Goal: Task Accomplishment & Management: Manage account settings

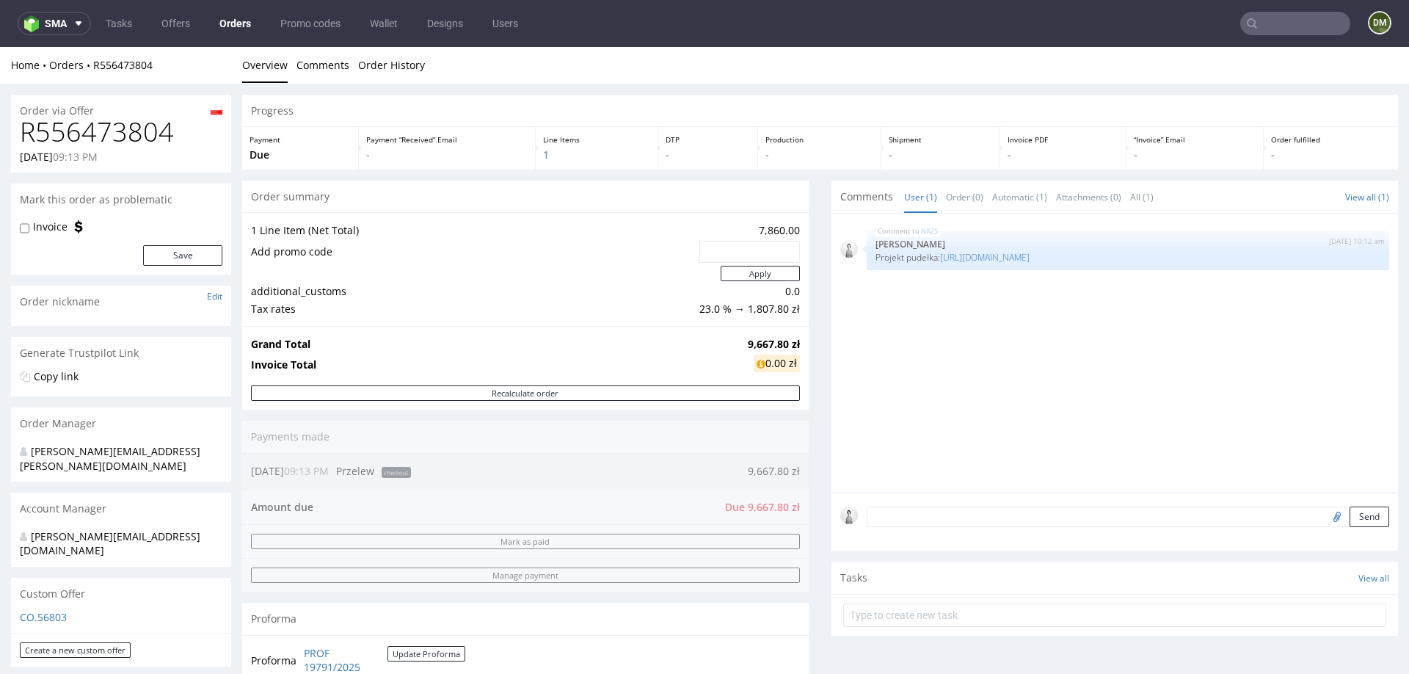
scroll to position [95, 0]
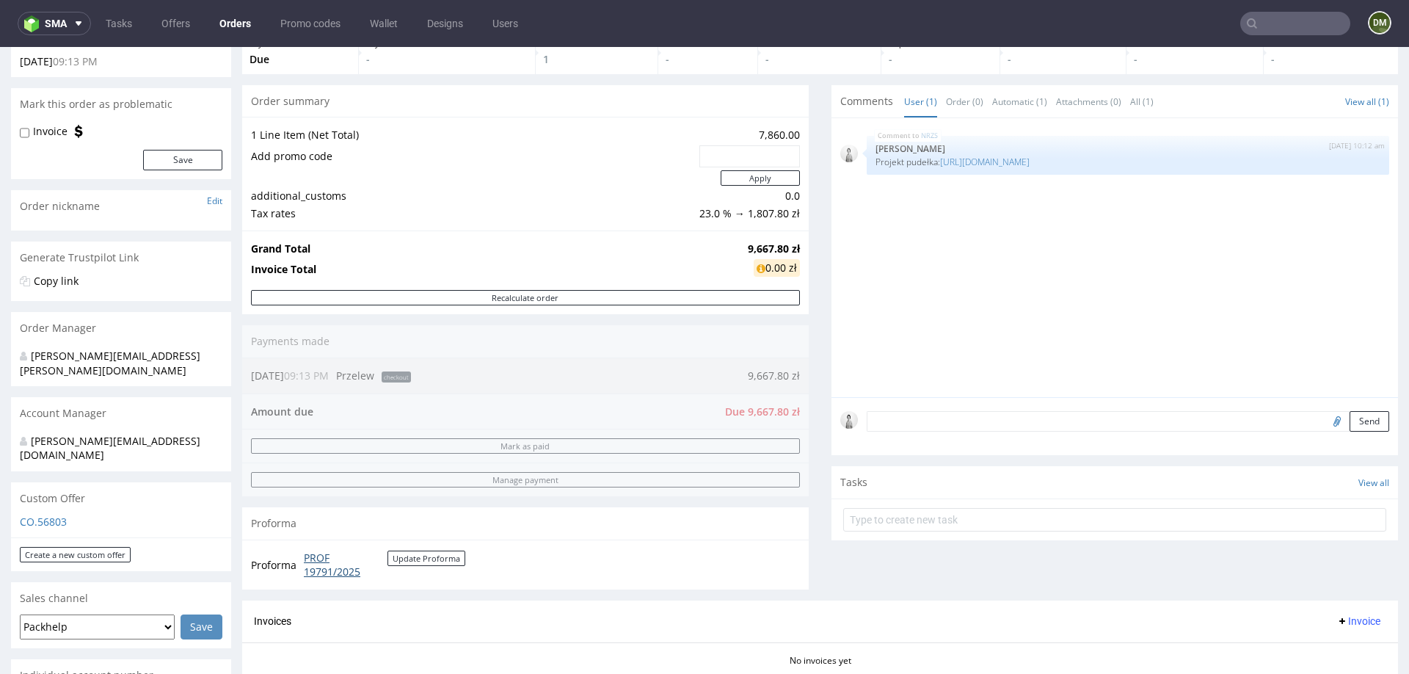
click at [324, 566] on link "PROF 19791/2025" at bounding box center [346, 564] width 84 height 29
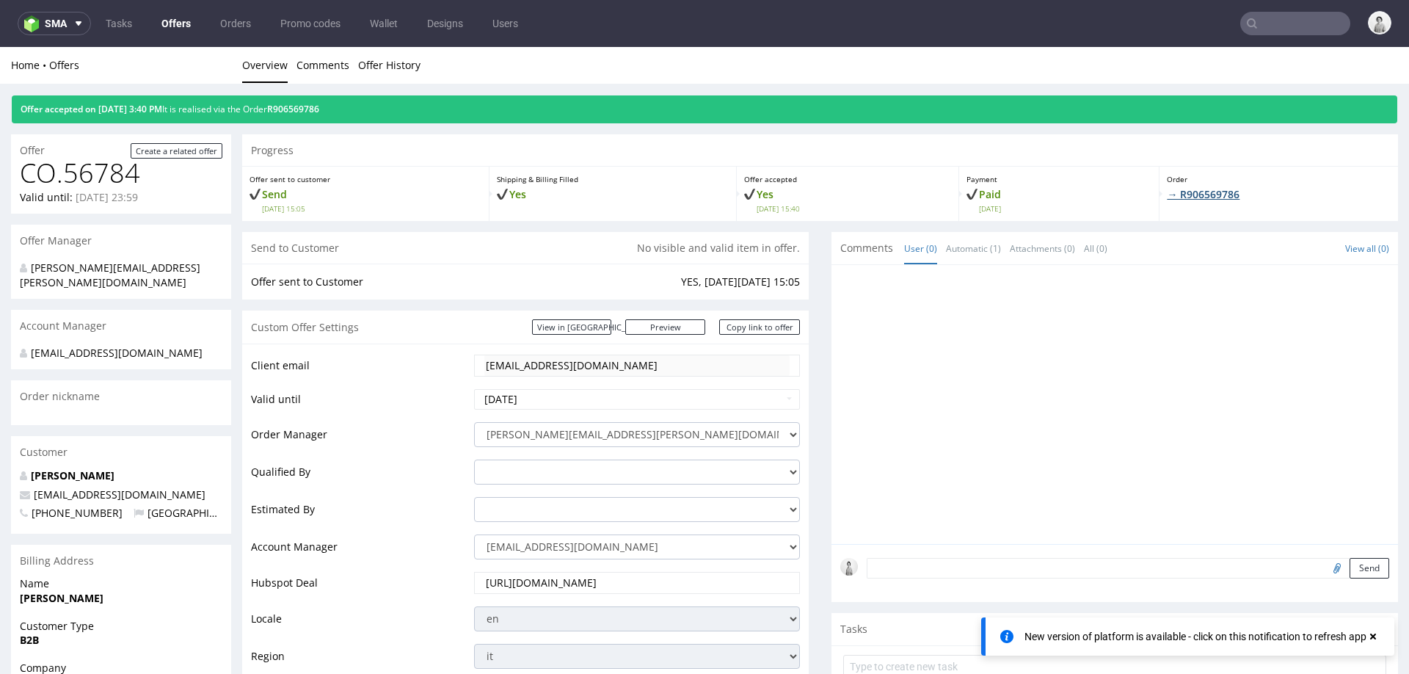
scroll to position [95, 0]
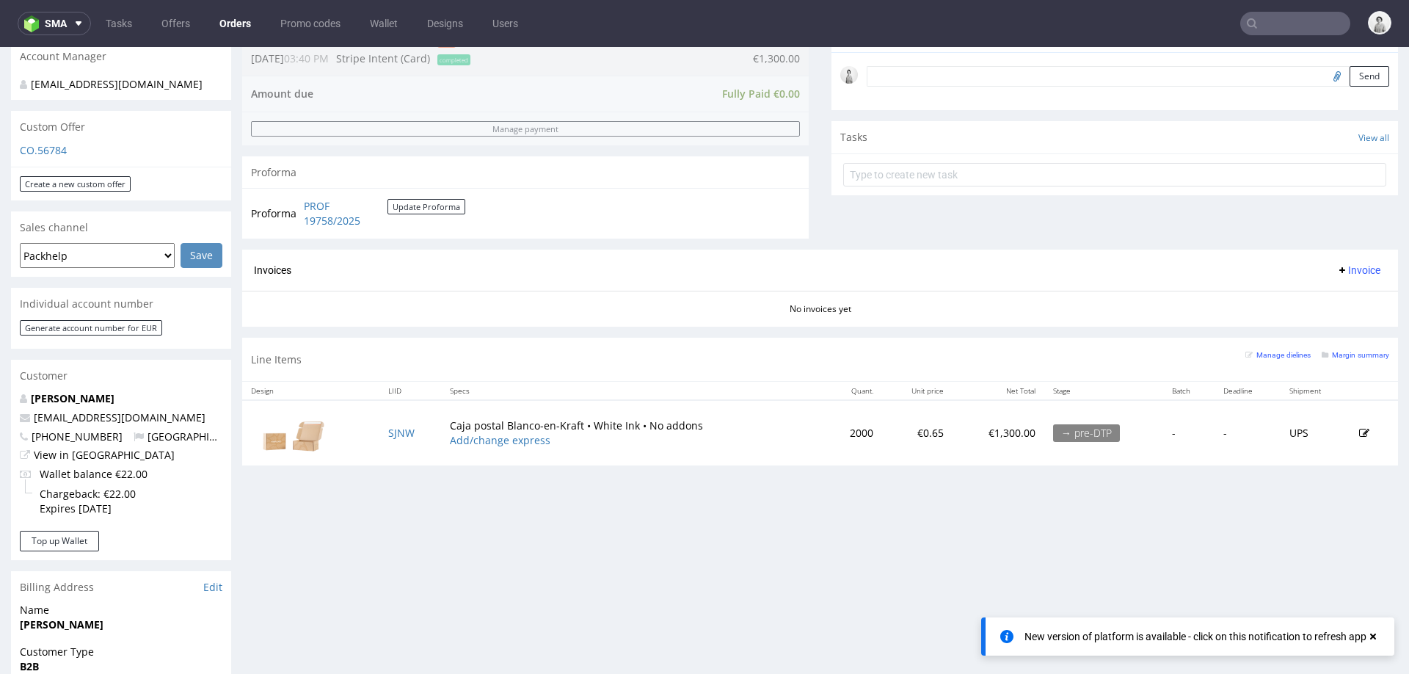
scroll to position [454, 0]
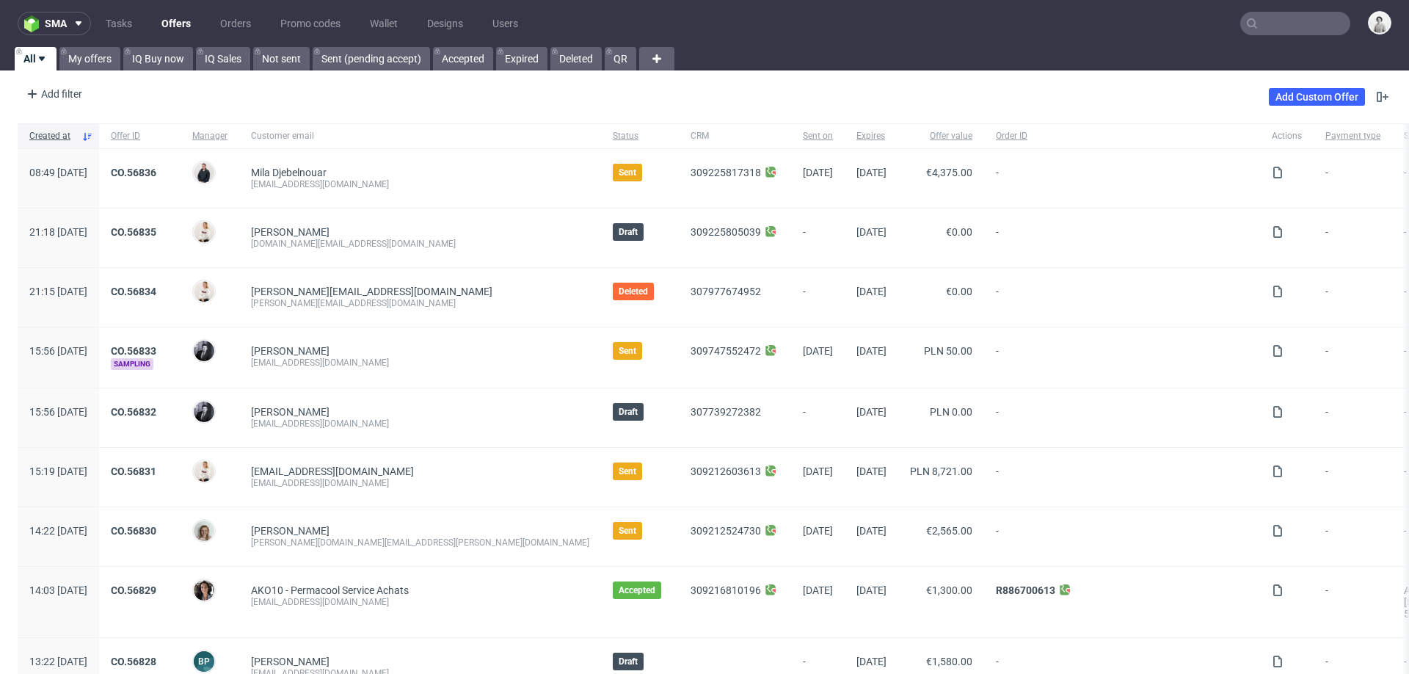
drag, startPoint x: 93, startPoint y: 59, endPoint x: 131, endPoint y: 77, distance: 42.3
click at [93, 59] on link "My offers" at bounding box center [89, 58] width 61 height 23
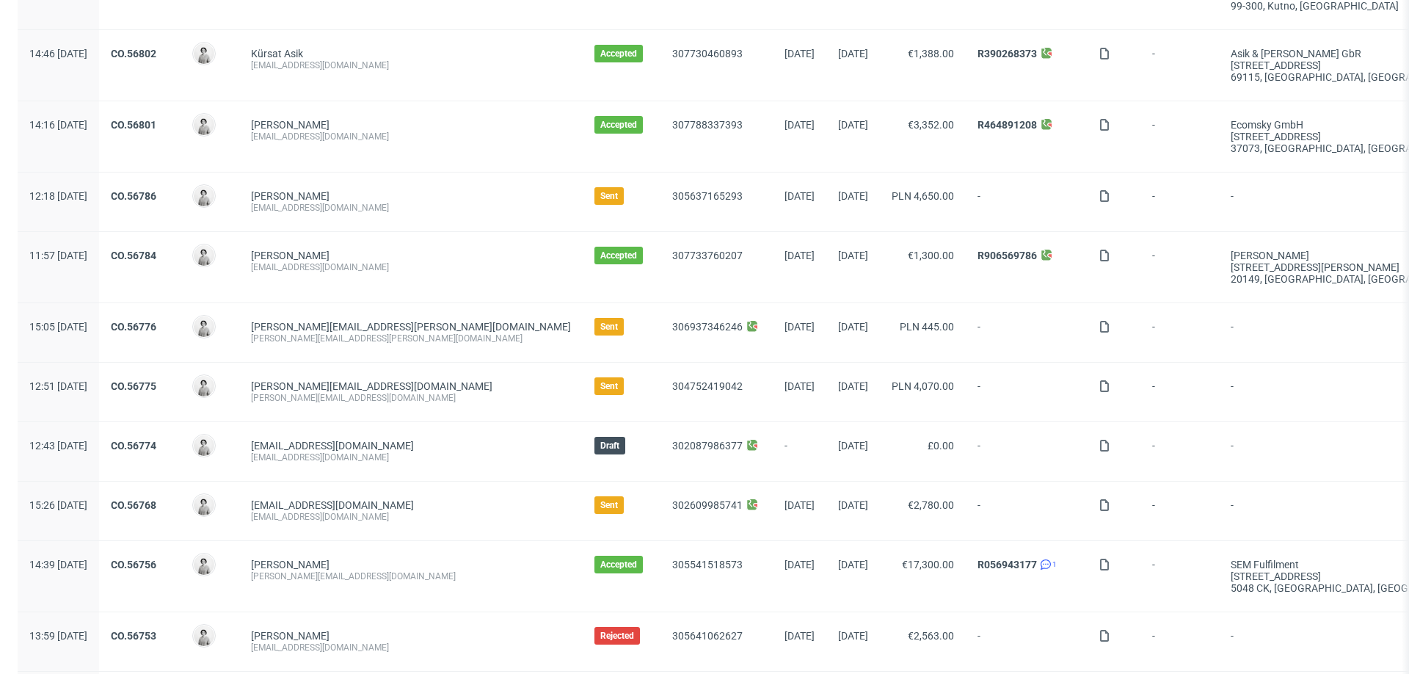
scroll to position [313, 0]
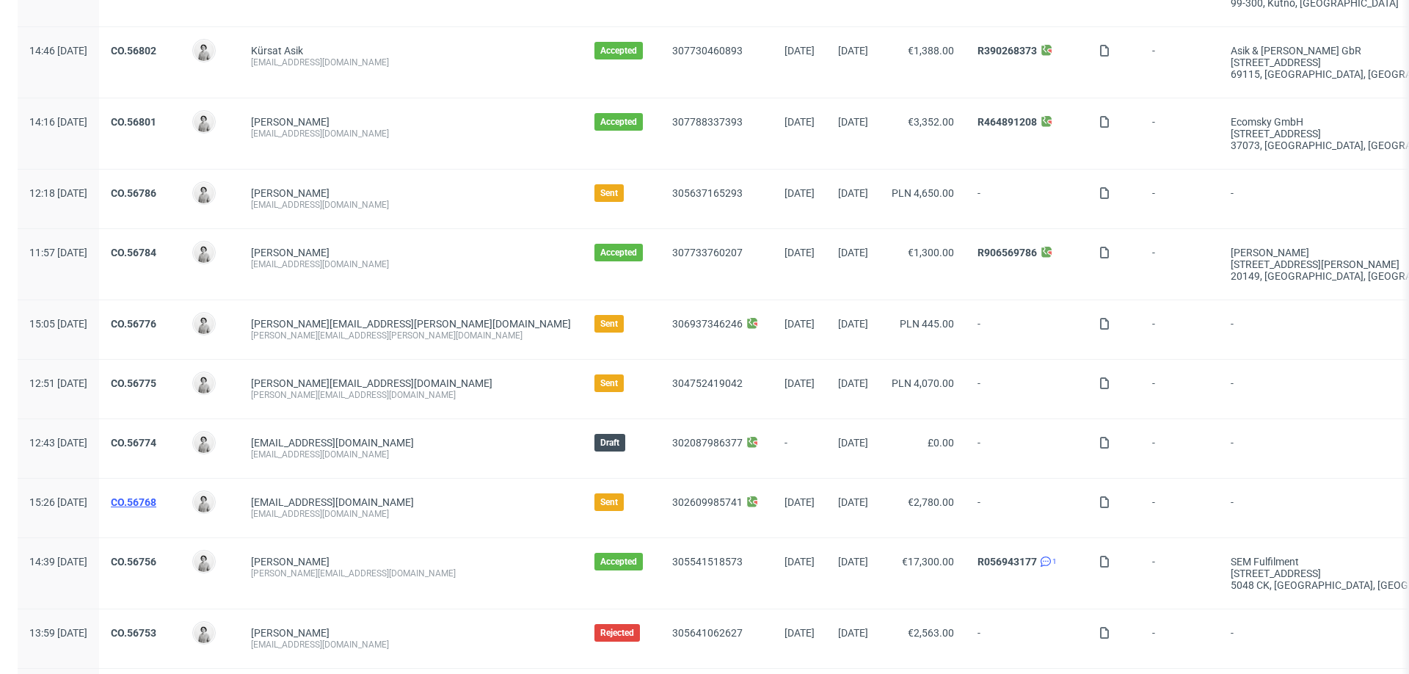
click at [156, 498] on link "CO.56768" at bounding box center [133, 502] width 45 height 12
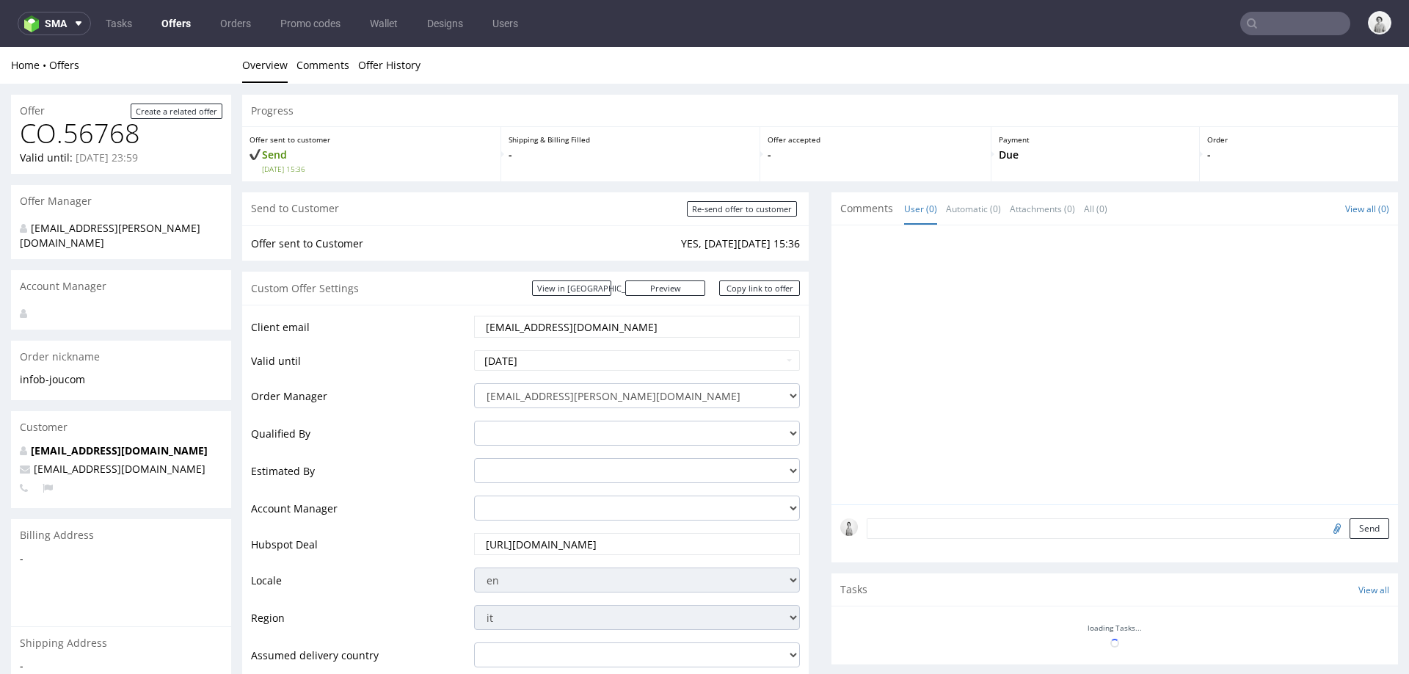
click at [499, 326] on input "info@b-jou.com" at bounding box center [636, 326] width 305 height 21
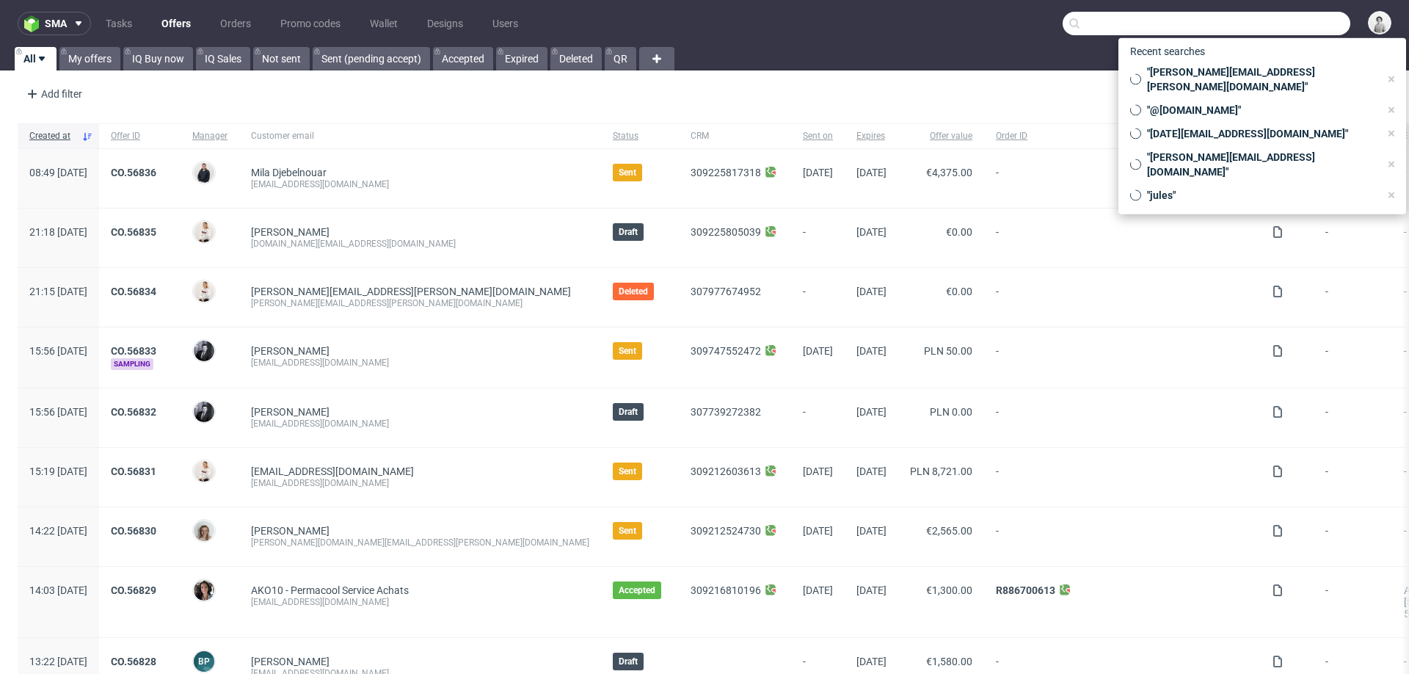
click at [1294, 28] on input "text" at bounding box center [1207, 23] width 288 height 23
paste input "info@b-jou.com"
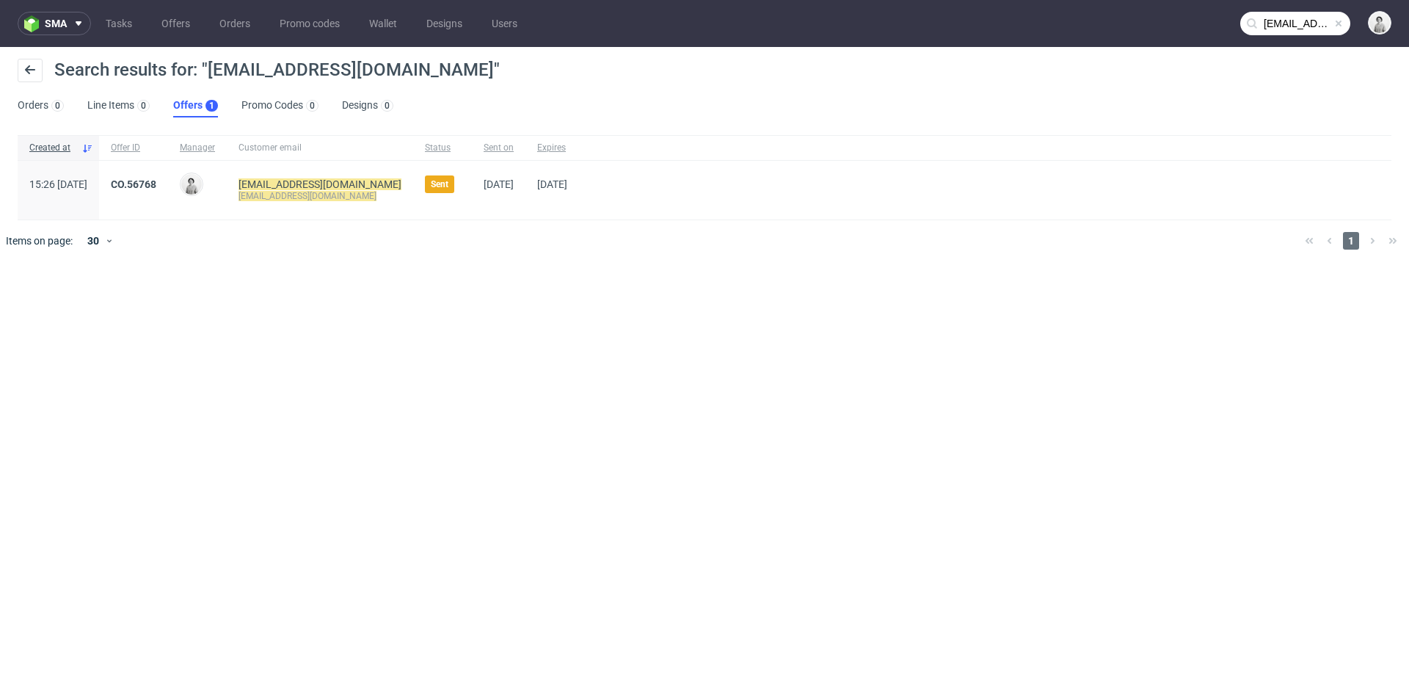
click at [1293, 26] on input "info@b-jou.com" at bounding box center [1295, 23] width 110 height 23
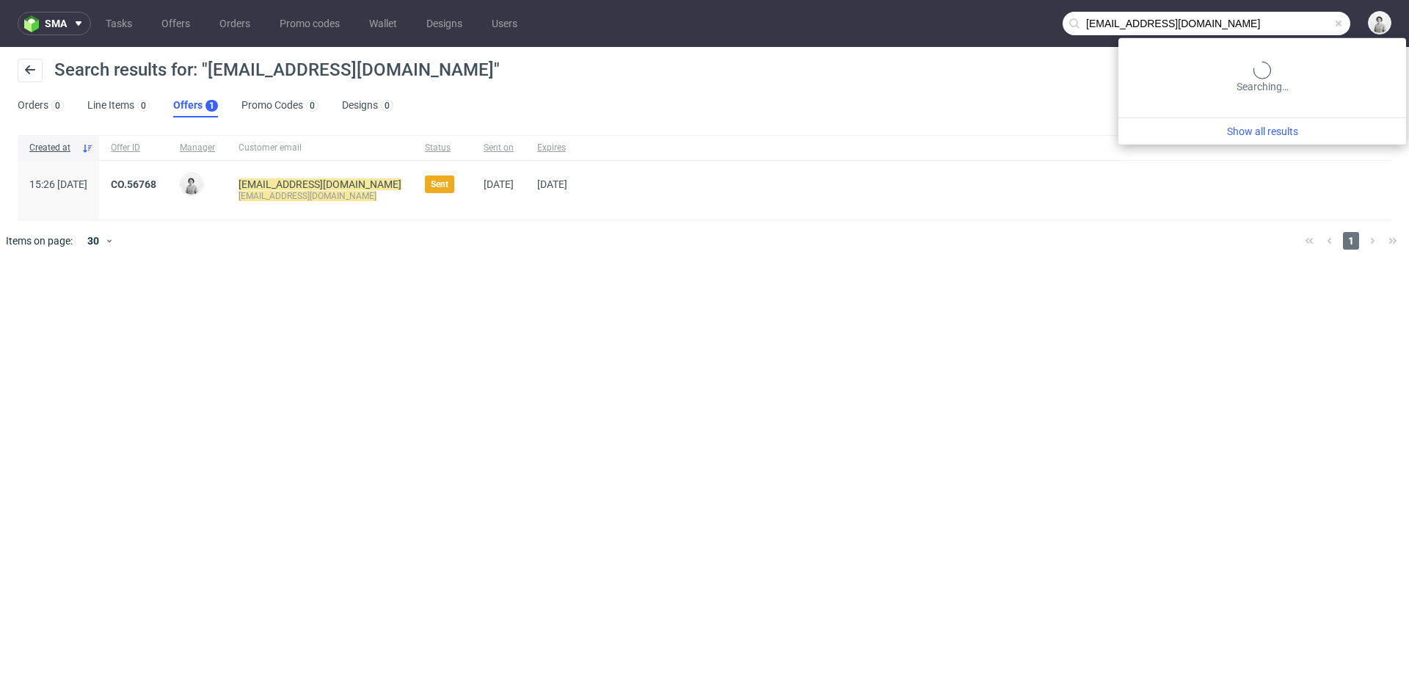
click at [1293, 26] on input "info@b-jou.com" at bounding box center [1207, 23] width 288 height 23
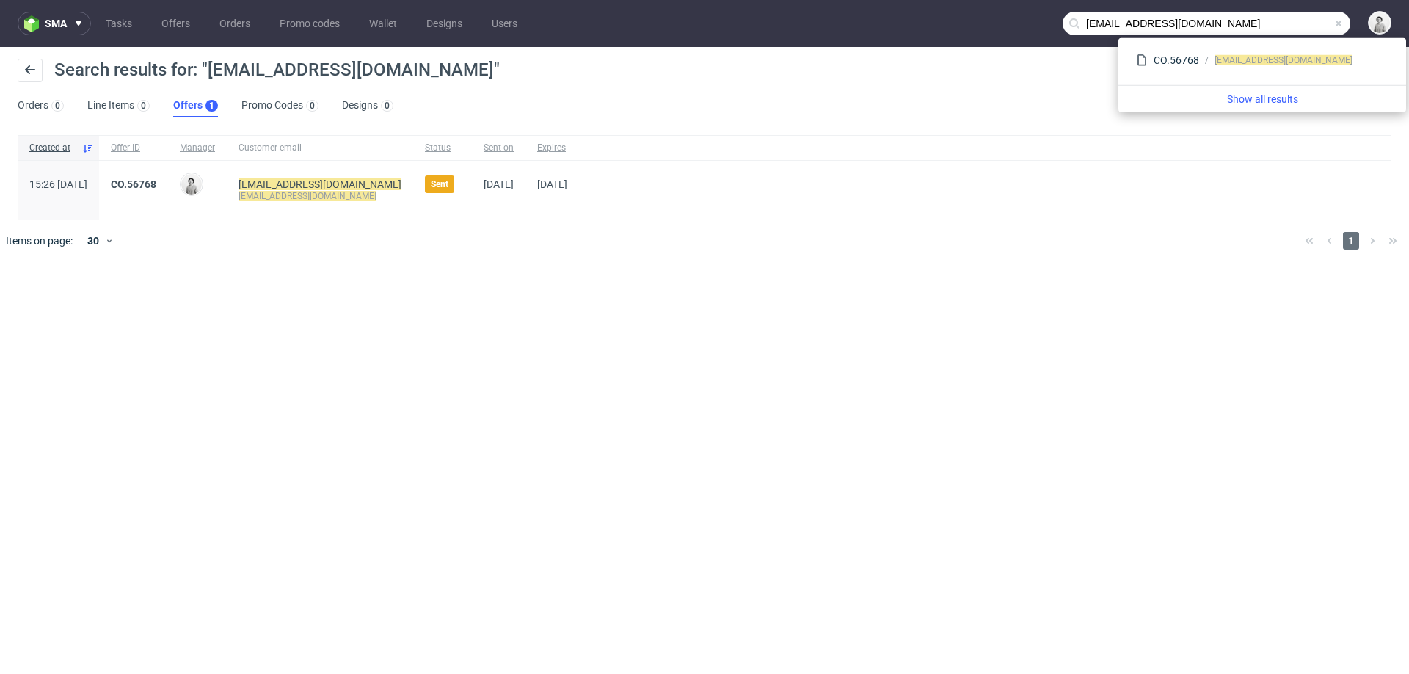
paste input "chefmiau.com"
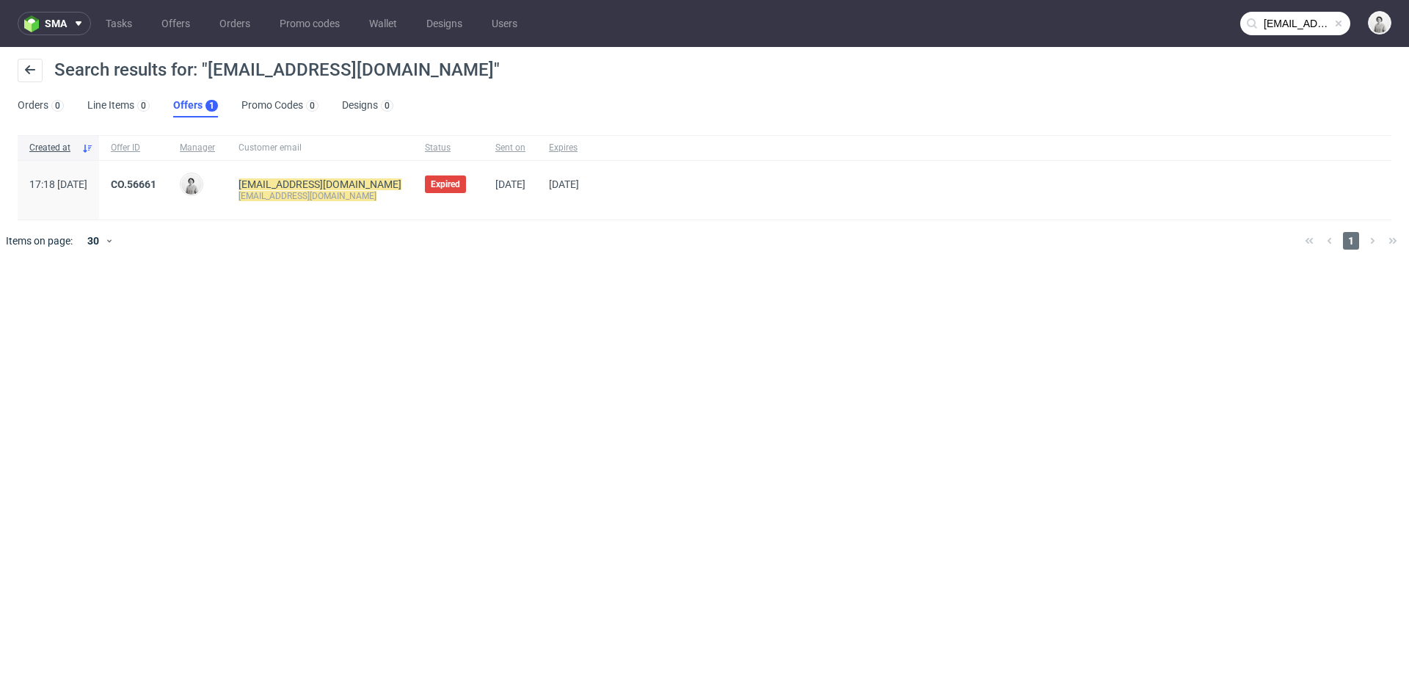
click at [1280, 21] on input "info@chefmiau.com" at bounding box center [1295, 23] width 110 height 23
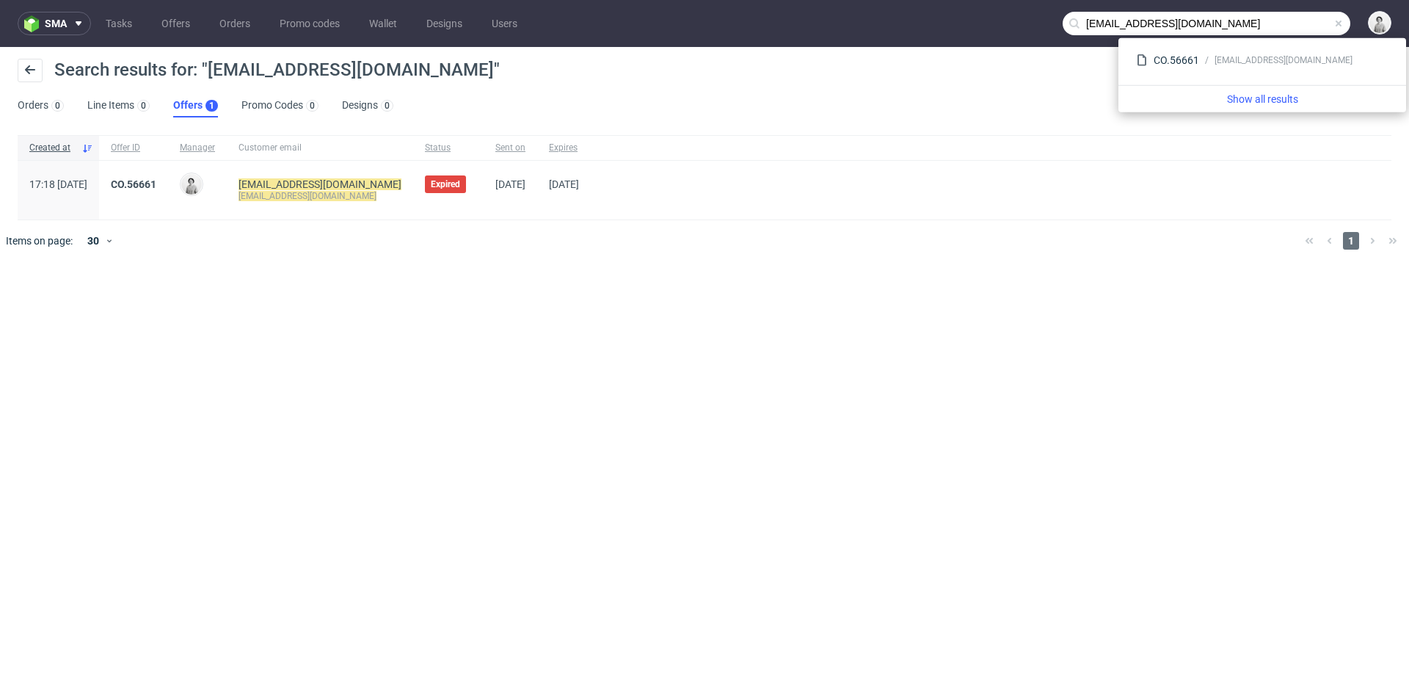
click at [1280, 21] on input "info@chefmiau.com" at bounding box center [1207, 23] width 288 height 23
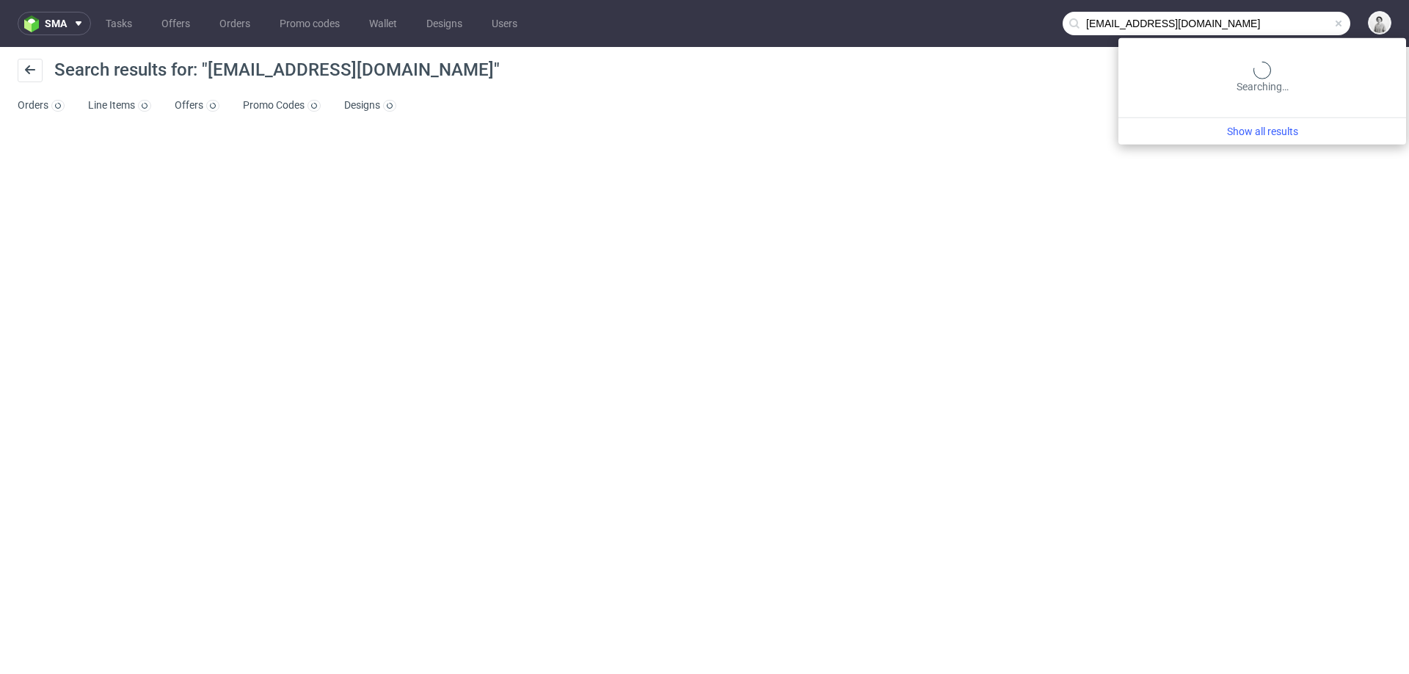
click at [1284, 24] on input "info@chefmiau.com" at bounding box center [1207, 23] width 288 height 23
paste input "R680177780"
type input "R680177780"
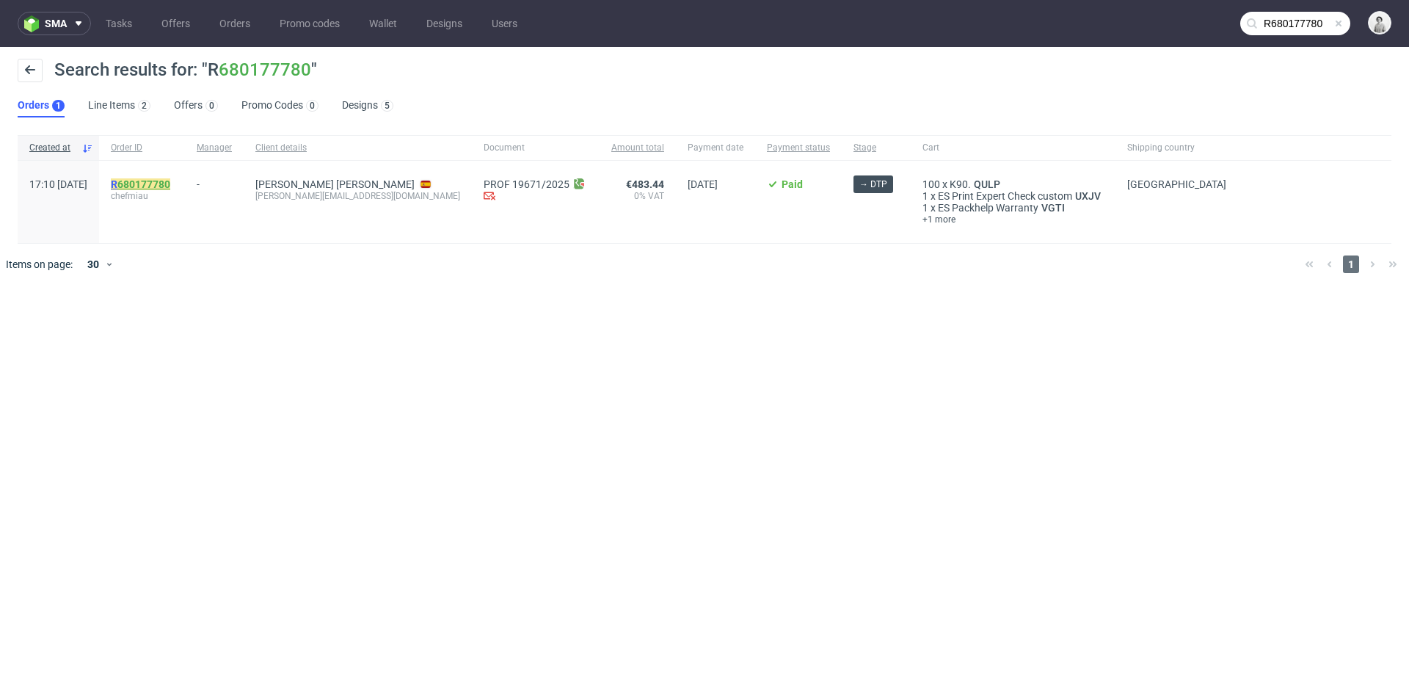
click at [170, 184] on link "680177780" at bounding box center [143, 184] width 53 height 12
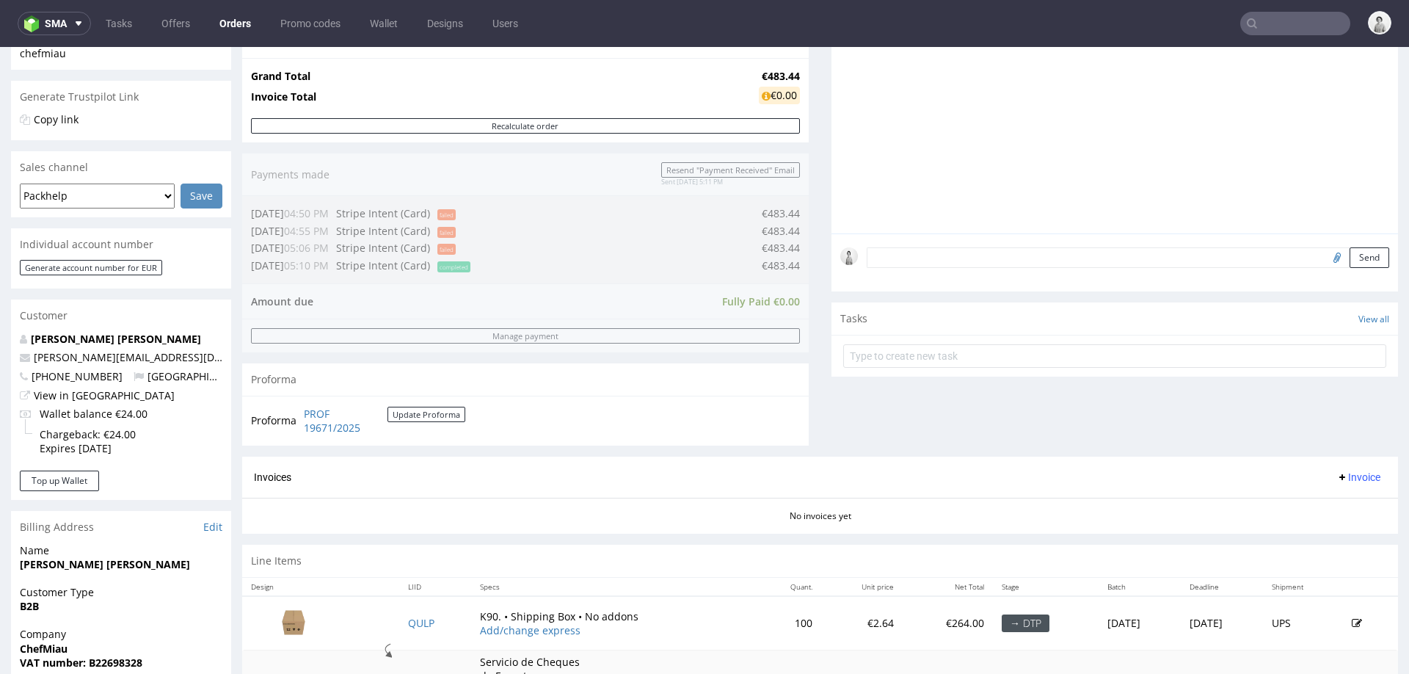
scroll to position [280, 0]
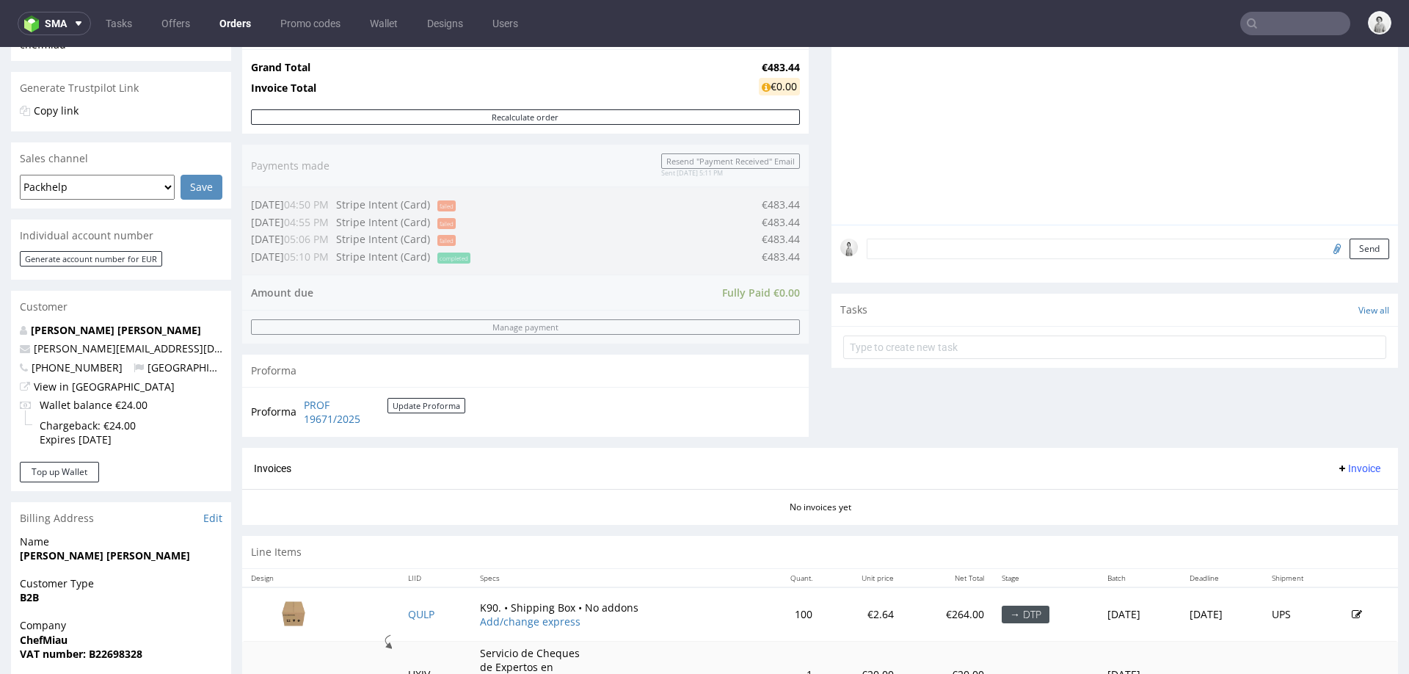
click at [1076, 248] on textarea at bounding box center [1128, 249] width 523 height 21
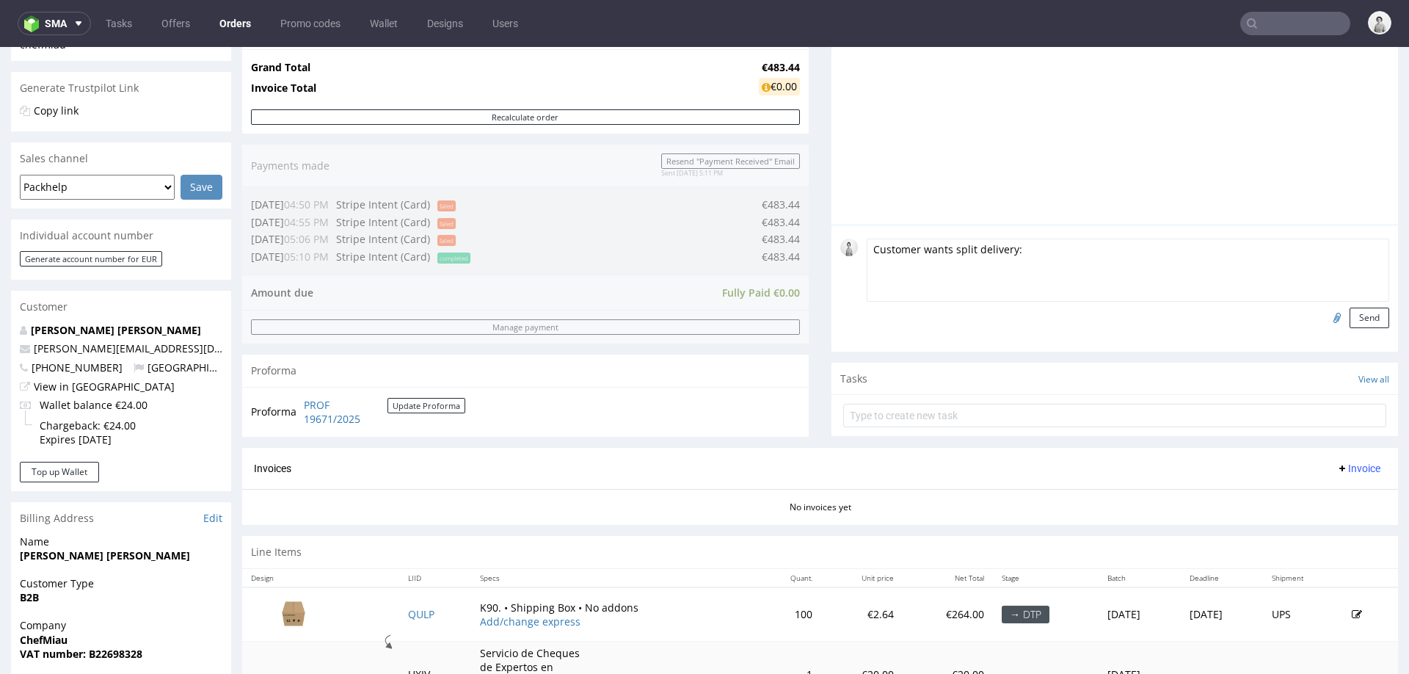
paste textarea "Could we get 5 of the boxes (of the total of 100) in the order number #R6801777…"
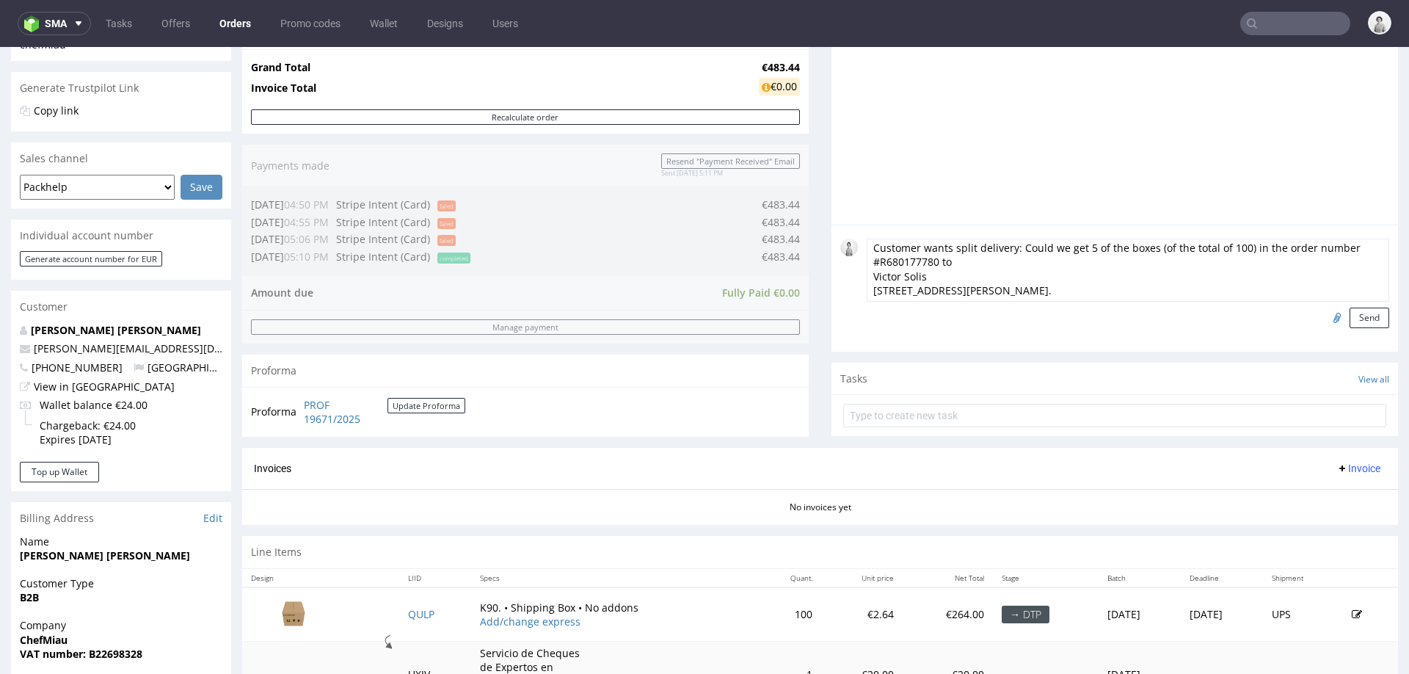
scroll to position [0, 0]
drag, startPoint x: 1238, startPoint y: 247, endPoint x: 928, endPoint y: 263, distance: 310.1
click at [928, 263] on textarea "Customer wants split delivery: Could we get 5 of the boxes (of the total of 100…" at bounding box center [1128, 270] width 523 height 63
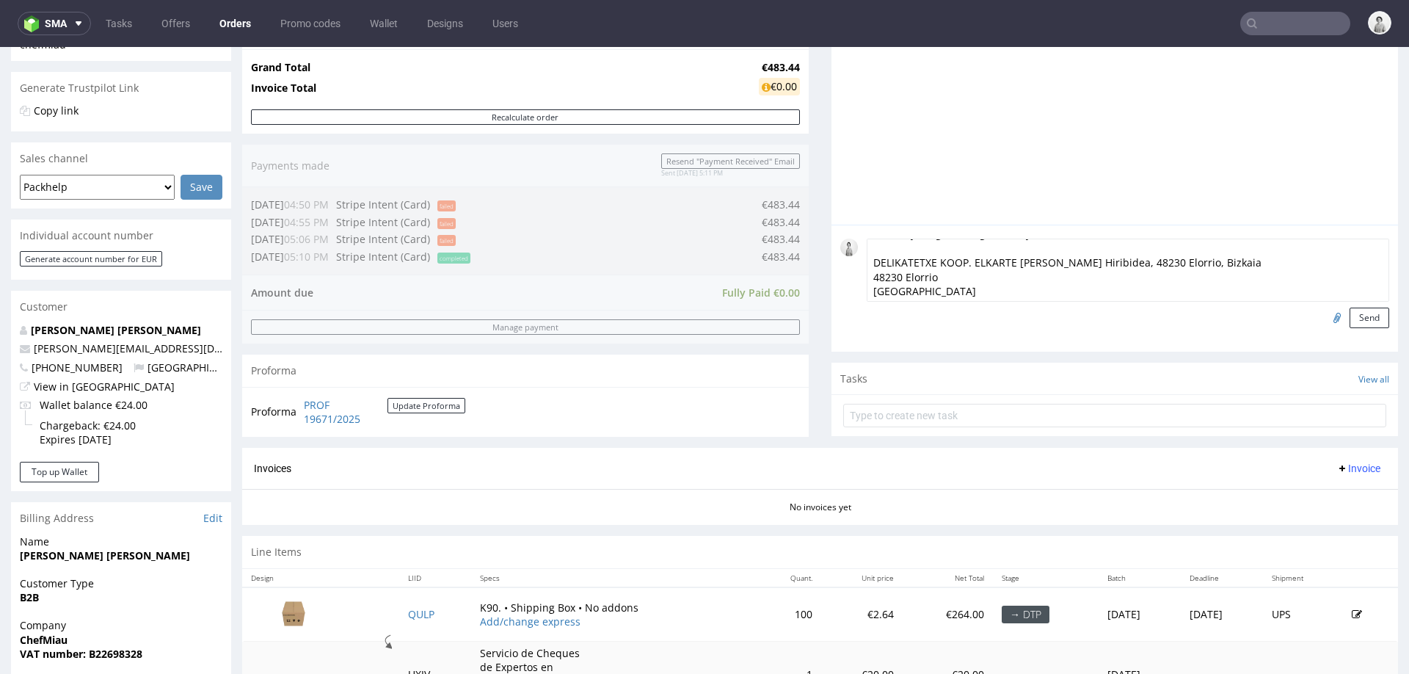
scroll to position [73, 0]
type textarea "Customer wants split delivery: Could we get 5 of the boxes (of the total of 100…"
click at [1353, 313] on button "Send" at bounding box center [1370, 317] width 40 height 21
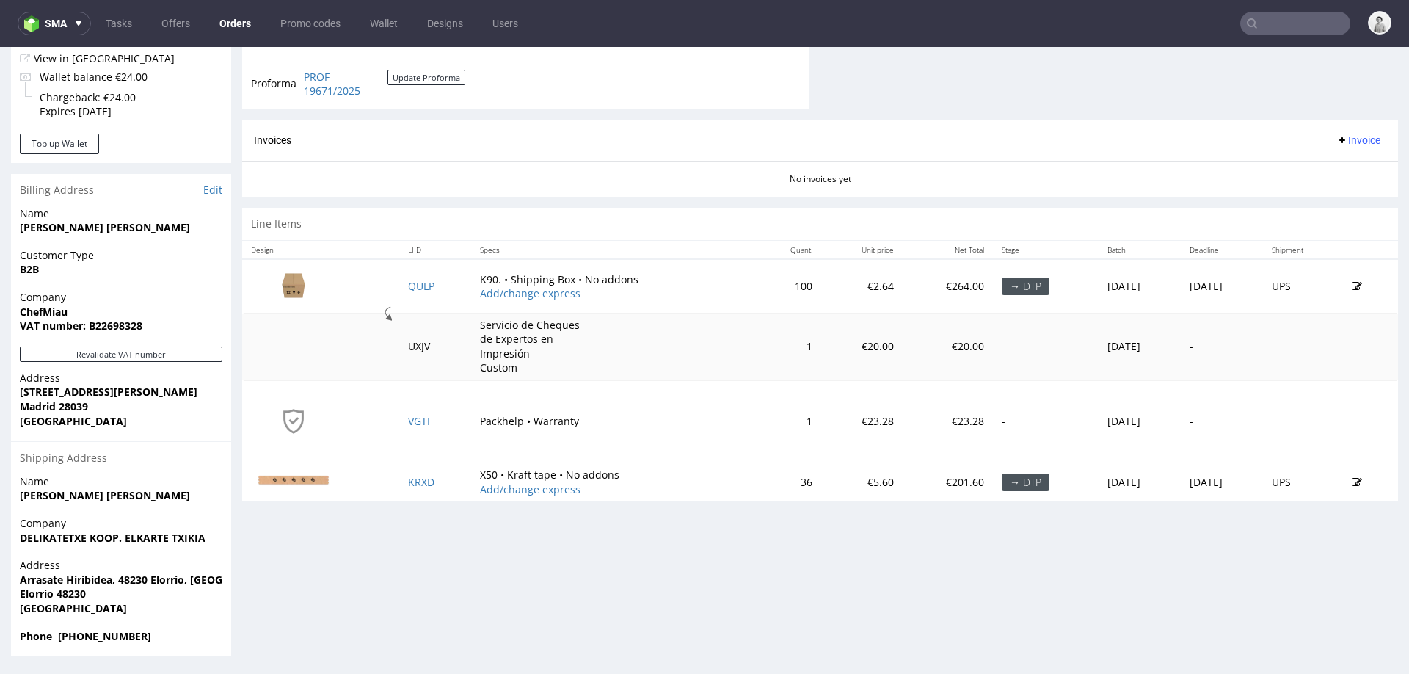
scroll to position [4, 0]
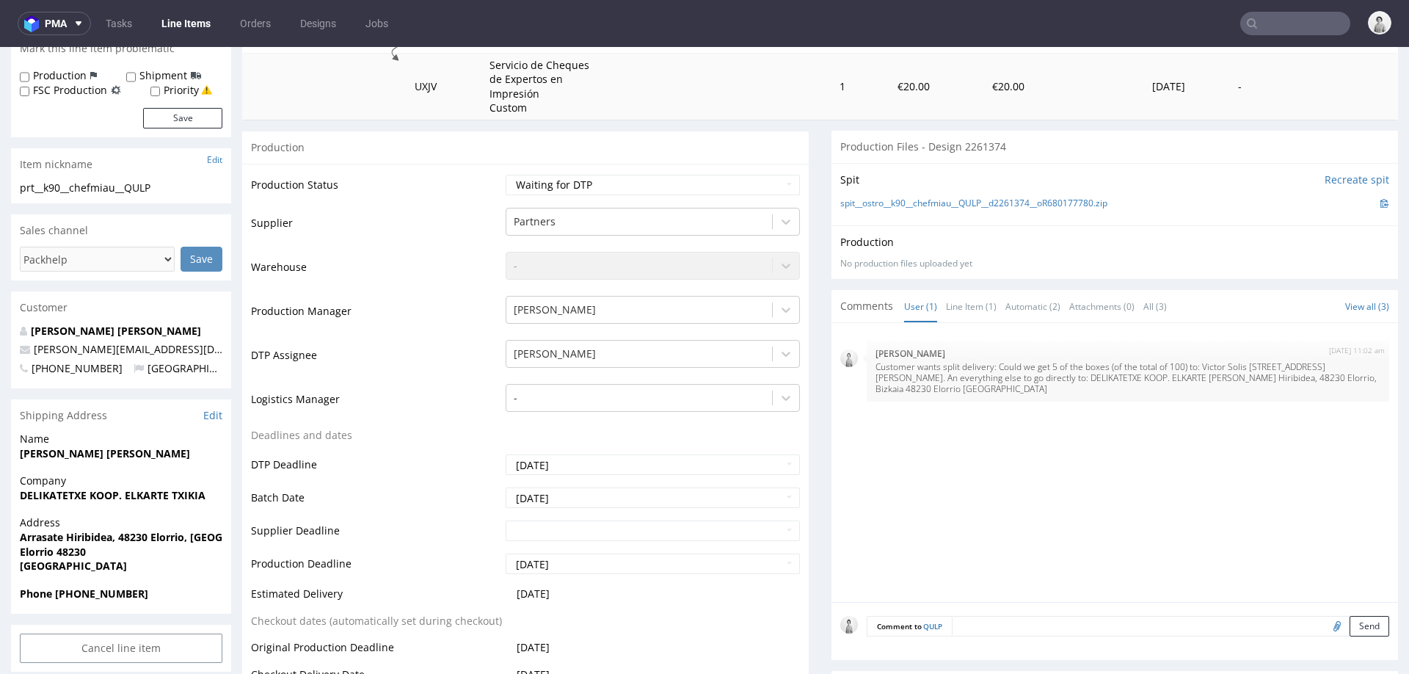
scroll to position [239, 0]
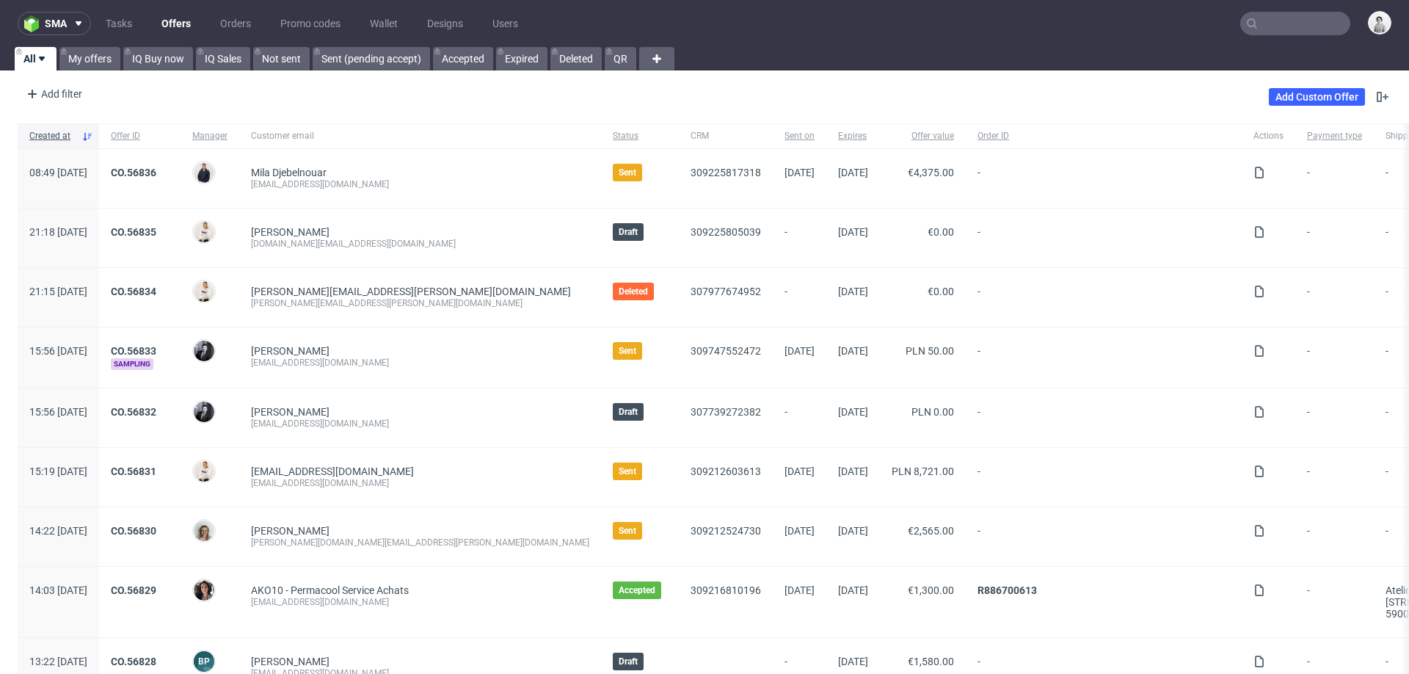
click at [1279, 25] on input "text" at bounding box center [1295, 23] width 110 height 23
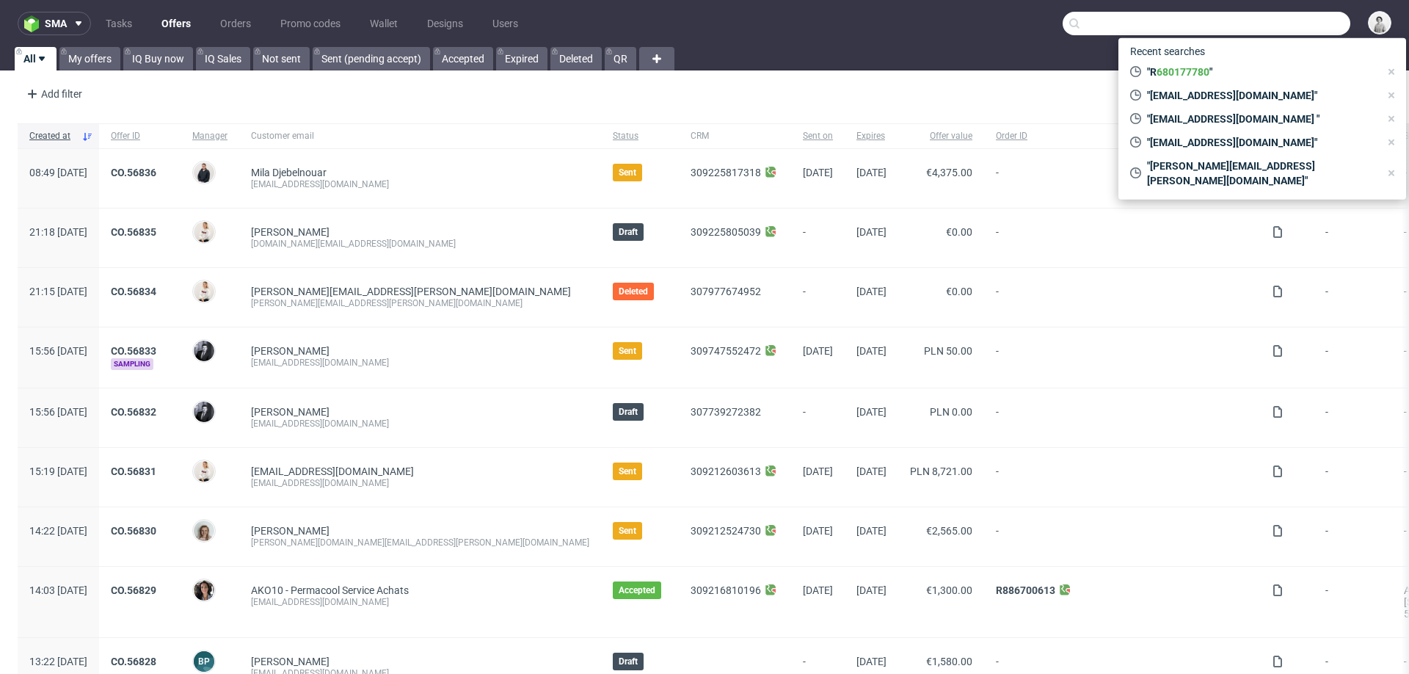
paste input "[PERSON_NAME][EMAIL_ADDRESS][DOMAIN_NAME]"
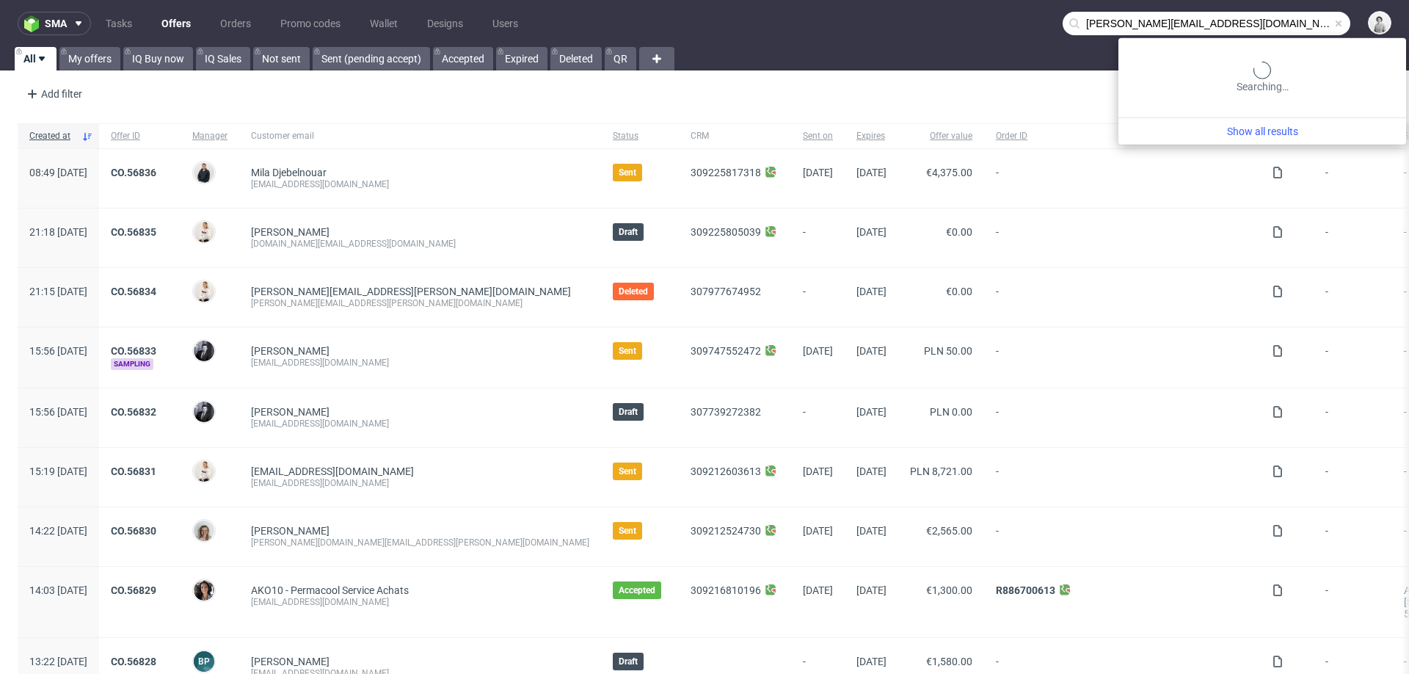
type input "[PERSON_NAME][EMAIL_ADDRESS][DOMAIN_NAME]"
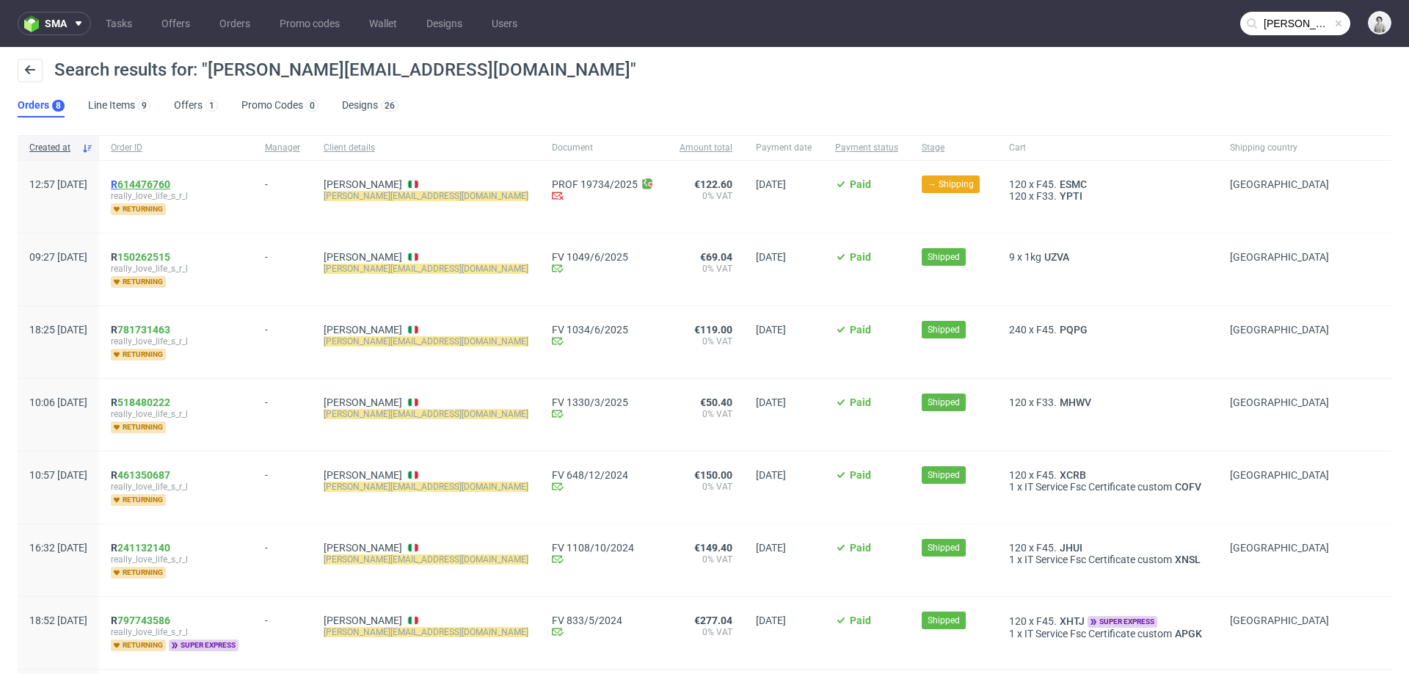
click at [170, 181] on link "614476760" at bounding box center [143, 184] width 53 height 12
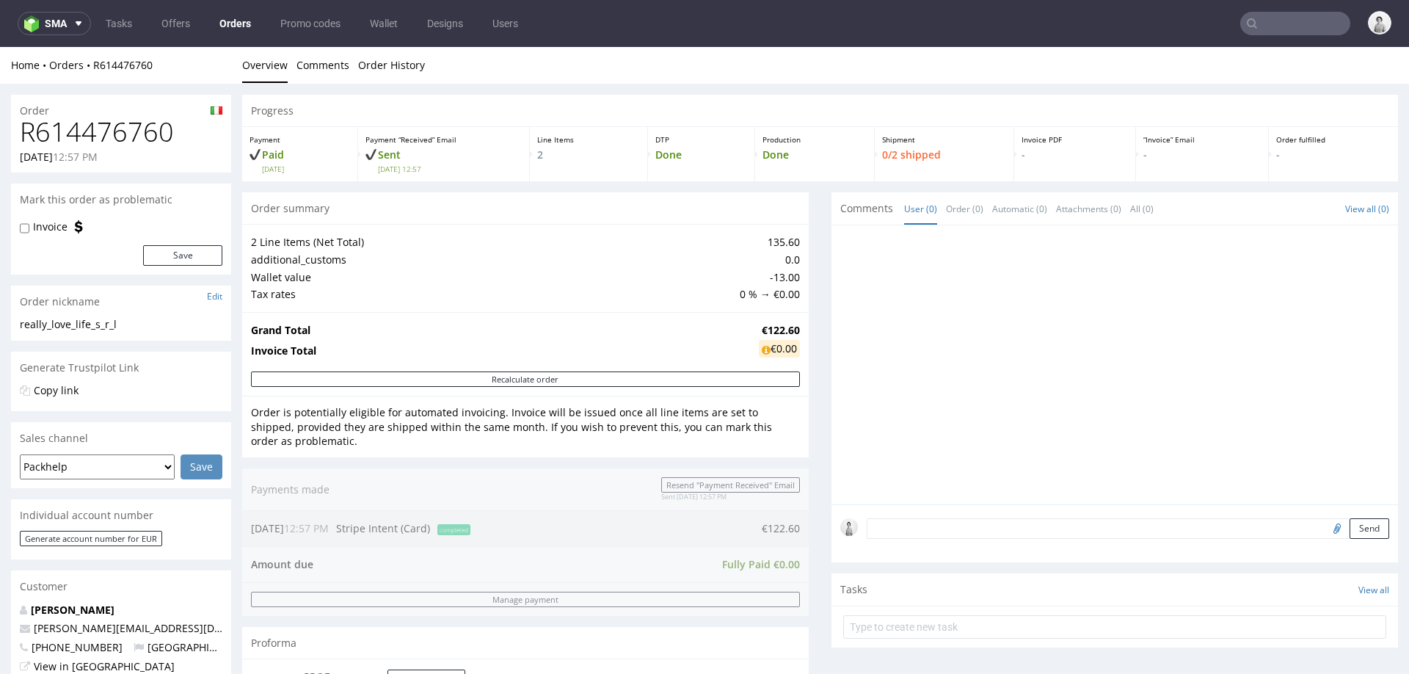
type input "[PERSON_NAME][EMAIL_ADDRESS][DOMAIN_NAME]"
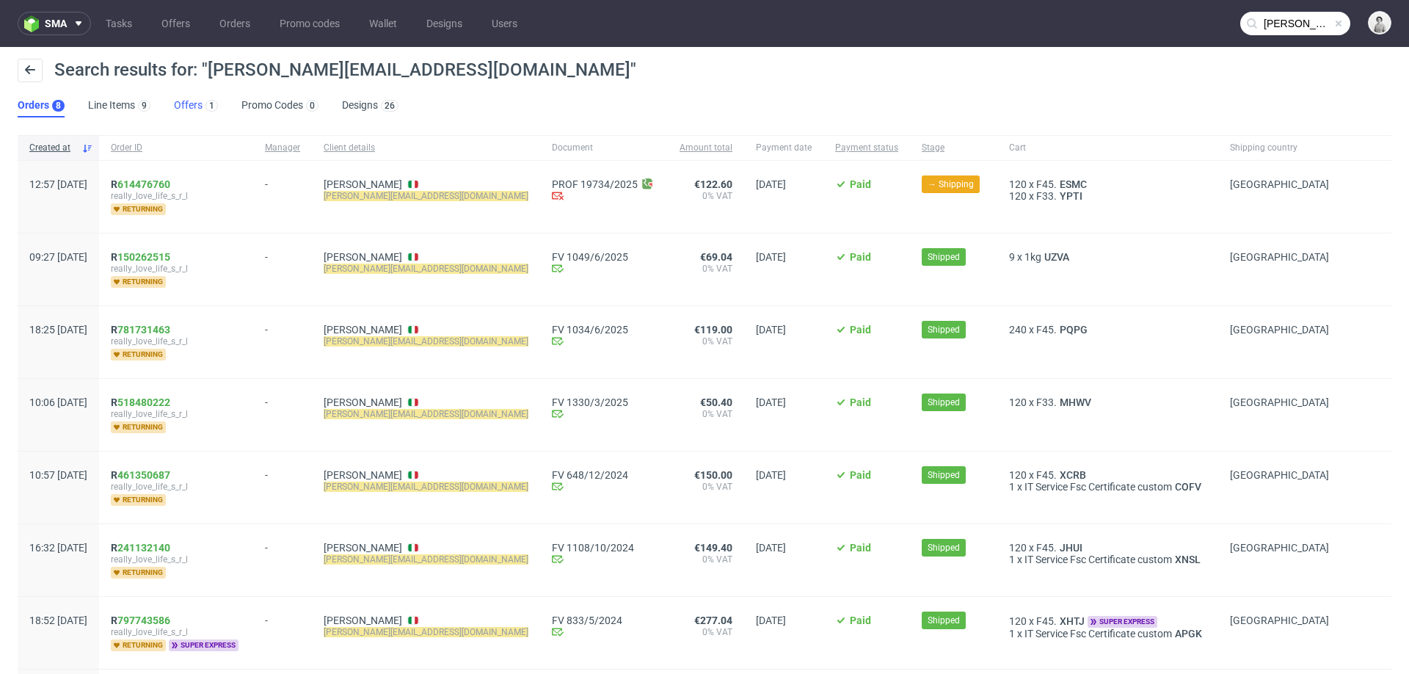
click at [184, 103] on link "Offers 1" at bounding box center [196, 105] width 44 height 23
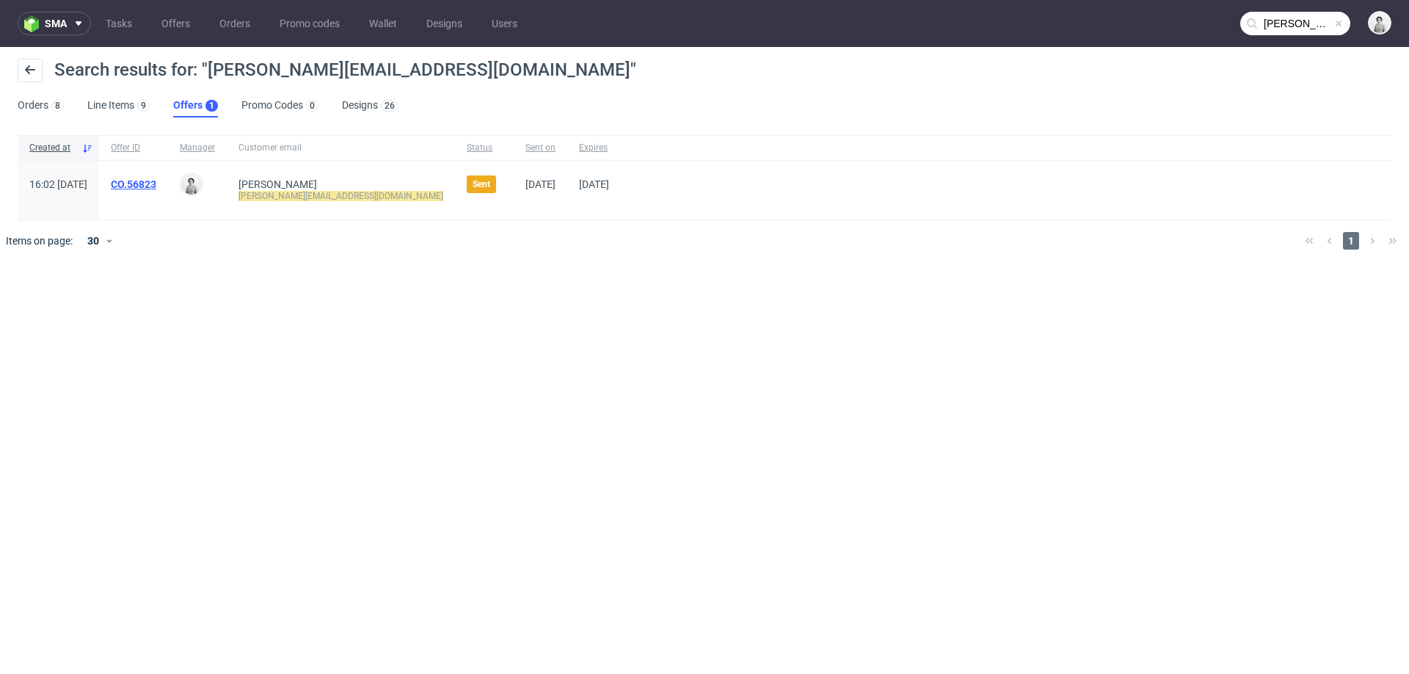
click at [156, 178] on link "CO.56823" at bounding box center [133, 184] width 45 height 12
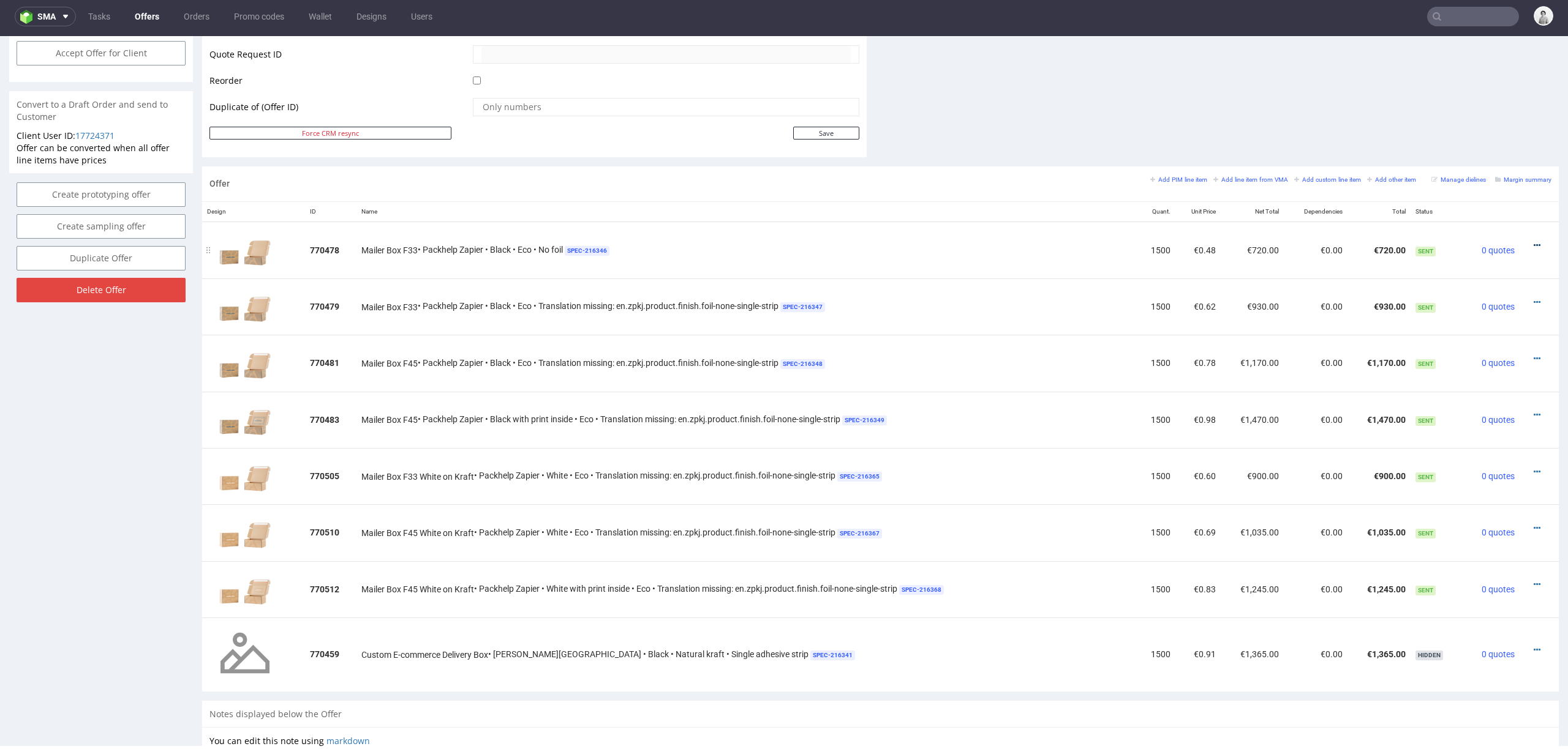
click at [1175, 243] on icon at bounding box center [1537, 245] width 7 height 8
click at [1175, 196] on span "Hide item from customer" at bounding box center [1480, 199] width 102 height 13
click at [1175, 301] on icon at bounding box center [1537, 302] width 7 height 8
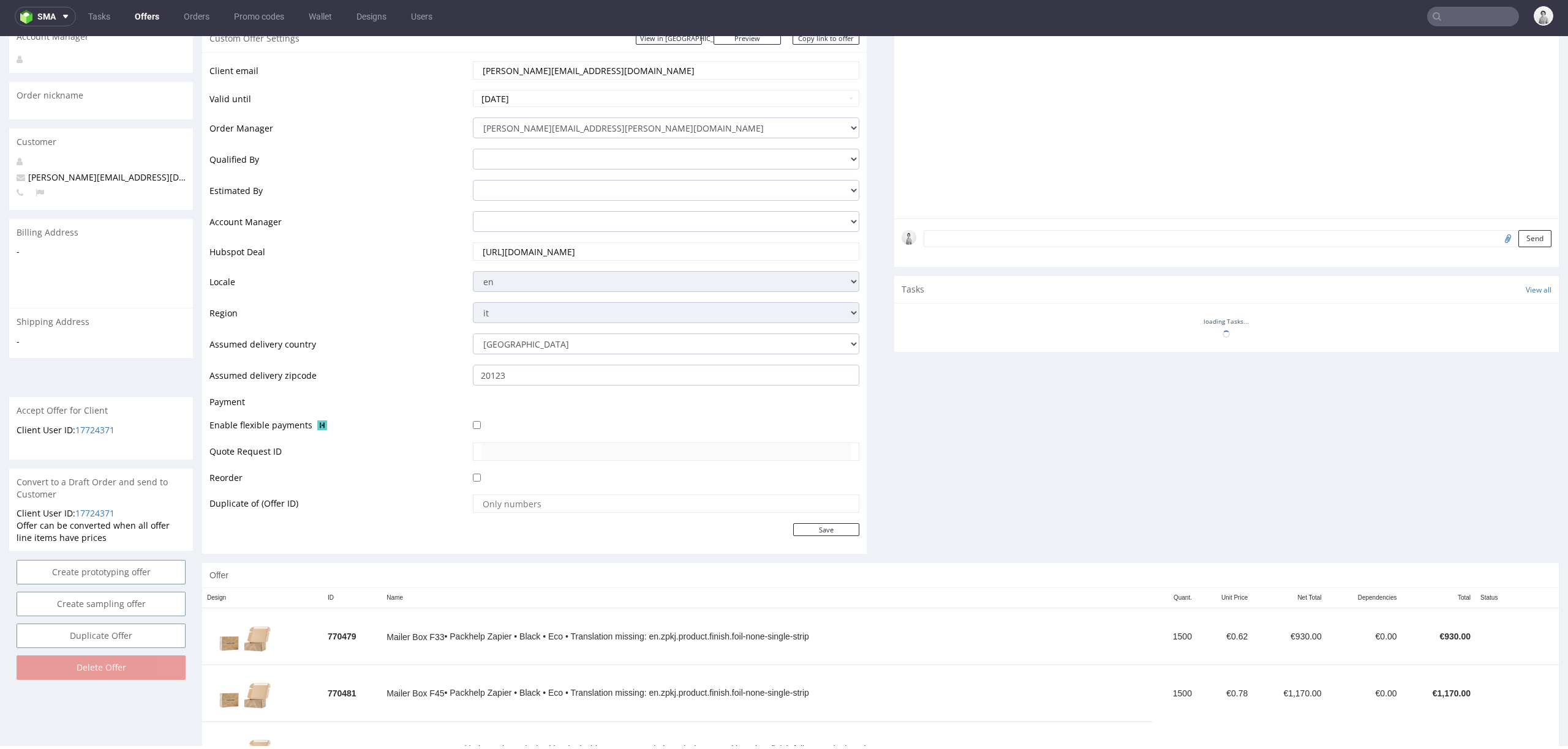
scroll to position [255, 0]
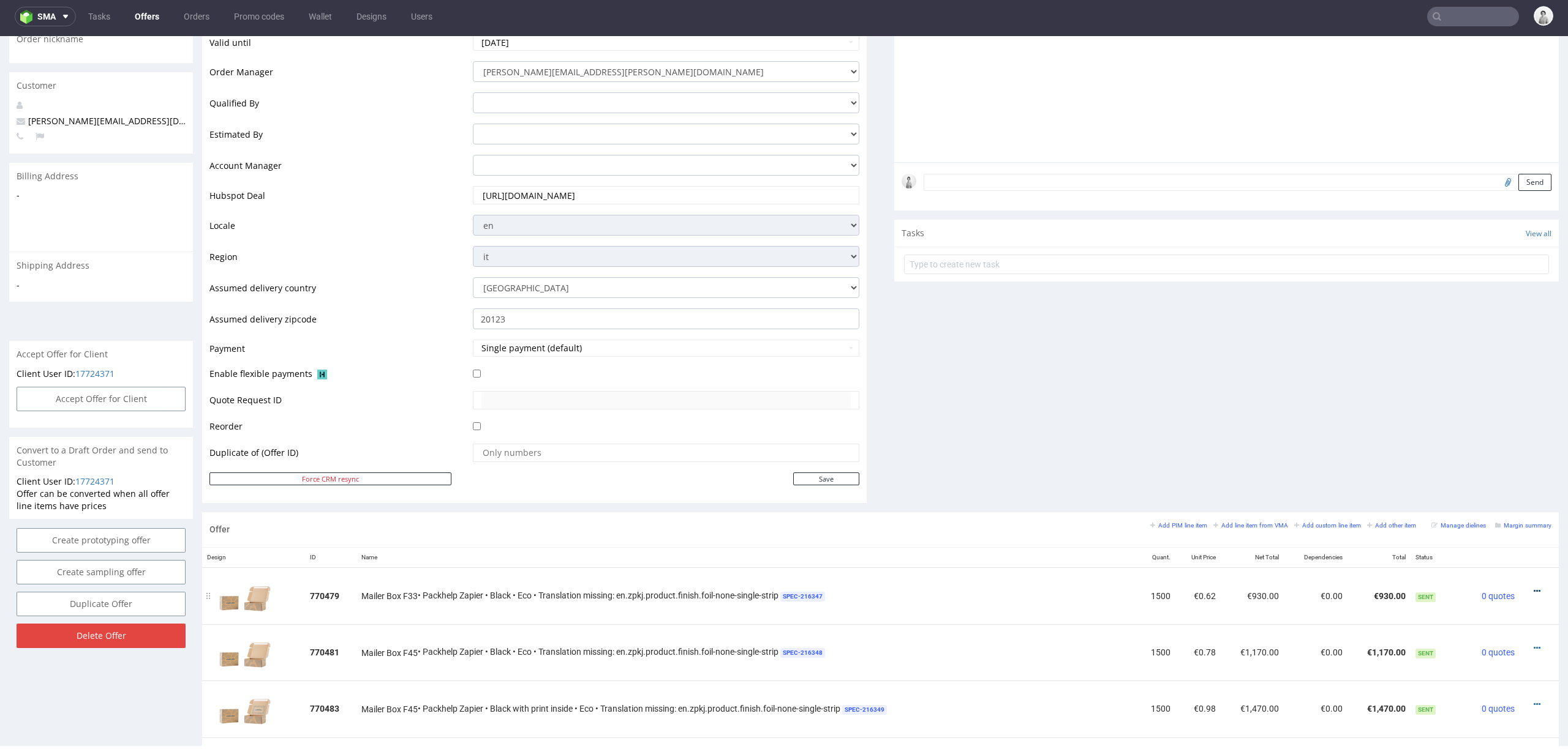
click at [1175, 530] on icon at bounding box center [1537, 591] width 7 height 8
click at [1175, 530] on span "Hide item from customer" at bounding box center [1481, 545] width 98 height 13
click at [1175, 530] on icon at bounding box center [1537, 648] width 7 height 8
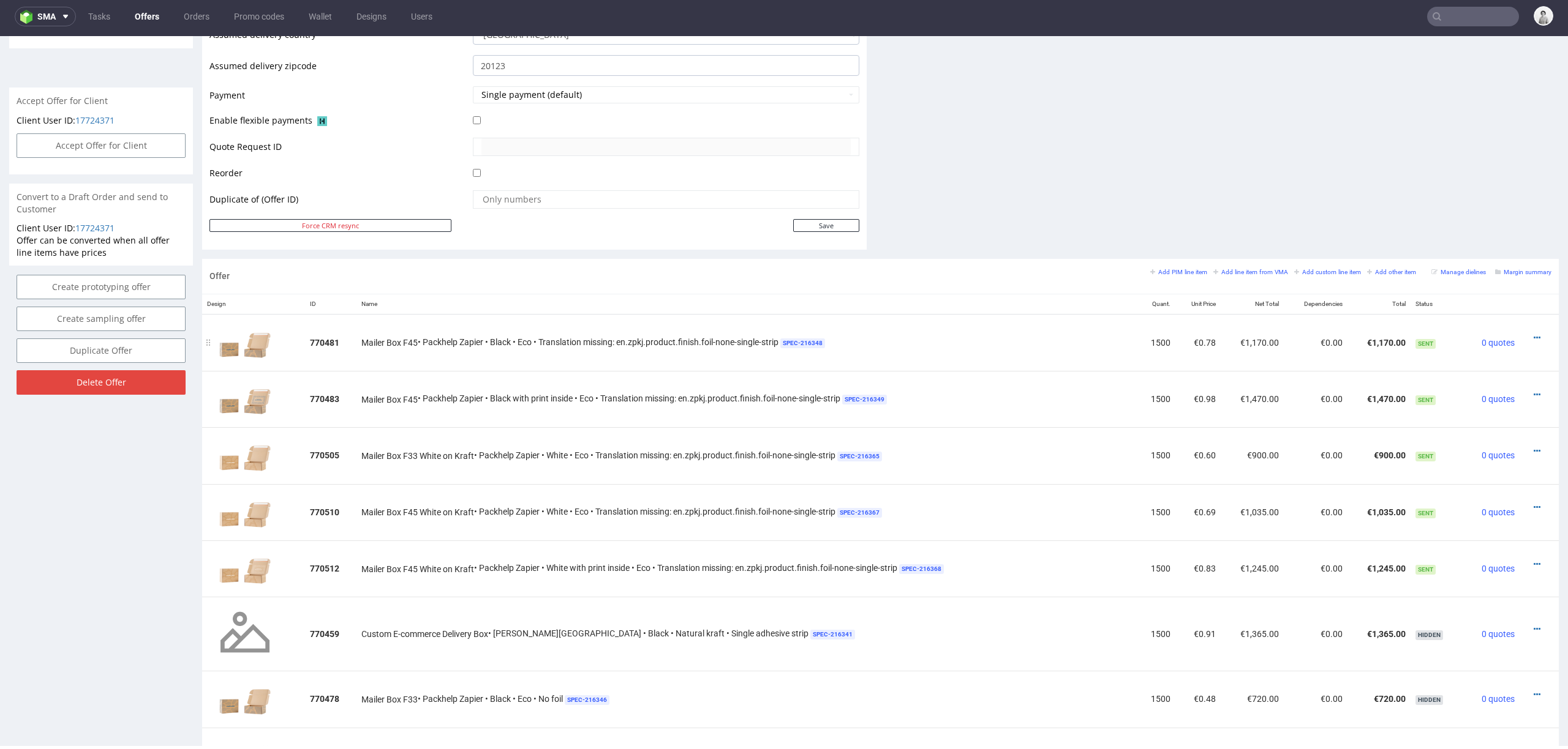
scroll to position [511, 0]
click at [1175, 334] on icon at bounding box center [1537, 335] width 7 height 8
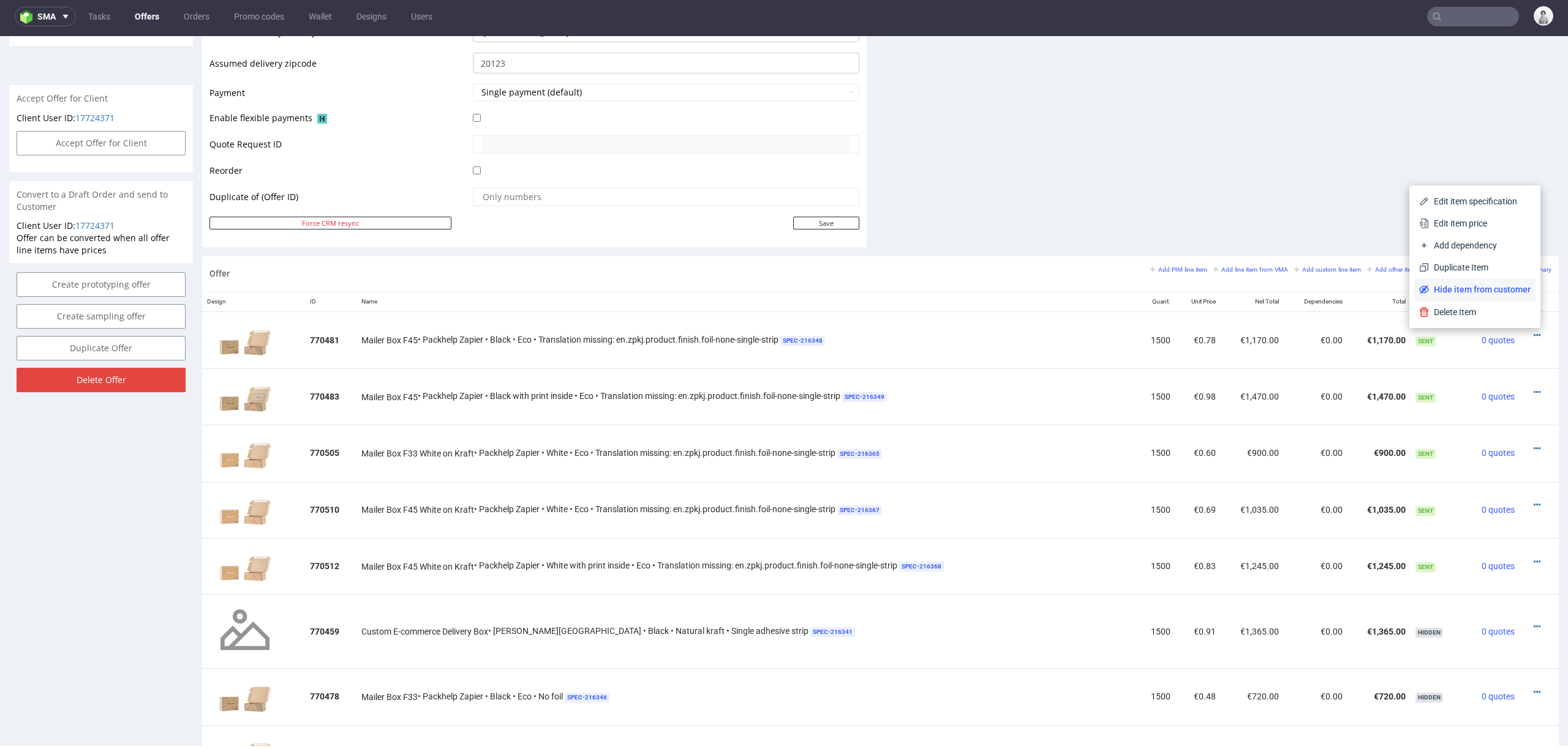
click at [1175, 294] on span "Hide item from customer" at bounding box center [1480, 289] width 102 height 13
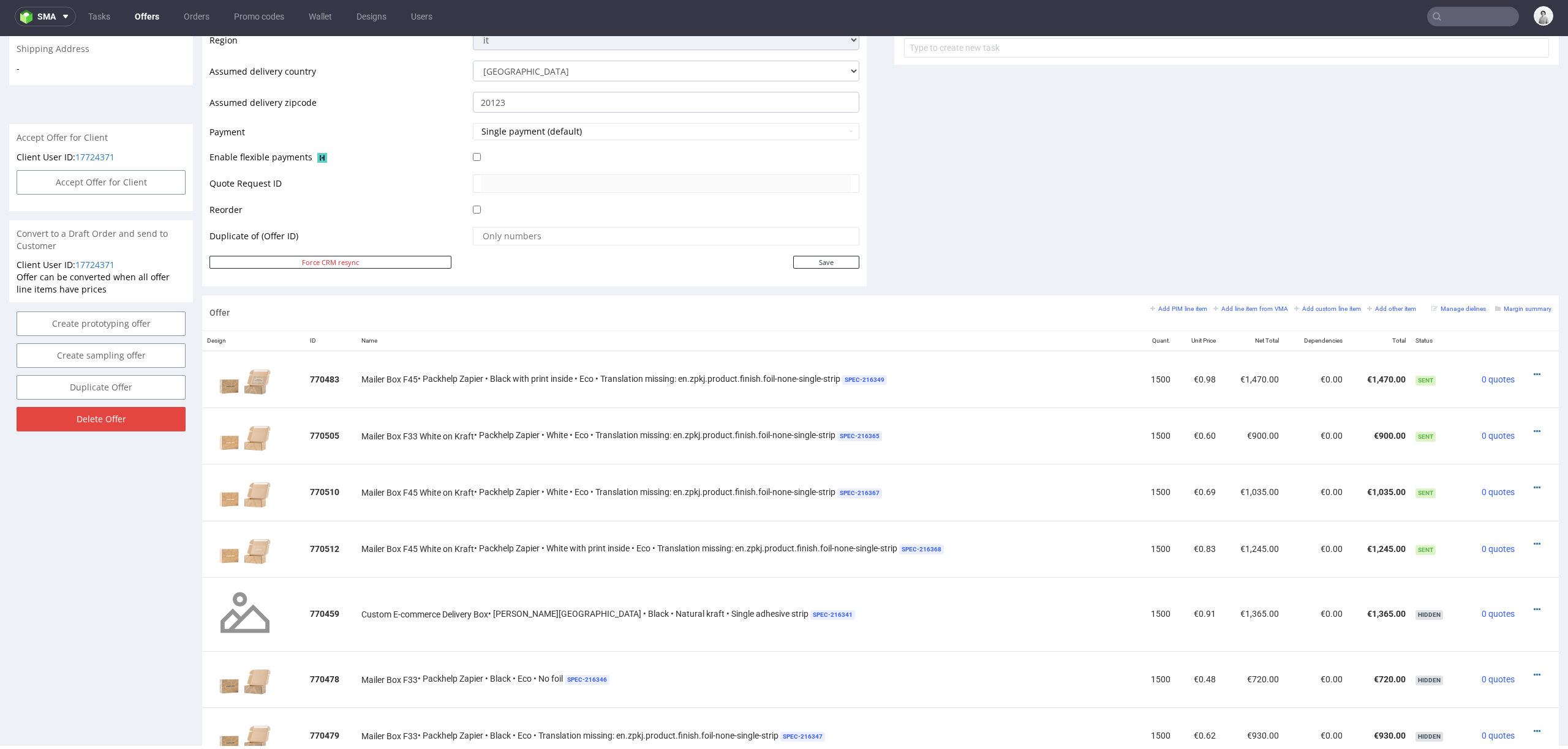
scroll to position [422, 0]
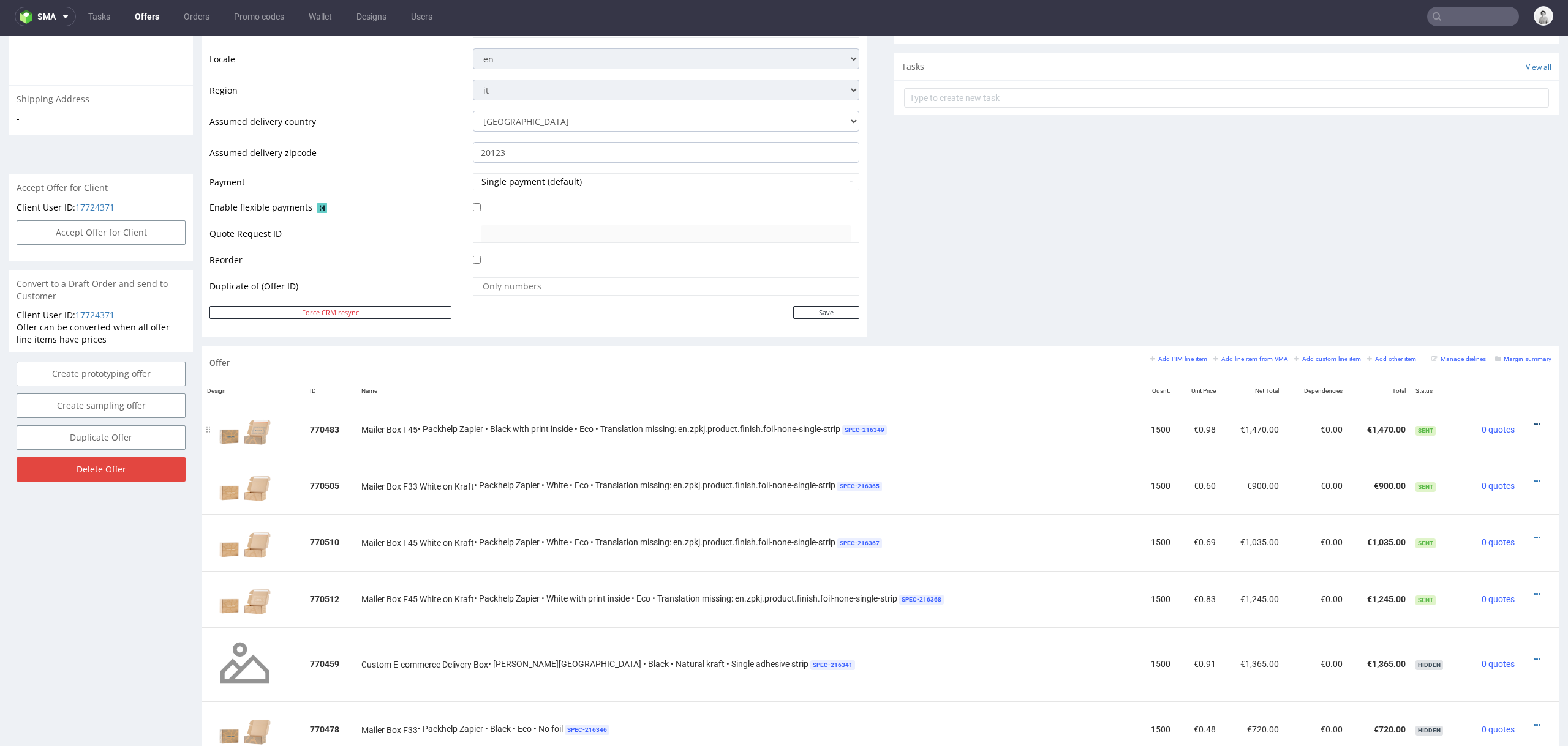
click at [1175, 425] on icon at bounding box center [1537, 425] width 7 height 8
click at [1175, 291] on span "Edit item specification" at bounding box center [1481, 290] width 98 height 13
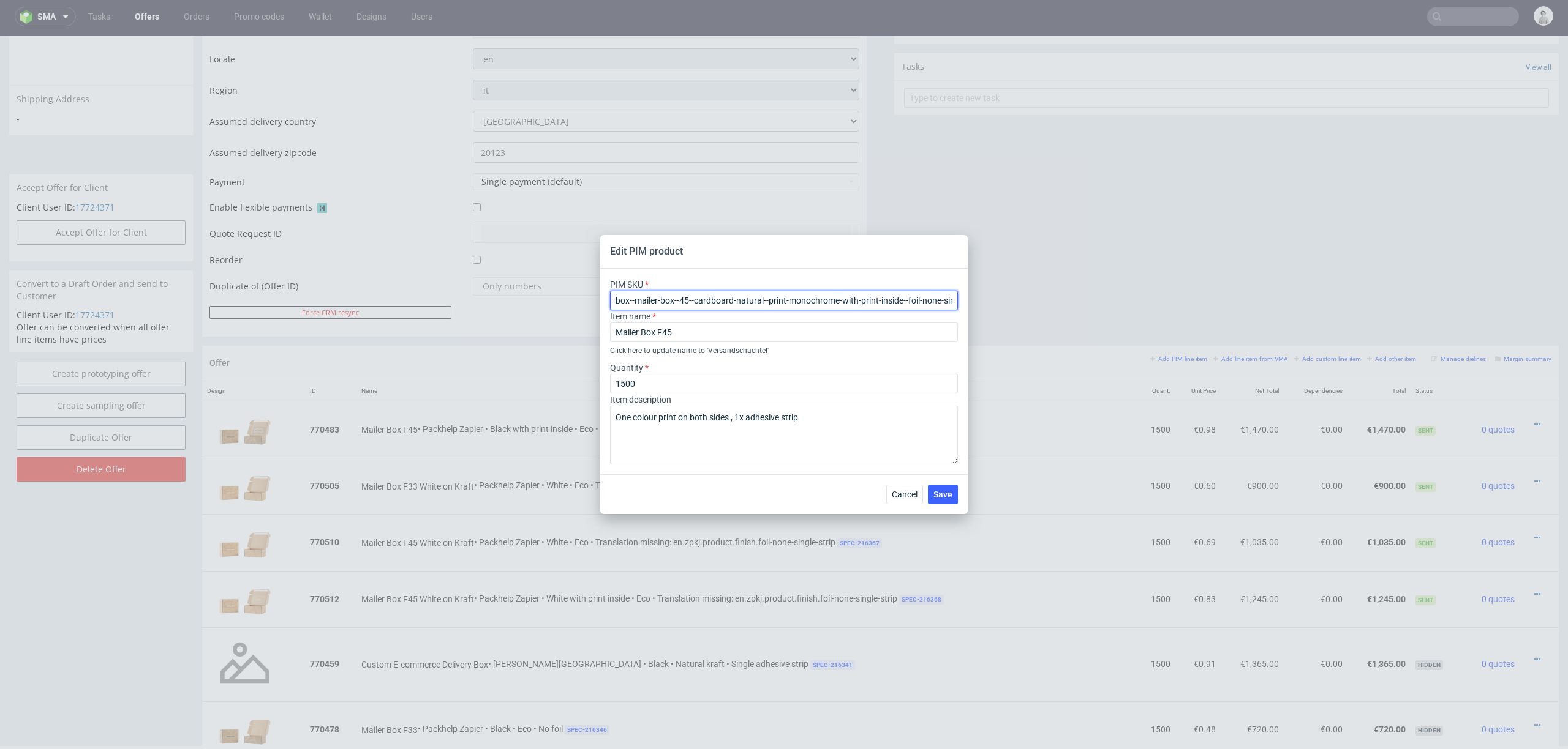
drag, startPoint x: 886, startPoint y: 309, endPoint x: 882, endPoint y: 302, distance: 8.1
click at [885, 309] on input "box--mailer-box--45--cardboard-natural--print-monochrome-with-print-inside--foi…" at bounding box center [784, 300] width 348 height 19
click at [882, 302] on input "box--mailer-box--45--cardboard-natural--print-monochrome-with-print-inside--foi…" at bounding box center [784, 300] width 348 height 19
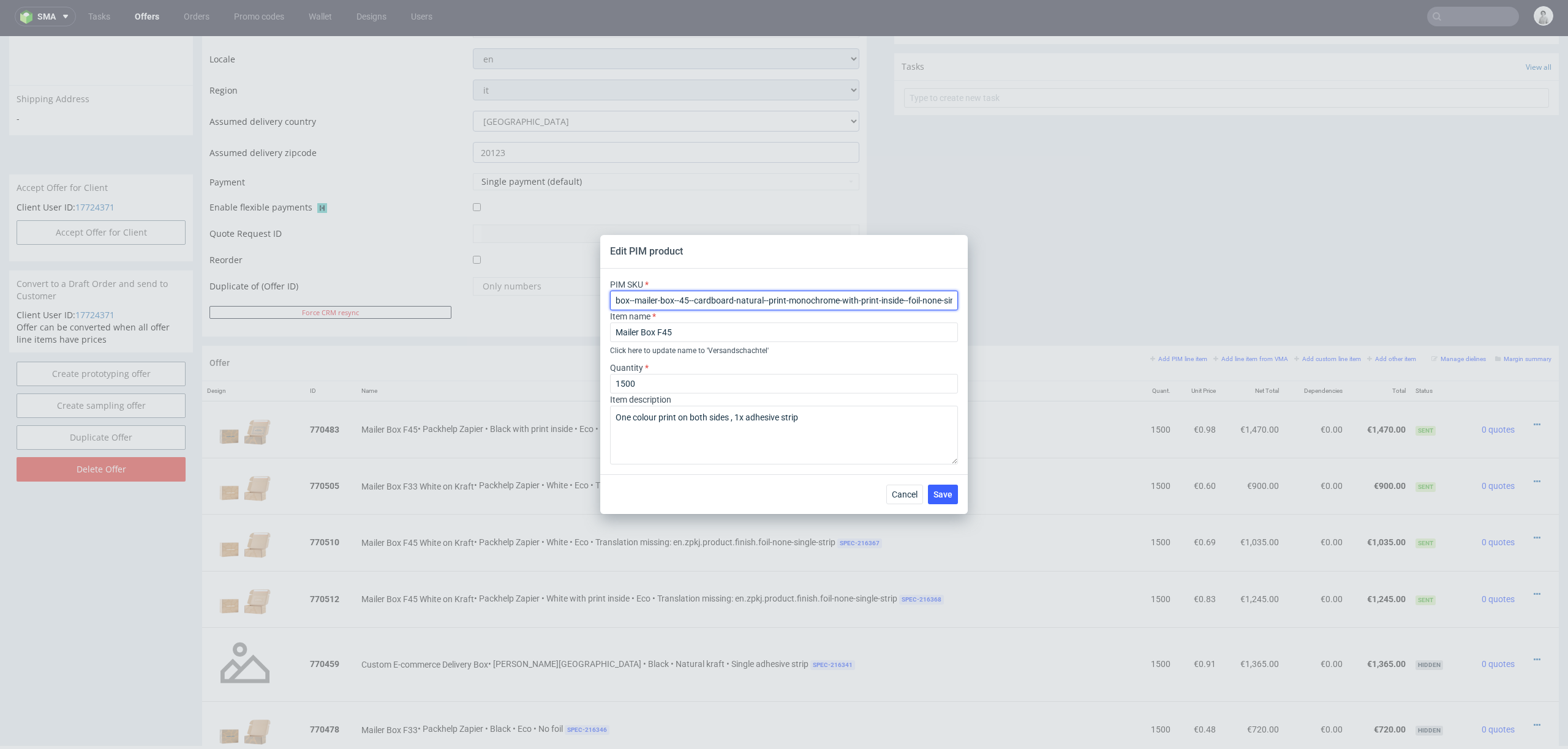
paste input "33--cardboard-natural-white-one-side--print-eco-color"
type input "box--mailer-box--33--cardboard-natural-white-one-side--print-eco-color--foil-no…"
click at [680, 334] on input "Mailer Box F45" at bounding box center [784, 332] width 348 height 19
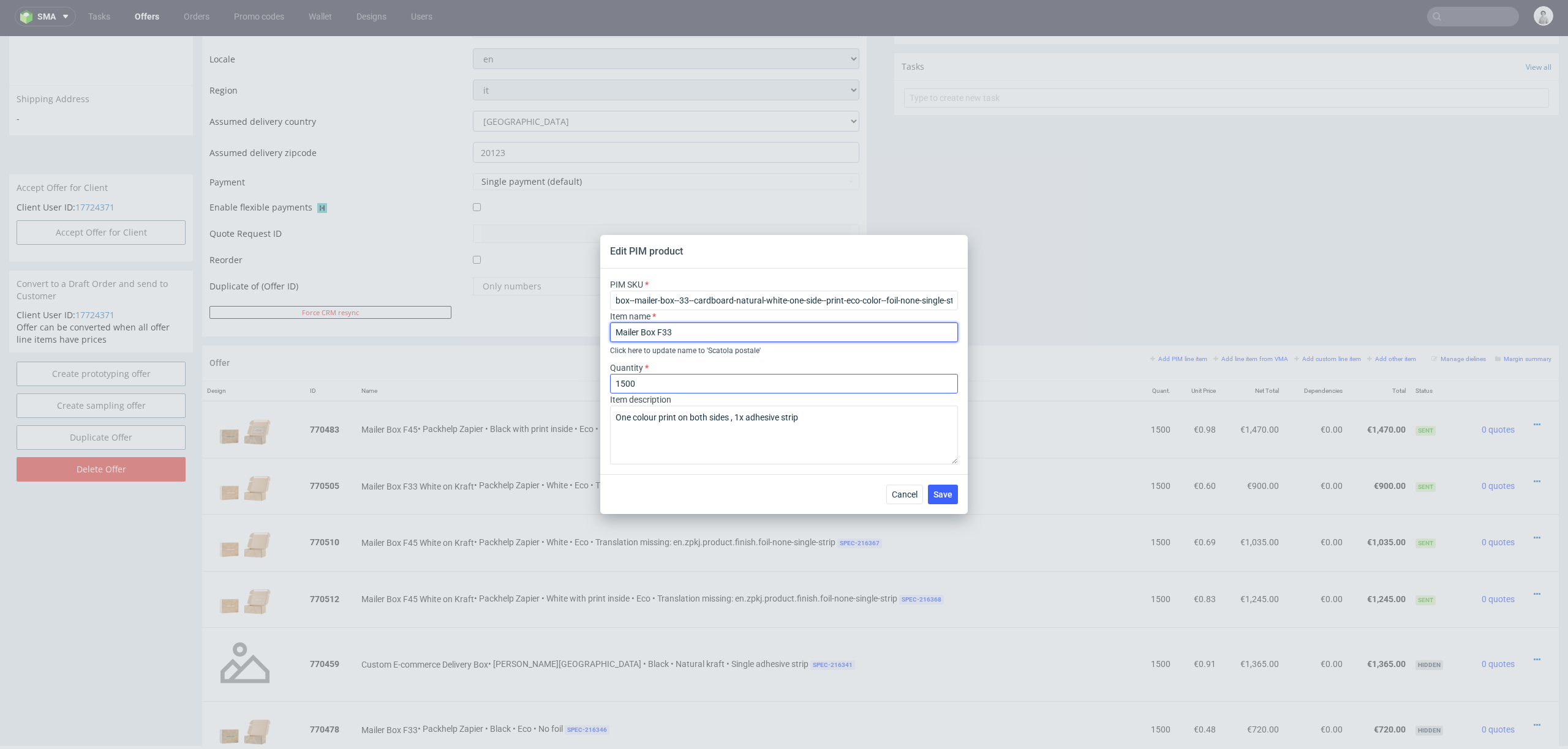
type input "Mailer Box F33"
click at [639, 381] on input "1500" at bounding box center [784, 383] width 348 height 19
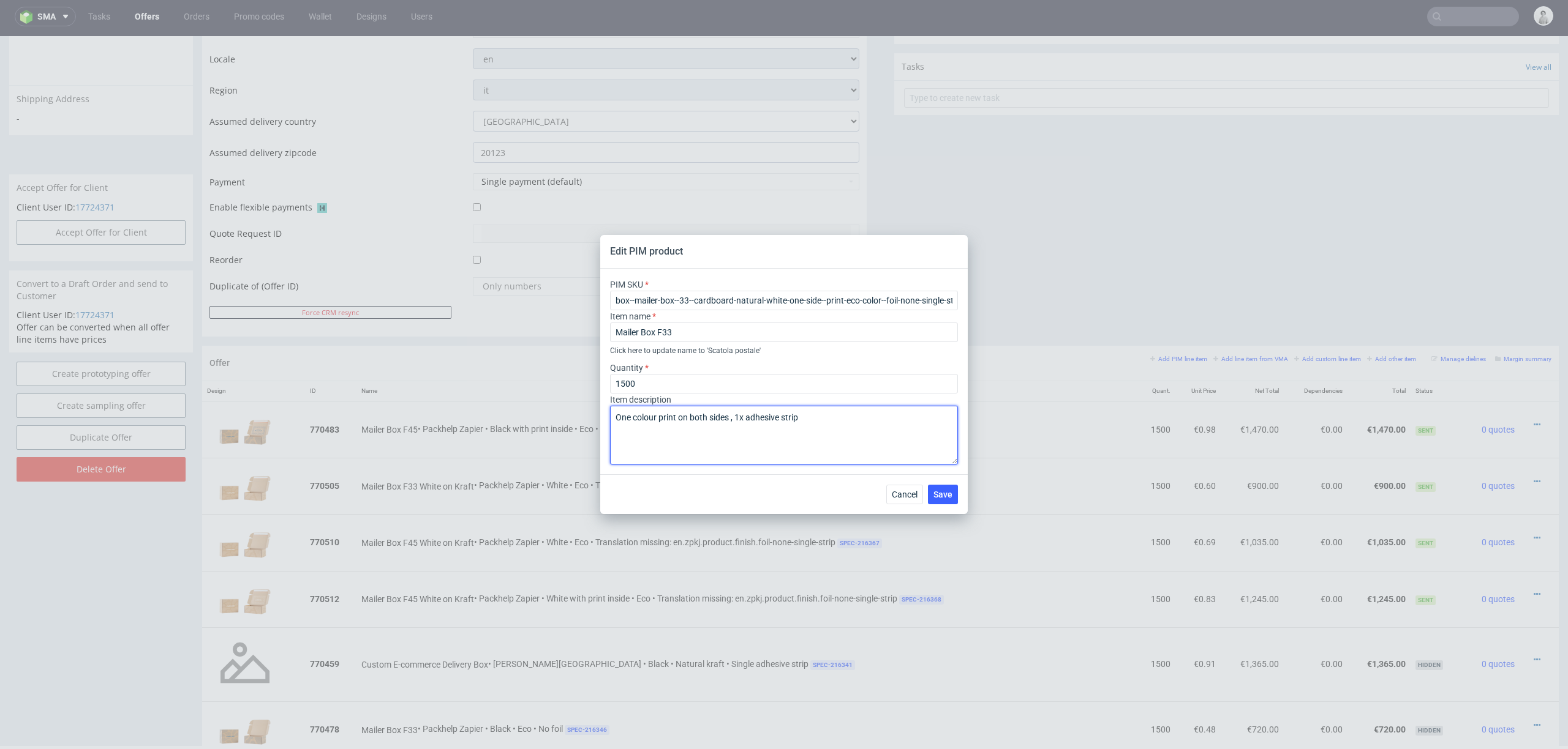
click at [661, 455] on textarea "One colour print on both sides , 1x adhesive strip" at bounding box center [784, 435] width 348 height 58
click at [634, 421] on textarea "One colour print on both sides , 1x adhesive strip" at bounding box center [784, 435] width 348 height 58
drag, startPoint x: 735, startPoint y: 417, endPoint x: 799, endPoint y: 425, distance: 64.5
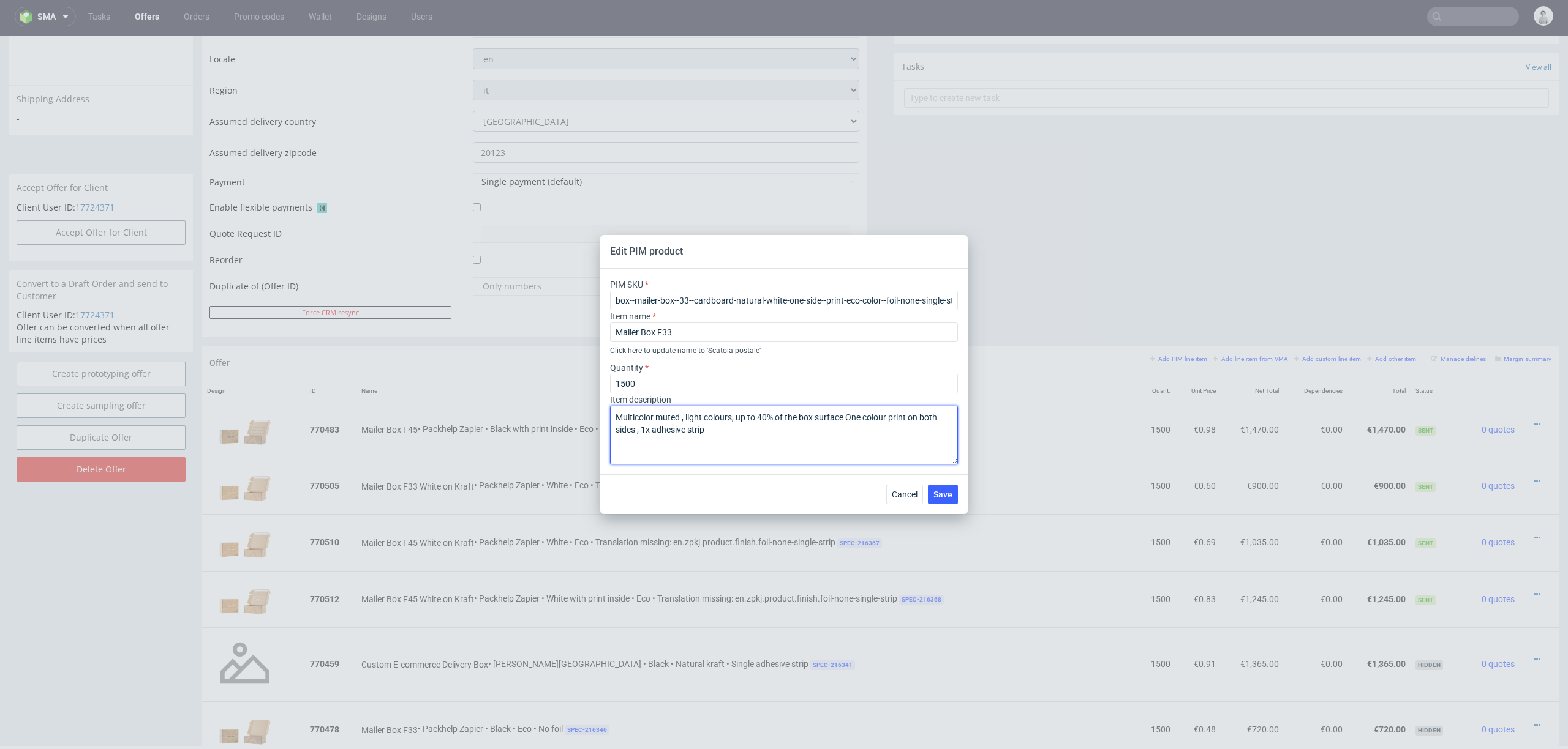
click at [735, 417] on textarea "Multicolor muted , light colours, up to 40% of the box surface One colour print…" at bounding box center [784, 435] width 348 height 58
drag, startPoint x: 853, startPoint y: 416, endPoint x: 638, endPoint y: 430, distance: 215.5
click at [638, 430] on textarea "Multicolor muted , light colours, up to 40% of the box surface One colour print…" at bounding box center [784, 435] width 348 height 58
click at [737, 417] on textarea "Multicolor muted , light colours, up to 40% of the box surface , 1x adhesive st…" at bounding box center [784, 435] width 348 height 58
type textarea "Multicolor muted , light colours, on the outside, white outside/brown inside, u…"
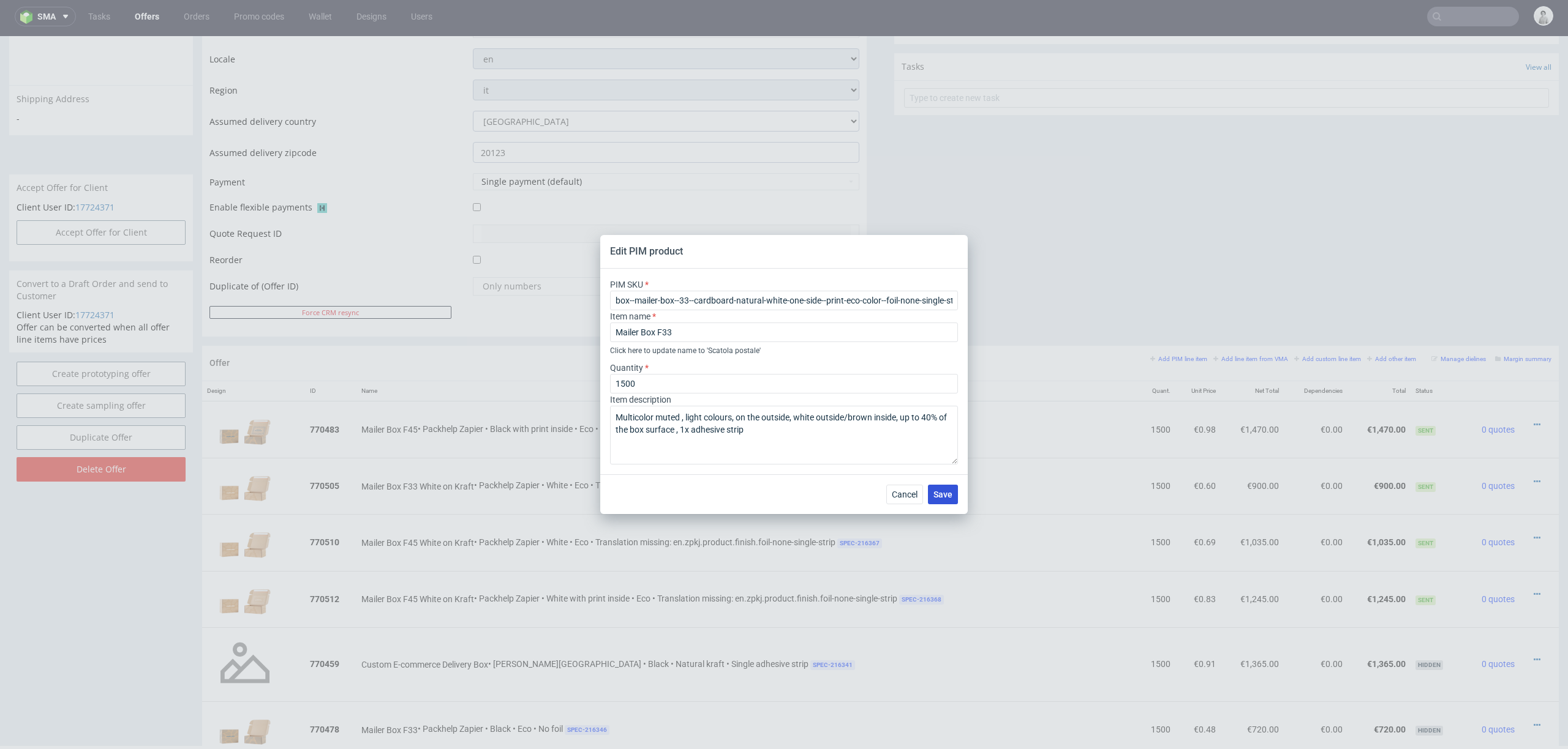
click at [945, 495] on span "Save" at bounding box center [942, 495] width 19 height 8
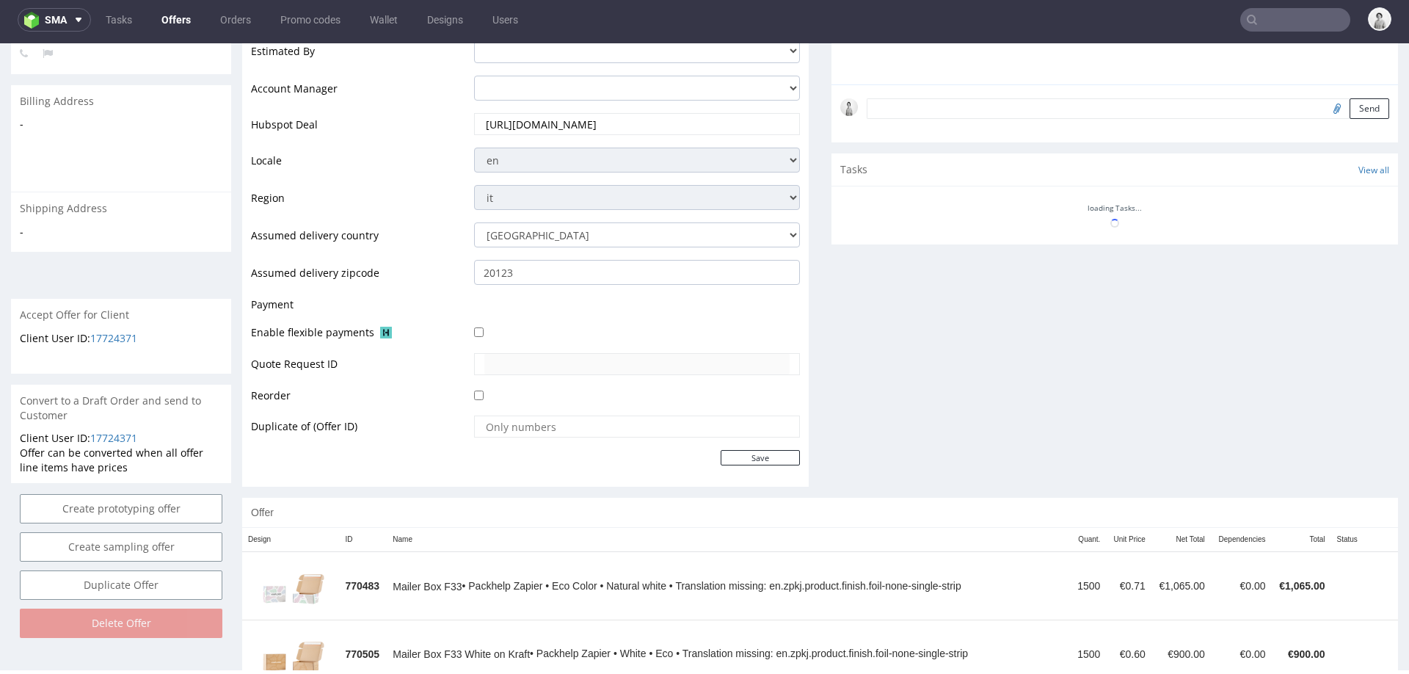
scroll to position [3, 0]
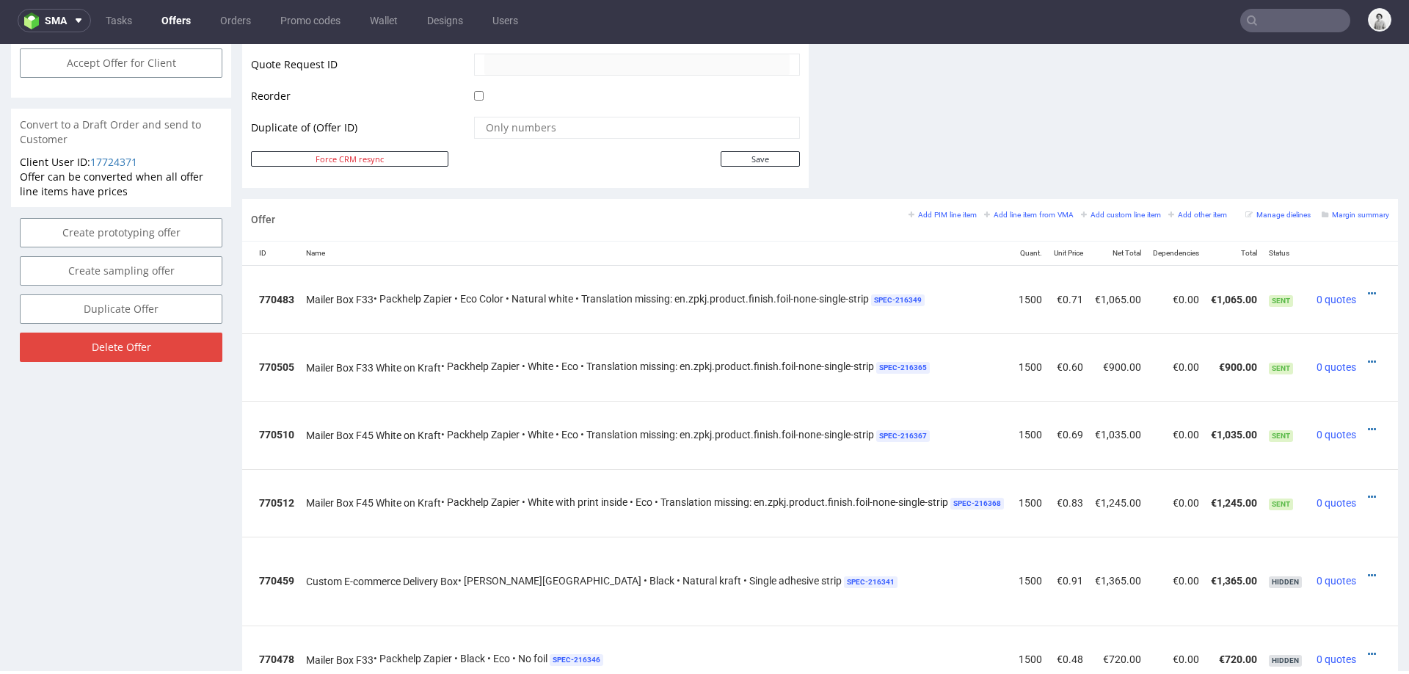
scroll to position [720, 0]
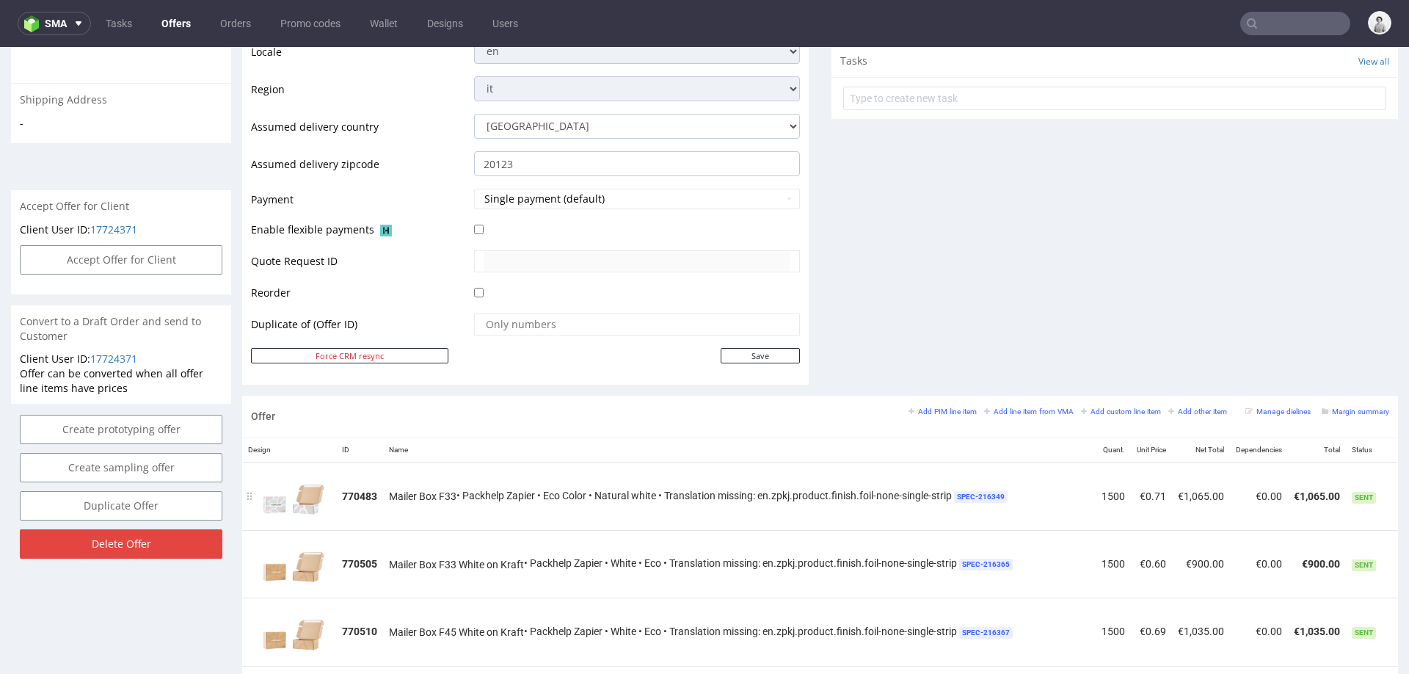
scroll to position [0, 106]
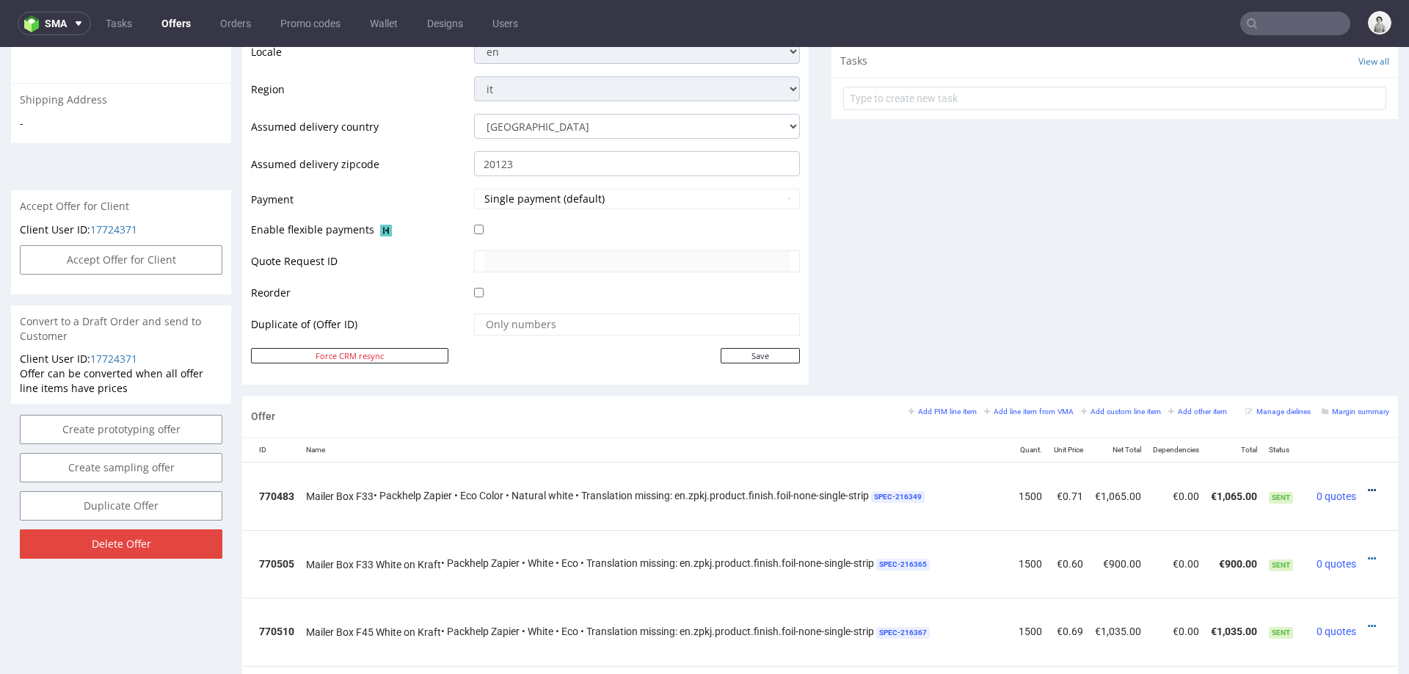
click at [1368, 485] on icon at bounding box center [1372, 490] width 8 height 10
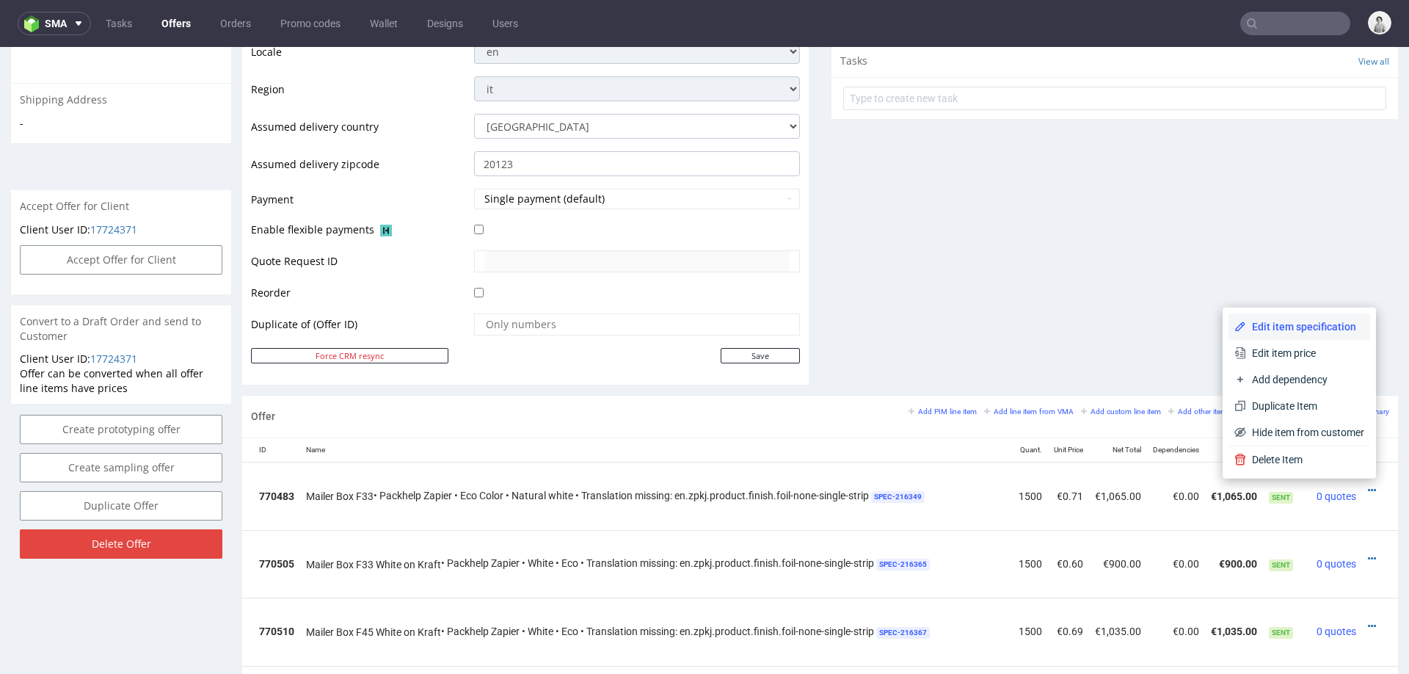
click at [1259, 327] on span "Edit item specification" at bounding box center [1305, 326] width 118 height 15
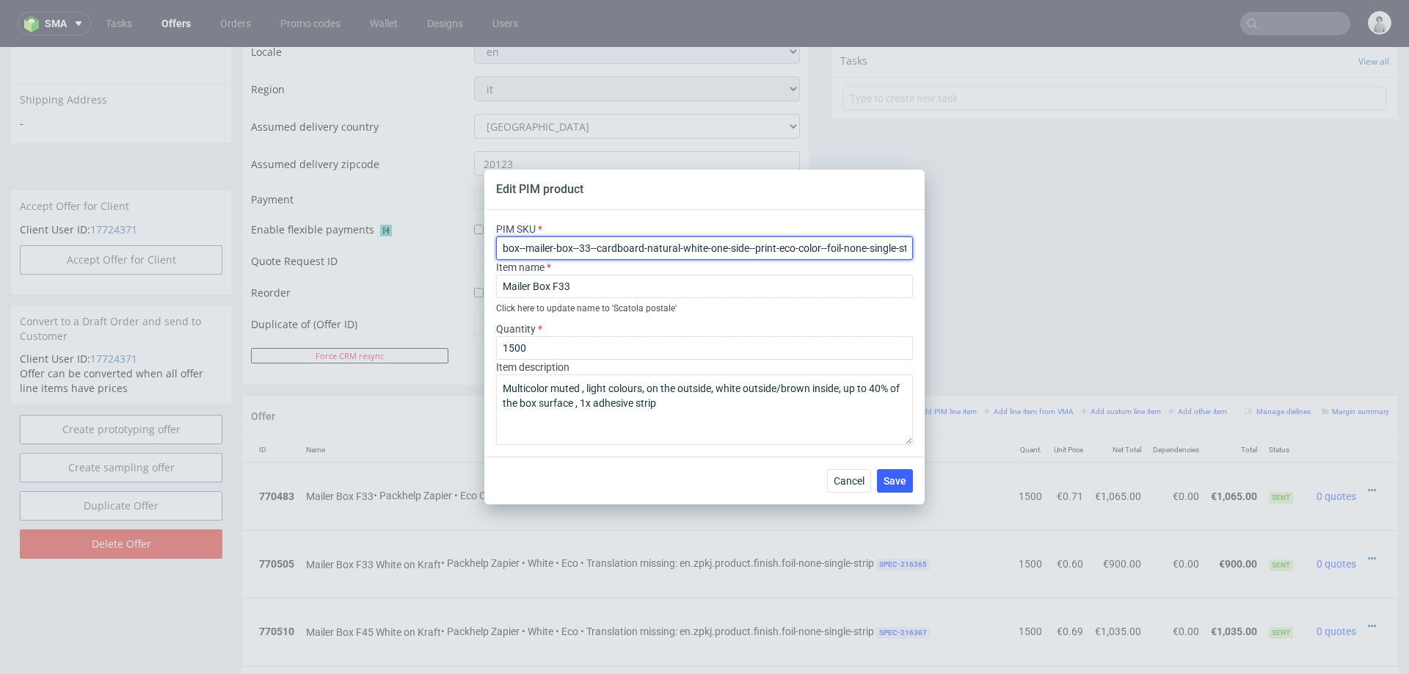
click at [776, 251] on input "box--mailer-box--33--cardboard-natural-white-one-side--print-eco-color--foil-no…" at bounding box center [704, 247] width 417 height 23
click at [845, 487] on button "Cancel" at bounding box center [849, 480] width 44 height 23
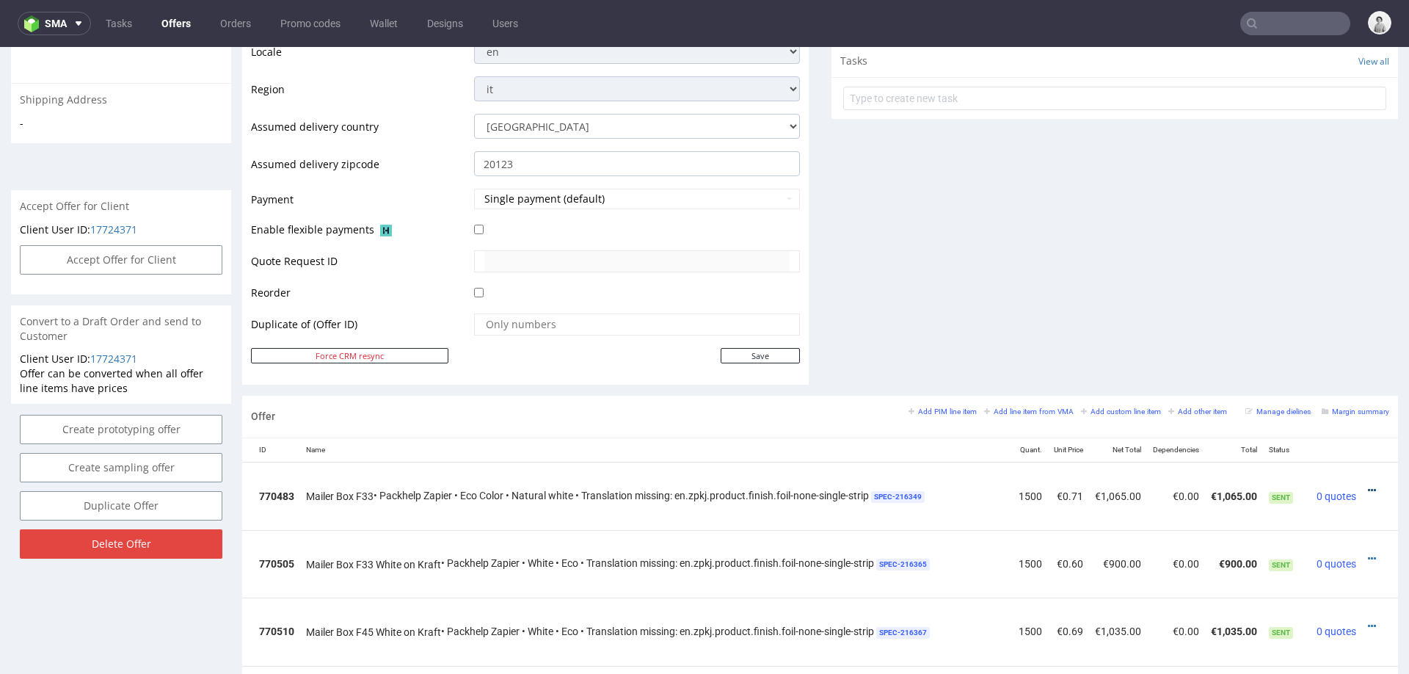
click at [1368, 485] on icon at bounding box center [1372, 490] width 8 height 10
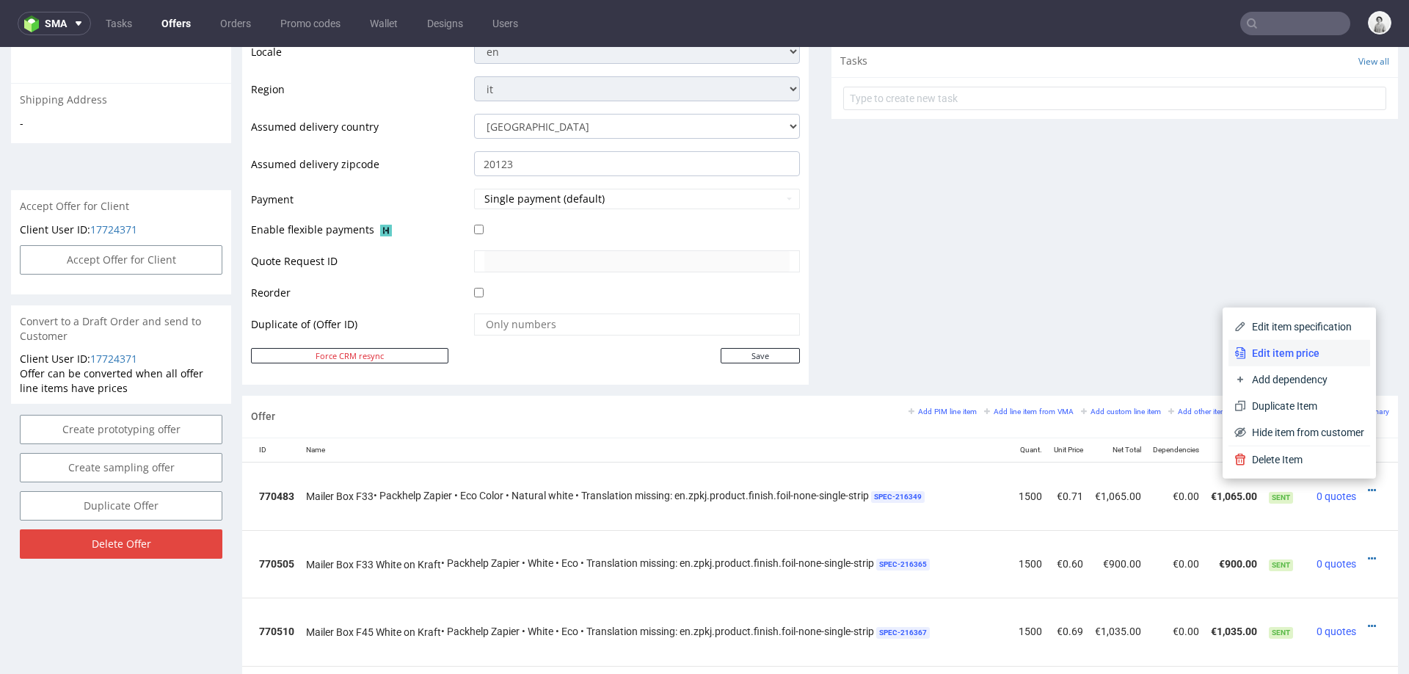
click at [1286, 349] on span "Edit item price" at bounding box center [1305, 353] width 118 height 15
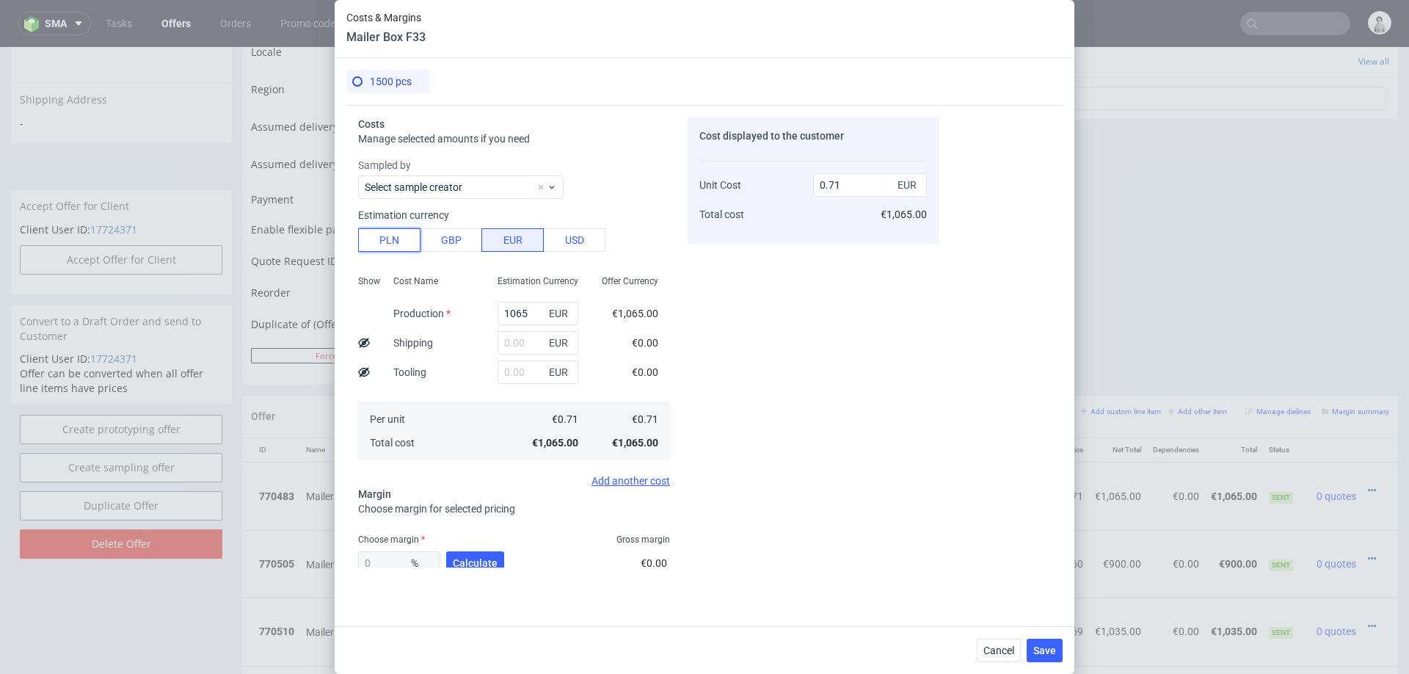
click at [394, 234] on button "PLN" at bounding box center [389, 239] width 62 height 23
type input "0.17"
click at [535, 311] on input "1065" at bounding box center [538, 313] width 81 height 23
click at [535, 310] on input "1065" at bounding box center [538, 313] width 81 height 23
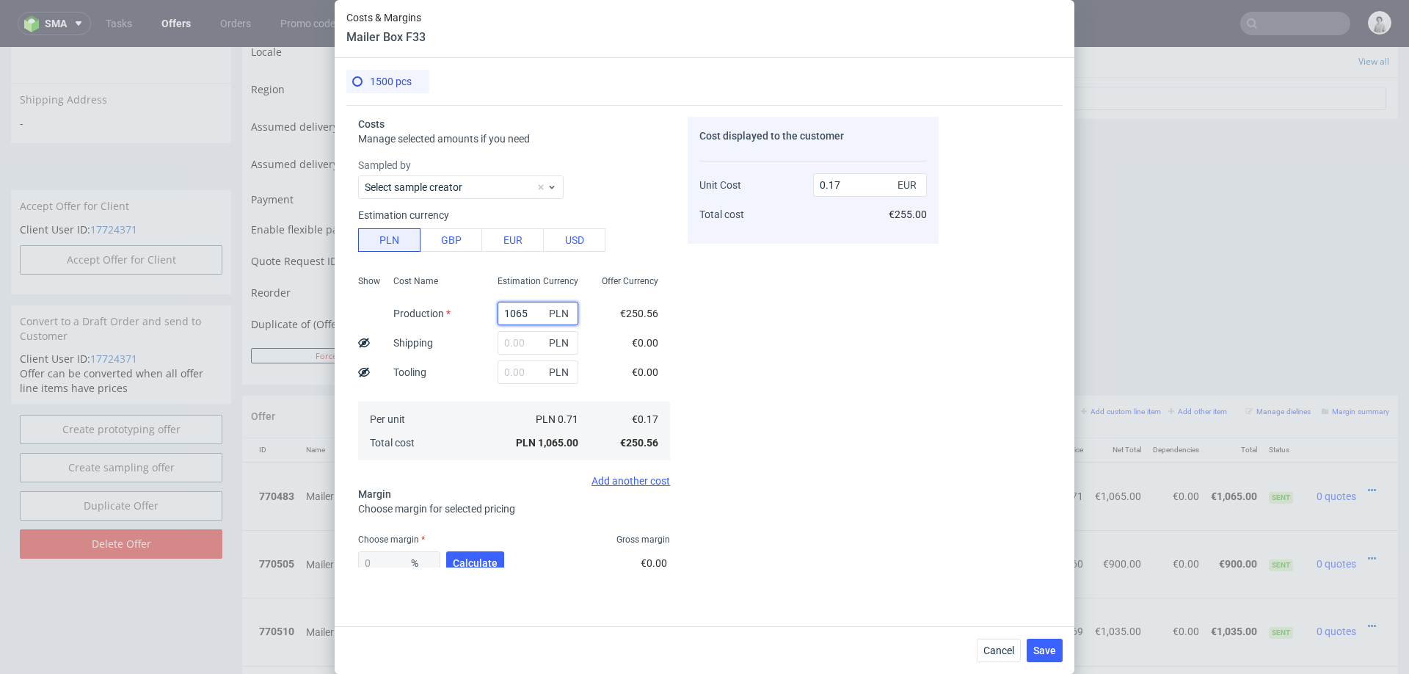
type input "1"
type input "0"
type input "1590"
type input "0.25"
type input "1590"
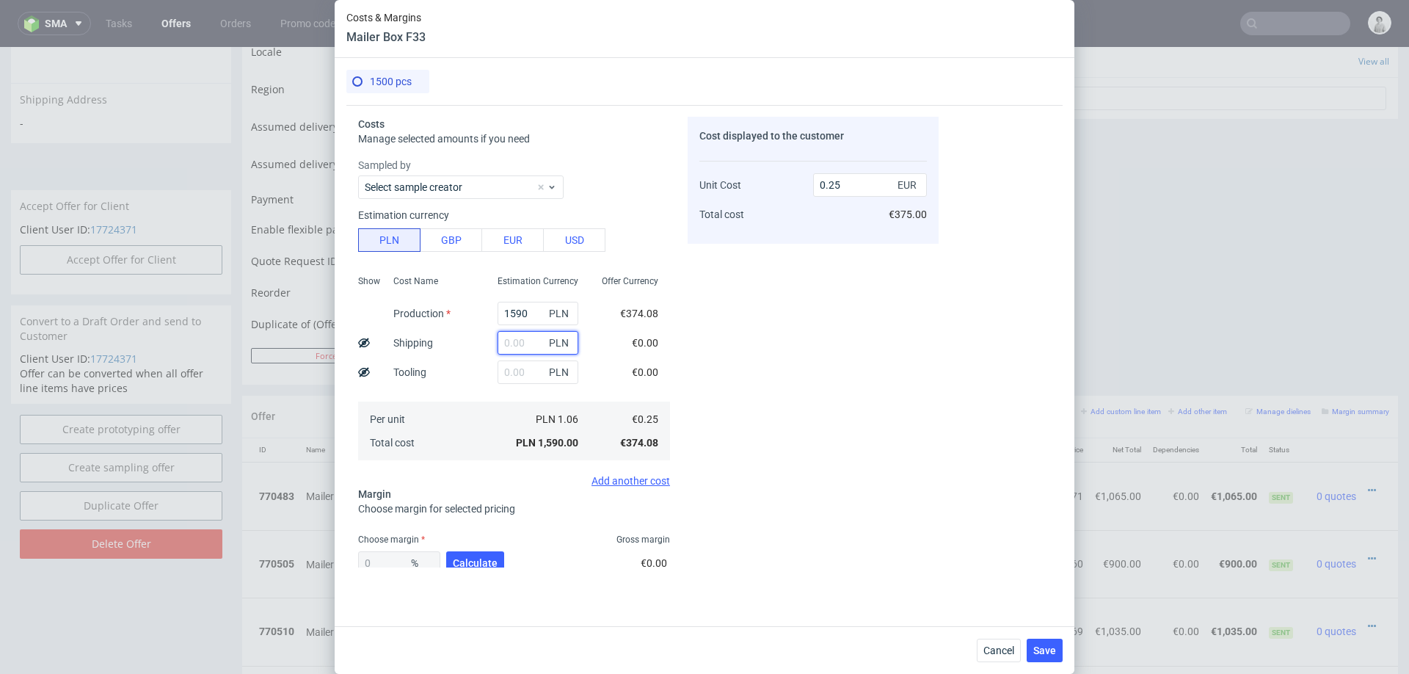
click at [528, 343] on input "text" at bounding box center [538, 342] width 81 height 23
type input "225"
type input "0.29"
type input "225"
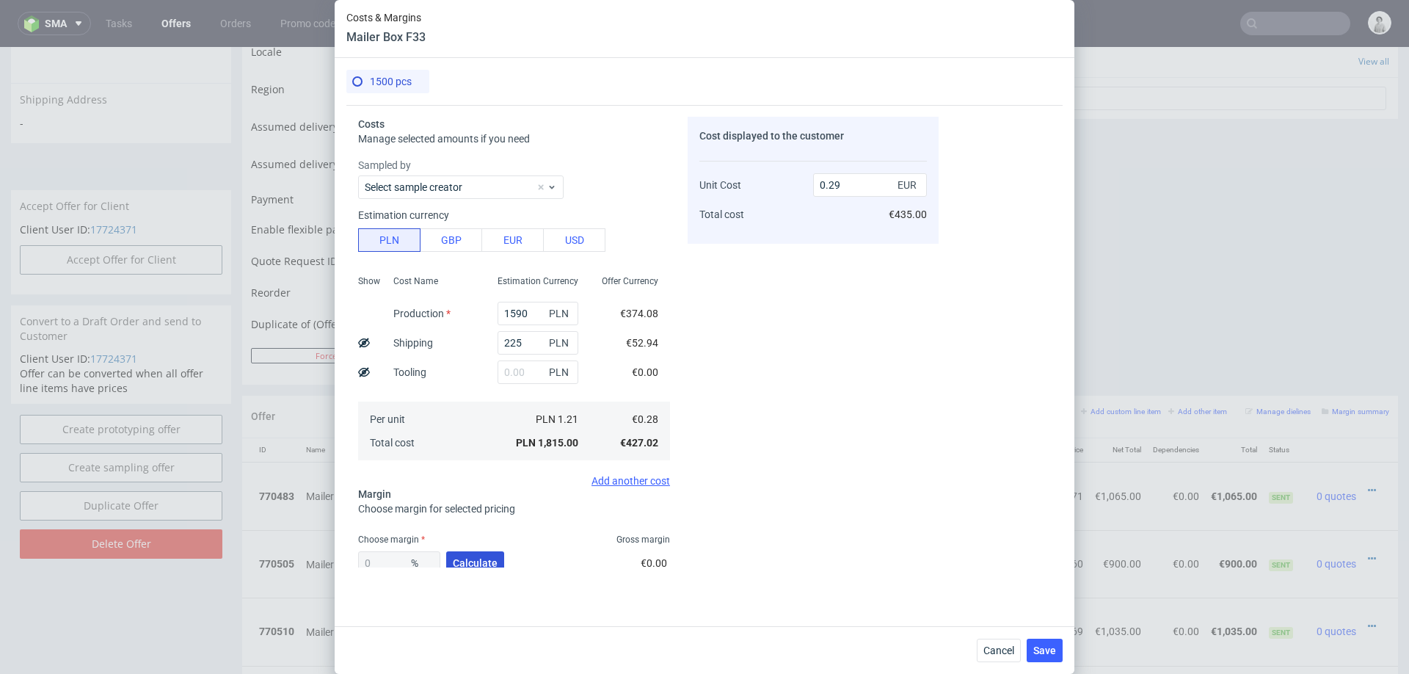
click at [460, 559] on span "Calculate" at bounding box center [475, 563] width 45 height 10
type input "45.04"
type input "0.52"
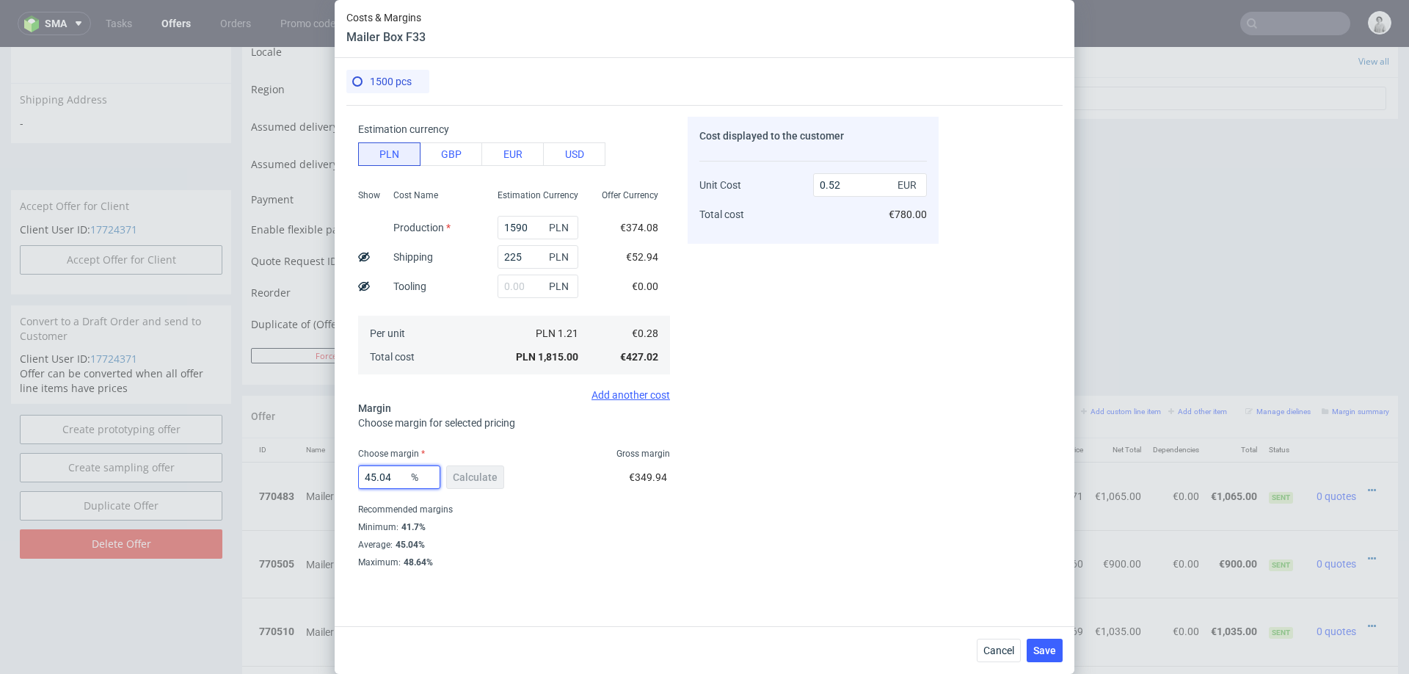
click at [399, 469] on input "45.04" at bounding box center [399, 476] width 82 height 23
type input "55"
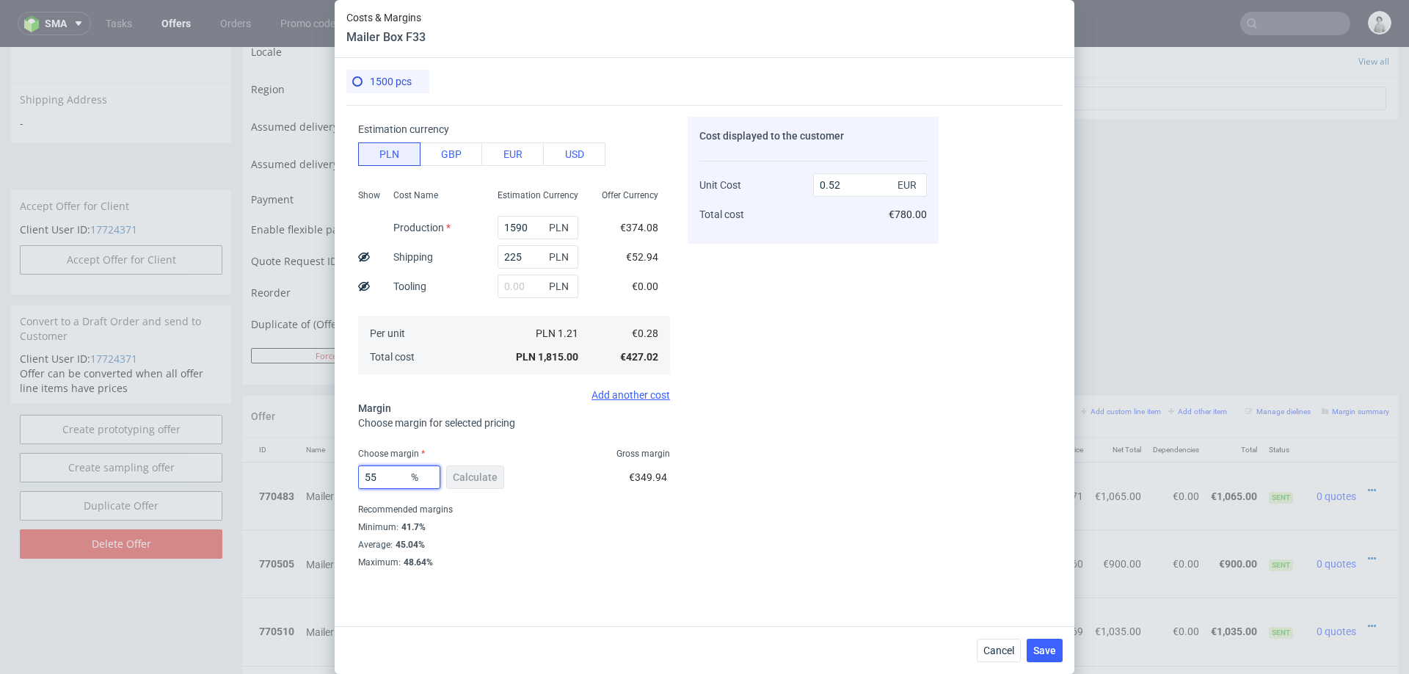
type input "0.64"
type input "59"
type input "0.7"
type input "57"
type input "0.67"
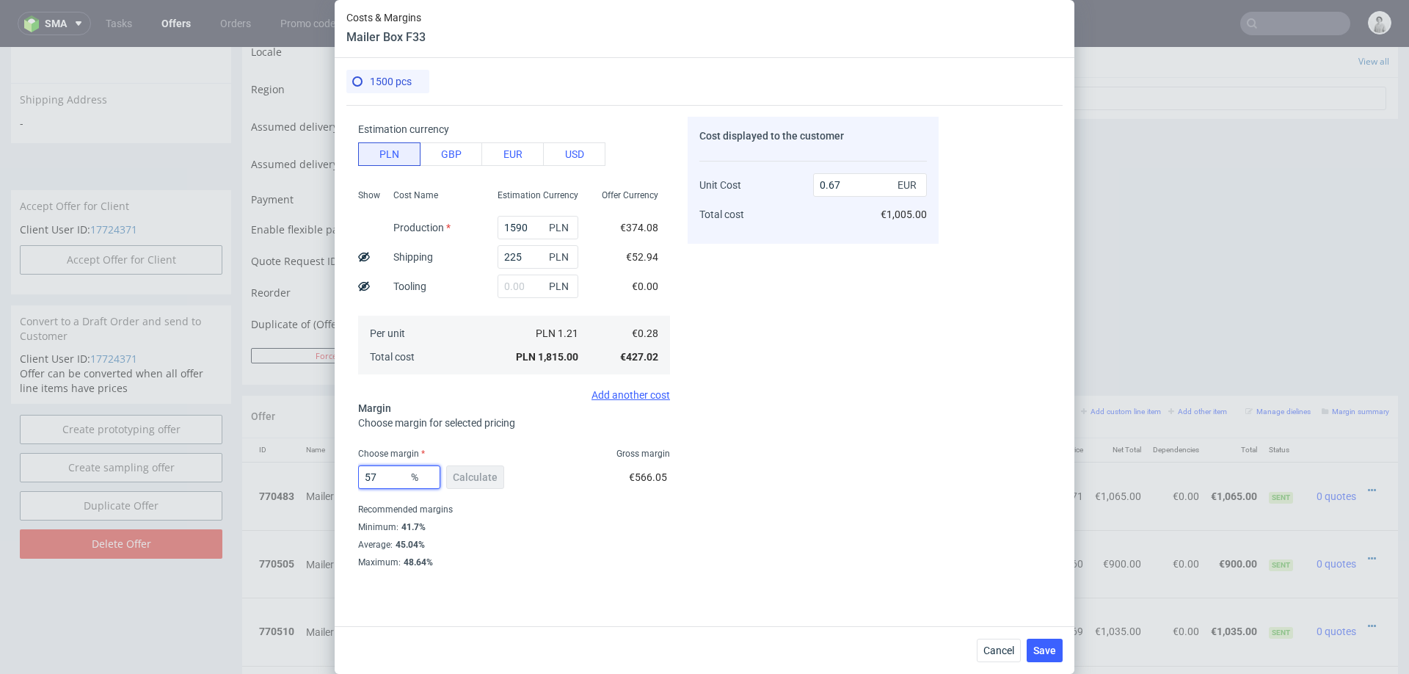
type input "57"
click at [948, 553] on div "Costs Manage selected amounts if you need Sampled by Select sample creator Esti…" at bounding box center [704, 359] width 716 height 509
click at [1055, 655] on span "Save" at bounding box center [1044, 650] width 23 height 10
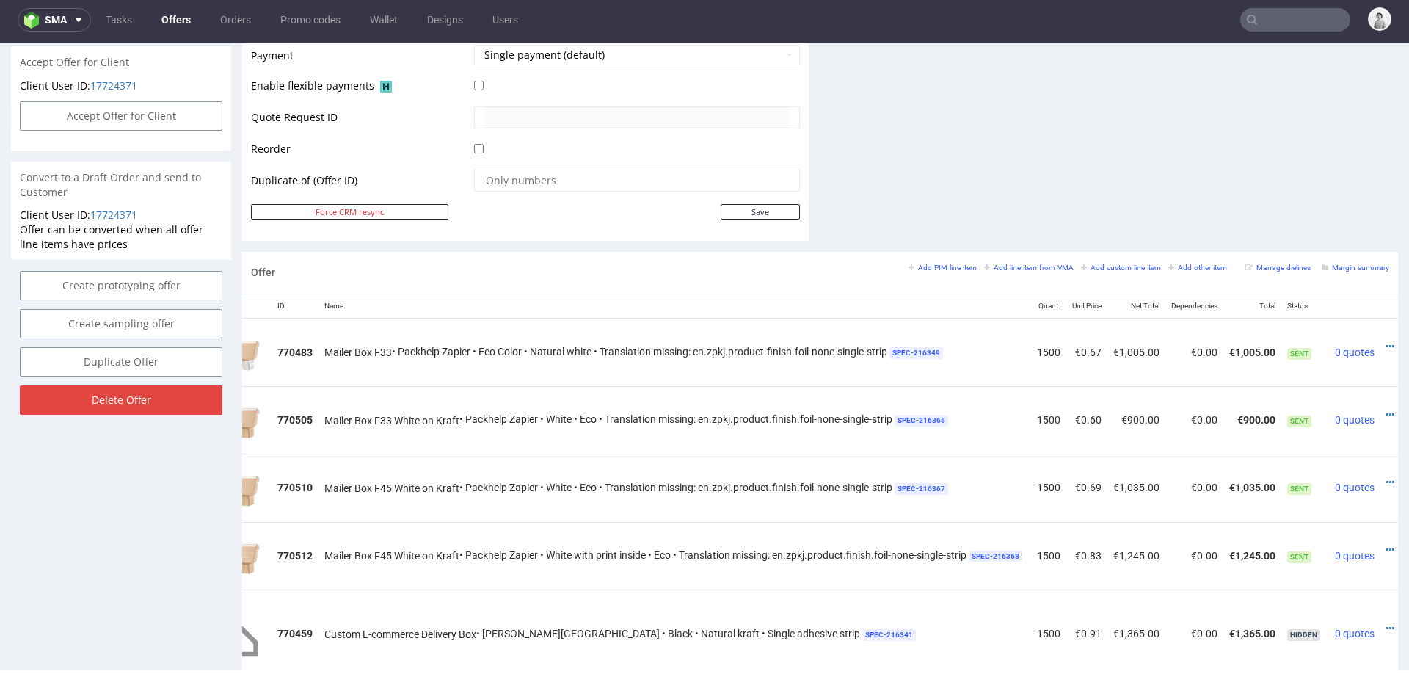
scroll to position [0, 106]
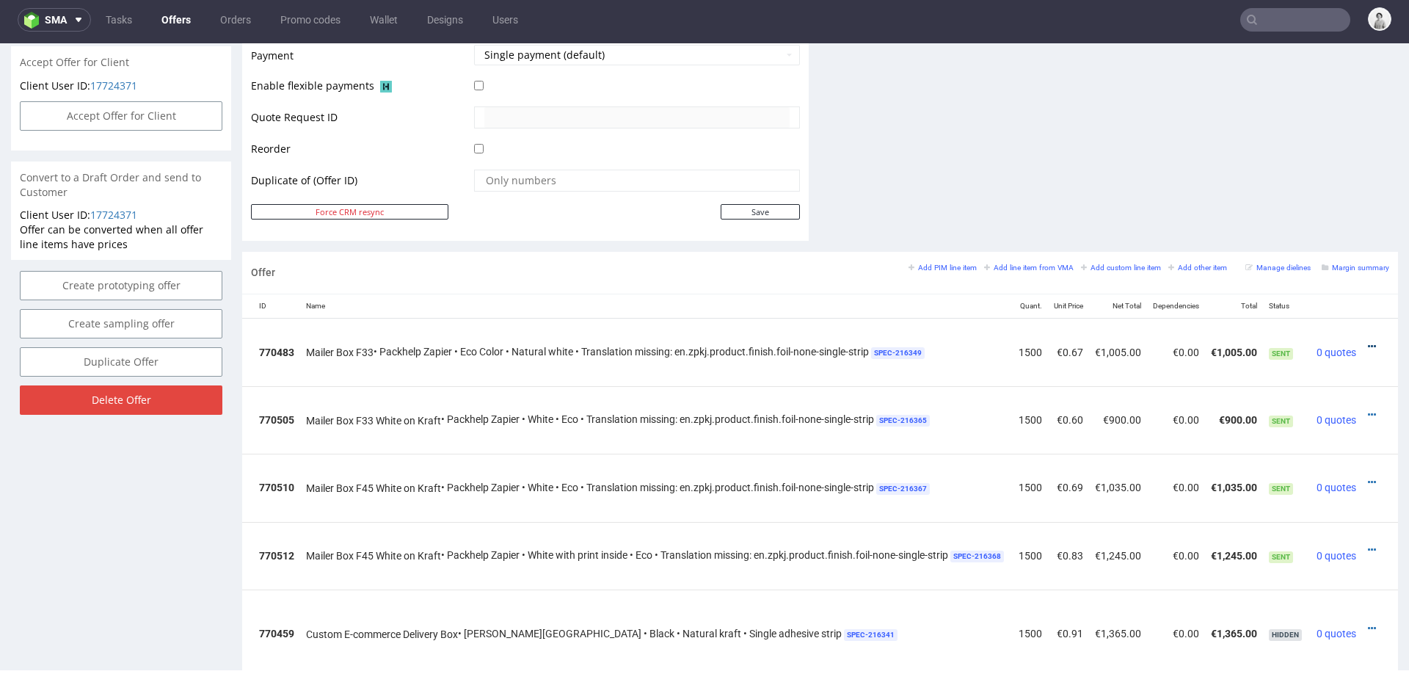
click at [1368, 341] on icon at bounding box center [1372, 346] width 8 height 10
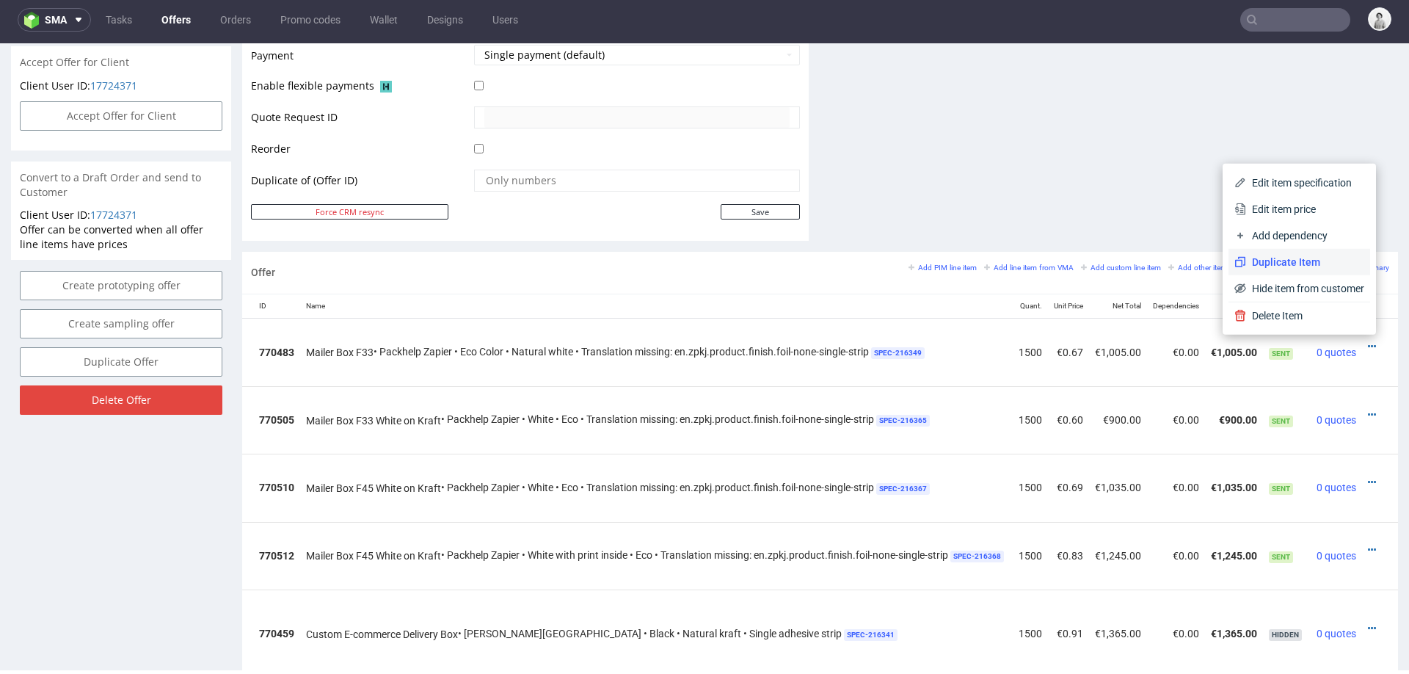
click at [1286, 261] on span "Duplicate Item" at bounding box center [1305, 262] width 118 height 15
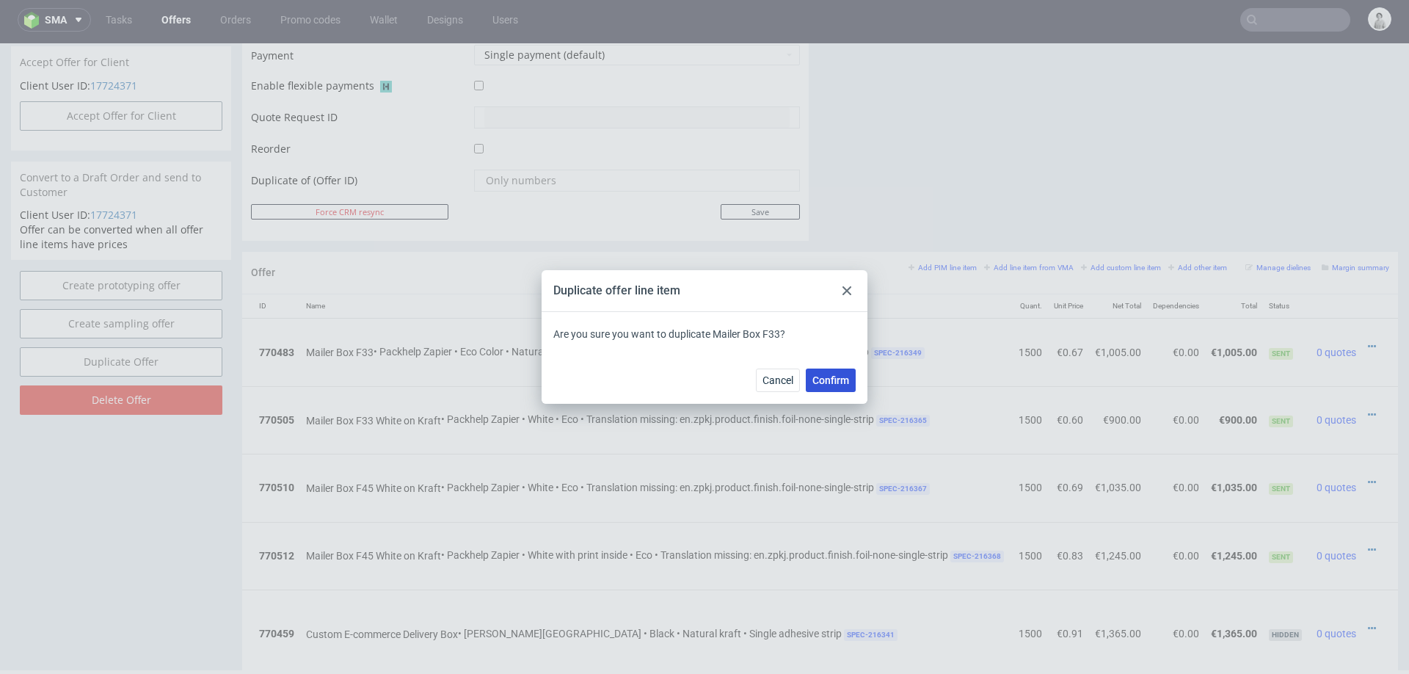
click at [829, 381] on span "Confirm" at bounding box center [830, 380] width 37 height 10
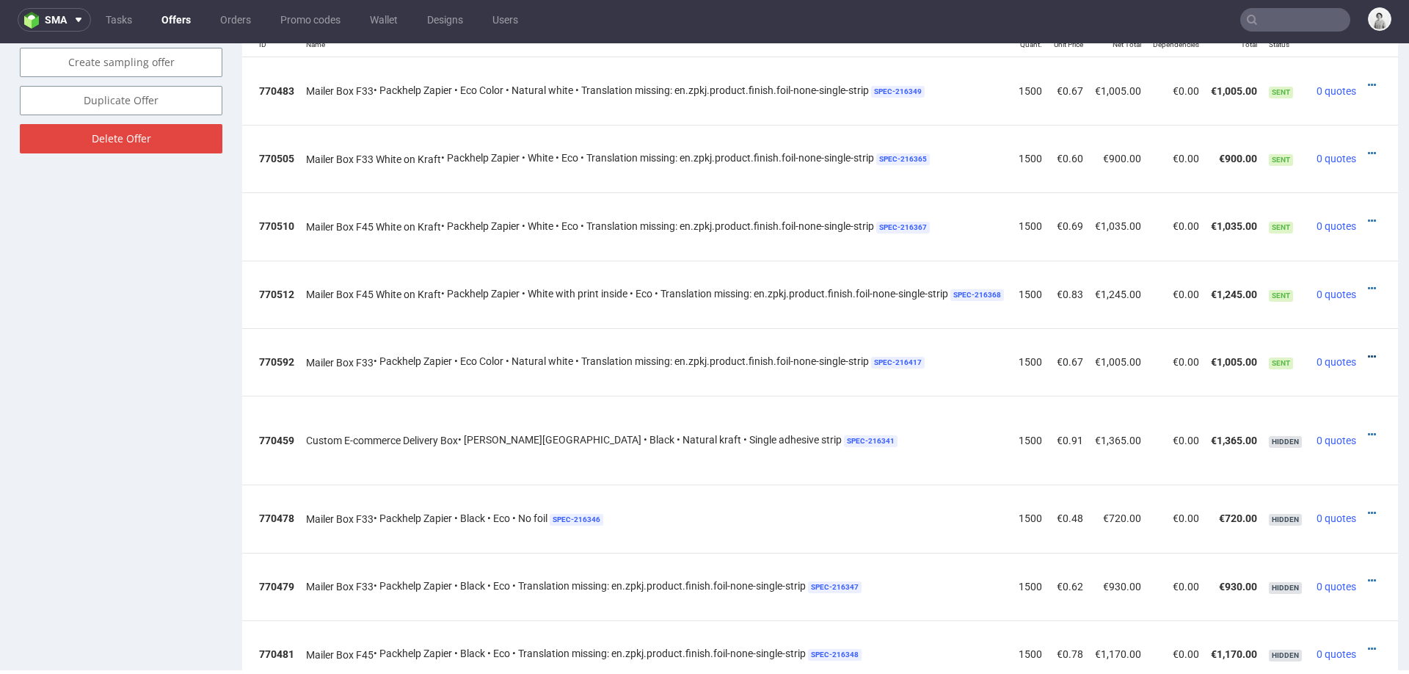
click at [1368, 352] on icon at bounding box center [1372, 357] width 8 height 10
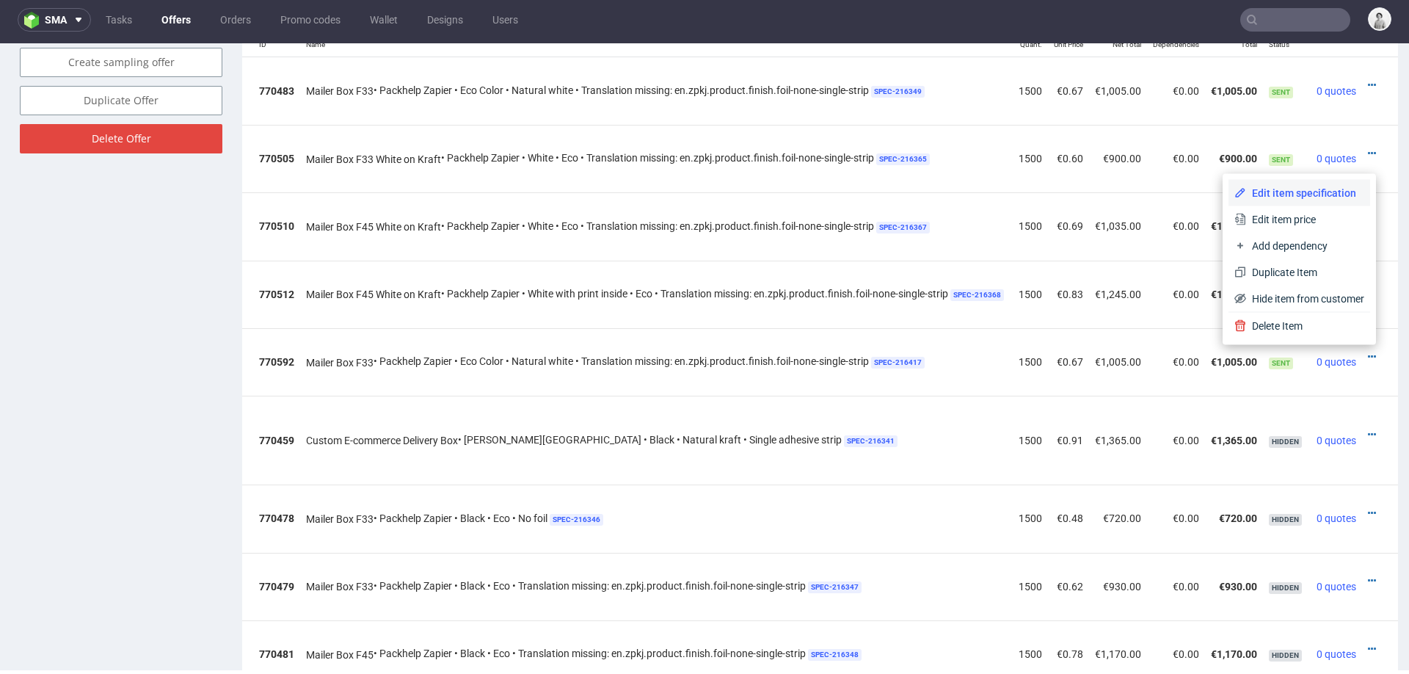
click at [1259, 197] on span "Edit item specification" at bounding box center [1305, 193] width 118 height 15
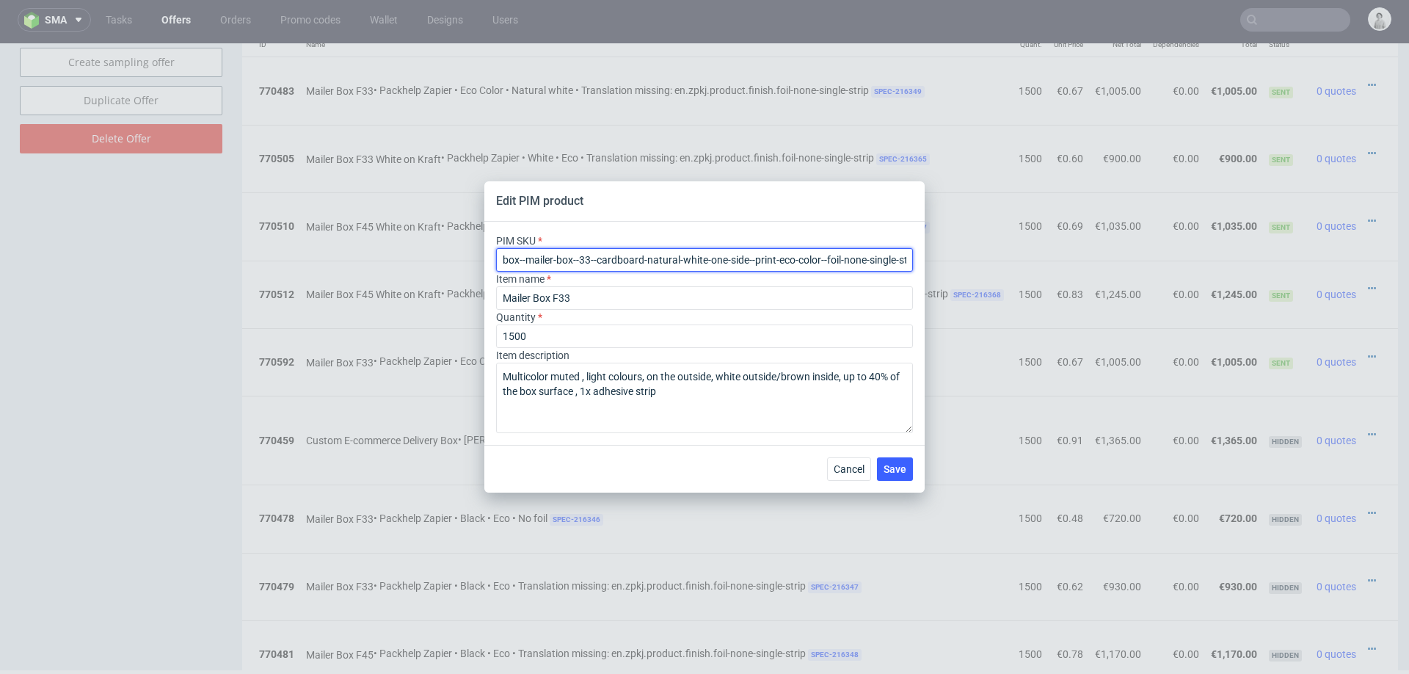
click at [725, 258] on input "box--mailer-box--33--cardboard-natural-white-one-side--print-eco-color--foil-no…" at bounding box center [704, 259] width 417 height 23
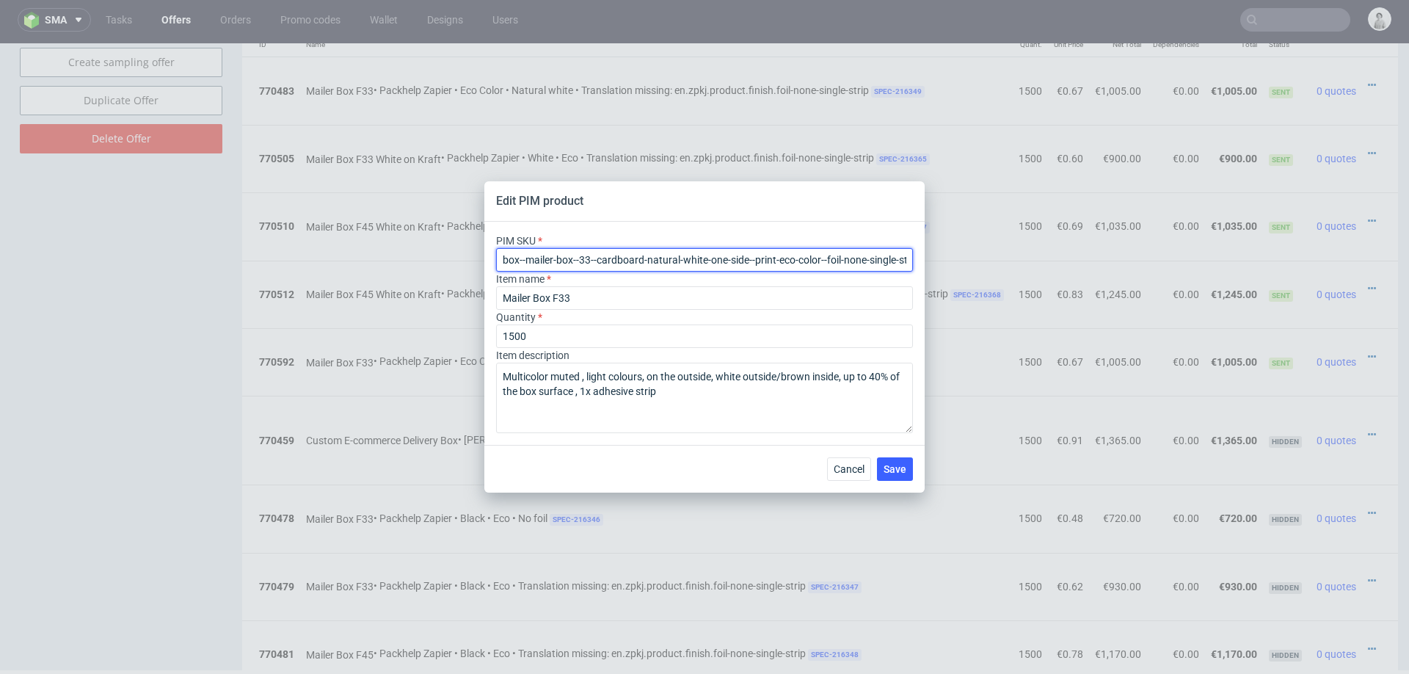
paste input "45"
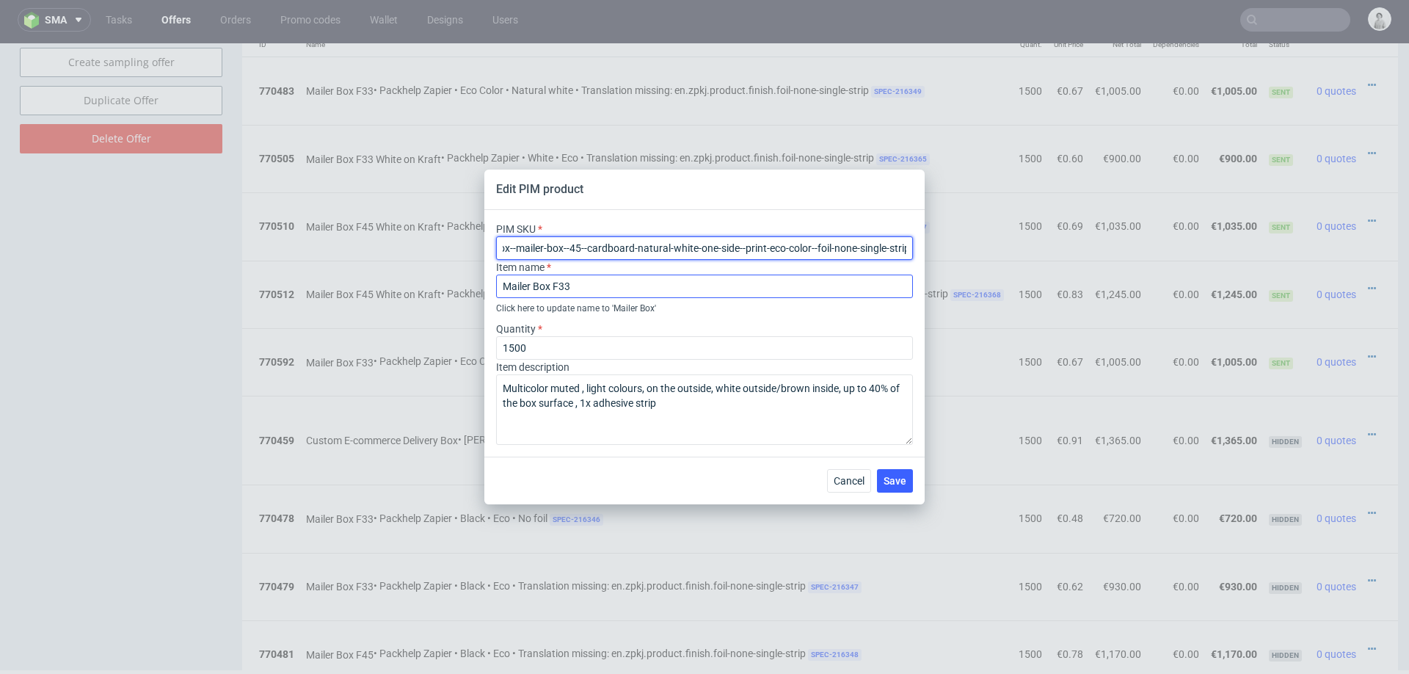
type input "box--mailer-box--45--cardboard-natural-white-one-side--print-eco-color--foil-no…"
click at [651, 285] on input "Mailer Box F33" at bounding box center [704, 285] width 417 height 23
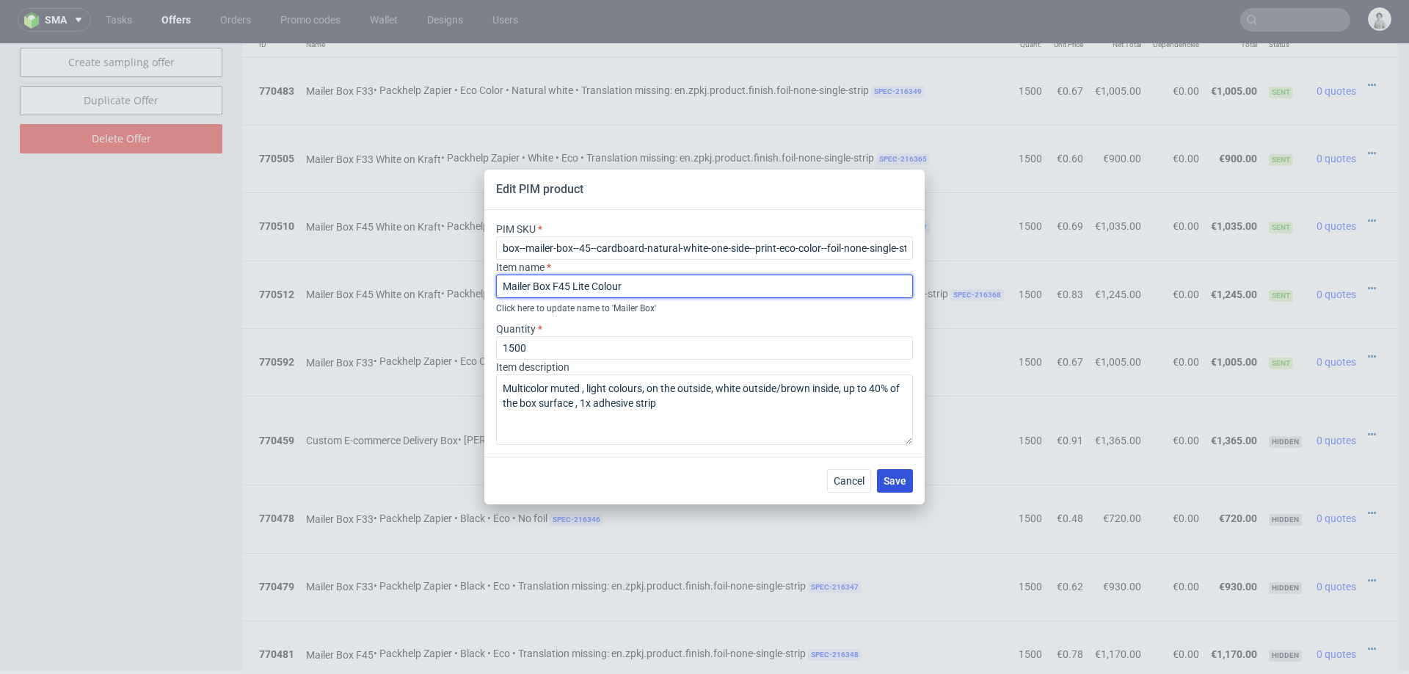
type input "Mailer Box F45 Lite Colour"
click at [891, 476] on span "Save" at bounding box center [895, 481] width 23 height 10
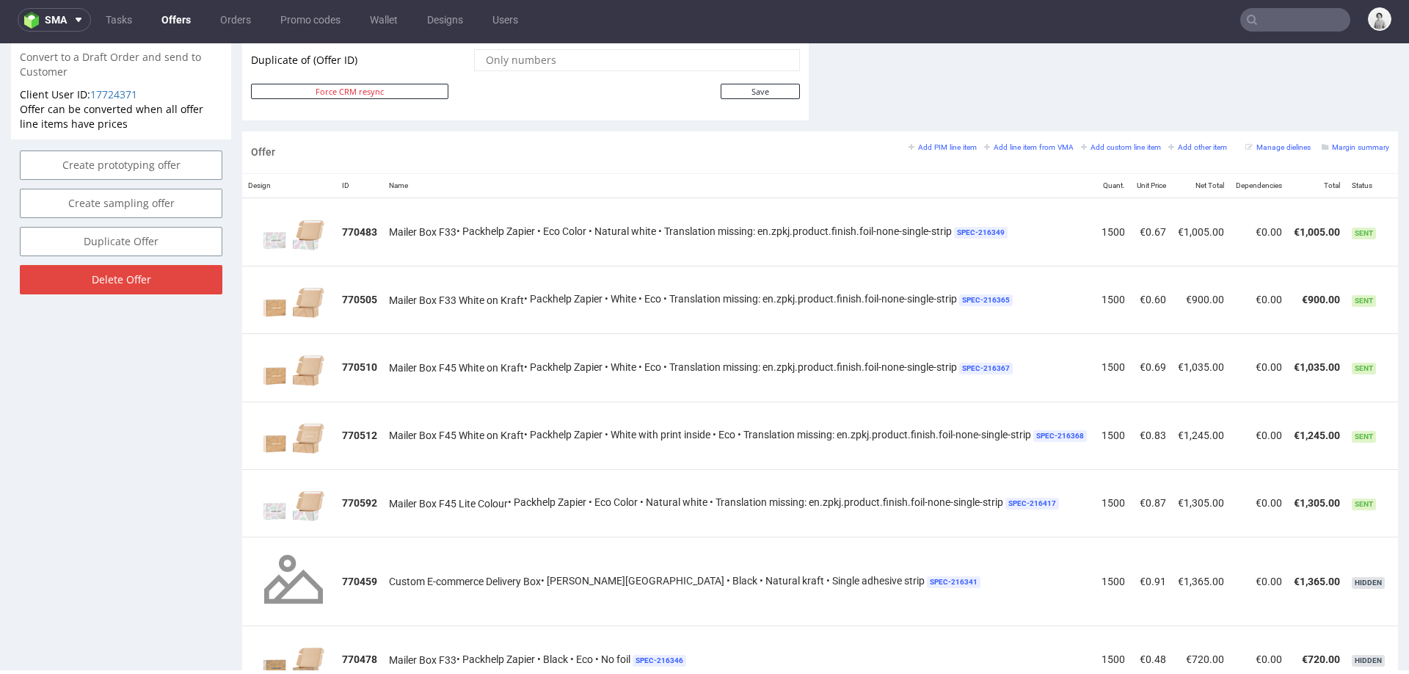
scroll to position [751, 0]
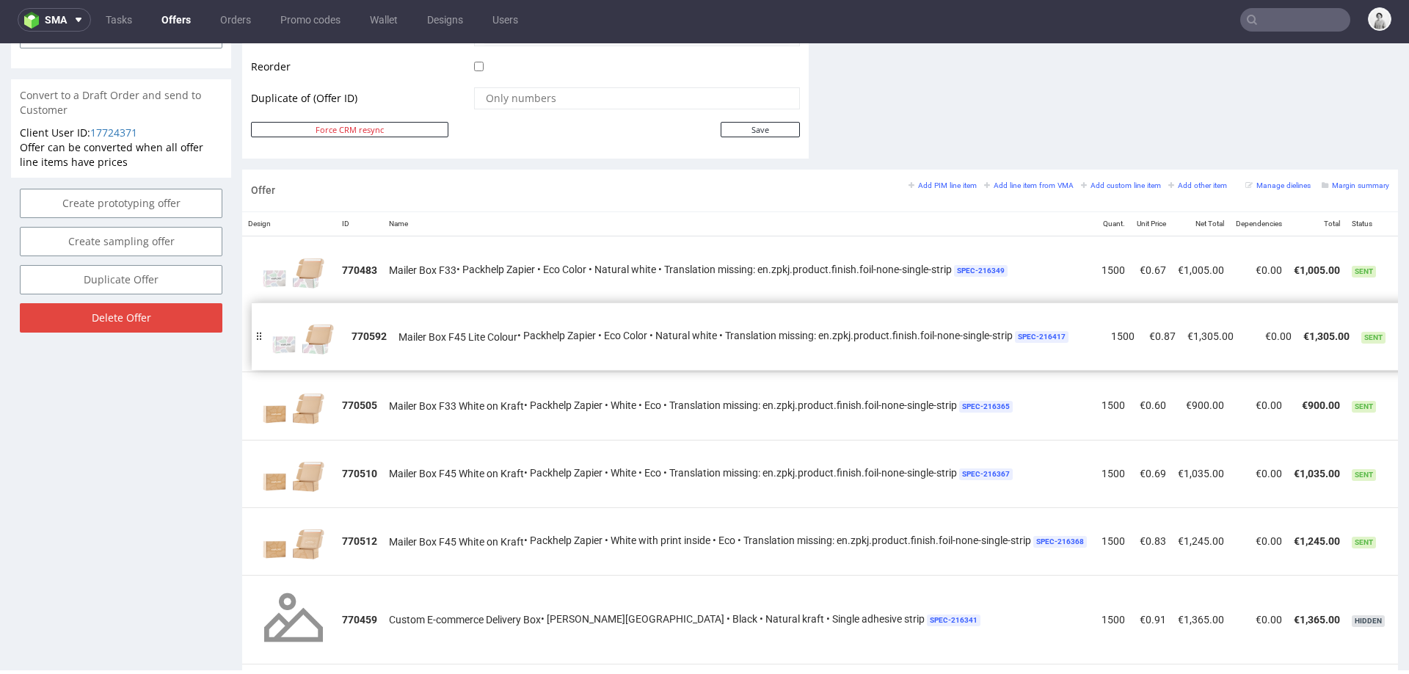
drag, startPoint x: 250, startPoint y: 536, endPoint x: 259, endPoint y: 333, distance: 202.7
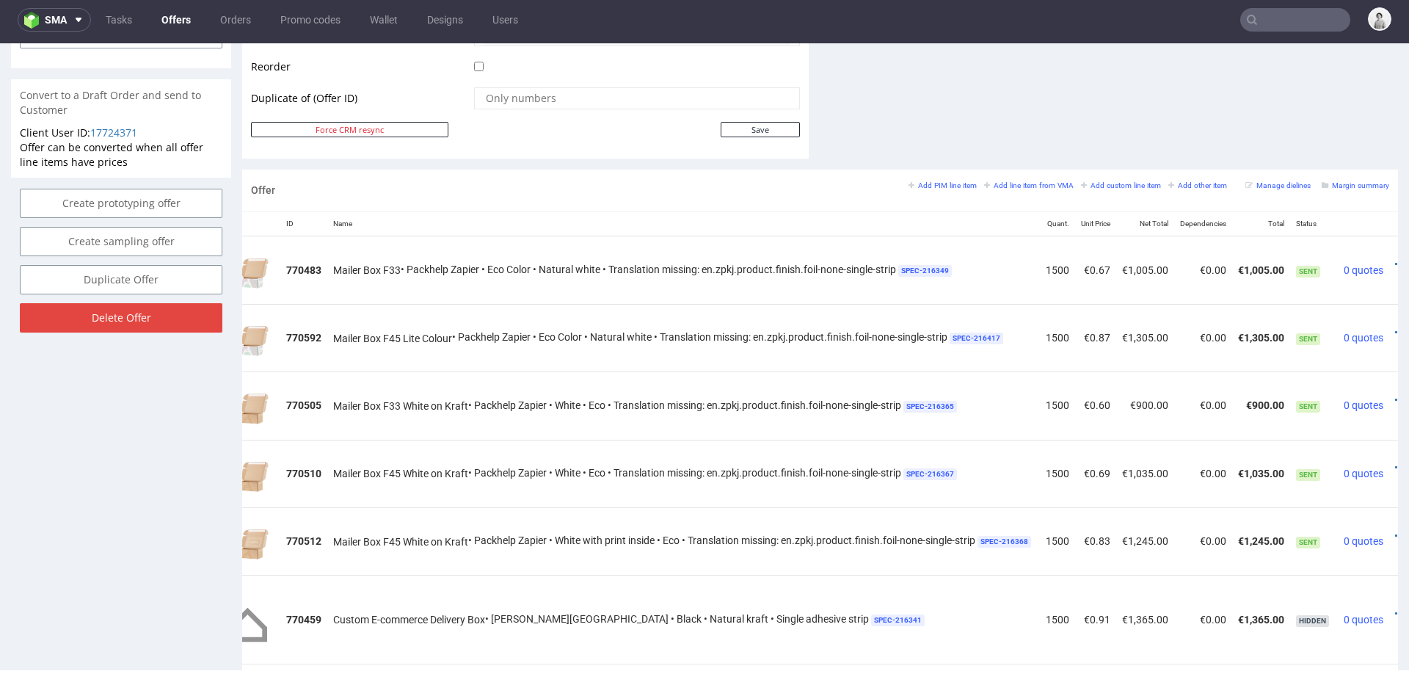
scroll to position [0, 106]
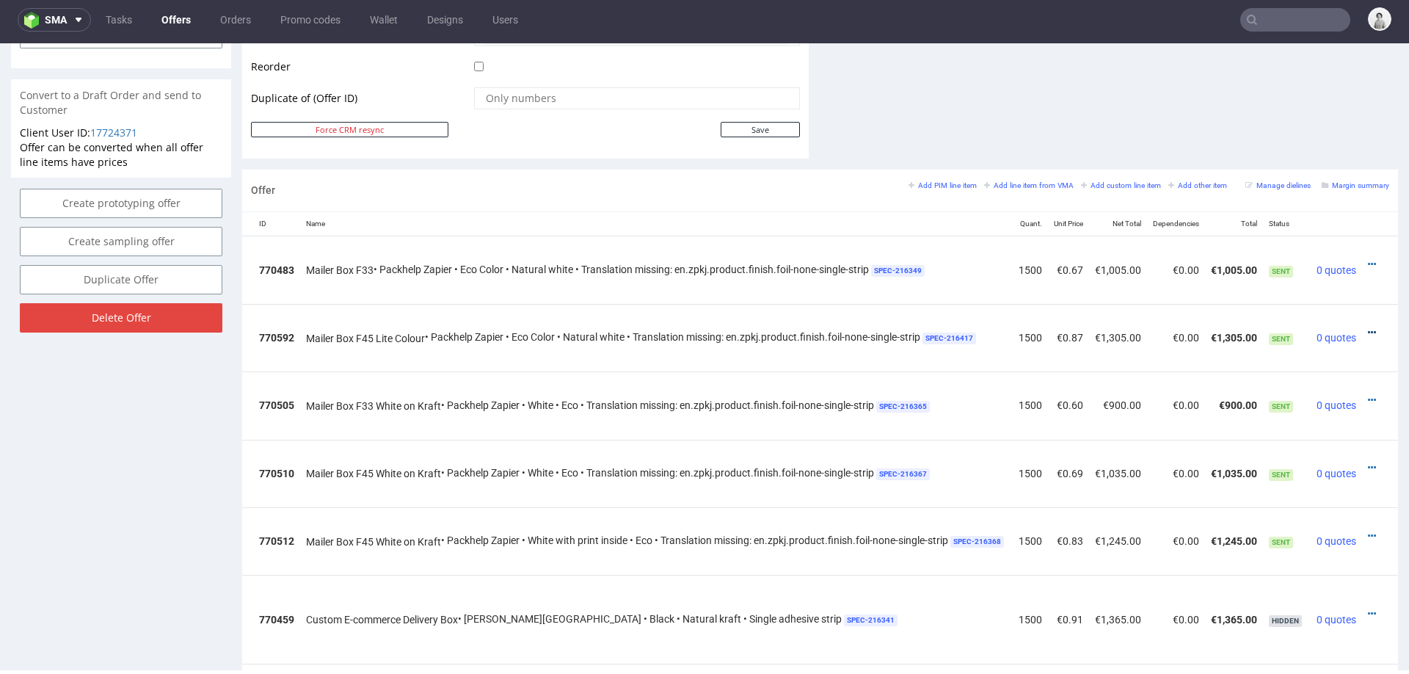
click at [1368, 329] on icon at bounding box center [1372, 332] width 8 height 10
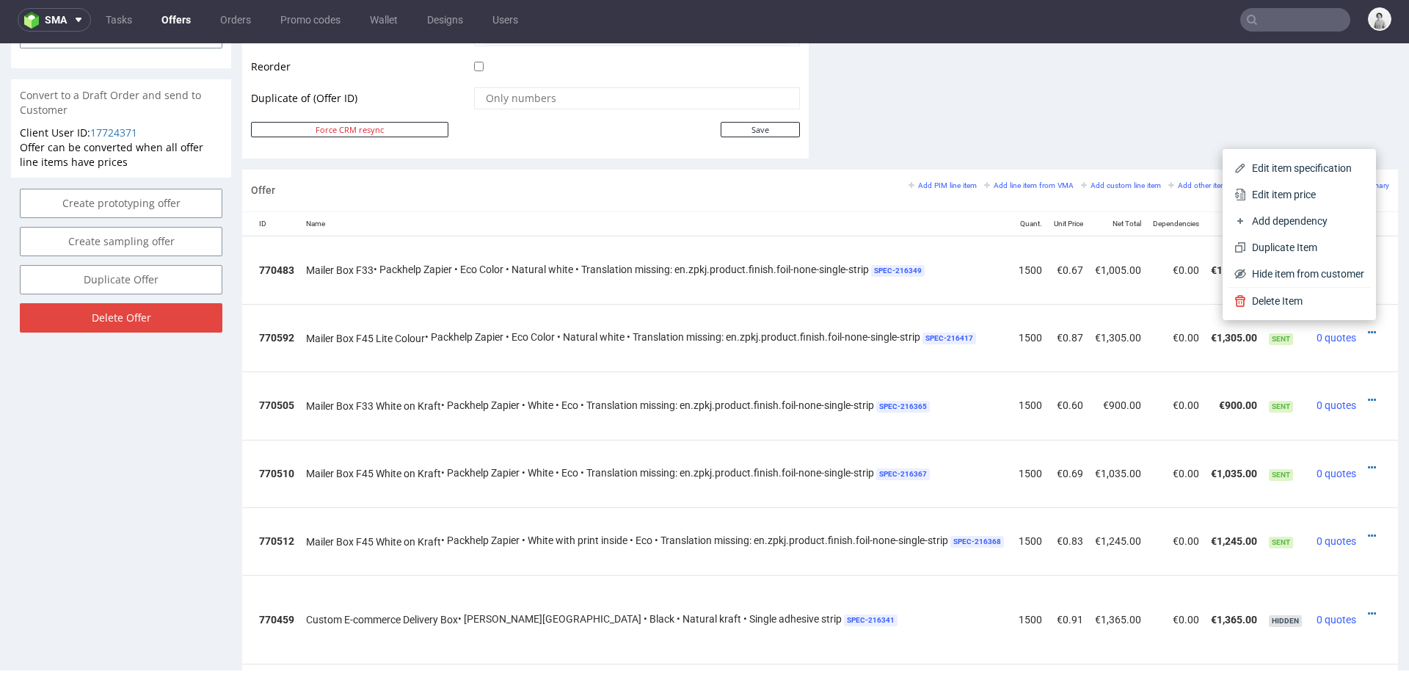
click at [1284, 200] on span "Edit item price" at bounding box center [1305, 194] width 118 height 15
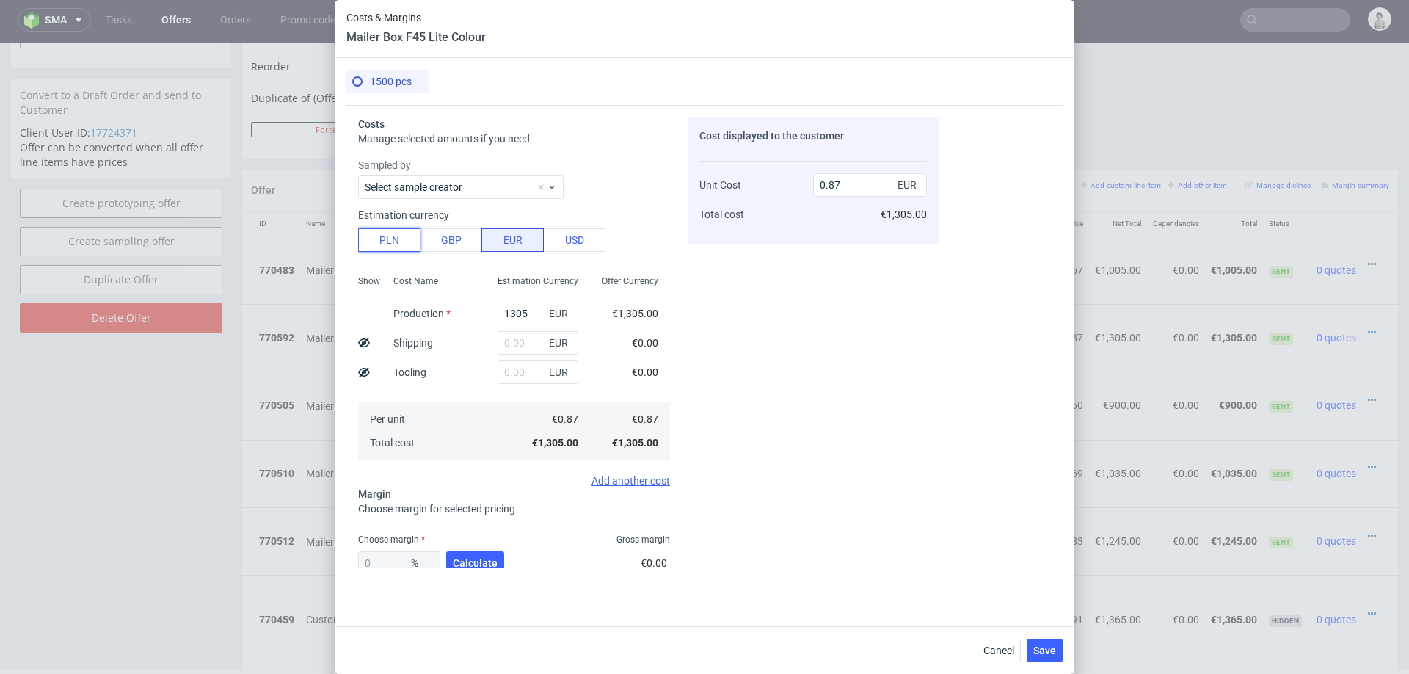
click at [384, 233] on button "PLN" at bounding box center [389, 239] width 62 height 23
type input "0.2"
click at [521, 312] on input "1305" at bounding box center [538, 313] width 81 height 23
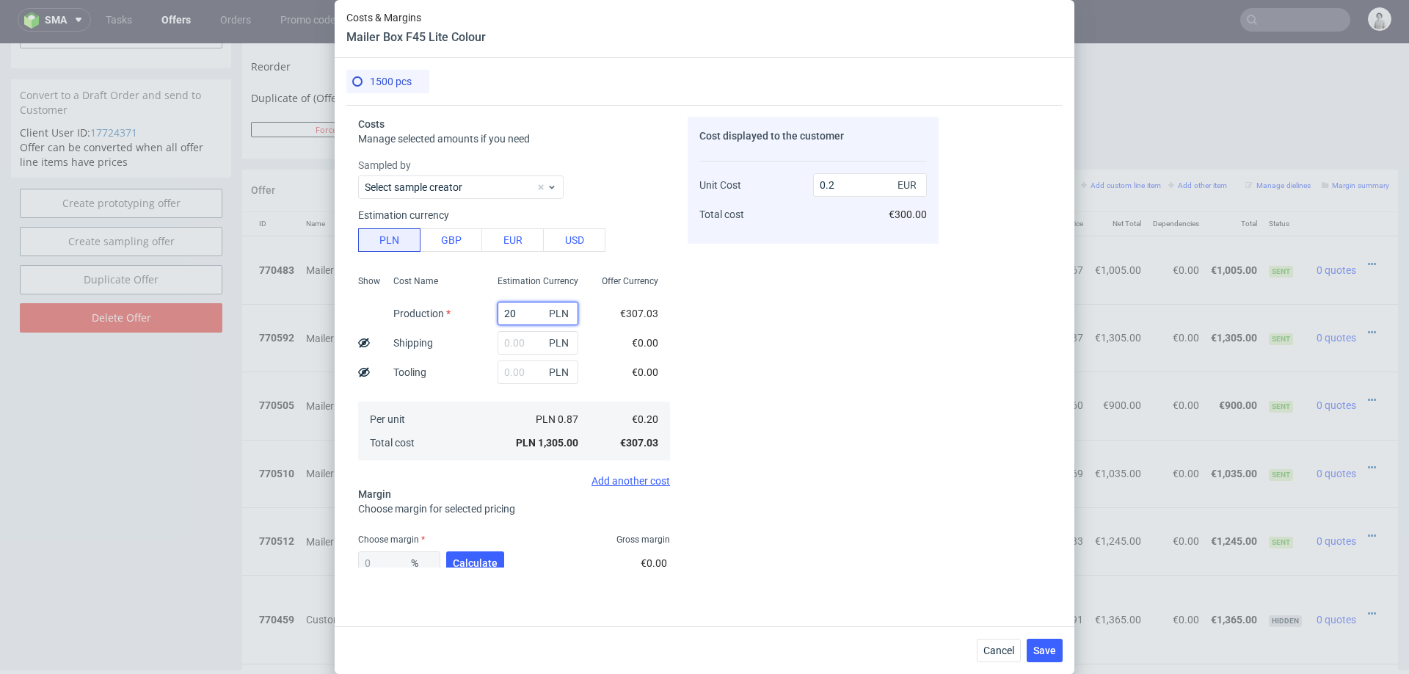
type input "202"
type input "0.03"
type input "2025"
type input "0.32"
type input "2025"
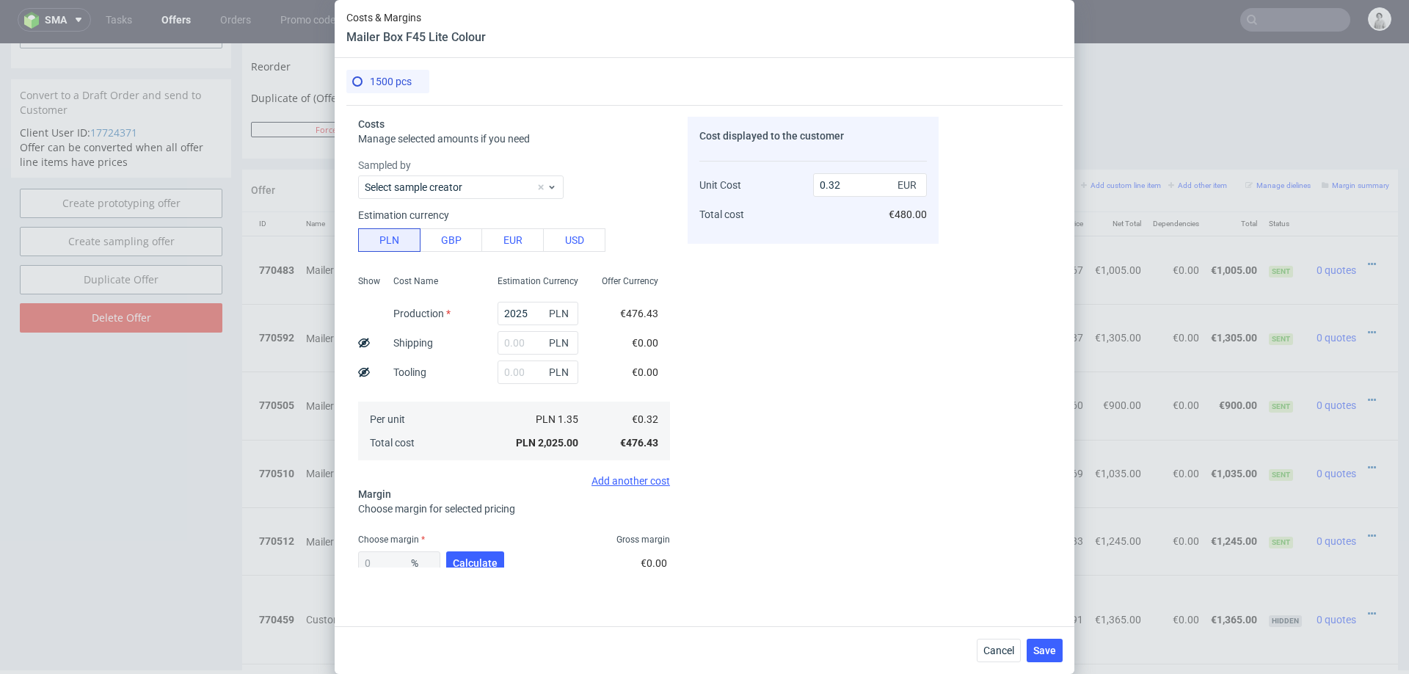
click at [812, 330] on div "Cost displayed to the customer Unit Cost Total cost 0.32 EUR €480.00" at bounding box center [813, 342] width 251 height 451
click at [531, 346] on input "text" at bounding box center [538, 342] width 81 height 23
type input "300"
type input "0.37"
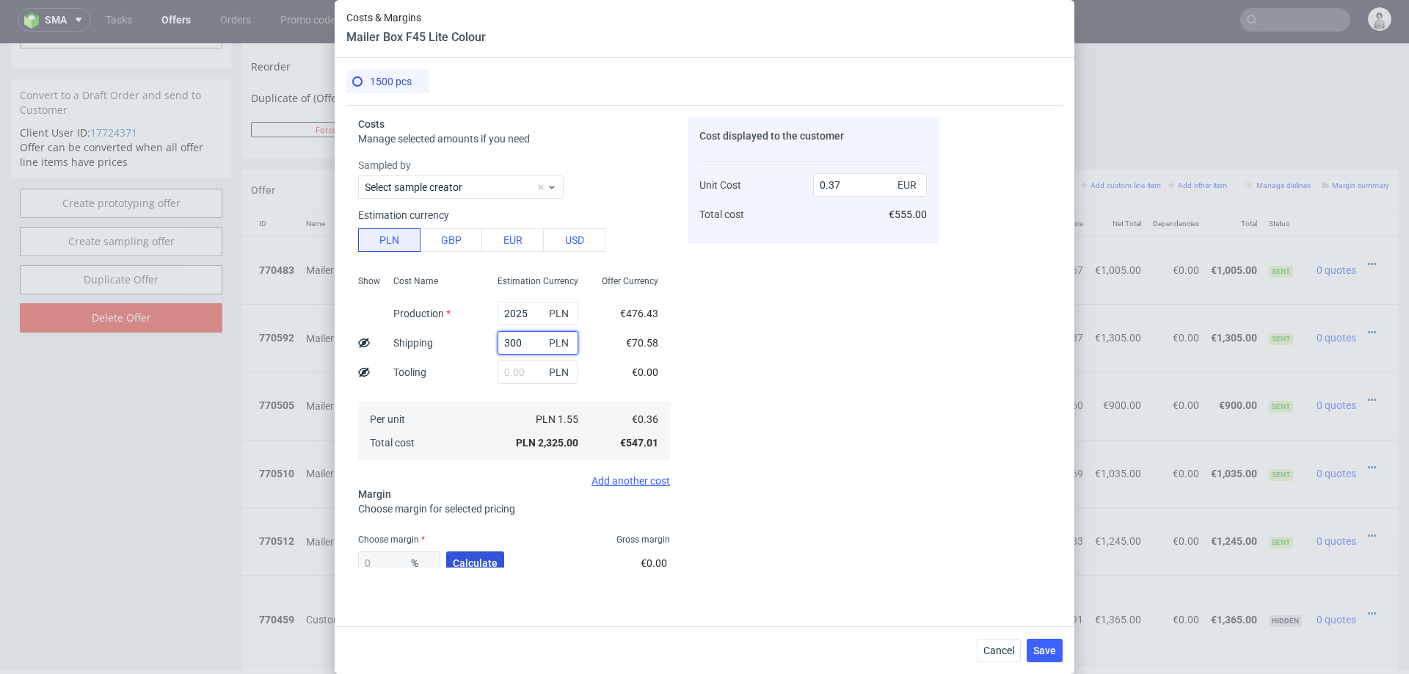
type input "300"
click at [475, 563] on span "Calculate" at bounding box center [475, 563] width 45 height 10
type input "43.39"
type input "0.65"
click at [475, 563] on div "43.39 % Calculate" at bounding box center [432, 565] width 149 height 41
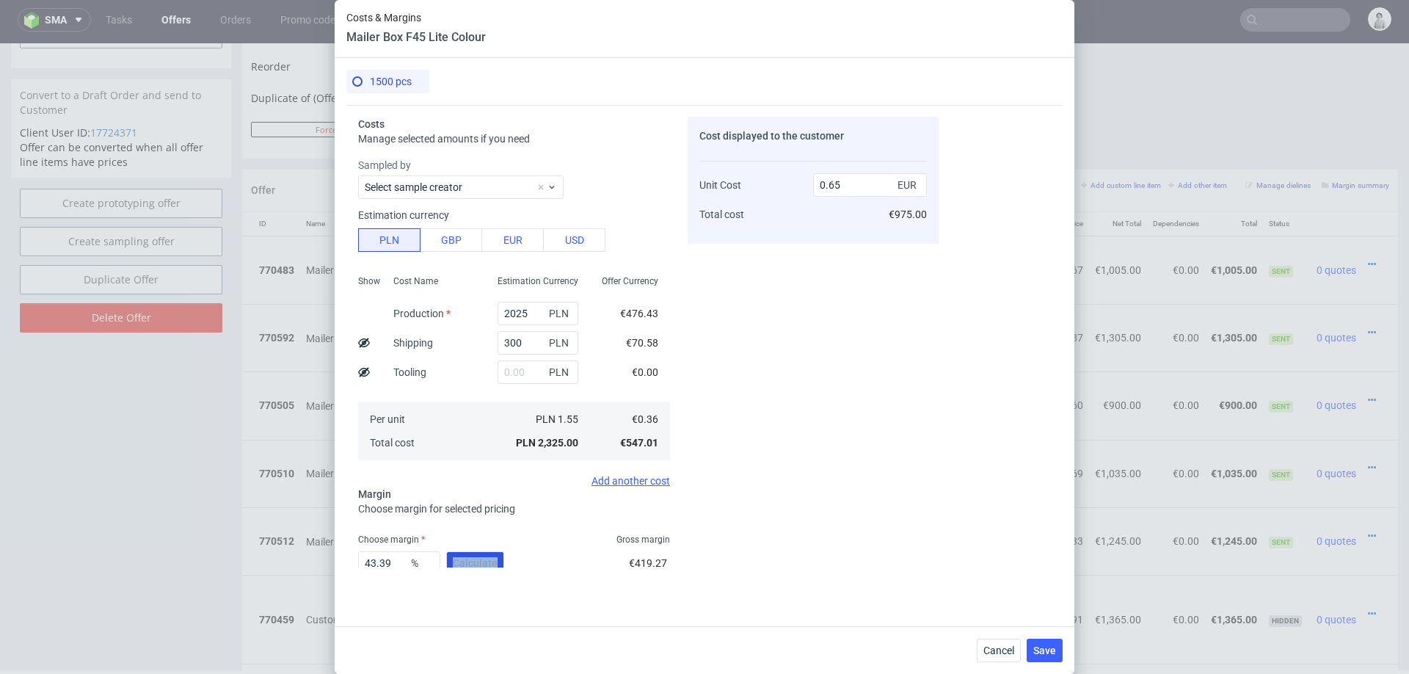
click at [475, 563] on div "43.39 % Calculate" at bounding box center [432, 565] width 149 height 41
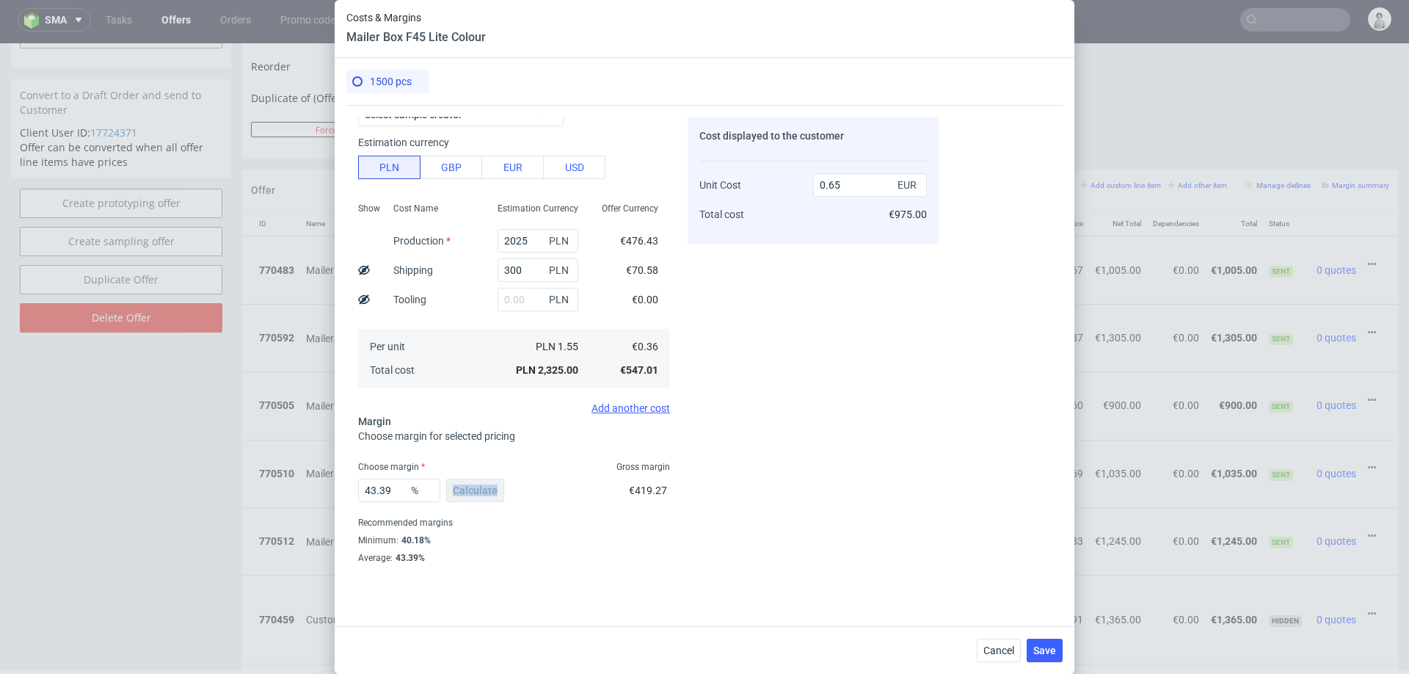
scroll to position [86, 0]
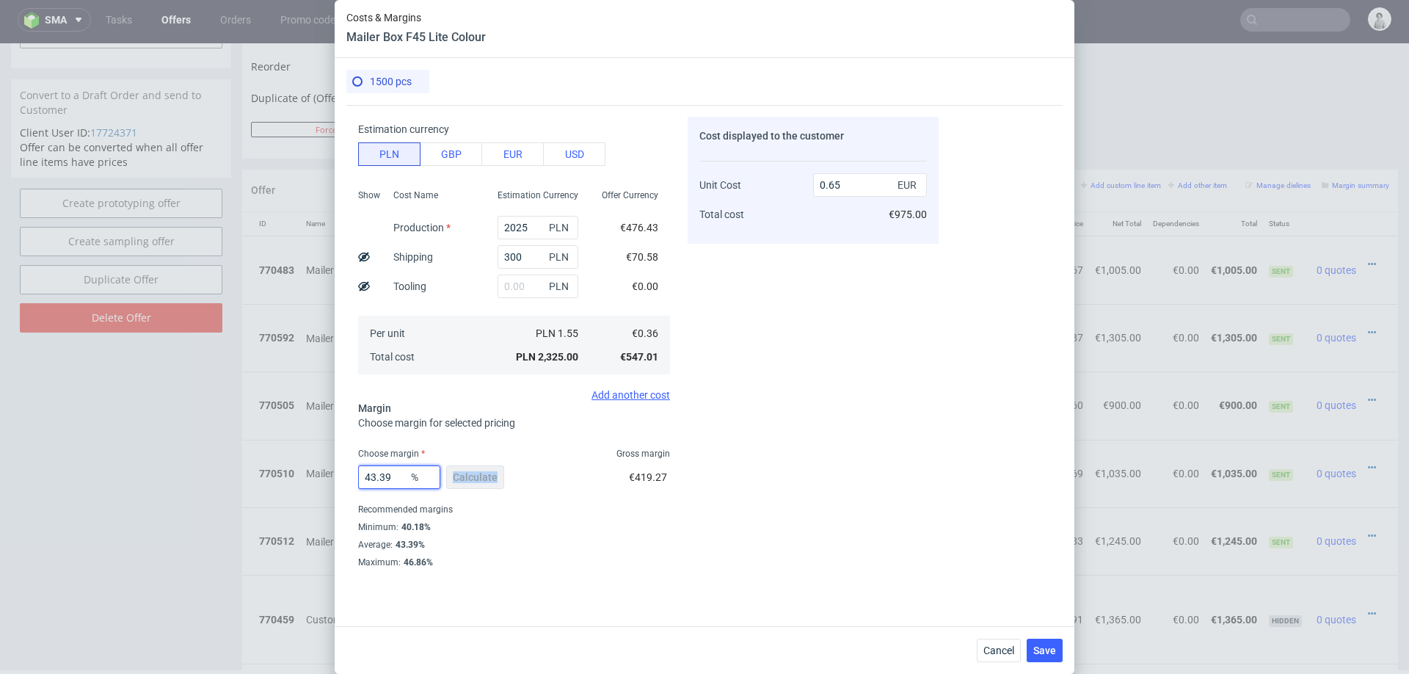
click at [396, 478] on input "43.39" at bounding box center [399, 476] width 82 height 23
type input "50"
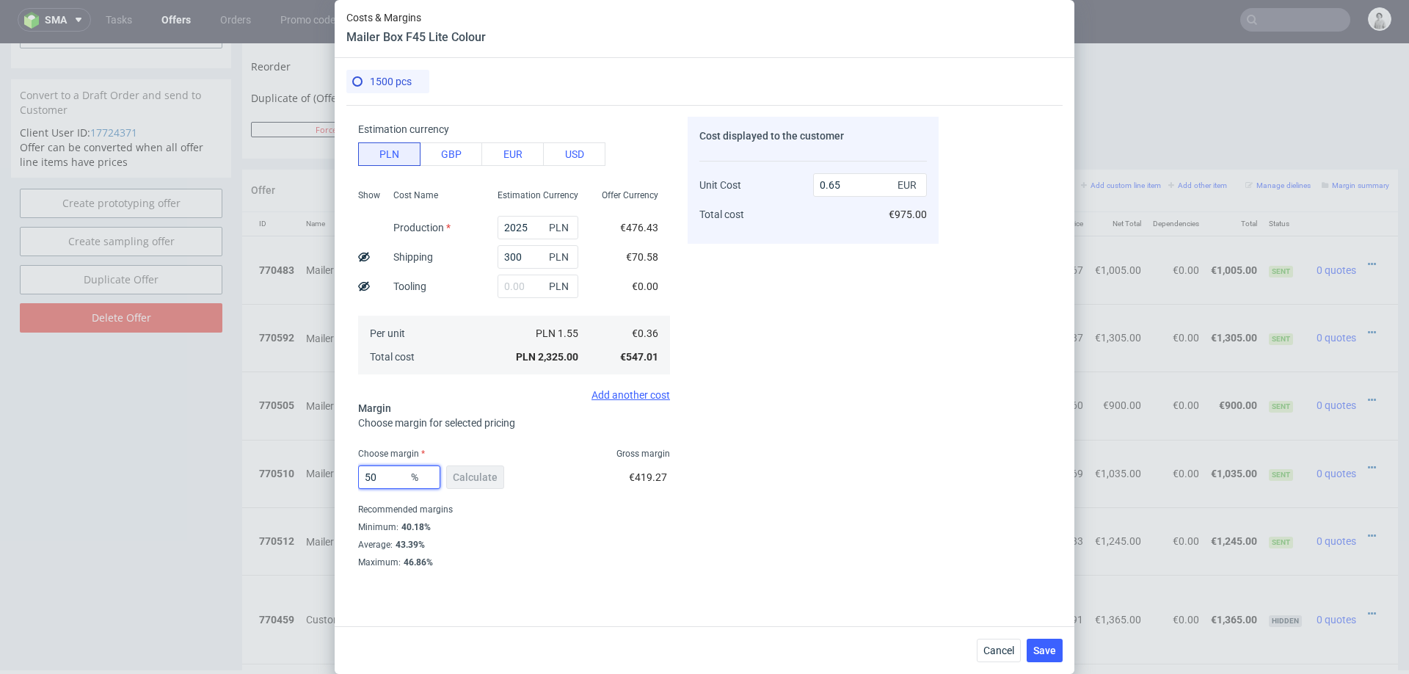
type input "0.73"
click at [724, 521] on div "Cost displayed to the customer Unit Cost Total cost 0.73 EUR €1,095.00" at bounding box center [813, 342] width 251 height 451
click at [388, 476] on input "50" at bounding box center [399, 476] width 82 height 23
type input "54"
type input "0.8"
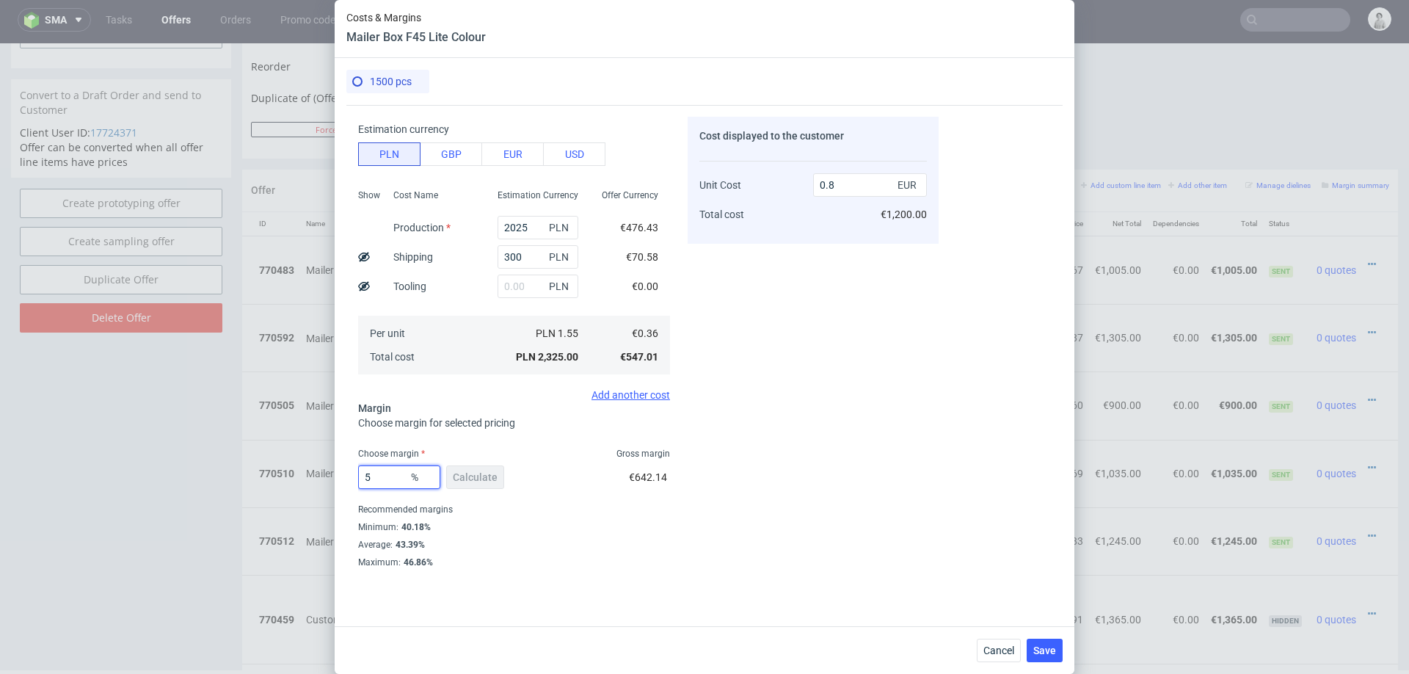
type input "56"
type input "0.83"
type input "56"
click at [711, 445] on div "Cost displayed to the customer Unit Cost Total cost 0.83 EUR €1,245.00" at bounding box center [813, 342] width 251 height 451
click at [1052, 655] on span "Save" at bounding box center [1044, 650] width 23 height 10
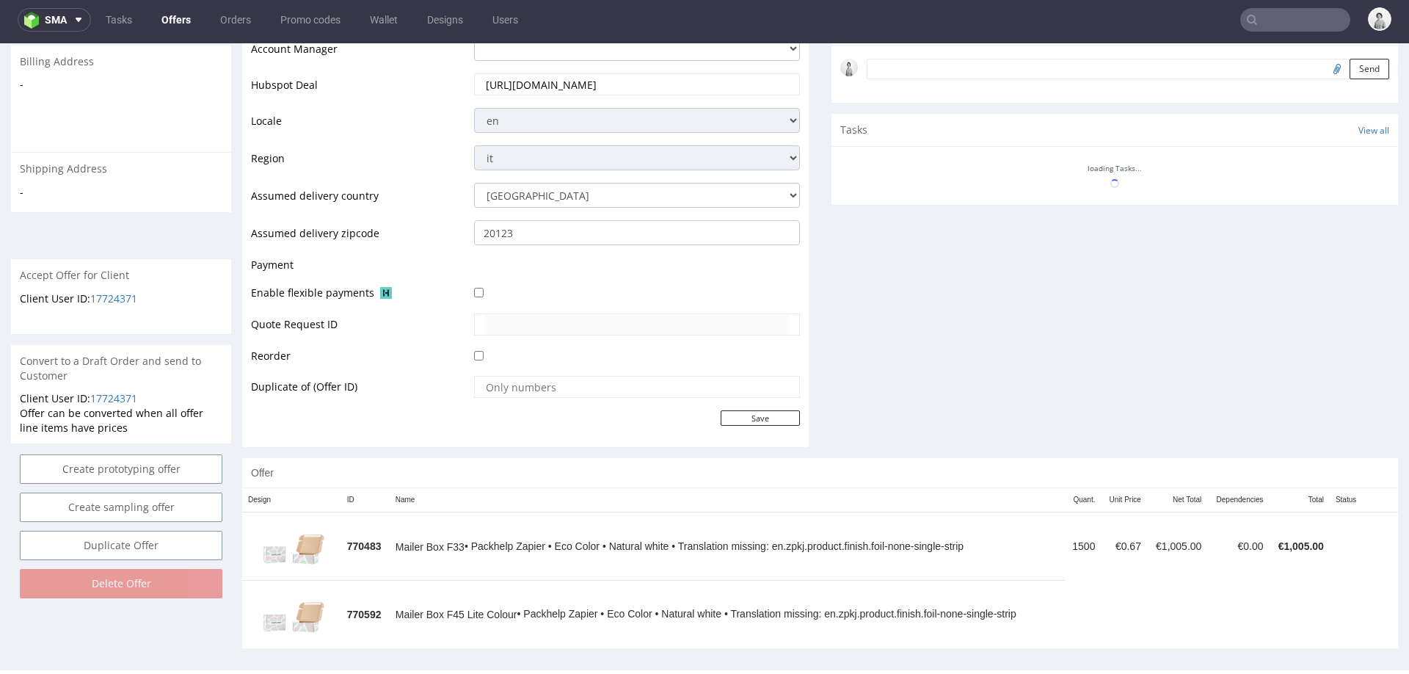
scroll to position [460, 0]
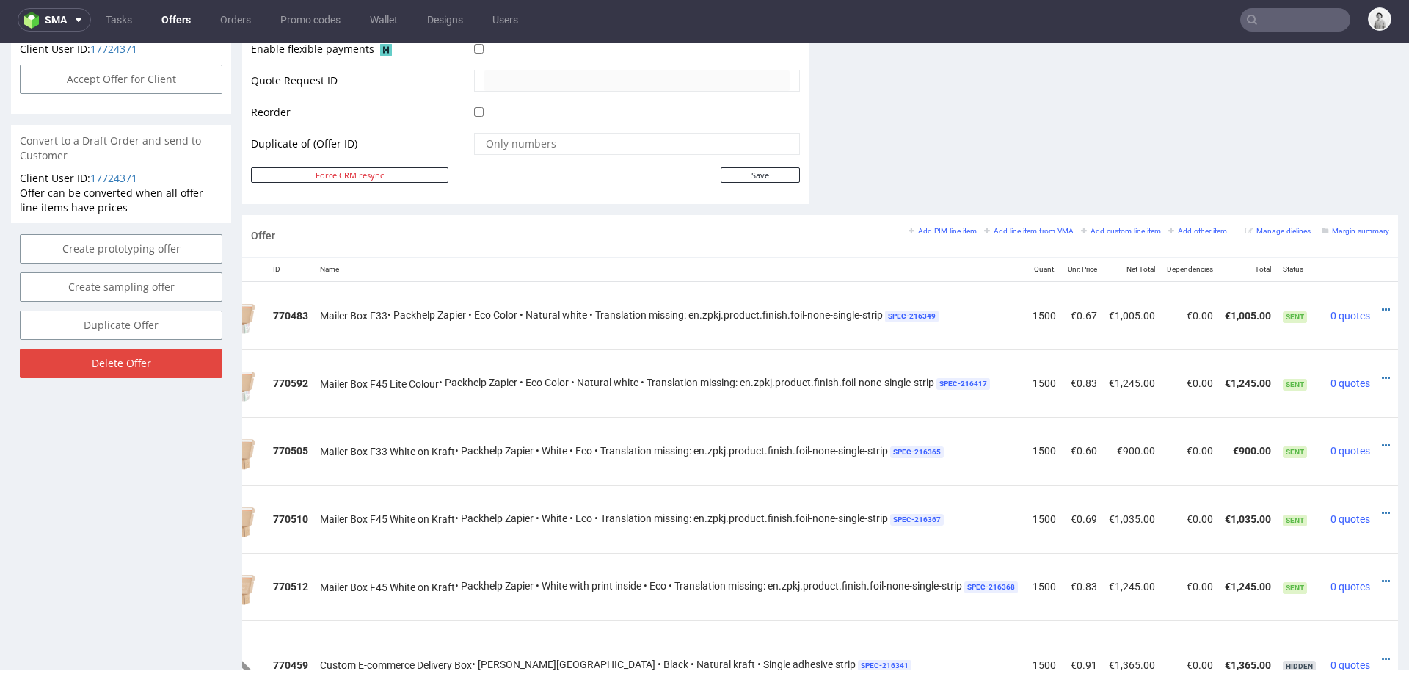
scroll to position [0, 106]
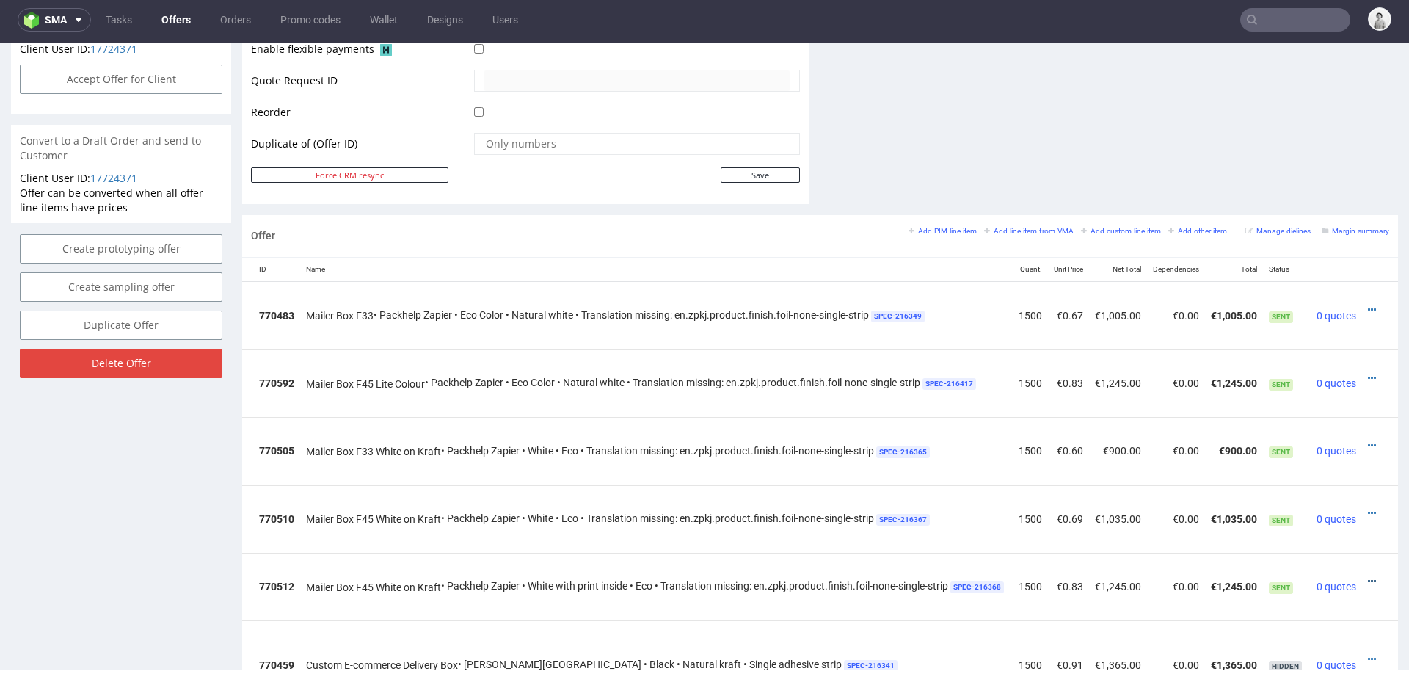
click at [1368, 576] on icon at bounding box center [1372, 581] width 8 height 10
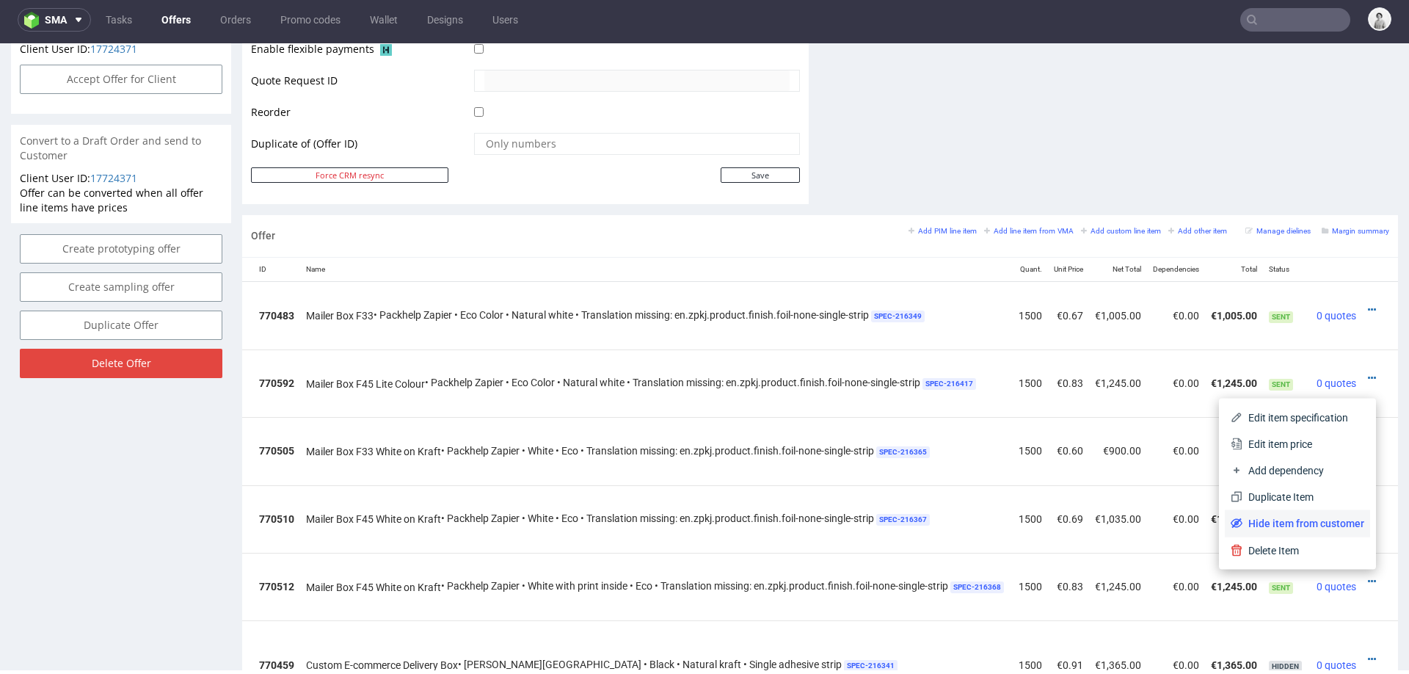
click at [1336, 522] on span "Hide item from customer" at bounding box center [1303, 523] width 122 height 15
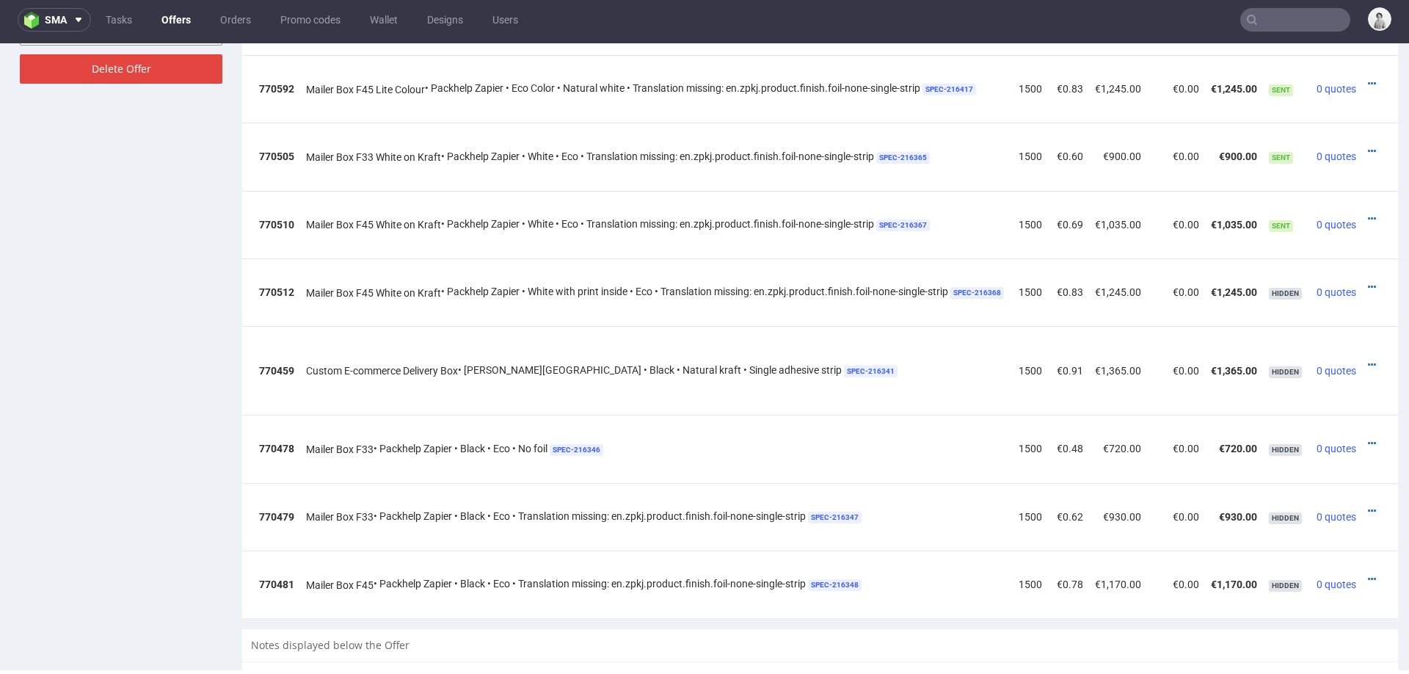
click at [1368, 280] on div at bounding box center [1375, 287] width 15 height 15
click at [1368, 282] on icon at bounding box center [1372, 287] width 8 height 10
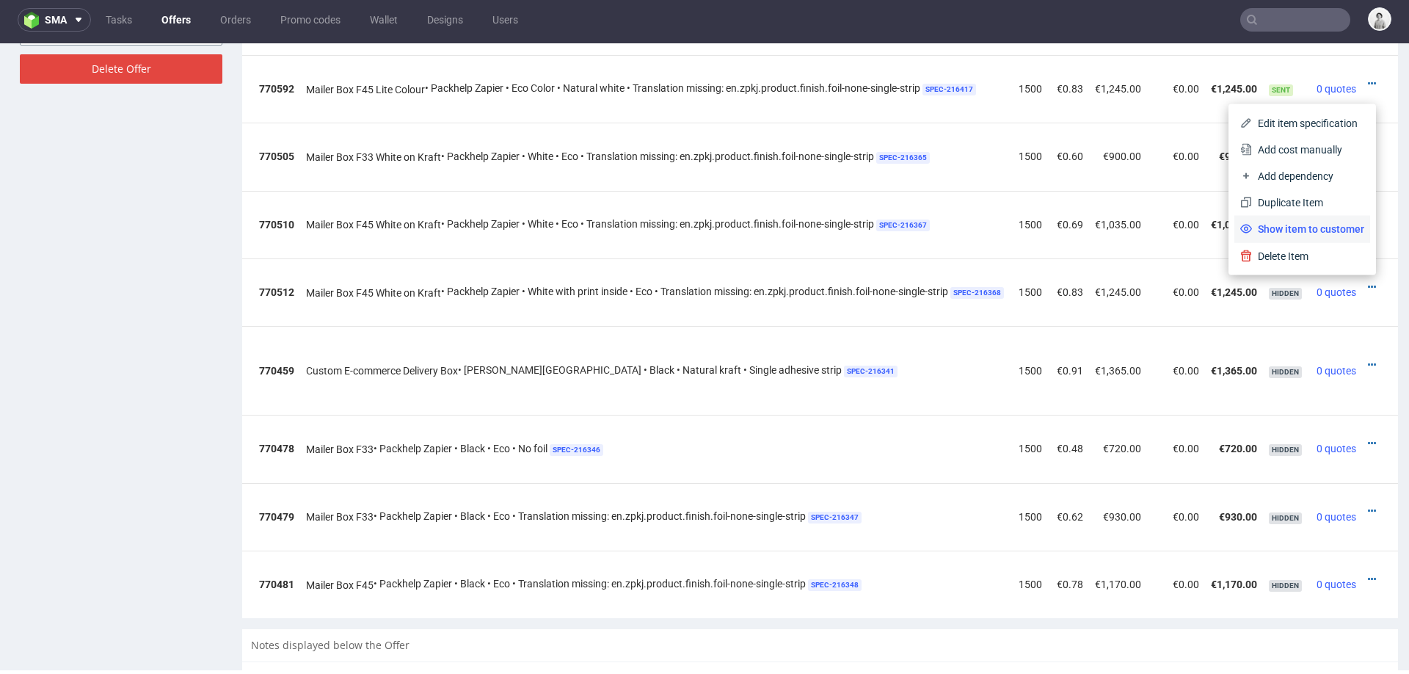
click at [1300, 220] on li "Show item to customer" at bounding box center [1302, 229] width 136 height 26
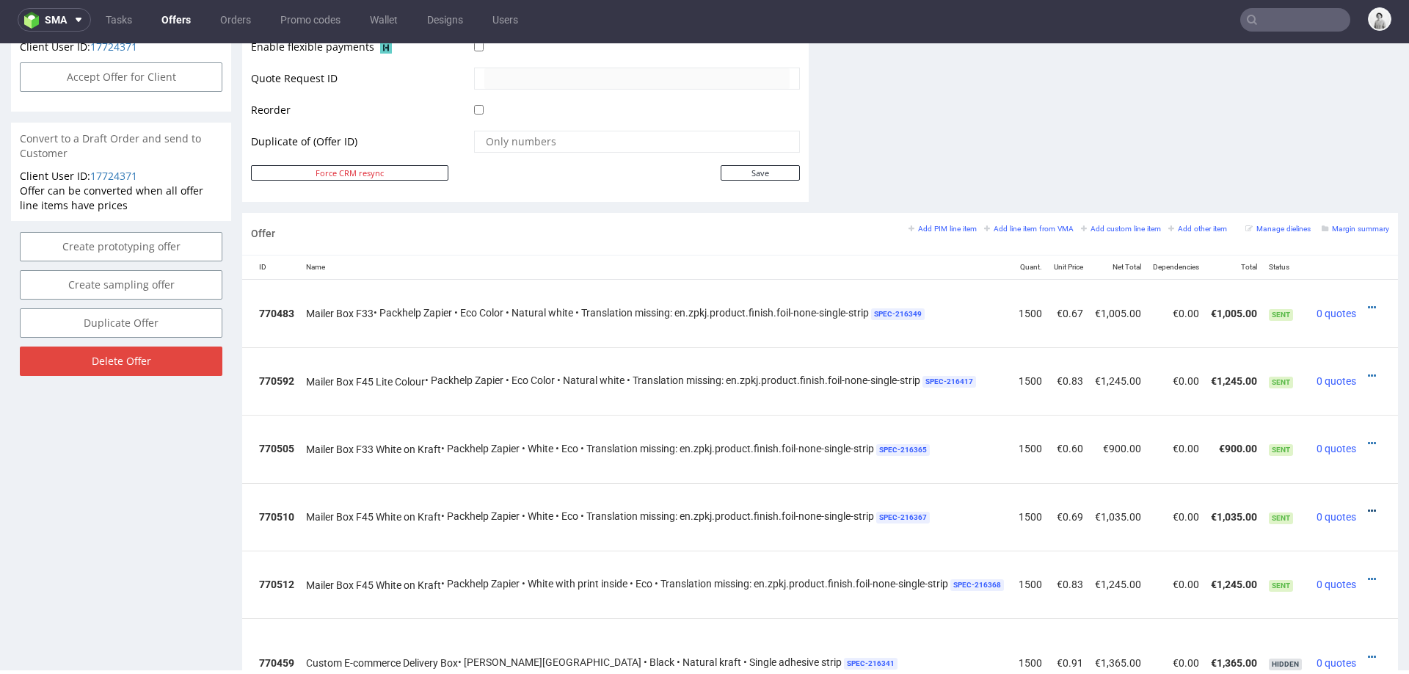
click at [1368, 506] on icon at bounding box center [1372, 511] width 8 height 10
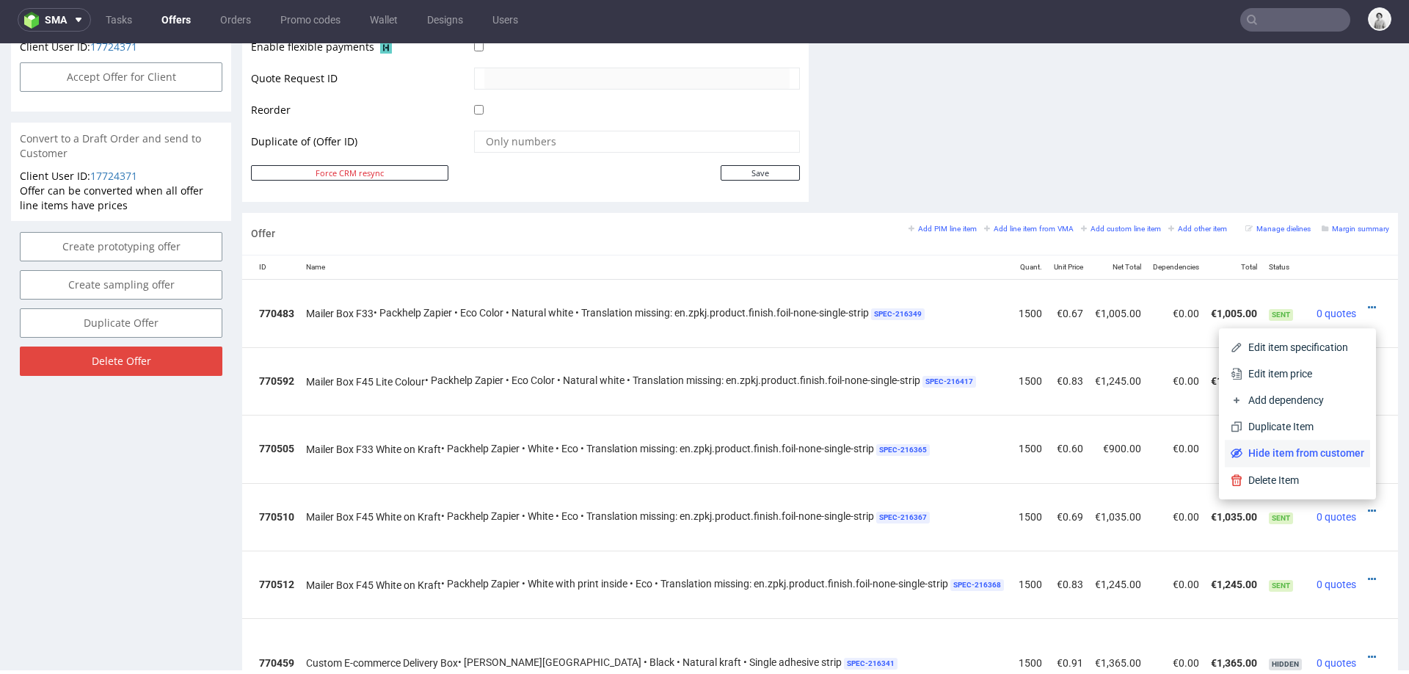
click at [1335, 443] on li "Hide item from customer" at bounding box center [1297, 453] width 145 height 26
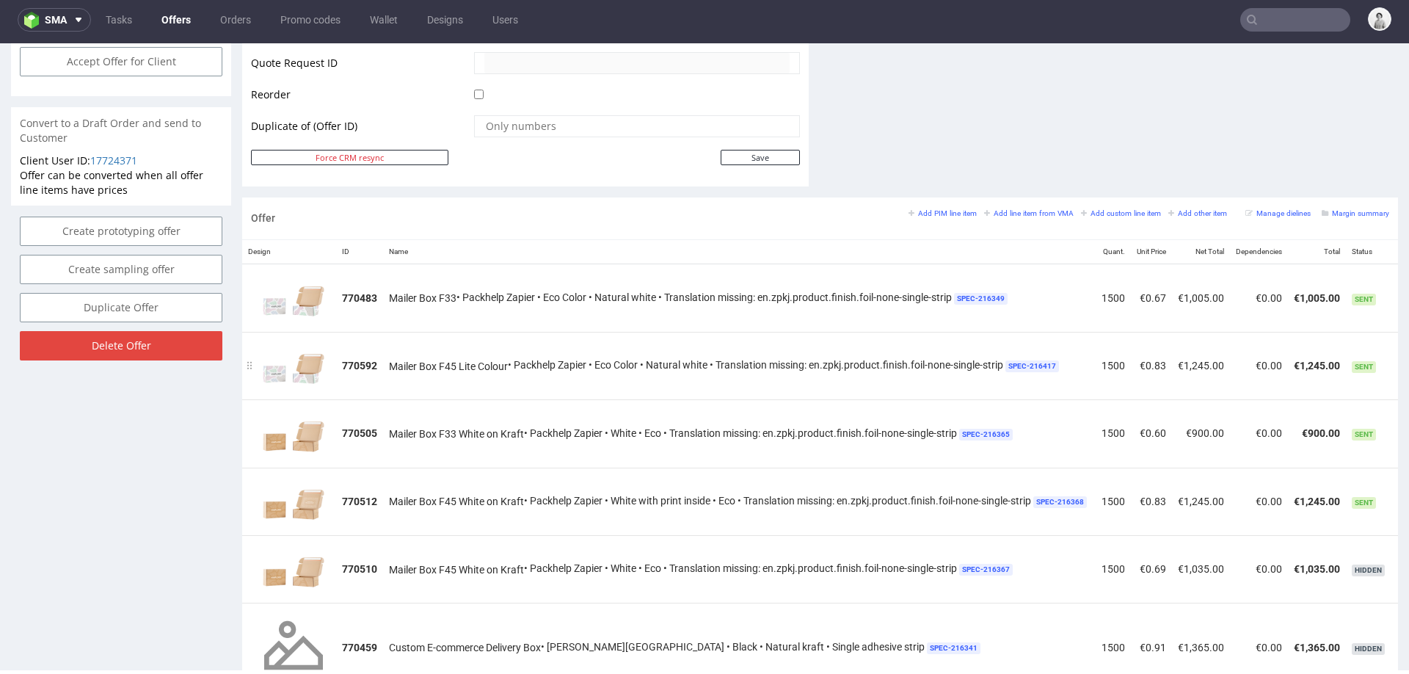
scroll to position [732, 0]
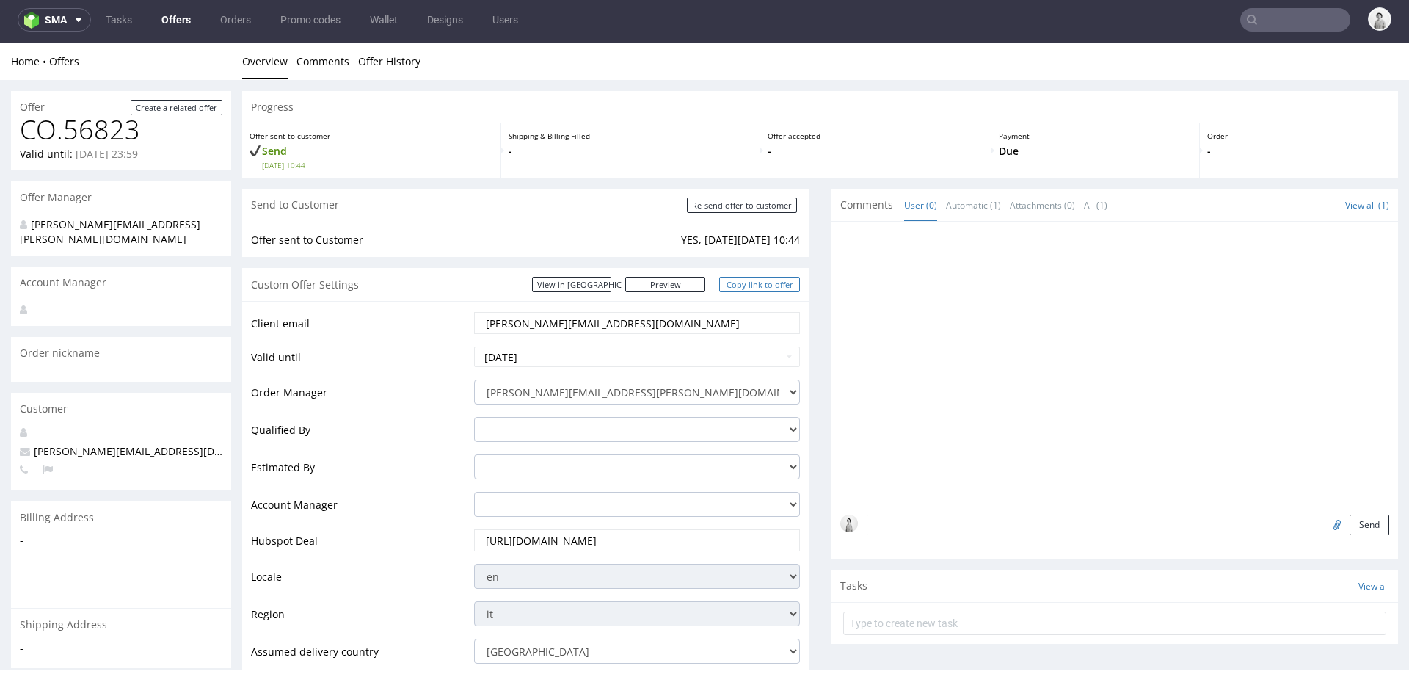
click at [741, 285] on link "Copy link to offer" at bounding box center [759, 284] width 81 height 15
click at [752, 197] on input "Re-send offer to customer" at bounding box center [742, 204] width 110 height 15
type input "In progress..."
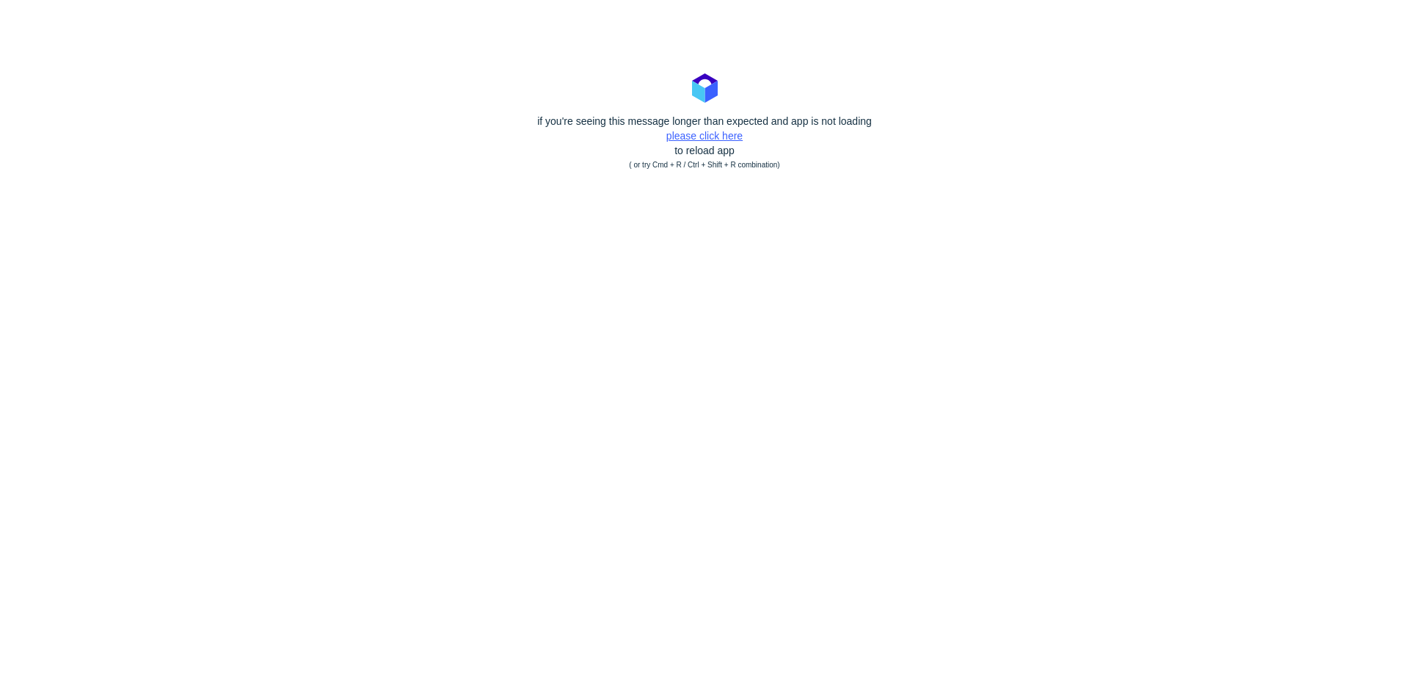
click at [712, 131] on link "please click here" at bounding box center [704, 136] width 76 height 12
click at [723, 134] on link "please click here" at bounding box center [704, 136] width 76 height 12
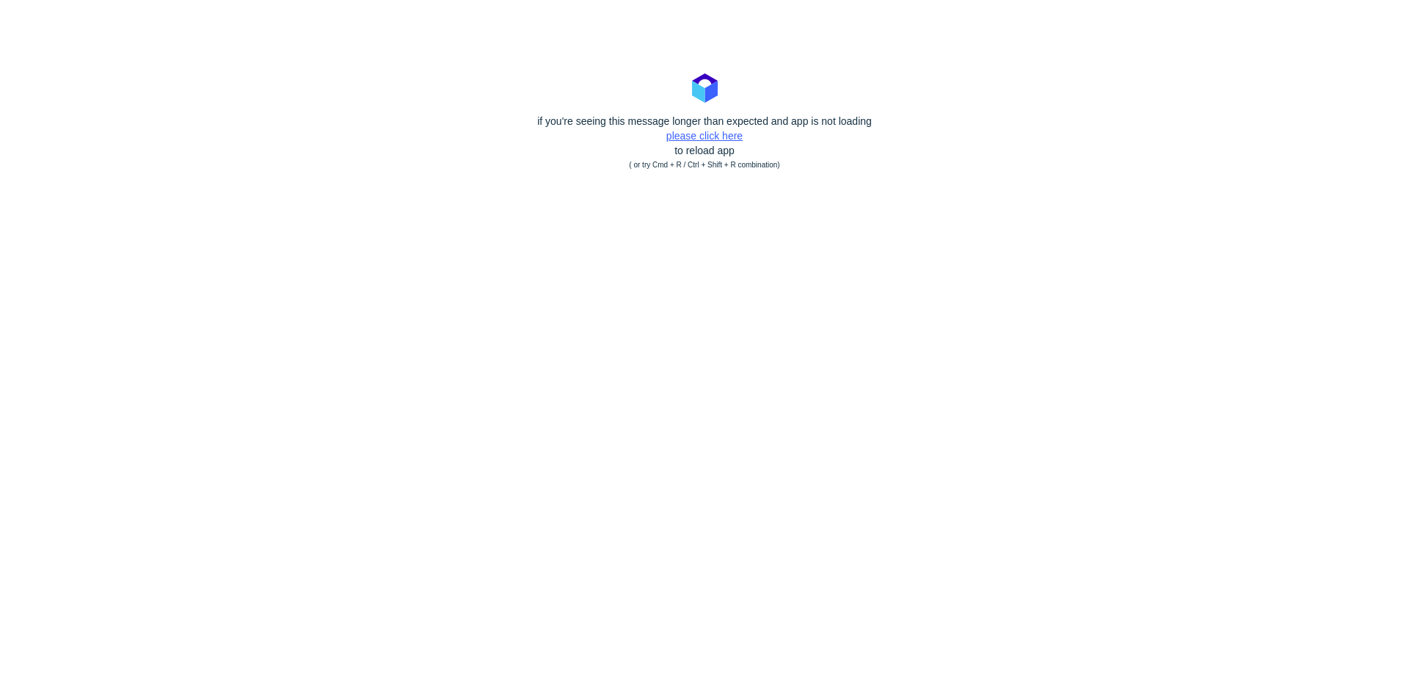
click at [723, 134] on link "please click here" at bounding box center [704, 136] width 76 height 12
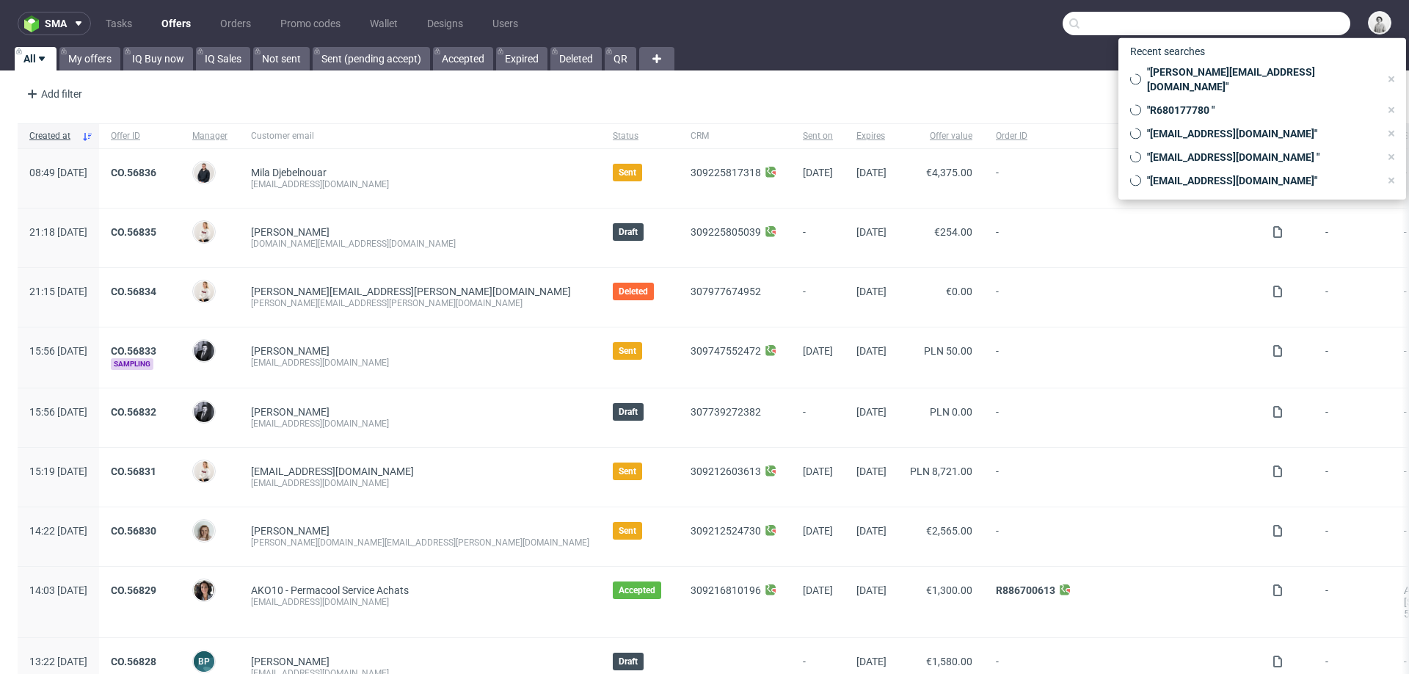
click at [1283, 23] on input "text" at bounding box center [1207, 23] width 288 height 23
paste input "[PERSON_NAME][EMAIL_ADDRESS][DOMAIN_NAME]"
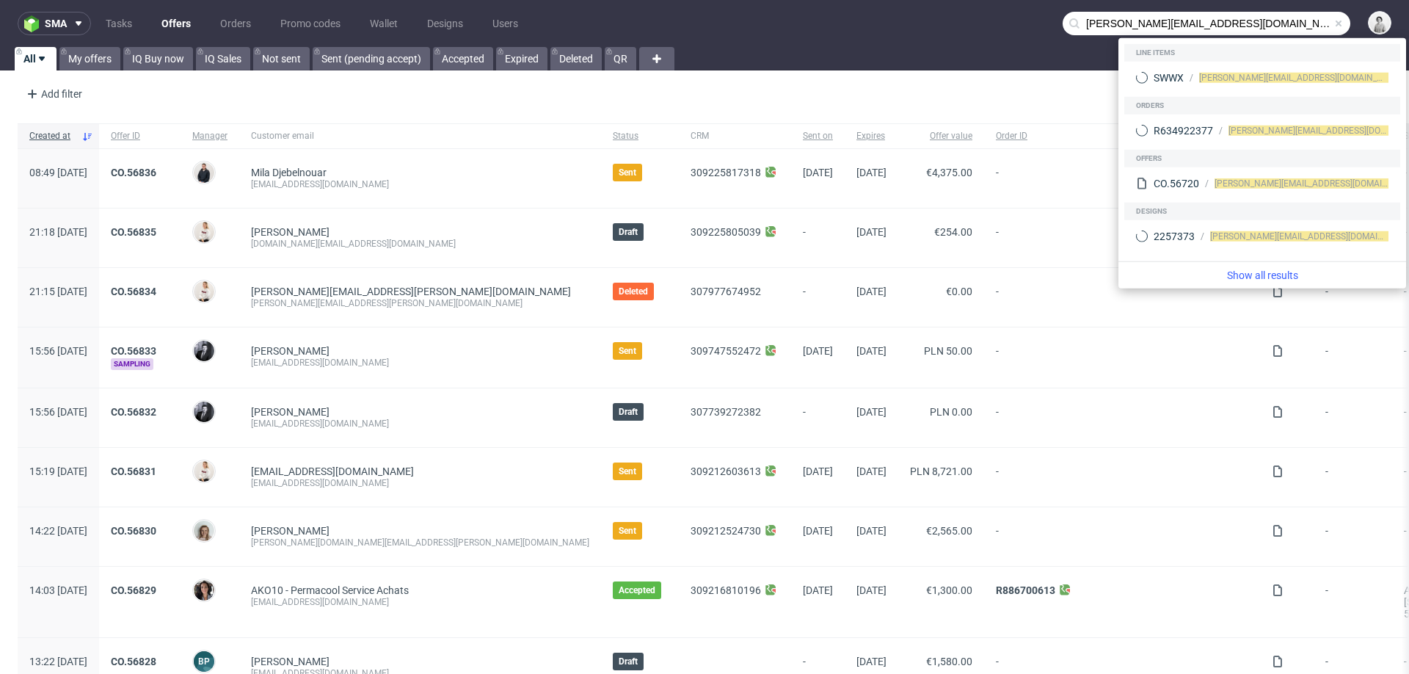
type input "[PERSON_NAME][EMAIL_ADDRESS][DOMAIN_NAME]"
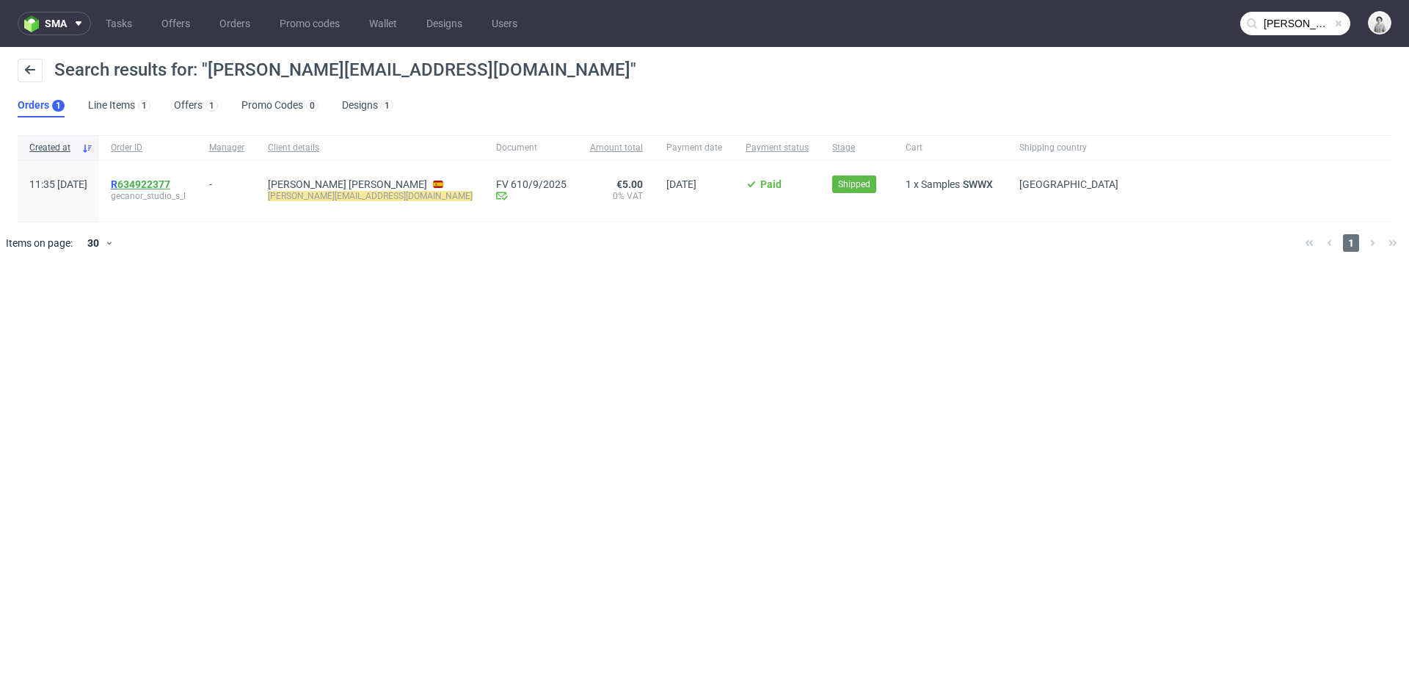
click at [170, 180] on link "634922377" at bounding box center [143, 184] width 53 height 12
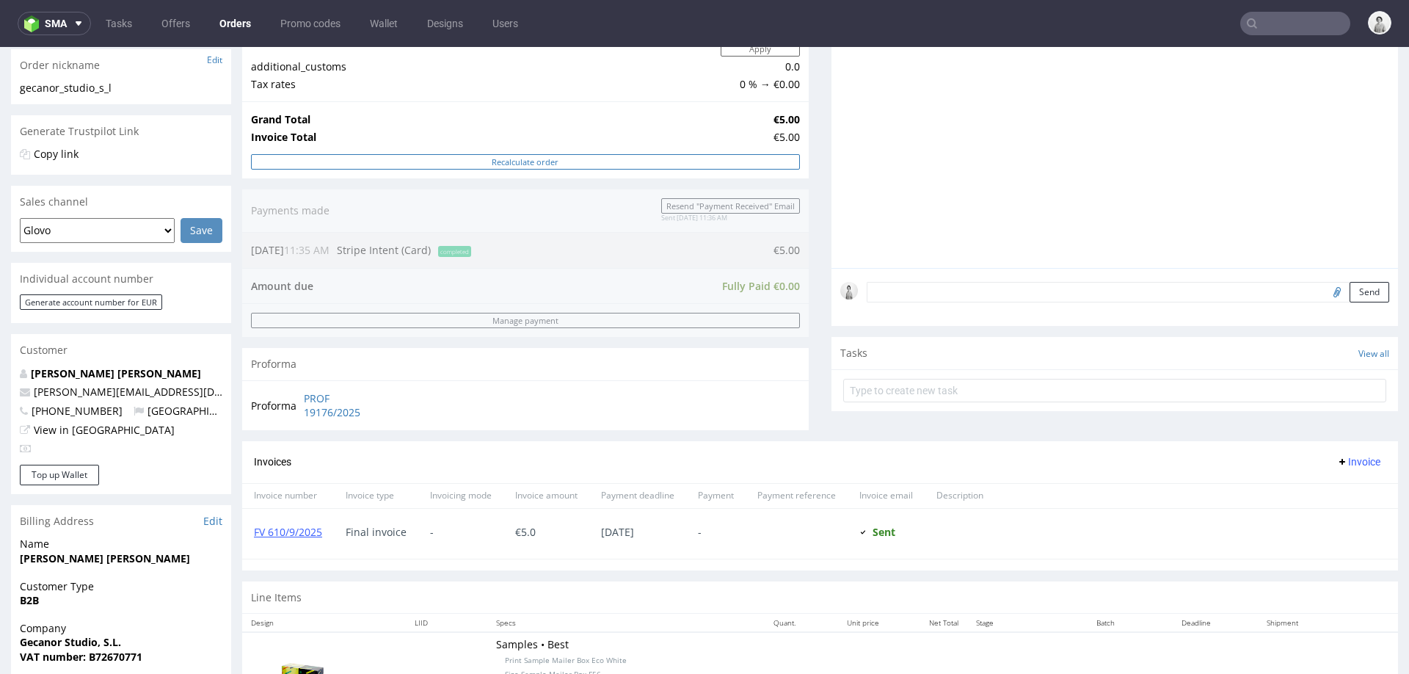
scroll to position [568, 0]
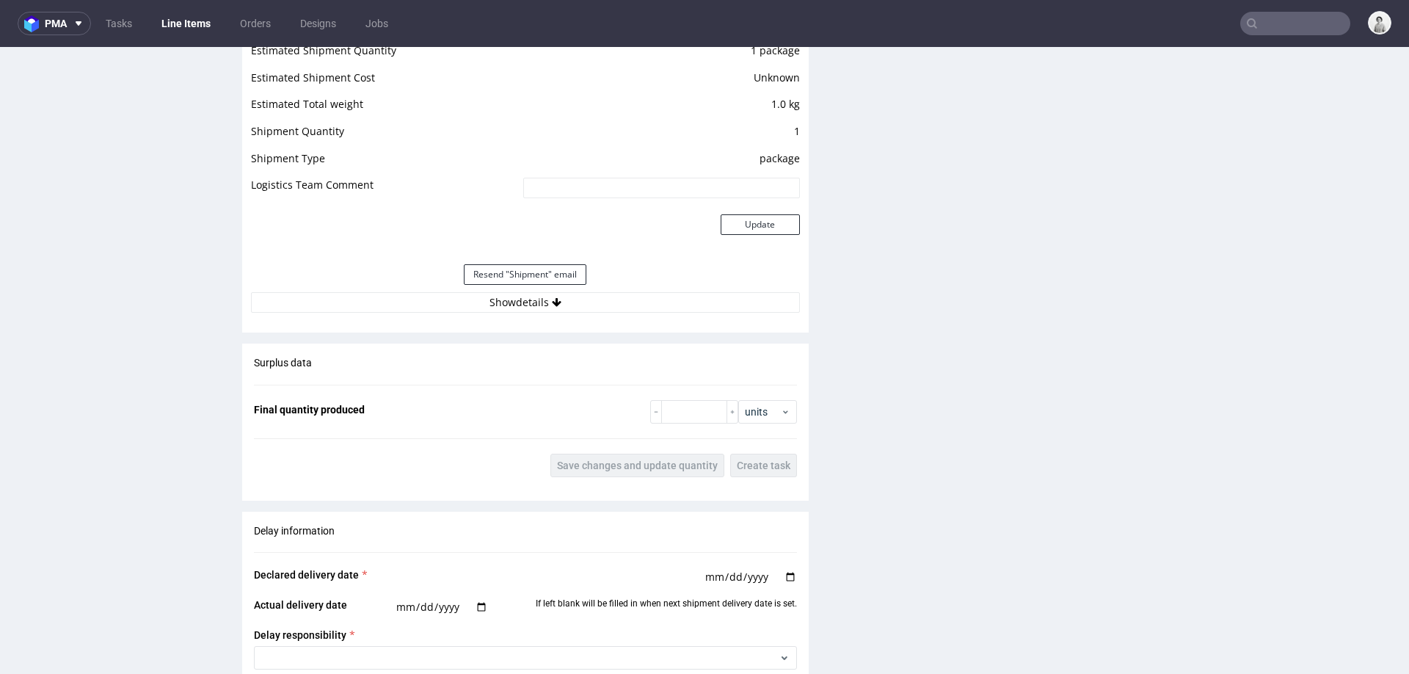
scroll to position [1322, 0]
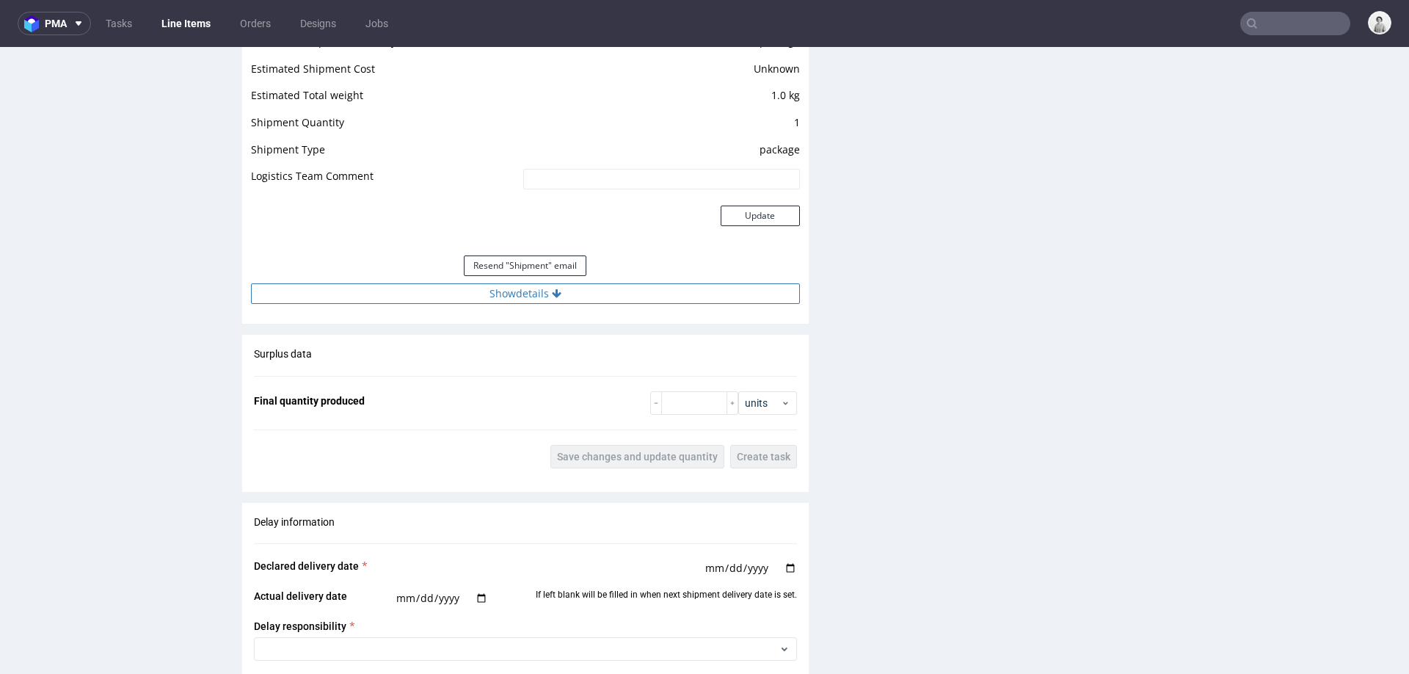
click at [525, 294] on button "Show details" at bounding box center [525, 293] width 549 height 21
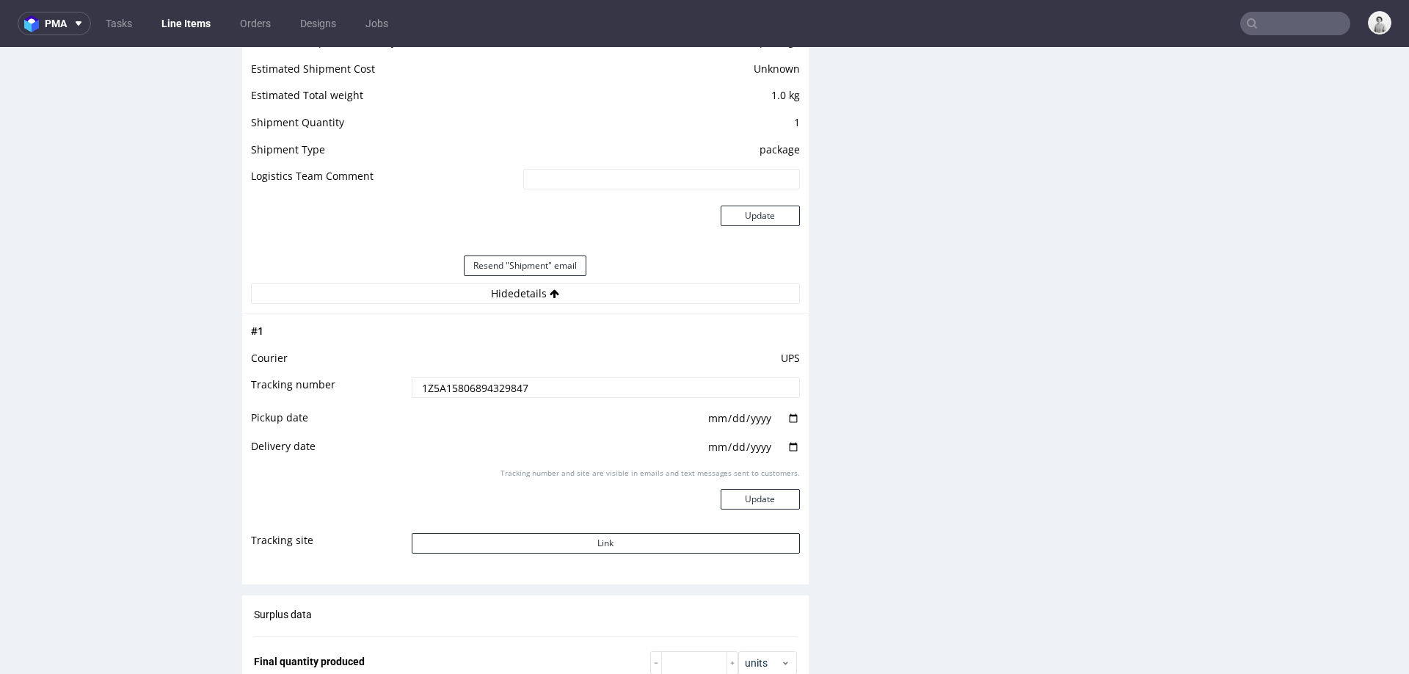
click at [479, 388] on input "1Z5A15806894329847" at bounding box center [606, 387] width 388 height 21
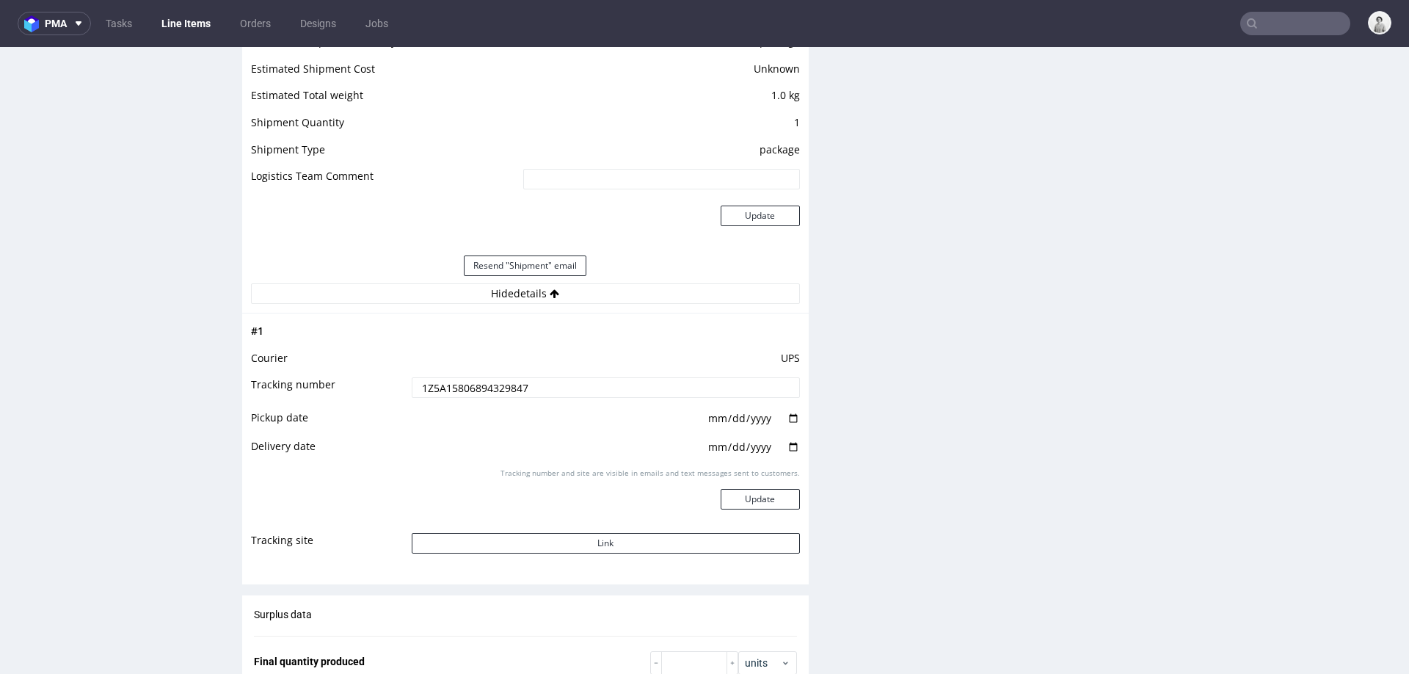
click at [479, 388] on input "1Z5A15806894329847" at bounding box center [606, 387] width 388 height 21
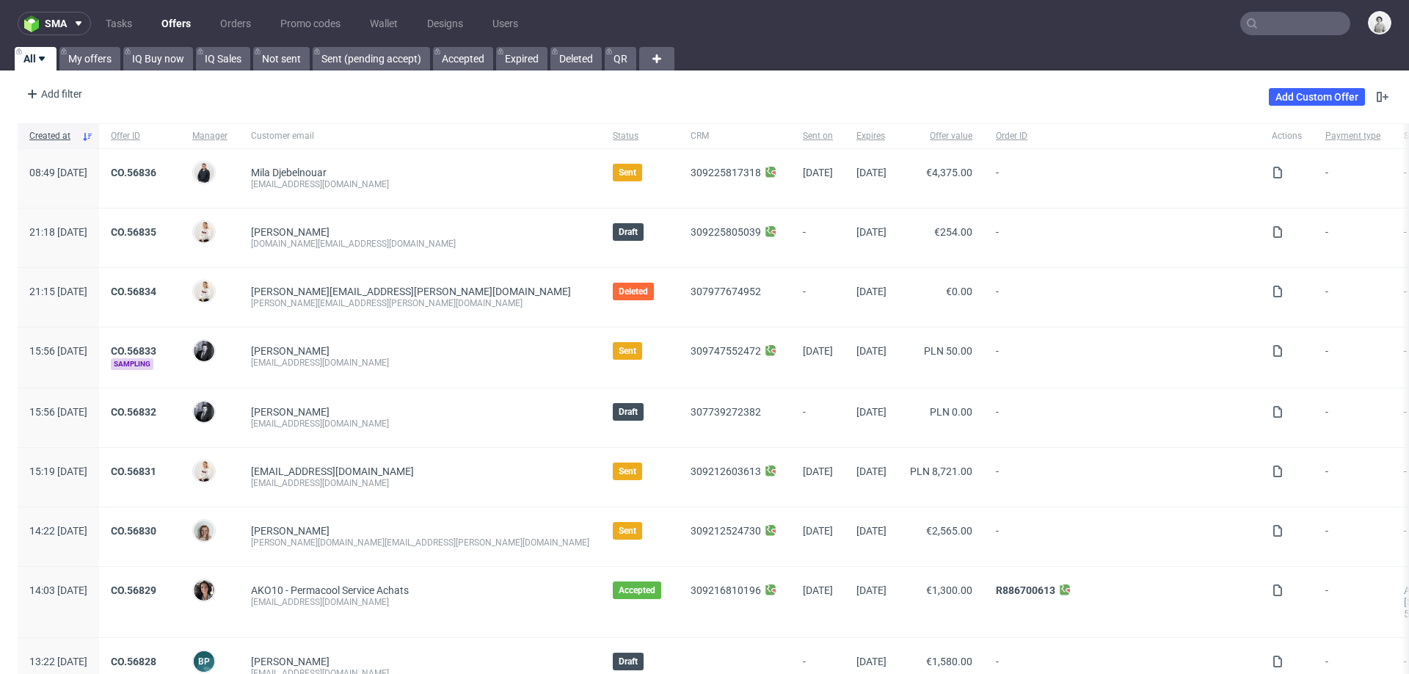
click at [1278, 29] on input "text" at bounding box center [1295, 23] width 110 height 23
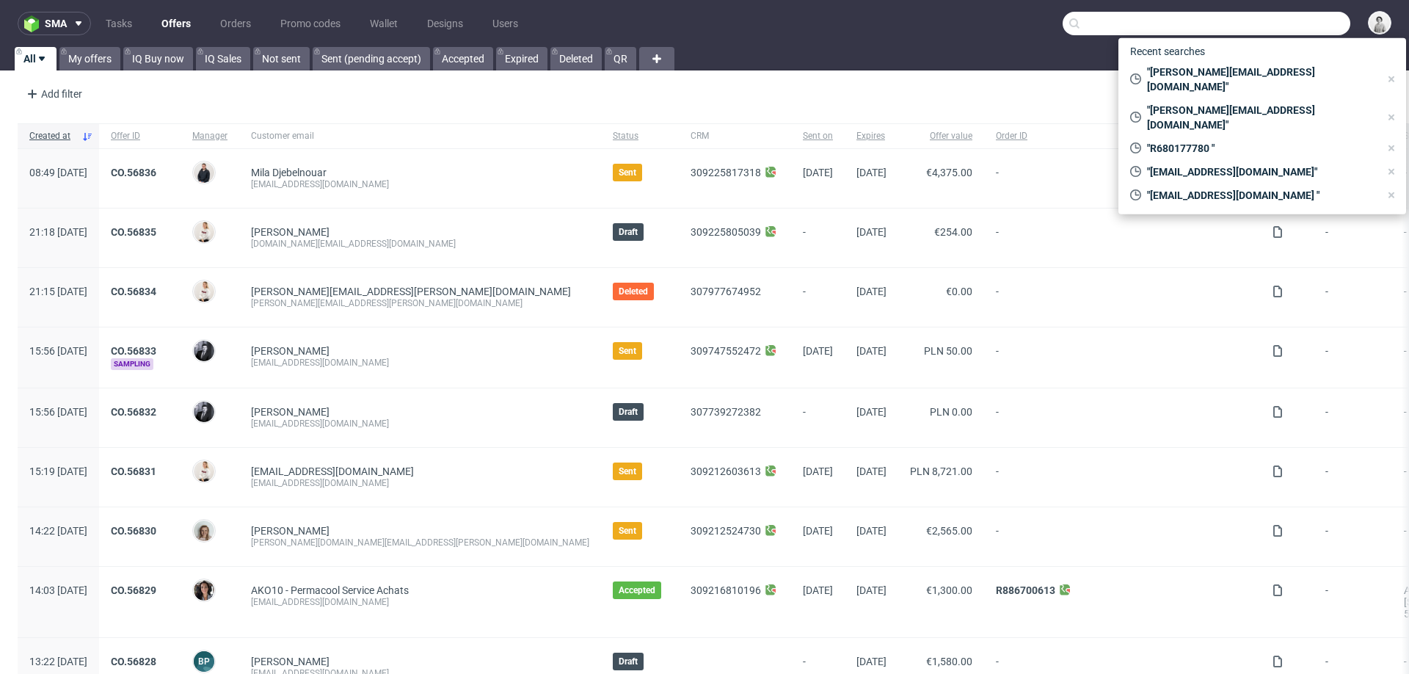
paste input "R875148653"
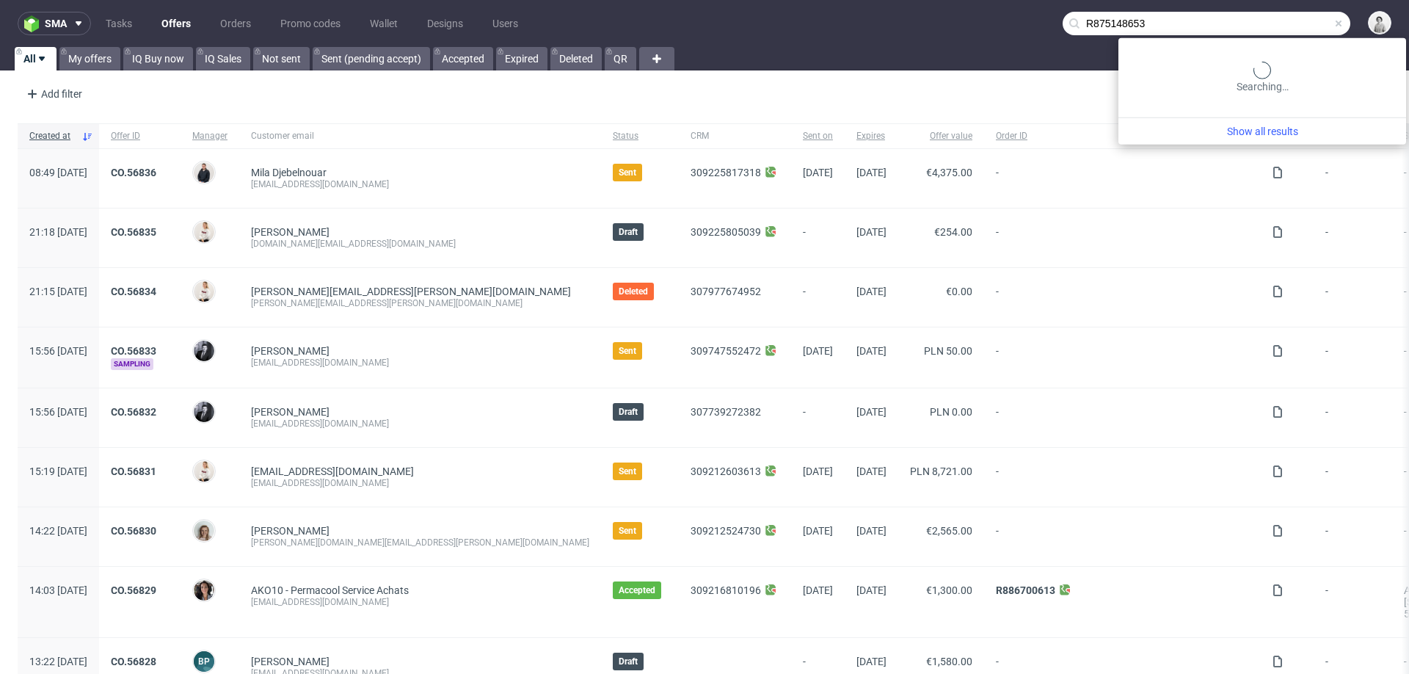
type input "R875148653"
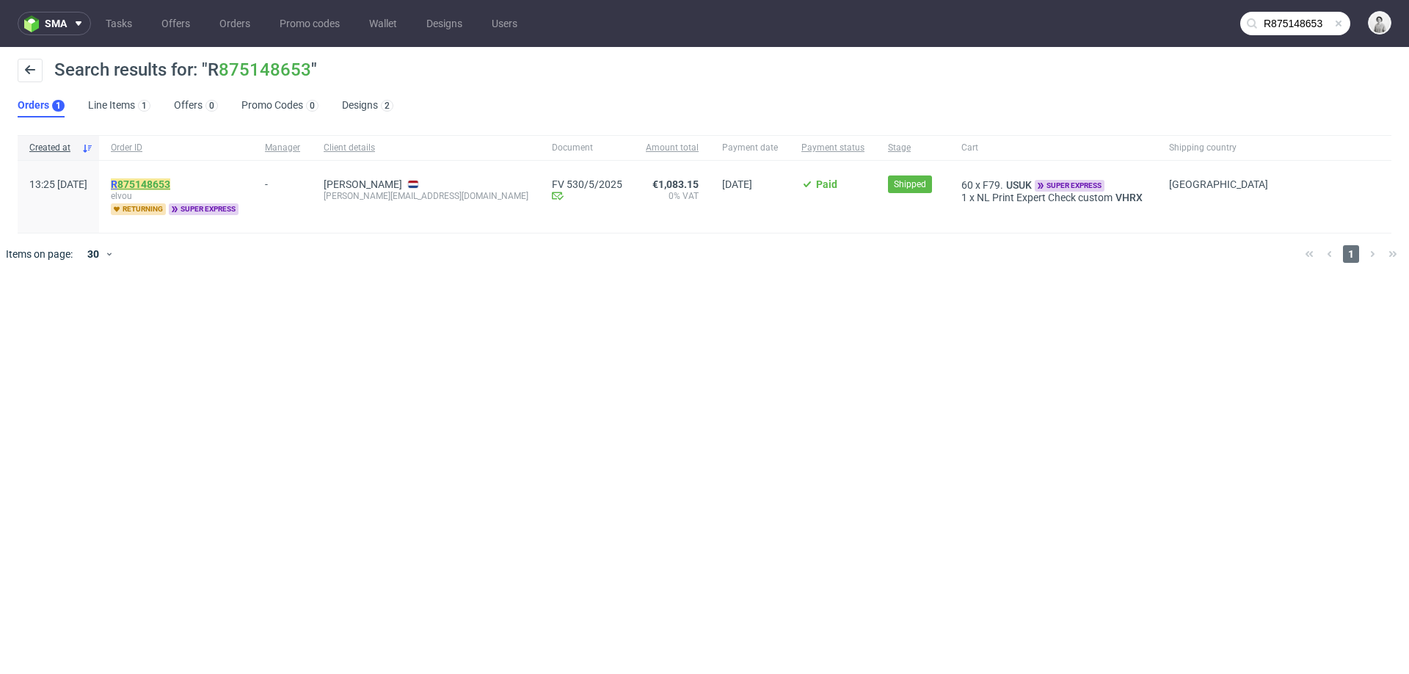
click at [170, 186] on link "875148653" at bounding box center [143, 184] width 53 height 12
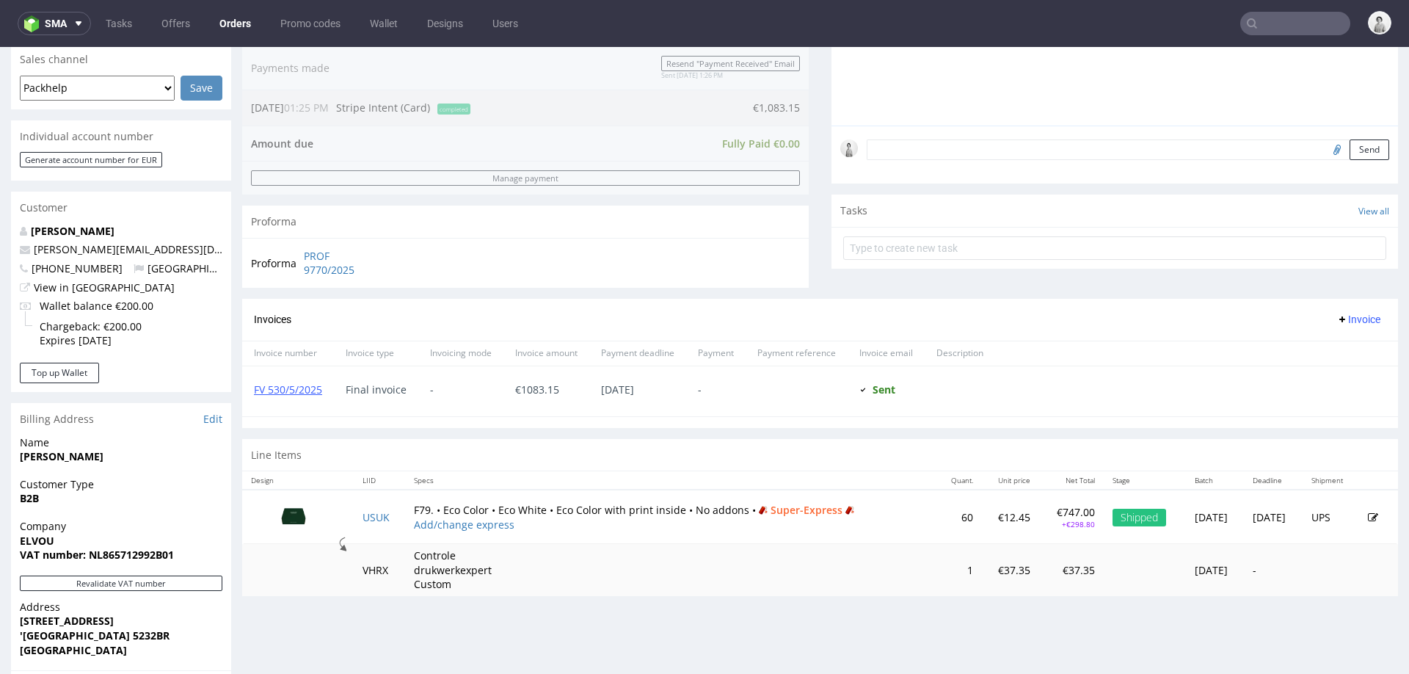
scroll to position [379, 0]
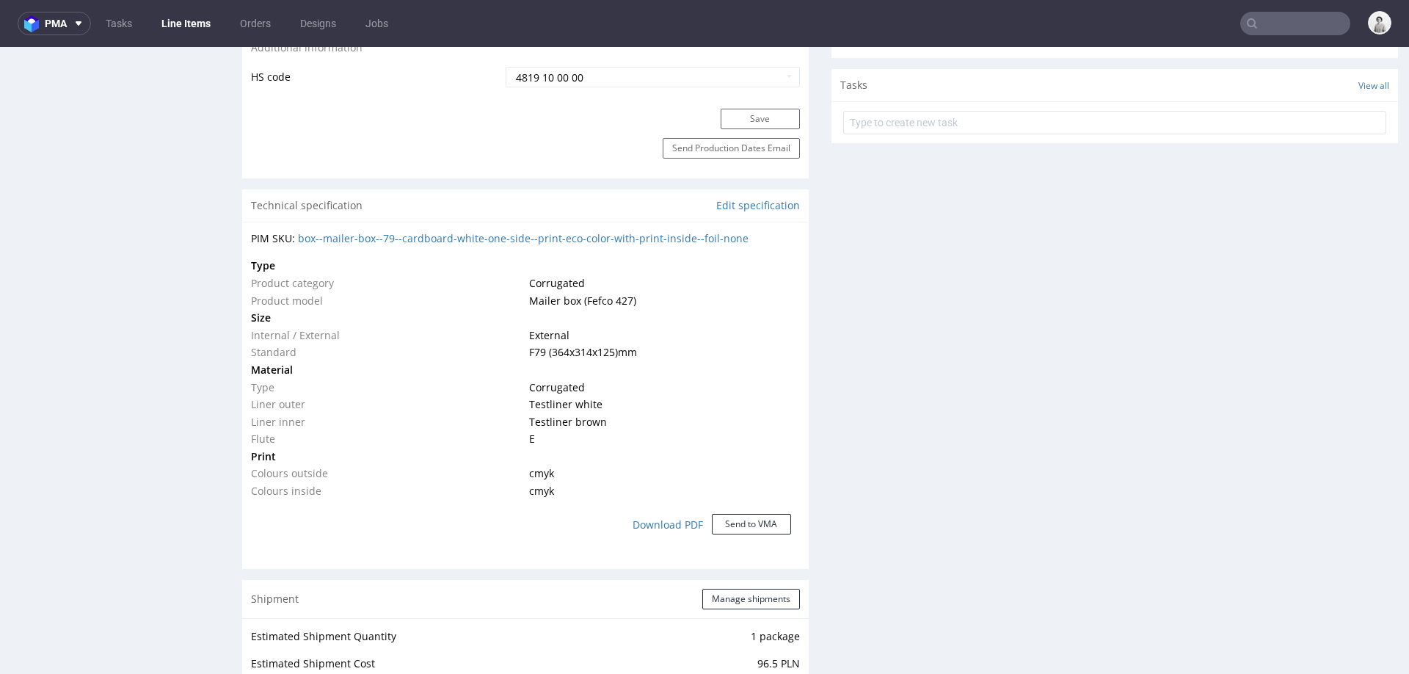
scroll to position [937, 0]
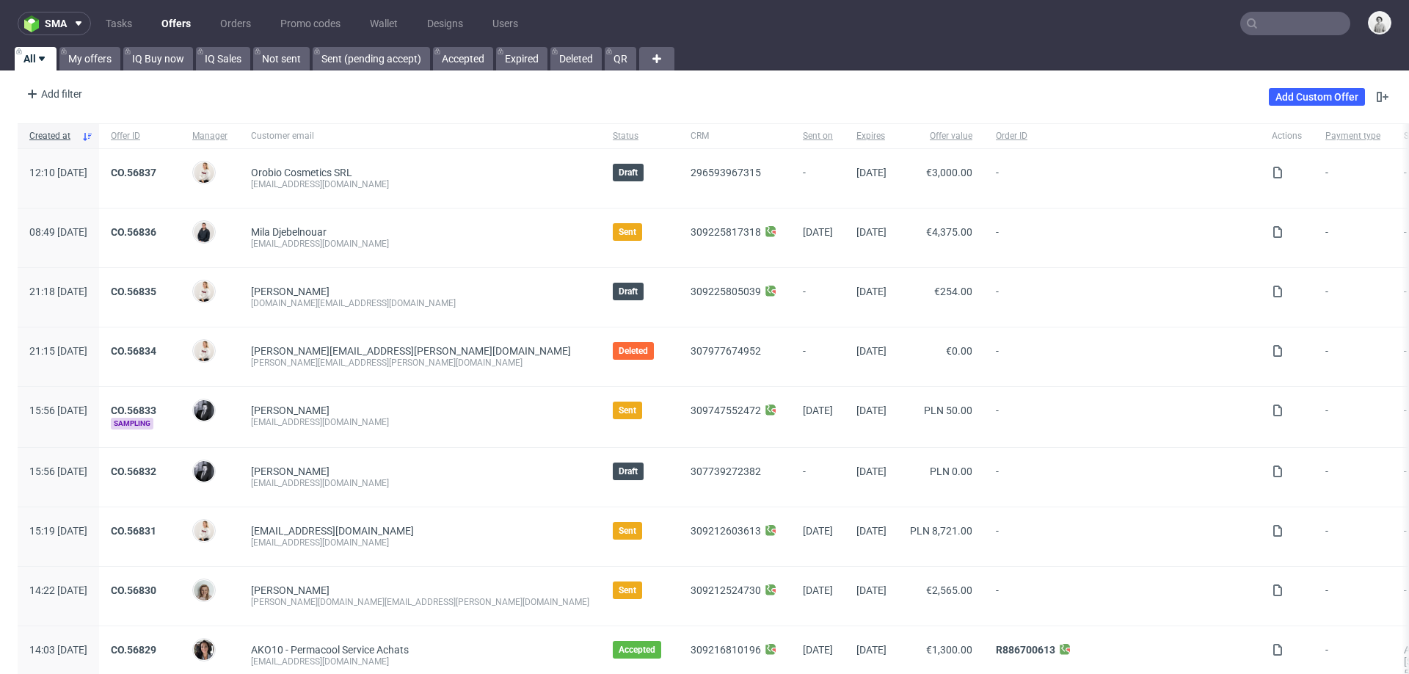
click at [1294, 27] on input "text" at bounding box center [1295, 23] width 110 height 23
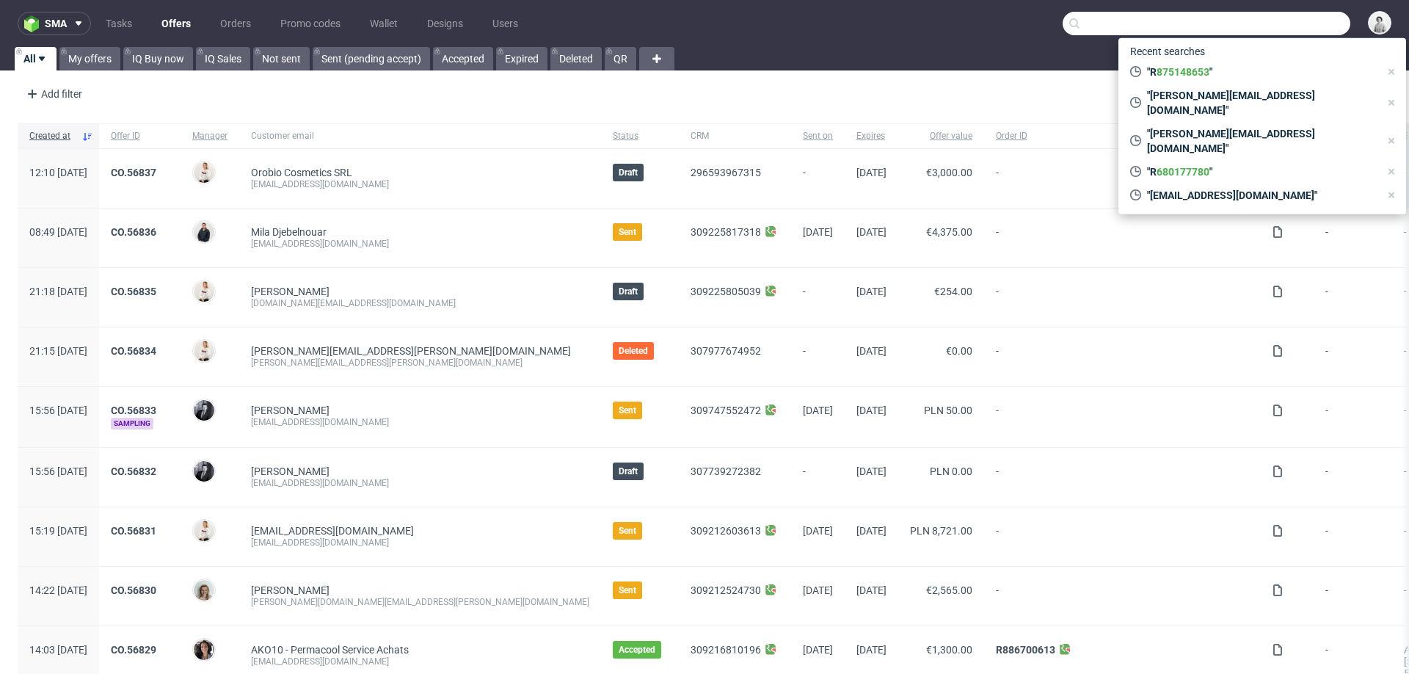
paste input "holi@amandolocamenti.com"
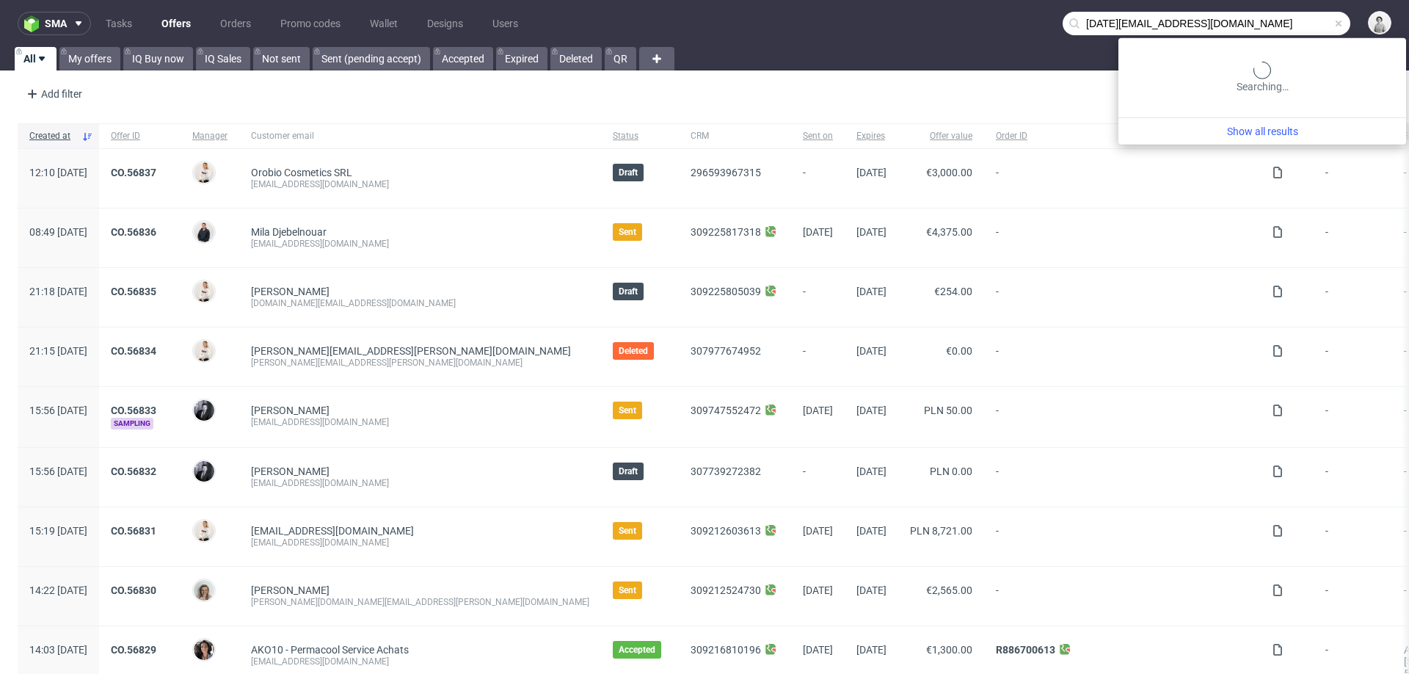
type input "holi@amandolocamenti.com"
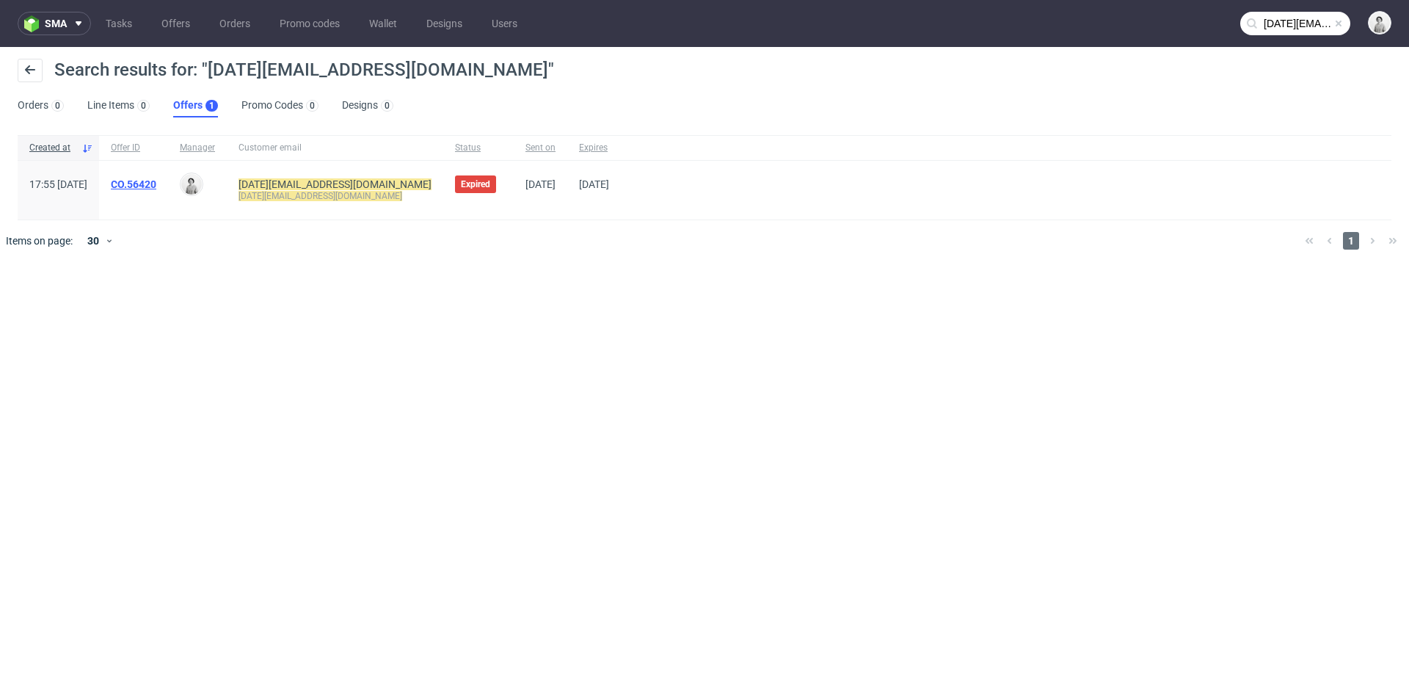
click at [156, 181] on link "CO.56420" at bounding box center [133, 184] width 45 height 12
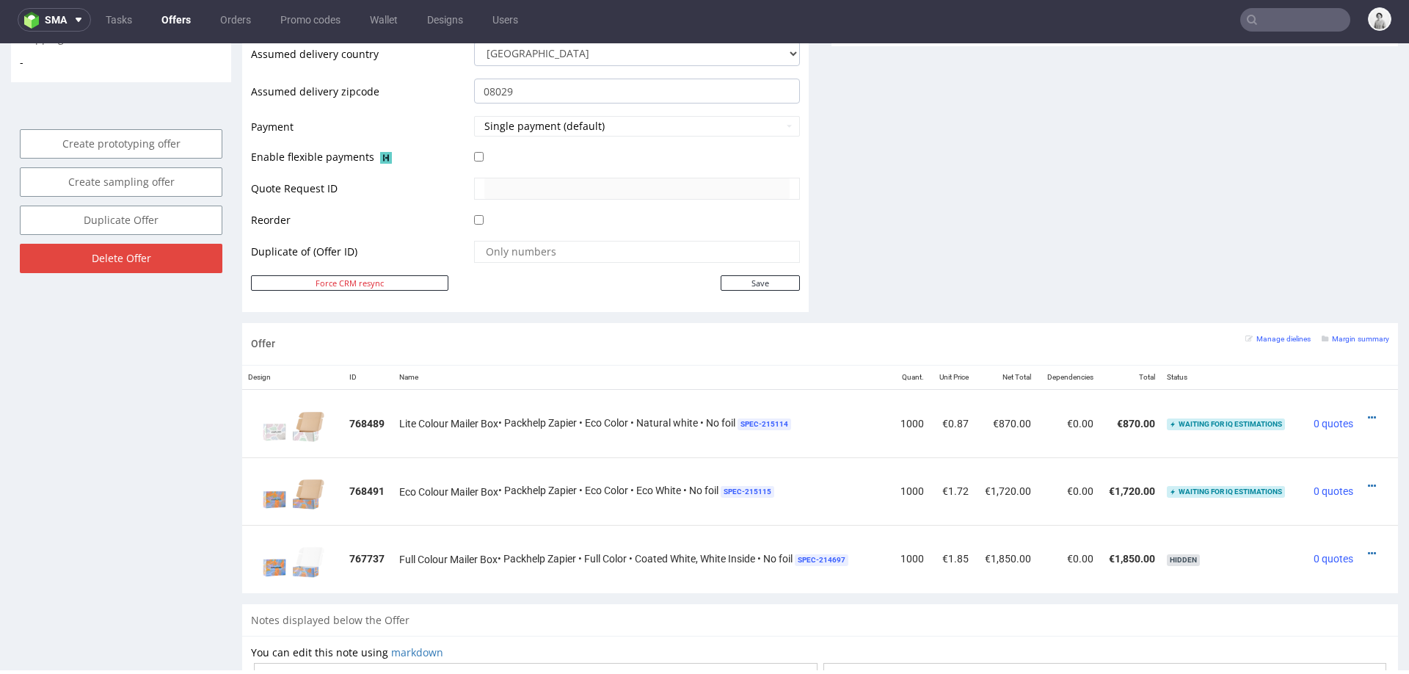
scroll to position [627, 0]
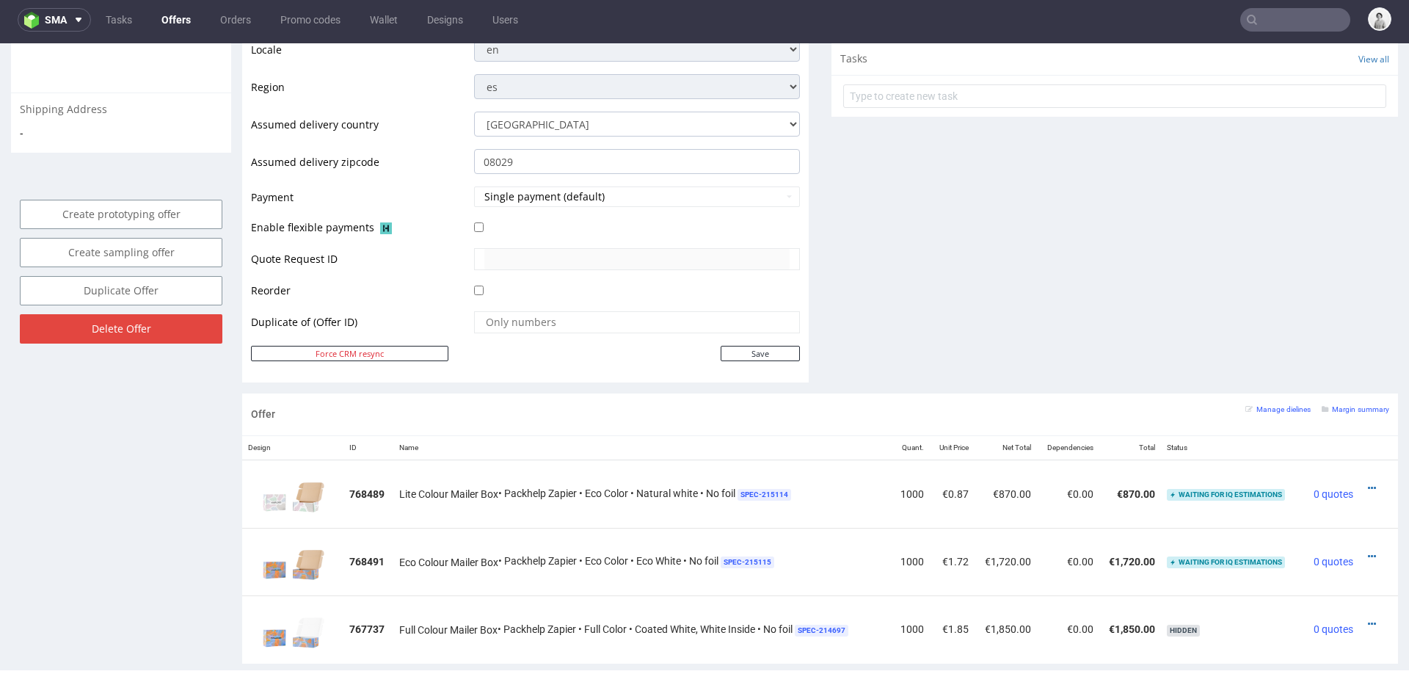
scroll to position [0, 0]
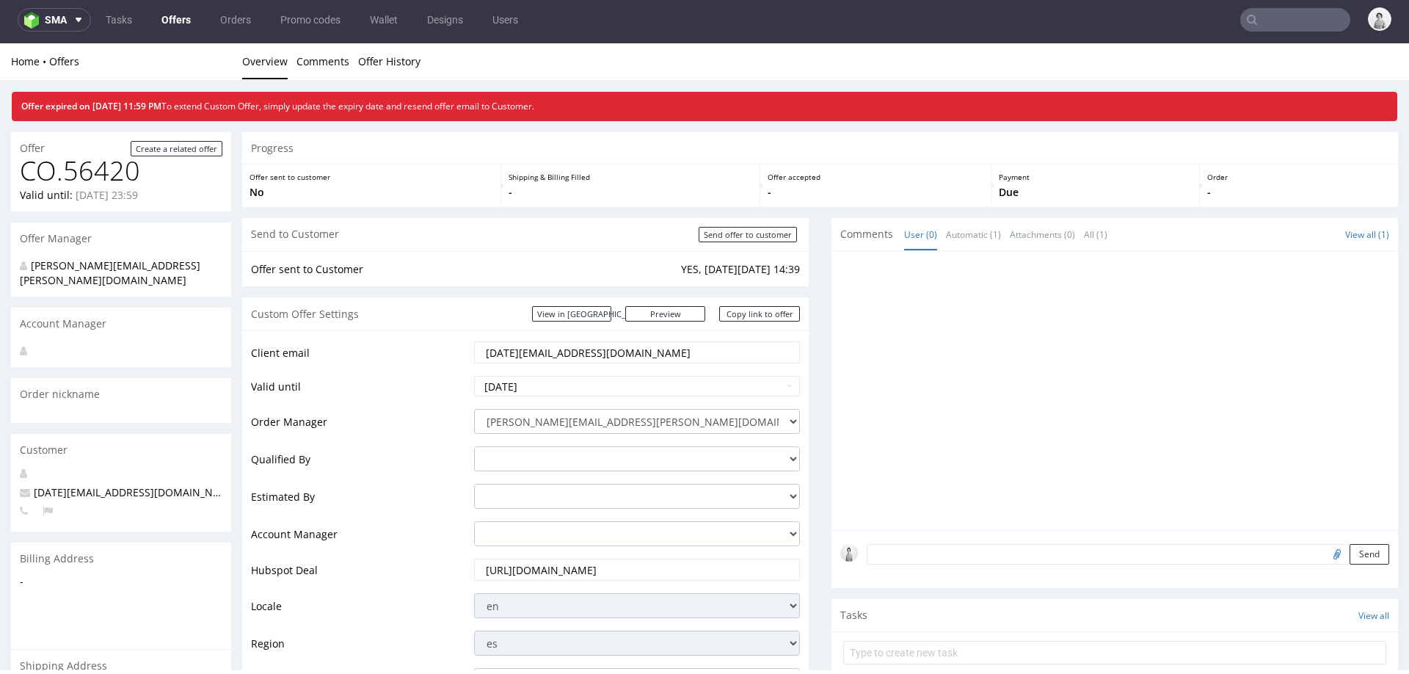
click at [554, 353] on input "holi@amandolocamenti.com" at bounding box center [636, 352] width 305 height 21
click at [553, 353] on input "holi@amandolocamenti.com" at bounding box center [636, 352] width 305 height 21
click at [619, 389] on input "2025-09-02" at bounding box center [637, 386] width 326 height 21
click at [531, 342] on td "30" at bounding box center [531, 342] width 22 height 22
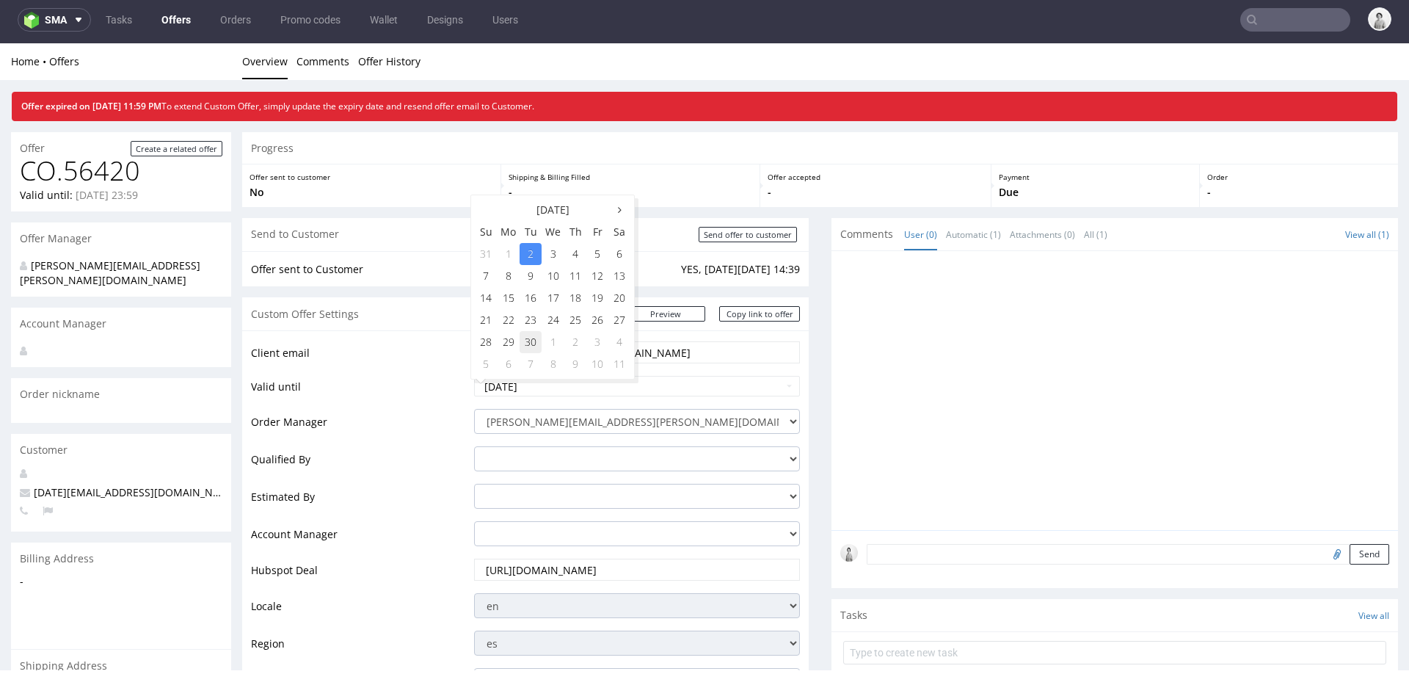
type input "2025-09-30"
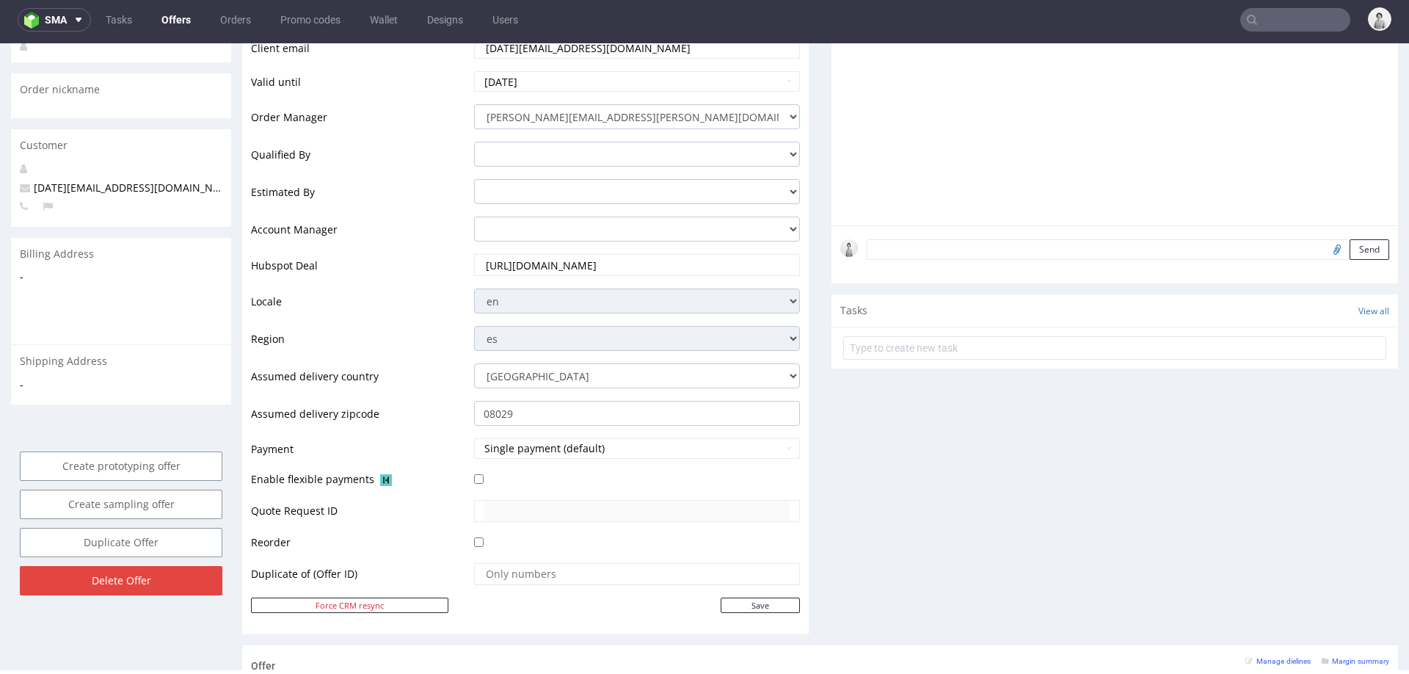
scroll to position [307, 0]
click at [735, 596] on input "Save" at bounding box center [760, 602] width 79 height 15
type input "In progress..."
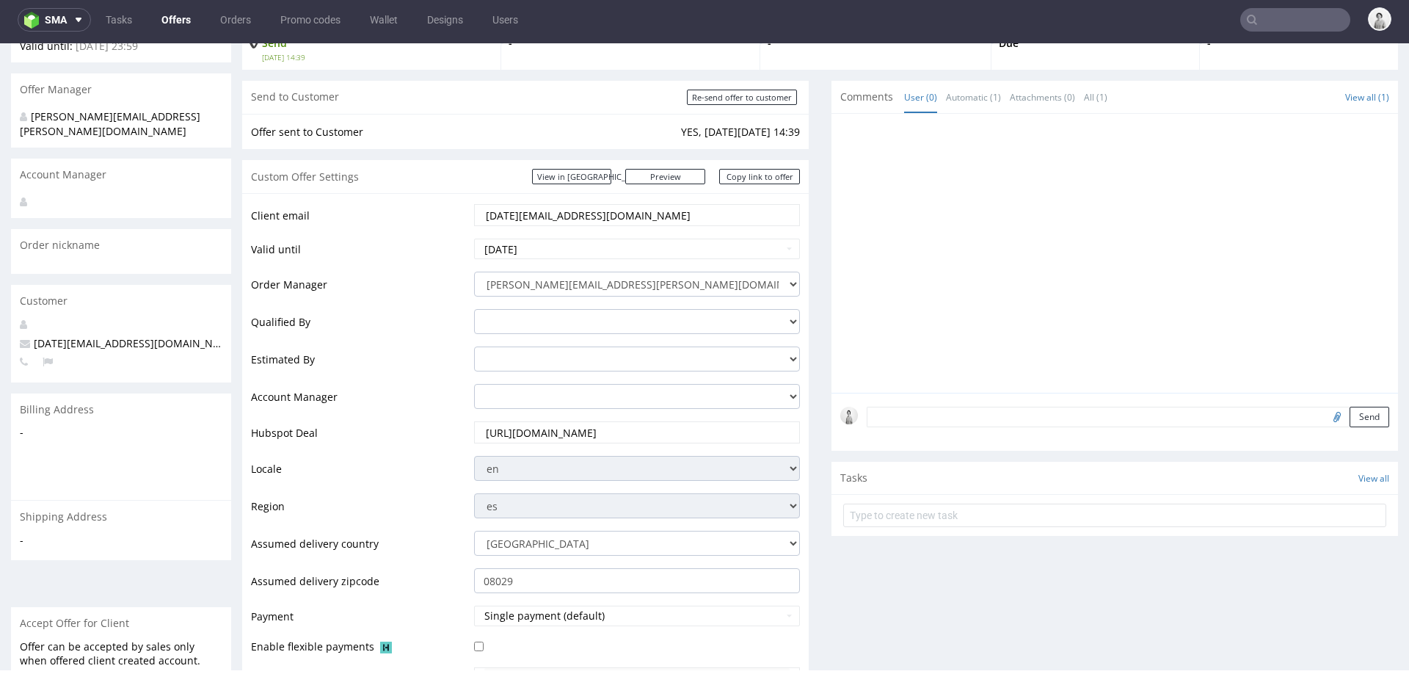
scroll to position [106, 0]
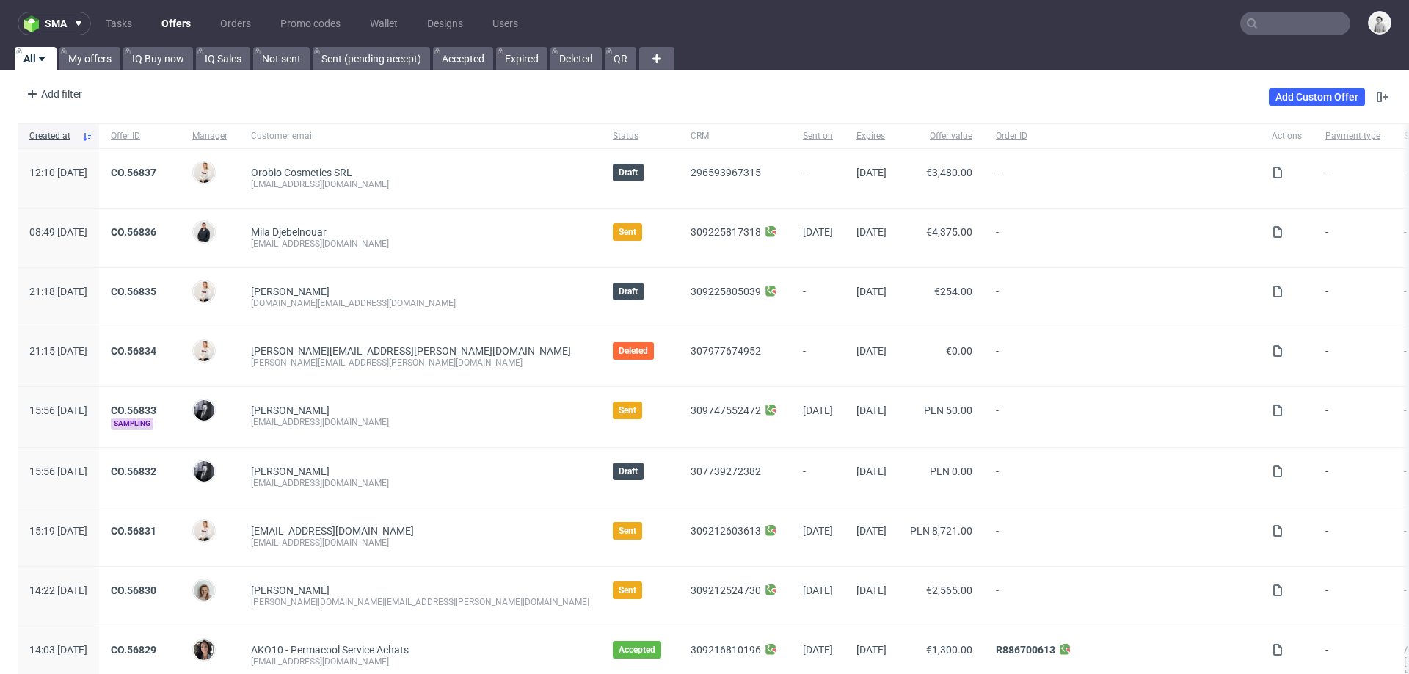
click at [939, 87] on div "Add Custom Offer" at bounding box center [1330, 96] width 123 height 23
click at [939, 92] on link "Add Custom Offer" at bounding box center [1317, 97] width 96 height 18
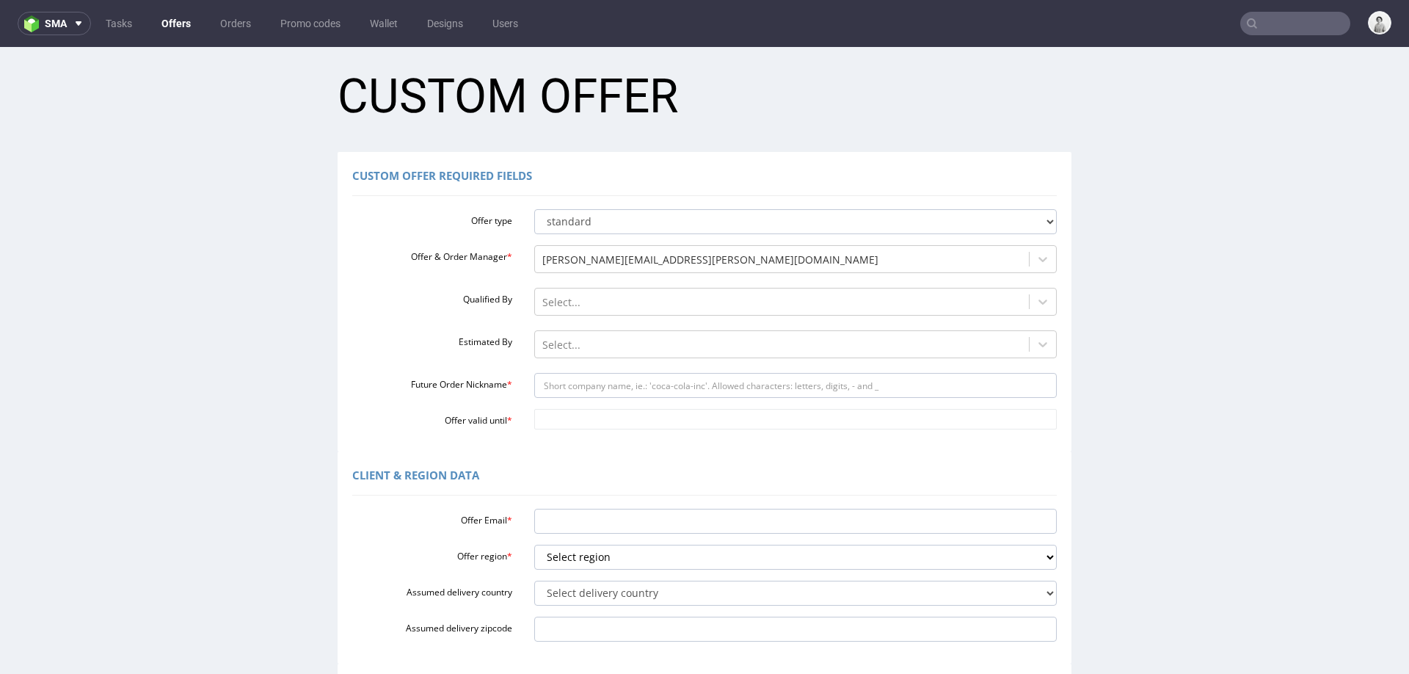
scroll to position [18, 0]
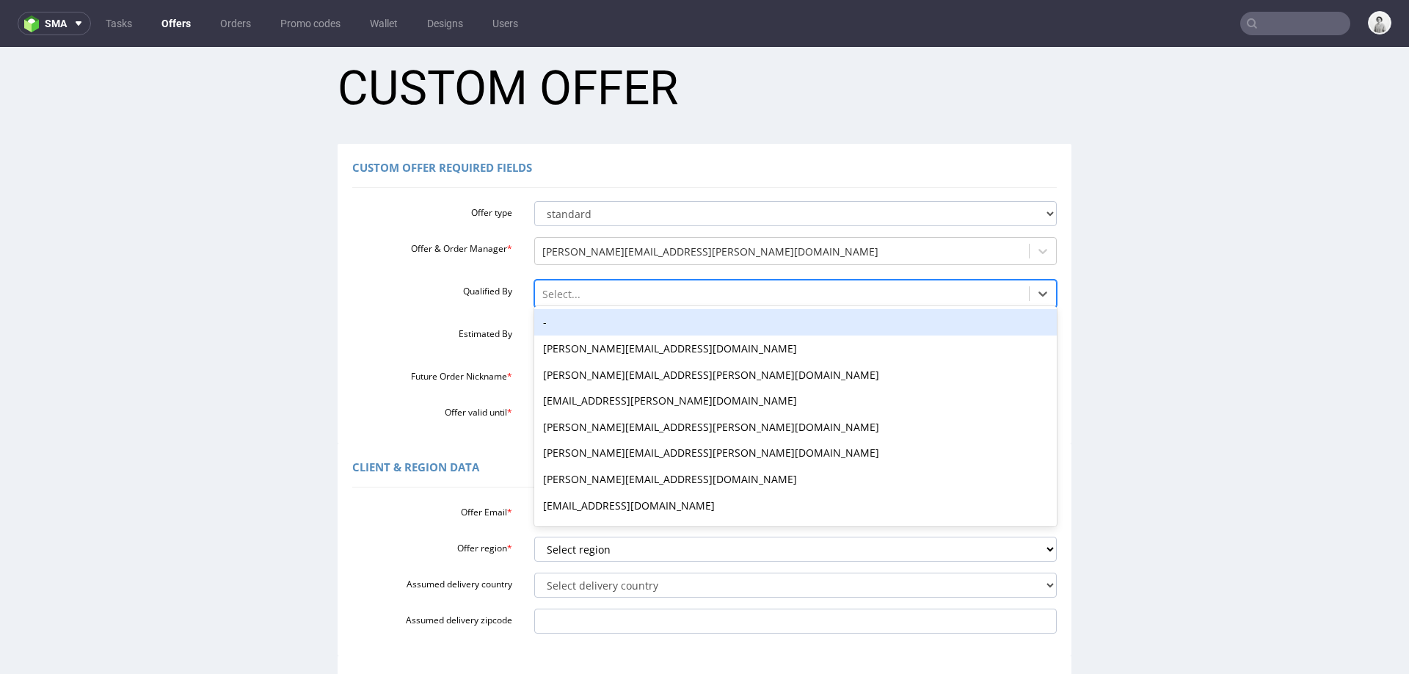
click at [659, 286] on div at bounding box center [782, 294] width 480 height 18
click at [655, 321] on div "-" at bounding box center [795, 322] width 523 height 26
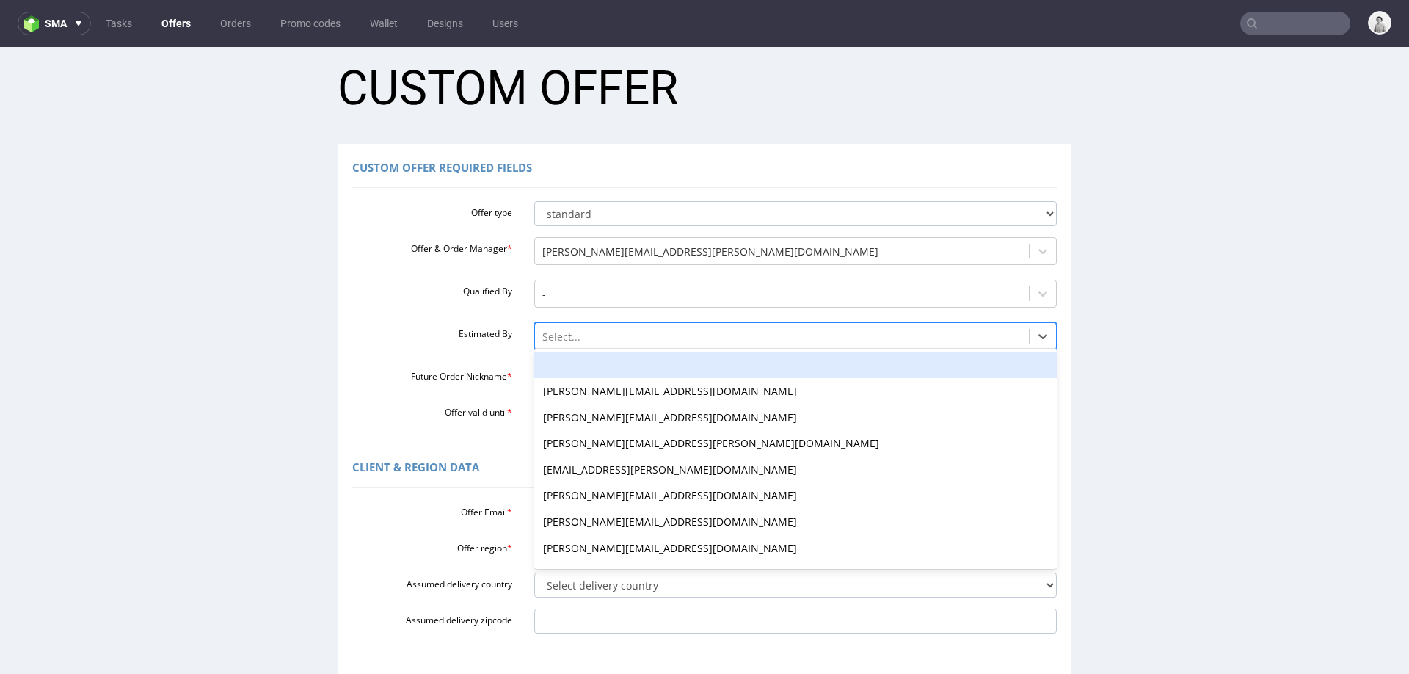
click at [656, 341] on div at bounding box center [782, 337] width 480 height 18
click at [656, 358] on div "-" at bounding box center [795, 365] width 523 height 26
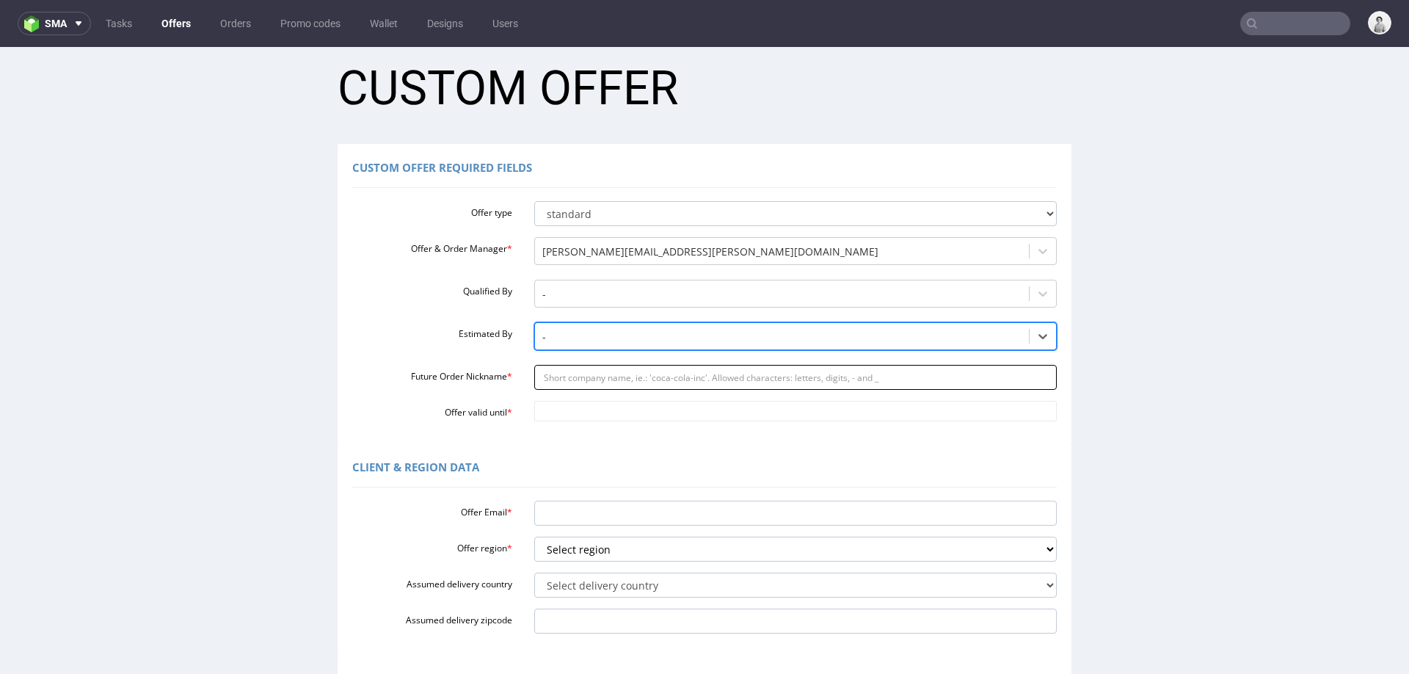
click at [657, 373] on input "Future Order Nickname *" at bounding box center [795, 377] width 523 height 25
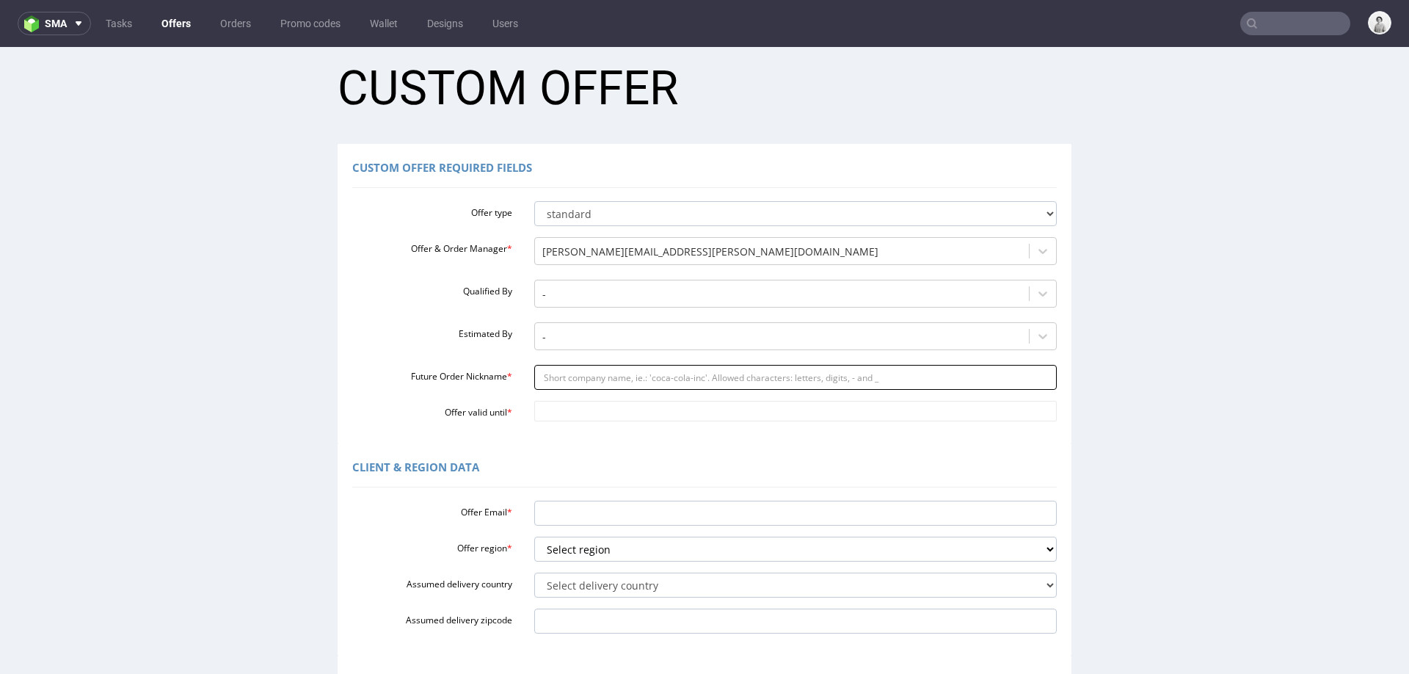
paste input "paridemuziogmailcom"
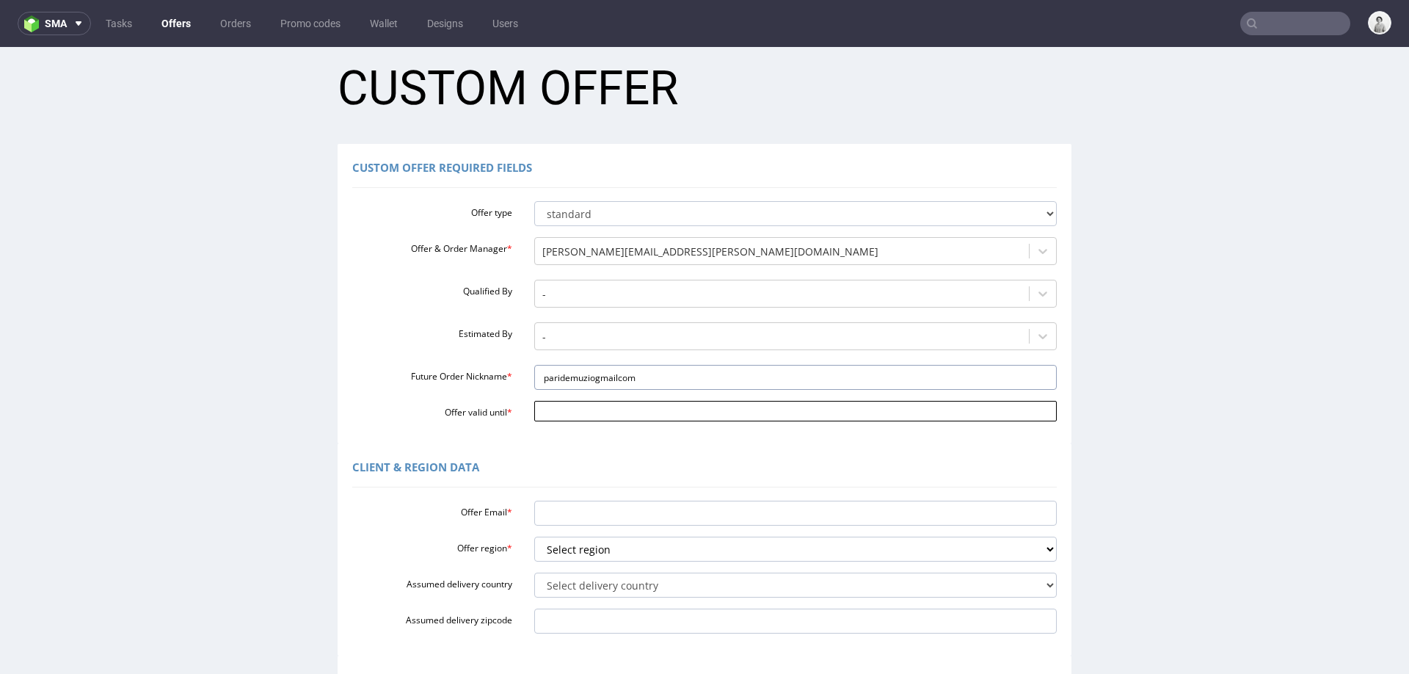
type input "paridemuziogmailcom"
click at [648, 406] on input "Offer valid until *" at bounding box center [795, 411] width 523 height 21
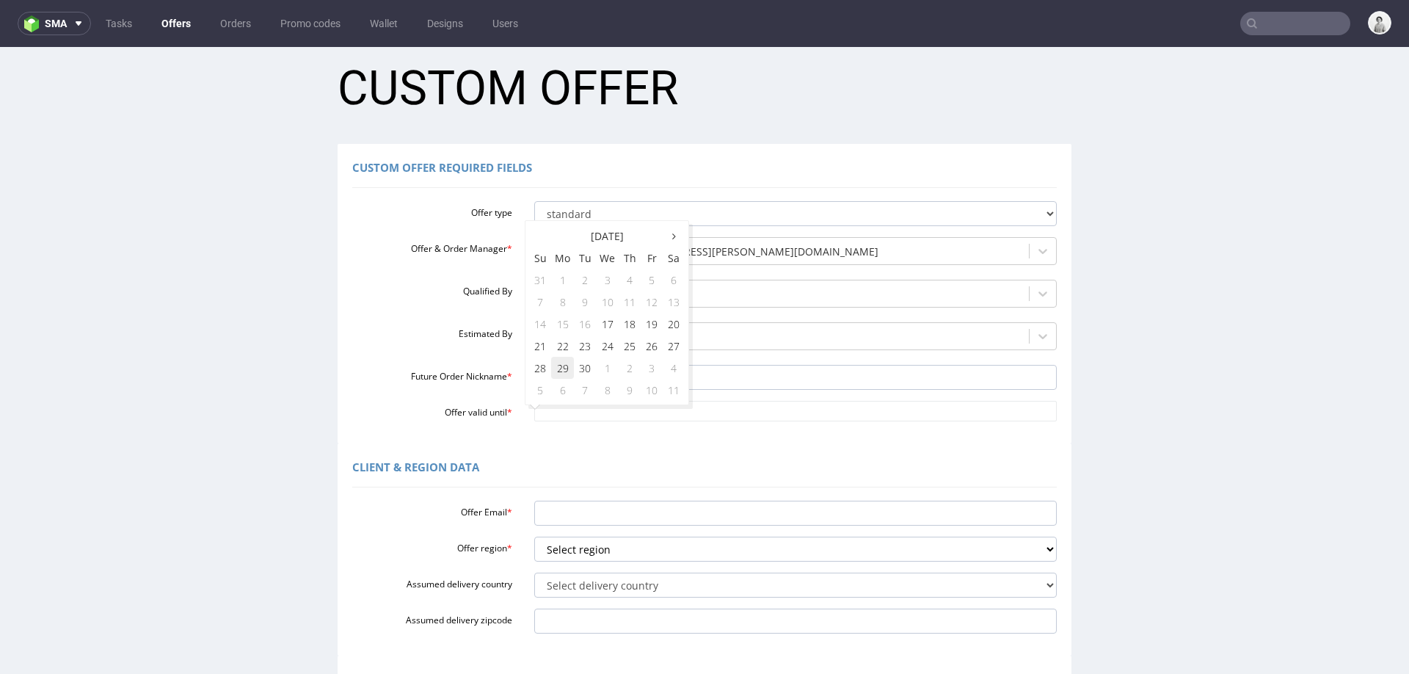
click at [573, 368] on td "29" at bounding box center [562, 368] width 23 height 22
type input "2025-09-29"
click at [619, 510] on input "Offer Email *" at bounding box center [795, 512] width 523 height 25
paste input "paridemuzio@gmail.com"
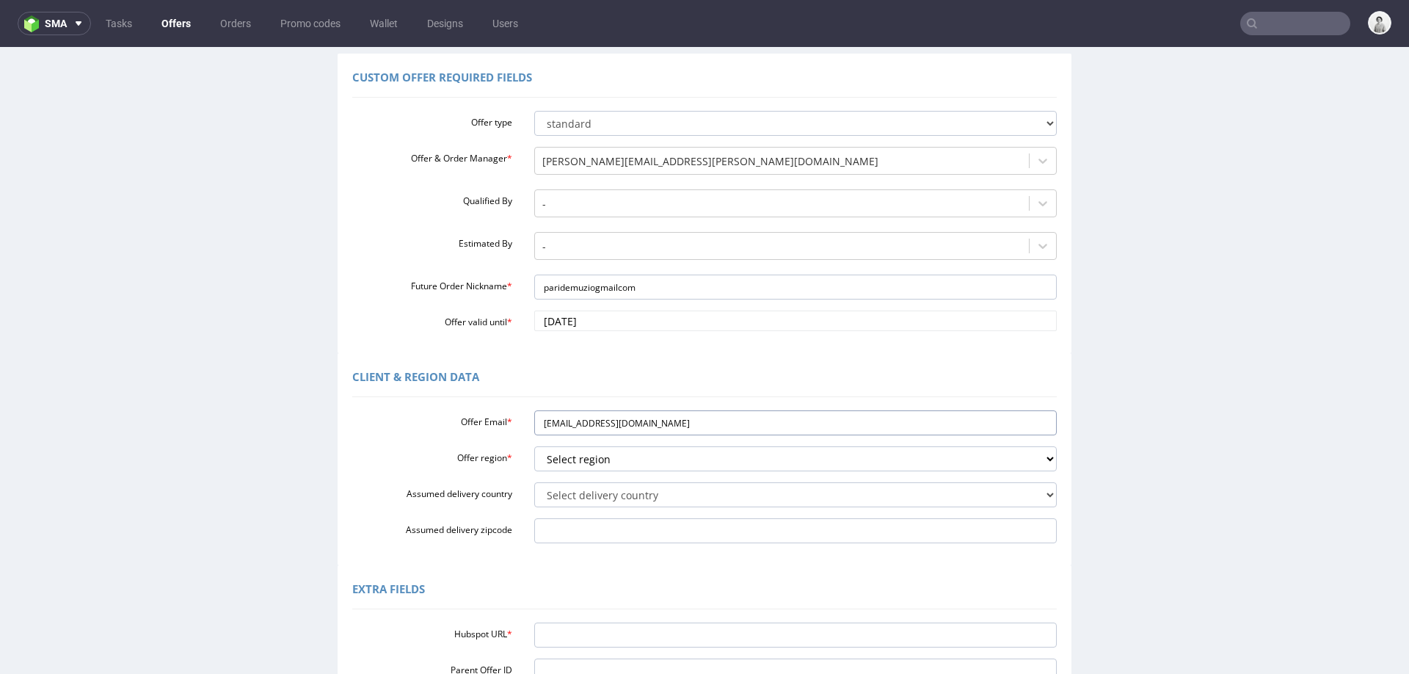
scroll to position [109, 0]
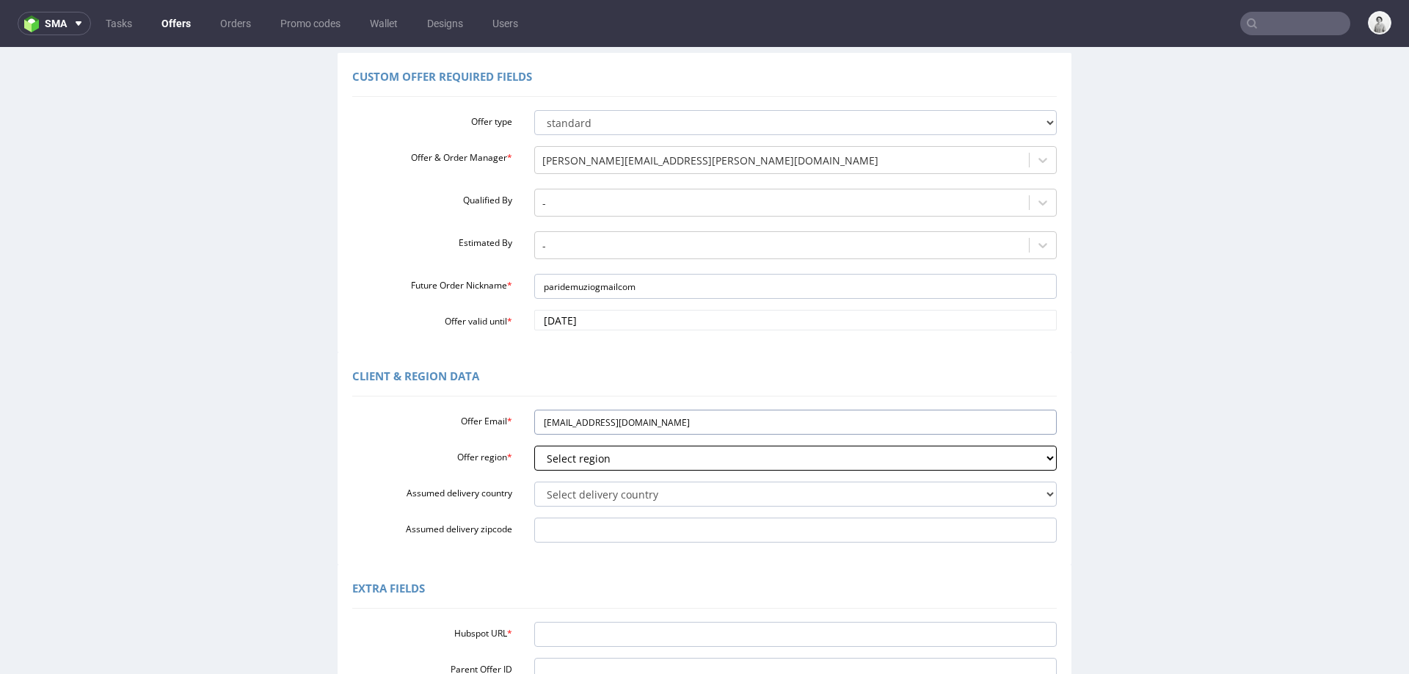
type input "paridemuzio@gmail.com"
click at [564, 467] on select "Select region eu gb de pl fr it es" at bounding box center [795, 457] width 523 height 25
select select "eu"
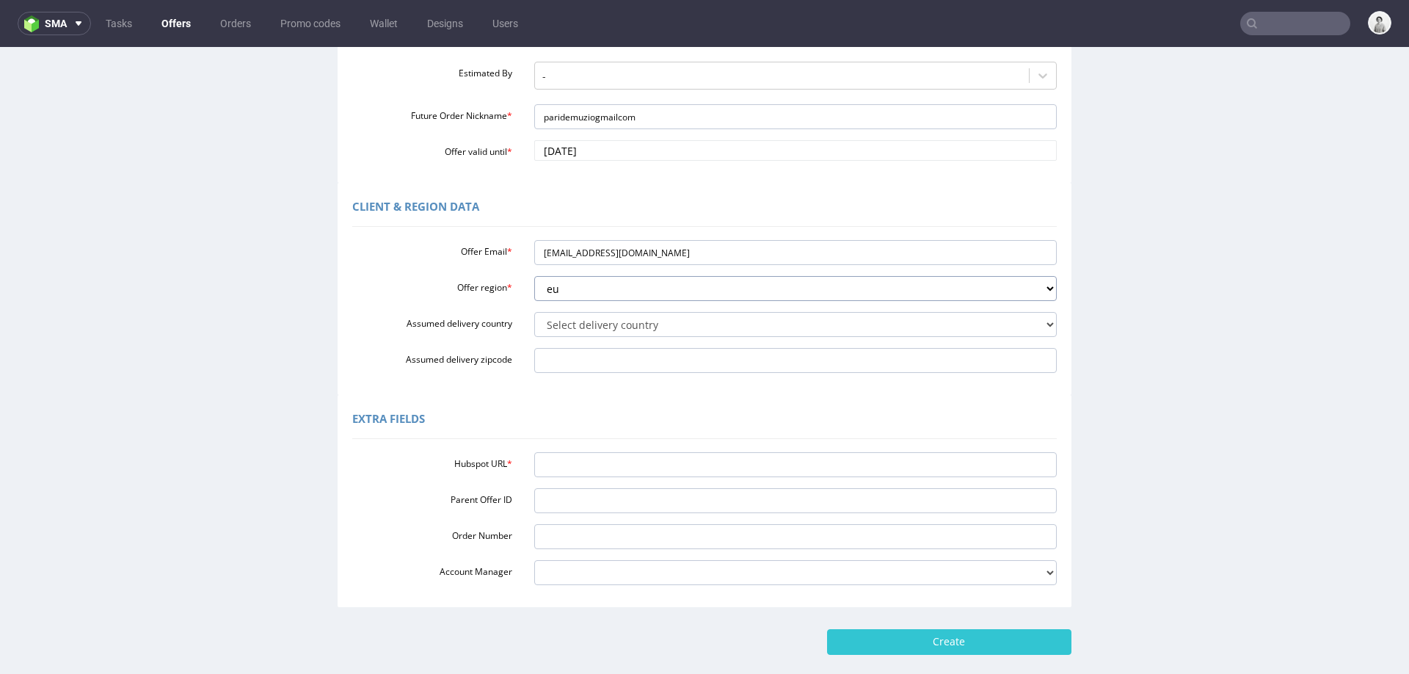
scroll to position [280, 0]
click at [695, 460] on input "Hubspot URL *" at bounding box center [795, 463] width 523 height 25
paste input "https://app-eu1.hubspot.com/contacts/25600958/record/0-3/308984700152"
type input "https://app-eu1.hubspot.com/contacts/25600958/record/0-3/308984700152"
click at [988, 636] on input "Create" at bounding box center [949, 639] width 244 height 25
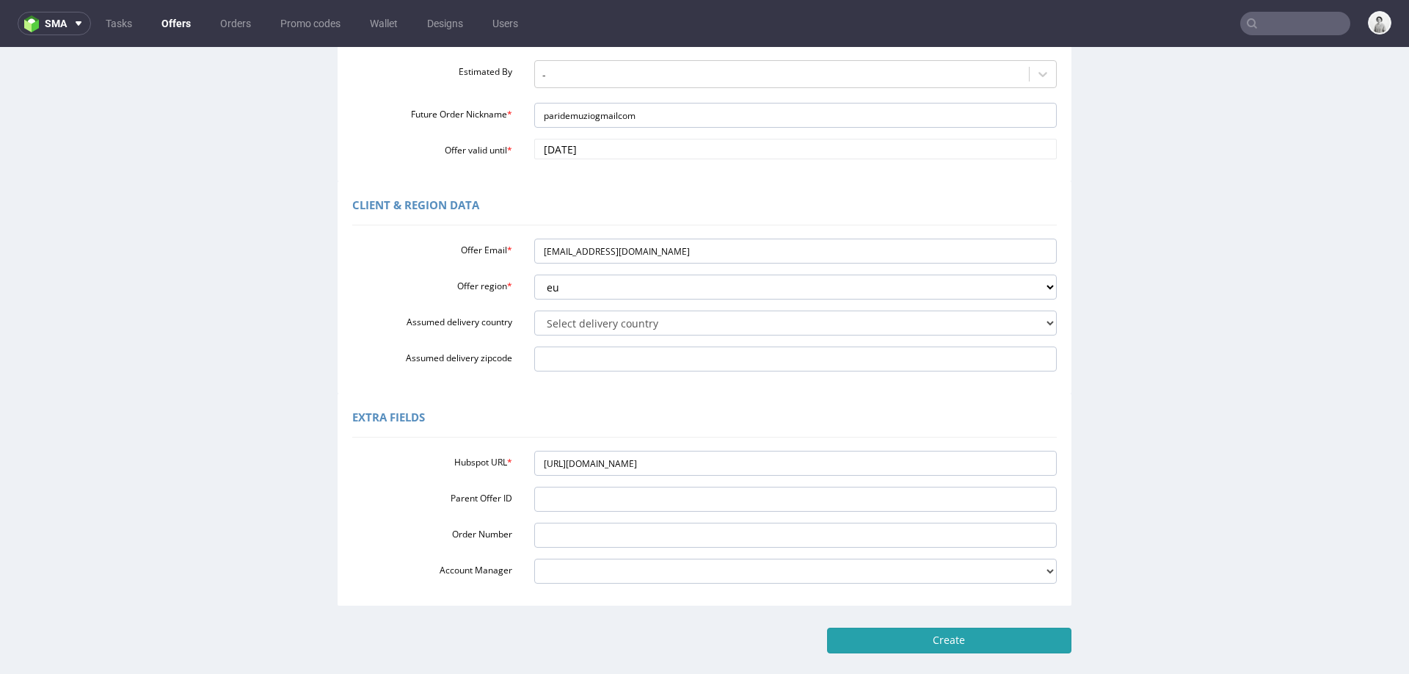
type input "Please wait..."
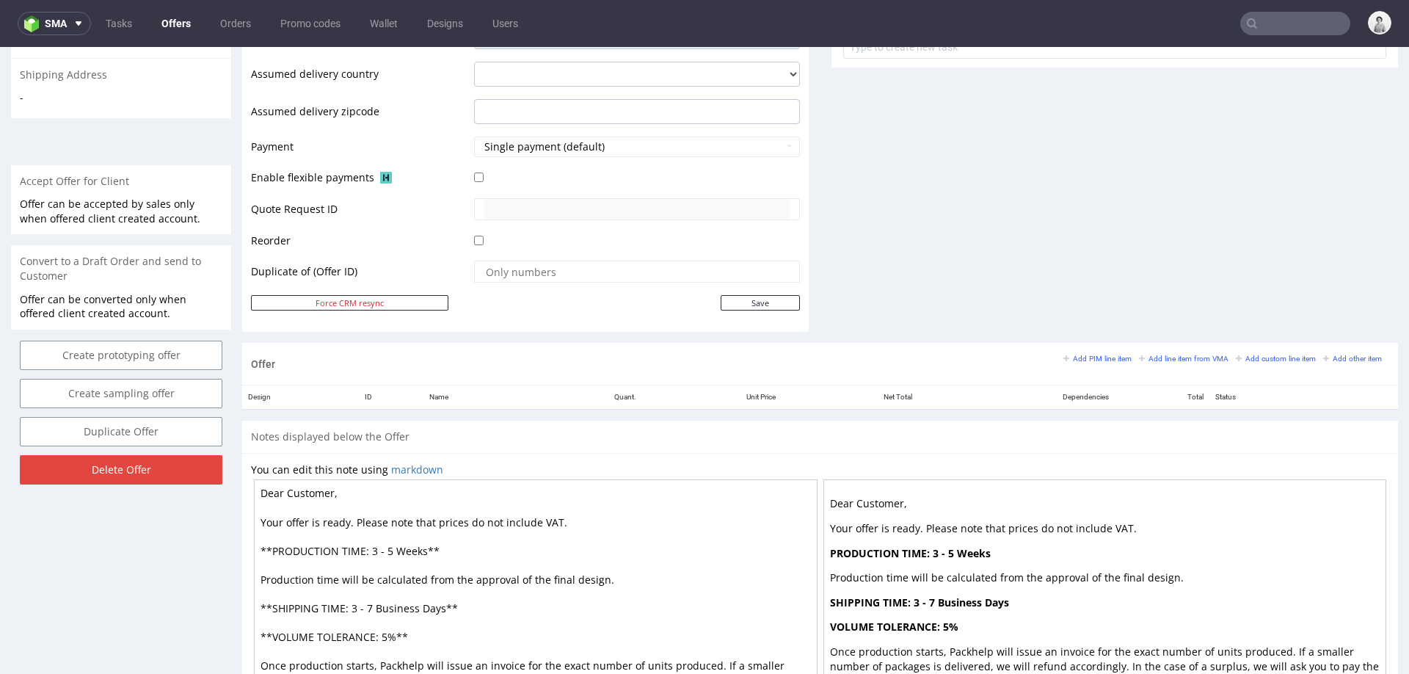
scroll to position [569, 0]
click at [1171, 360] on div "Add PIM line item Add line item from VMA Add custom line item Add other item" at bounding box center [1226, 357] width 326 height 13
click at [1140, 357] on small "Add line item from VMA" at bounding box center [1184, 358] width 90 height 8
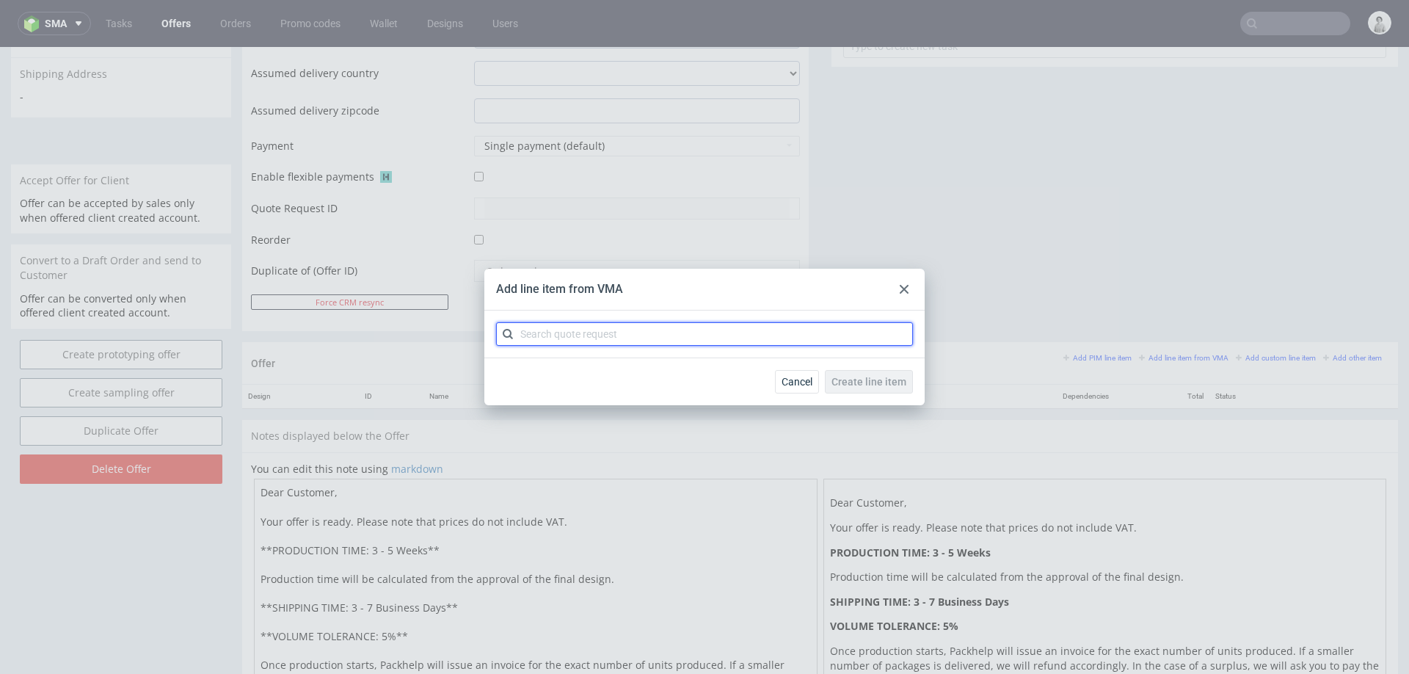
click at [597, 326] on input "text" at bounding box center [704, 333] width 417 height 23
paste input "CBLJ"
type input "CBLJ"
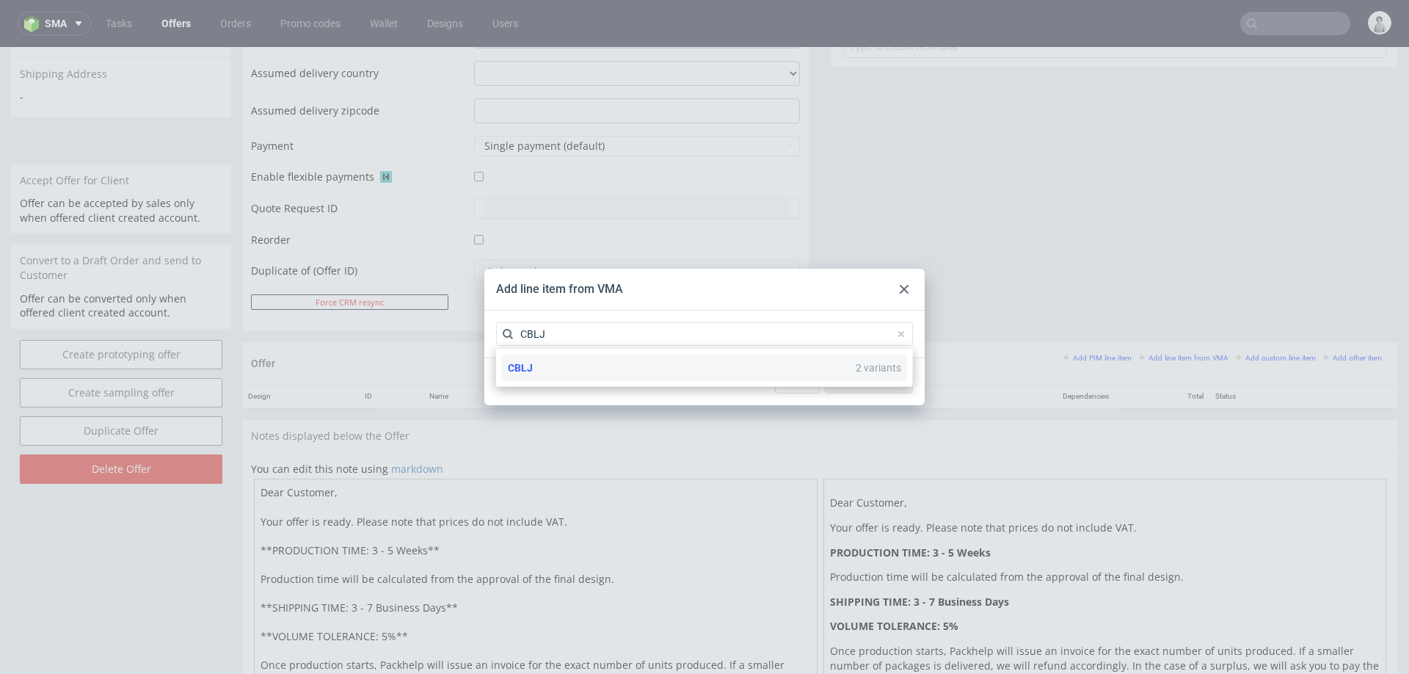
click at [594, 370] on div "CBLJ 2 variants" at bounding box center [704, 367] width 405 height 26
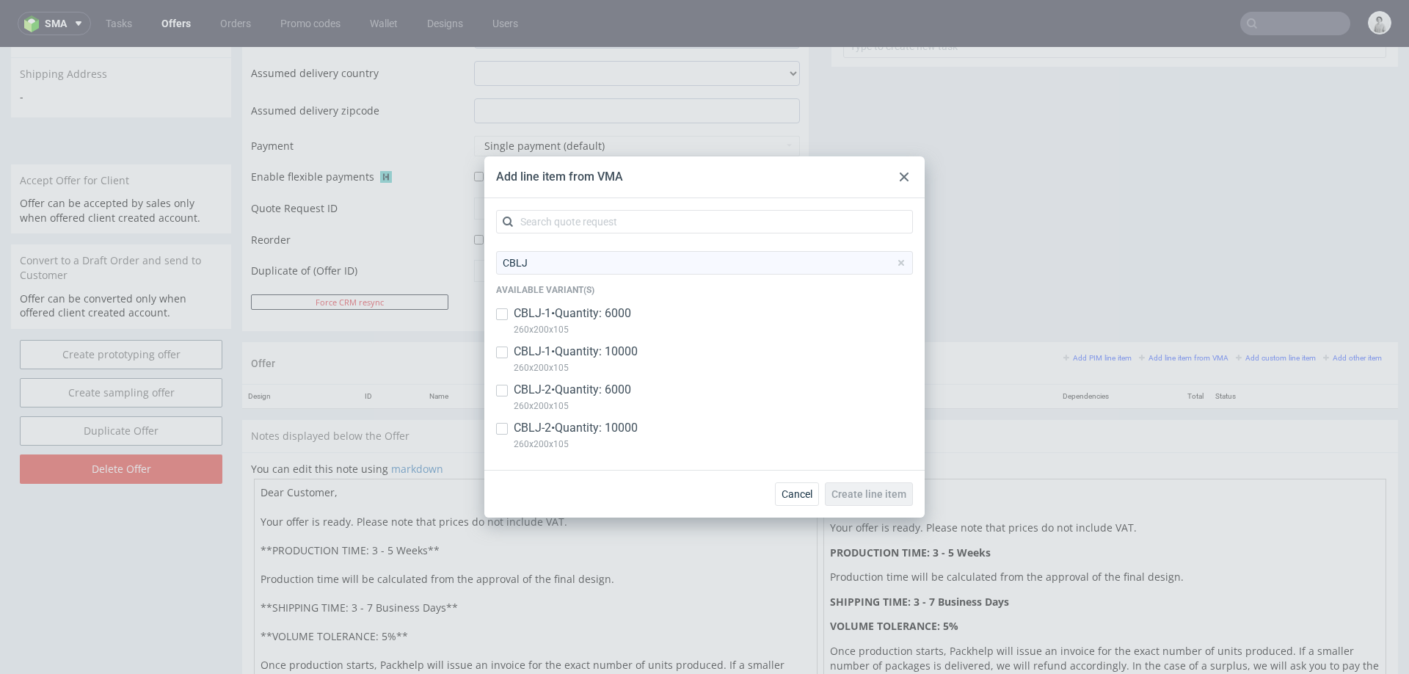
click at [591, 315] on p "CBLJ-1 • Quantity: 6000" at bounding box center [572, 313] width 117 height 16
checkbox input "true"
click at [589, 359] on div "CBLJ-1 • Quantity: 10000 260x200x105" at bounding box center [576, 359] width 124 height 32
checkbox input "true"
drag, startPoint x: 593, startPoint y: 387, endPoint x: 595, endPoint y: 375, distance: 11.9
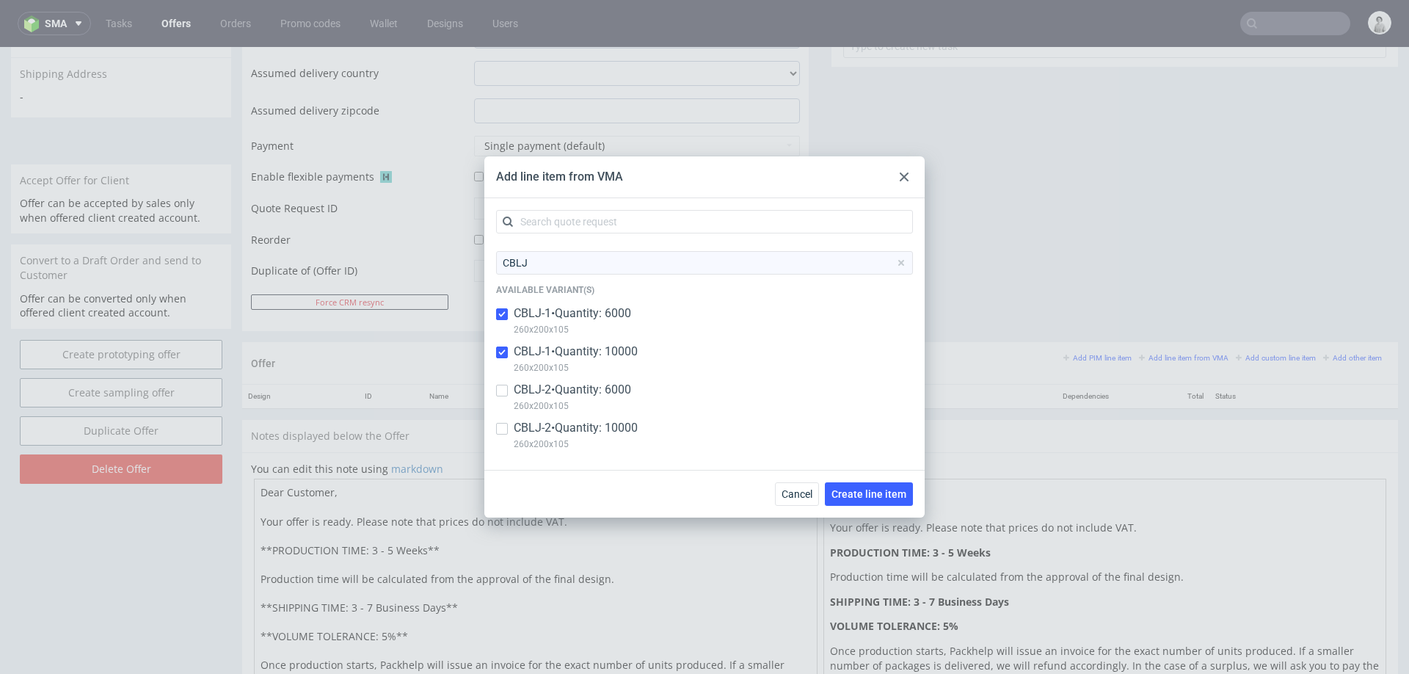
click at [592, 386] on p "CBLJ-2 • Quantity: 6000" at bounding box center [572, 390] width 117 height 16
checkbox input "true"
drag, startPoint x: 613, startPoint y: 429, endPoint x: 673, endPoint y: 428, distance: 60.2
click at [616, 429] on p "CBLJ-2 • Quantity: 10000" at bounding box center [576, 428] width 124 height 16
checkbox input "true"
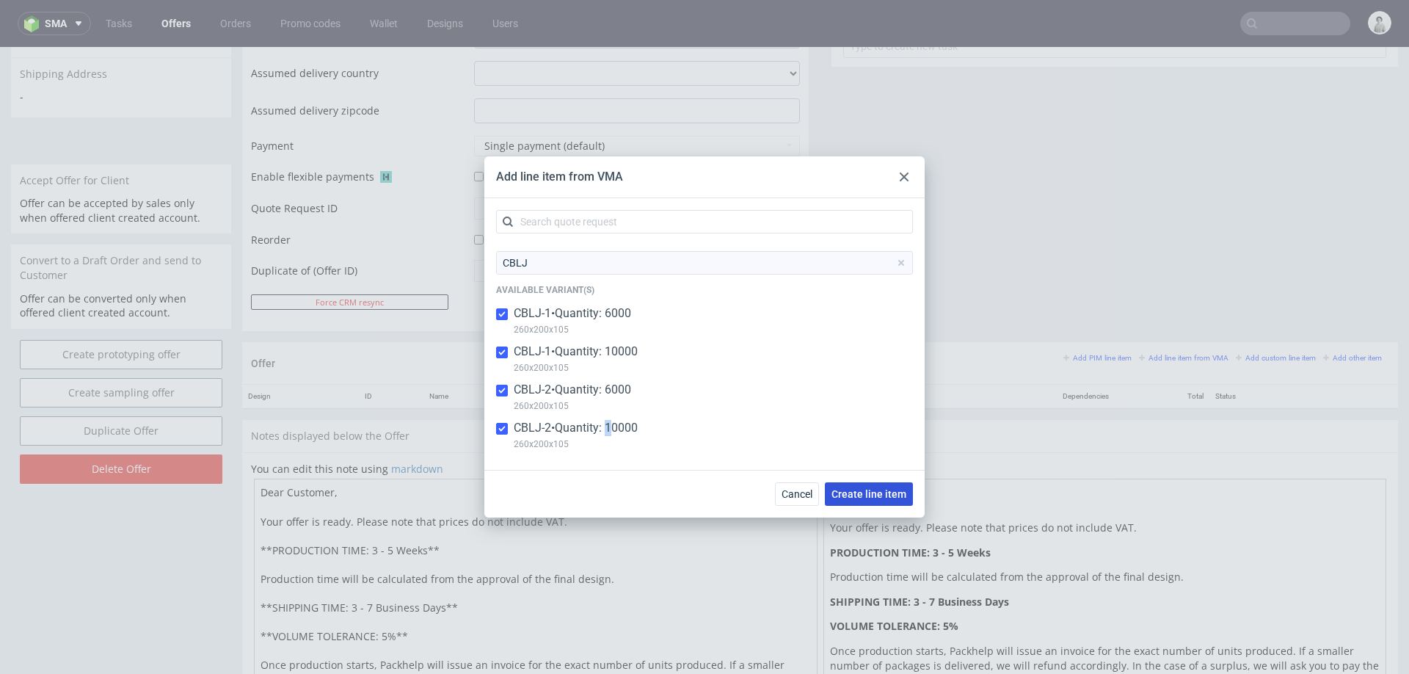
click at [893, 491] on span "Create line item" at bounding box center [868, 494] width 75 height 10
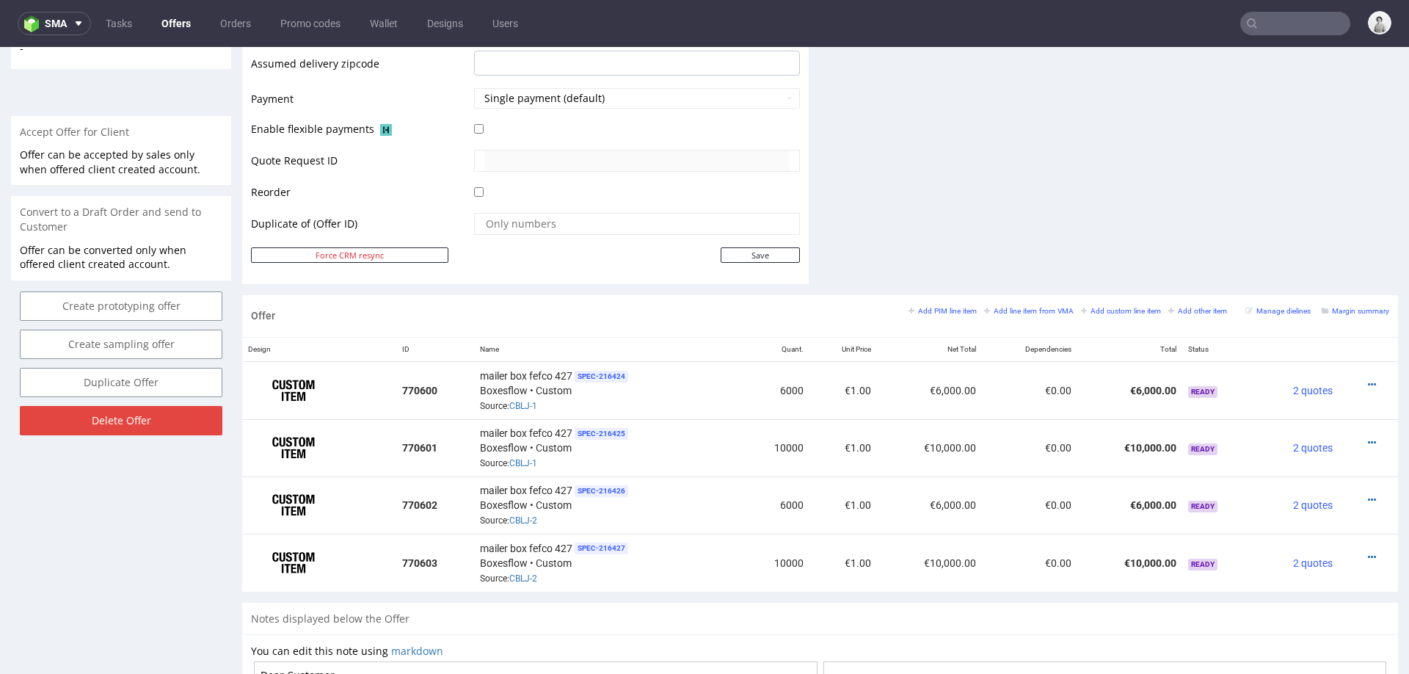
scroll to position [630, 0]
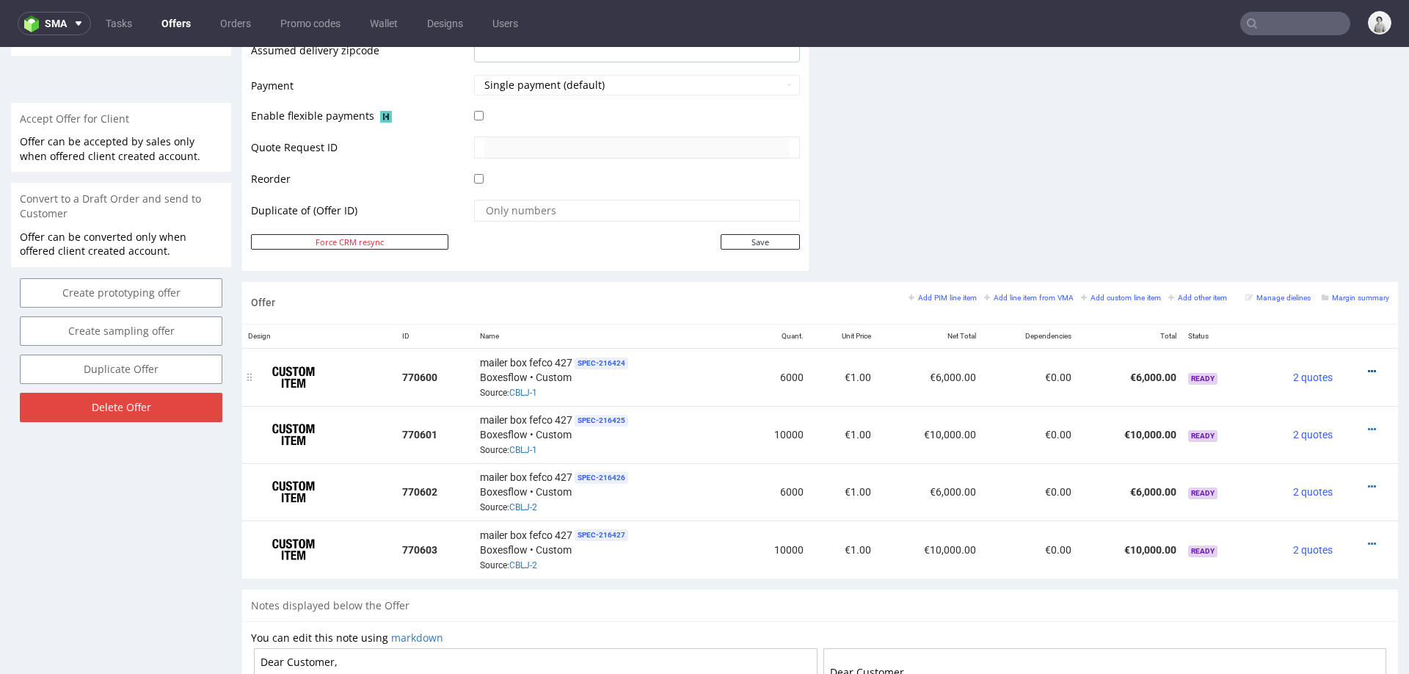
click at [1368, 366] on icon at bounding box center [1372, 371] width 8 height 10
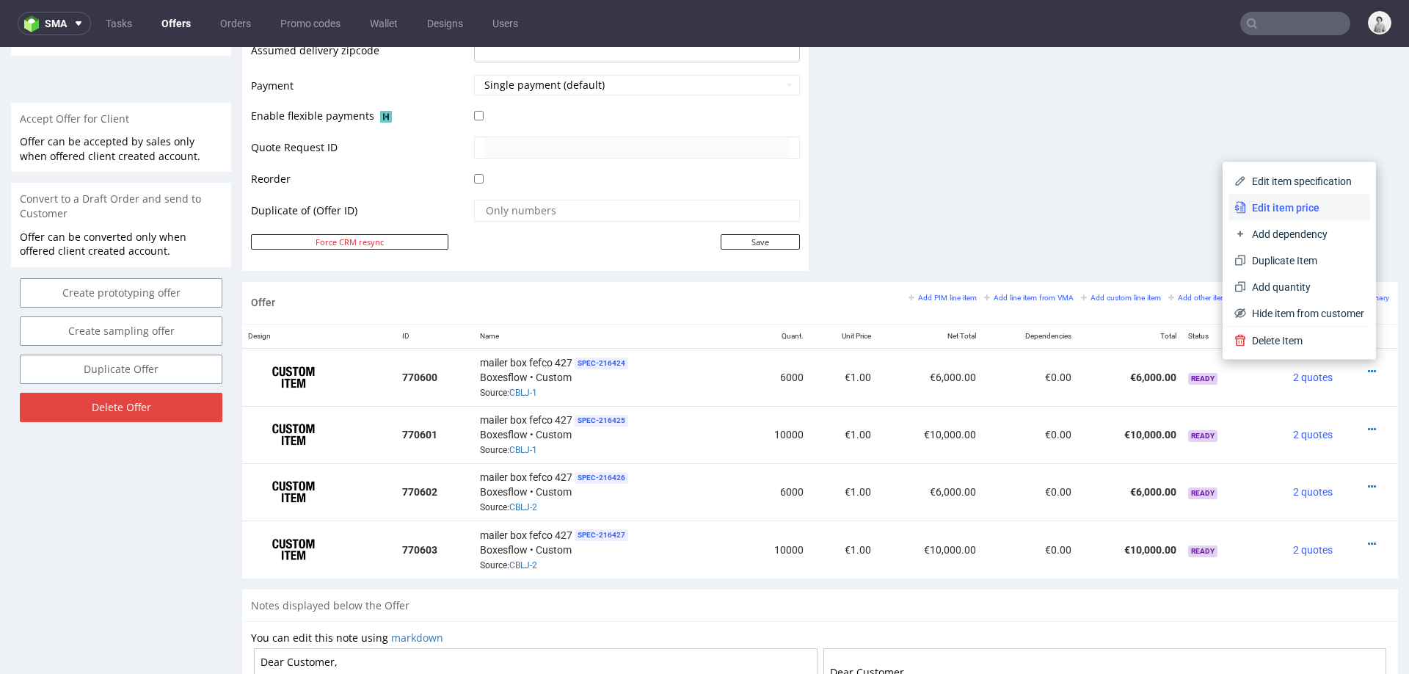
click at [1263, 204] on span "Edit item price" at bounding box center [1305, 207] width 118 height 15
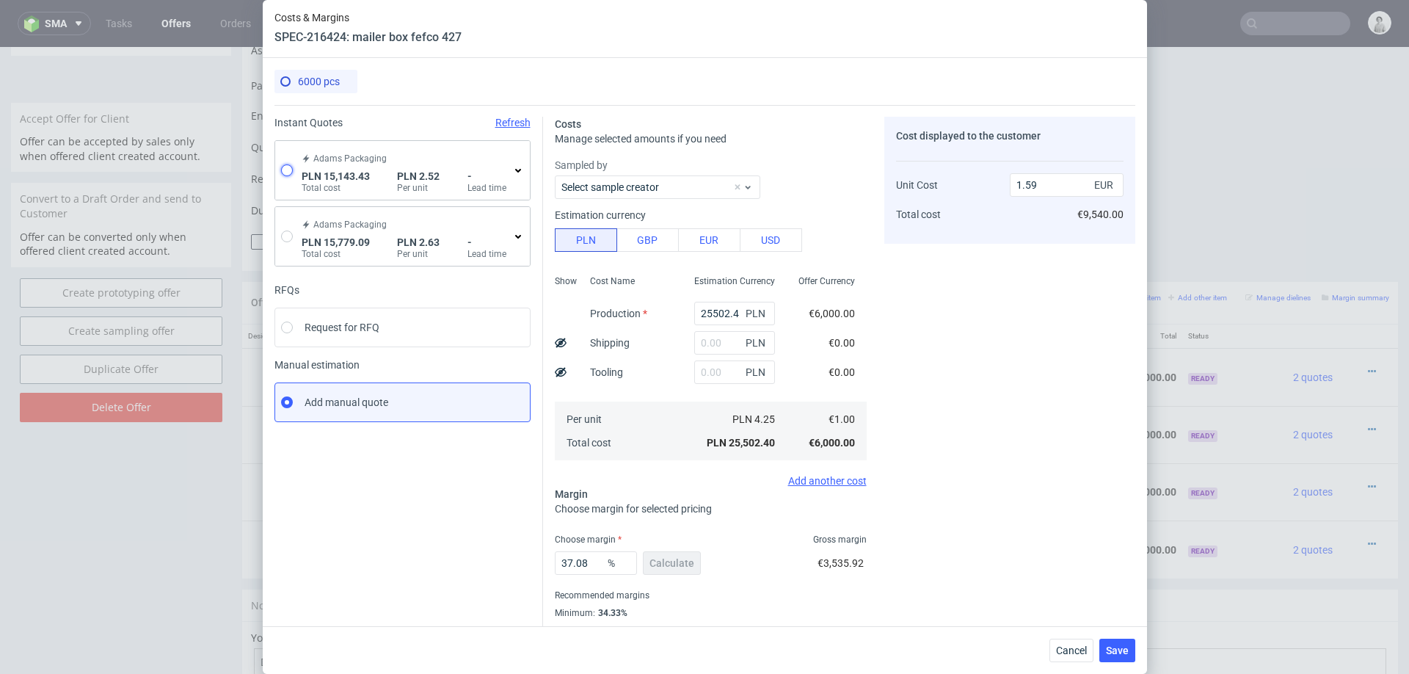
click at [288, 164] on input "radio" at bounding box center [287, 170] width 12 height 12
radio input "true"
radio input "false"
type input "12727.57"
type input "2415.86"
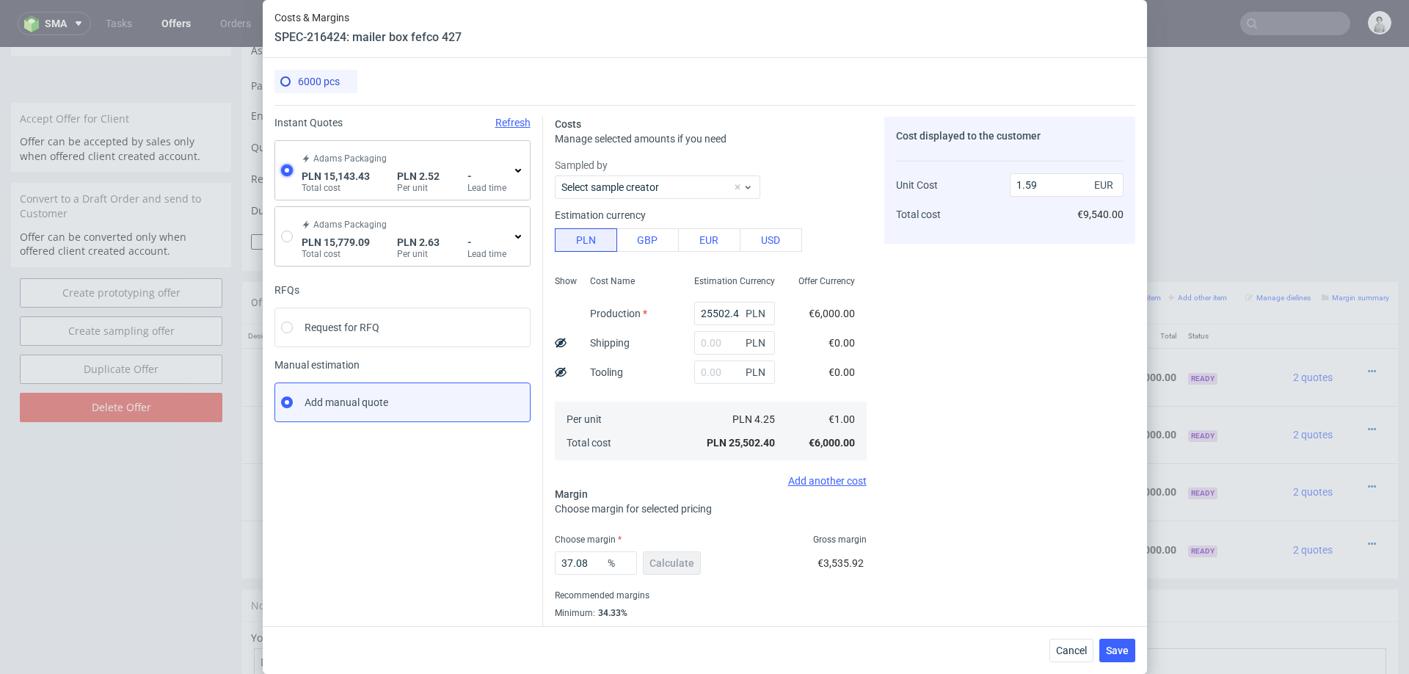
type input "0.59"
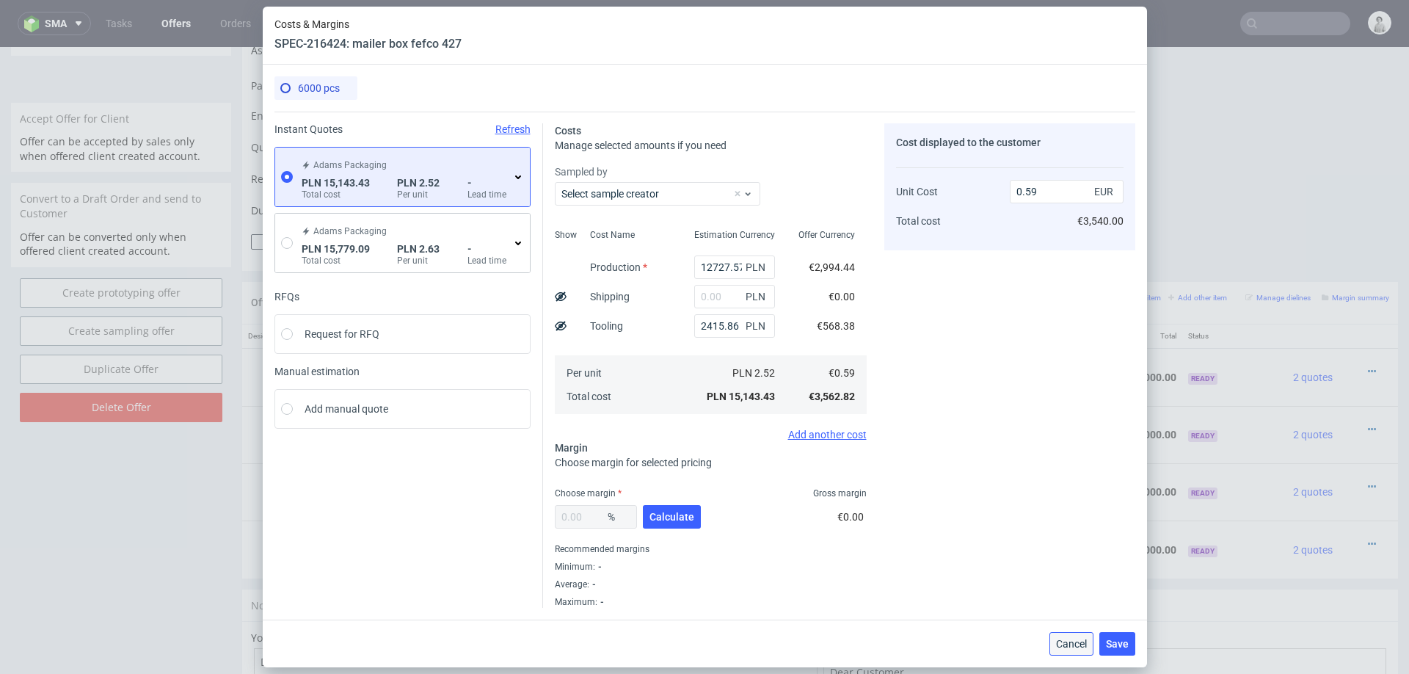
click at [1076, 643] on span "Cancel" at bounding box center [1071, 643] width 31 height 10
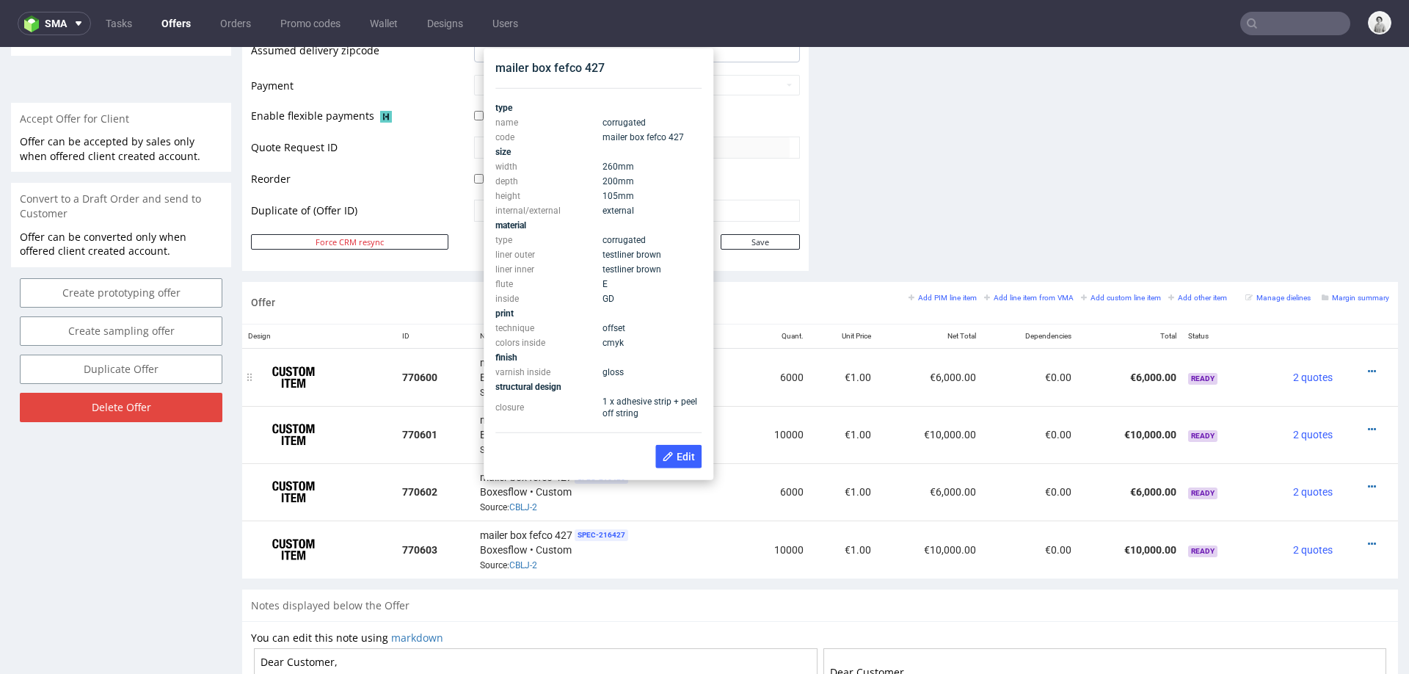
scroll to position [597, 0]
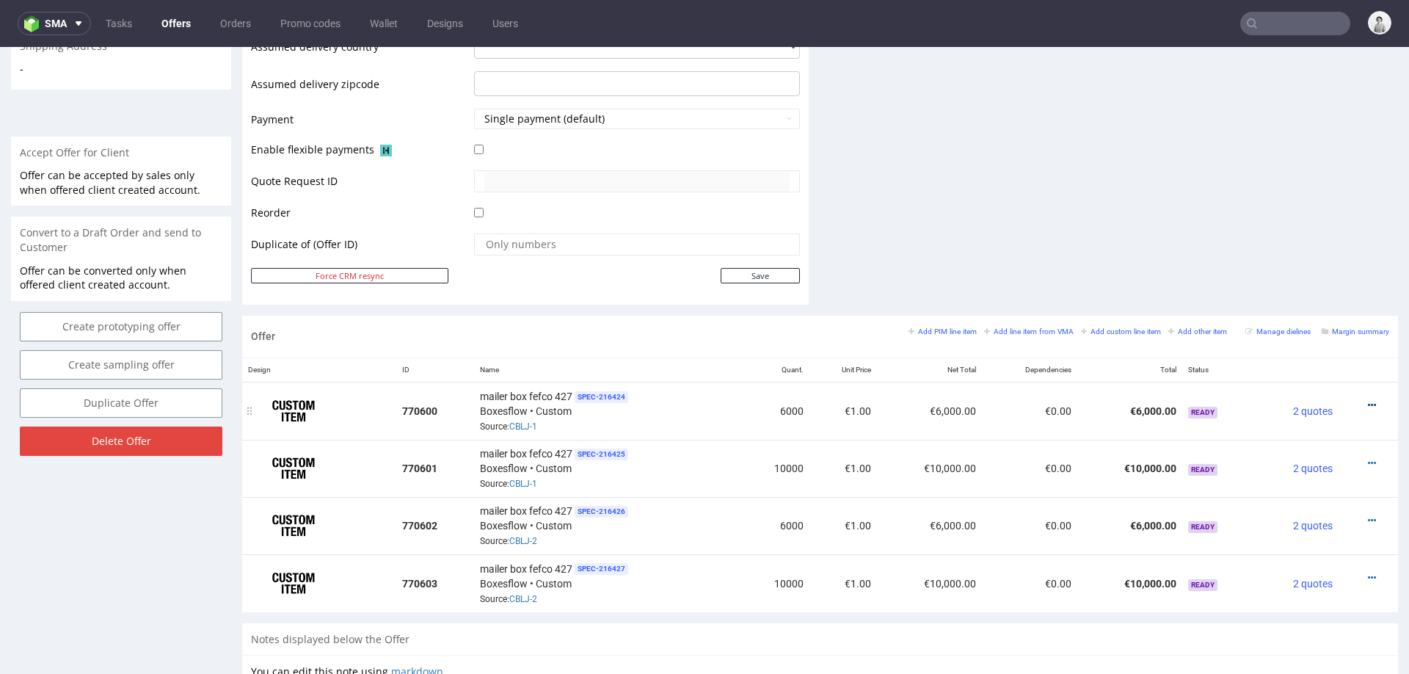
click at [1368, 400] on icon at bounding box center [1372, 405] width 8 height 10
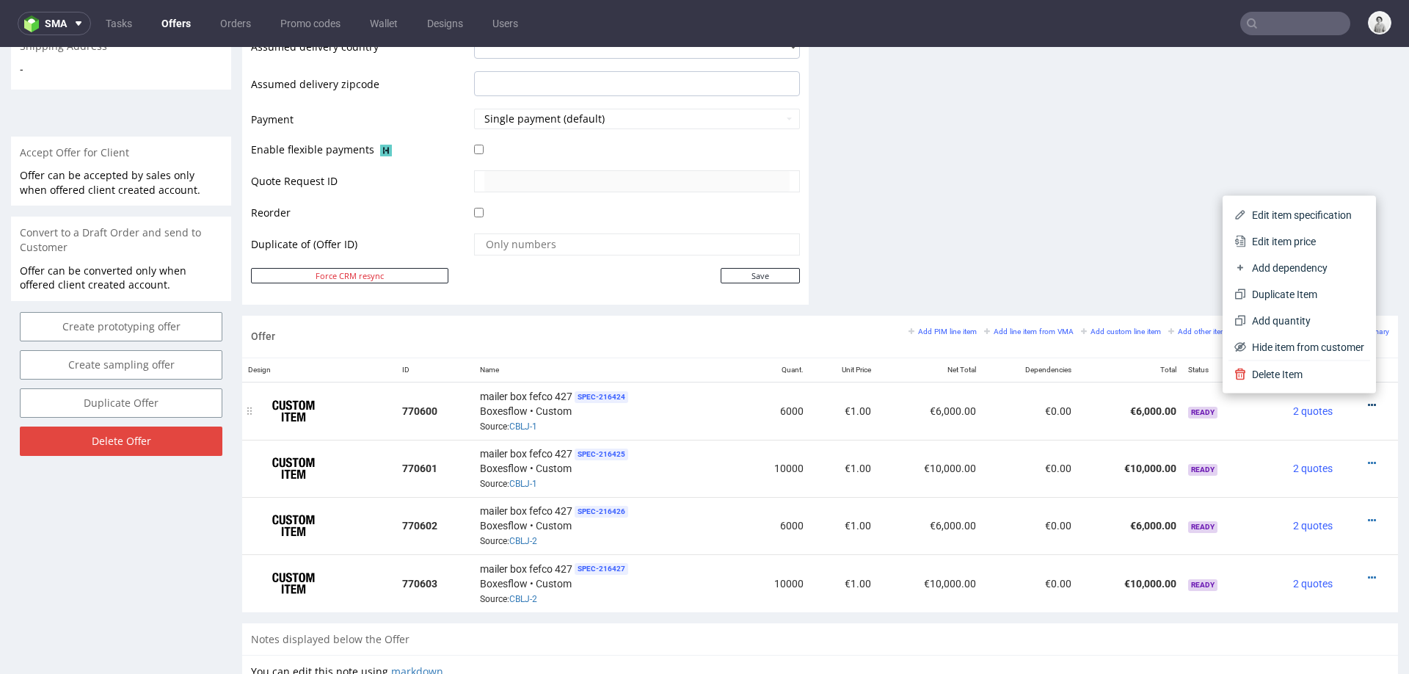
scroll to position [597, 0]
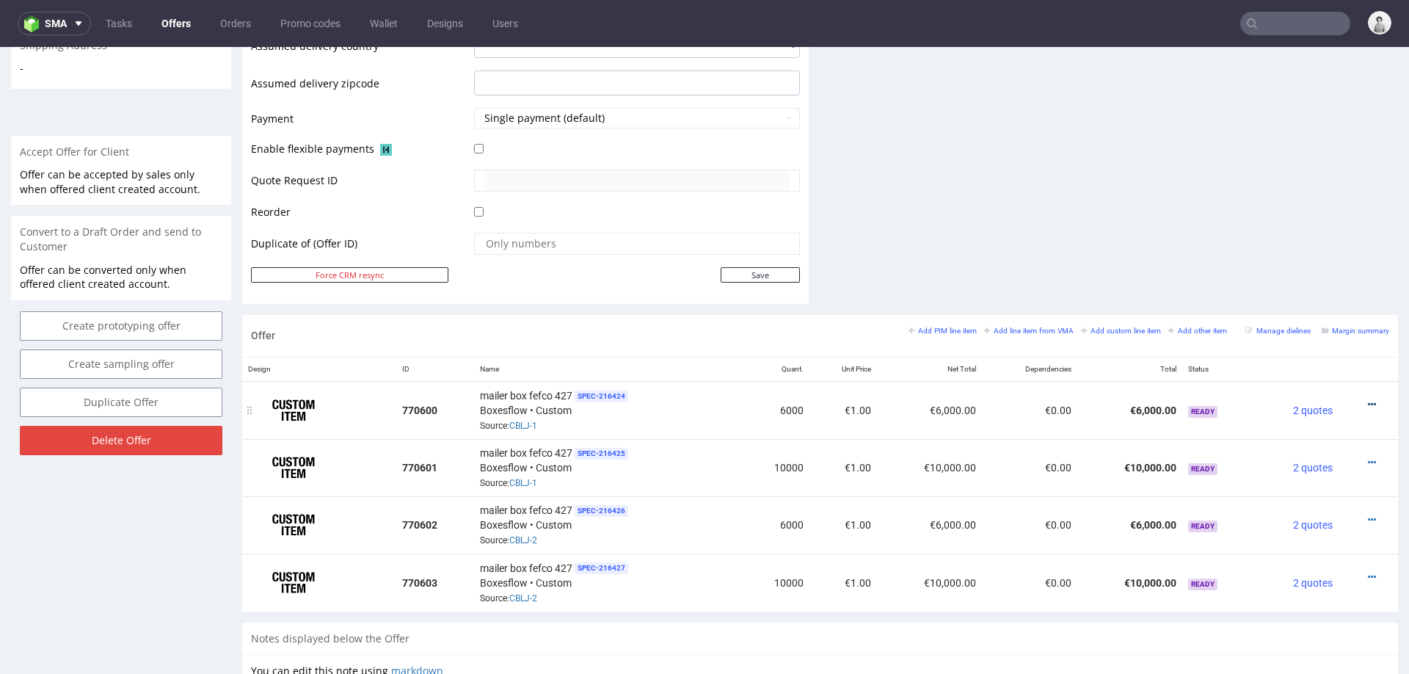
click at [1368, 399] on icon at bounding box center [1372, 404] width 8 height 10
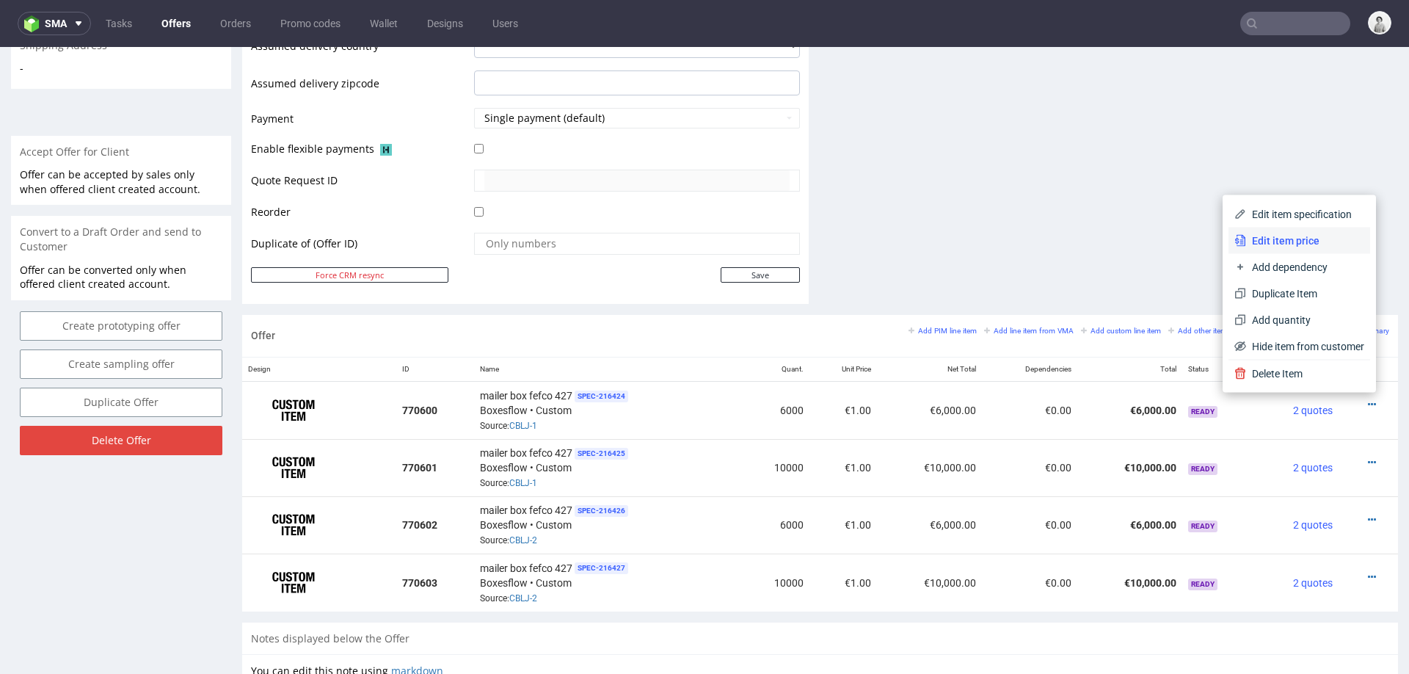
click at [1274, 239] on span "Edit item price" at bounding box center [1305, 240] width 118 height 15
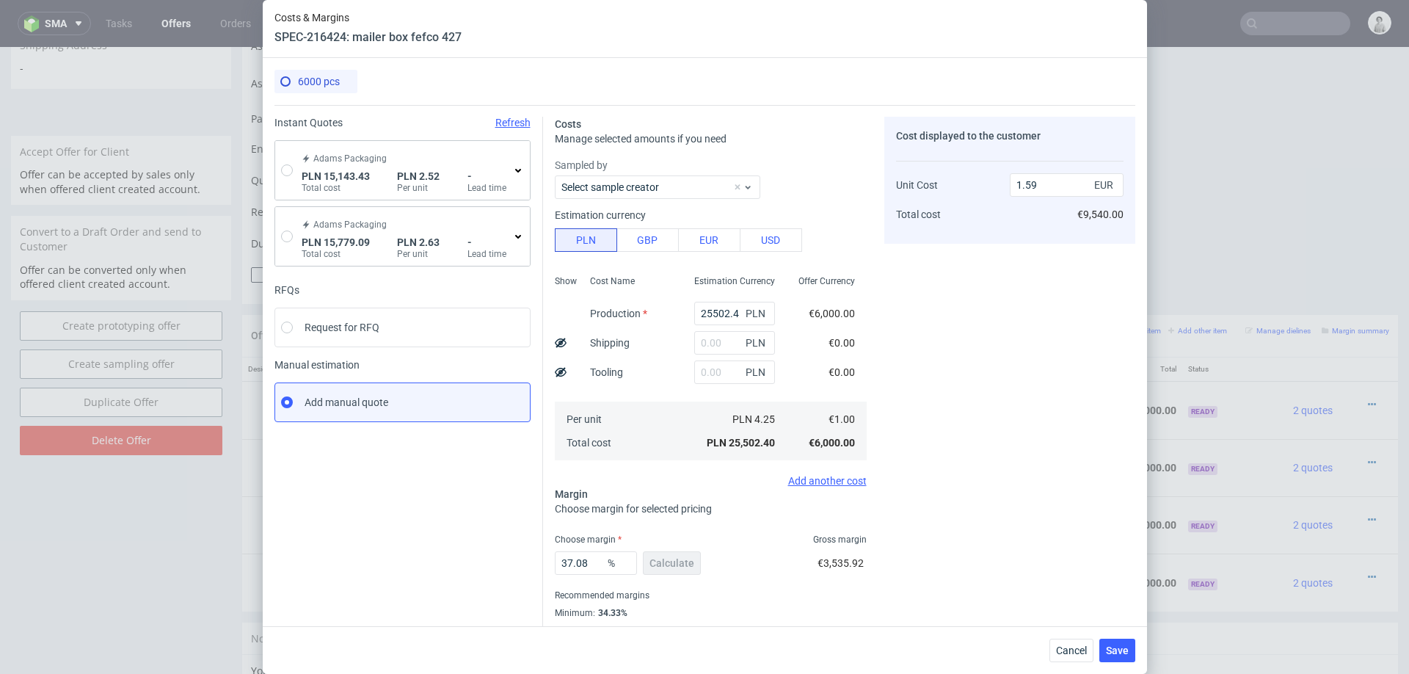
click at [514, 170] on icon at bounding box center [518, 170] width 12 height 12
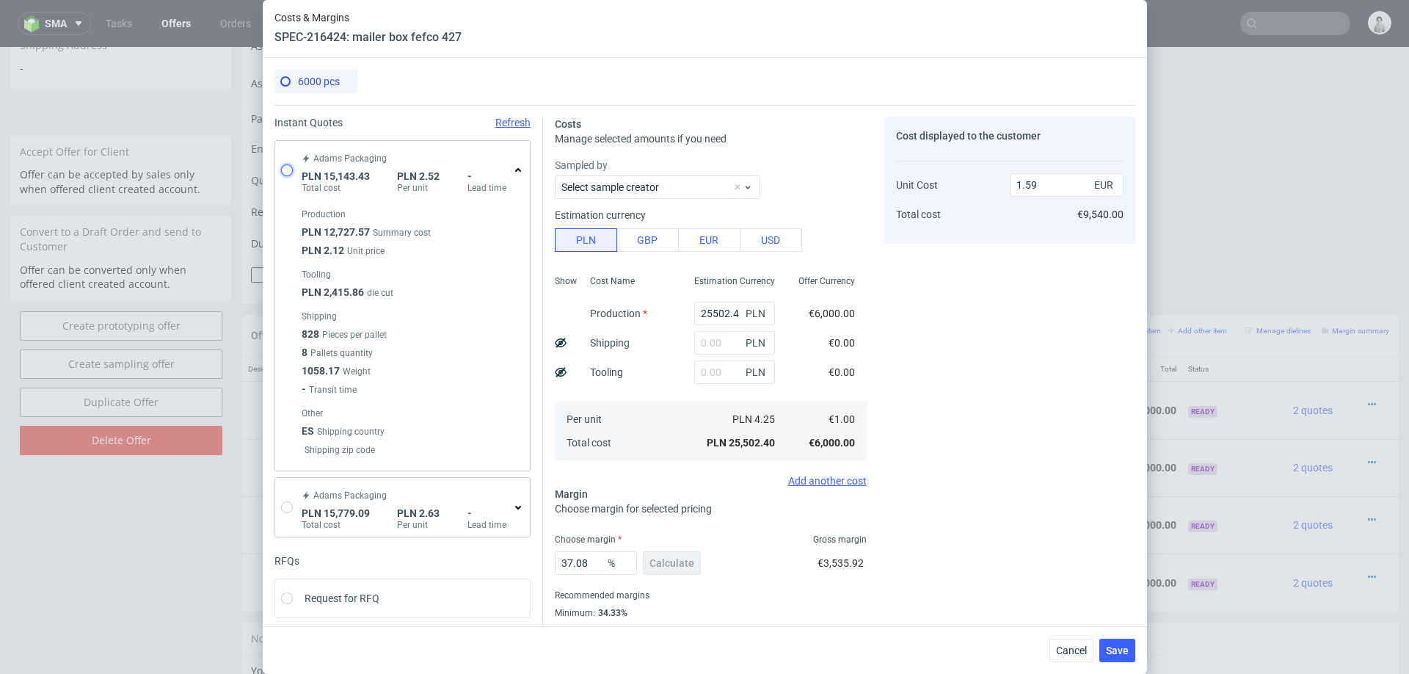
click at [281, 170] on input "radio" at bounding box center [287, 170] width 12 height 12
radio input "true"
radio input "false"
type input "12727.57"
type input "2415.86"
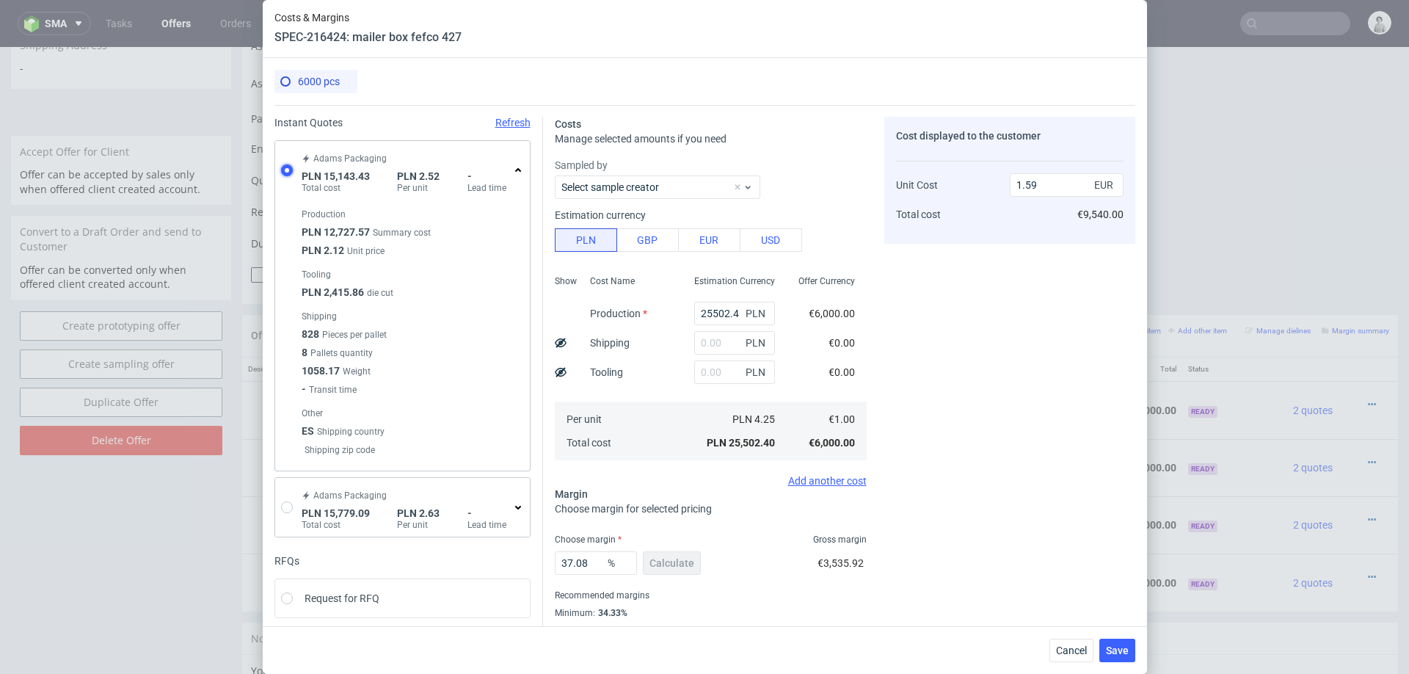
type input "0.59"
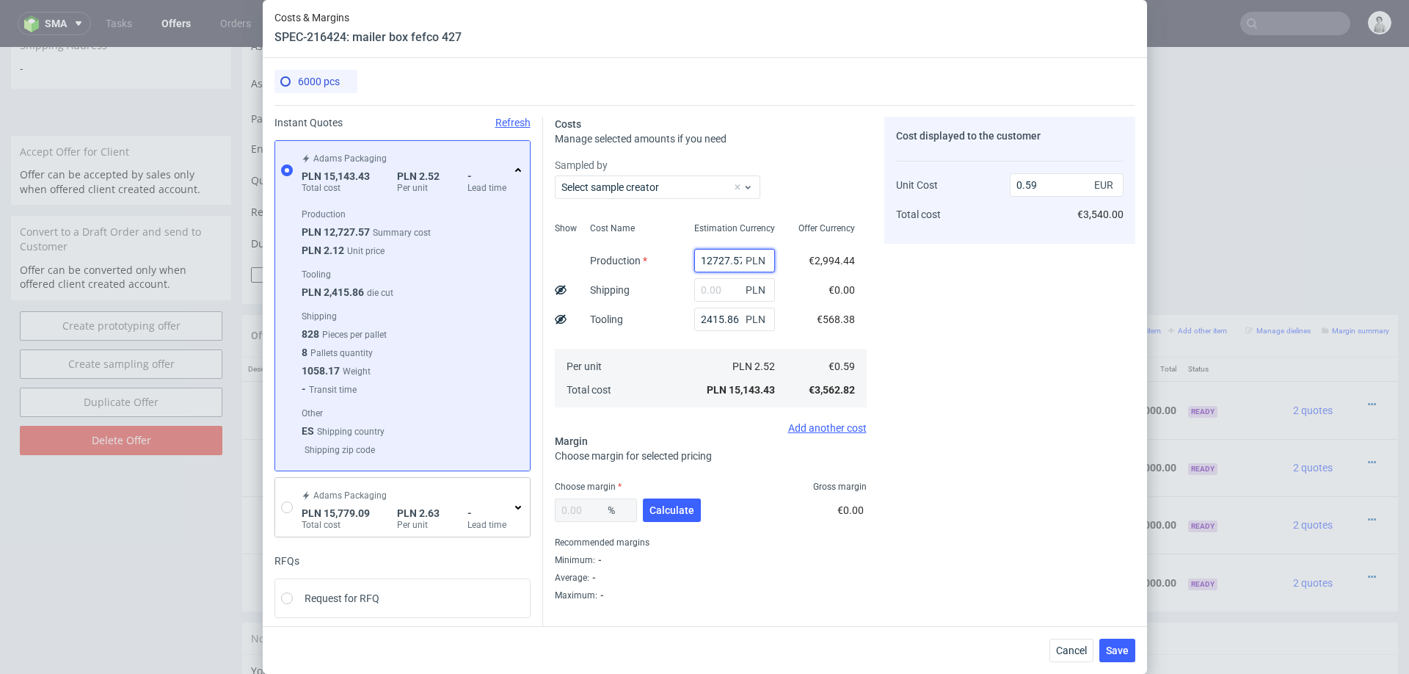
click at [726, 263] on input "12727.57" at bounding box center [734, 260] width 81 height 23
type input "11"
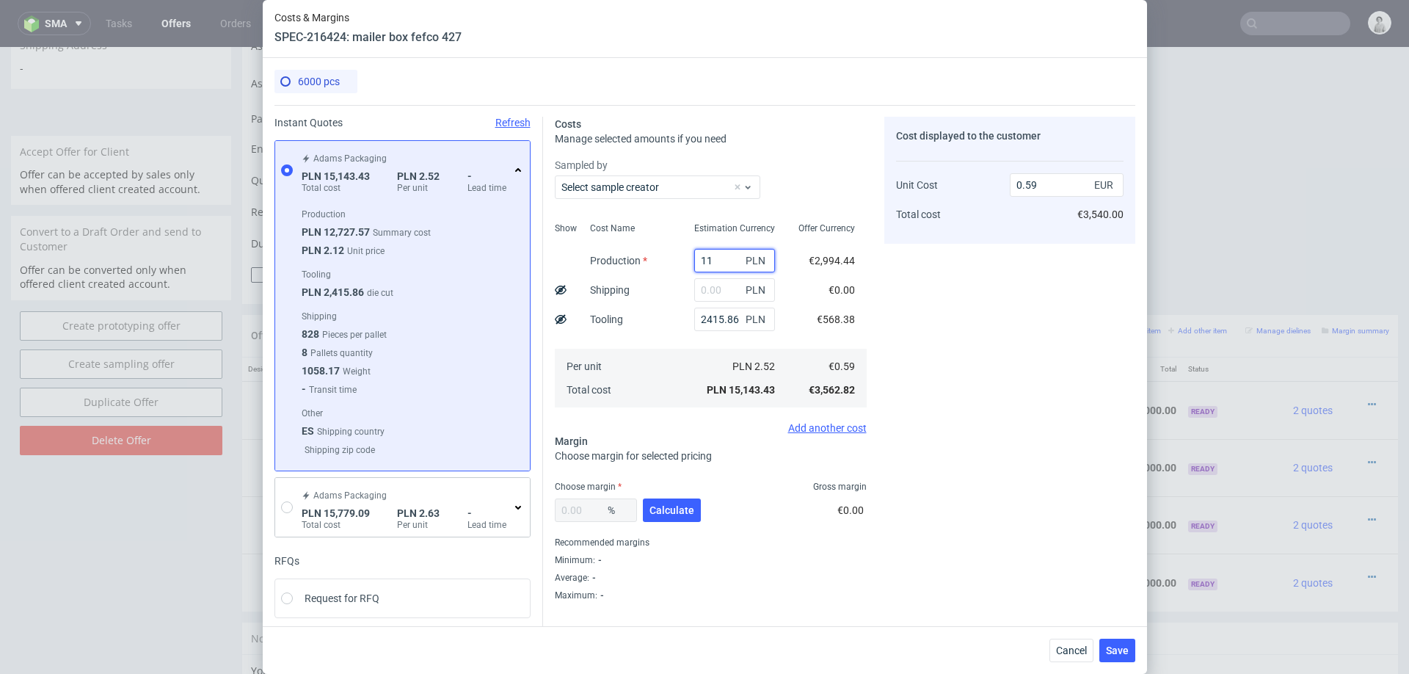
type input "0.09"
type input "11500"
type input "0.54"
type input "1"
type input "0.09"
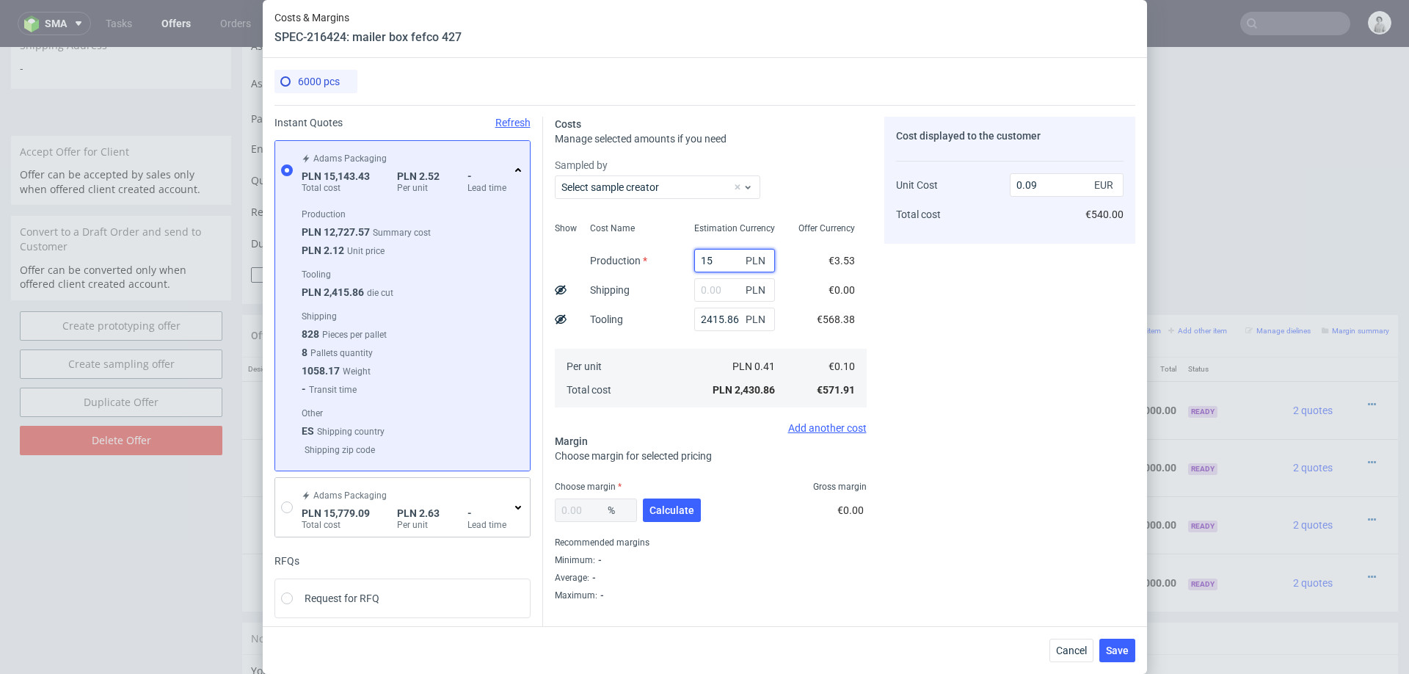
type input "155"
type input "0.1"
type input "15500"
type input "0.7"
type input "15500"
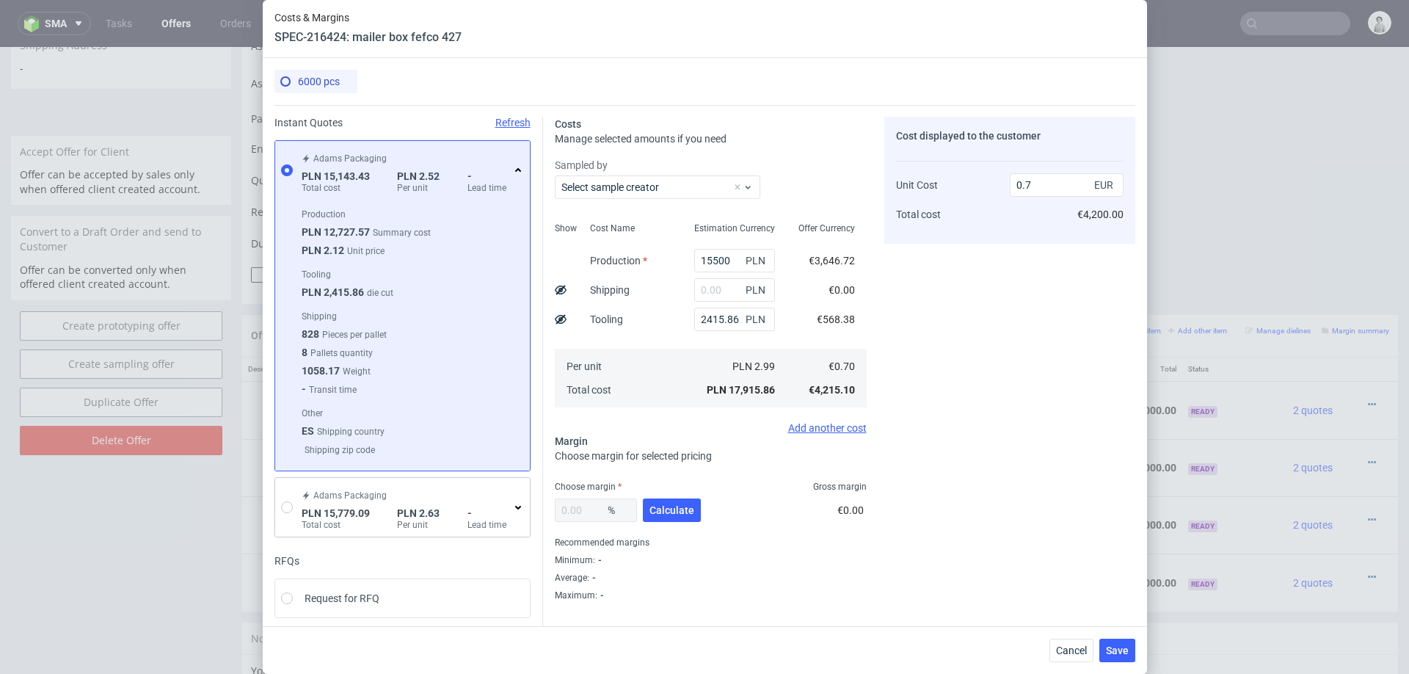
click at [678, 286] on div "Cost Name Production Shipping Tooling Per unit Total cost" at bounding box center [630, 313] width 104 height 194
click at [710, 295] on input "text" at bounding box center [734, 289] width 81 height 23
type input "4000"
type input "0.86"
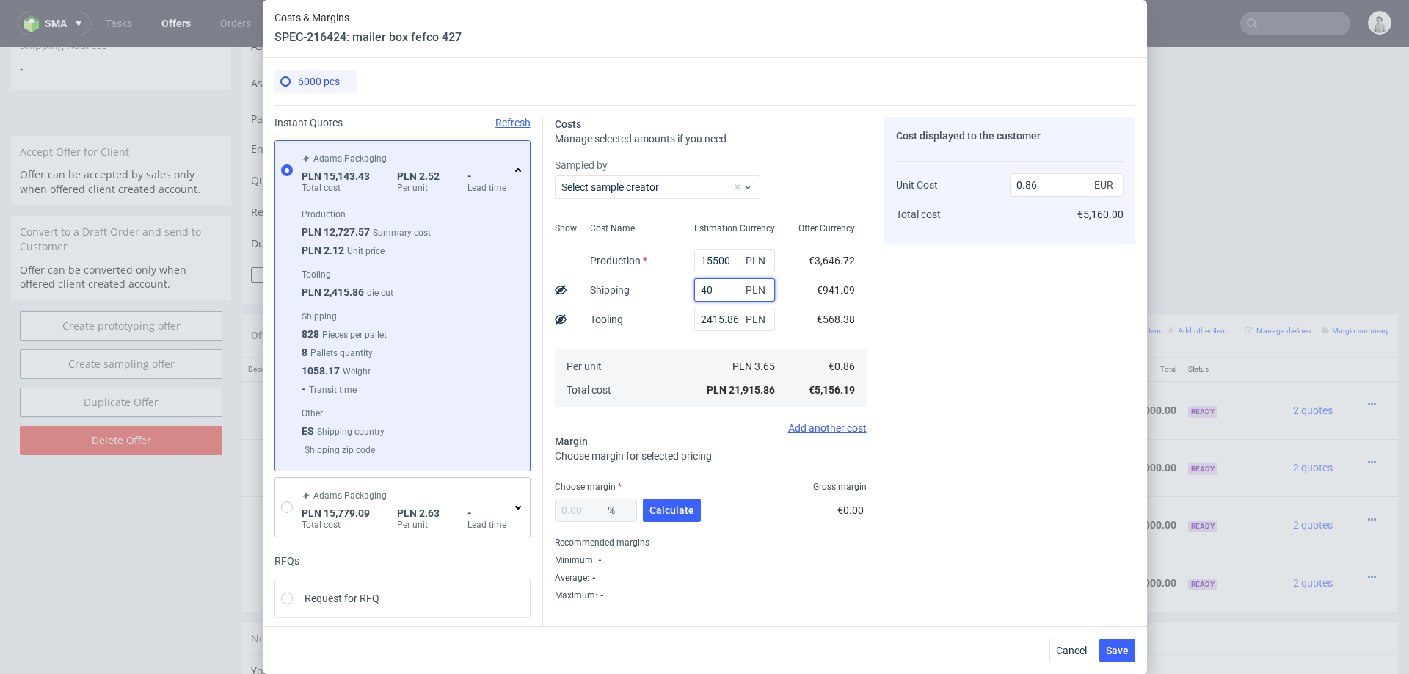
type input "4"
type input "0.7"
type input "41000"
type input "2.31"
type input "4100"
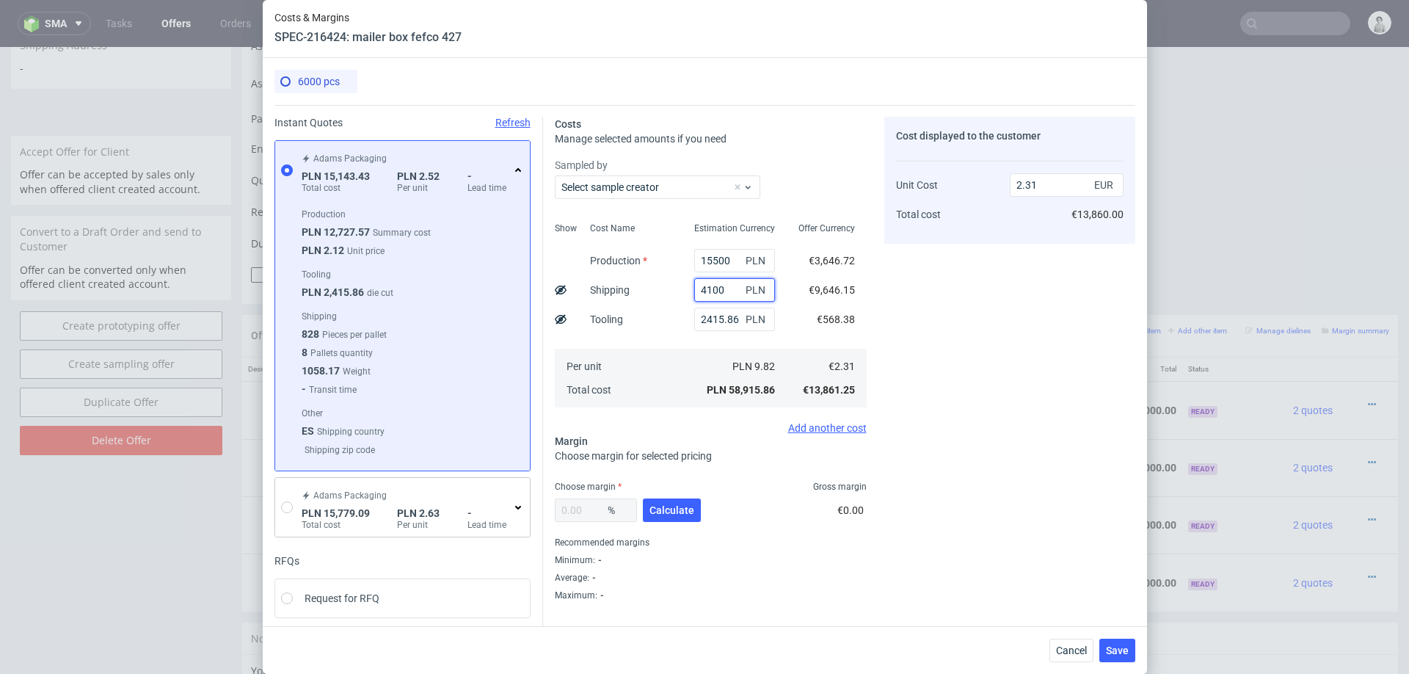
type input "0.86"
type input "4"
type input "0.7"
type input "4200"
type input "0.86"
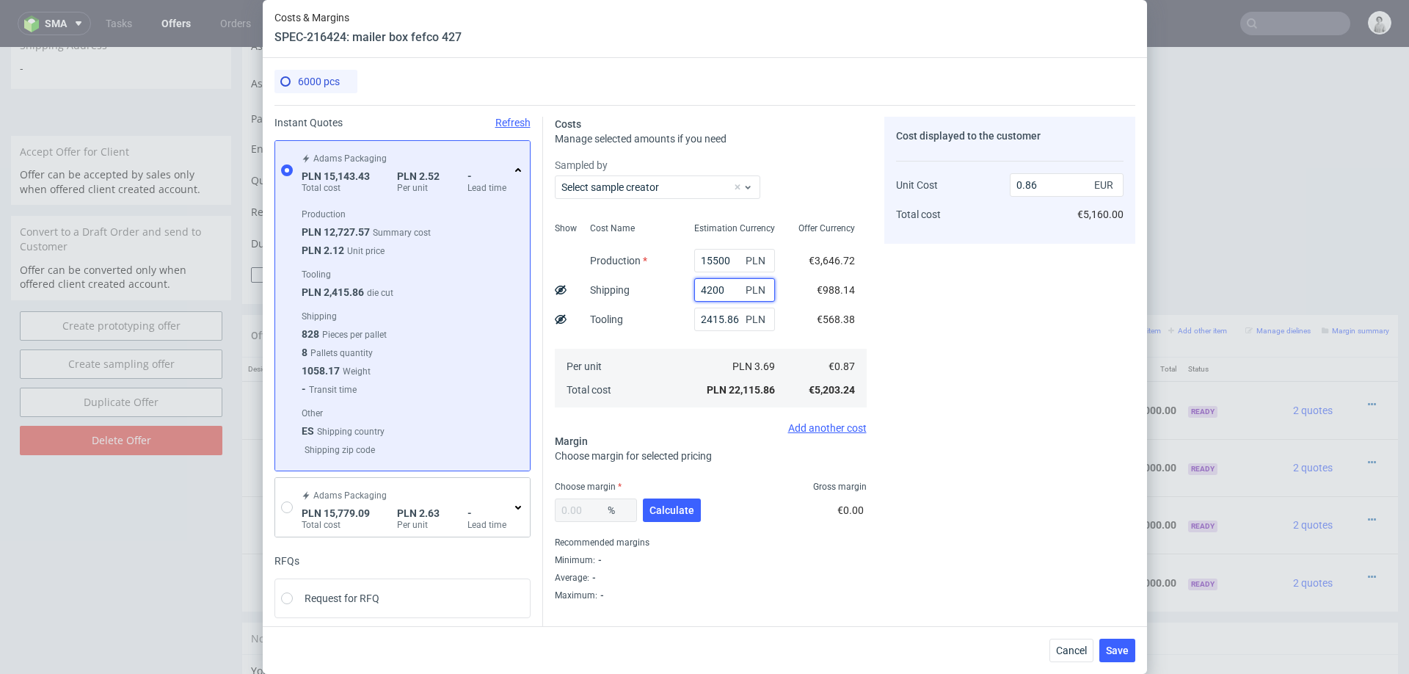
type input "4200"
click at [1099, 393] on div "Cost displayed to the customer Unit Cost Total cost 0.86 EUR €5,160.00" at bounding box center [1009, 359] width 251 height 484
click at [672, 512] on span "Calculate" at bounding box center [671, 510] width 45 height 10
type input "28.39"
type input "1.2"
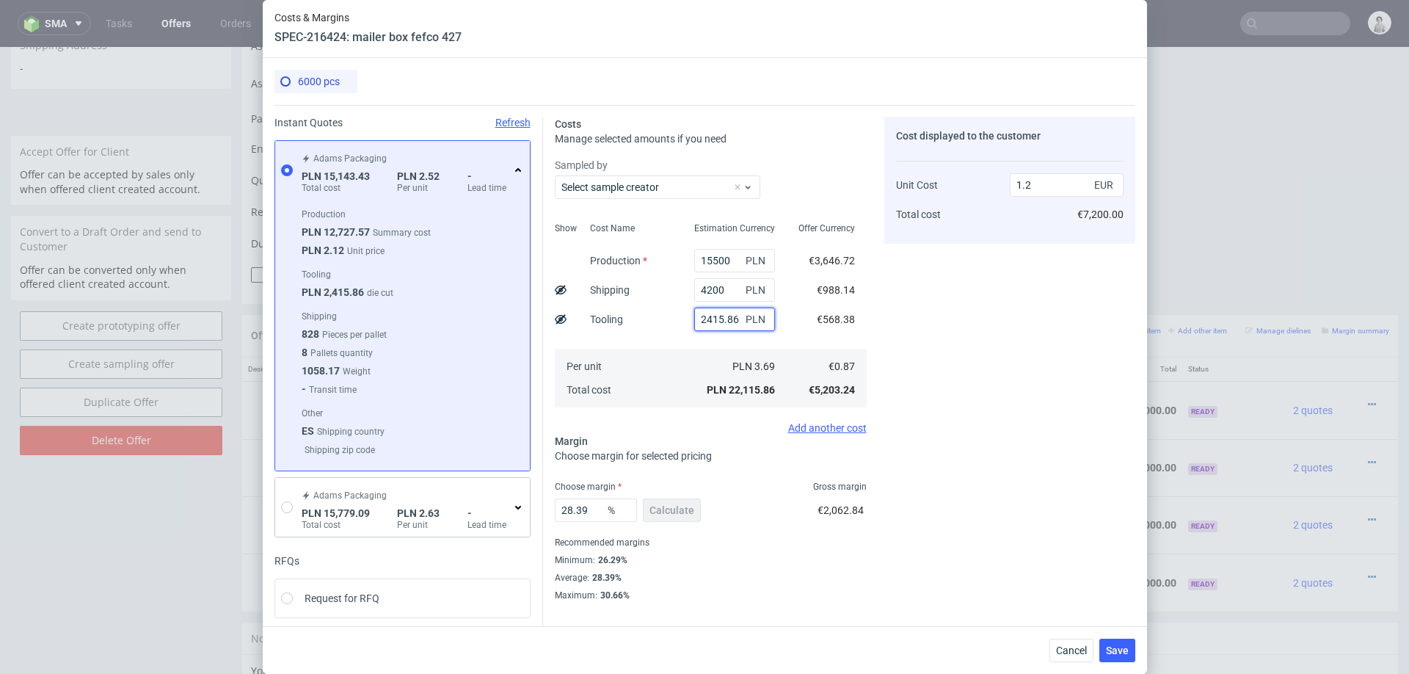
click at [718, 327] on input "2415.86" at bounding box center [734, 318] width 81 height 23
type input "1400"
type input "1.15"
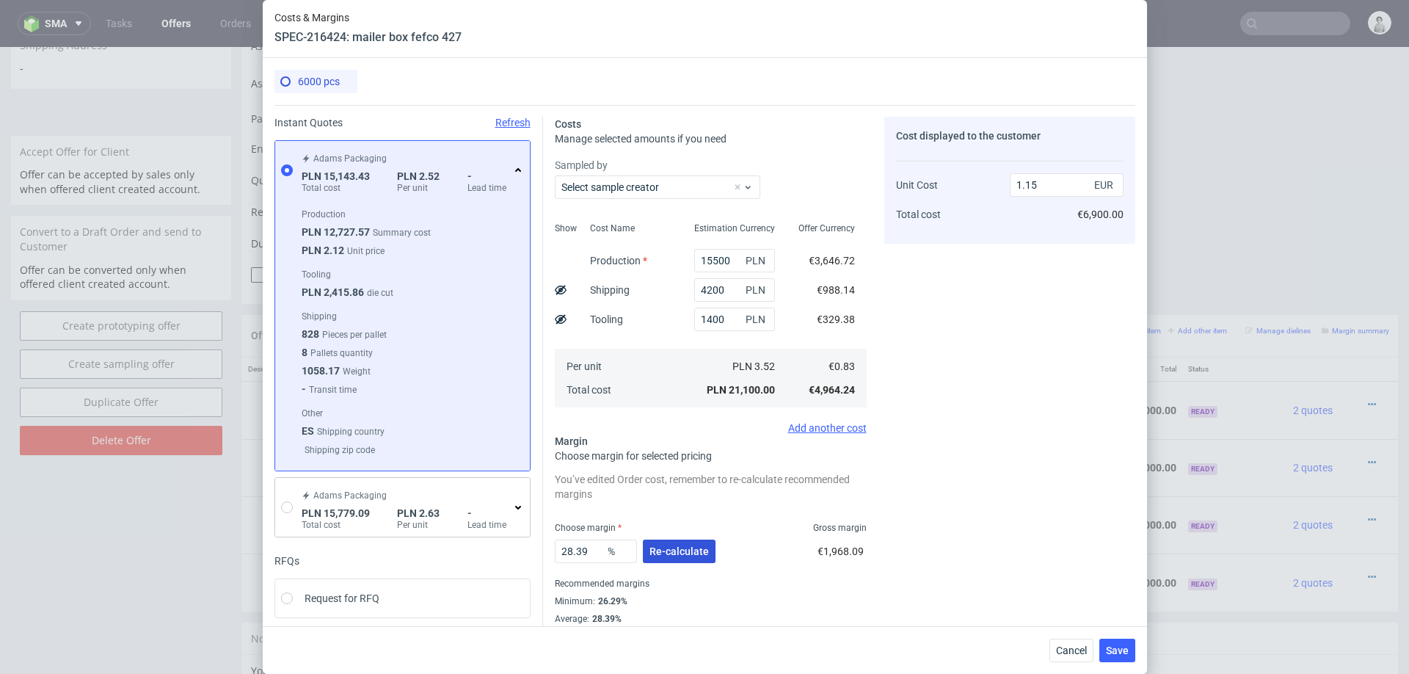
click at [693, 541] on button "Re-calculate" at bounding box center [679, 550] width 73 height 23
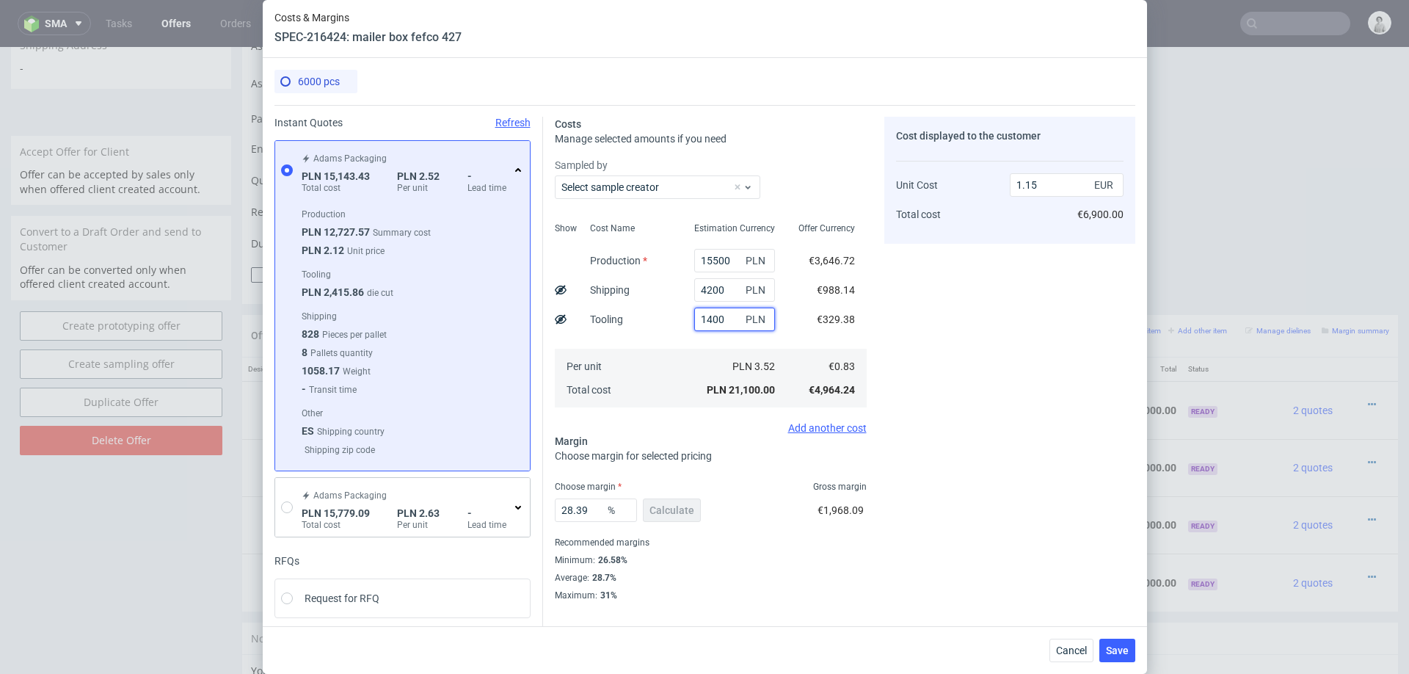
click at [728, 322] on input "1400" at bounding box center [734, 318] width 81 height 23
type input "2415.86"
type input "1.2"
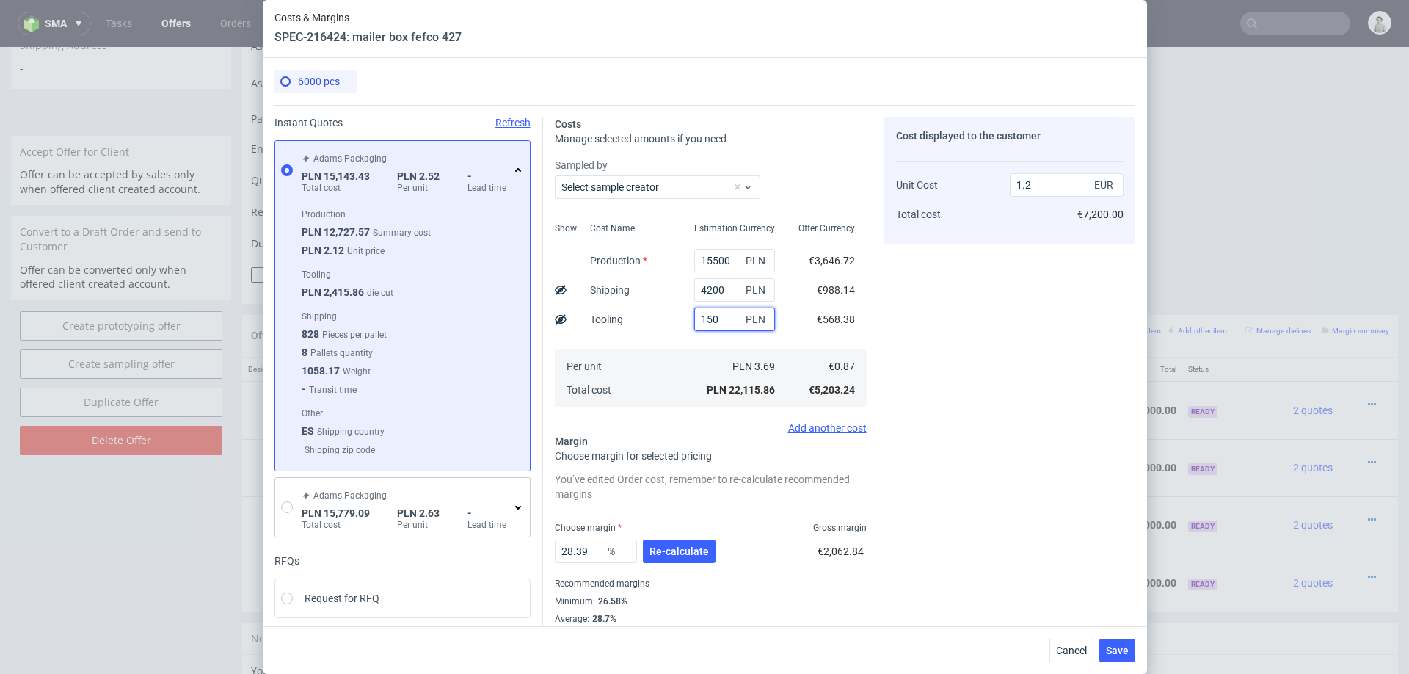
type input "1500"
type input "1.16"
type input "1500"
click at [948, 386] on div "Cost displayed to the customer Unit Cost Total cost 1.16 EUR €6,960.00" at bounding box center [1009, 379] width 251 height 525
click at [676, 550] on span "Re-calculate" at bounding box center [678, 551] width 59 height 10
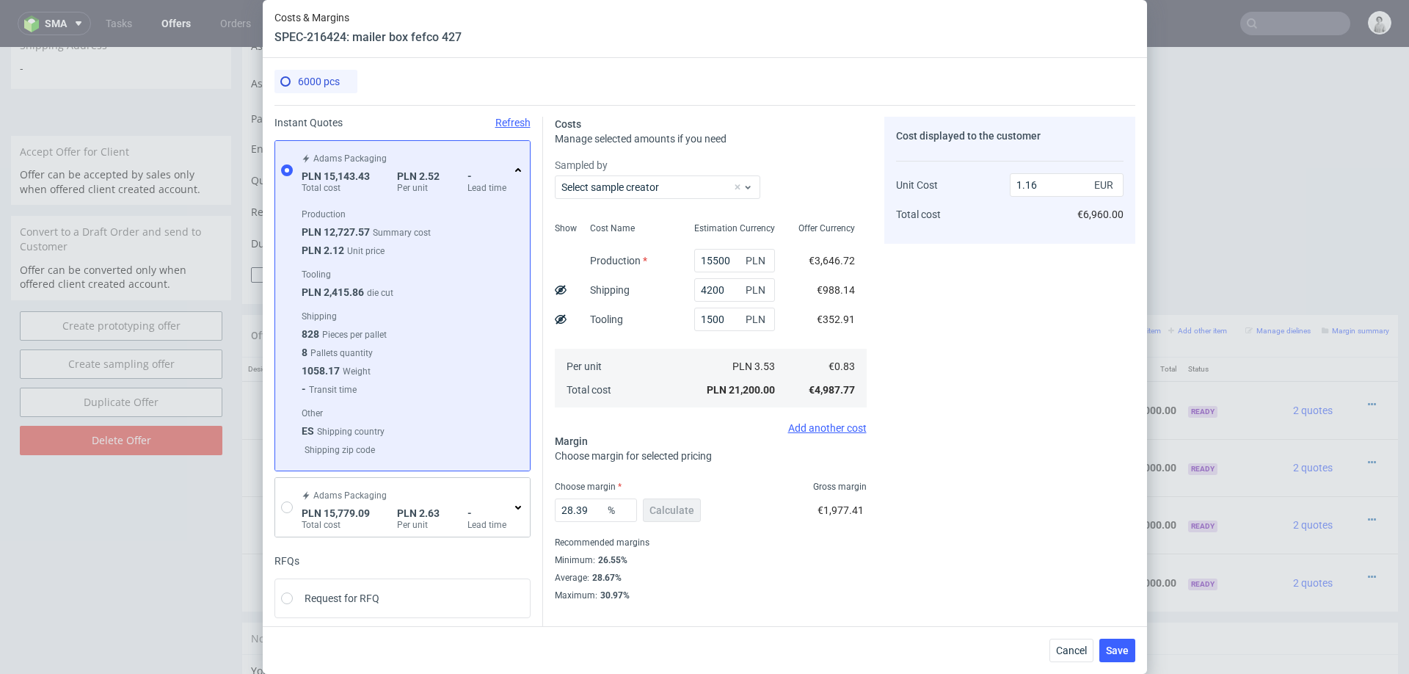
scroll to position [54, 0]
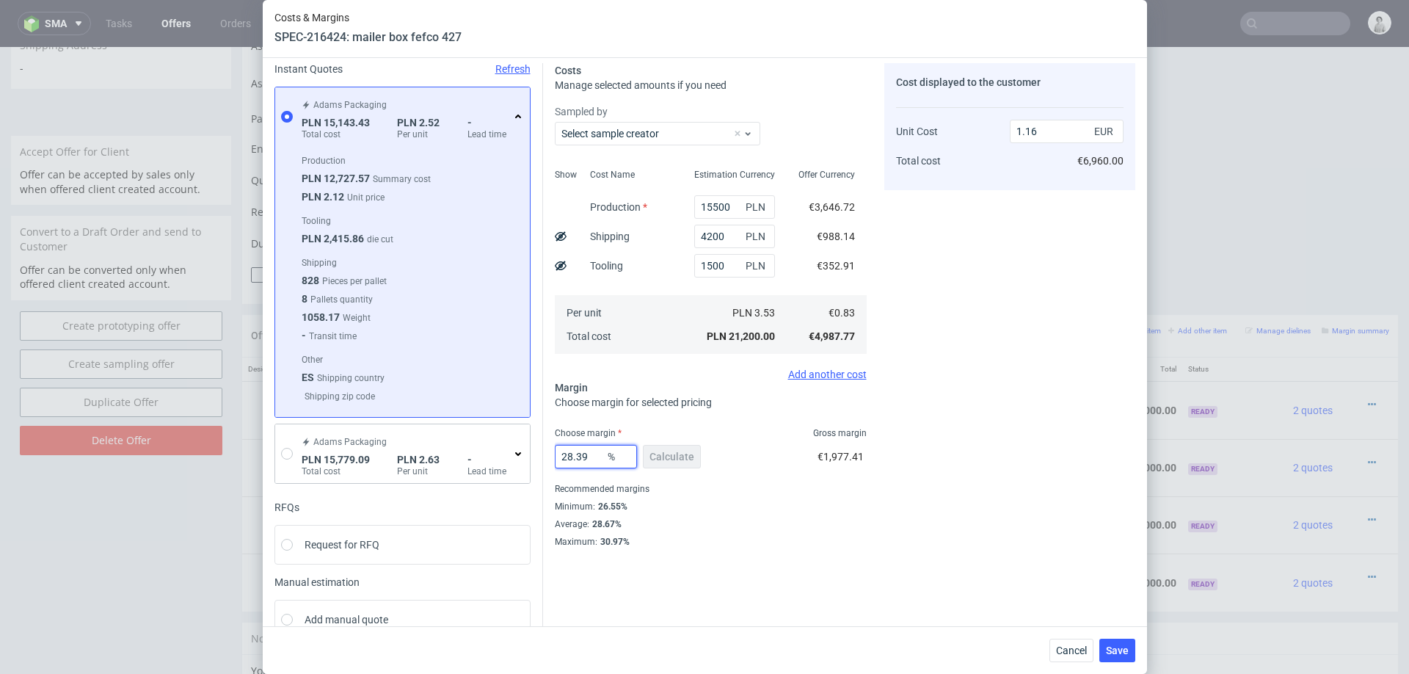
click at [570, 451] on input "28.39" at bounding box center [596, 456] width 82 height 23
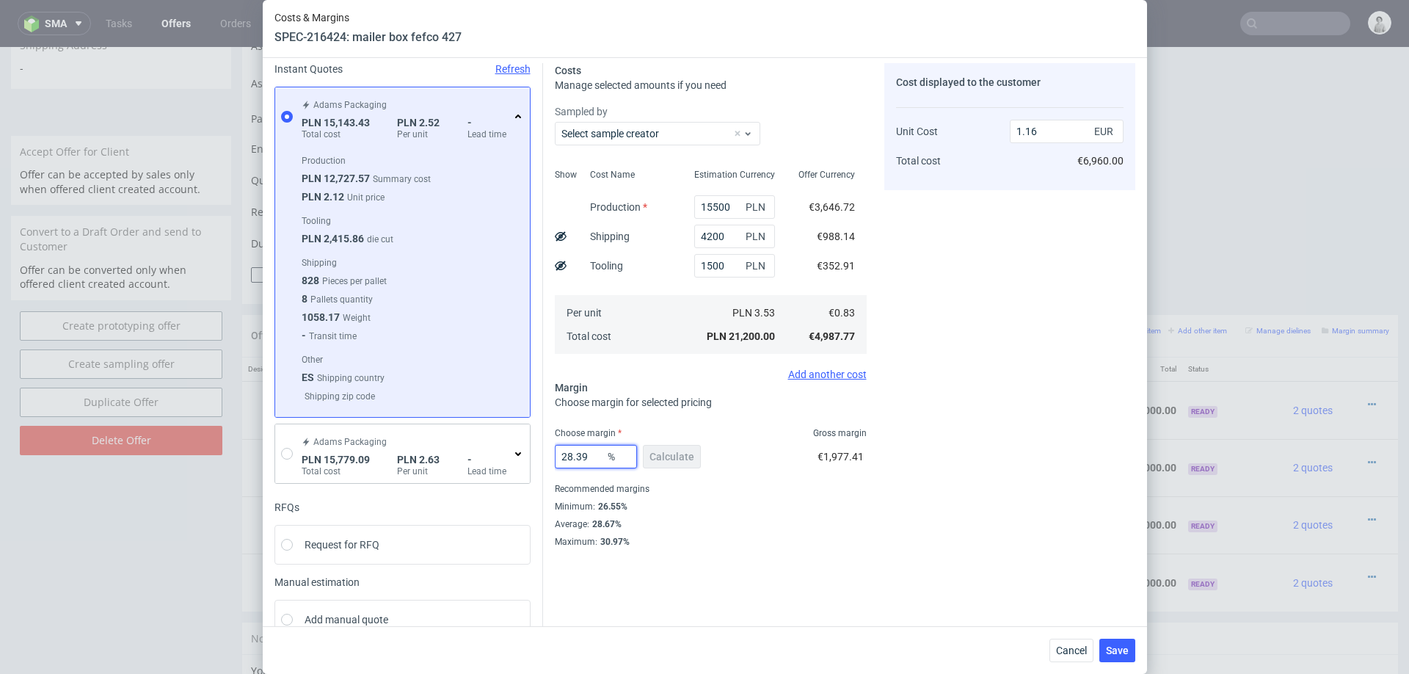
click at [570, 451] on input "28.39" at bounding box center [596, 456] width 82 height 23
type input "28"
type input "1.15"
type input "28"
click at [887, 462] on div "Cost displayed to the customer Unit Cost Total cost 1.15 EUR €6,900.00" at bounding box center [1009, 305] width 251 height 484
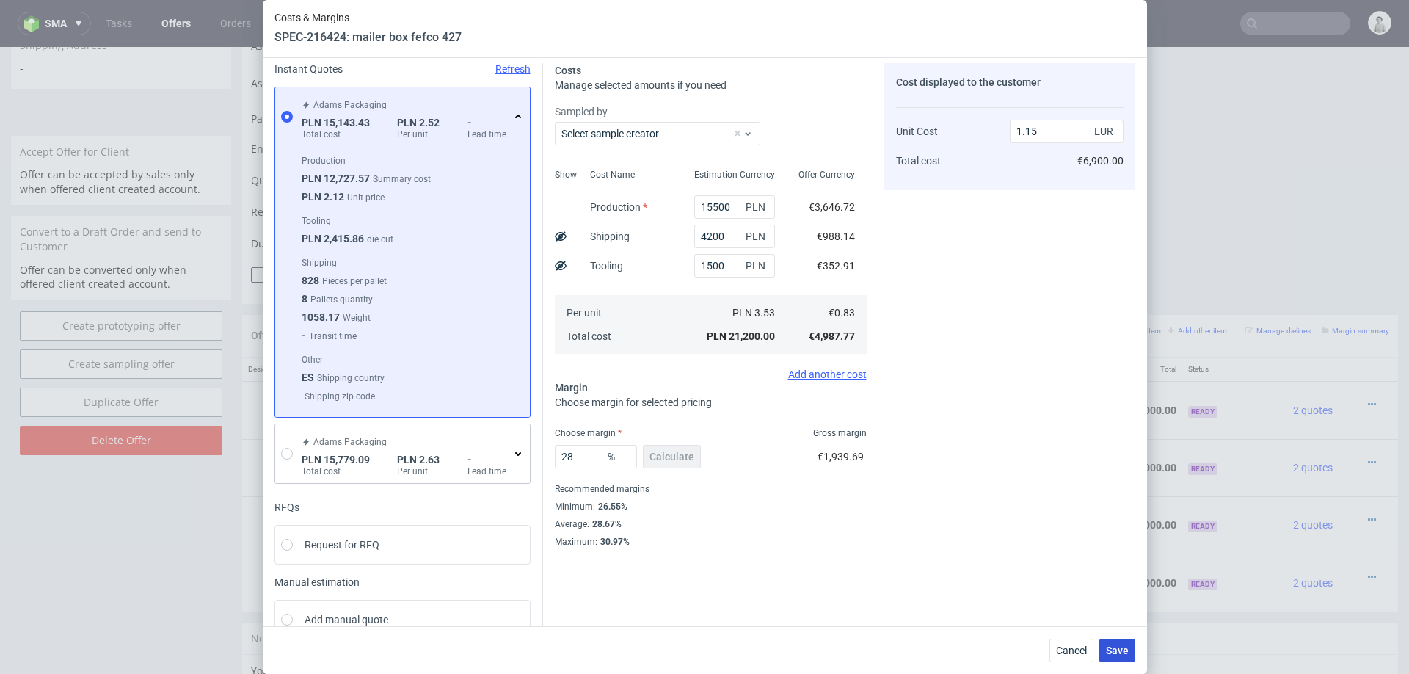
click at [1117, 648] on span "Save" at bounding box center [1117, 650] width 23 height 10
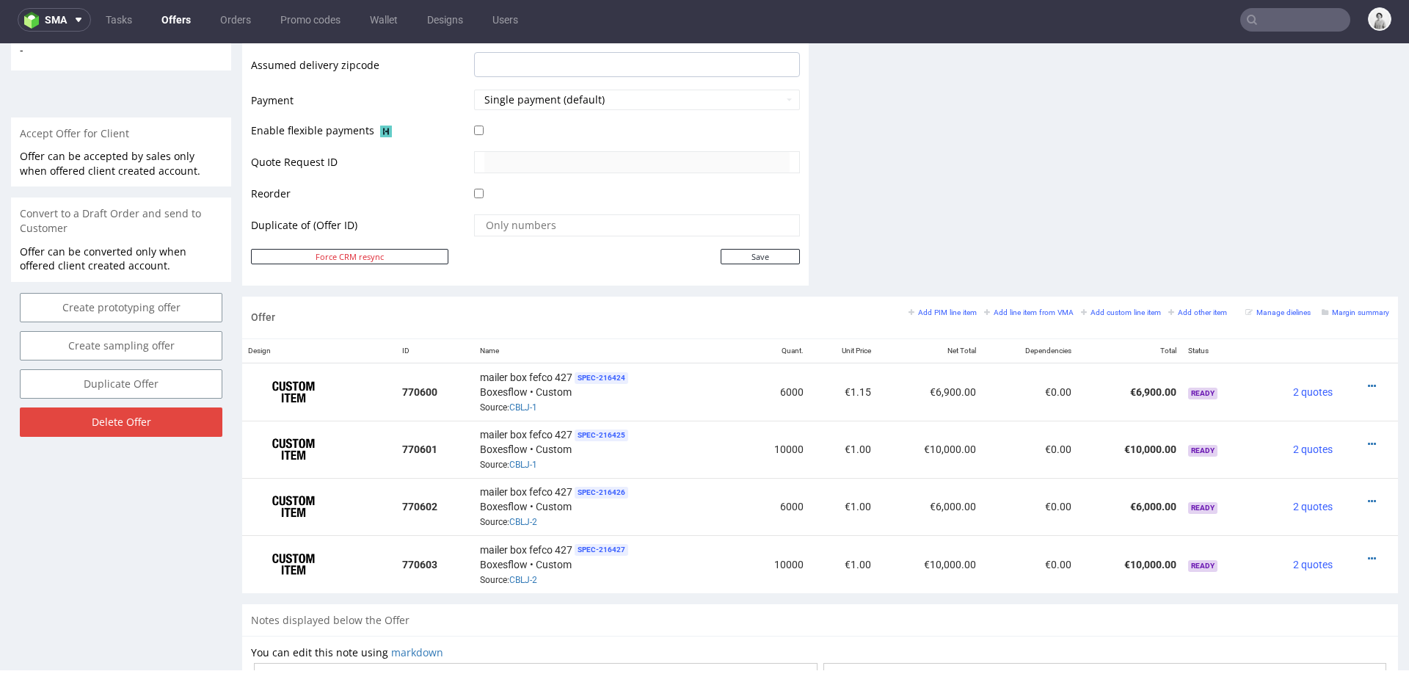
scroll to position [619, 0]
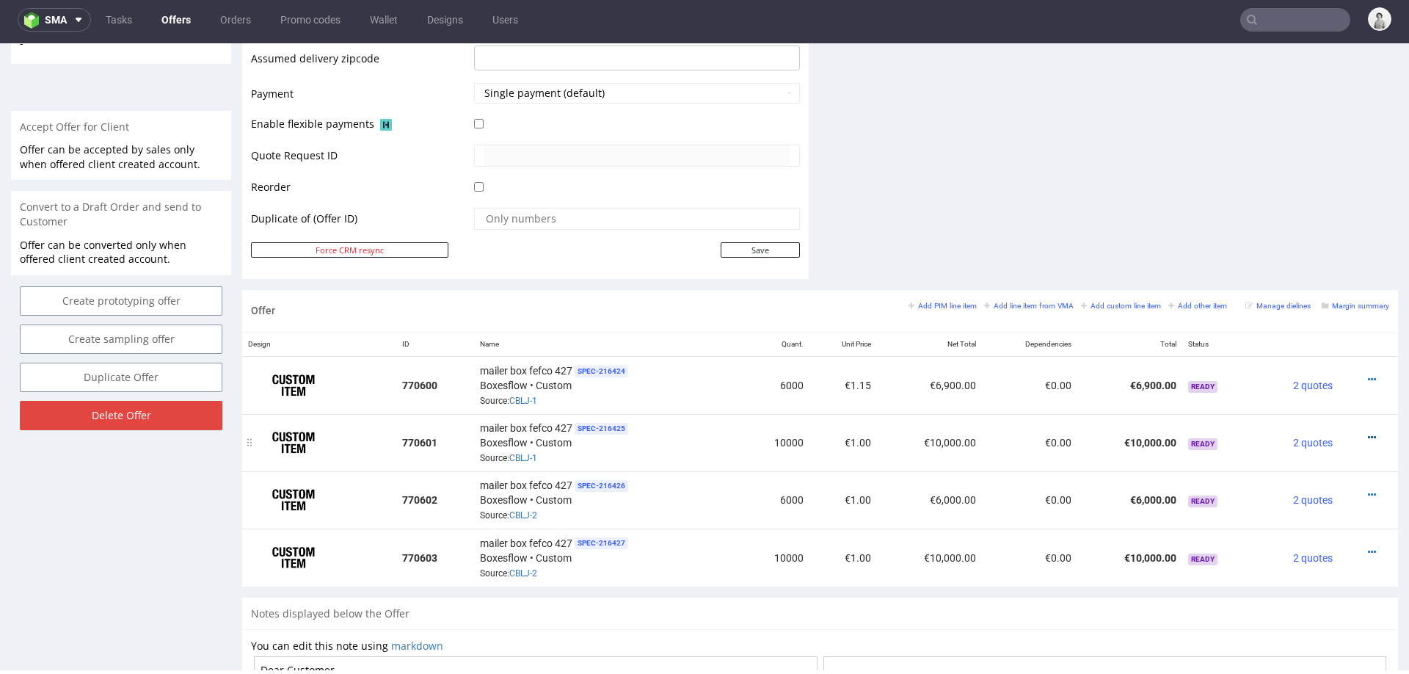
click at [1368, 432] on link at bounding box center [1372, 438] width 8 height 12
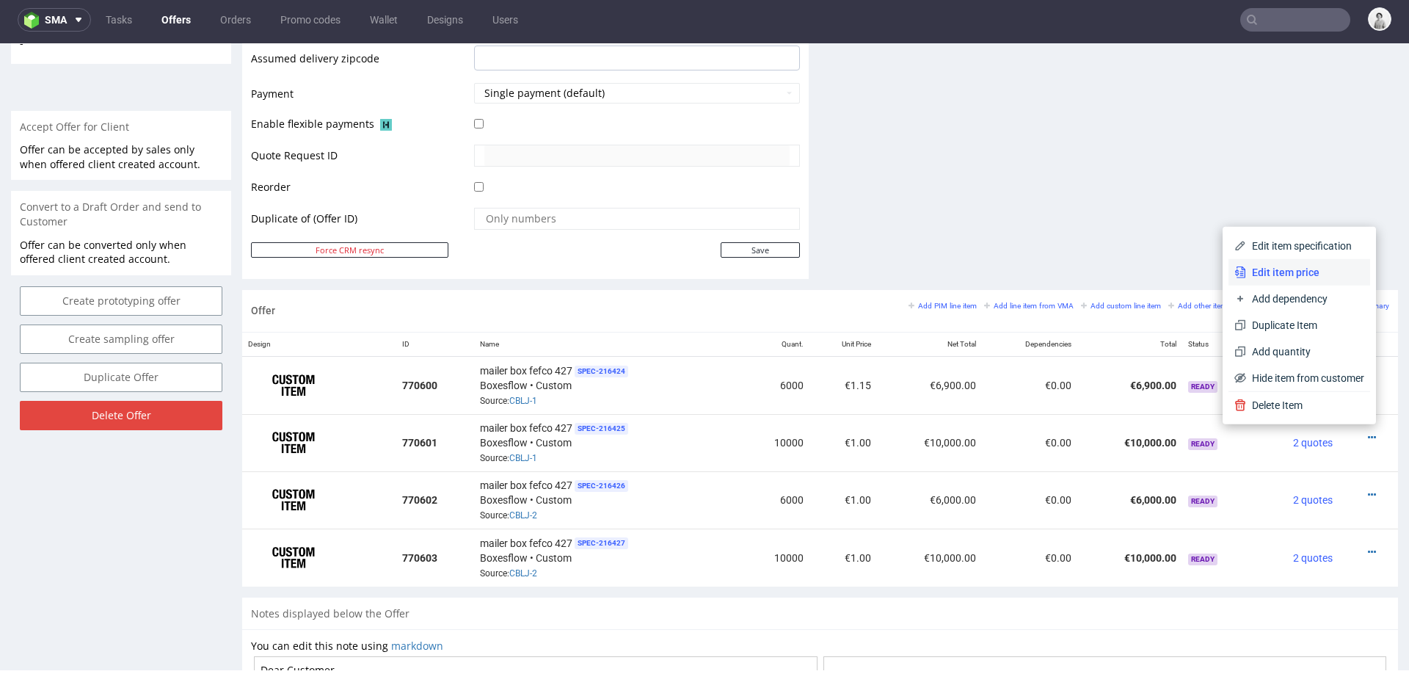
click at [1300, 269] on span "Edit item price" at bounding box center [1305, 272] width 118 height 15
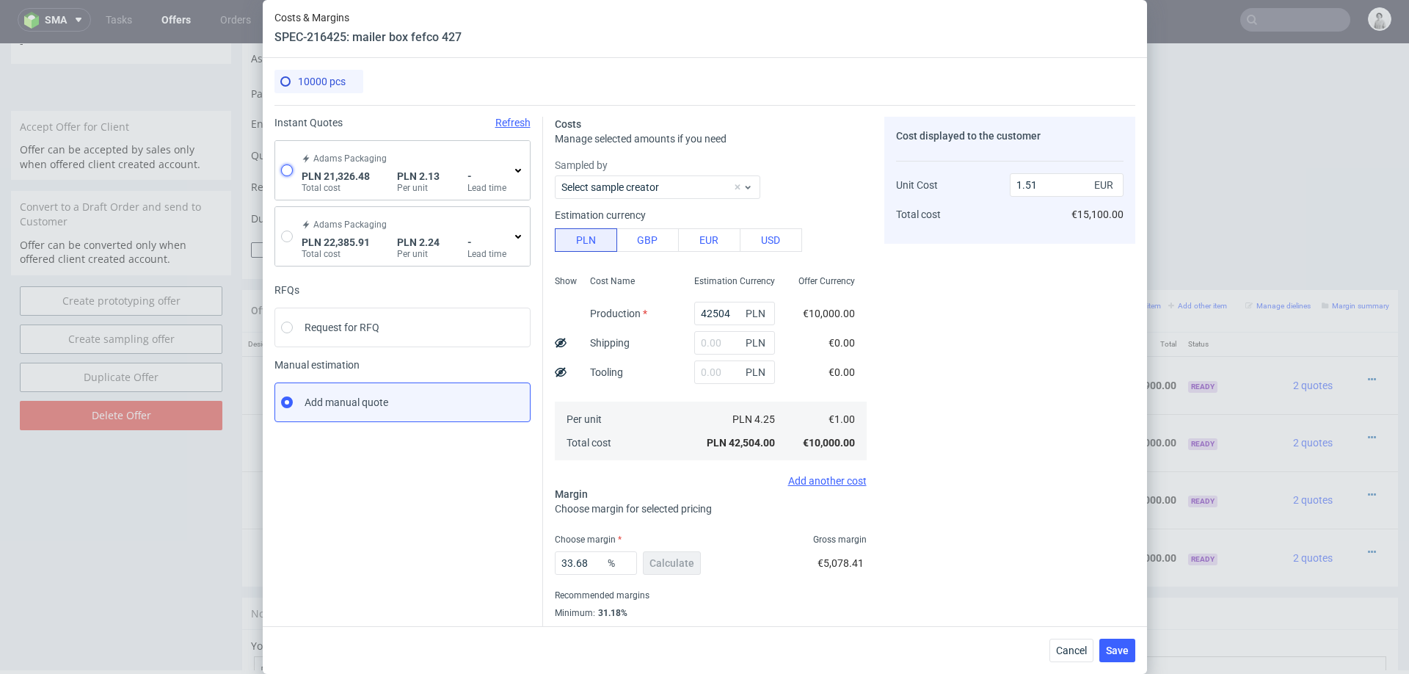
click at [283, 166] on input "radio" at bounding box center [287, 170] width 12 height 12
radio input "true"
radio input "false"
type input "18910.62"
type input "2415.86"
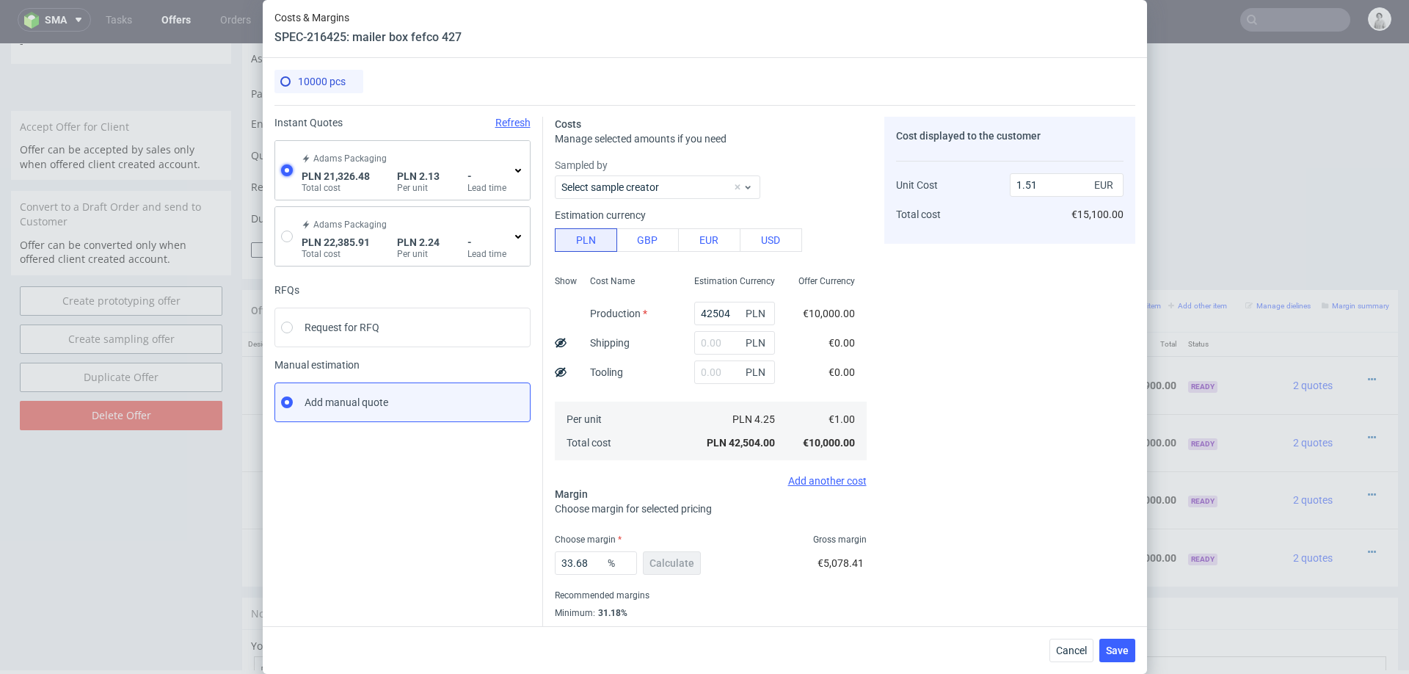
type input "0.5"
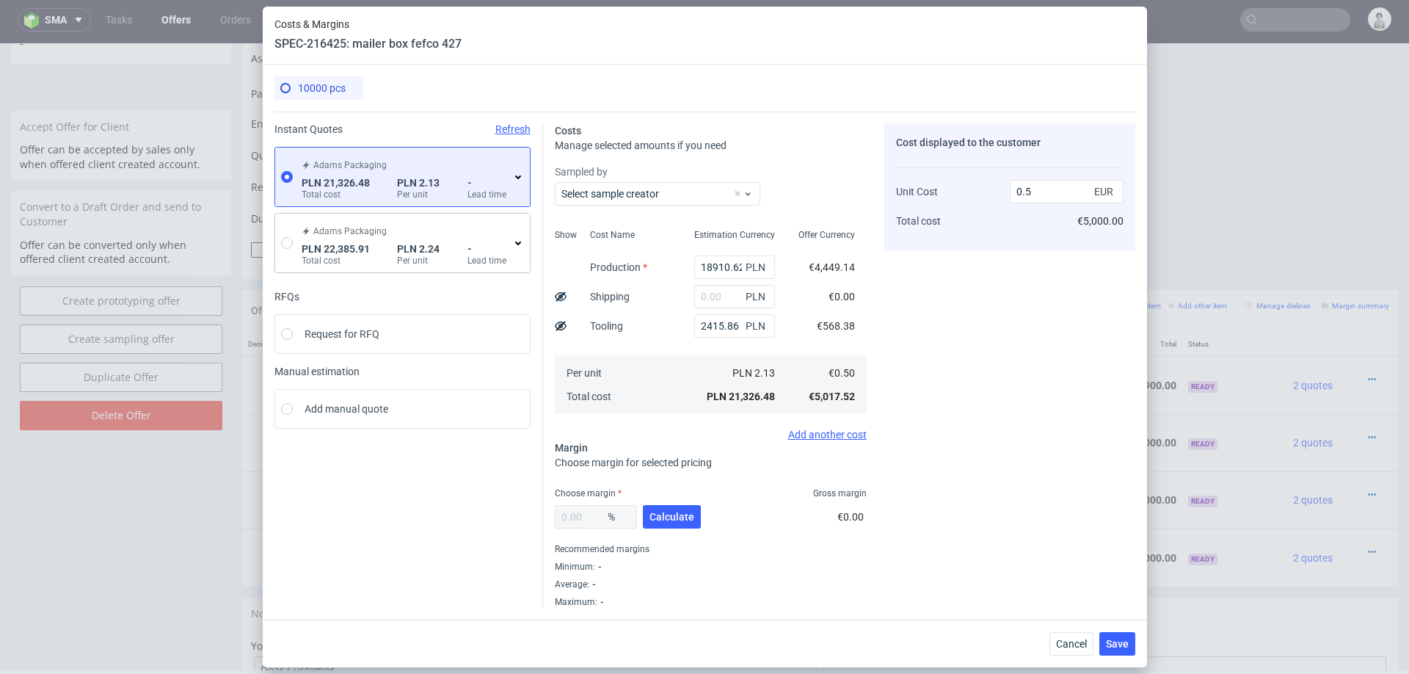
click at [515, 175] on icon at bounding box center [518, 177] width 12 height 12
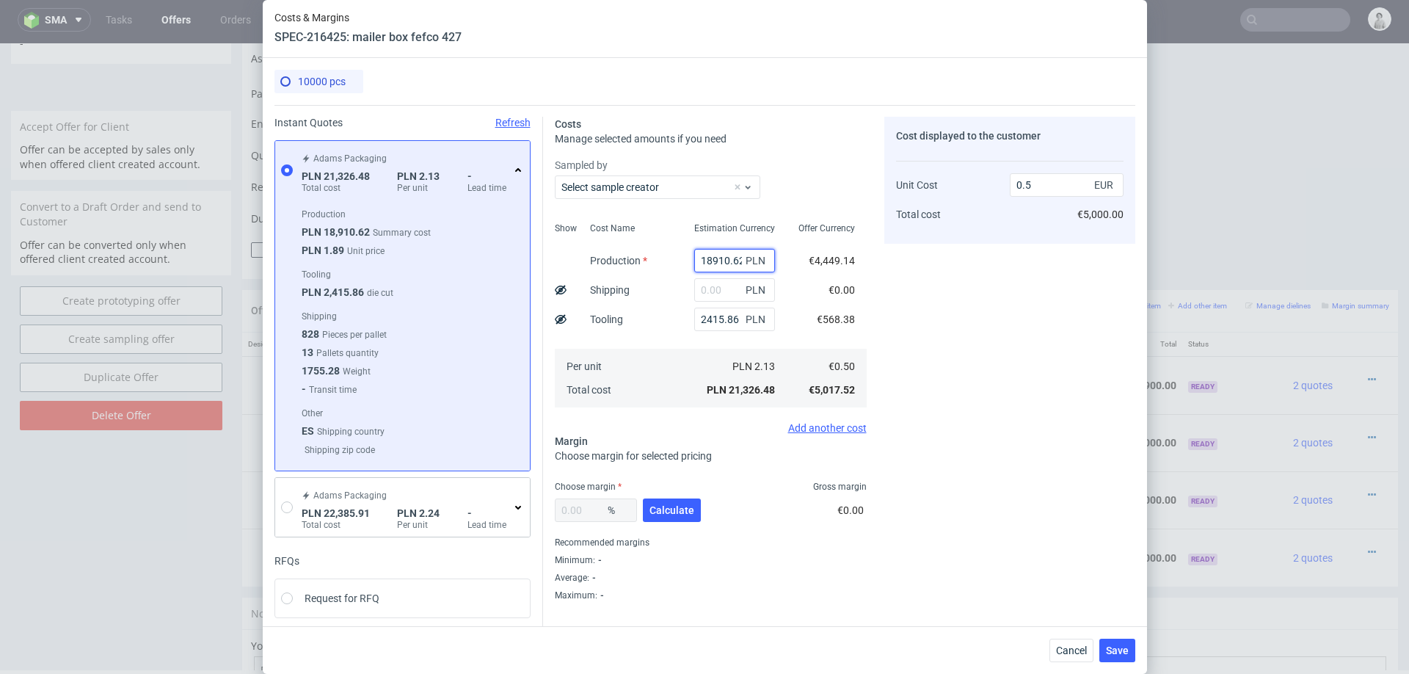
click at [724, 261] on input "18910.62" at bounding box center [734, 260] width 81 height 23
type input "22"
type input "0.06"
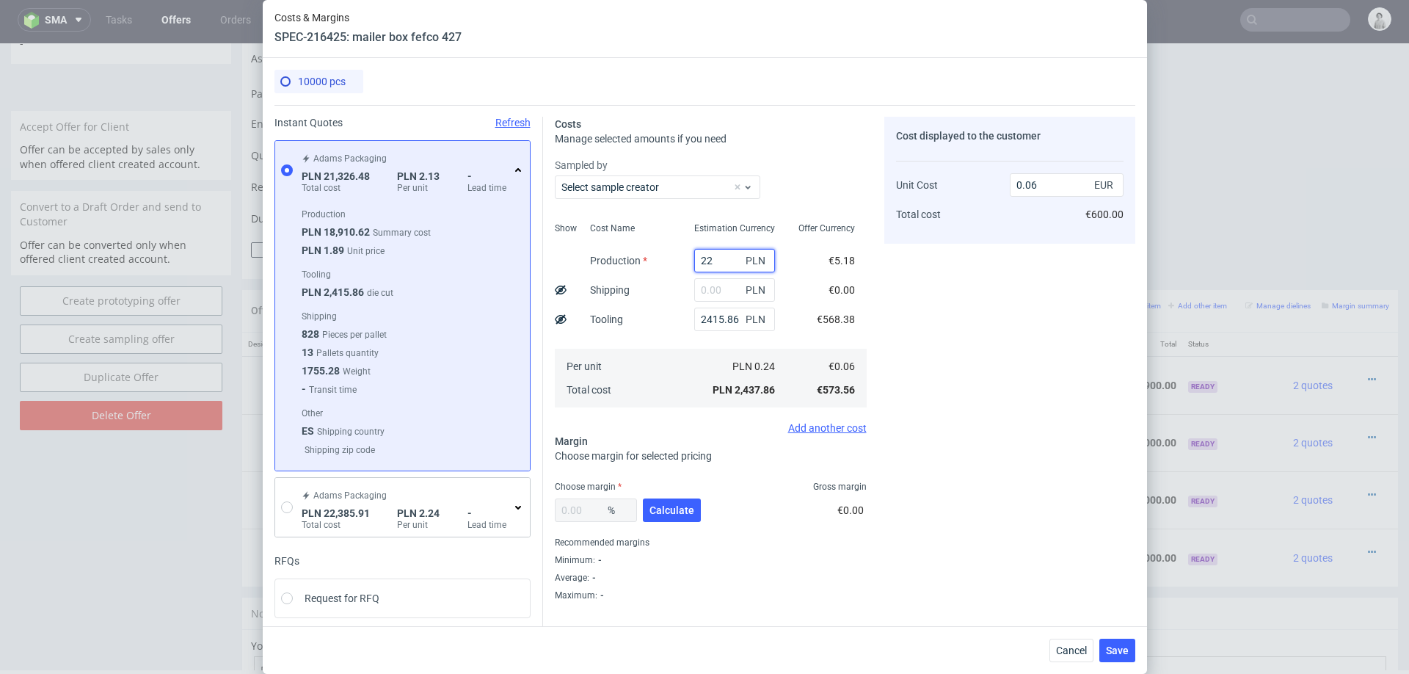
type input "227"
type input "0.07"
type input "22700"
type input "0.59"
type input "22700"
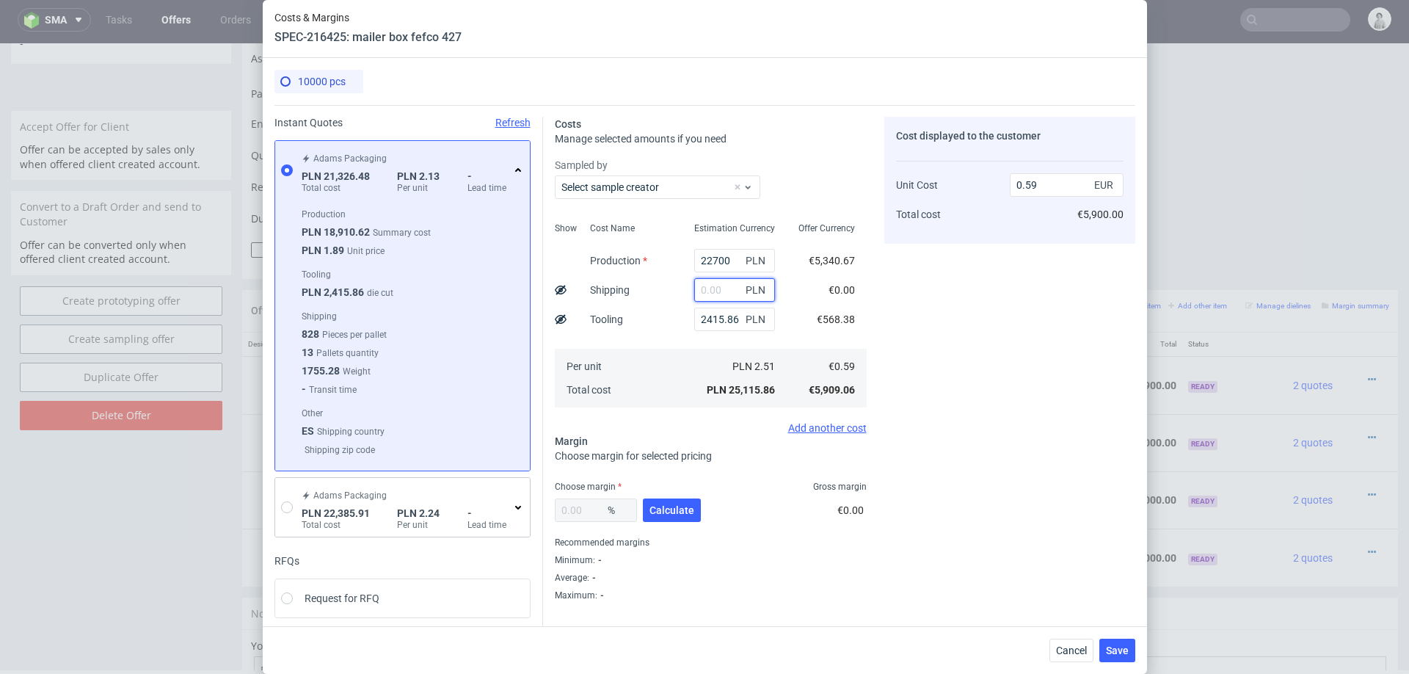
click at [714, 294] on input "text" at bounding box center [734, 289] width 81 height 23
type input "6500"
type input "0.74"
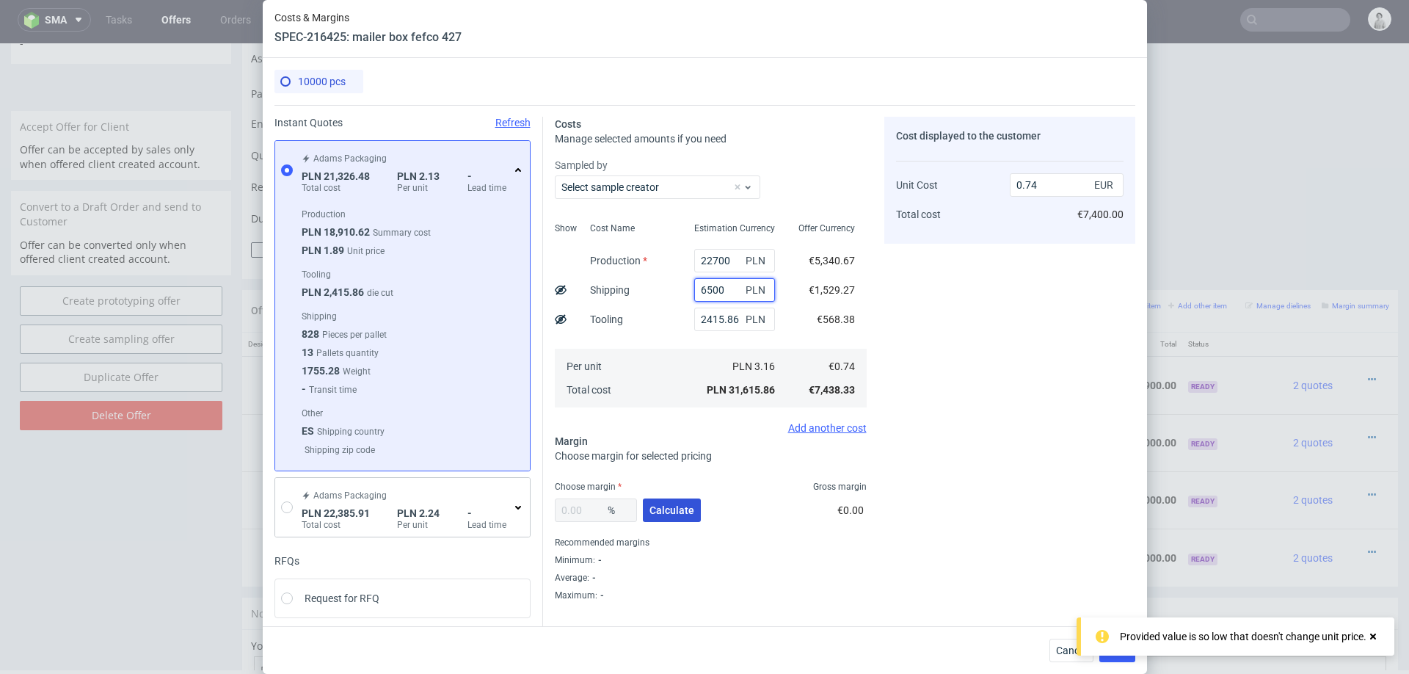
type input "6500"
click at [683, 505] on span "Calculate" at bounding box center [671, 510] width 45 height 10
type input "26.01"
type input "1.01"
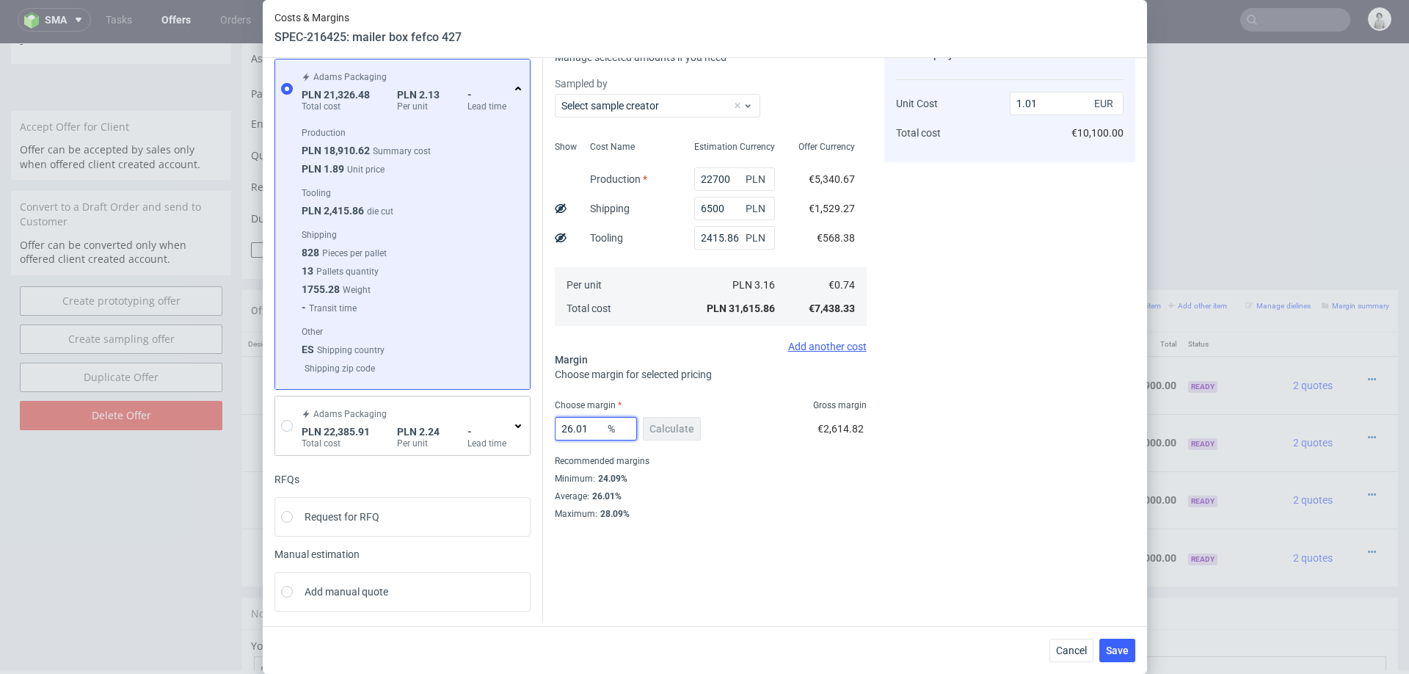
click at [576, 434] on input "26.01" at bounding box center [596, 428] width 82 height 23
type input "NaN"
type input "0.74"
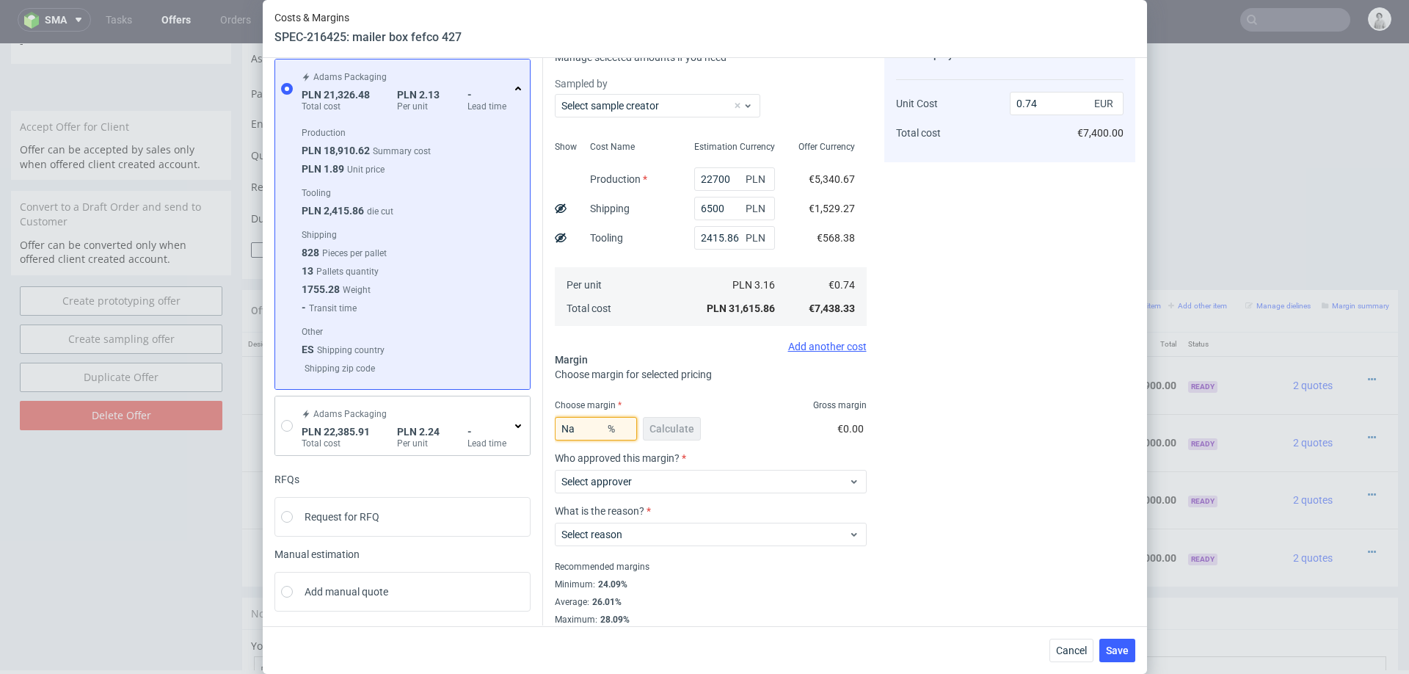
type input "N"
type input "0"
type input "24.5"
type input "0.99"
type input "24.5"
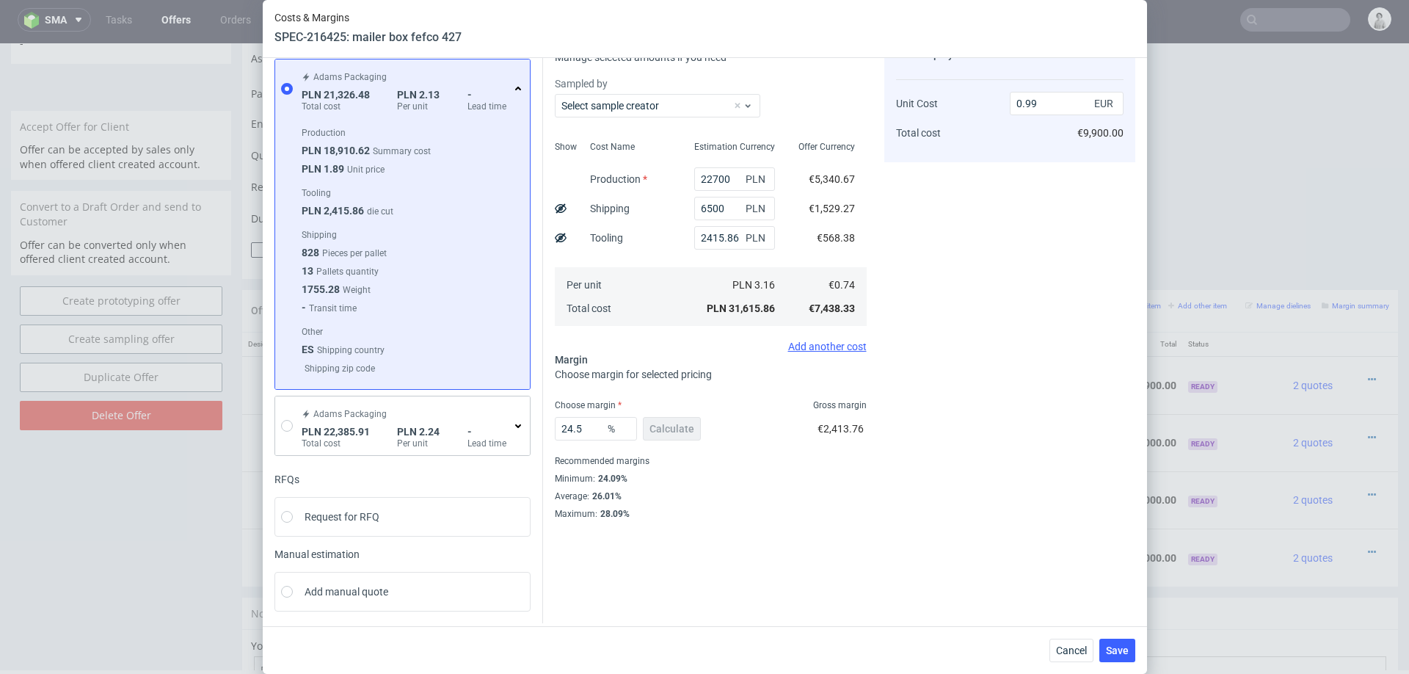
drag, startPoint x: 1016, startPoint y: 438, endPoint x: 1022, endPoint y: 468, distance: 30.5
click at [1016, 438] on div "Cost displayed to the customer Unit Cost Total cost 0.99 EUR €9,900.00" at bounding box center [1009, 277] width 251 height 484
click at [1111, 647] on span "Save" at bounding box center [1117, 650] width 23 height 10
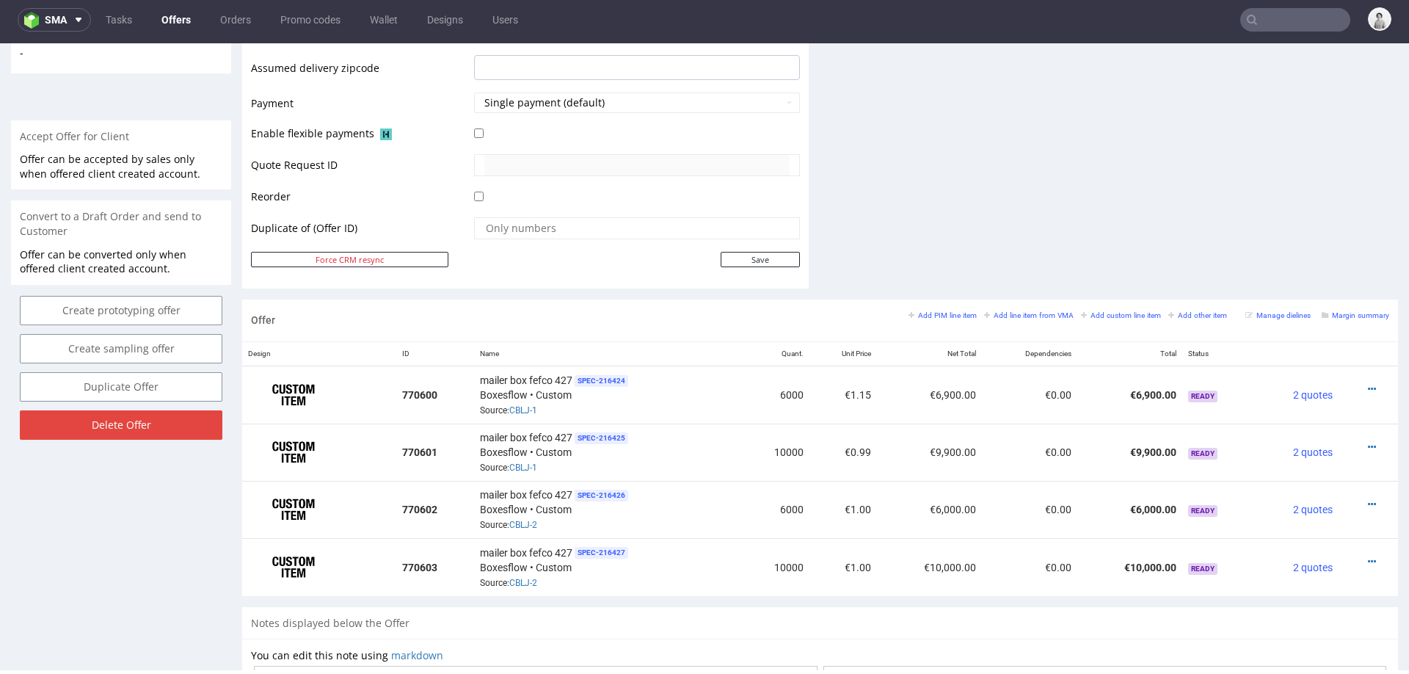
scroll to position [634, 0]
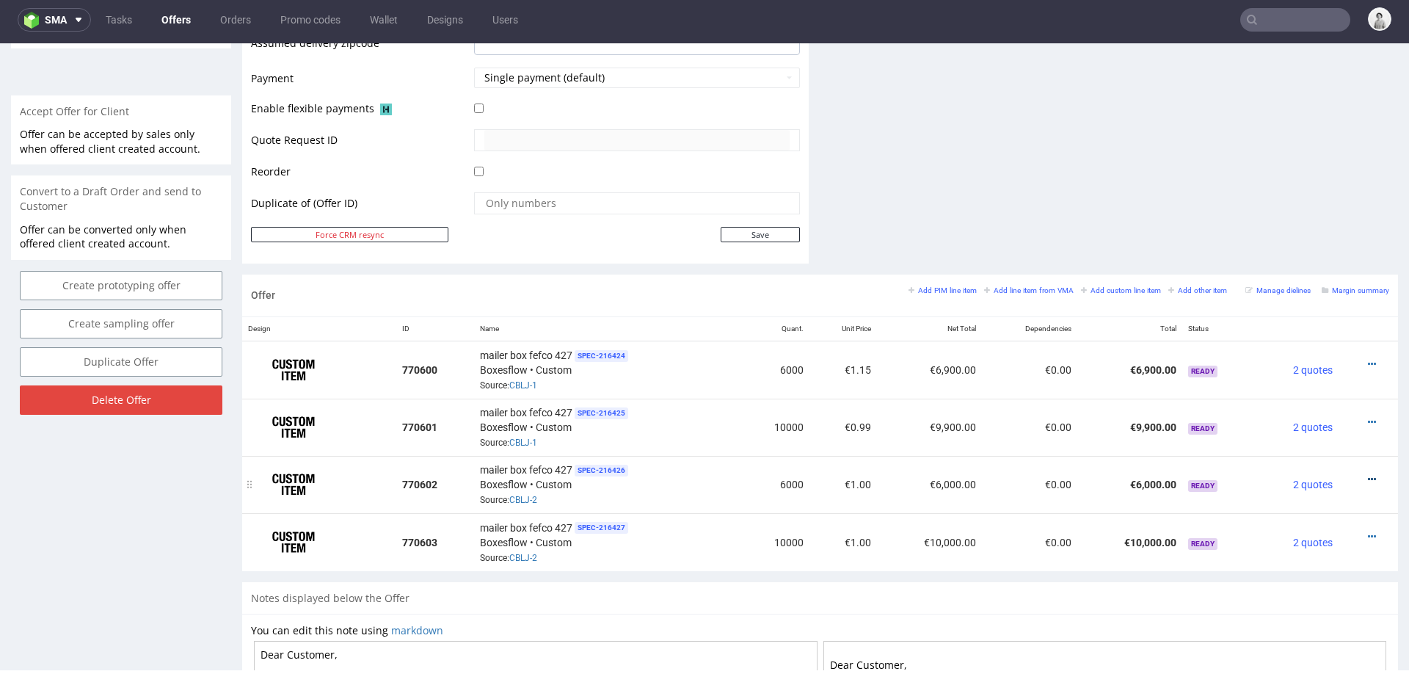
click at [1368, 474] on icon at bounding box center [1372, 479] width 8 height 10
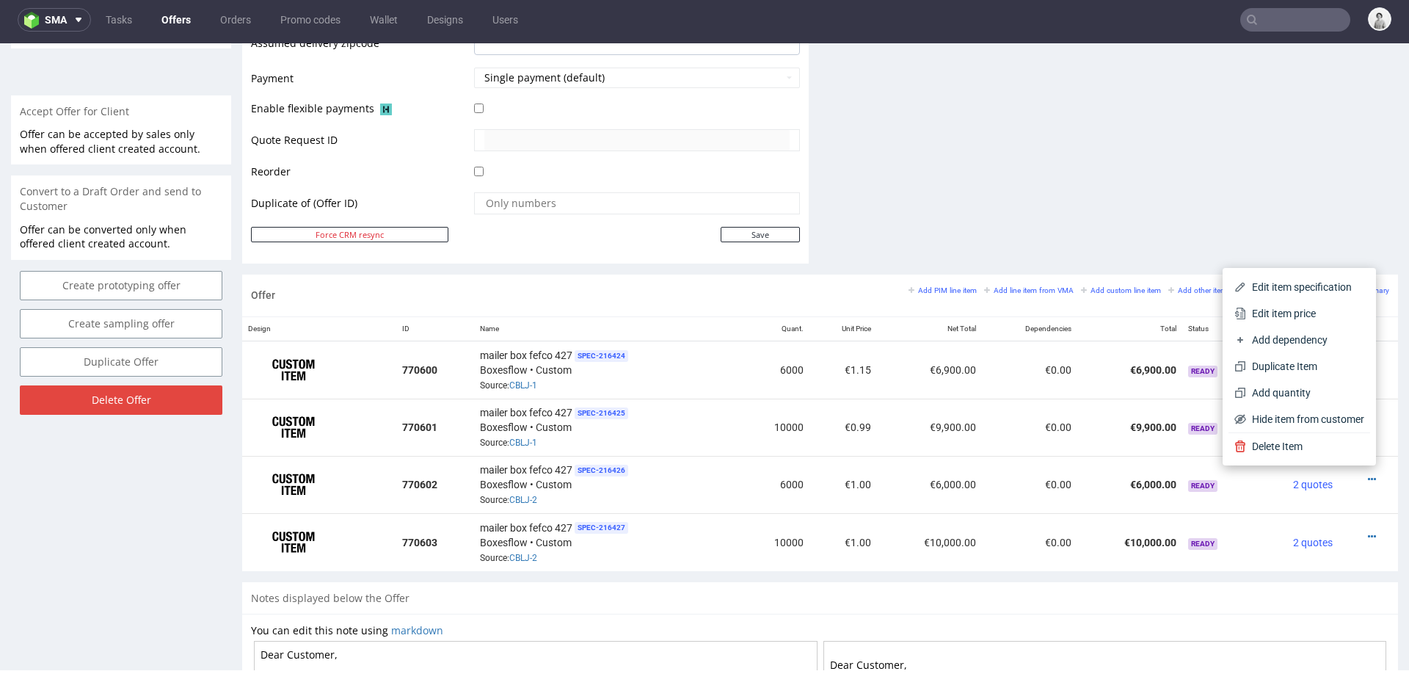
click at [1276, 307] on span "Edit item price" at bounding box center [1305, 313] width 118 height 15
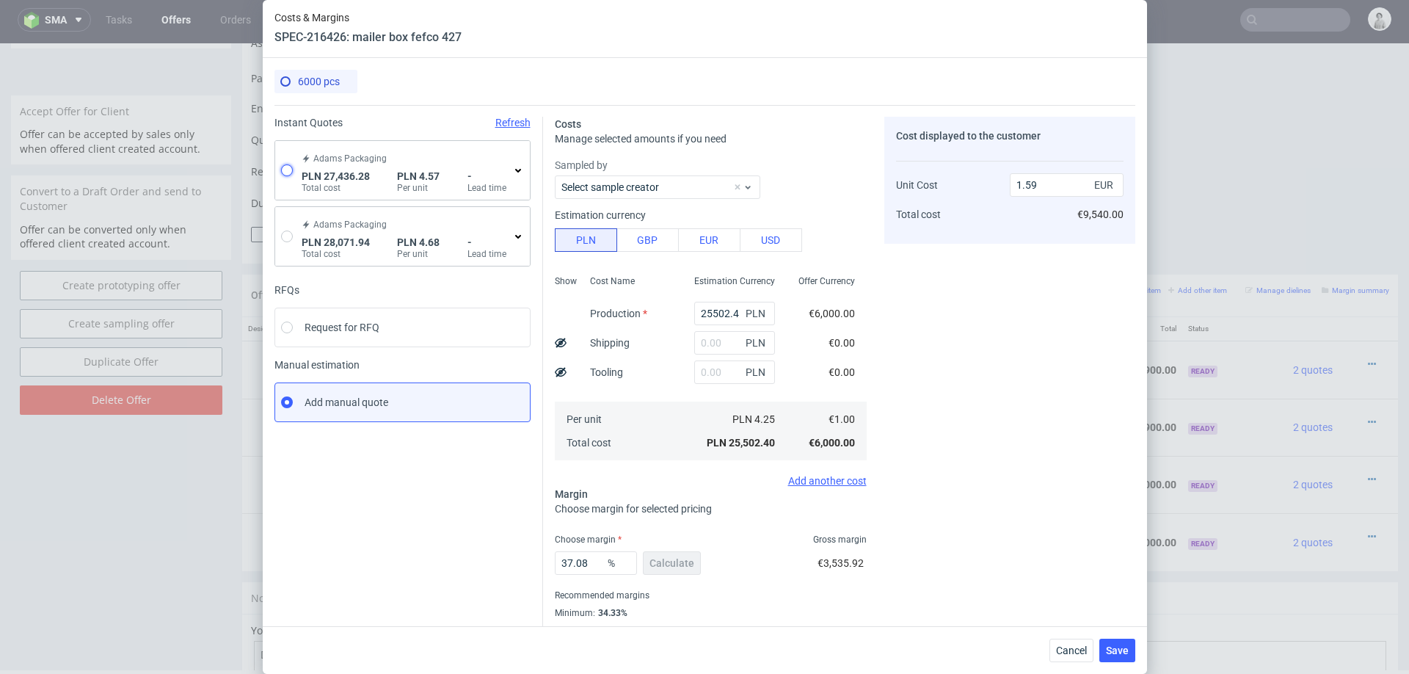
click at [283, 172] on input "radio" at bounding box center [287, 170] width 12 height 12
radio input "true"
radio input "false"
type input "25020.42"
type input "2415.86"
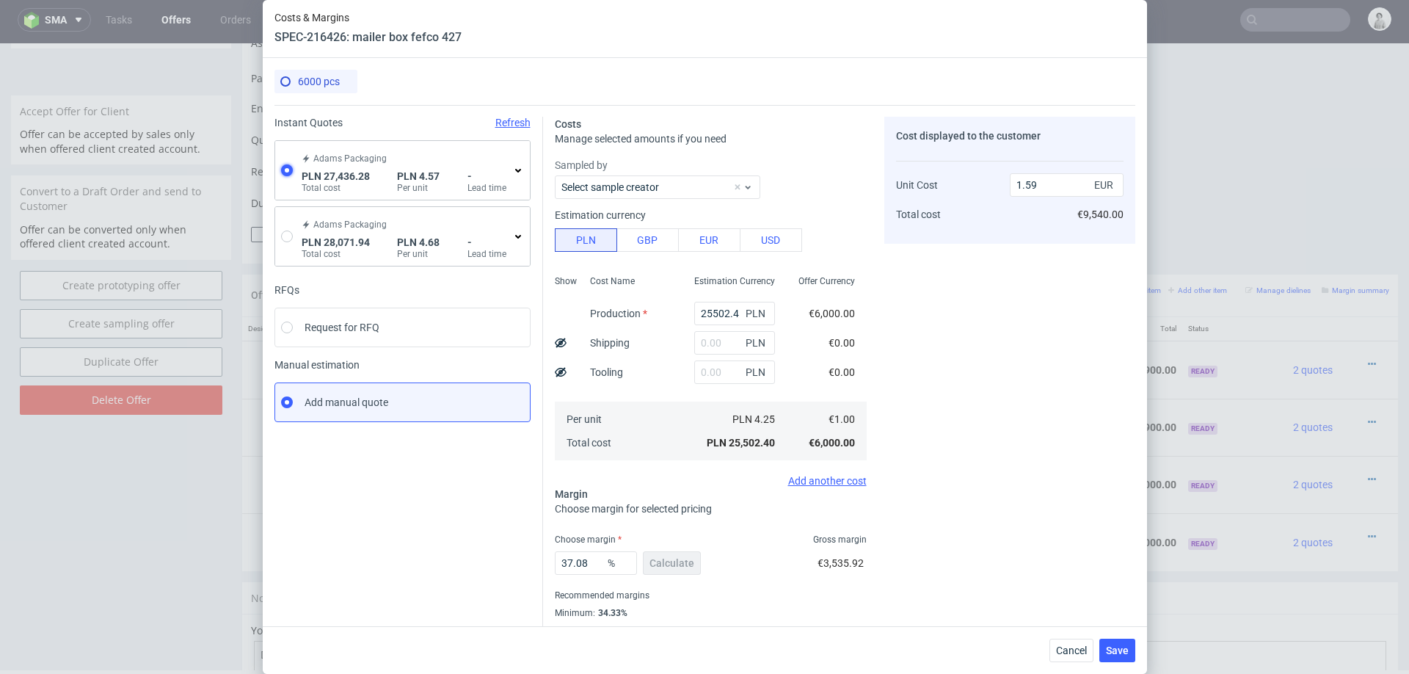
type input "1.07"
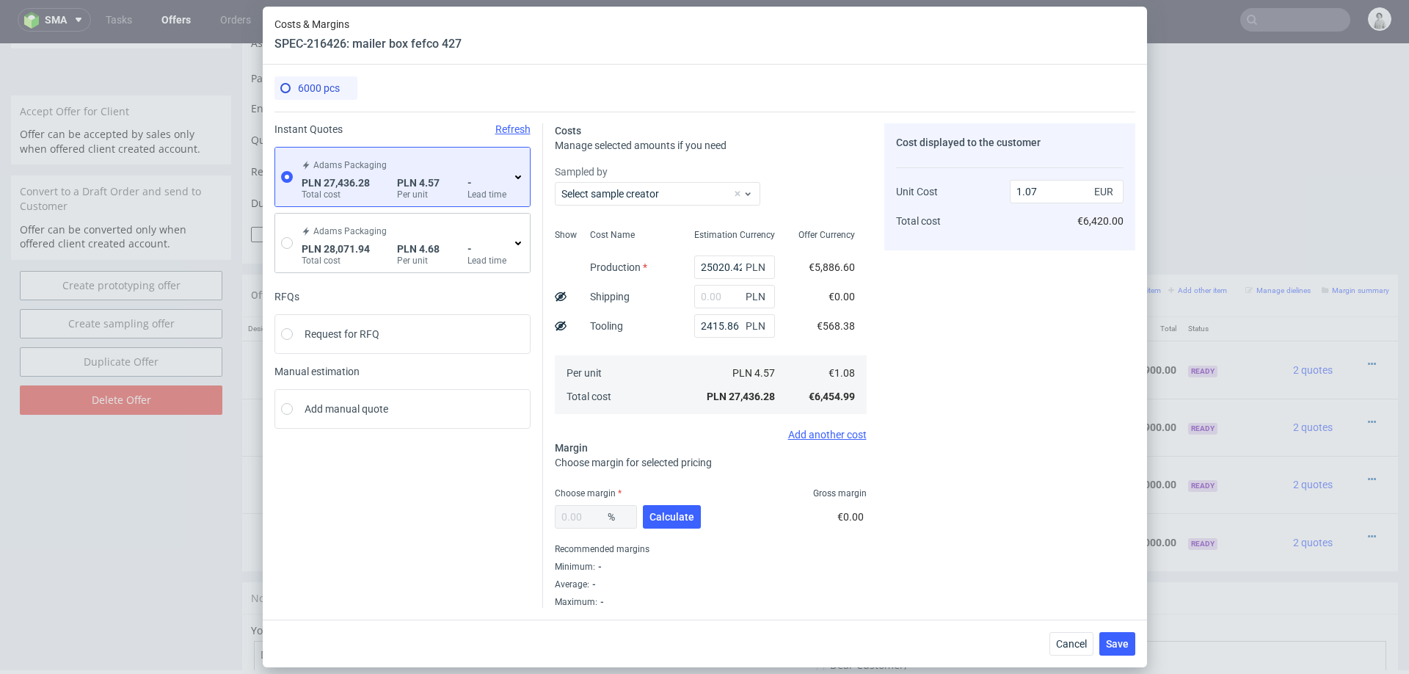
click at [514, 176] on icon at bounding box center [518, 177] width 12 height 12
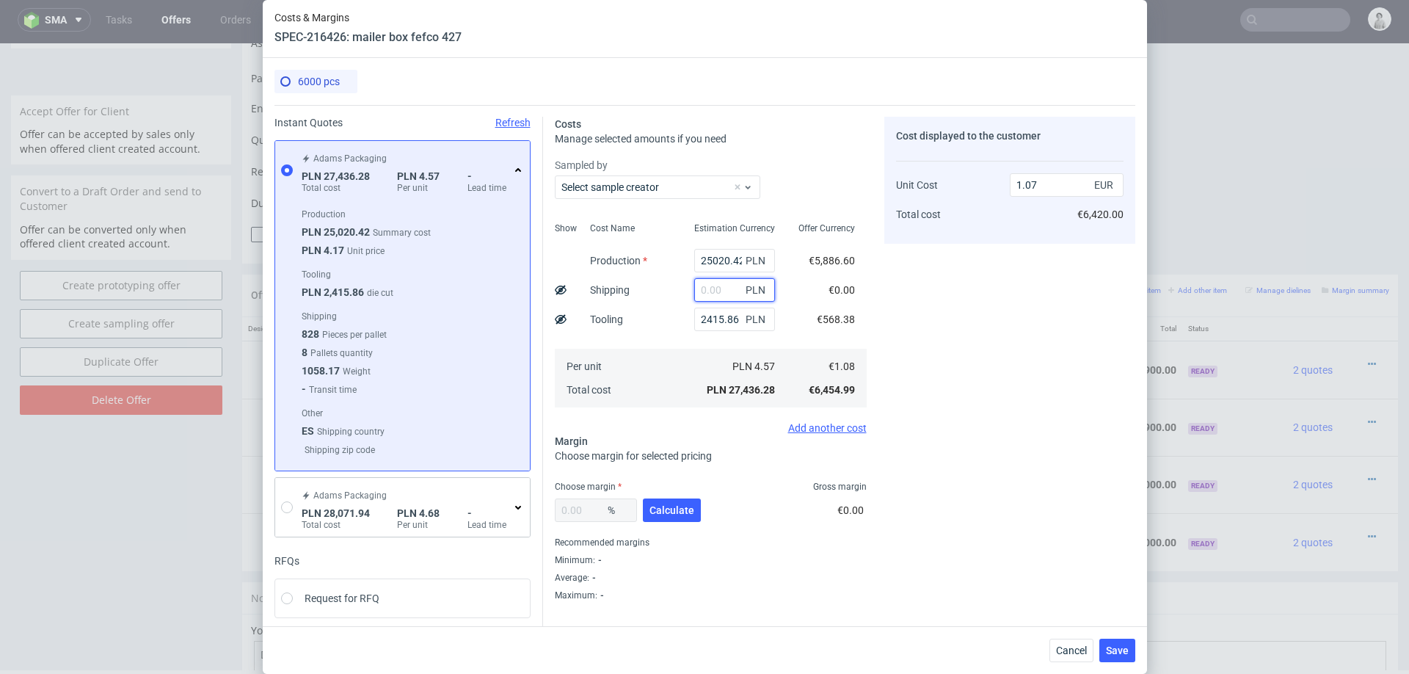
click at [725, 294] on input "text" at bounding box center [734, 289] width 81 height 23
click at [644, 317] on div "Cost Name Production Shipping Tooling Per unit Total cost" at bounding box center [630, 313] width 104 height 194
click at [711, 263] on input "25020.42" at bounding box center [734, 260] width 81 height 23
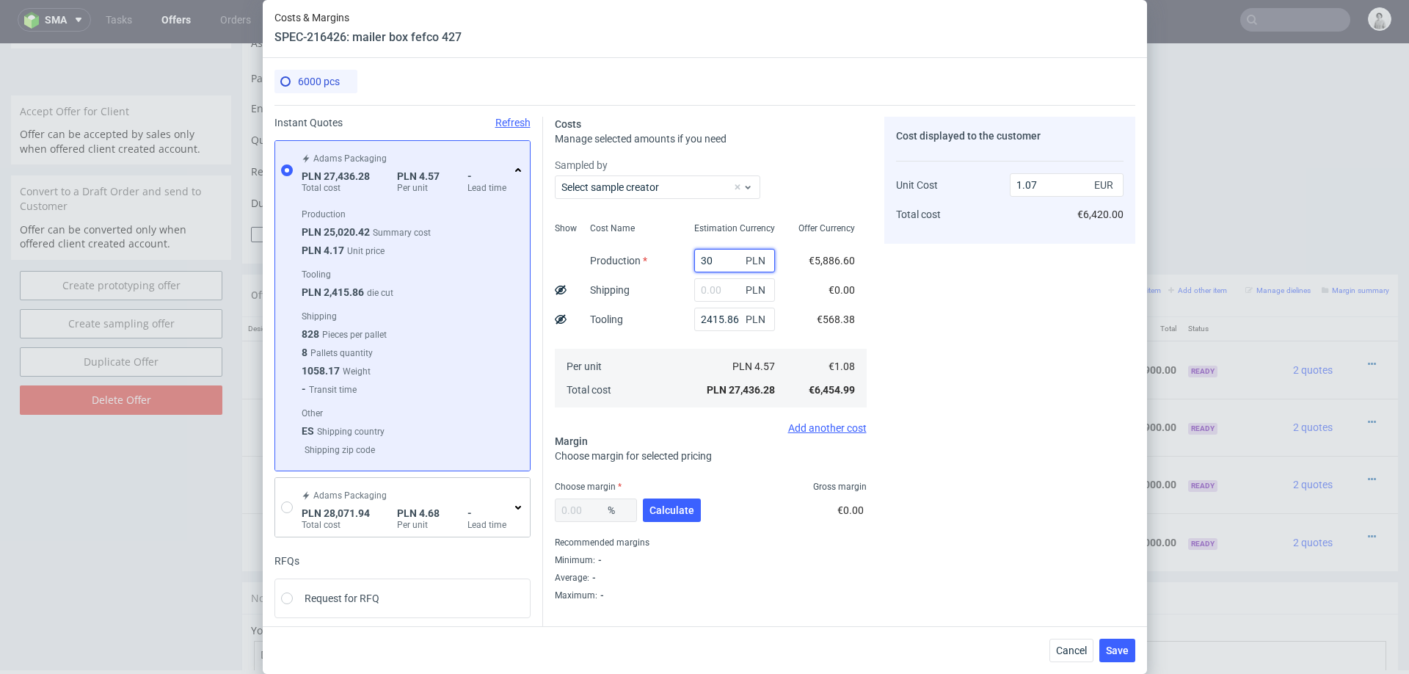
type input "300"
type input "0.09"
type input "30000"
type input "1.27"
type input "30000"
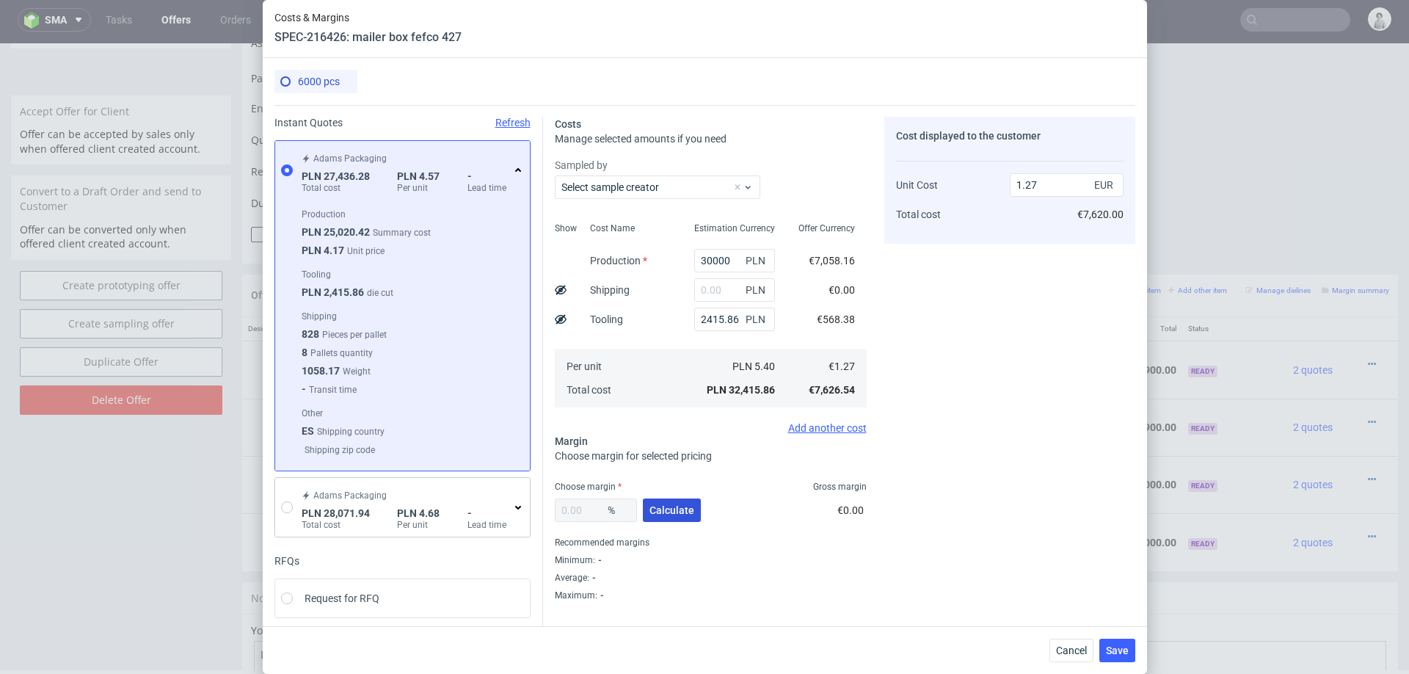
click at [674, 500] on button "Calculate" at bounding box center [672, 509] width 58 height 23
type input "25.85"
type input "1.71"
click at [579, 512] on input "25.85" at bounding box center [596, 509] width 82 height 23
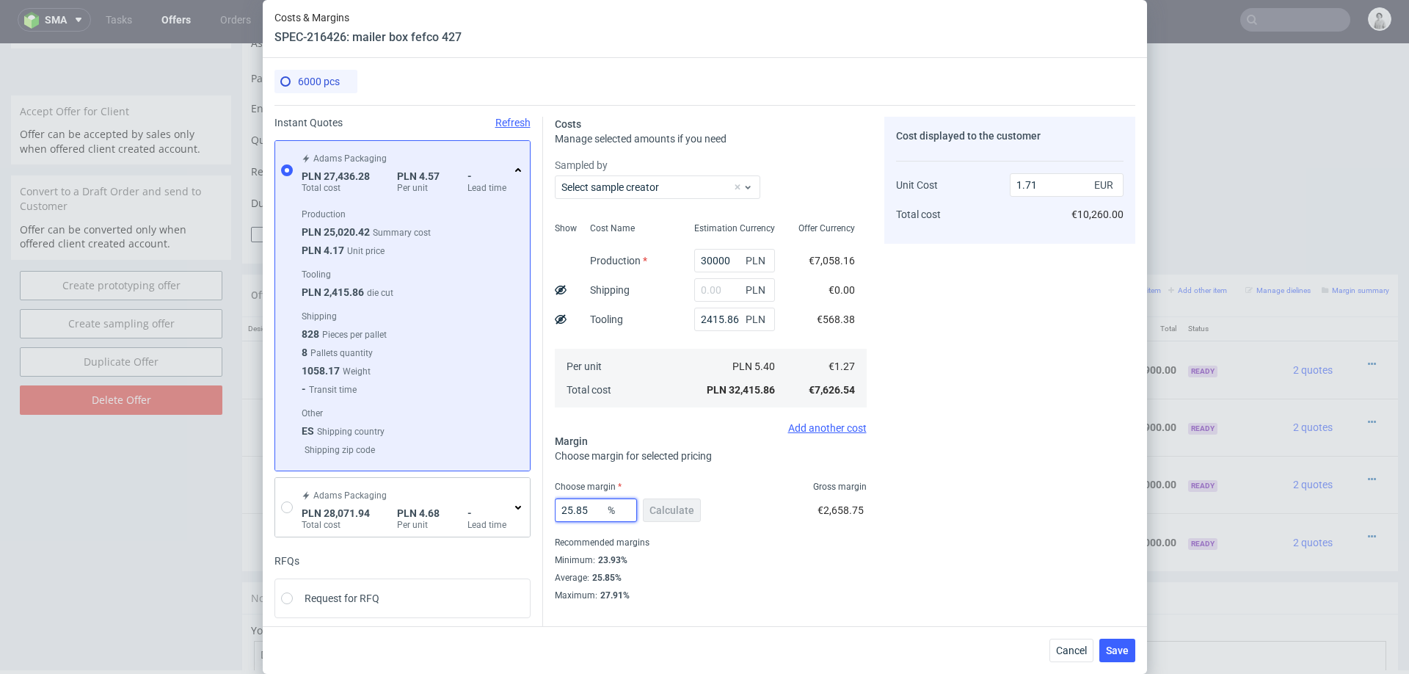
click at [579, 512] on input "25.85" at bounding box center [596, 509] width 82 height 23
type input "24"
type input "1.67"
type input "24"
click at [1024, 550] on div "Cost displayed to the customer Unit Cost Total cost 1.67 EUR €10,020.00" at bounding box center [1009, 359] width 251 height 484
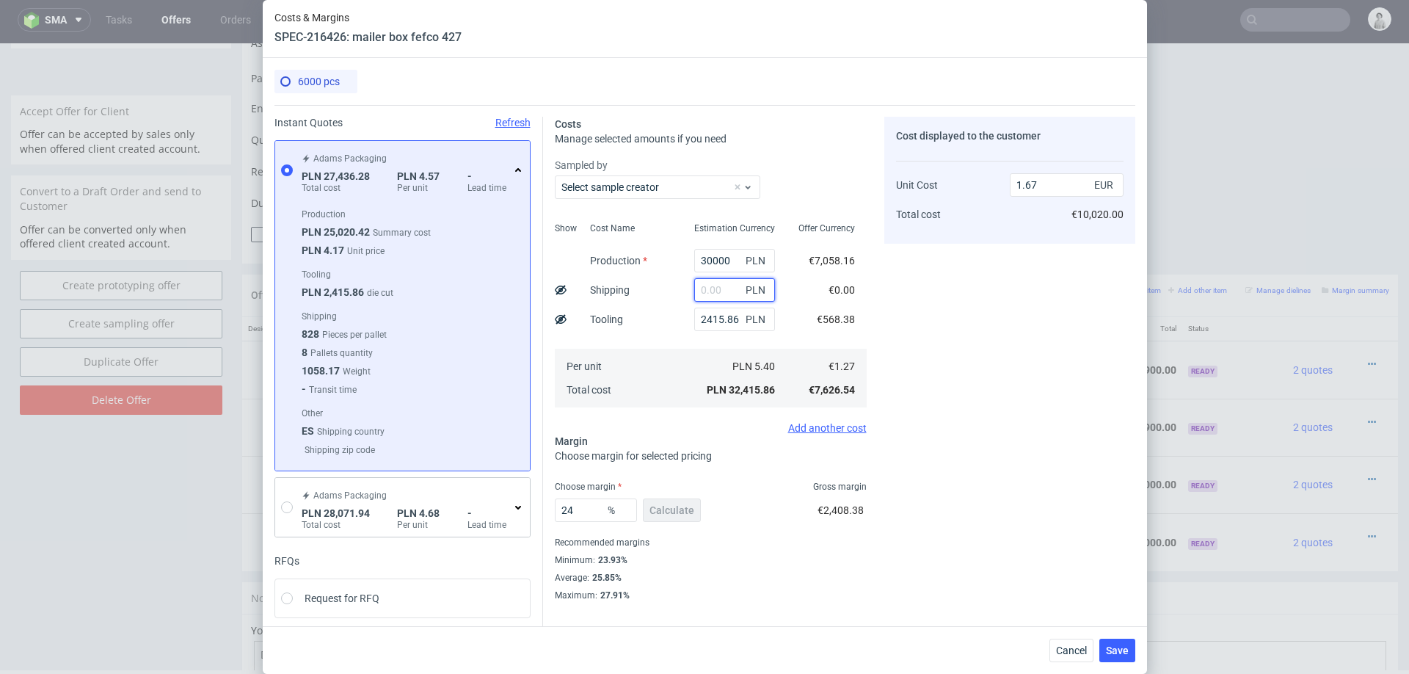
click at [733, 294] on input "text" at bounding box center [734, 289] width 81 height 23
type input "1"
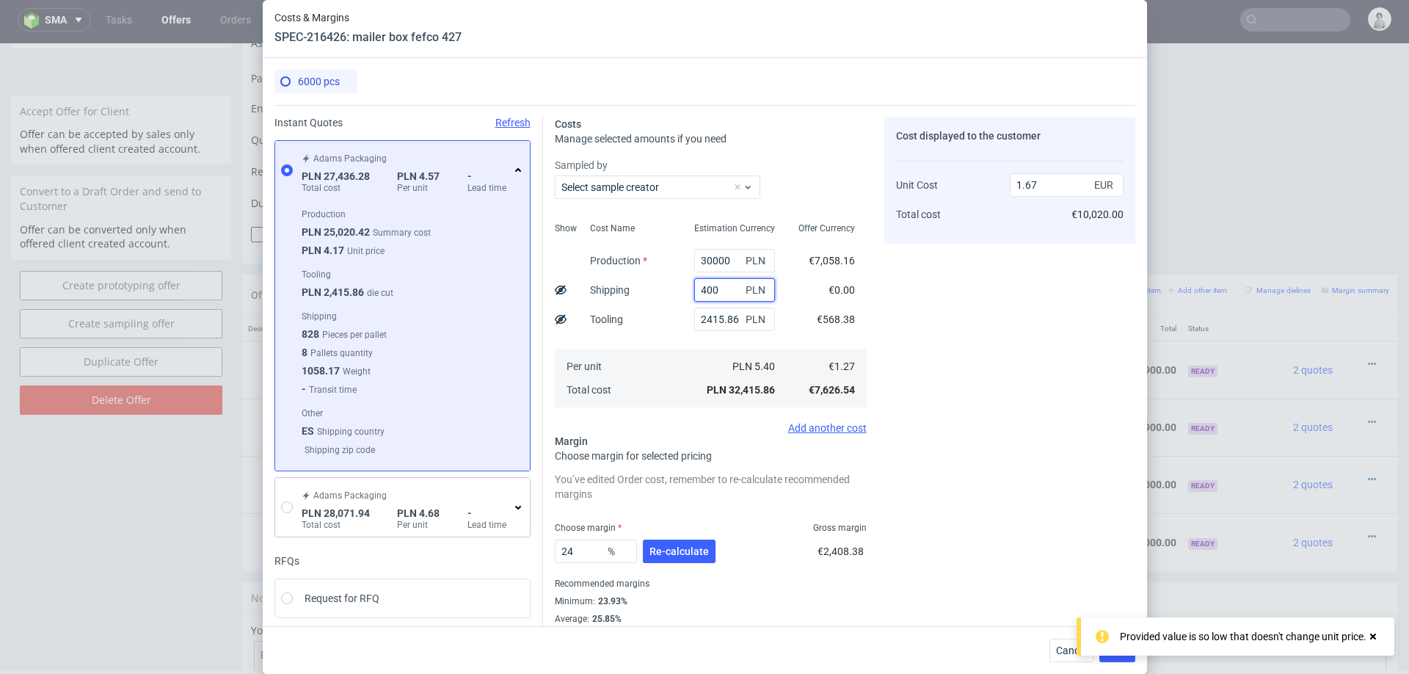
type input "4000"
type input "1.88"
type input "4000"
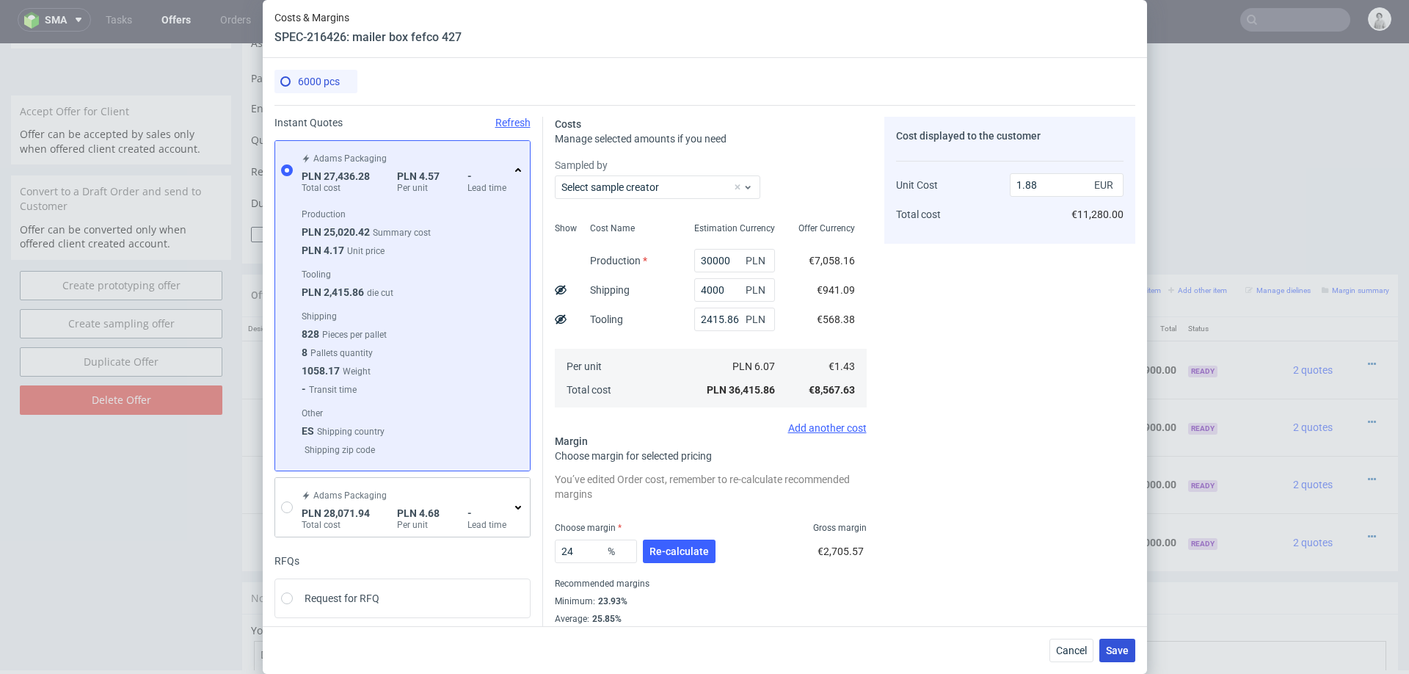
click at [1121, 649] on span "Save" at bounding box center [1117, 650] width 23 height 10
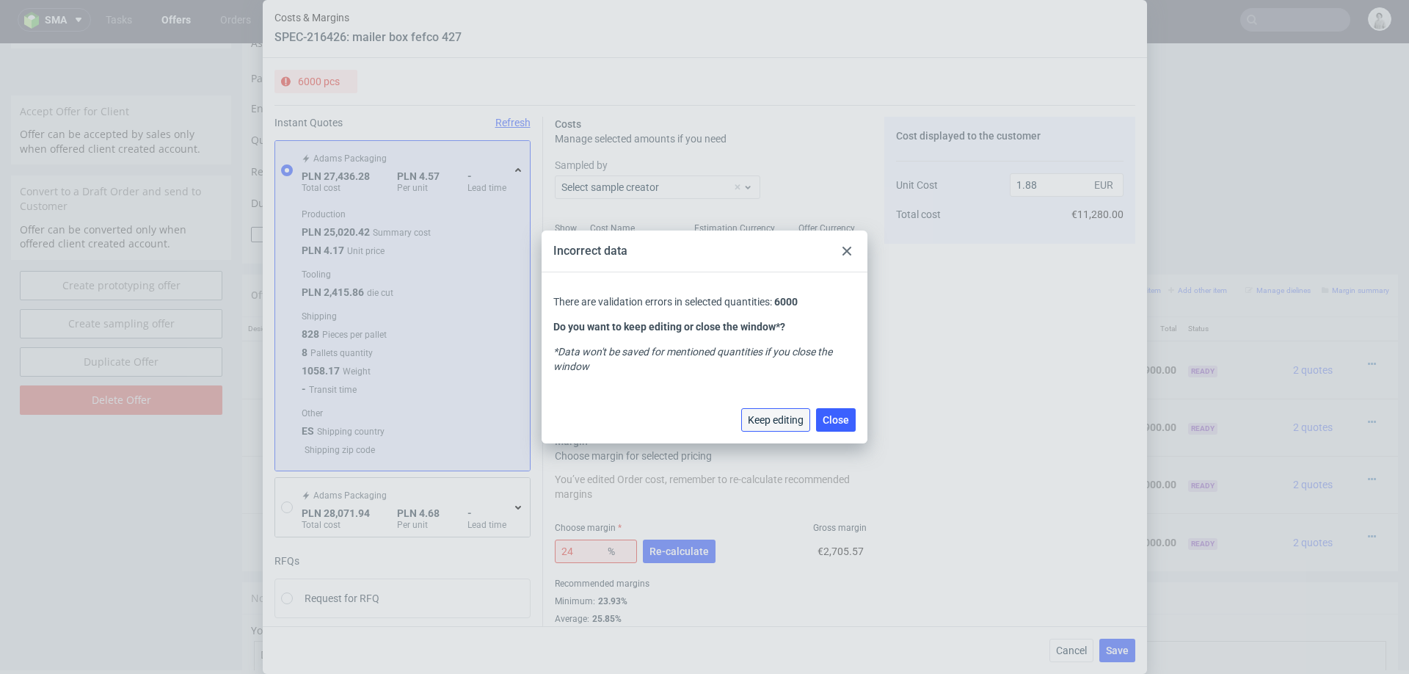
click at [768, 425] on span "Keep editing" at bounding box center [776, 420] width 56 height 10
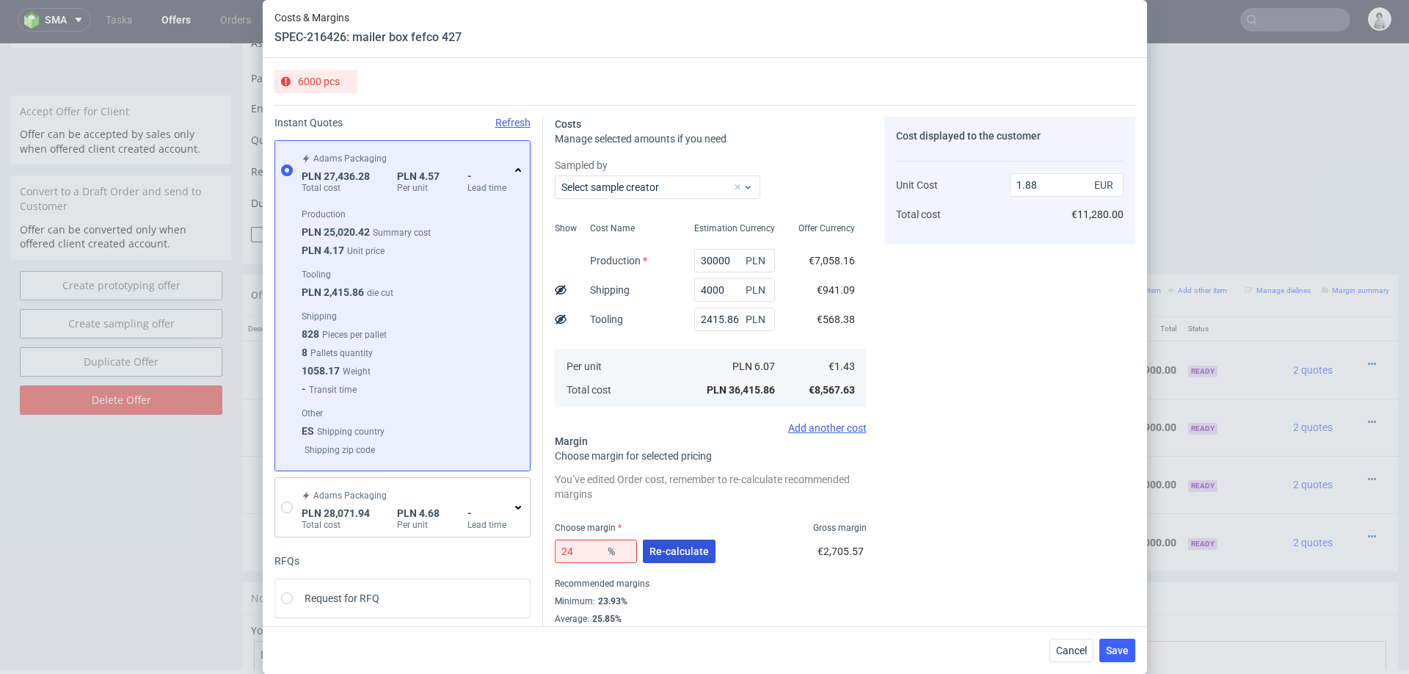
click at [695, 553] on span "Re-calculate" at bounding box center [678, 551] width 59 height 10
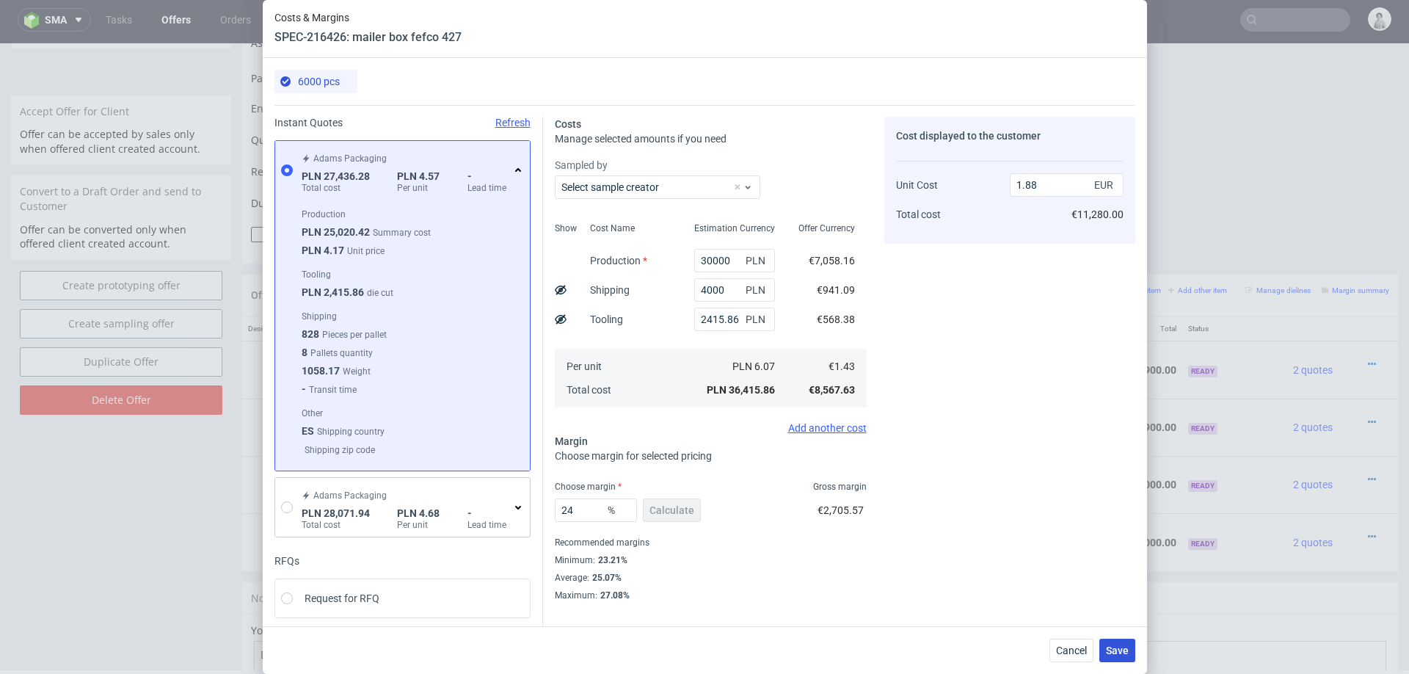
click at [1132, 654] on button "Save" at bounding box center [1117, 649] width 36 height 23
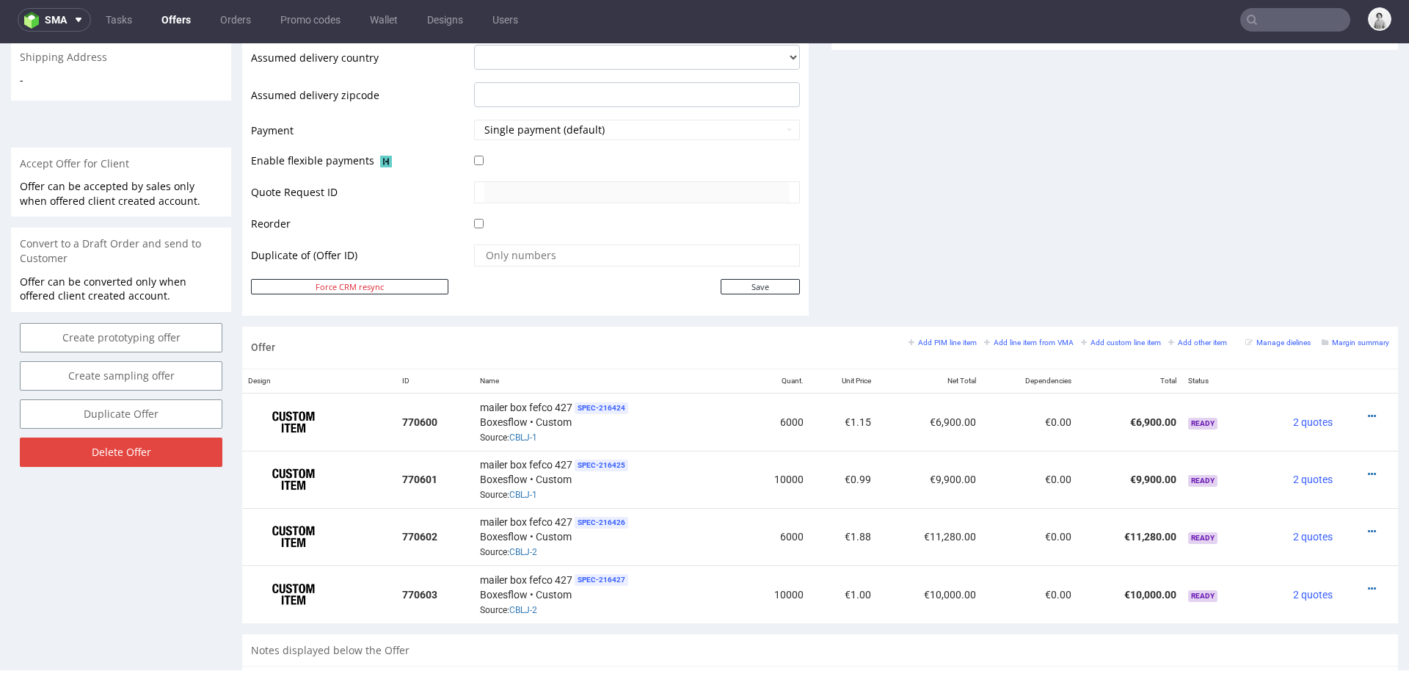
scroll to position [586, 0]
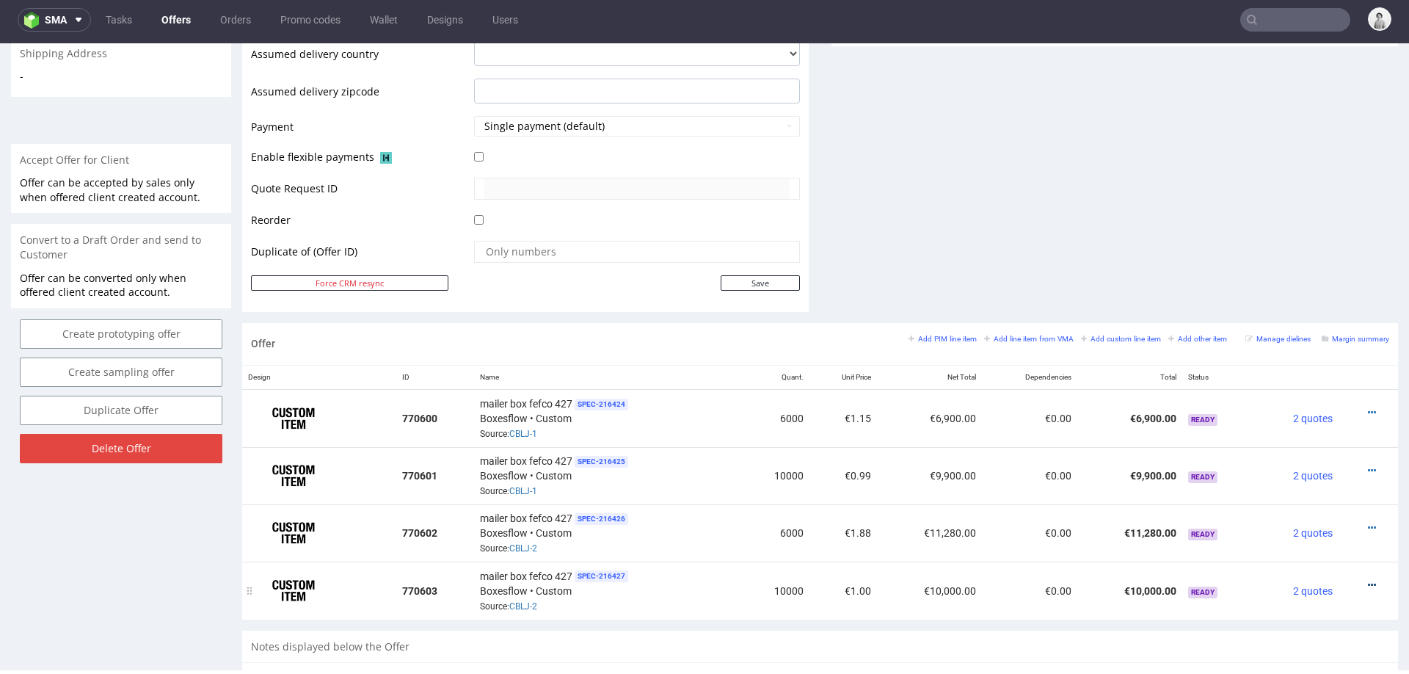
click at [1368, 580] on icon at bounding box center [1372, 585] width 8 height 10
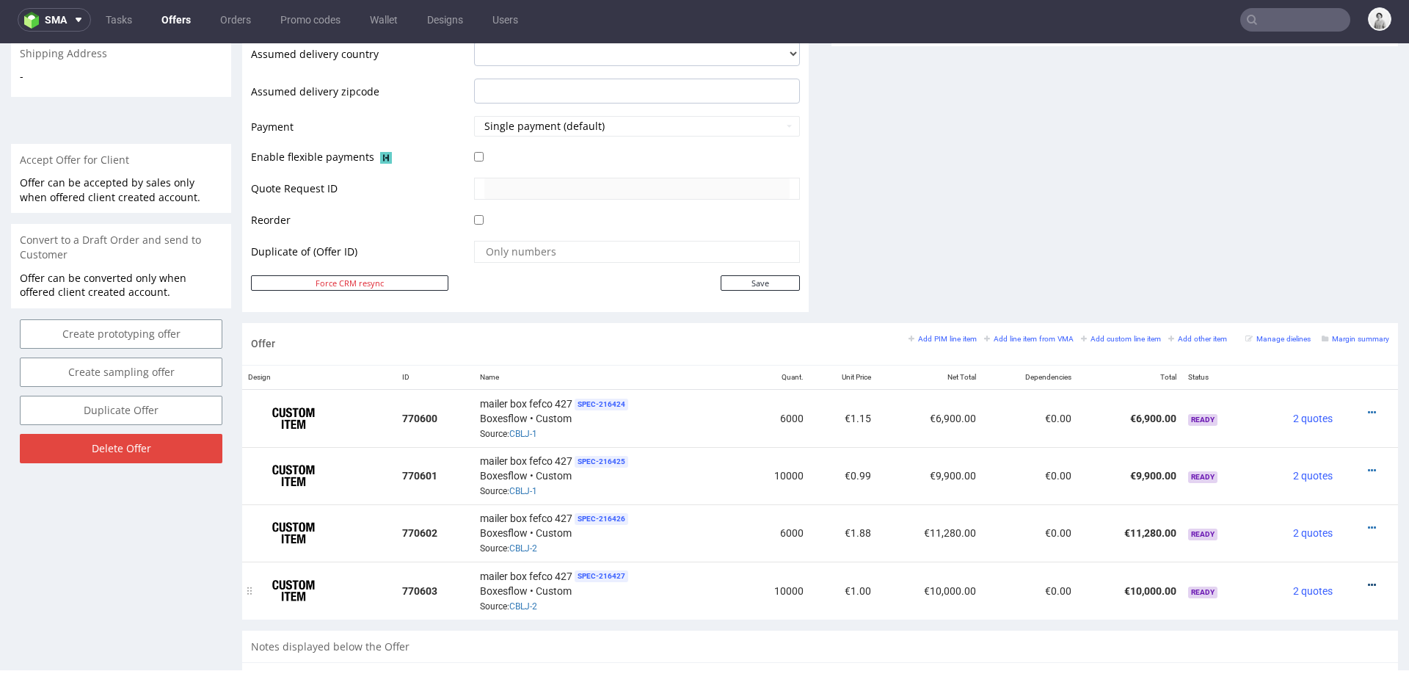
click at [1368, 580] on icon at bounding box center [1372, 585] width 8 height 10
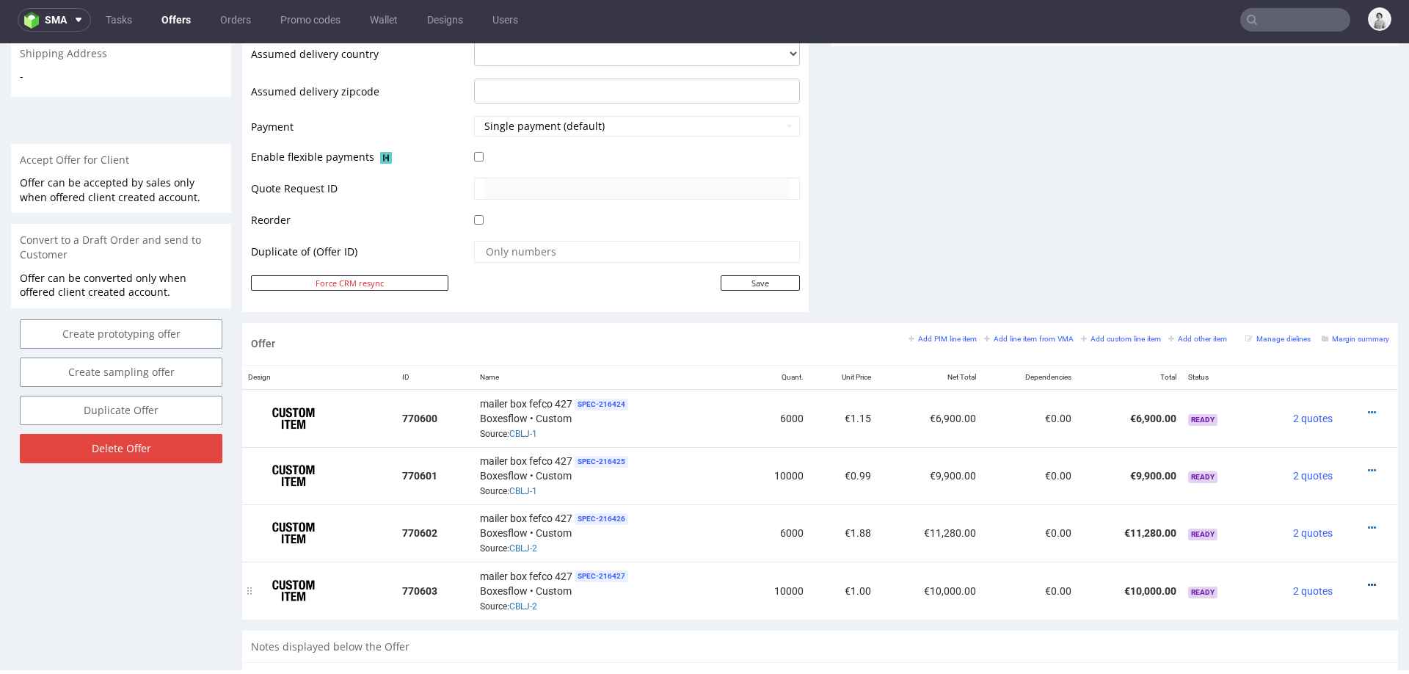
scroll to position [589, 0]
click at [1368, 577] on icon at bounding box center [1372, 582] width 8 height 10
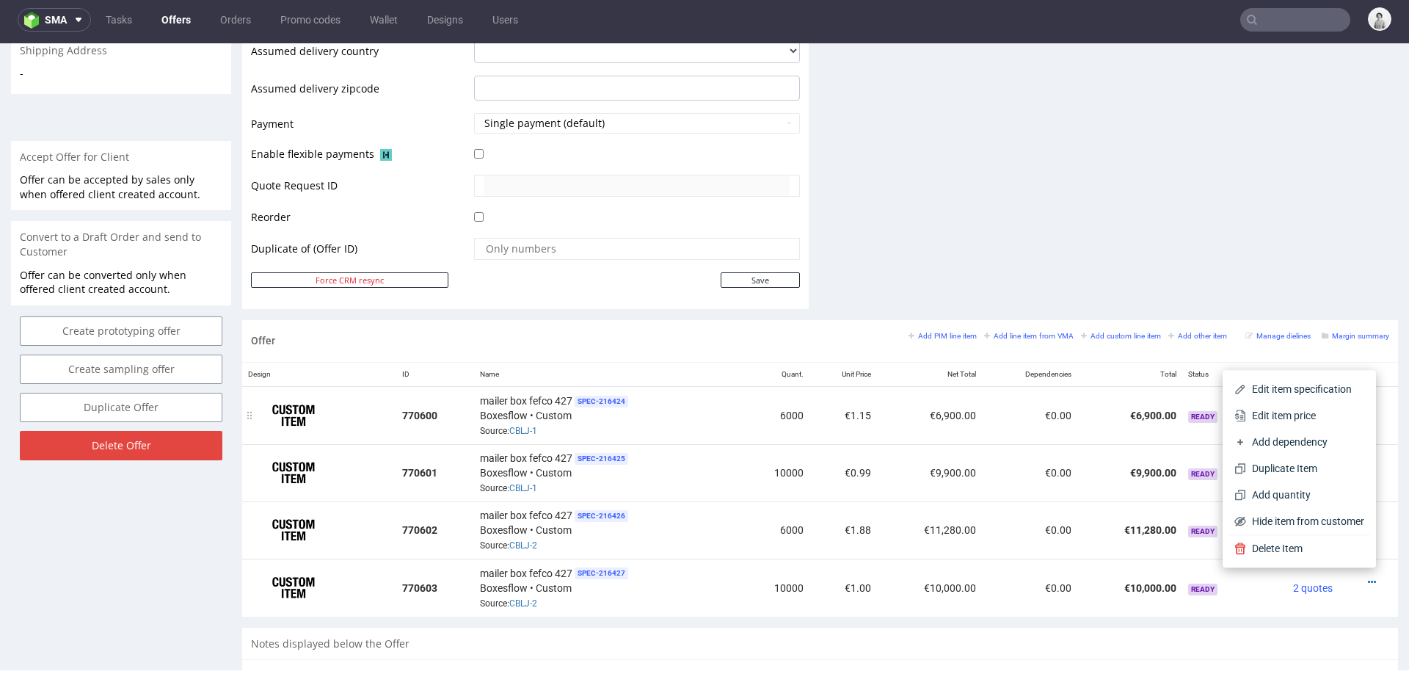
click at [1272, 415] on span "Edit item price" at bounding box center [1305, 415] width 118 height 15
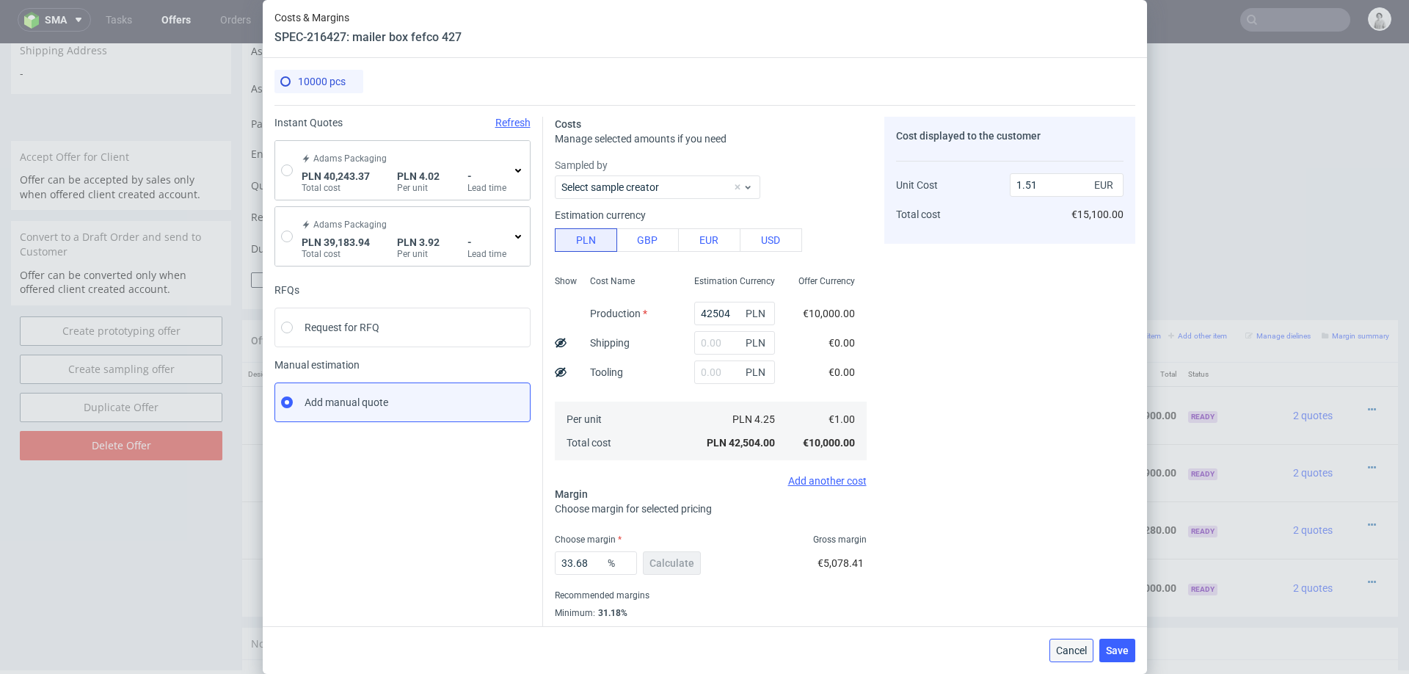
click at [1074, 645] on span "Cancel" at bounding box center [1071, 650] width 31 height 10
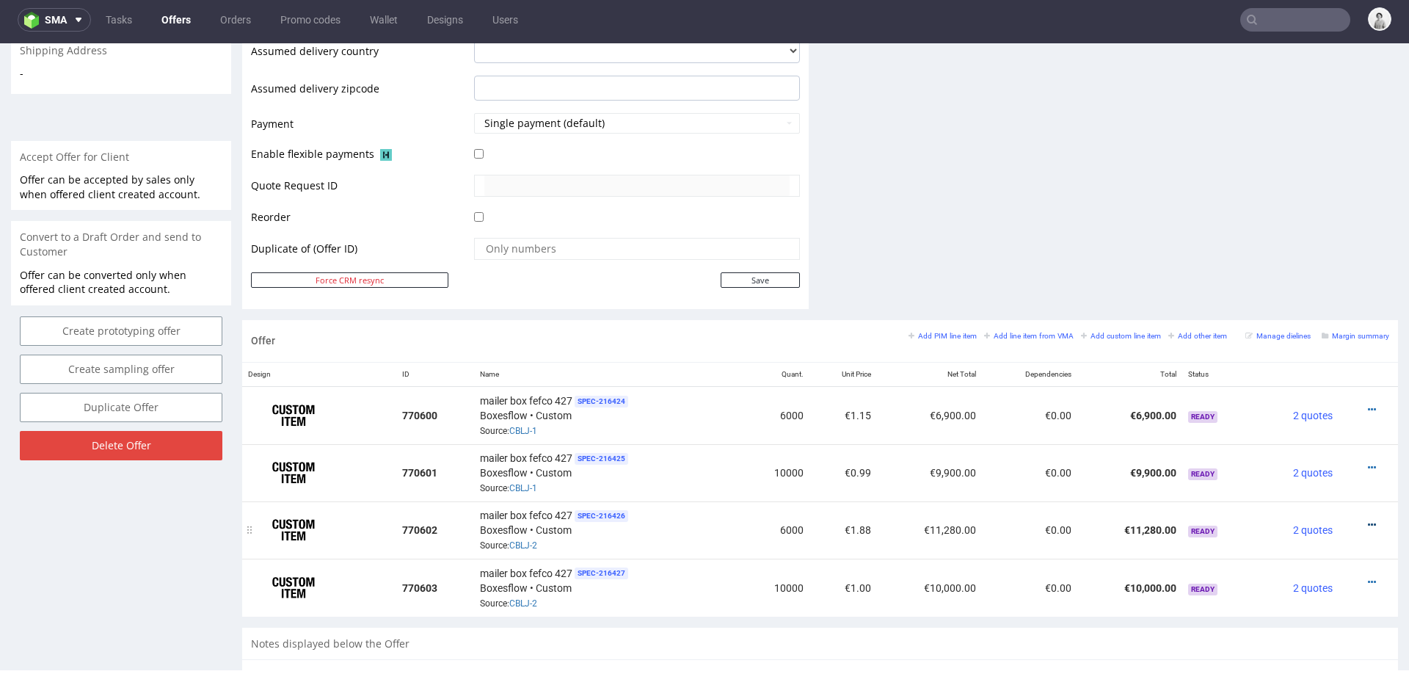
click at [1368, 520] on icon at bounding box center [1372, 525] width 8 height 10
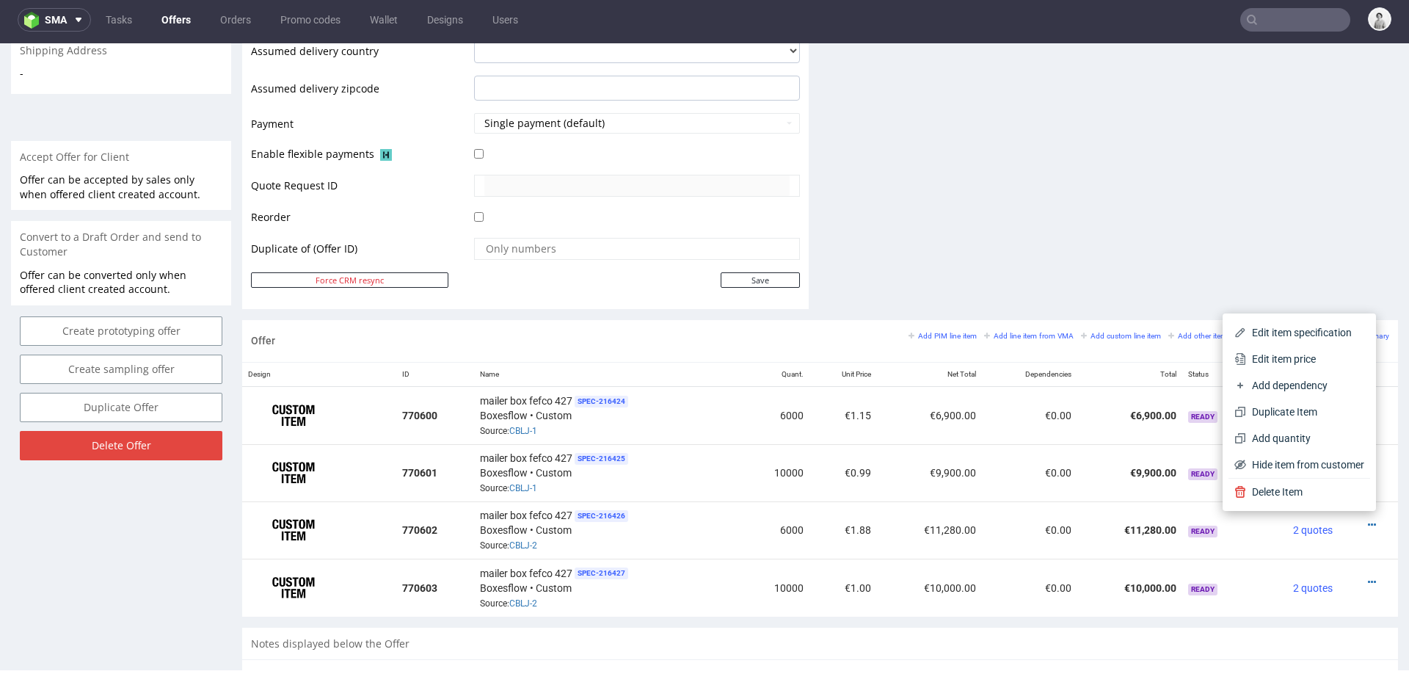
click at [1275, 354] on span "Edit item price" at bounding box center [1305, 359] width 118 height 15
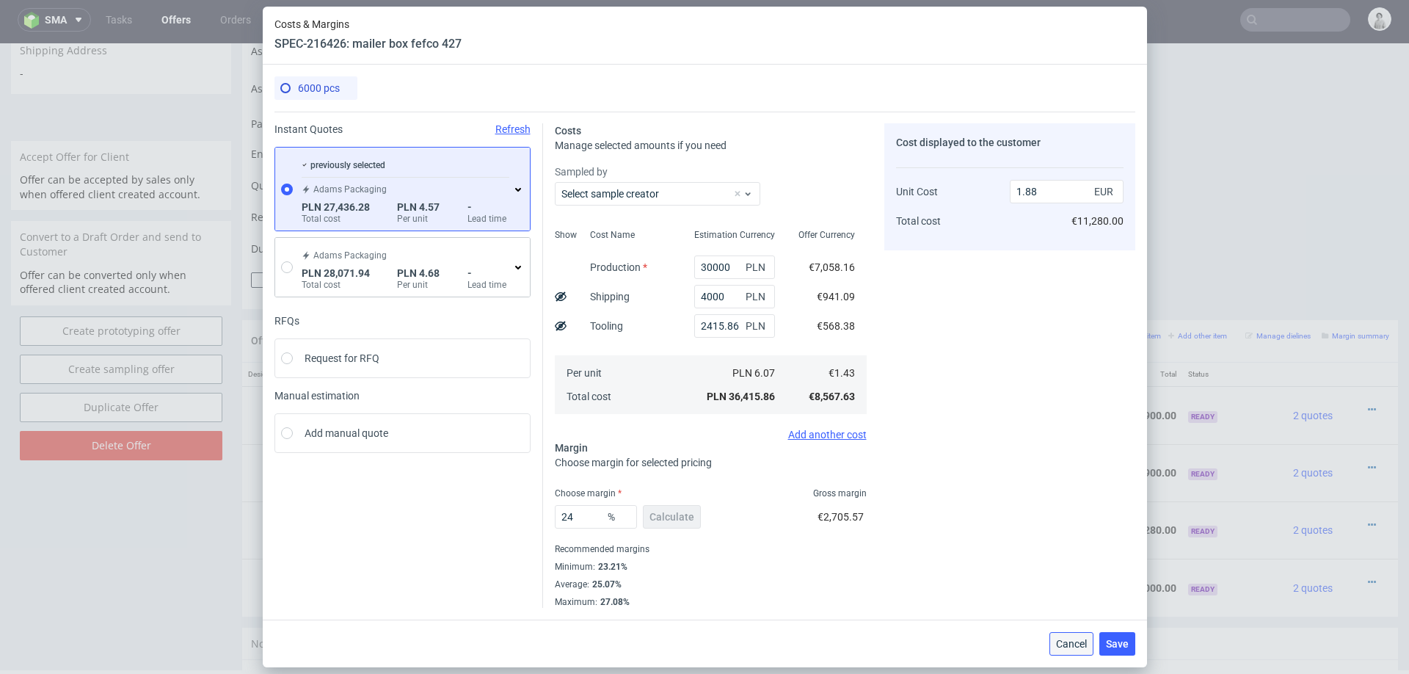
click at [1074, 638] on span "Cancel" at bounding box center [1071, 643] width 31 height 10
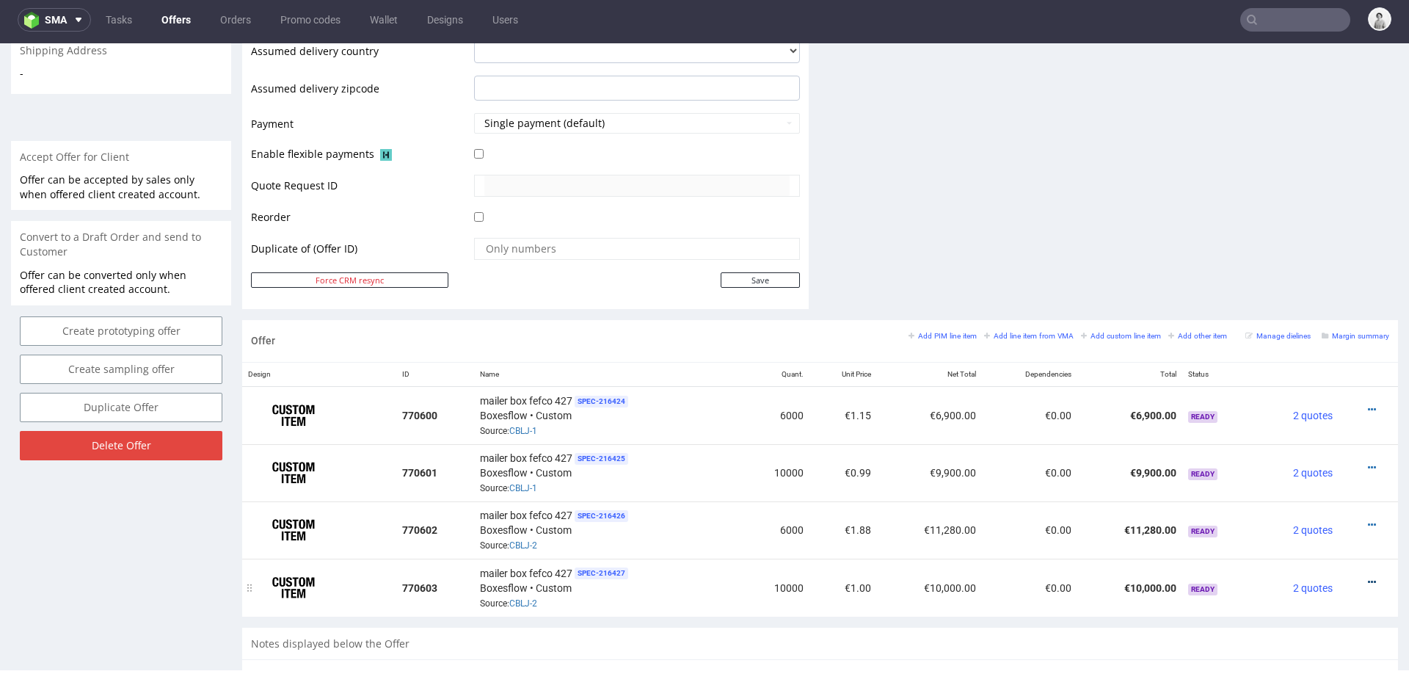
click at [1368, 577] on icon at bounding box center [1372, 582] width 8 height 10
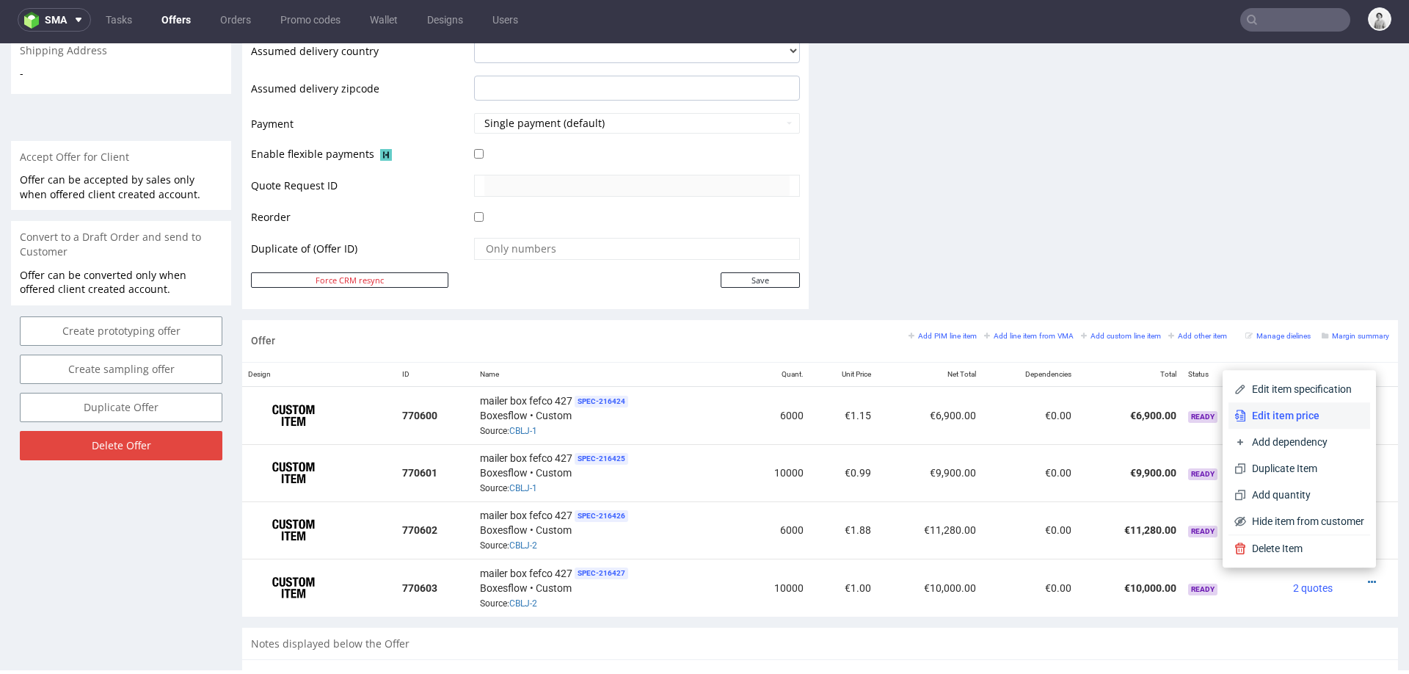
click at [1320, 409] on span "Edit item price" at bounding box center [1305, 415] width 118 height 15
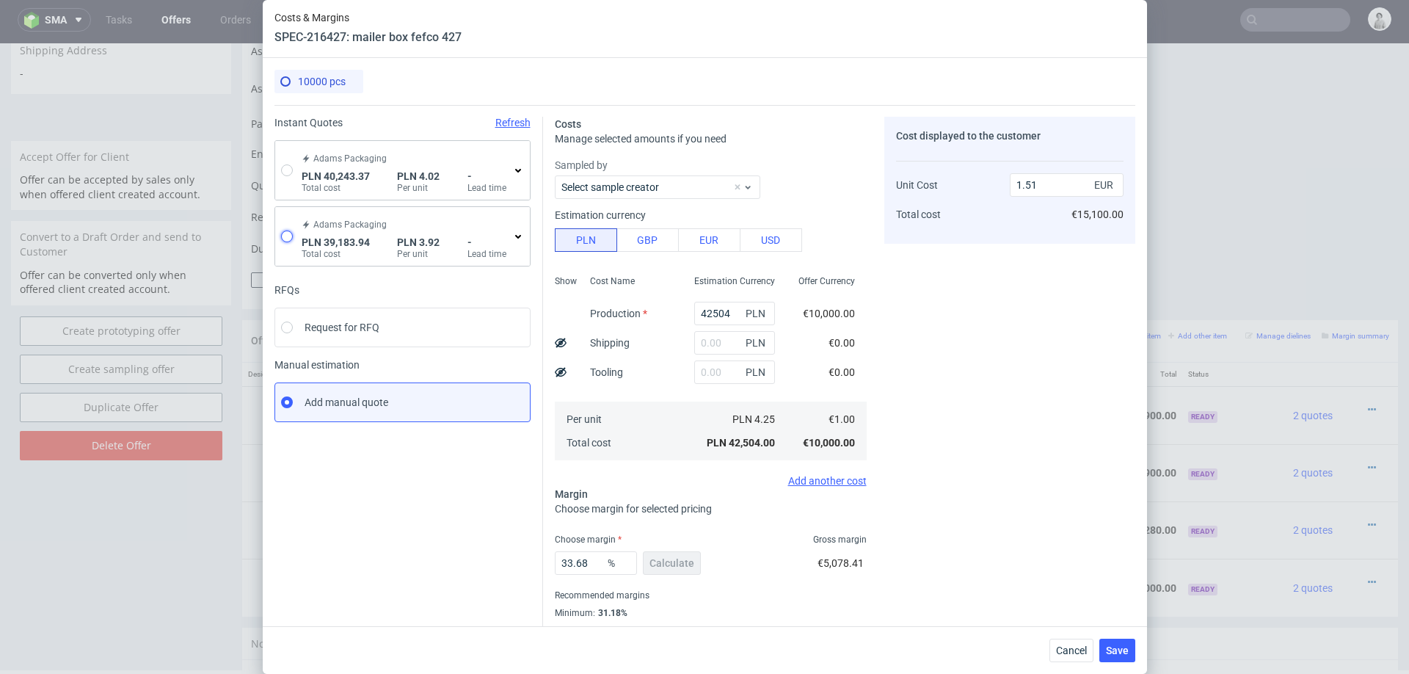
click at [288, 239] on input "radio" at bounding box center [287, 236] width 12 height 12
radio input "true"
radio input "false"
type input "36768.08"
type input "2415.86"
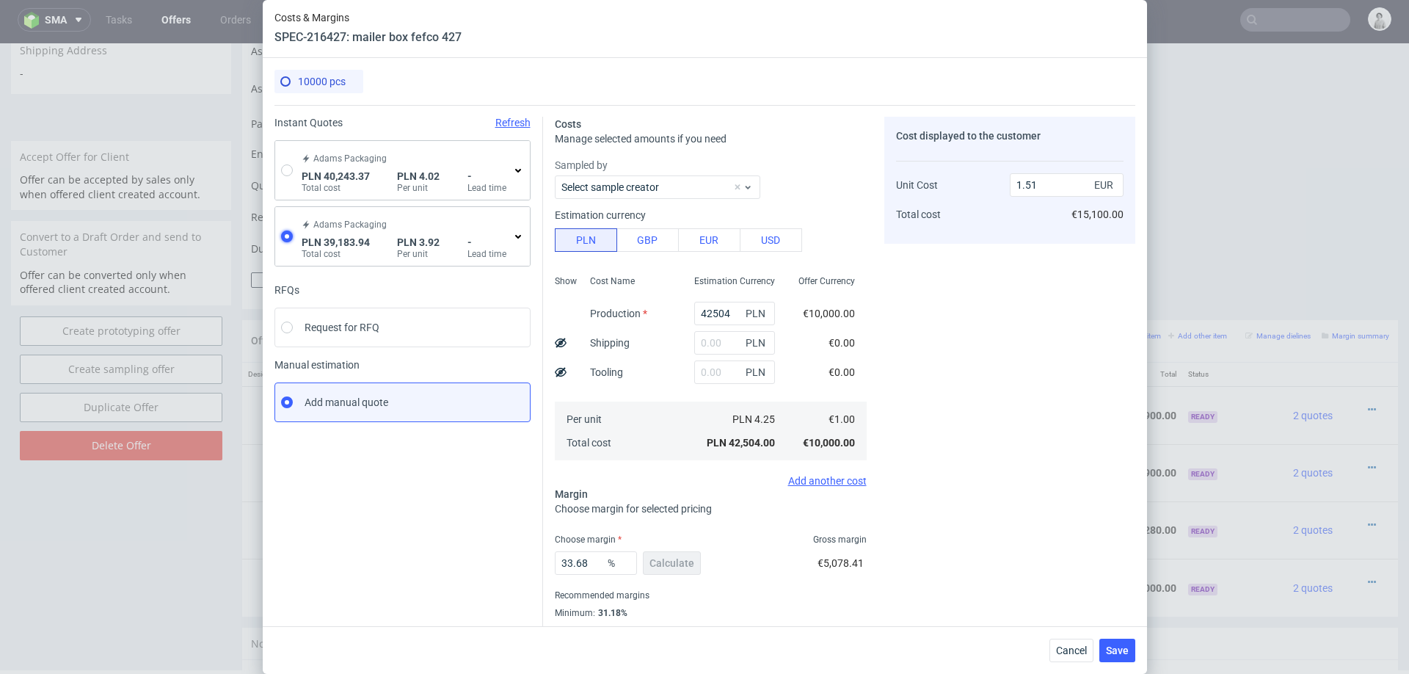
type input "0.93"
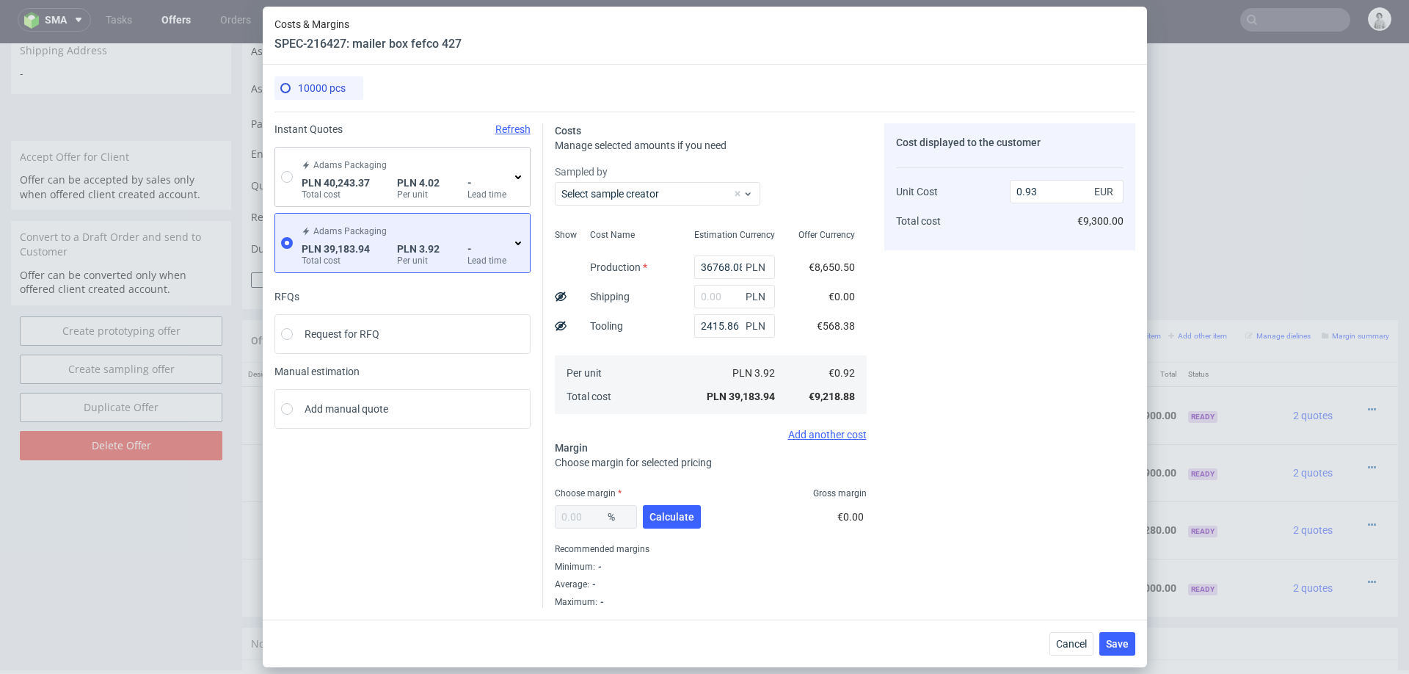
click at [514, 243] on icon at bounding box center [518, 243] width 12 height 12
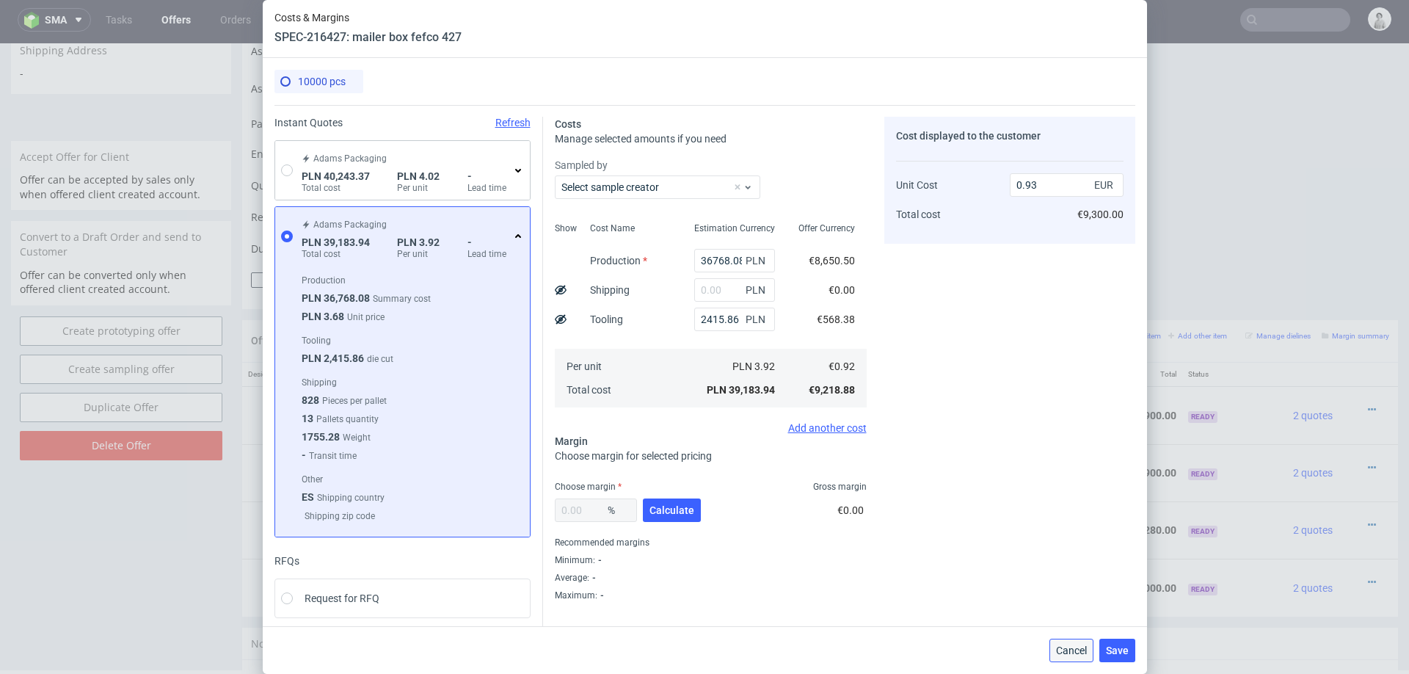
drag, startPoint x: 1078, startPoint y: 657, endPoint x: 906, endPoint y: 359, distance: 343.9
click at [1078, 657] on button "Cancel" at bounding box center [1071, 649] width 44 height 23
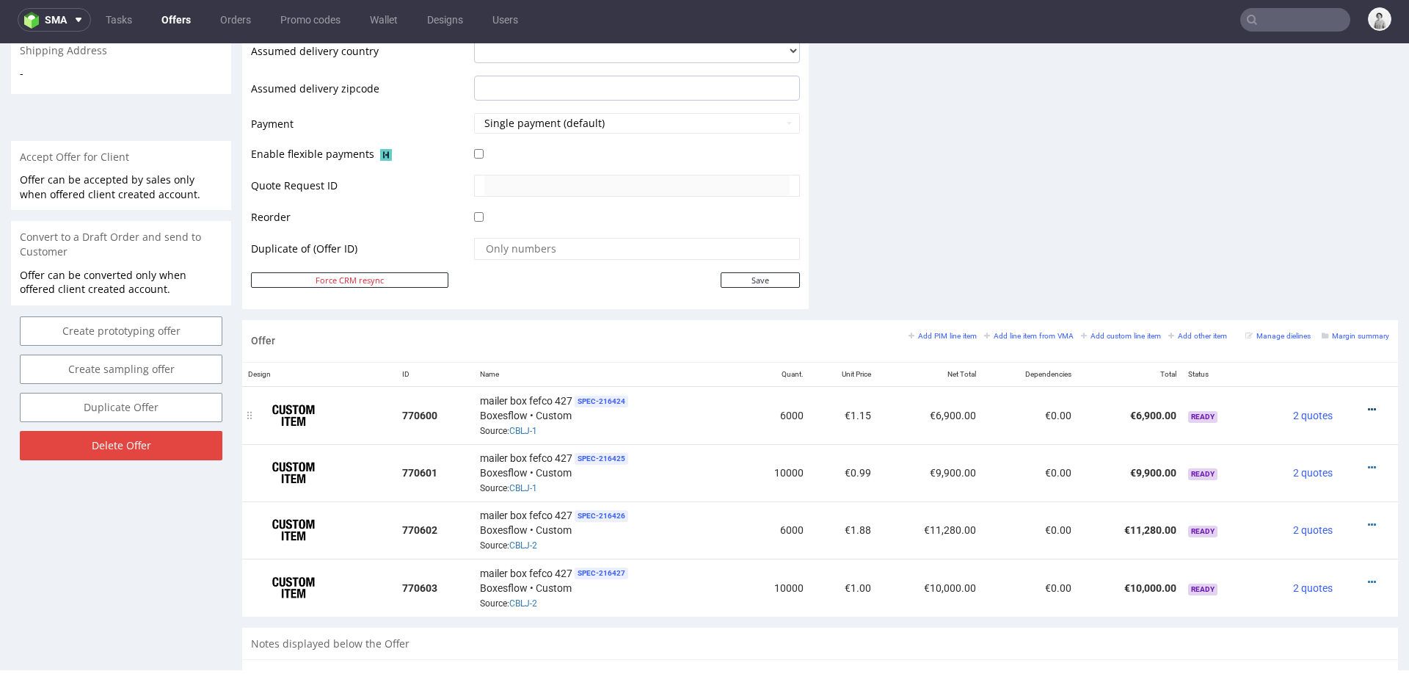
click at [1368, 404] on icon at bounding box center [1372, 409] width 8 height 10
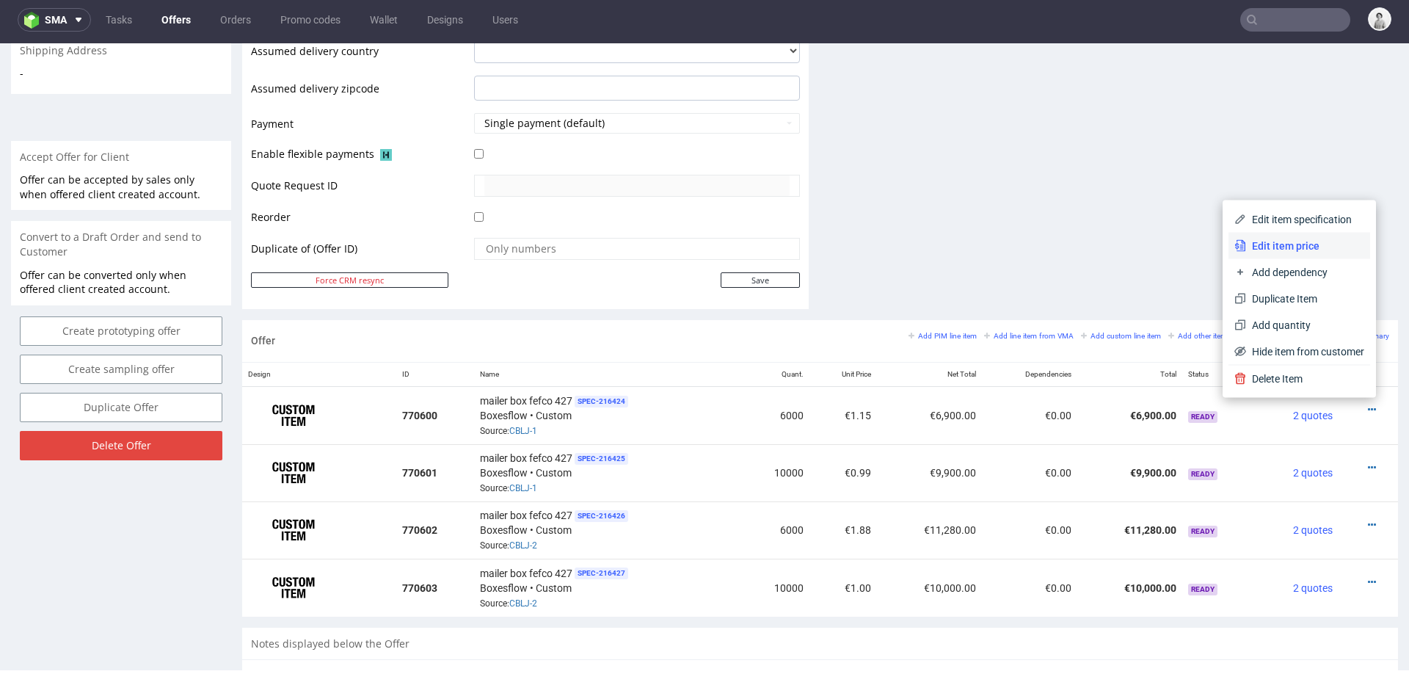
click at [1286, 247] on span "Edit item price" at bounding box center [1305, 246] width 118 height 15
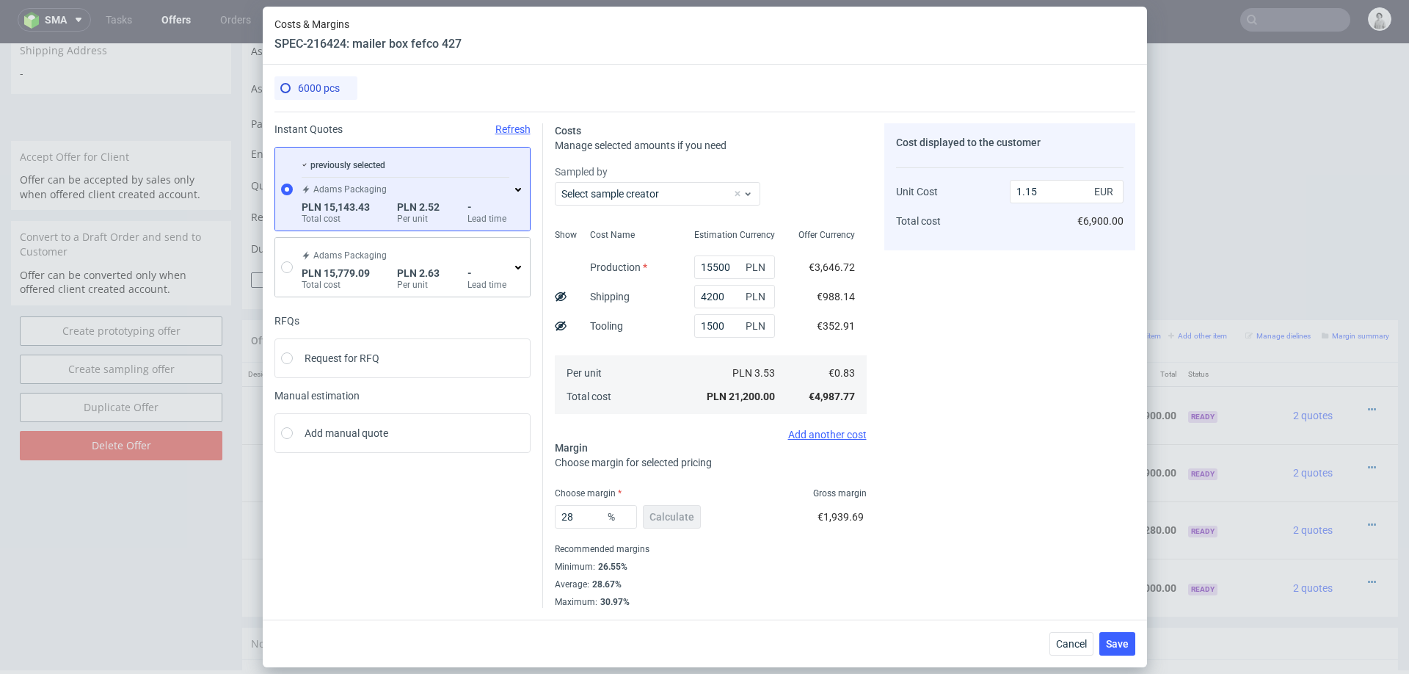
click at [516, 183] on icon at bounding box center [518, 189] width 12 height 12
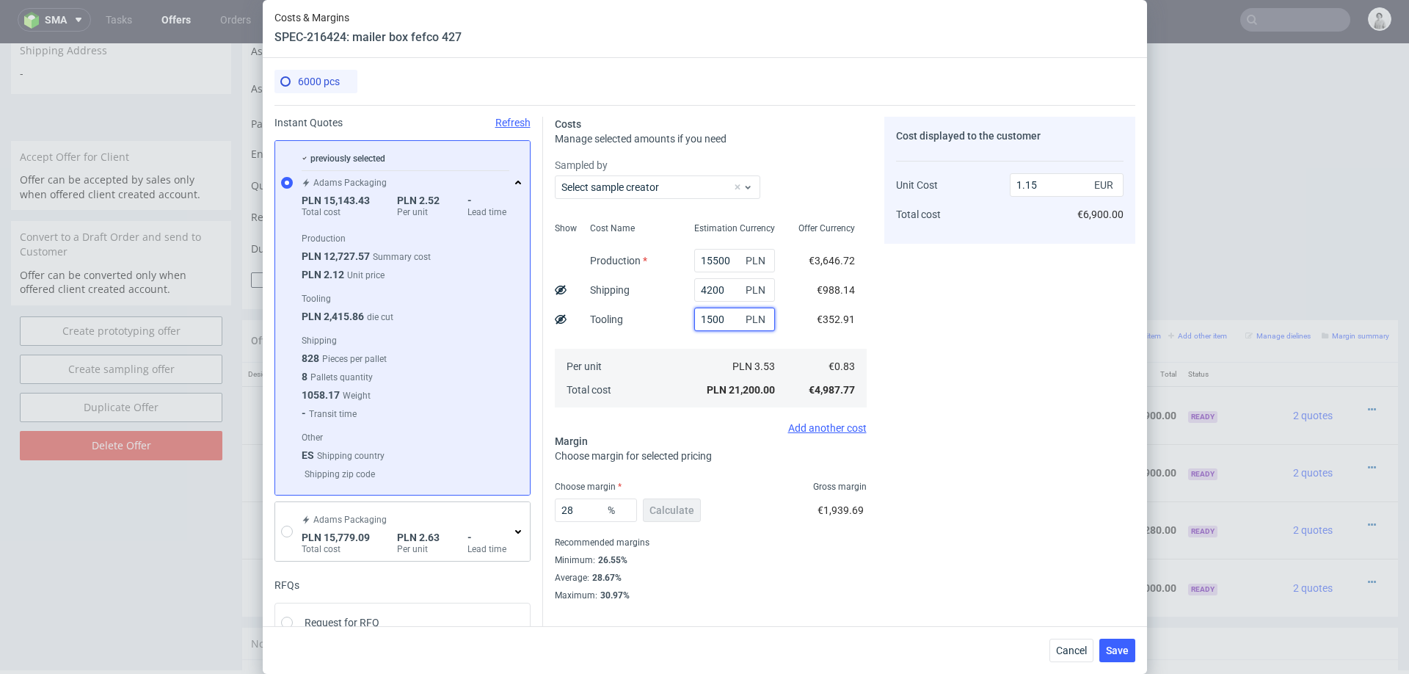
click at [716, 316] on input "1500" at bounding box center [734, 318] width 81 height 23
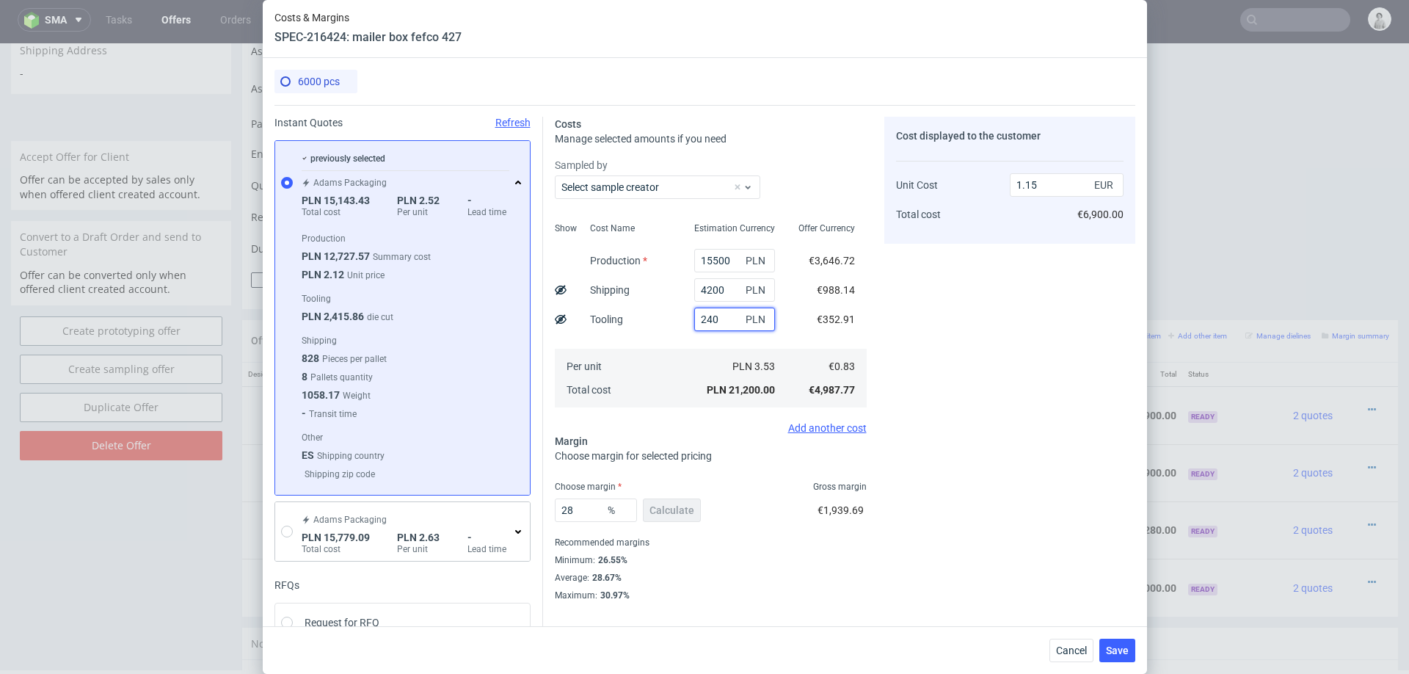
type input "2400"
type input "1.19"
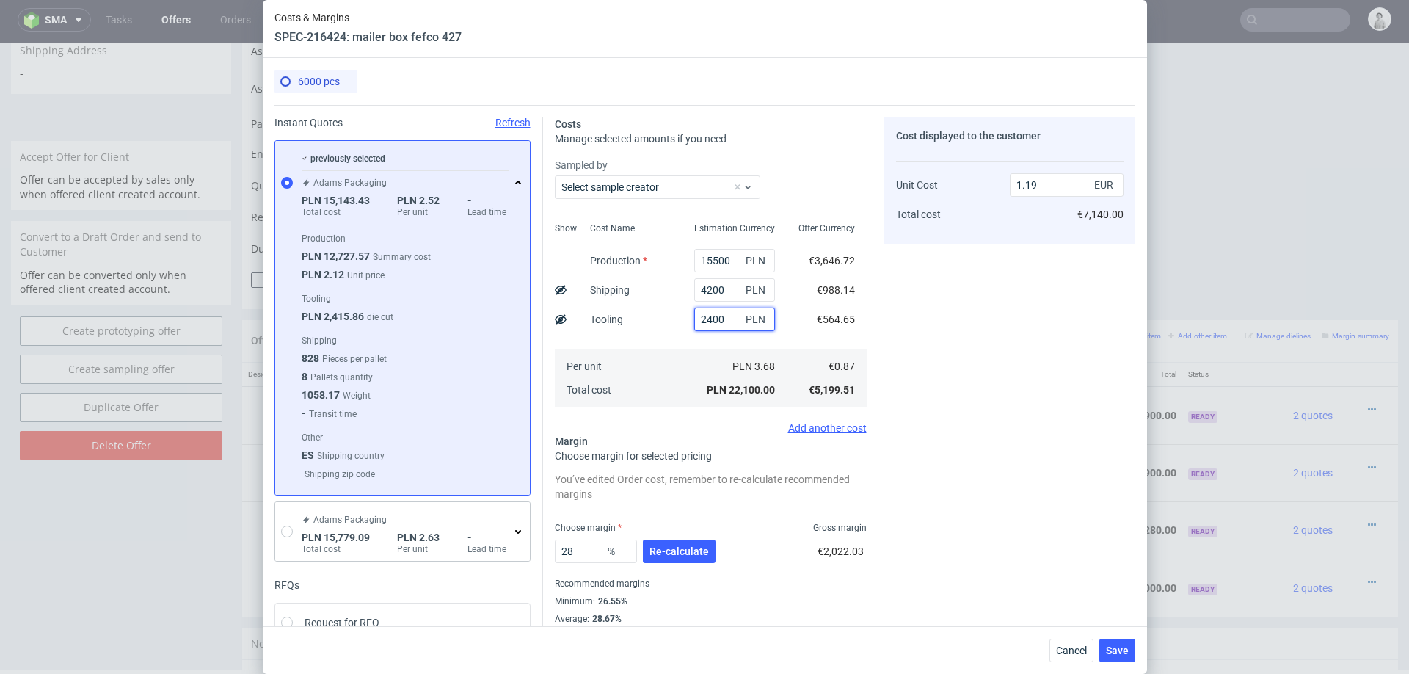
type input "2400"
click at [672, 342] on div "Cost Name Production Shipping Tooling Per unit Total cost" at bounding box center [630, 313] width 104 height 194
click at [710, 295] on input "4200" at bounding box center [734, 289] width 81 height 23
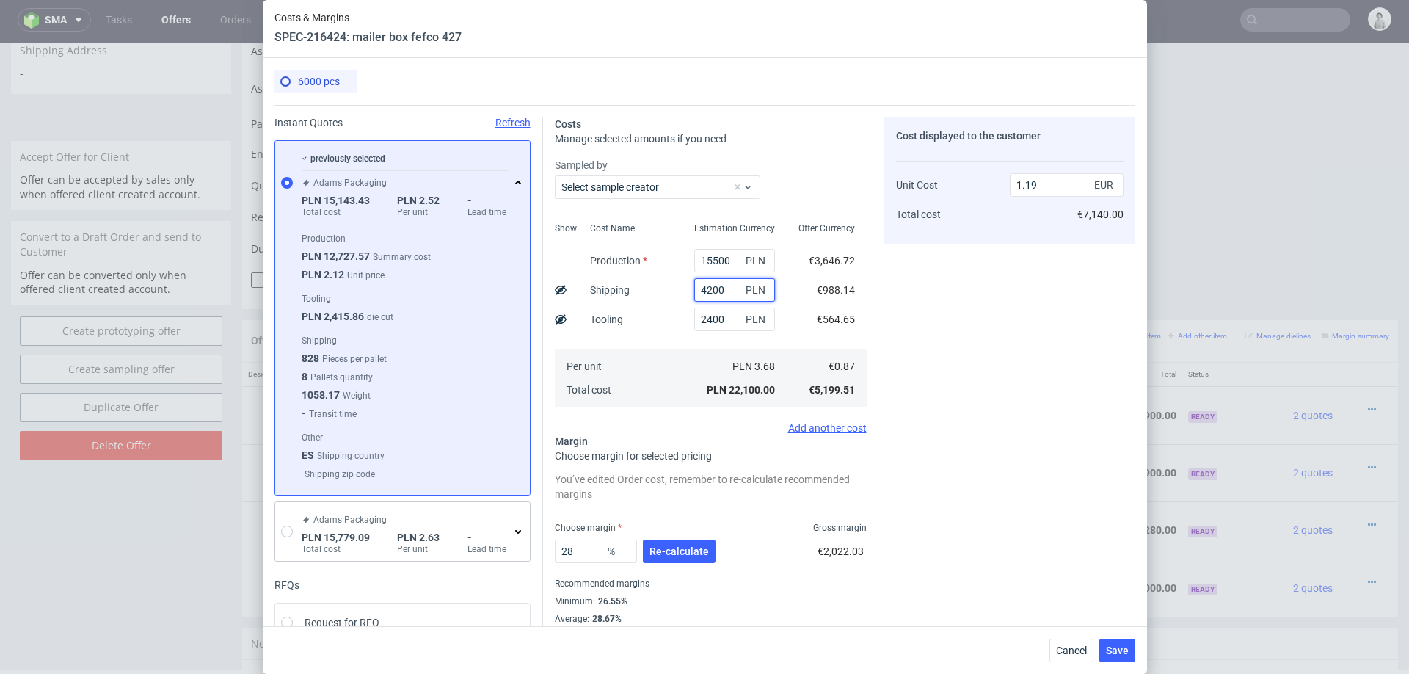
click at [710, 295] on input "4200" at bounding box center [734, 289] width 81 height 23
type input "0.97"
click at [663, 303] on div "Cost Name Production Shipping Tooling Per unit Total cost" at bounding box center [630, 313] width 104 height 194
click at [707, 258] on input "15500" at bounding box center [734, 260] width 81 height 23
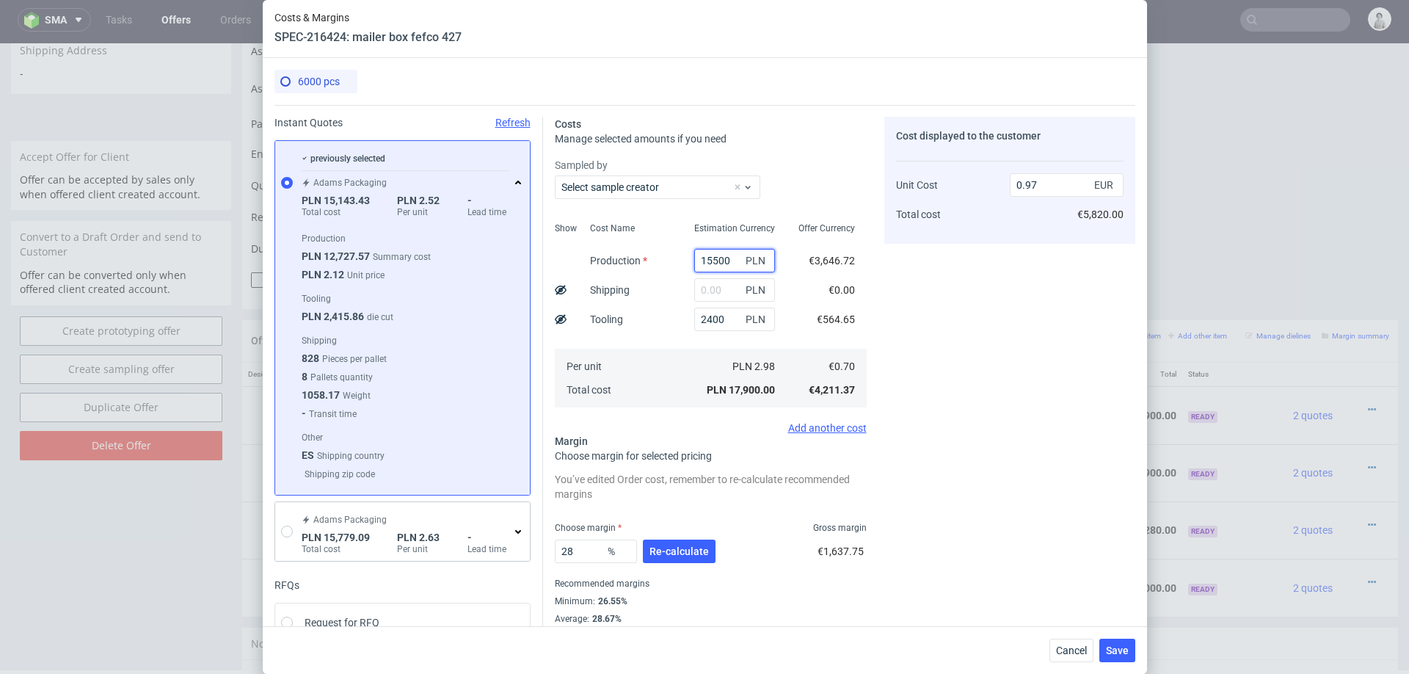
type input "156500"
type input "8.65"
type input "1500"
type input "0.21"
type input "16500"
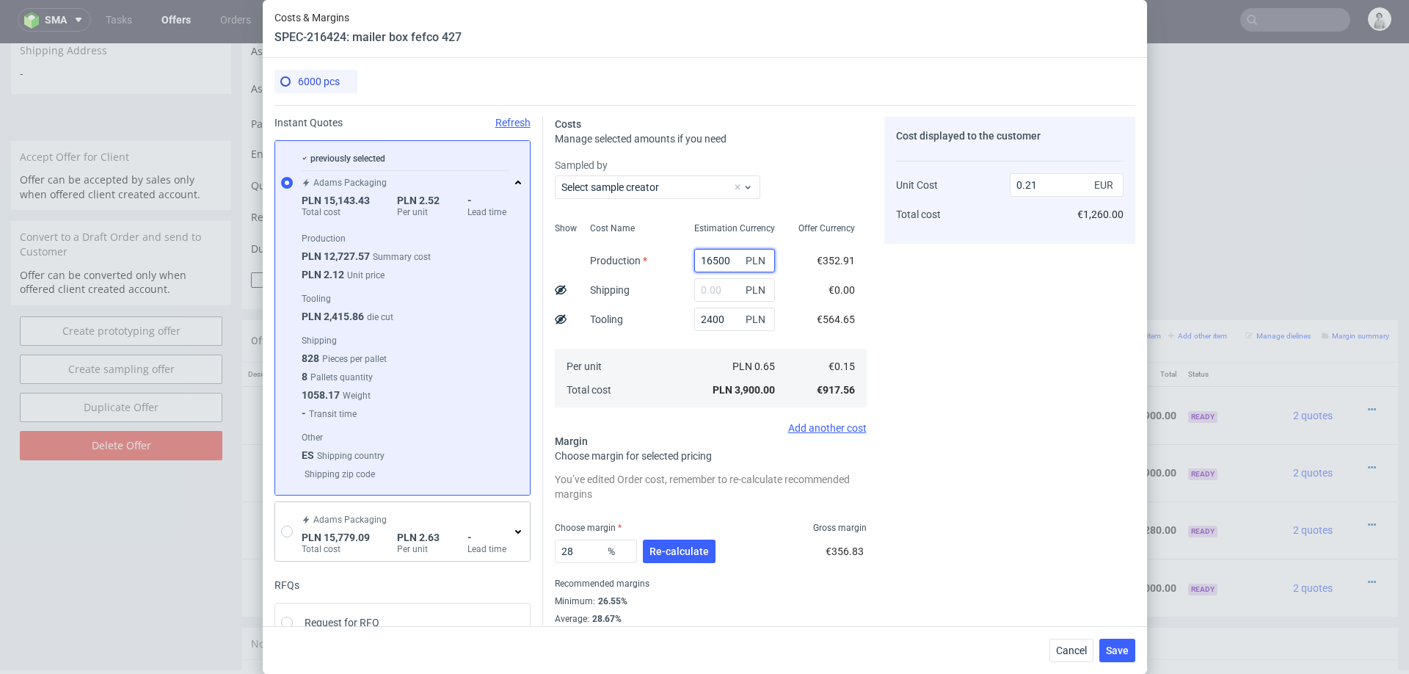
type input "1.03"
click at [709, 272] on div "16500 PLN" at bounding box center [734, 260] width 104 height 29
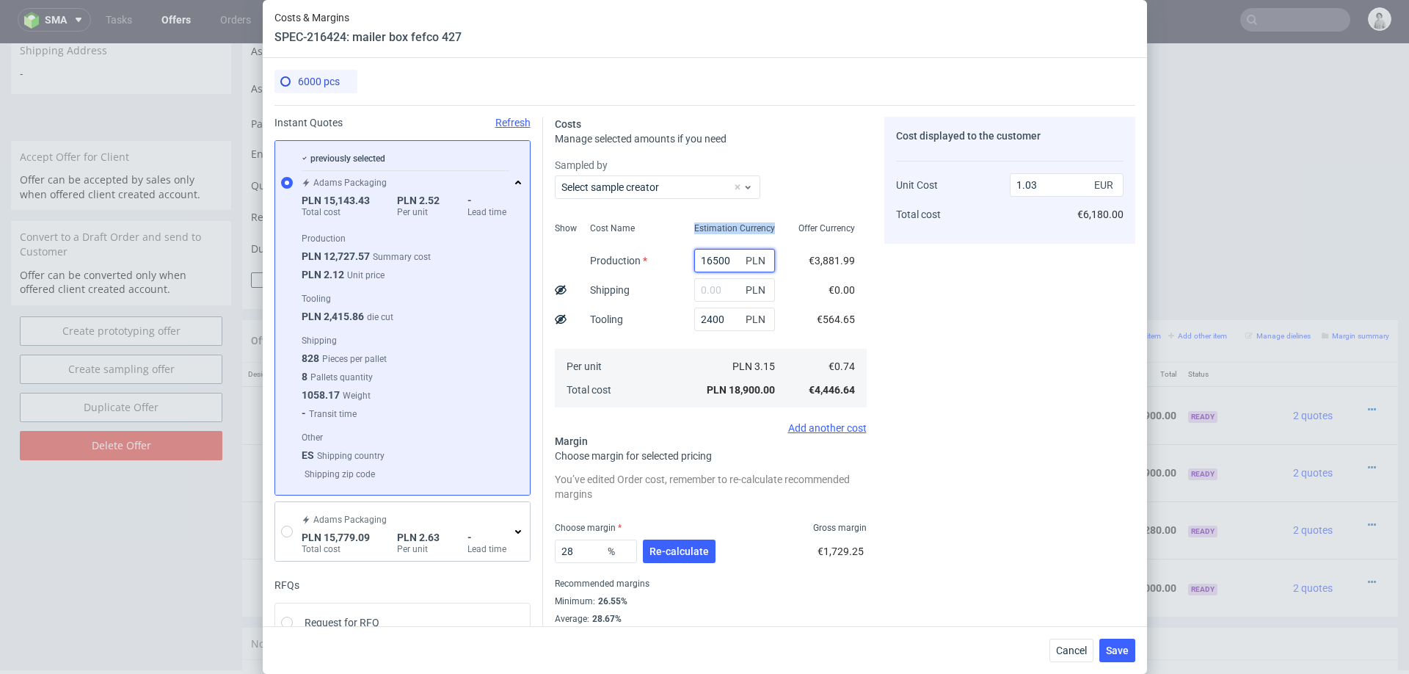
click at [719, 254] on input "16500" at bounding box center [734, 260] width 81 height 23
click at [719, 257] on input "16500" at bounding box center [734, 260] width 81 height 23
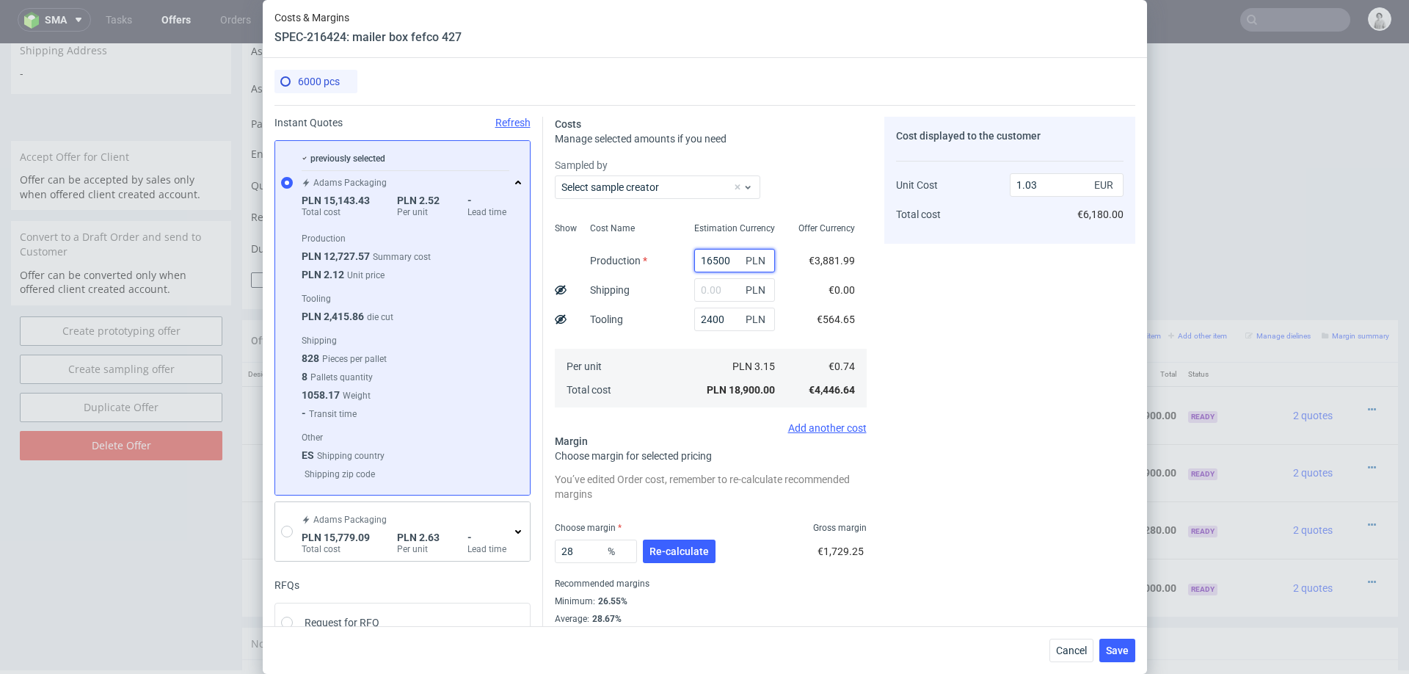
click at [719, 257] on input "16500" at bounding box center [734, 260] width 81 height 23
type input "1"
type input "0.13"
type input "17000"
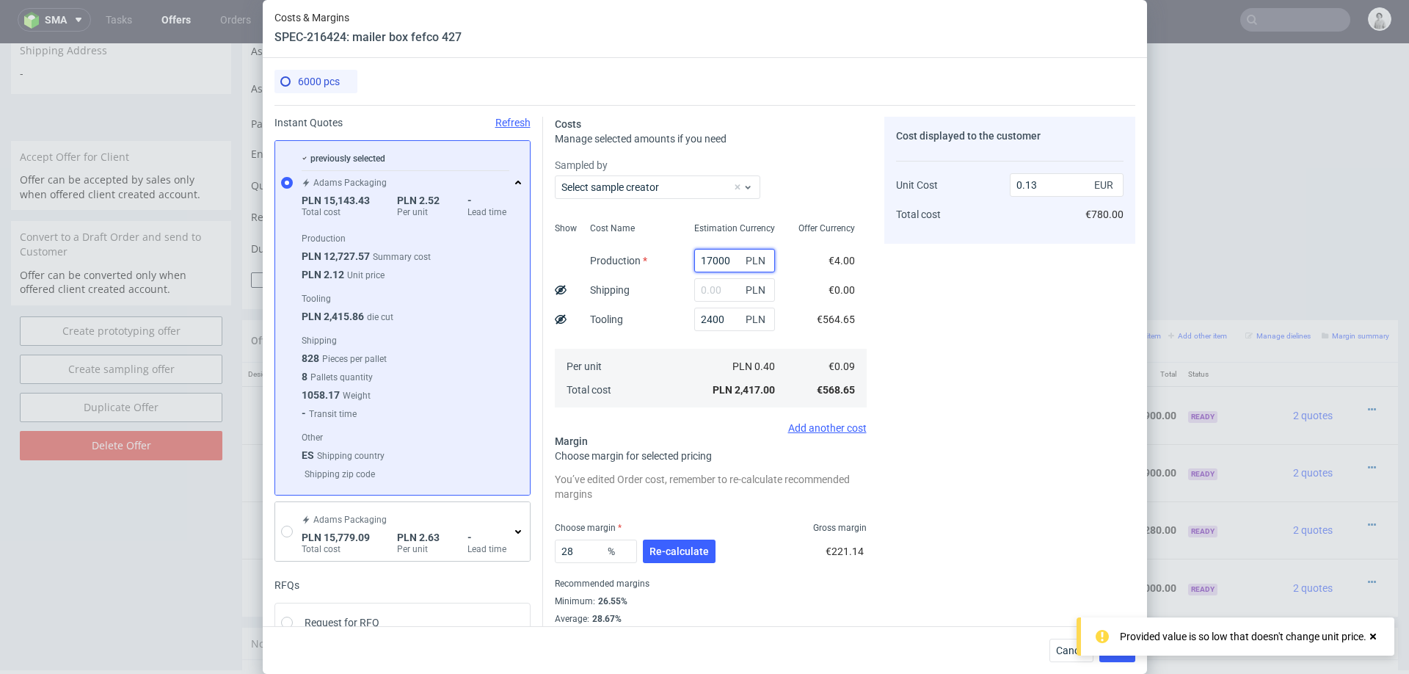
type input "1.05"
type input "17000"
click at [607, 399] on div "Total cost" at bounding box center [600, 389] width 45 height 23
click at [720, 290] on input "text" at bounding box center [734, 289] width 81 height 23
paste input "4200"
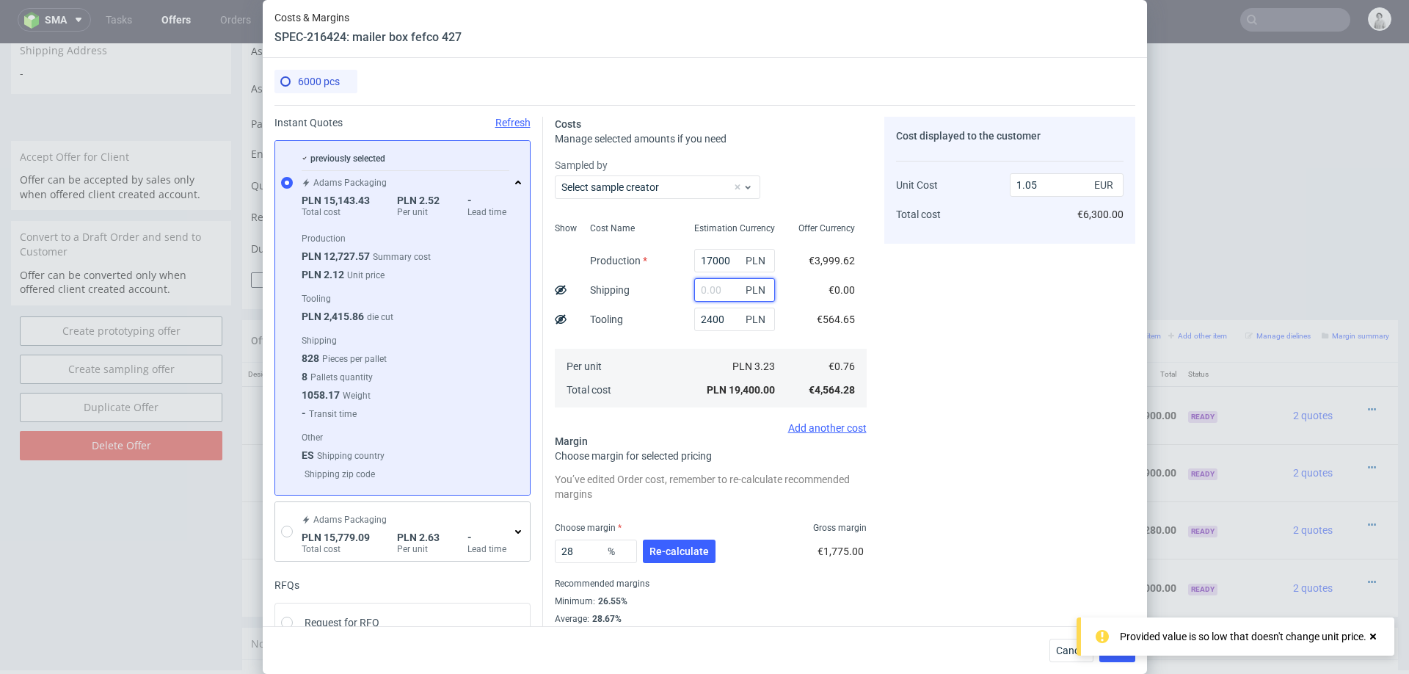
type input "4200"
type input "1.28"
type input "4200"
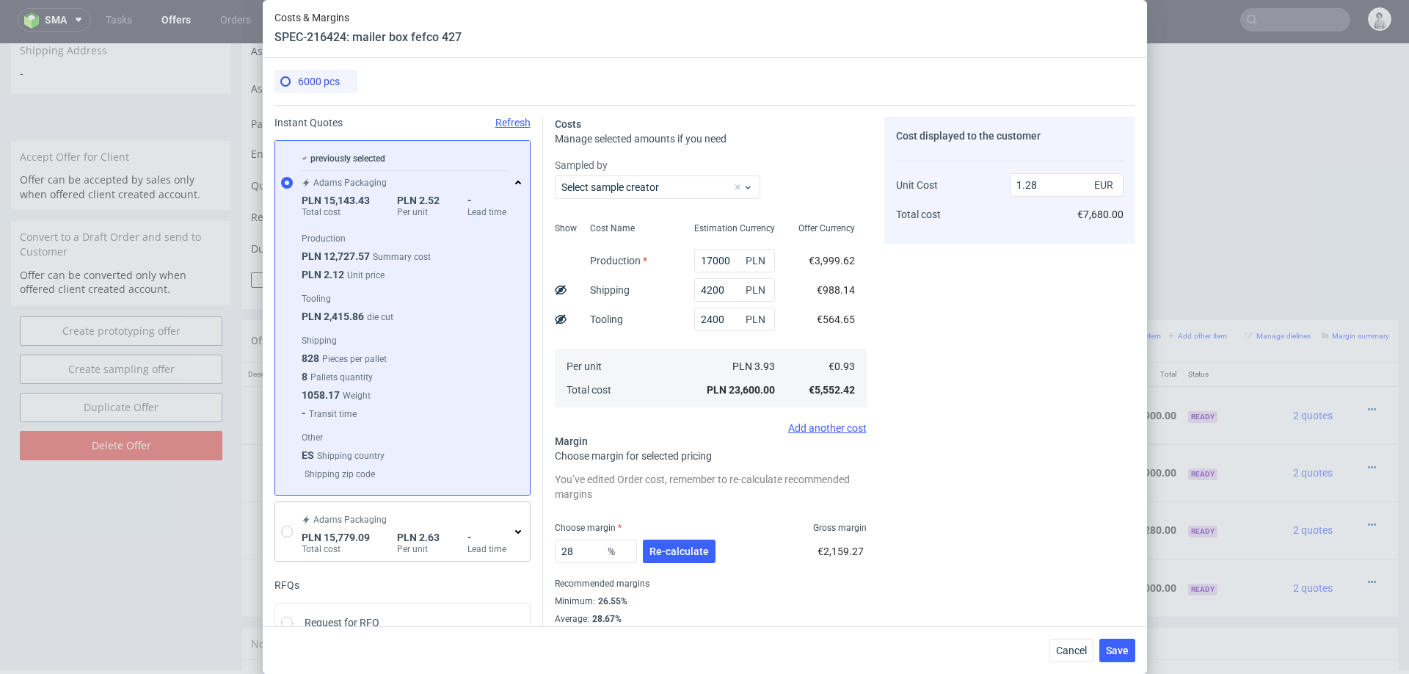
click at [646, 333] on div "Cost Name Production Shipping Tooling Per unit Total cost" at bounding box center [630, 313] width 104 height 194
click at [688, 547] on span "Re-calculate" at bounding box center [678, 551] width 59 height 10
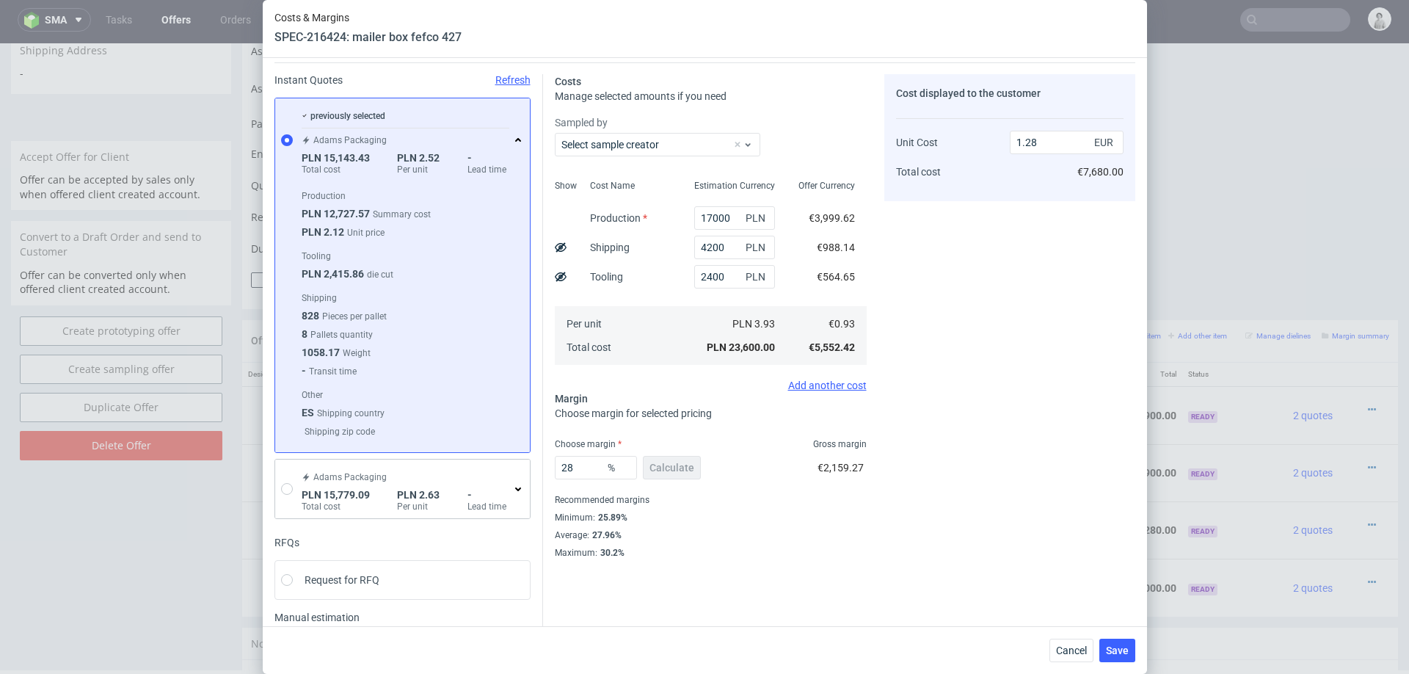
scroll to position [48, 0]
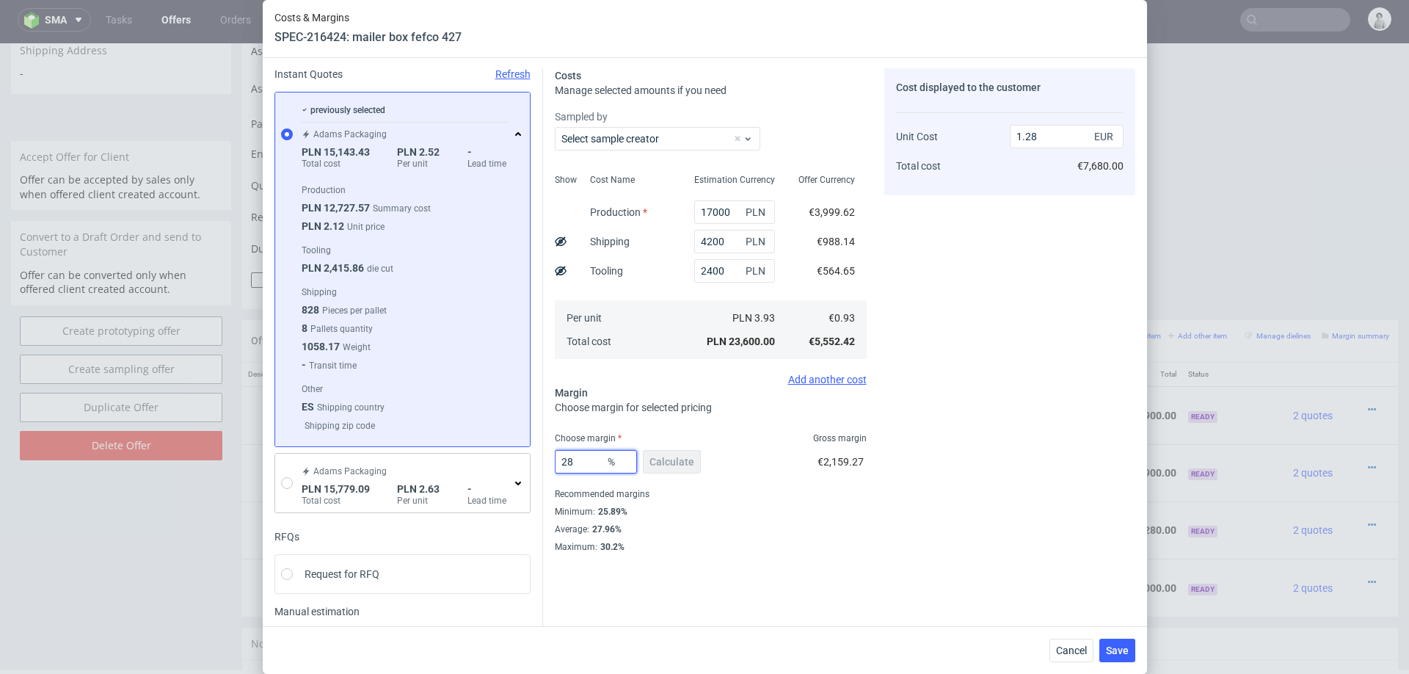
click at [582, 461] on input "28" at bounding box center [596, 461] width 82 height 23
type input "26"
type input "1.24"
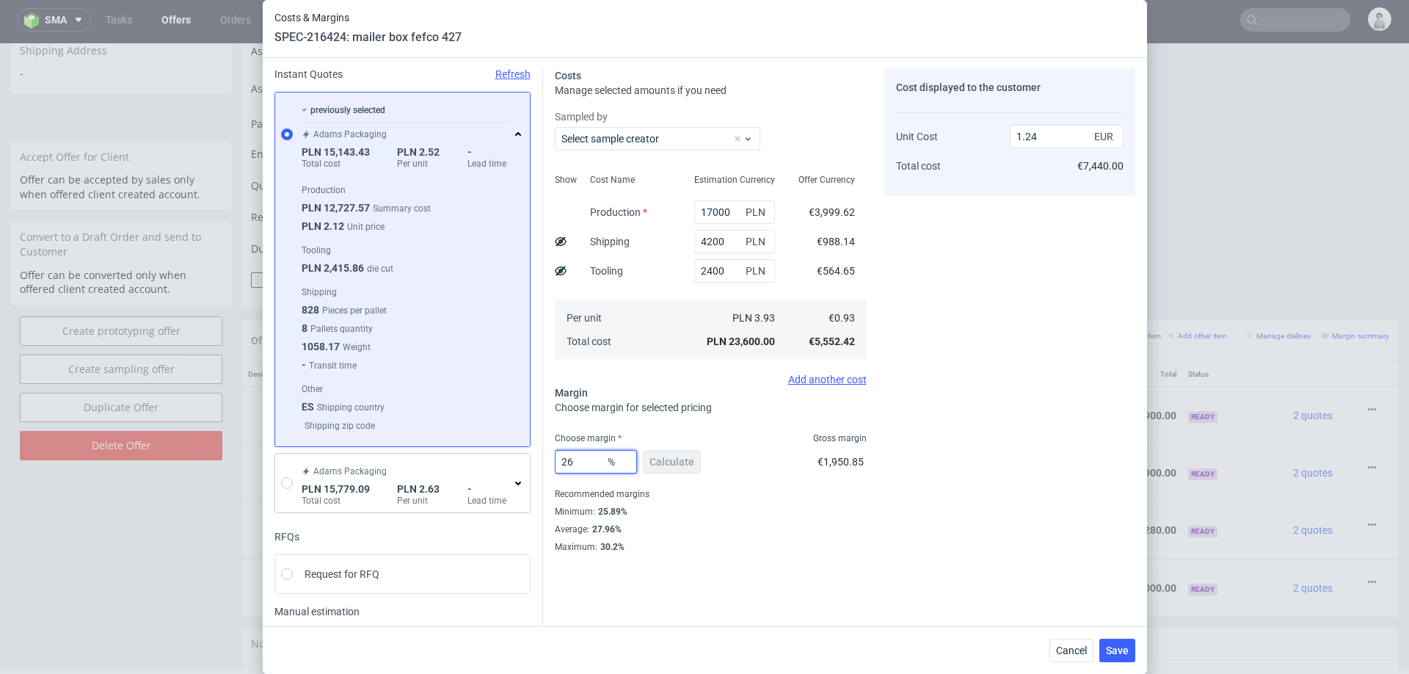
type input "26"
click at [950, 600] on div "Instant Quotes Refresh previously selected Adams Packaging PLN 15,143.43 Total …" at bounding box center [704, 369] width 861 height 624
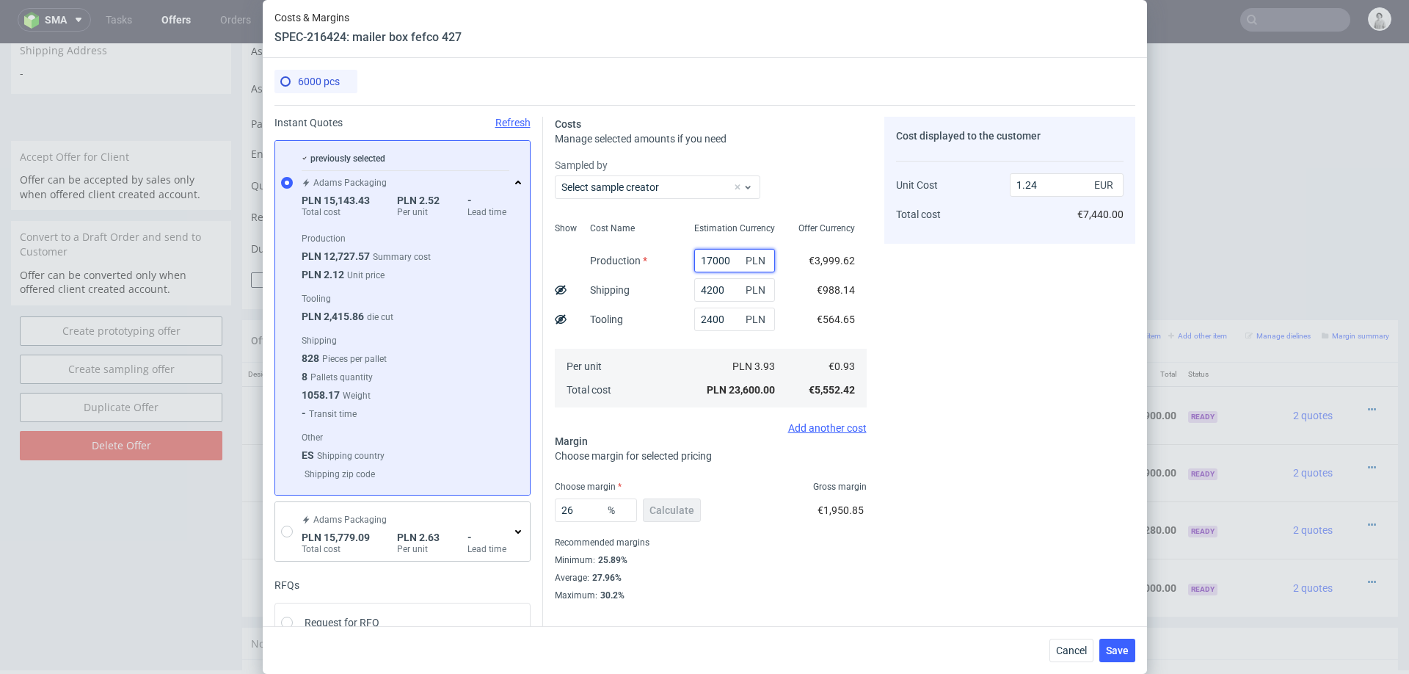
click at [715, 263] on input "17000" at bounding box center [734, 260] width 81 height 23
type input "1"
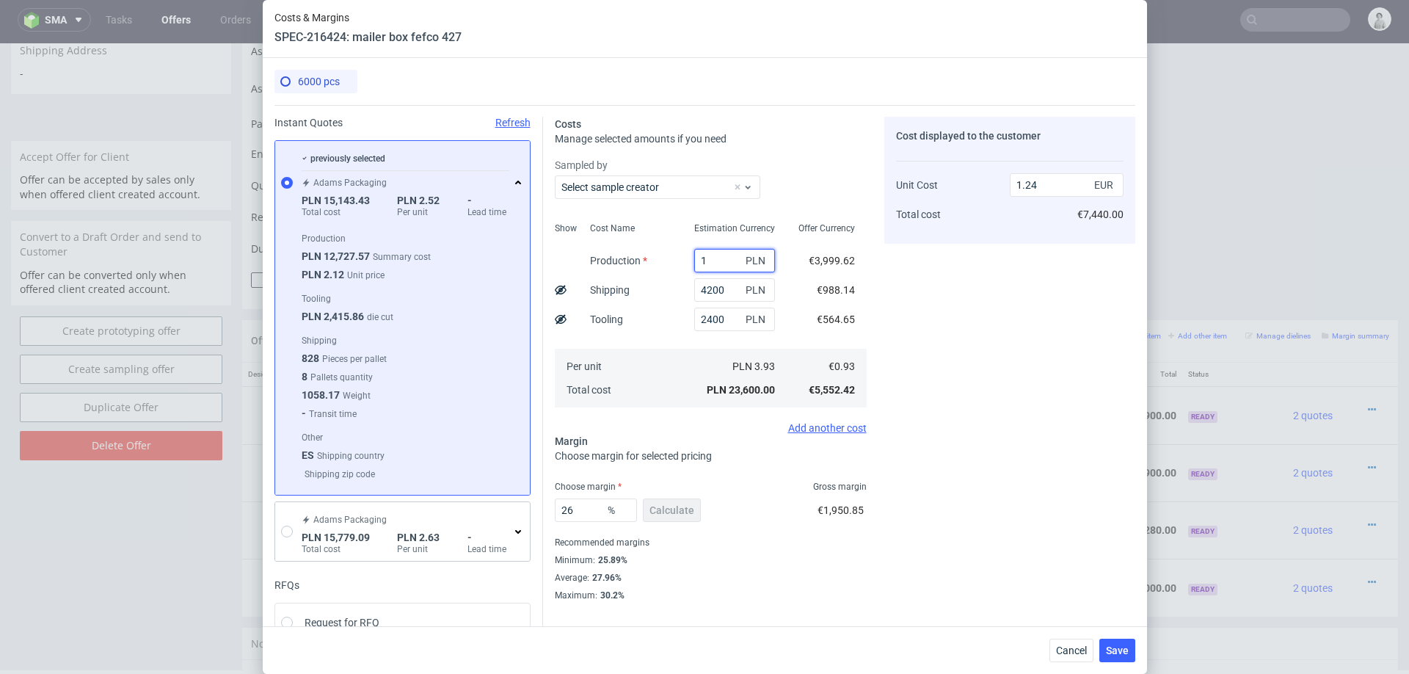
type input "0.34"
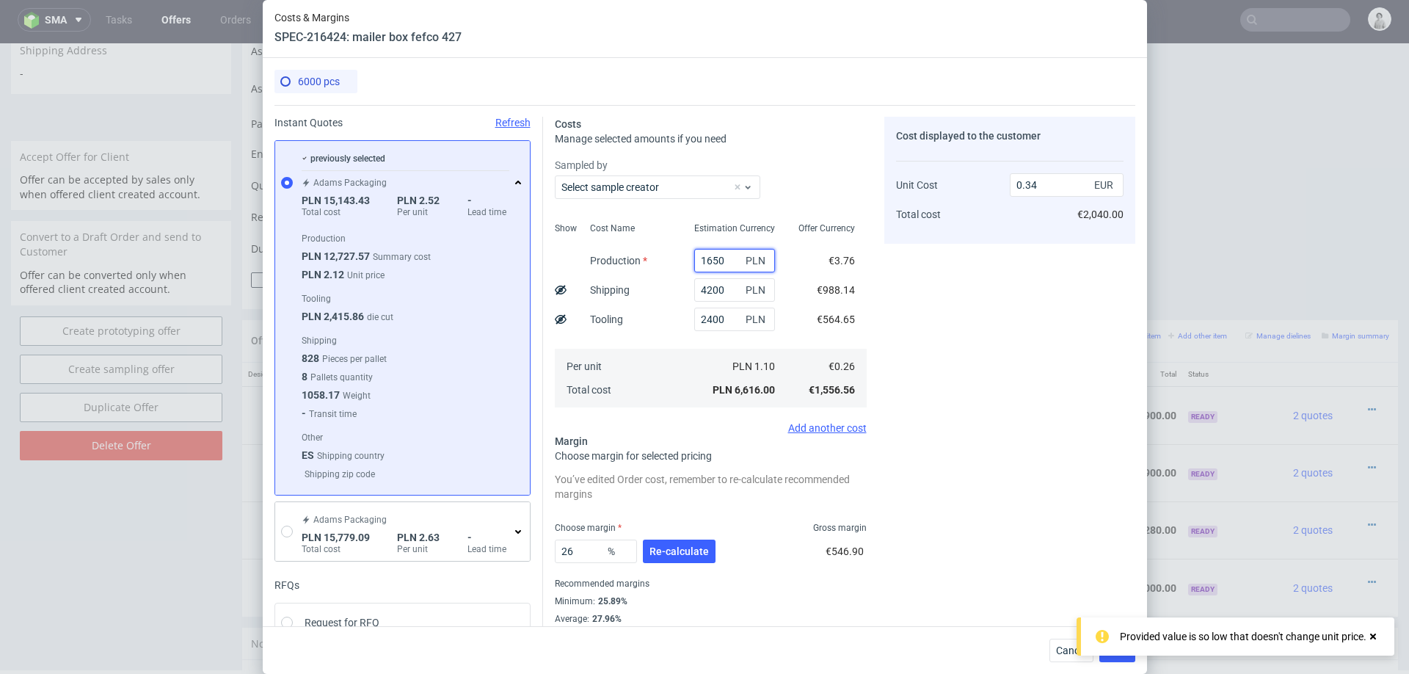
type input "16500"
type input "1.22"
type input "16500"
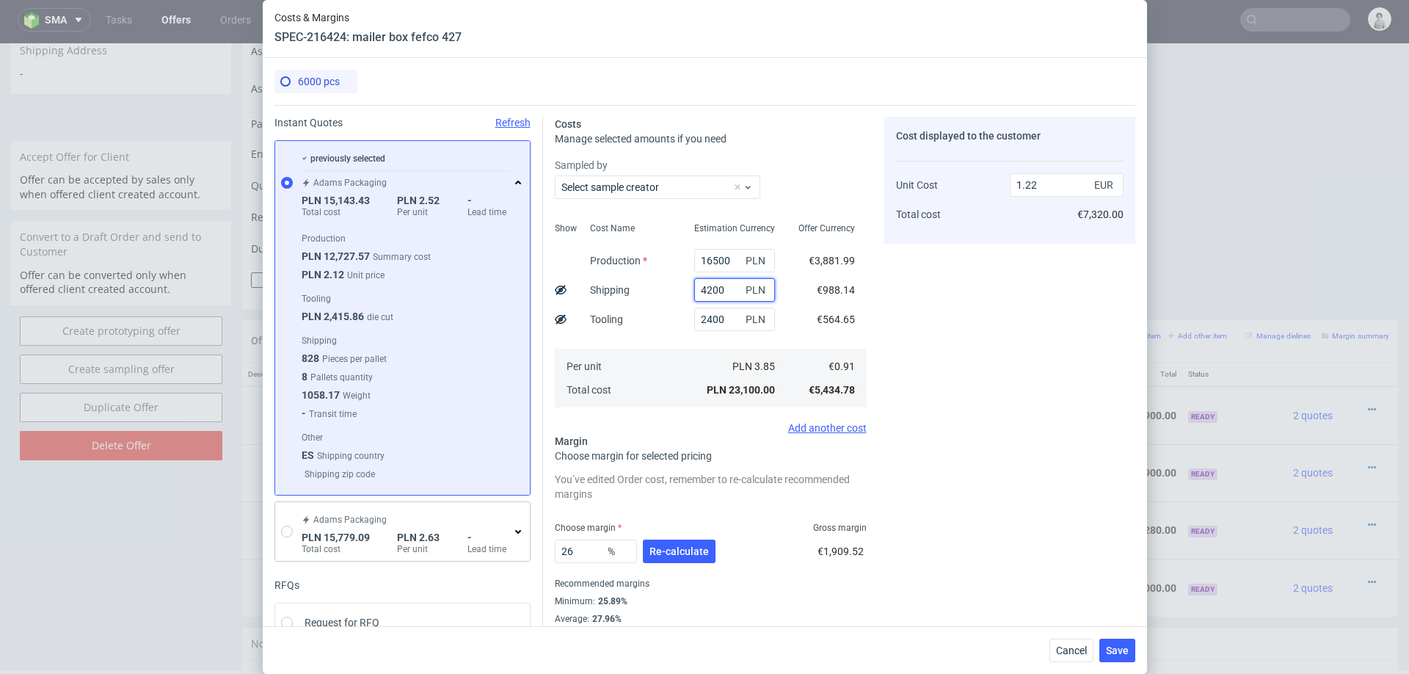
click at [716, 288] on input "4200" at bounding box center [734, 289] width 81 height 23
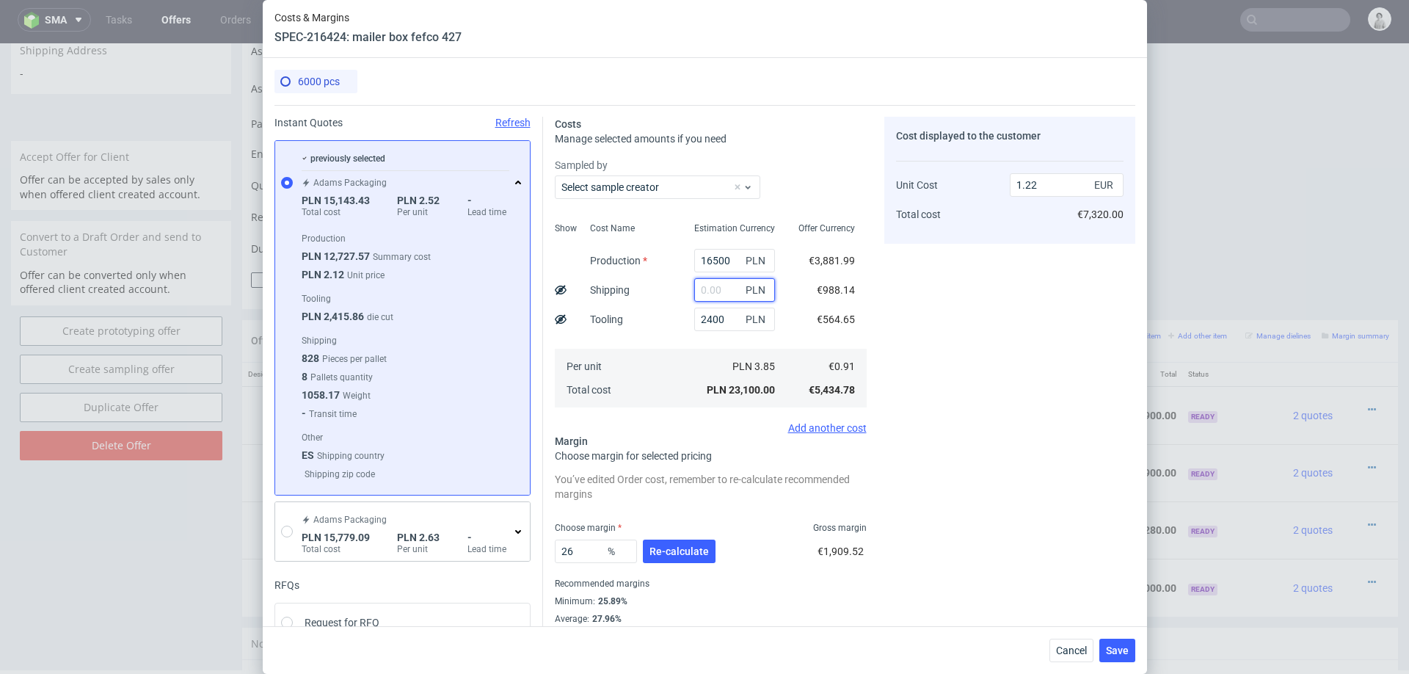
type input "1"
click at [699, 341] on div "Estimation Currency 16500 PLN PLN 2400 PLN PLN 3.15 PLN 18,900.00" at bounding box center [734, 313] width 104 height 194
click at [727, 261] on input "16500" at bounding box center [734, 260] width 81 height 23
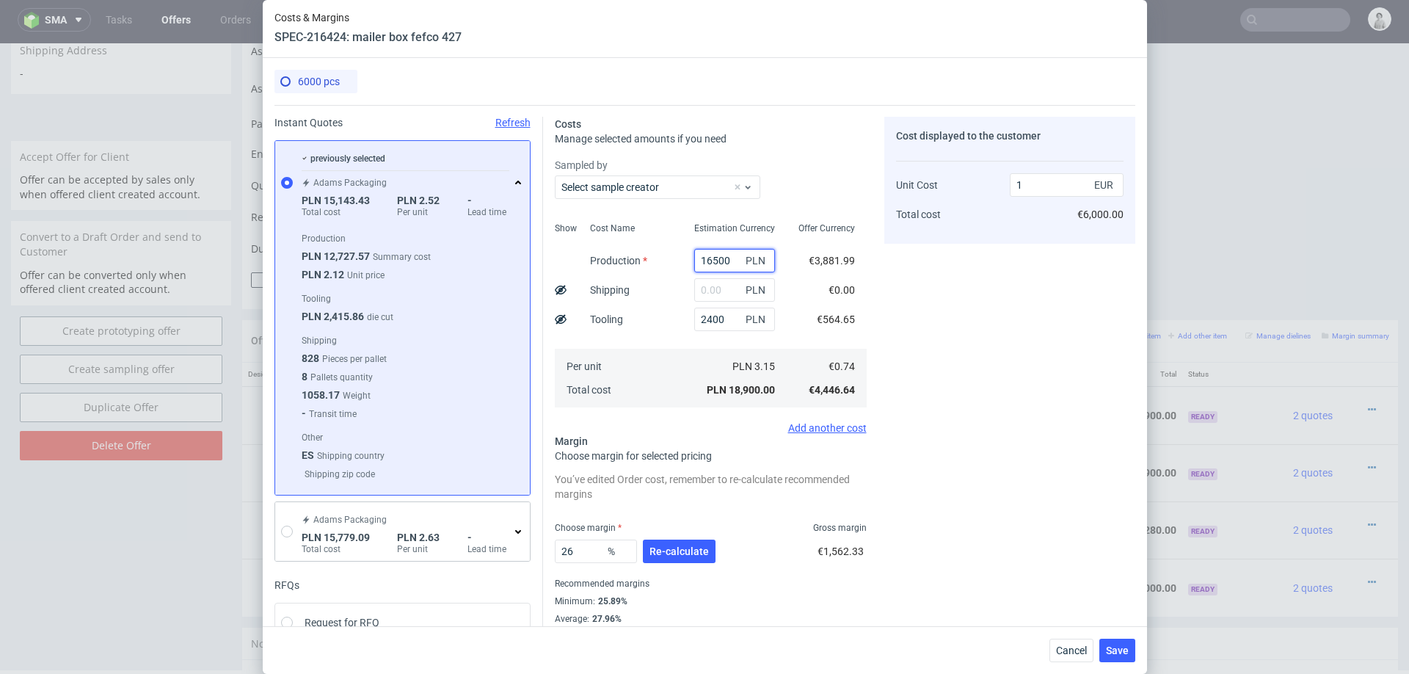
click at [727, 261] on input "16500" at bounding box center [734, 260] width 81 height 23
type input "17000"
type input "1.02"
type input "17000"
click at [663, 310] on div "Cost Name Production Shipping Tooling Per unit Total cost" at bounding box center [630, 313] width 104 height 194
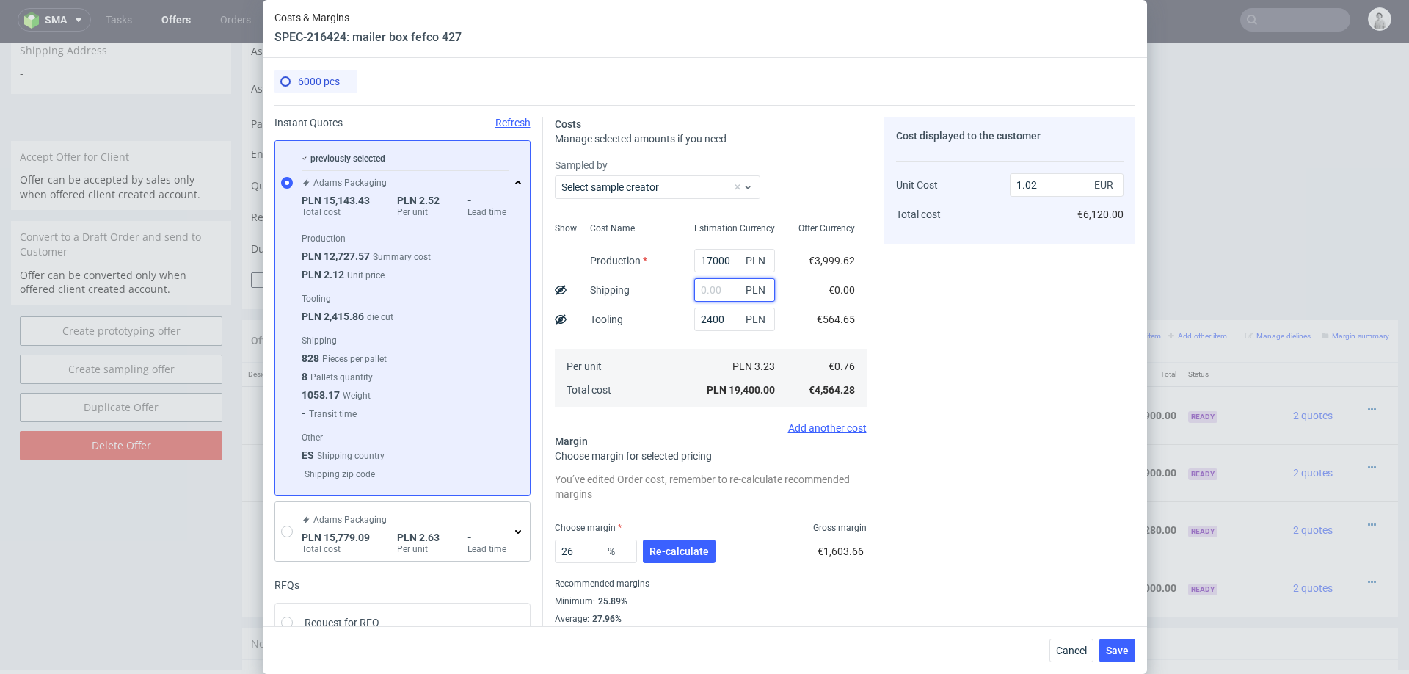
click at [727, 292] on input "text" at bounding box center [734, 289] width 81 height 23
paste input "4200"
type input "4200"
type input "1.24"
type input "4200"
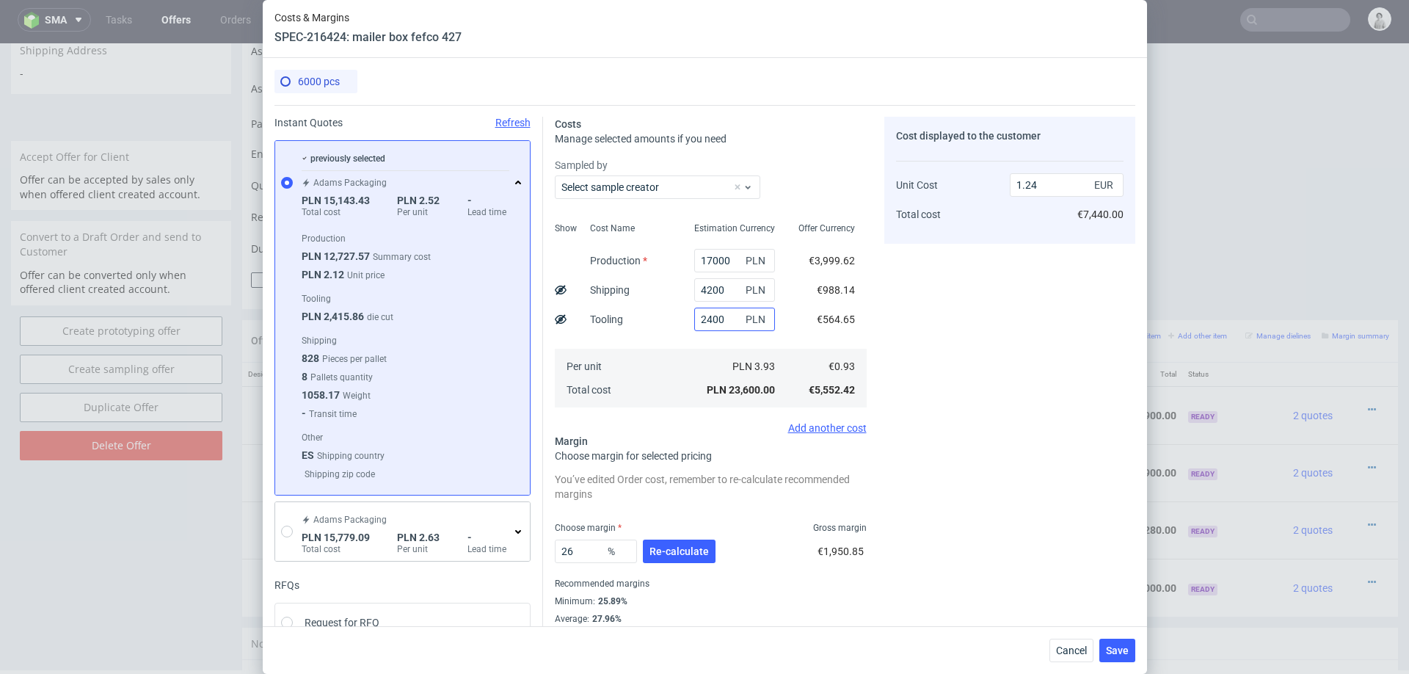
click at [663, 349] on div "Per unit Total cost" at bounding box center [630, 378] width 104 height 59
click at [672, 558] on button "Re-calculate" at bounding box center [679, 550] width 73 height 23
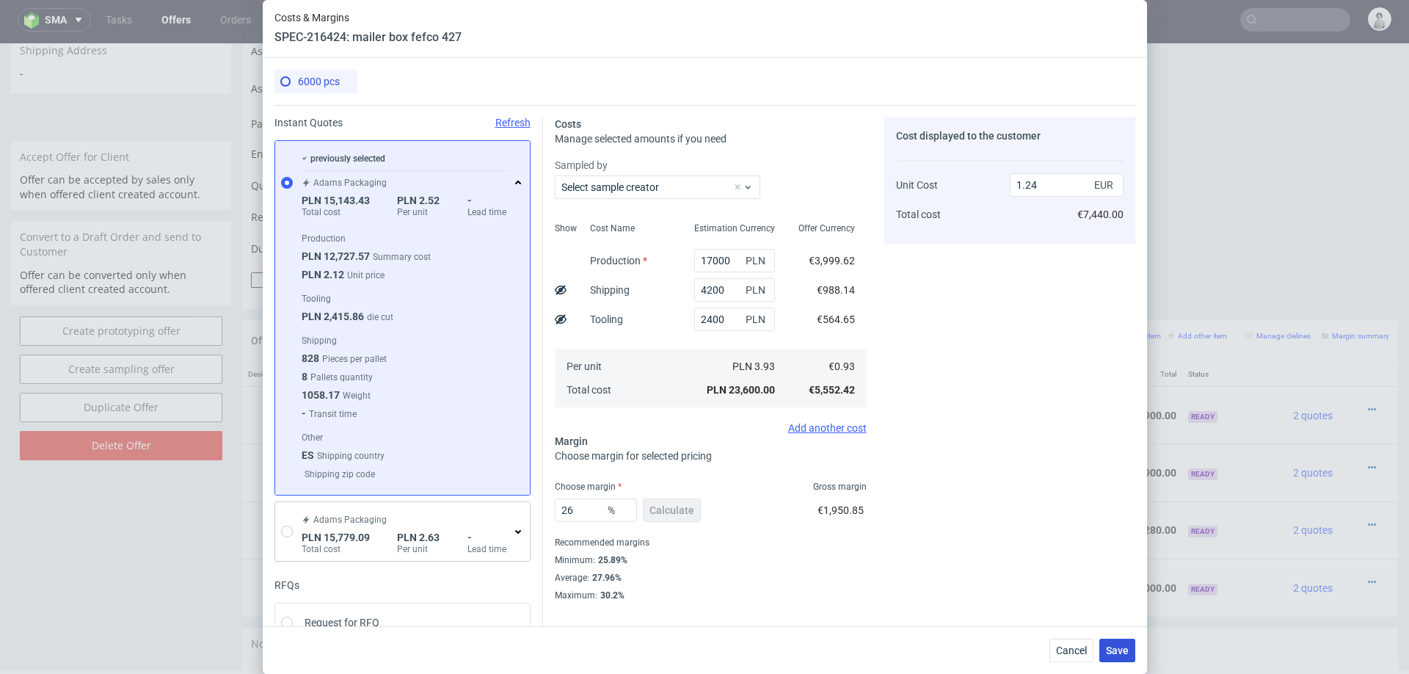
click at [1116, 646] on span "Save" at bounding box center [1117, 650] width 23 height 10
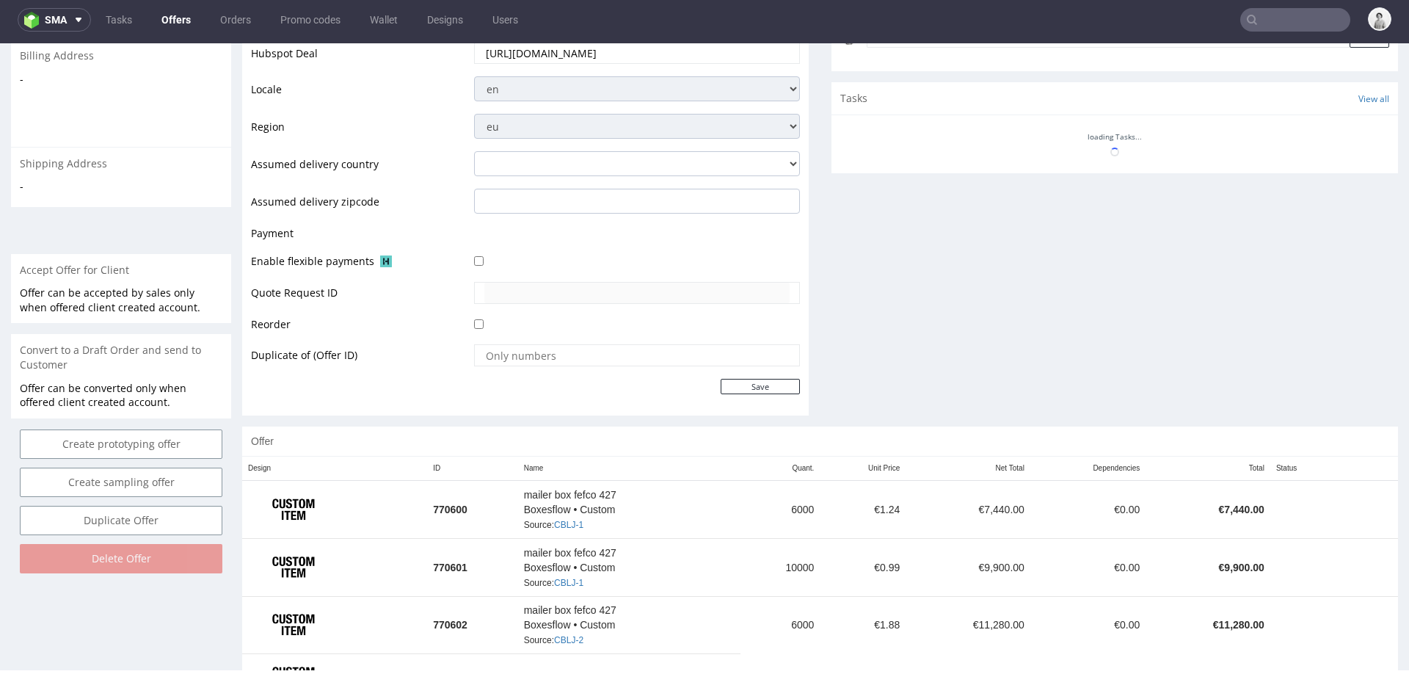
scroll to position [532, 0]
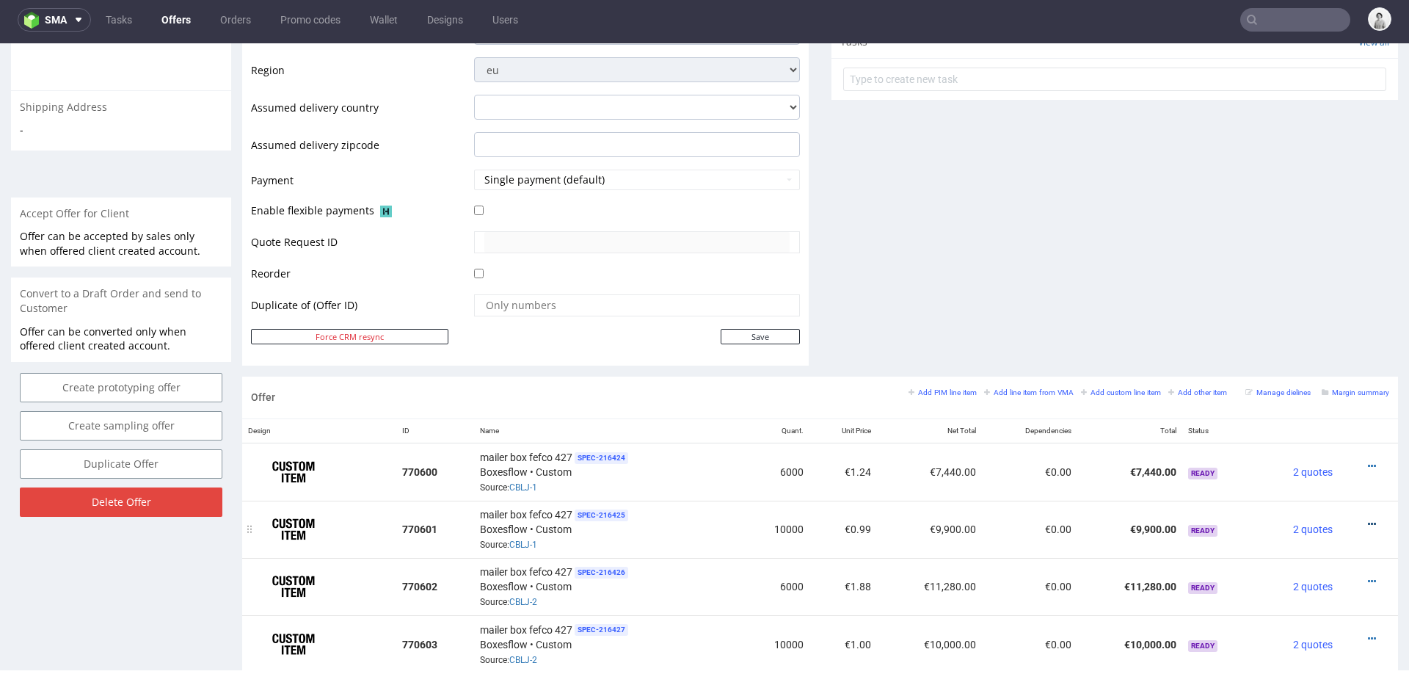
click at [1368, 519] on icon at bounding box center [1372, 524] width 8 height 10
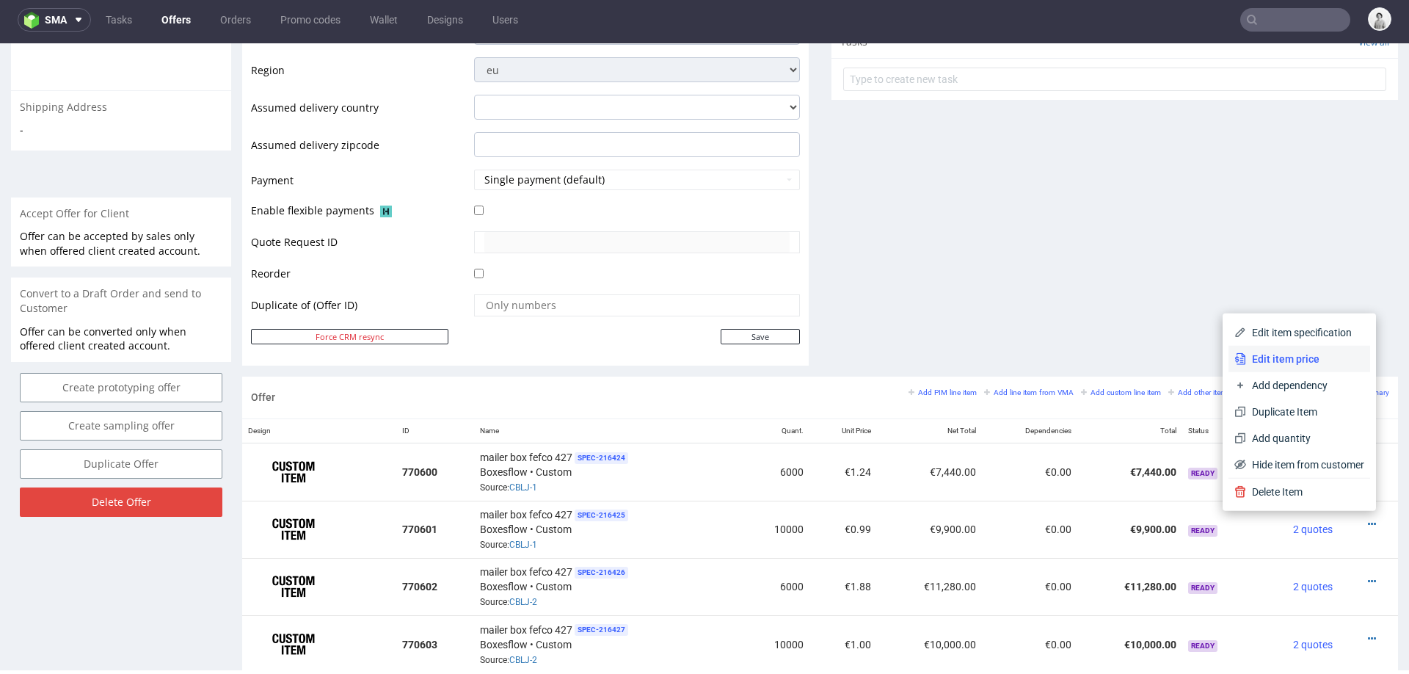
click at [1295, 370] on li "Edit item price" at bounding box center [1299, 359] width 142 height 26
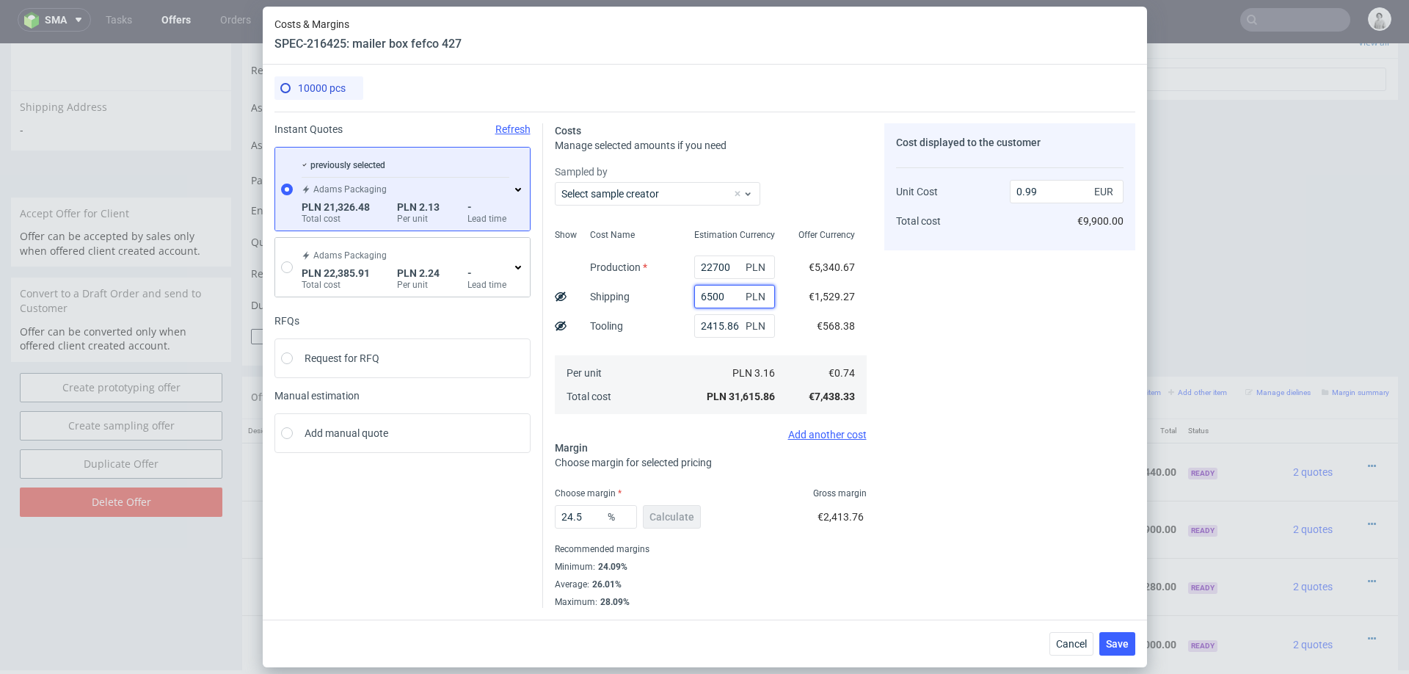
click at [724, 297] on input "6500" at bounding box center [734, 296] width 81 height 23
type input "0.79"
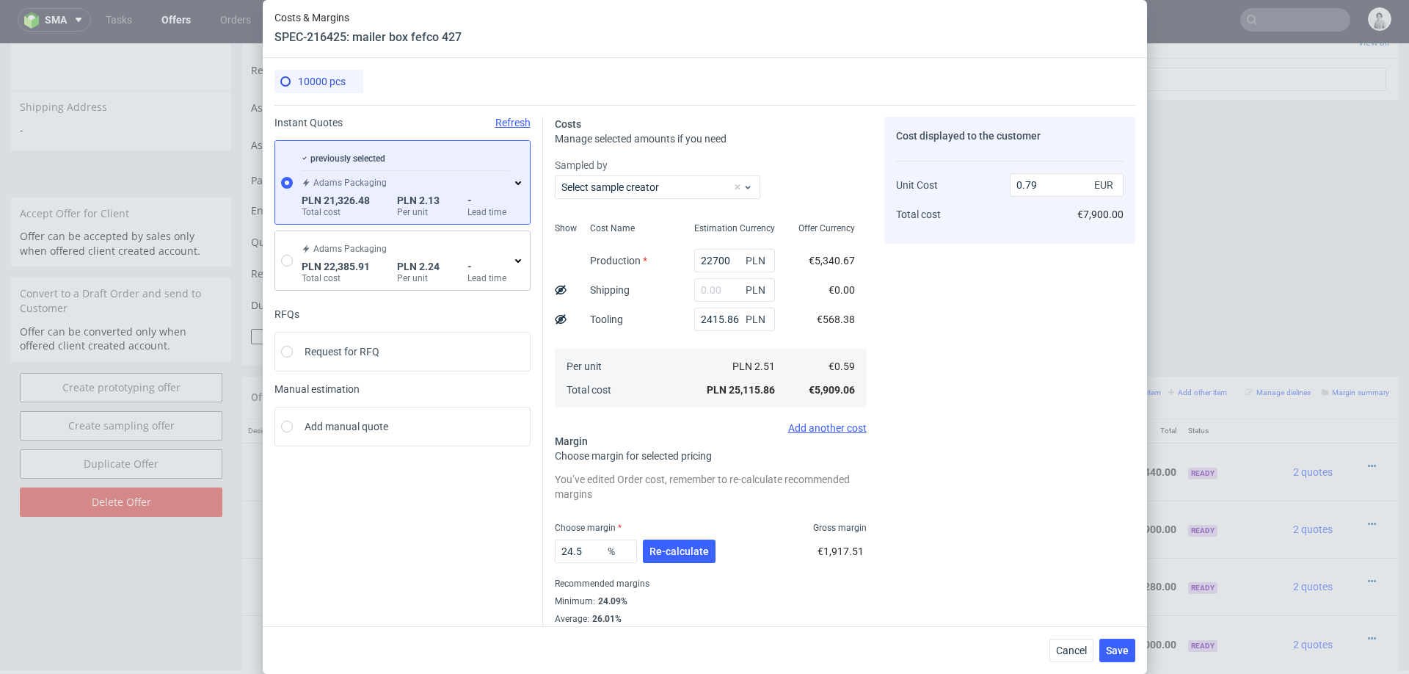
click at [673, 347] on div "Cost Name Production Shipping Tooling Per unit Total cost" at bounding box center [630, 313] width 104 height 194
click at [711, 264] on input "22700" at bounding box center [734, 260] width 81 height 23
type input "23700"
type input "0.82"
click at [512, 182] on icon at bounding box center [518, 183] width 12 height 12
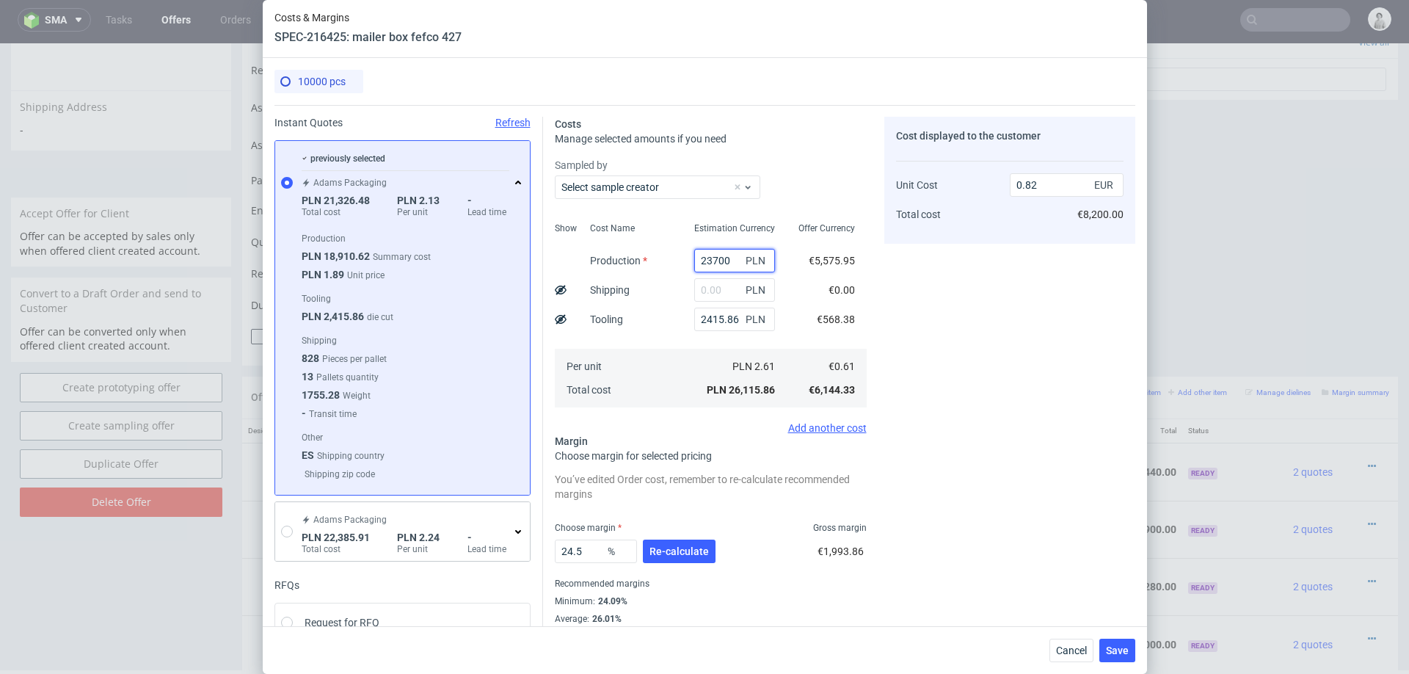
click at [713, 262] on input "23700" at bounding box center [734, 260] width 81 height 23
type input "24700"
type input "0.85"
click at [723, 257] on input "24700" at bounding box center [734, 260] width 81 height 23
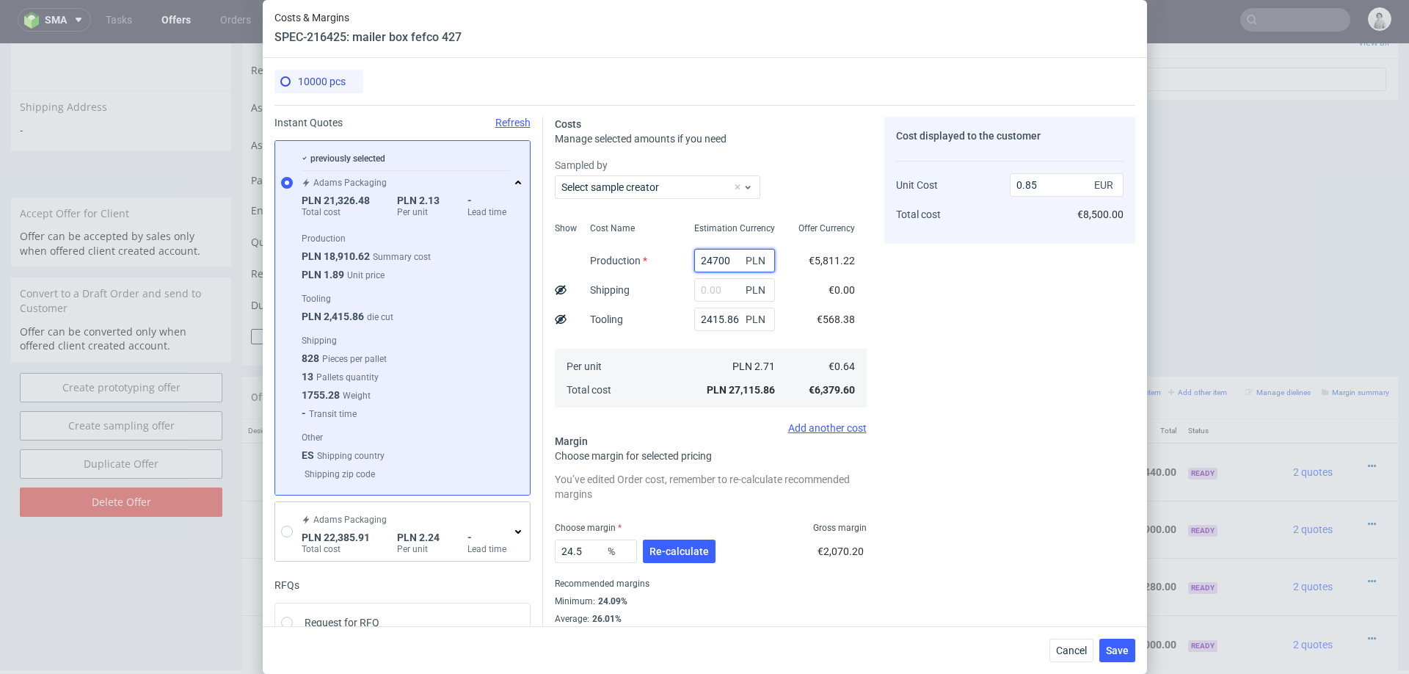
click at [723, 257] on input "24700" at bounding box center [734, 260] width 81 height 23
type input "2500"
type input "0.16"
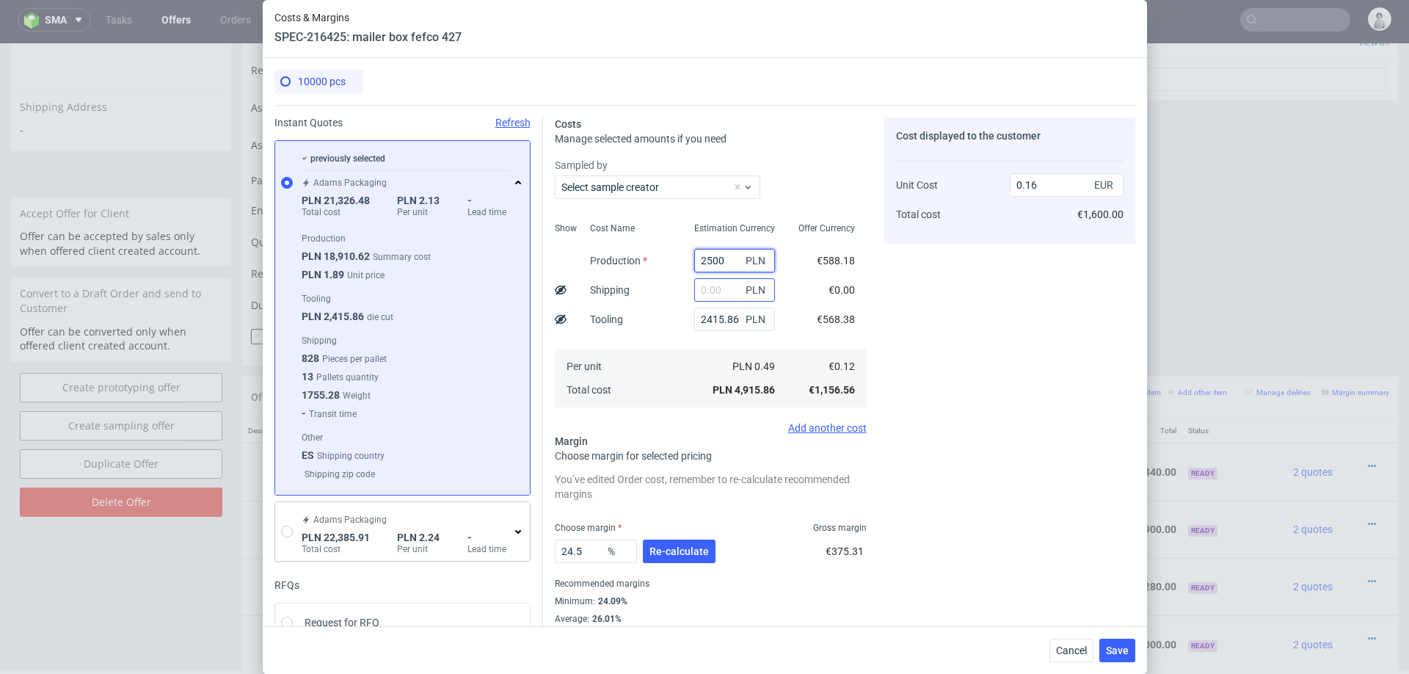
type input "25000"
type input "0.86"
type input "25000"
click at [722, 293] on input "text" at bounding box center [734, 289] width 81 height 23
paste input "6500"
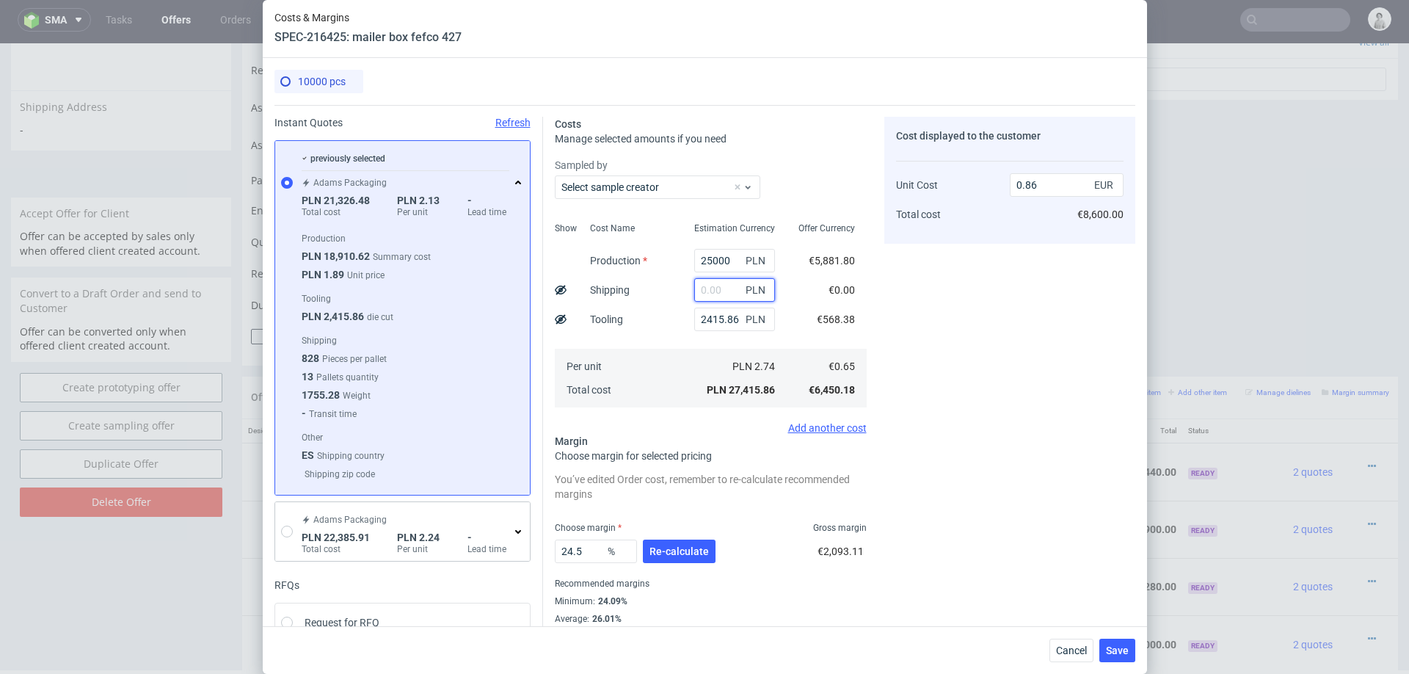
type input "6500"
type input "1.06"
type input "6500"
click at [663, 325] on div "Cost Name Production Shipping Tooling Per unit Total cost" at bounding box center [630, 313] width 104 height 194
click at [666, 534] on div "24.5 % Re-calculate" at bounding box center [637, 554] width 164 height 41
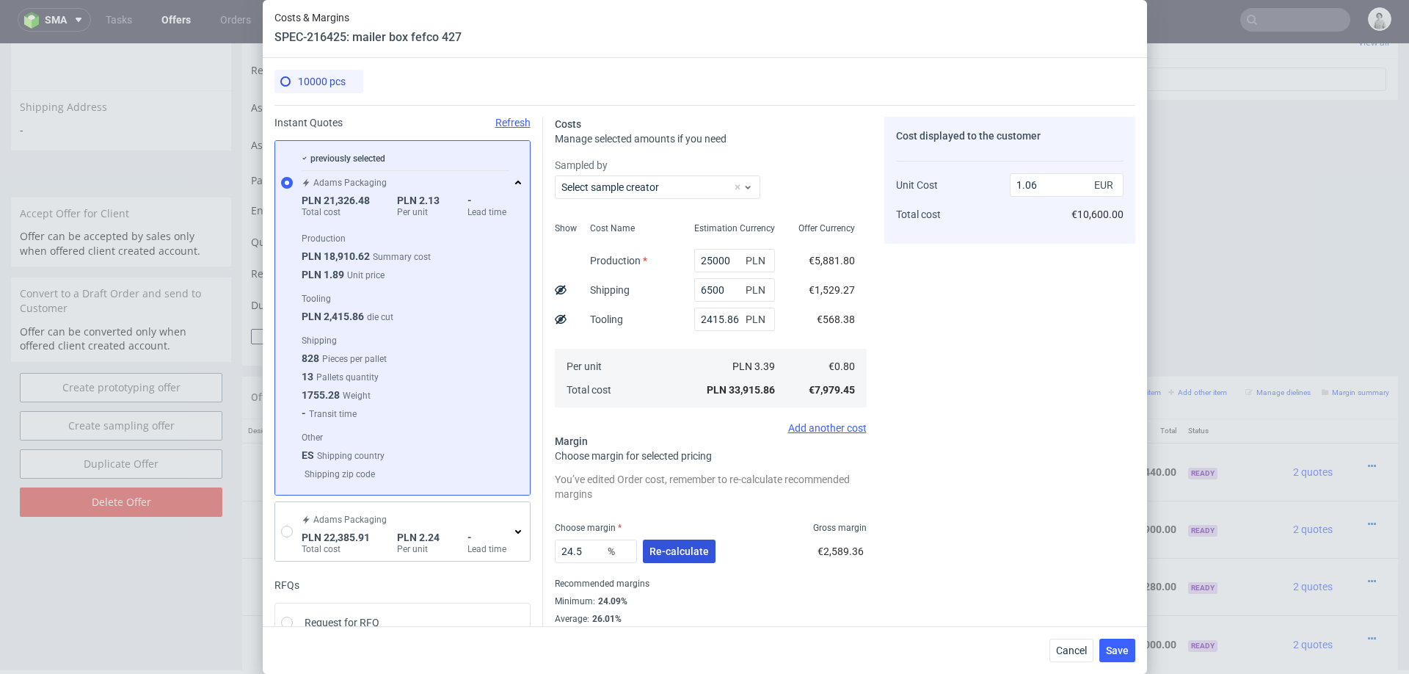
click at [666, 546] on span "Re-calculate" at bounding box center [678, 551] width 59 height 10
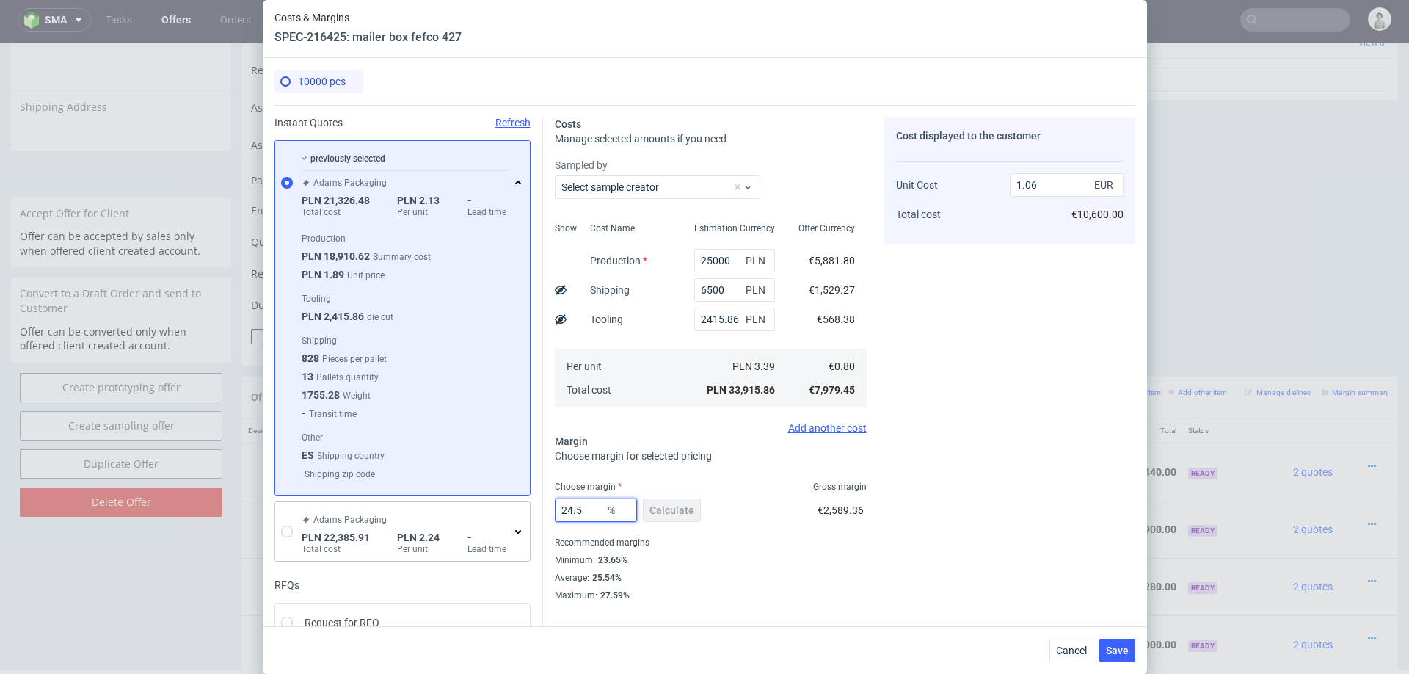
click at [590, 509] on input "24.5" at bounding box center [596, 509] width 82 height 23
type input "24"
type input "1.05"
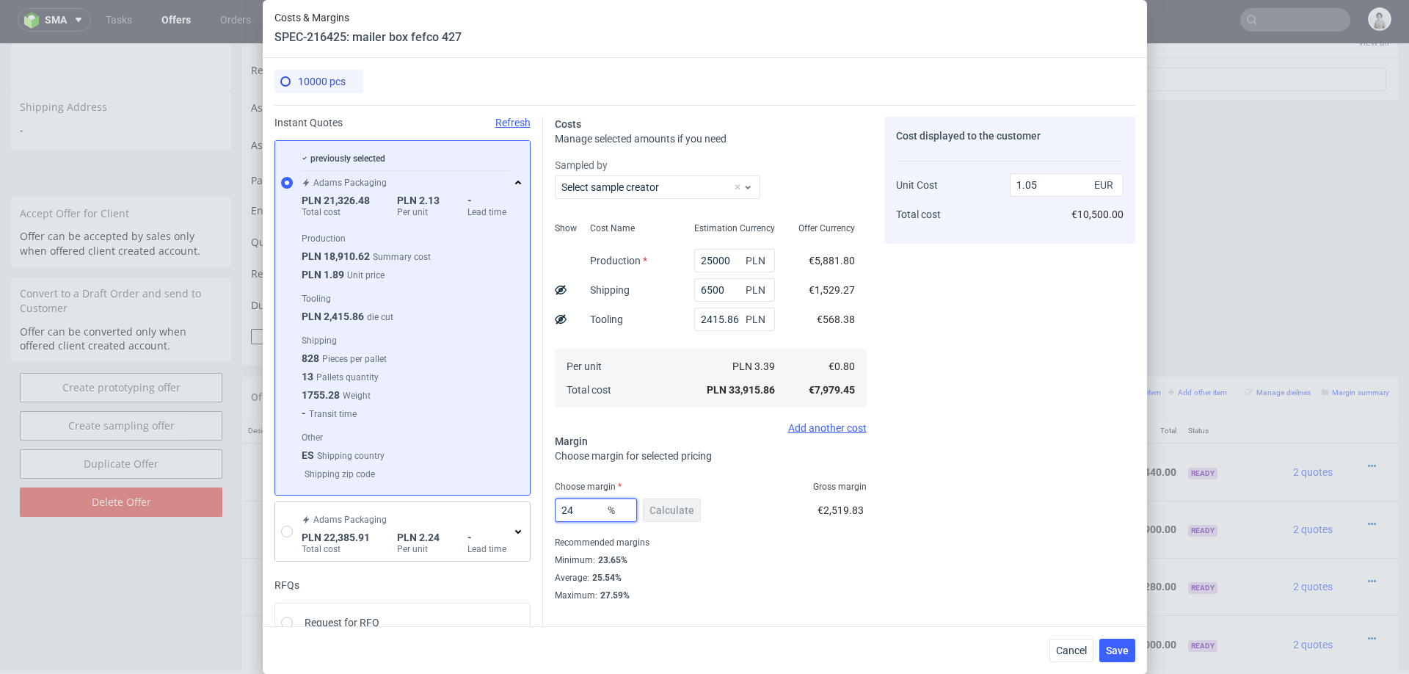
type input "24"
click at [844, 580] on div "Average : 25.54%" at bounding box center [711, 578] width 312 height 18
click at [1117, 642] on button "Save" at bounding box center [1117, 649] width 36 height 23
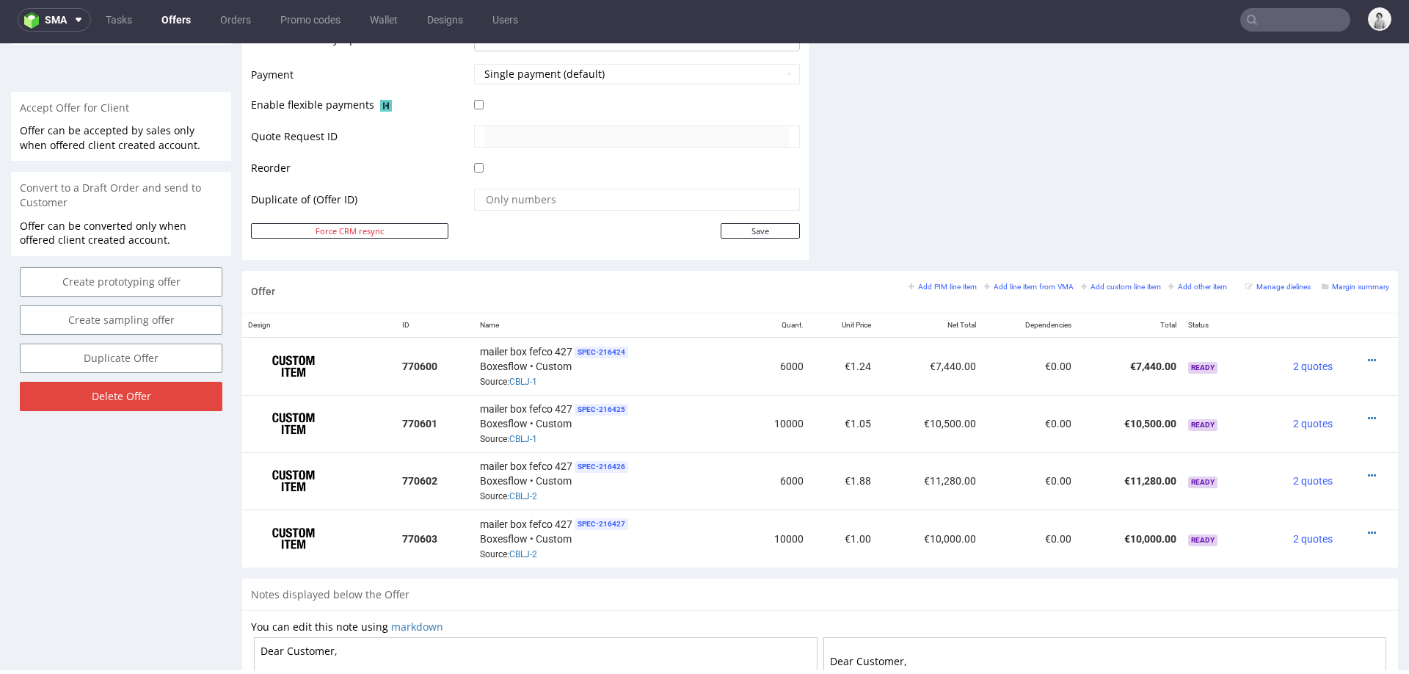
scroll to position [638, 0]
click at [1368, 470] on icon at bounding box center [1372, 475] width 8 height 10
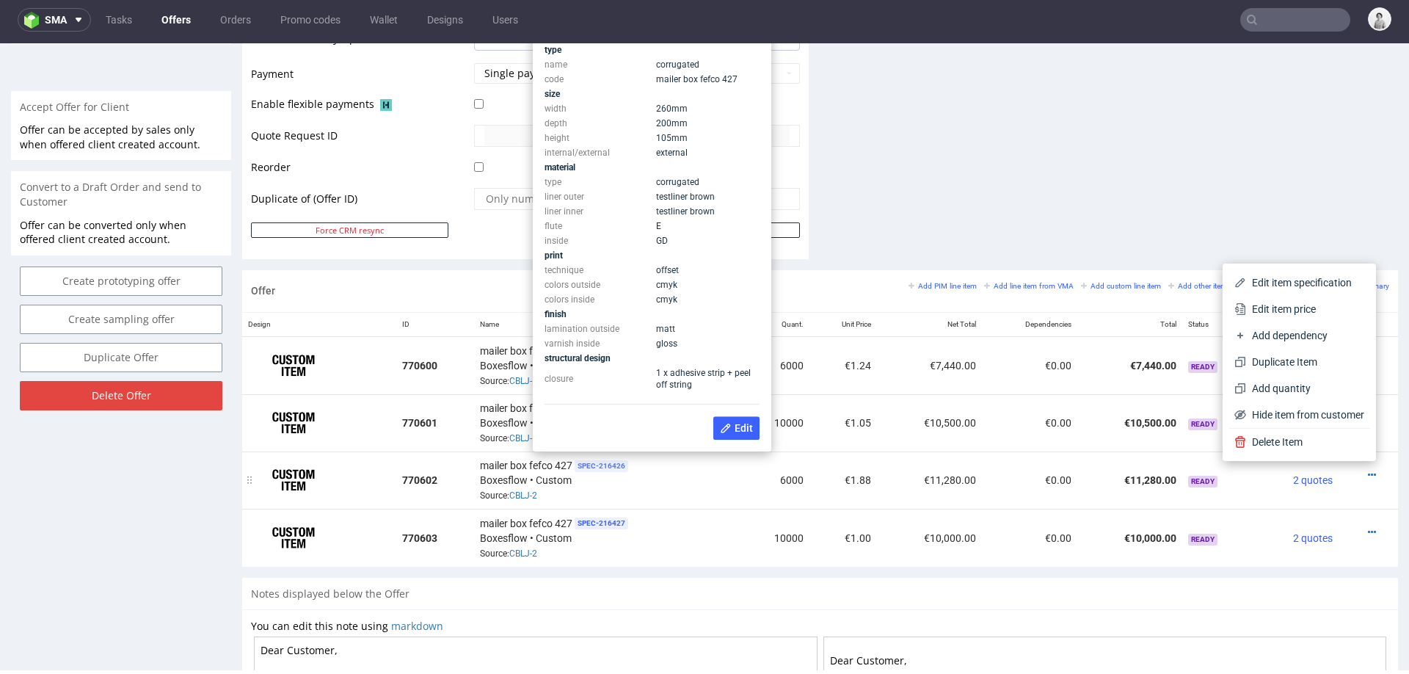
click at [595, 460] on span "SPEC- 216426" at bounding box center [602, 466] width 54 height 12
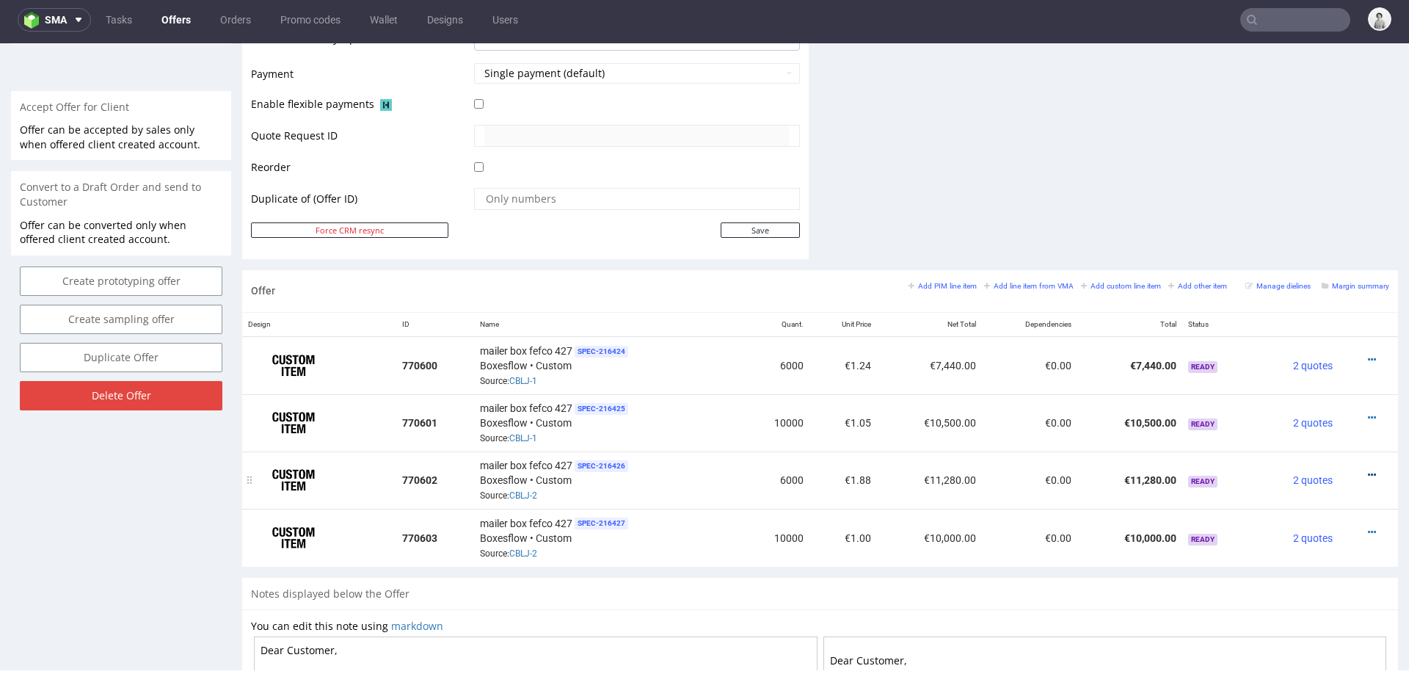
click at [1368, 470] on icon at bounding box center [1372, 475] width 8 height 10
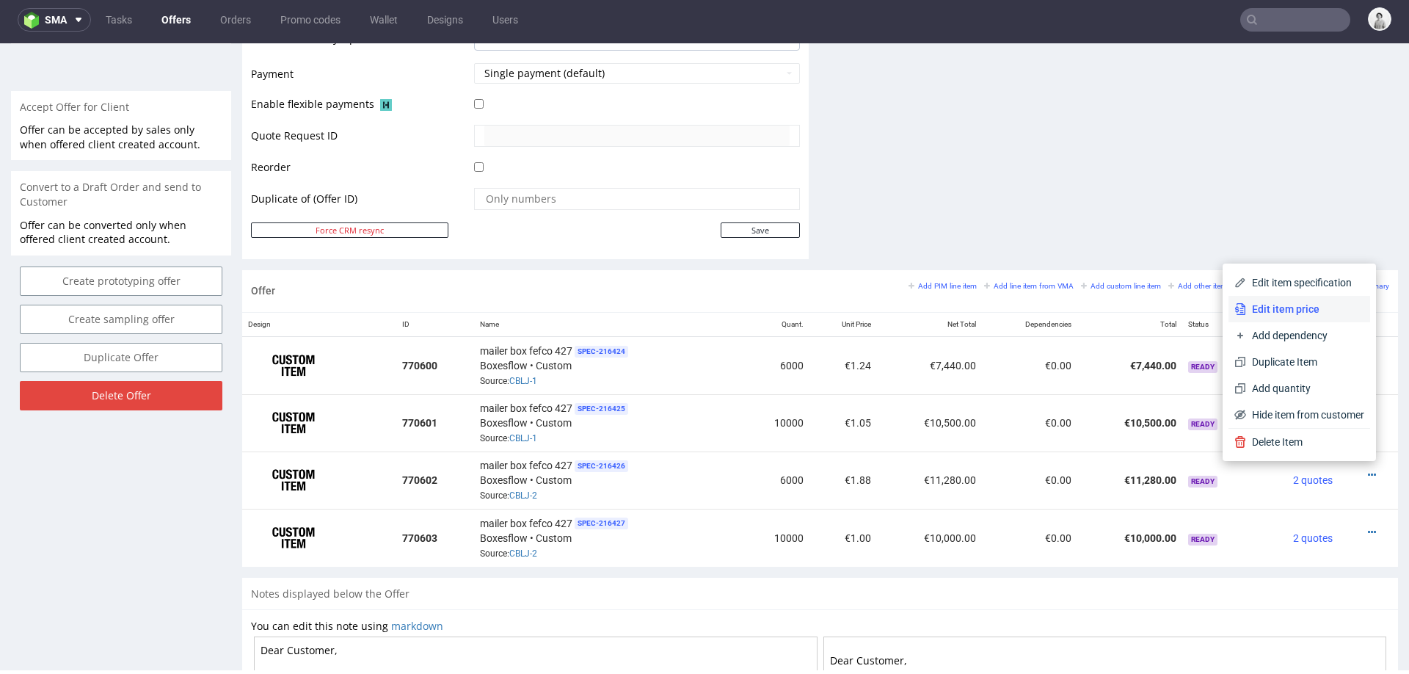
click at [1280, 316] on li "Edit item price" at bounding box center [1299, 309] width 142 height 26
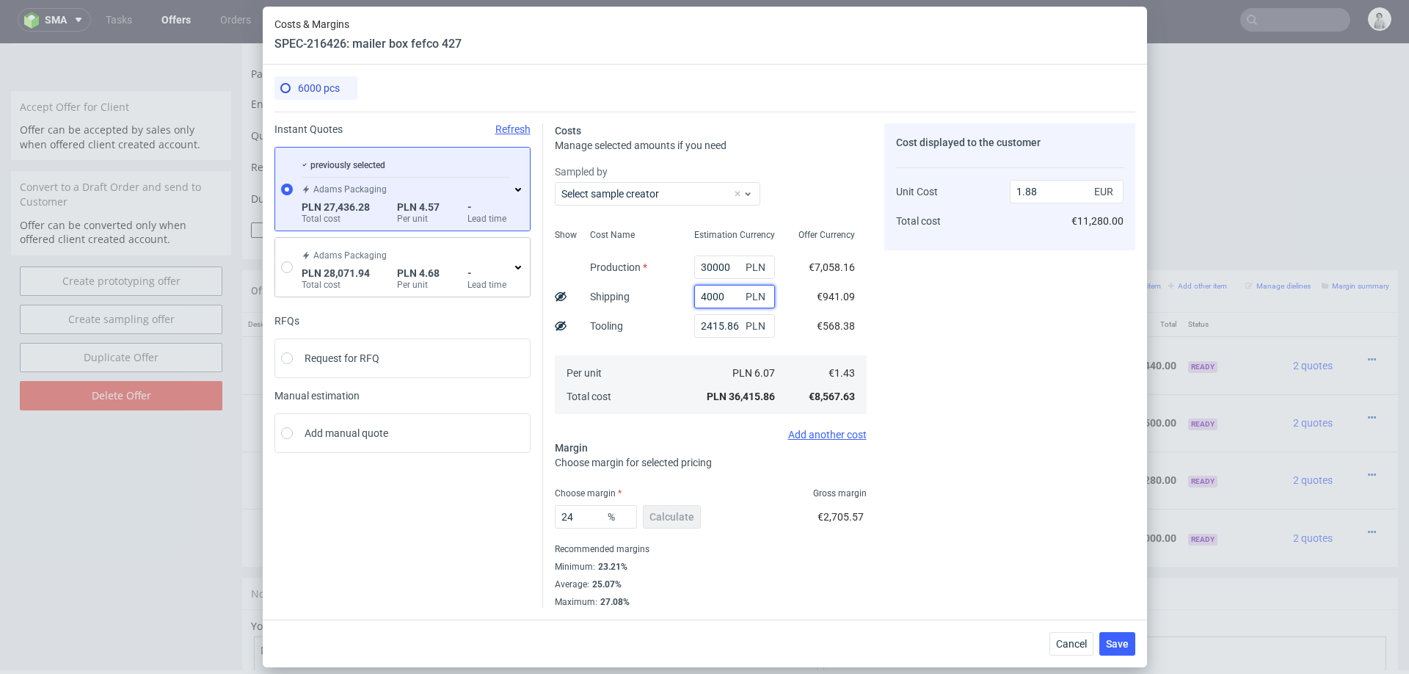
click at [719, 293] on input "4000" at bounding box center [734, 296] width 81 height 23
type input "1.67"
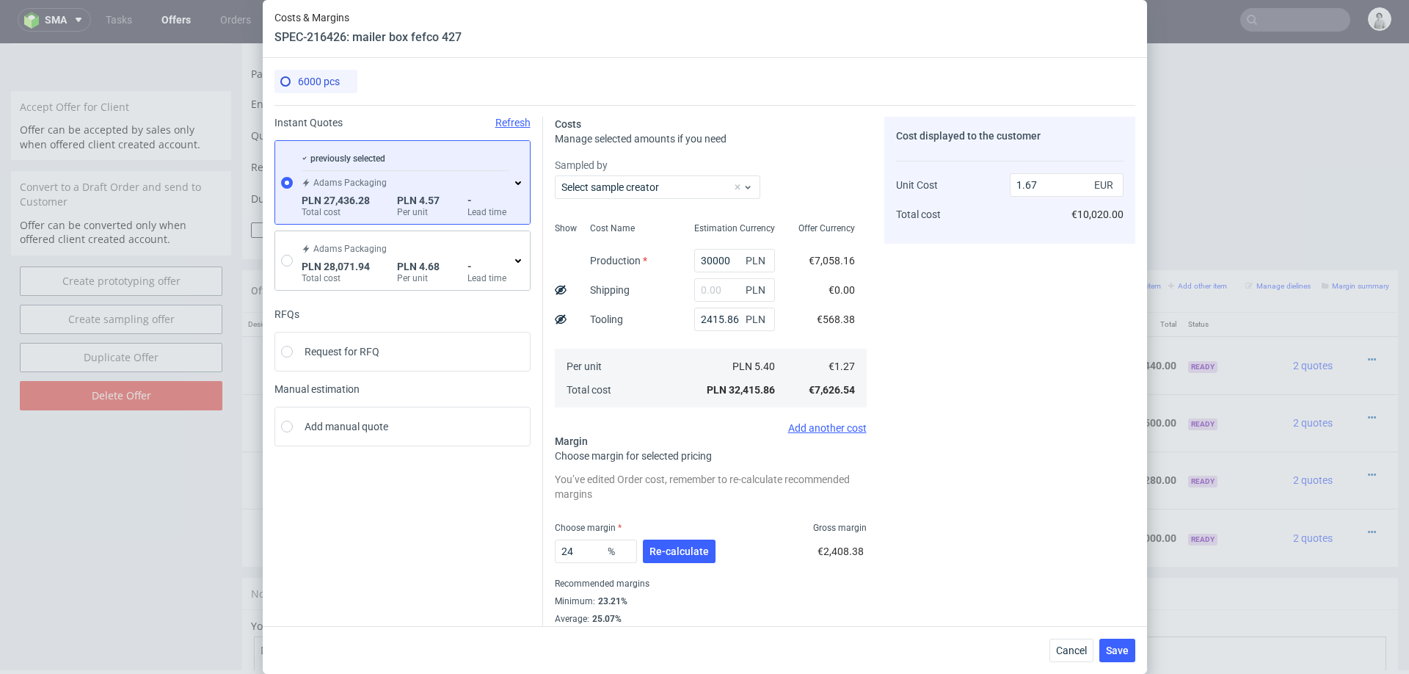
click at [646, 329] on div "Cost Name Production Shipping Tooling Per unit Total cost" at bounding box center [630, 313] width 104 height 194
click at [716, 262] on input "30000" at bounding box center [734, 260] width 81 height 23
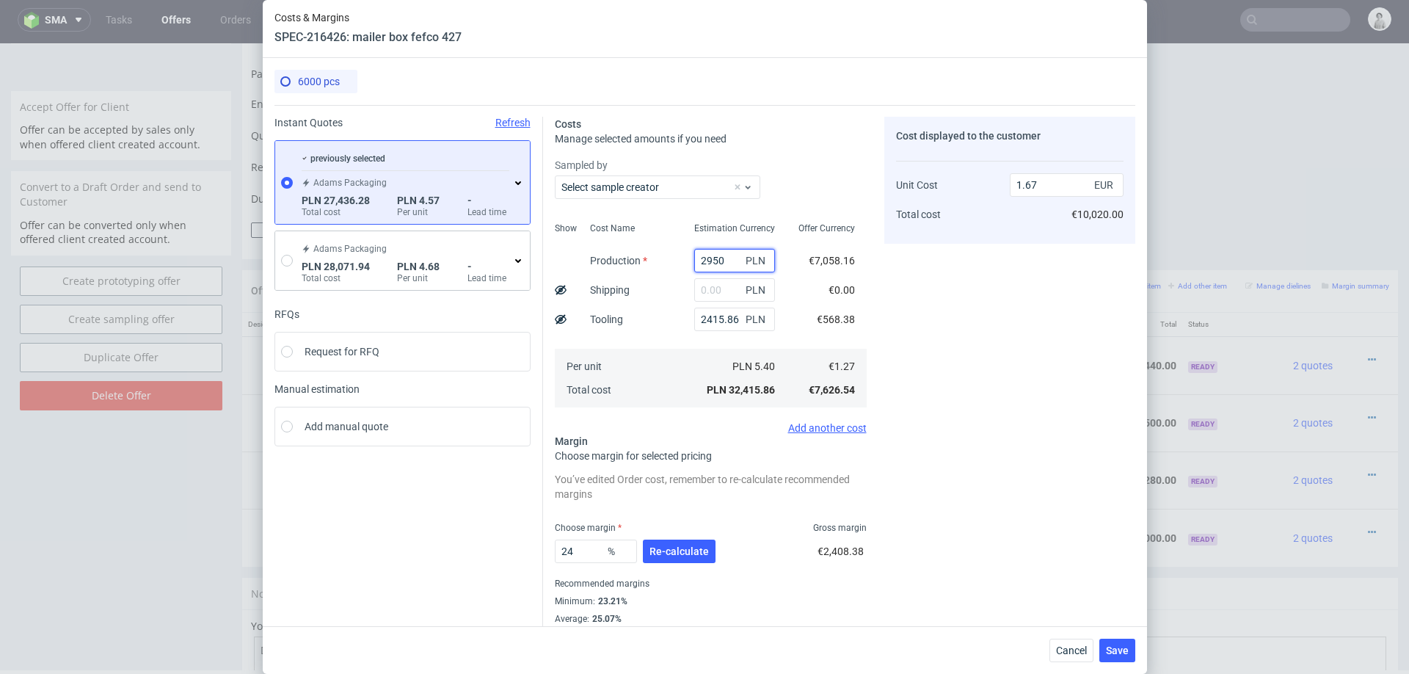
type input "29500"
type input "1.64"
type input "29500"
click at [726, 288] on input "text" at bounding box center [734, 289] width 81 height 23
paste input "4000"
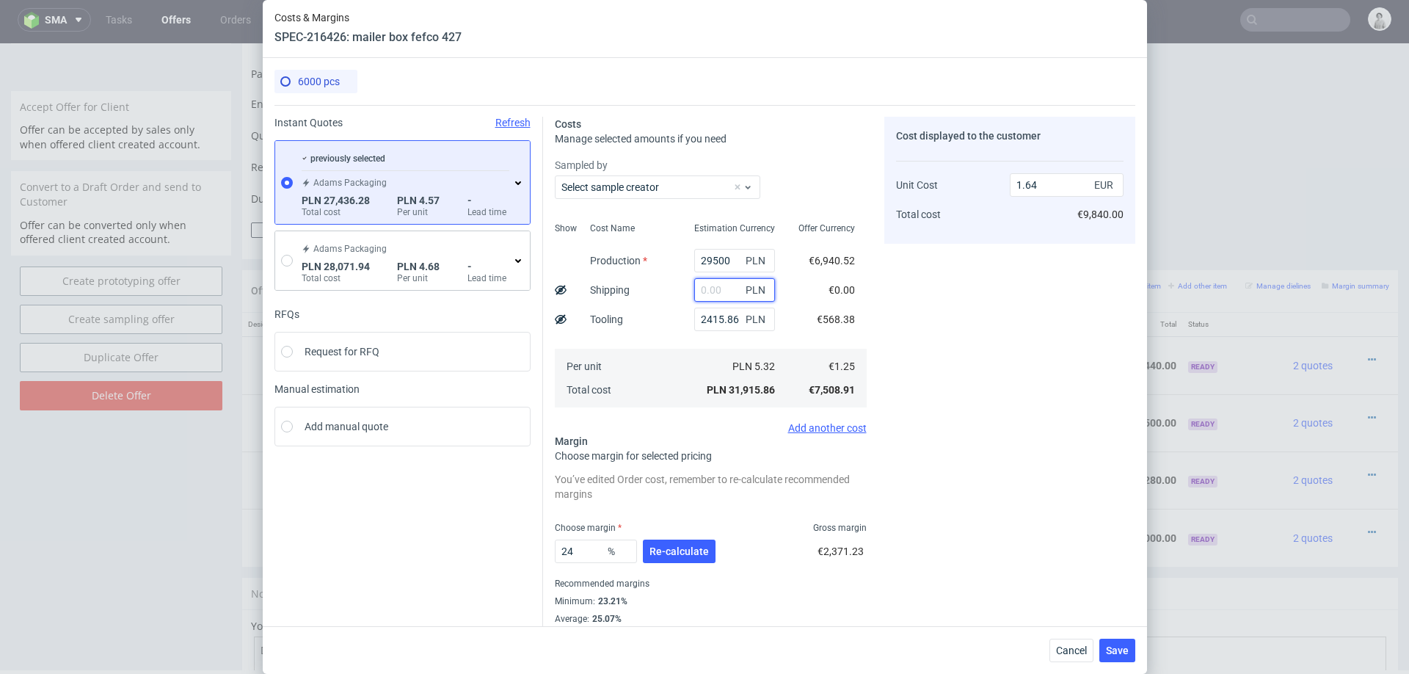
type input "4000"
type input "1.85"
type input "4000"
click at [663, 329] on div "Cost Name Production Shipping Tooling Per unit Total cost" at bounding box center [630, 313] width 104 height 194
click at [718, 257] on input "29500" at bounding box center [734, 260] width 81 height 23
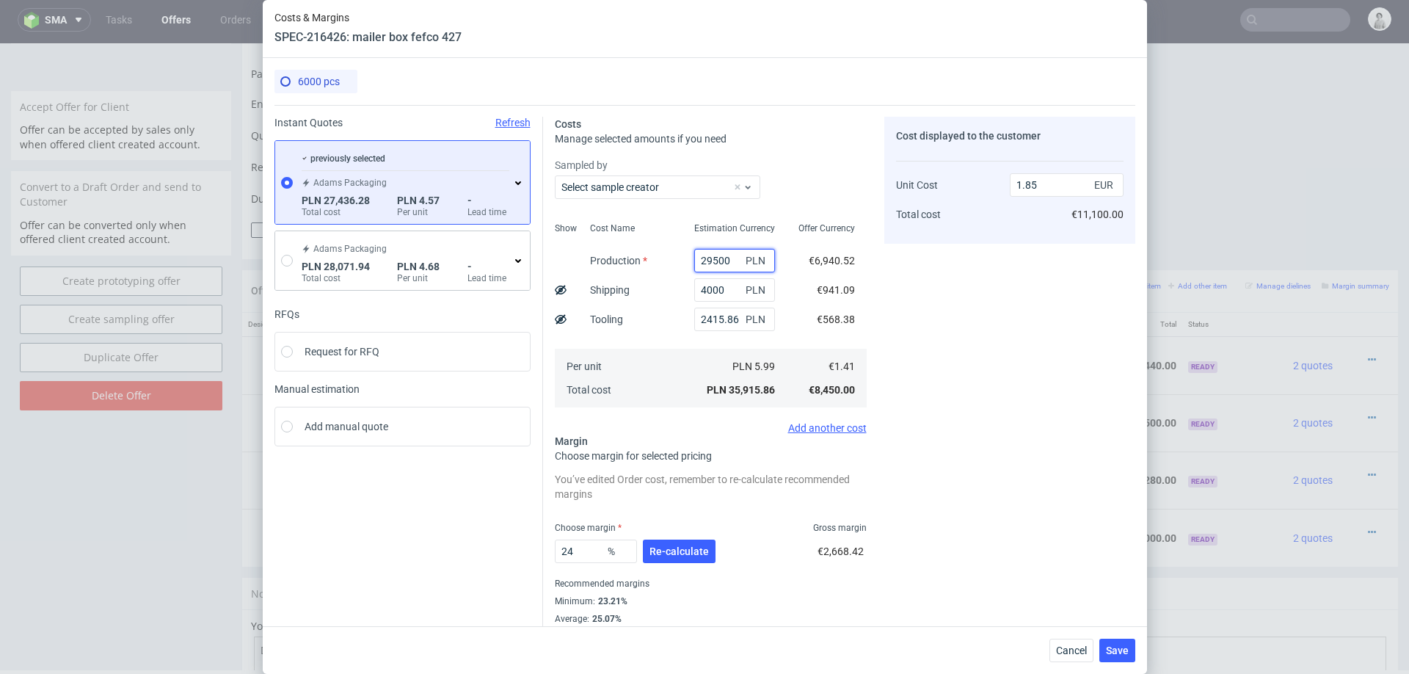
click at [718, 257] on input "29500" at bounding box center [734, 260] width 81 height 23
type input "29"
type input "0.33"
type input "2980"
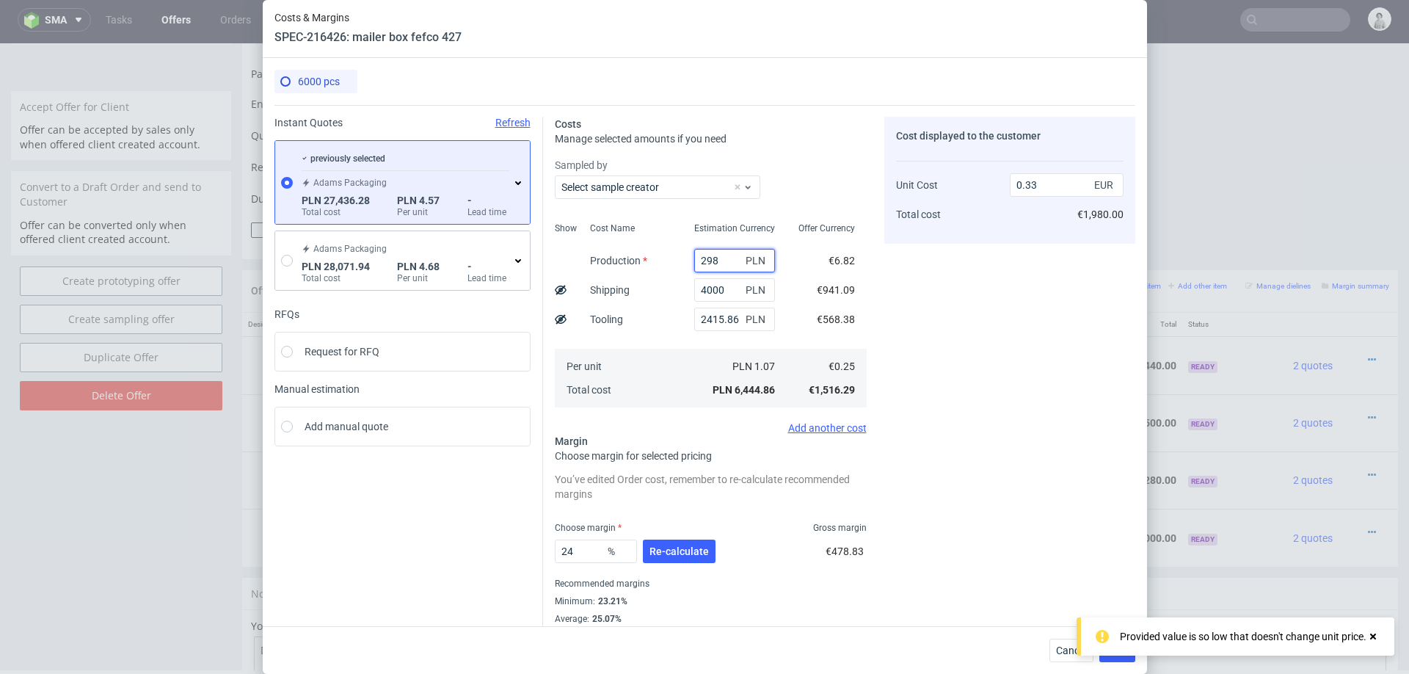
type input "0.34"
type input "29800"
type input "1.87"
type input "29800"
click at [663, 555] on span "Re-calculate" at bounding box center [678, 551] width 59 height 10
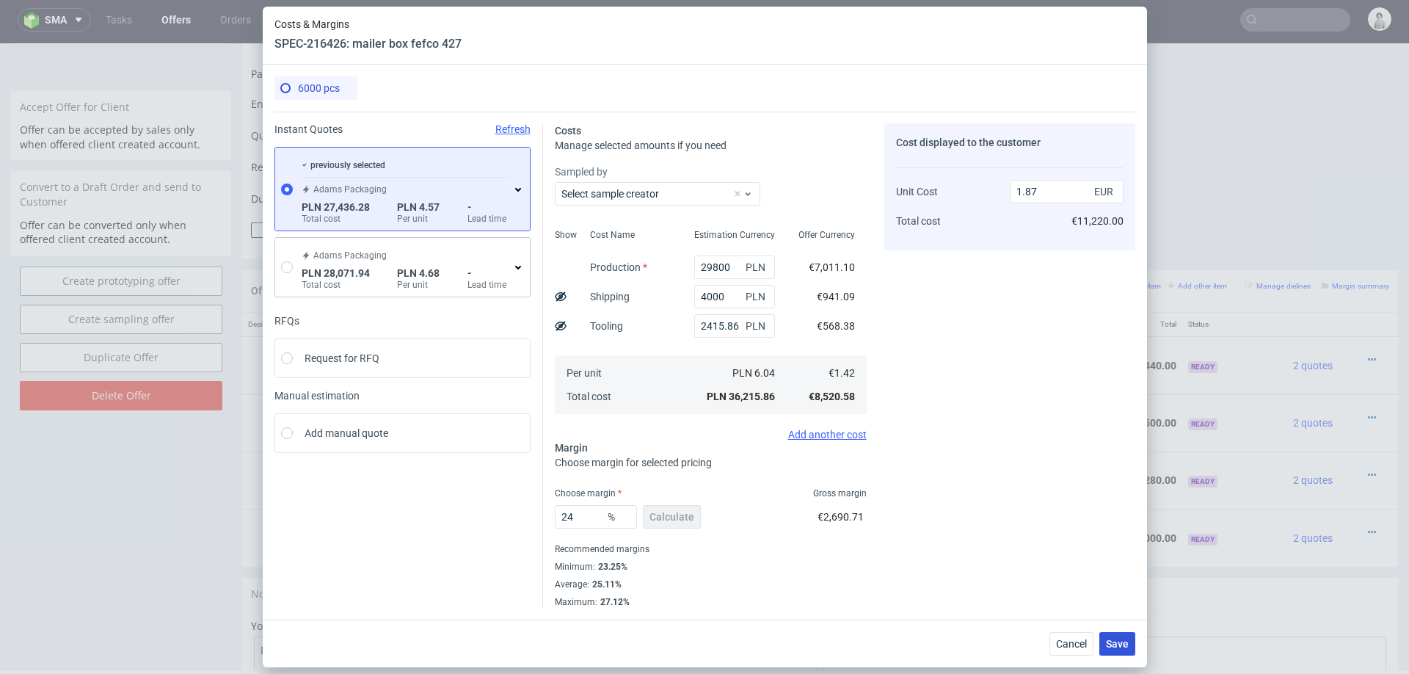
click at [1126, 644] on span "Save" at bounding box center [1117, 643] width 23 height 10
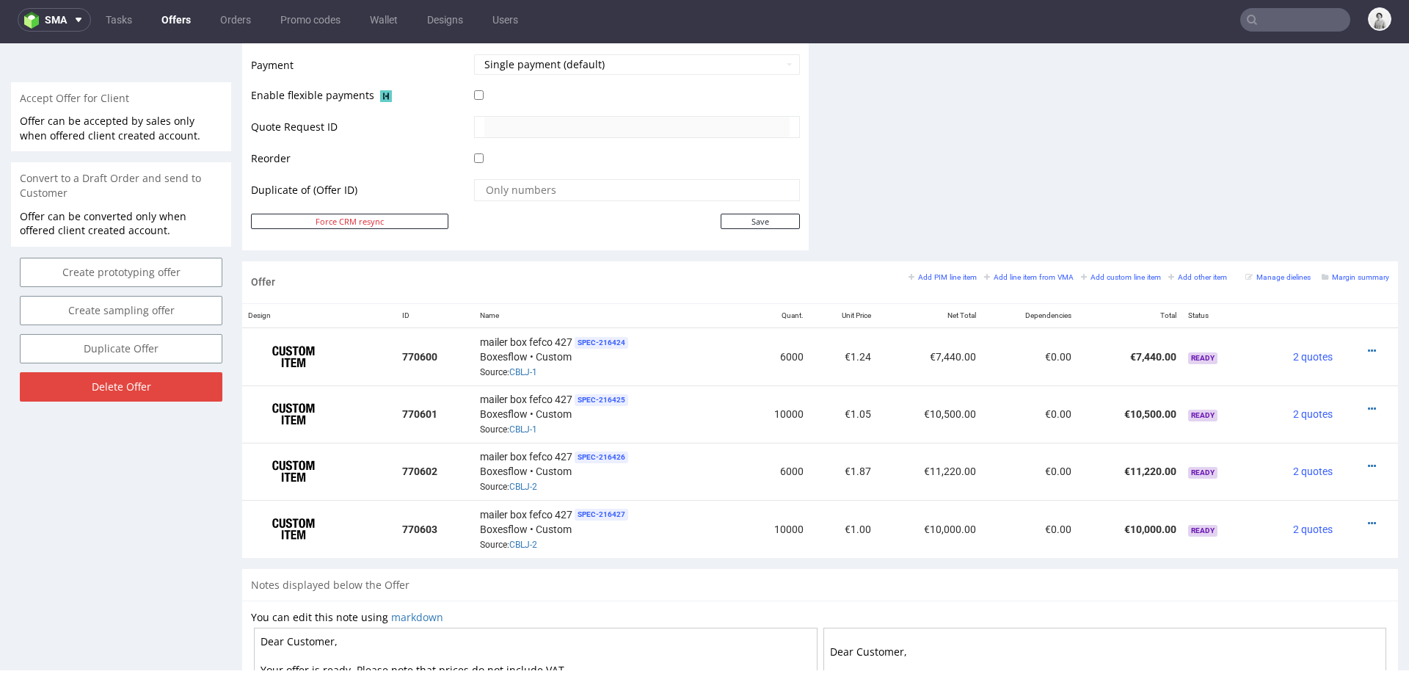
scroll to position [658, 0]
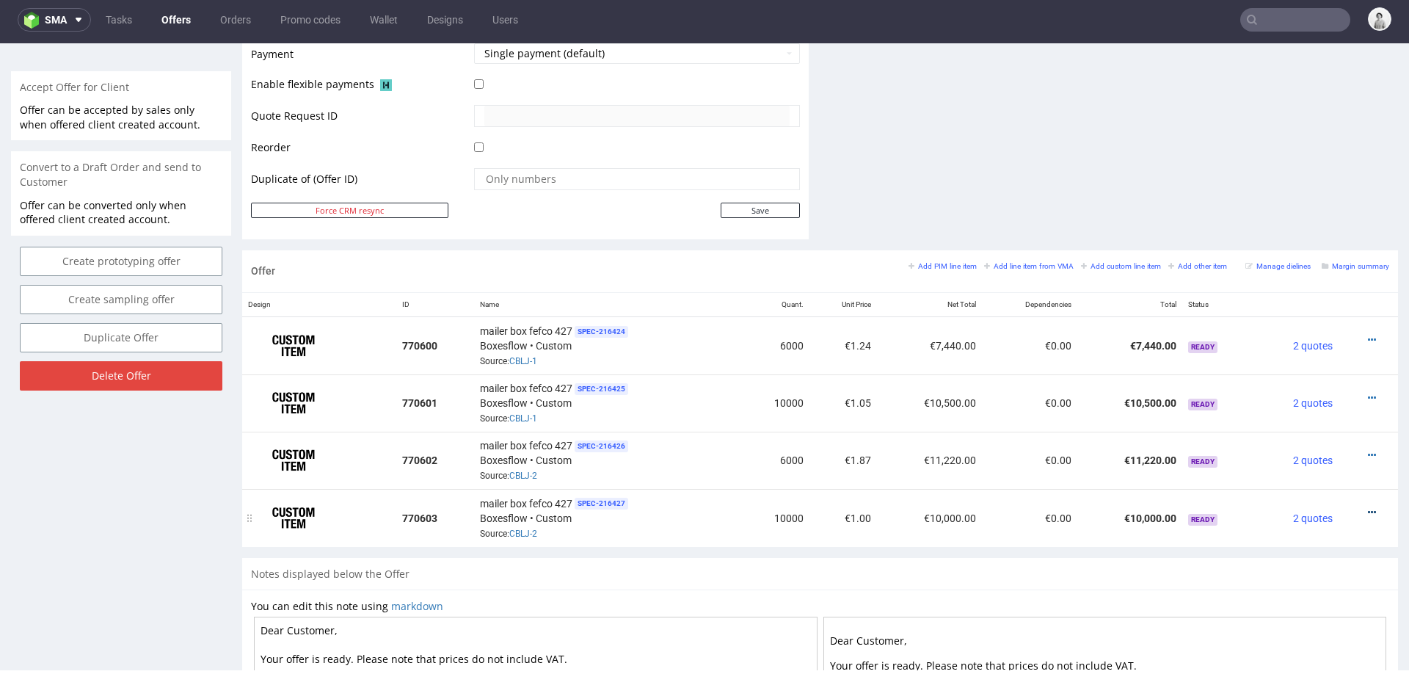
click at [1368, 507] on icon at bounding box center [1372, 512] width 8 height 10
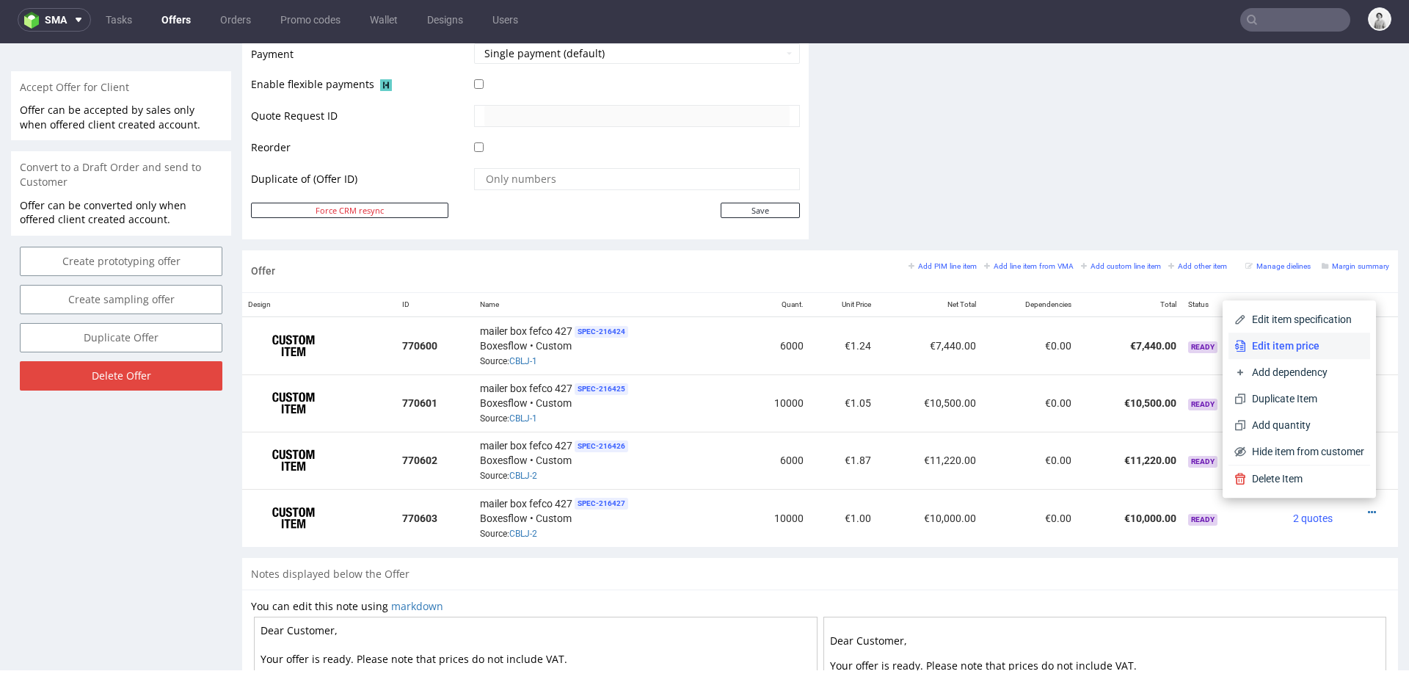
click at [1297, 349] on span "Edit item price" at bounding box center [1305, 345] width 118 height 15
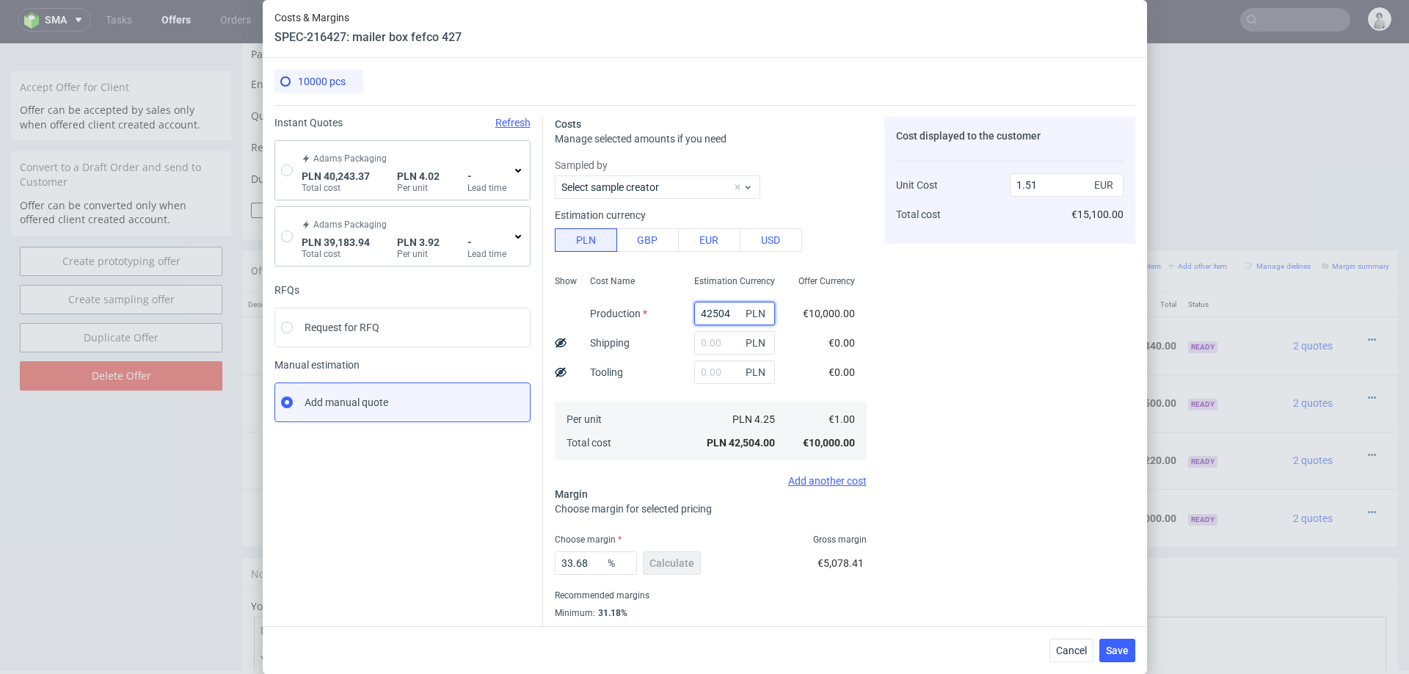
click at [718, 309] on input "42504" at bounding box center [734, 313] width 81 height 23
type input "4500"
type input "0.16"
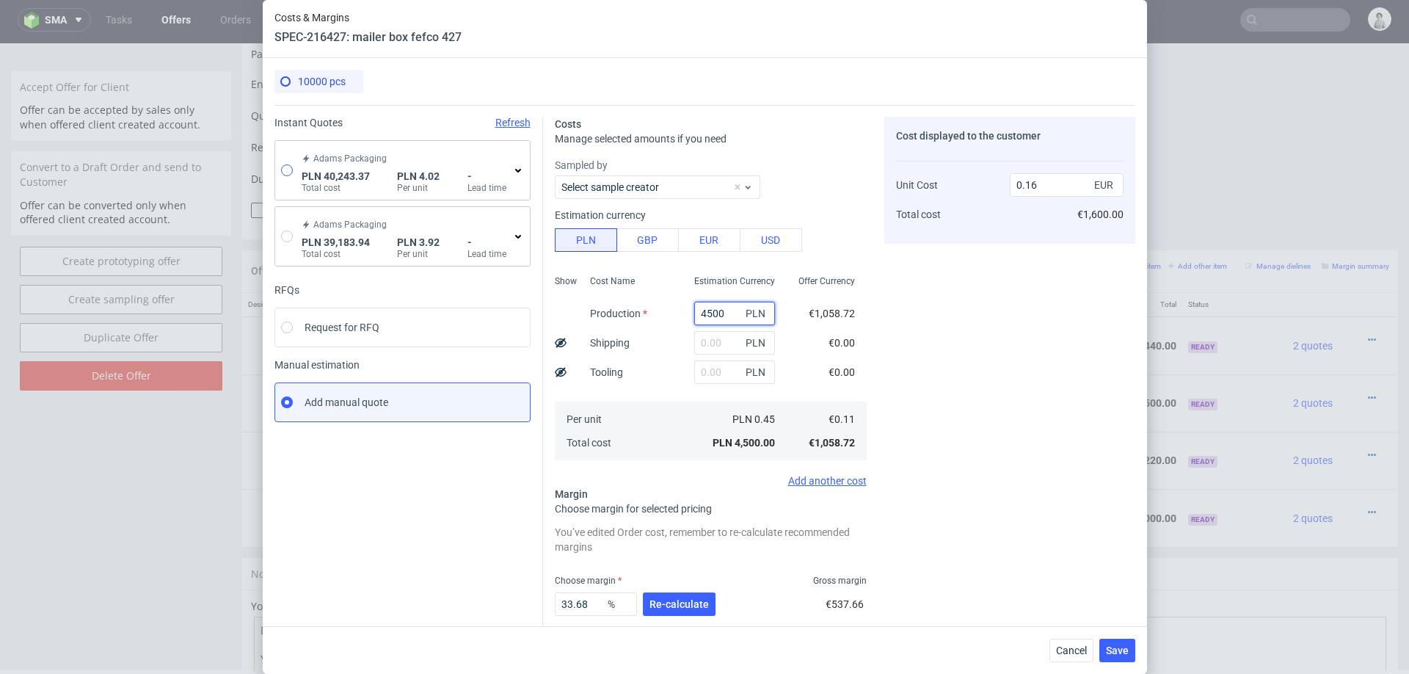
type input "4500"
click at [284, 175] on input "radio" at bounding box center [287, 170] width 12 height 12
radio input "true"
radio input "false"
type input "37827.51"
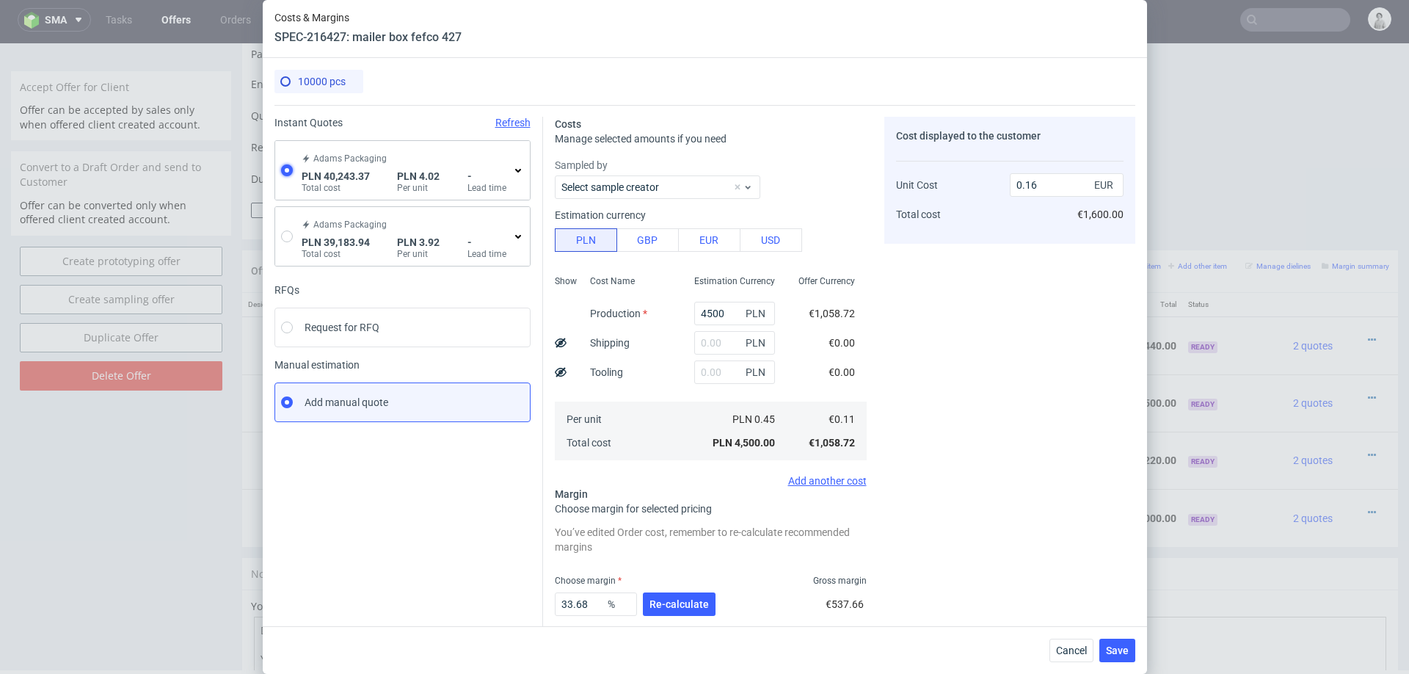
type input "2415.86"
type input "0.95"
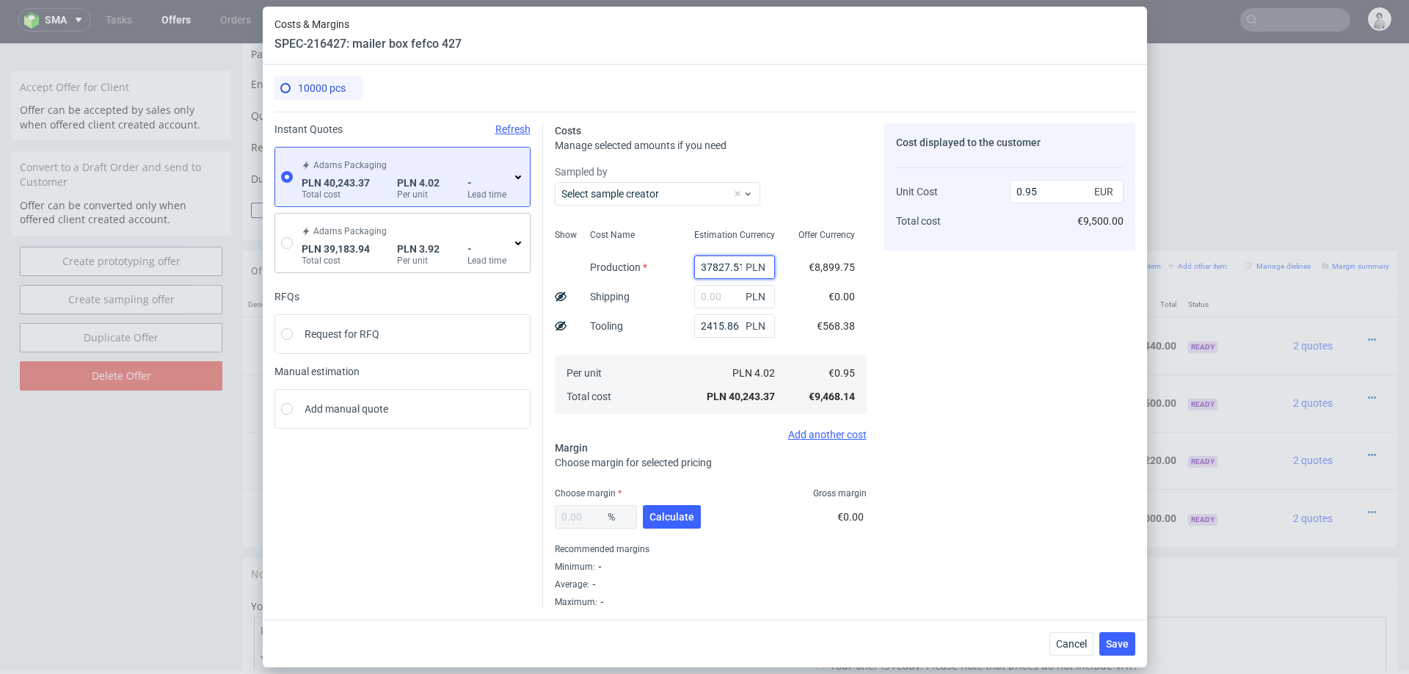
click at [709, 262] on input "37827.51" at bounding box center [734, 266] width 81 height 23
type input "38827.51"
type input "0.97"
click at [683, 382] on div "PLN 4.12" at bounding box center [734, 372] width 104 height 23
click at [713, 266] on input "38827.51" at bounding box center [734, 266] width 81 height 23
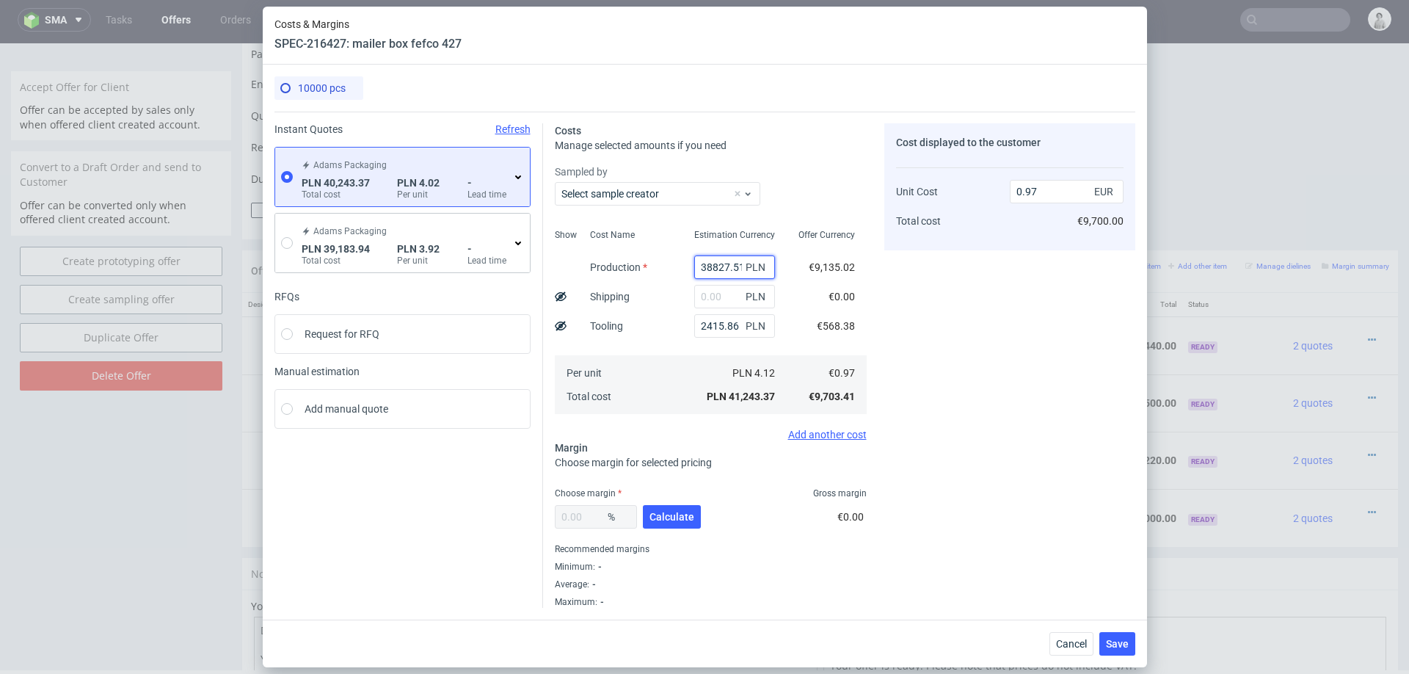
click at [713, 266] on input "38827.51" at bounding box center [734, 266] width 81 height 23
type input "4200"
type input "0.16"
type input "42000"
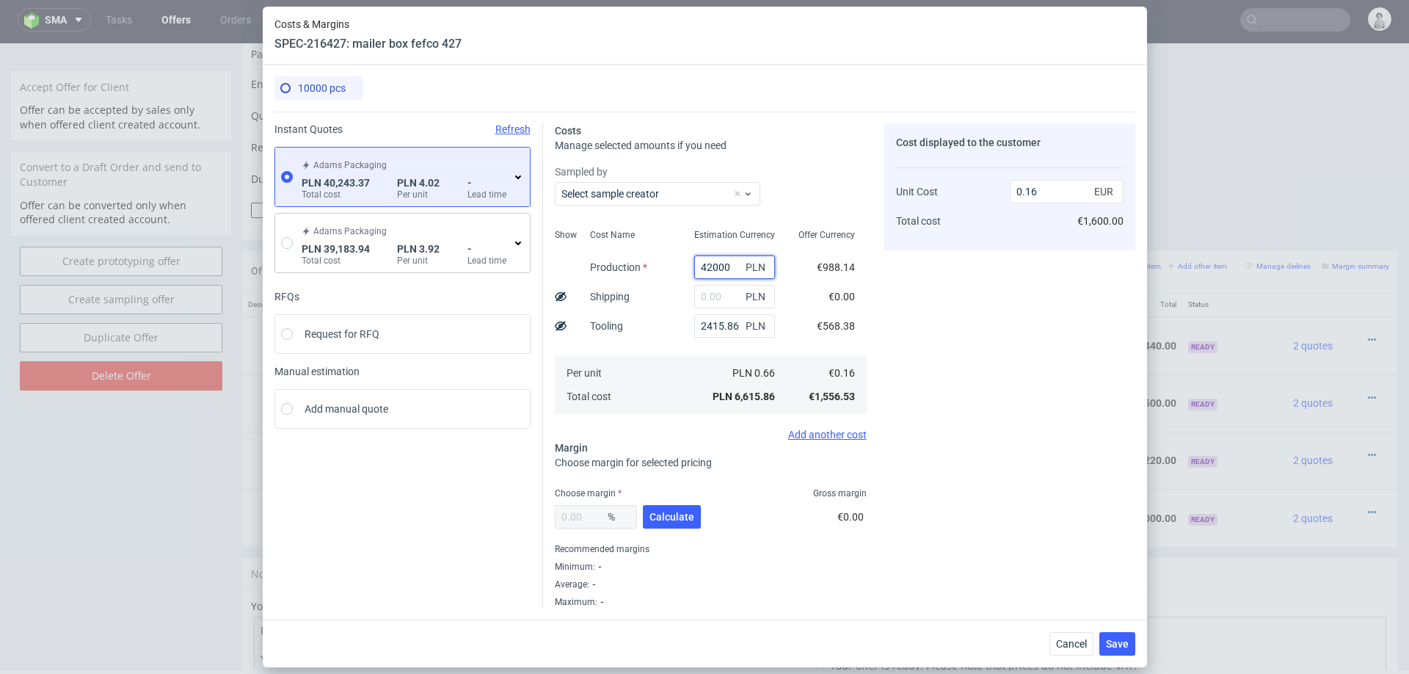
type input "1.05"
type input "42"
type input "0.06"
type input "4400"
click at [671, 407] on div "Per unit Total cost" at bounding box center [630, 384] width 104 height 59
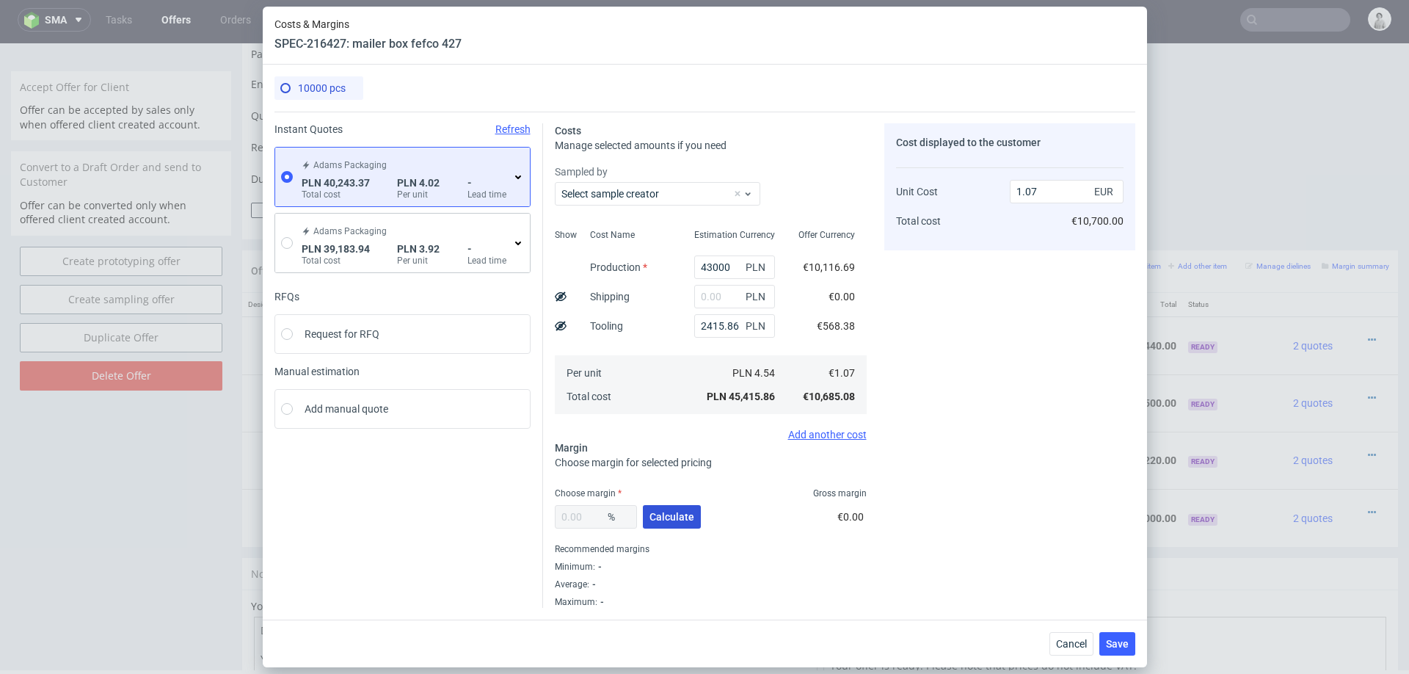
click at [669, 509] on button "Calculate" at bounding box center [672, 516] width 58 height 23
click at [724, 291] on input "text" at bounding box center [734, 296] width 81 height 23
paste input "4000"
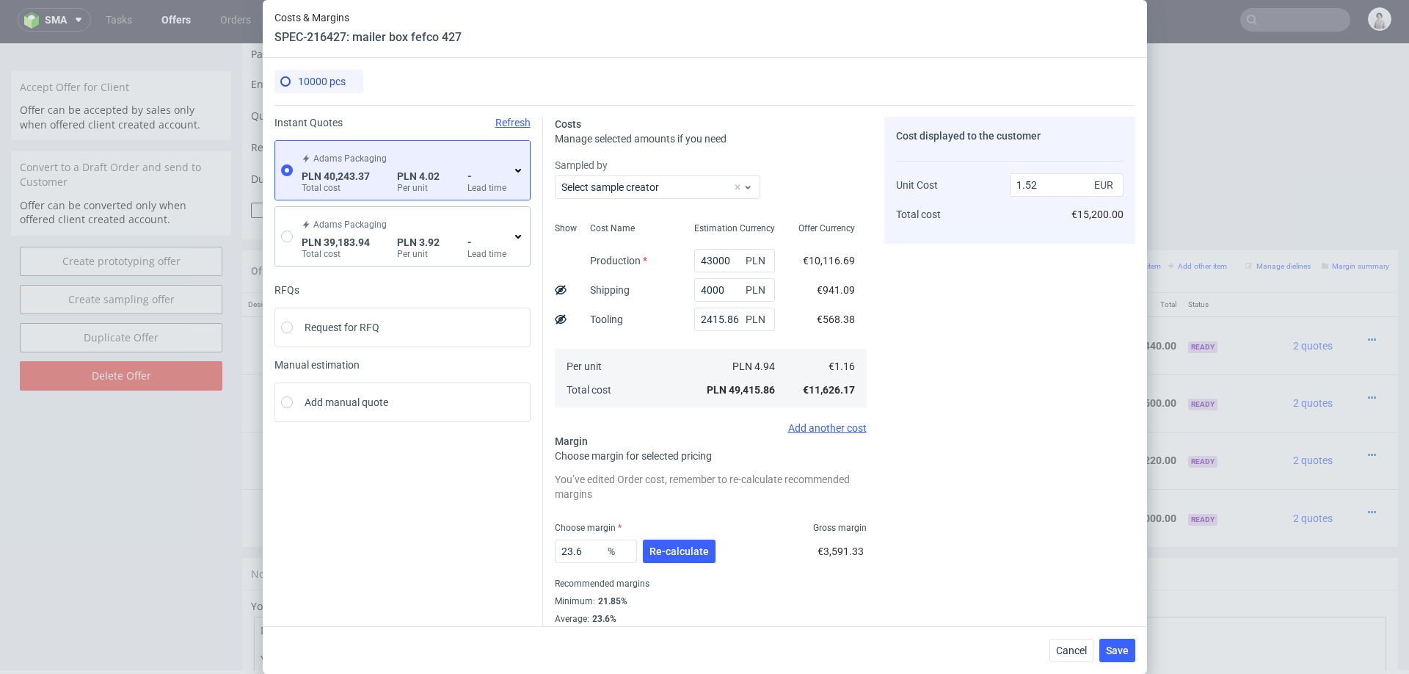
click at [647, 313] on div "Cost Name Production Shipping Tooling Per unit Total cost" at bounding box center [630, 313] width 104 height 194
click at [729, 293] on input "4000" at bounding box center [734, 289] width 81 height 23
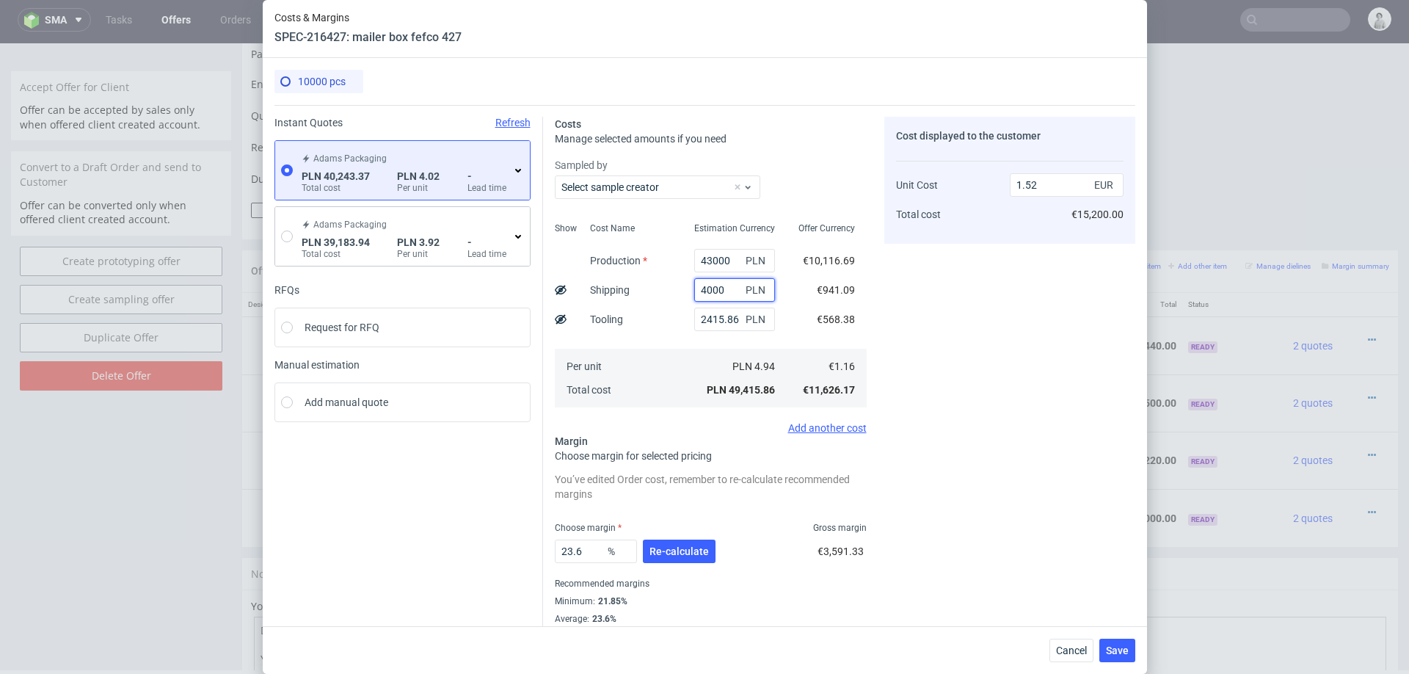
click at [729, 293] on input "4000" at bounding box center [734, 289] width 81 height 23
click at [680, 386] on div "Per unit Total cost" at bounding box center [630, 378] width 104 height 59
click at [681, 546] on span "Re-calculate" at bounding box center [678, 551] width 59 height 10
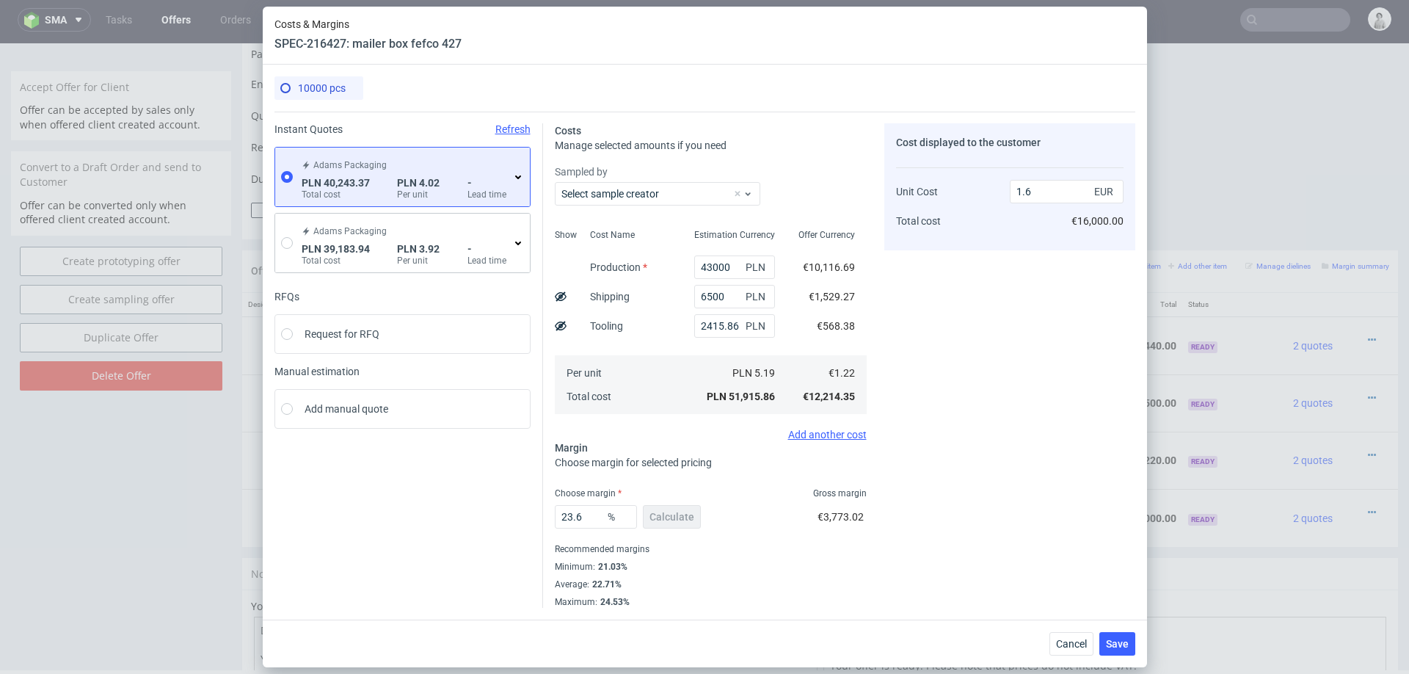
click at [517, 179] on icon at bounding box center [518, 177] width 12 height 12
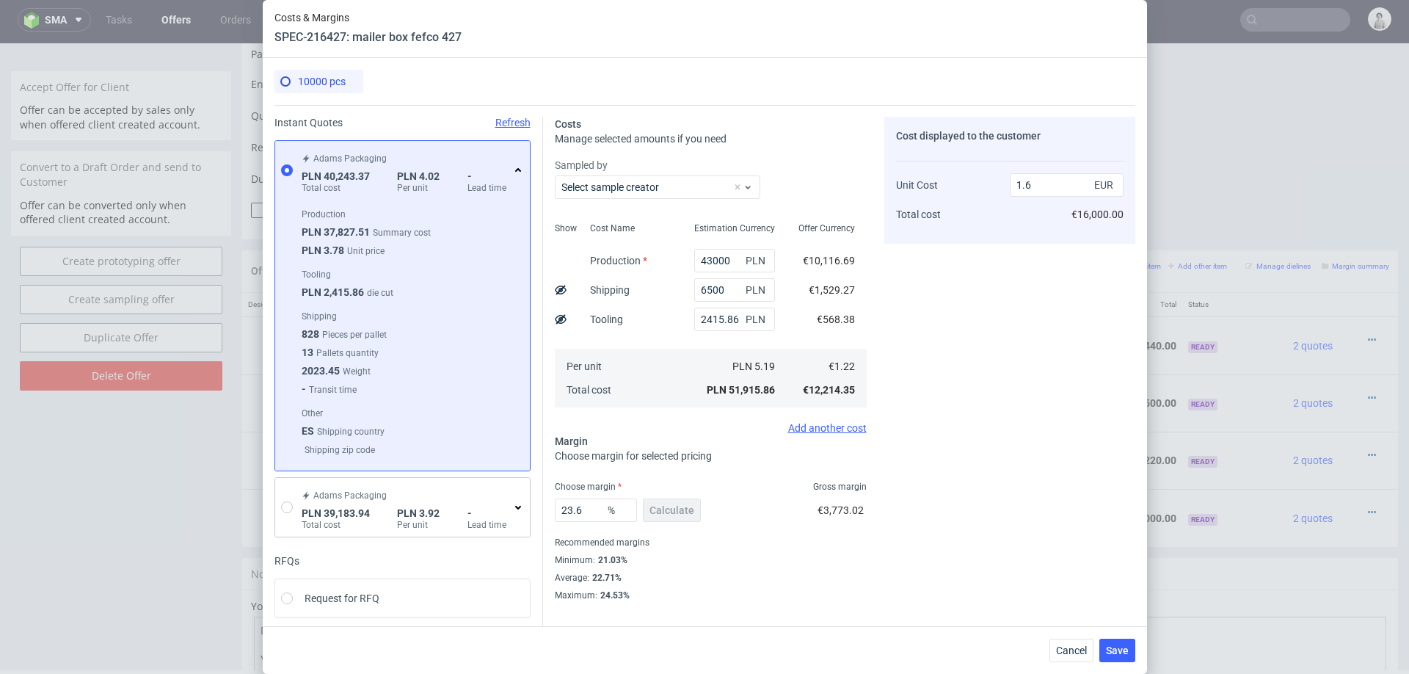
scroll to position [51, 0]
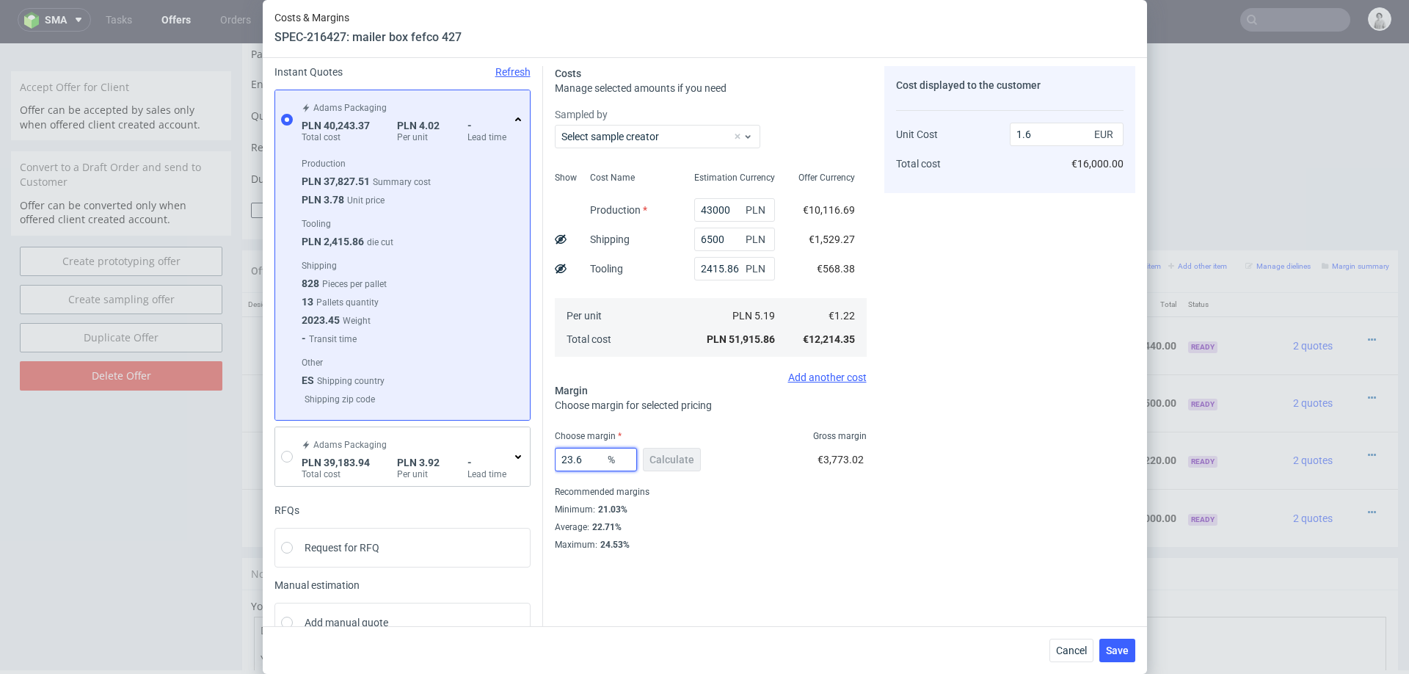
click at [576, 459] on input "23.6" at bounding box center [596, 459] width 82 height 23
click at [944, 569] on div "Instant Quotes Refresh Adams Packaging PLN 40,243.37 Total cost PLN 4.02 Per un…" at bounding box center [704, 354] width 861 height 600
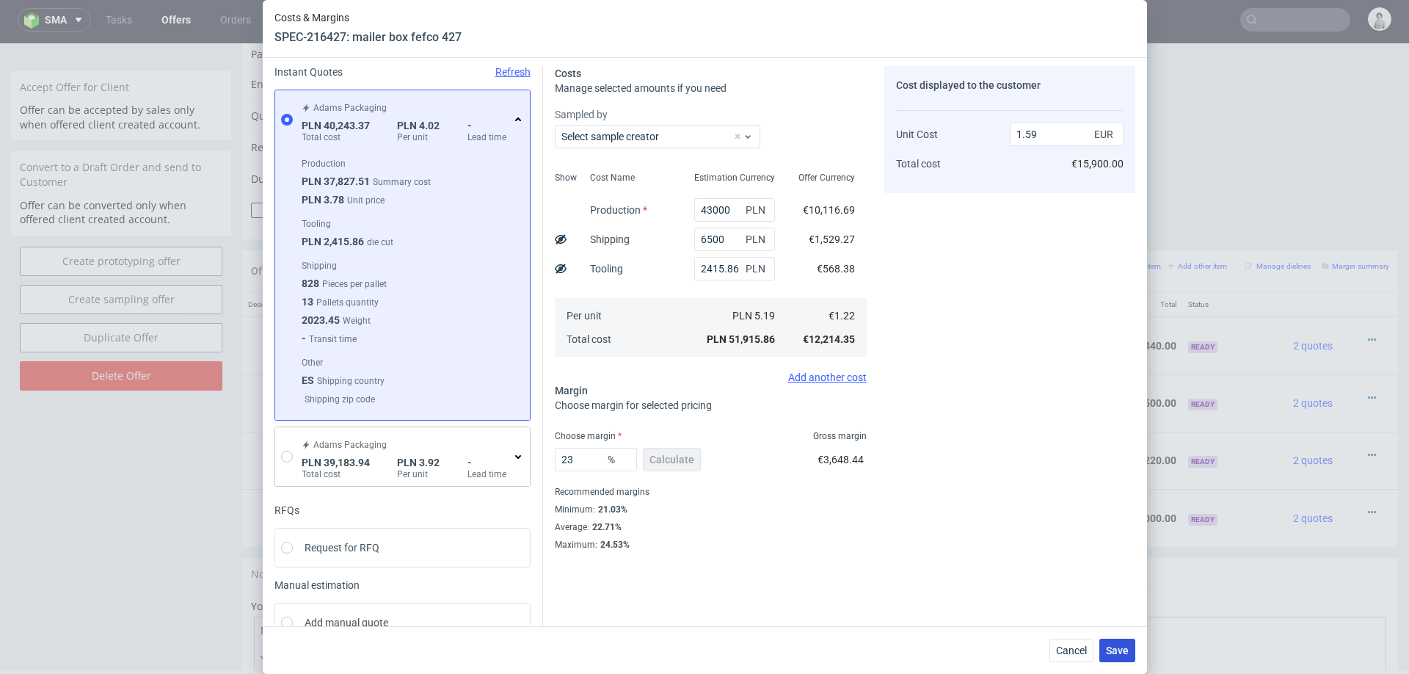
click at [1126, 650] on span "Save" at bounding box center [1117, 650] width 23 height 10
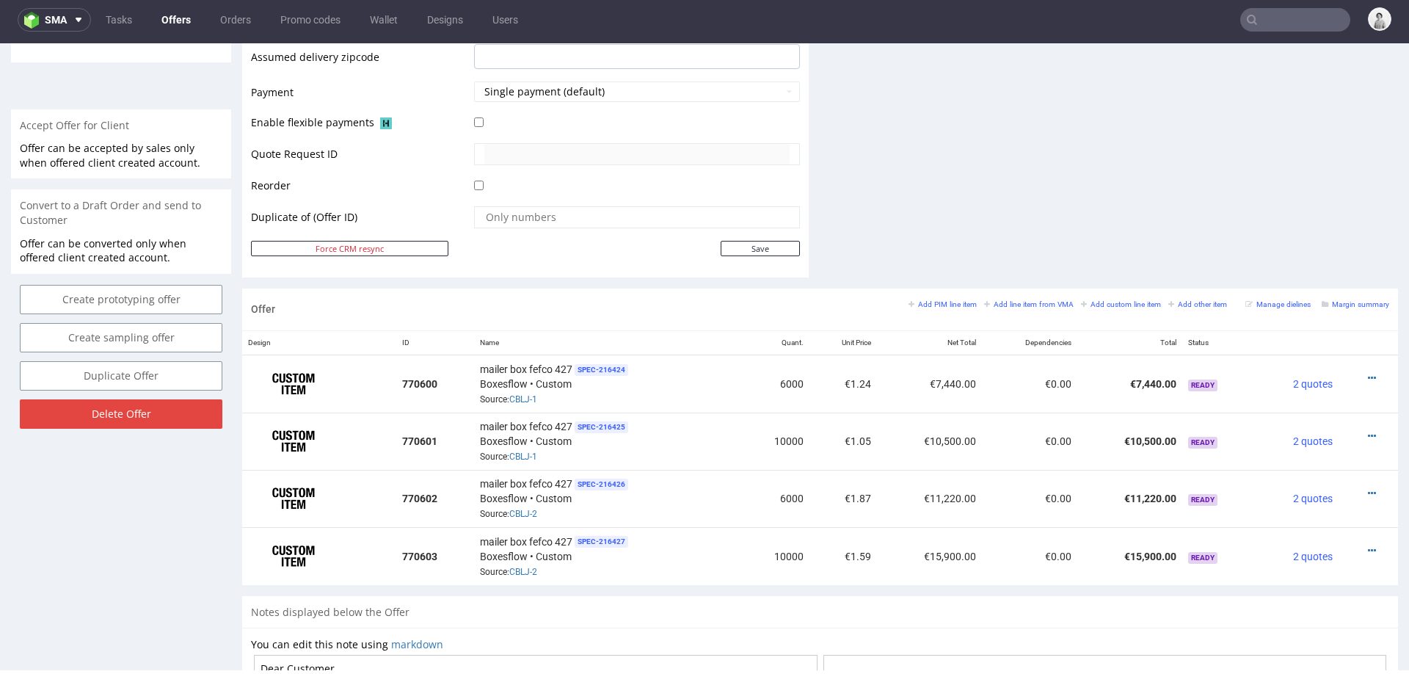
scroll to position [633, 0]
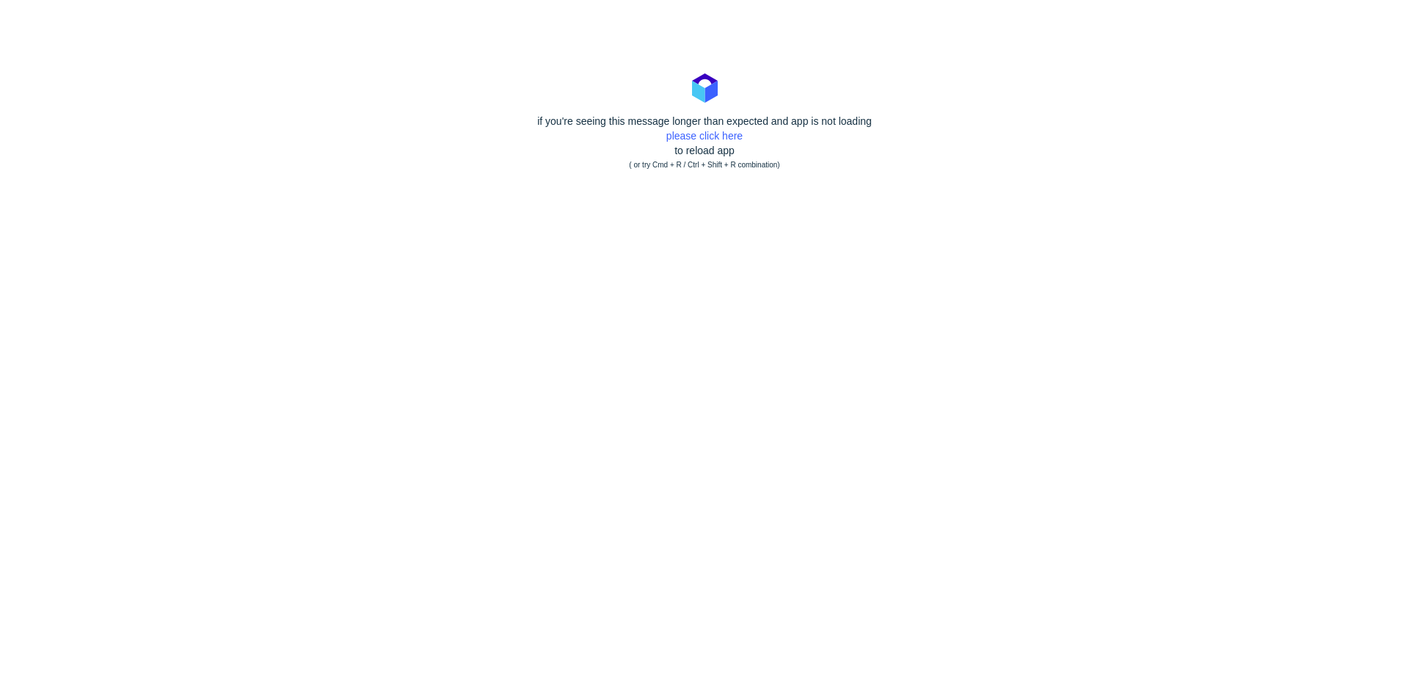
click at [711, 128] on div "if you're seeing this message longer than expected and app is not loading pleas…" at bounding box center [704, 143] width 1409 height 59
click at [711, 136] on link "please click here" at bounding box center [704, 136] width 76 height 12
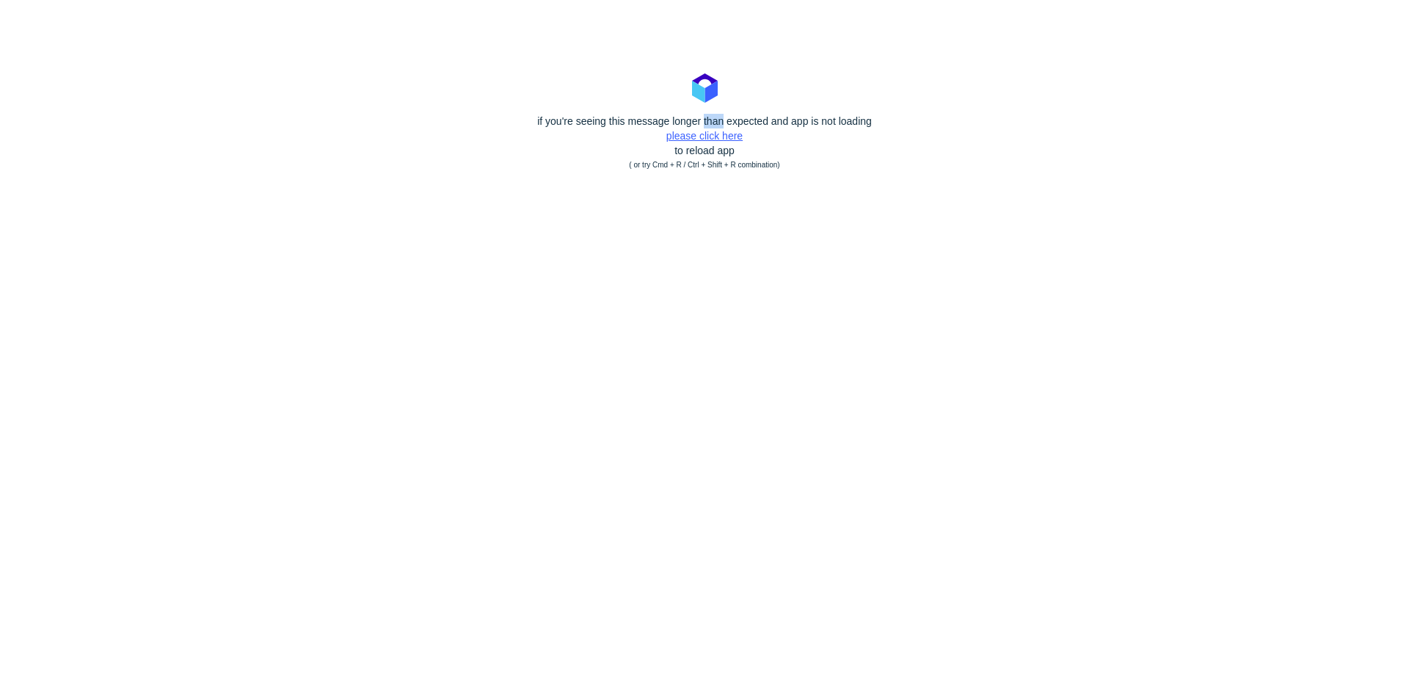
click at [711, 136] on link "please click here" at bounding box center [704, 136] width 76 height 12
click at [711, 103] on polygon at bounding box center [711, 92] width 12 height 22
click at [684, 130] on link "please click here" at bounding box center [704, 136] width 76 height 12
click at [692, 103] on polygon at bounding box center [698, 92] width 12 height 22
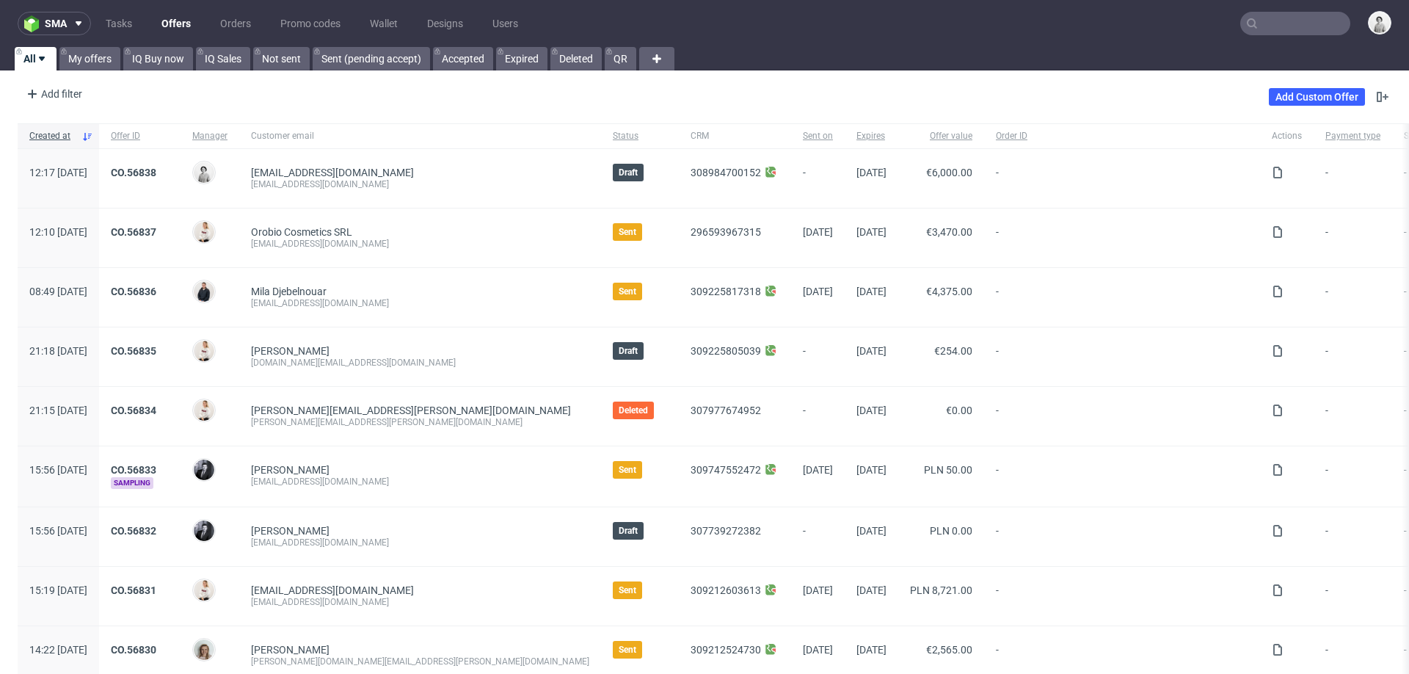
click at [1262, 37] on nav "sma Tasks Offers Orders Promo codes Wallet Designs Users" at bounding box center [704, 23] width 1409 height 47
click at [1264, 33] on input "text" at bounding box center [1295, 23] width 110 height 23
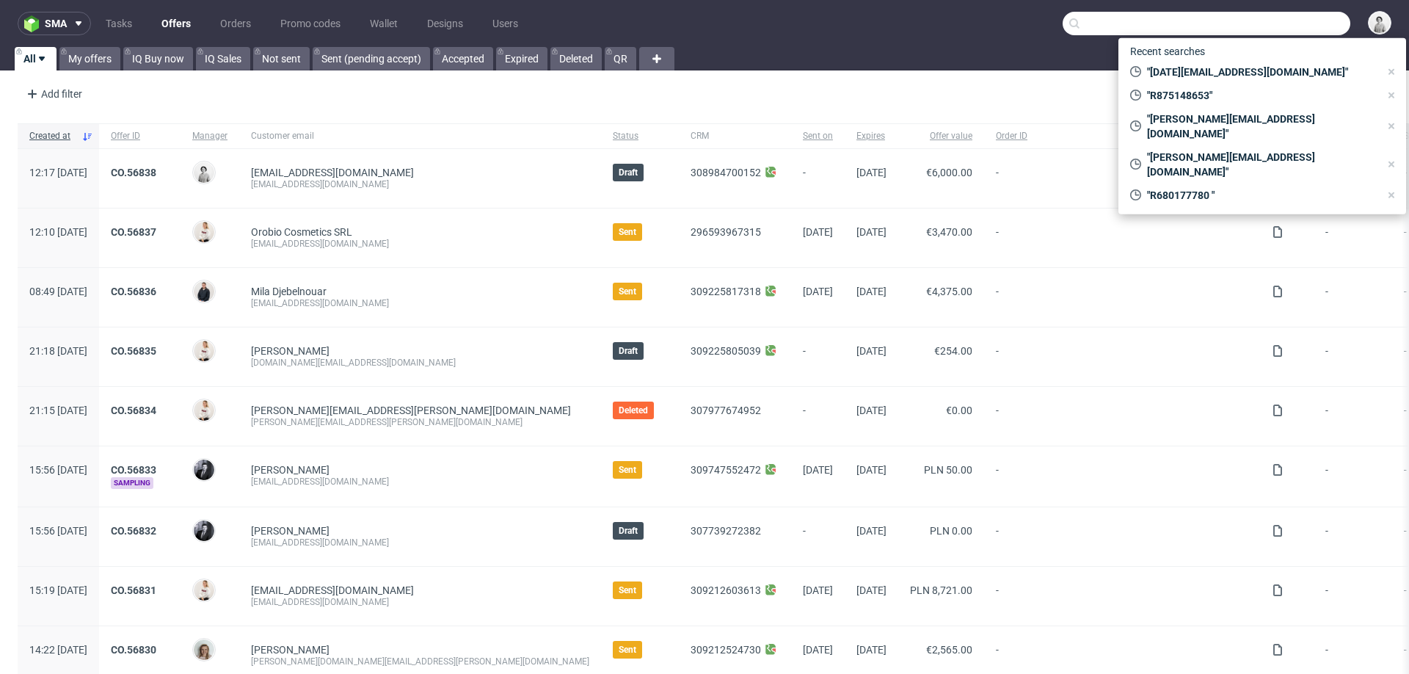
paste input "R875148653)"
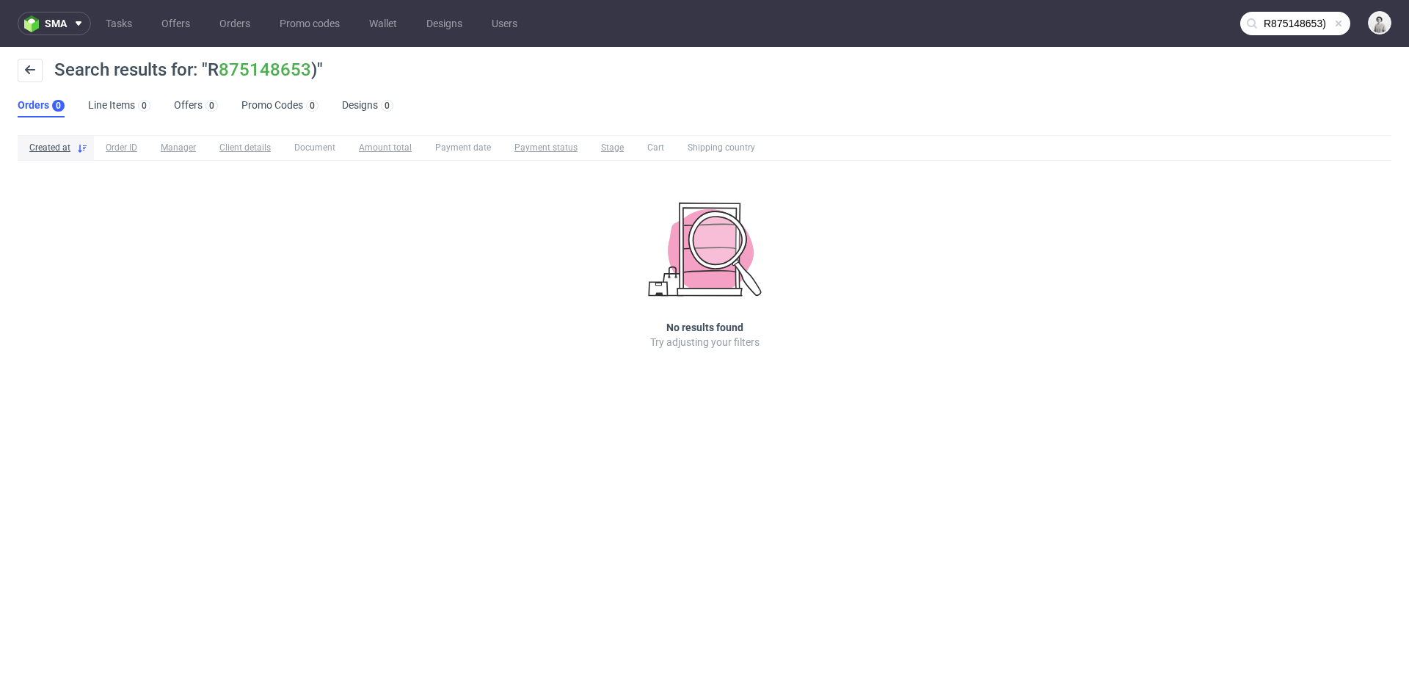
click at [1300, 26] on input "R875148653)" at bounding box center [1295, 23] width 110 height 23
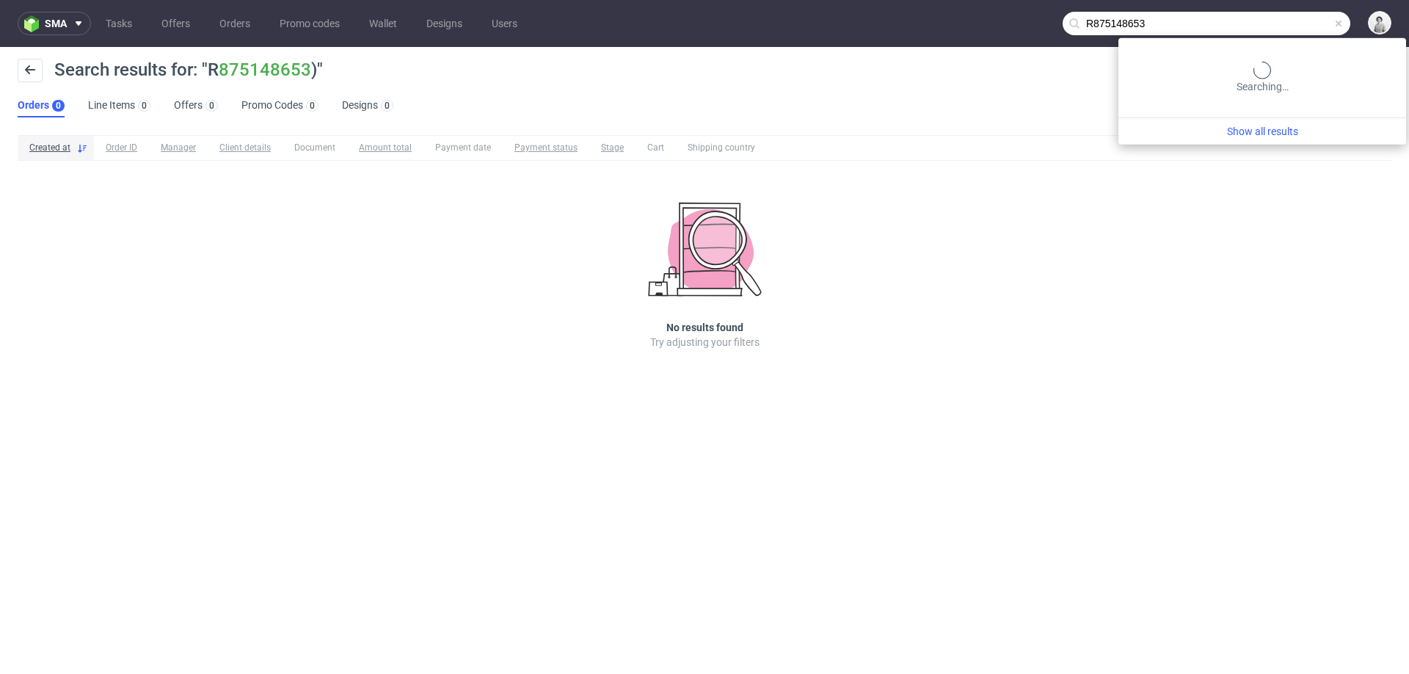
type input "R875148653"
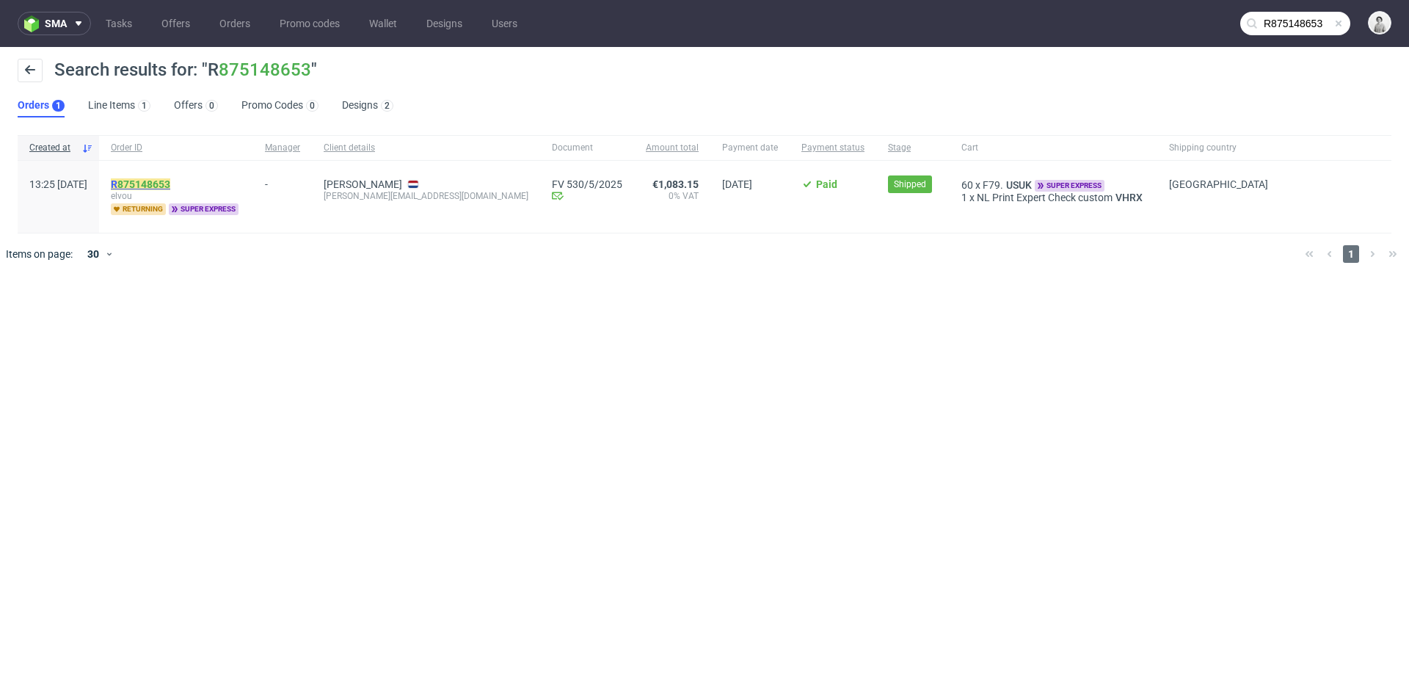
click at [170, 183] on link "875148653" at bounding box center [143, 184] width 53 height 12
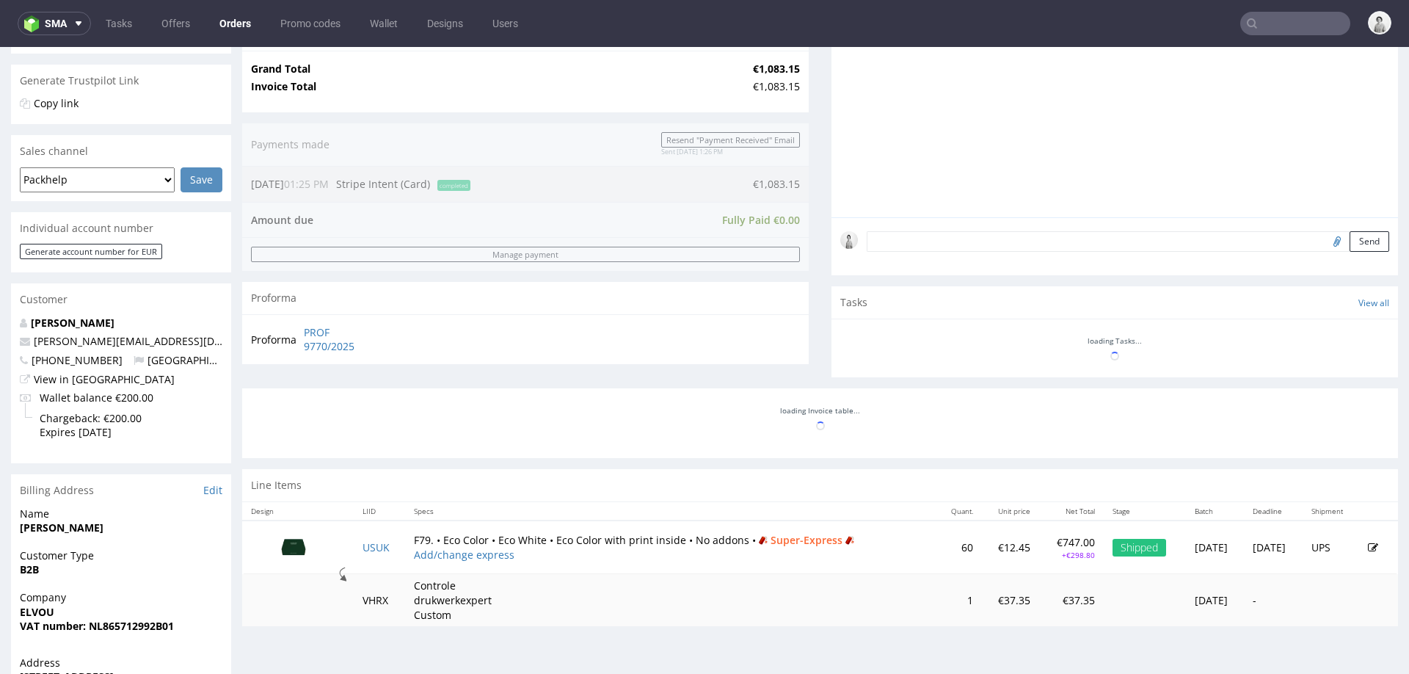
scroll to position [423, 0]
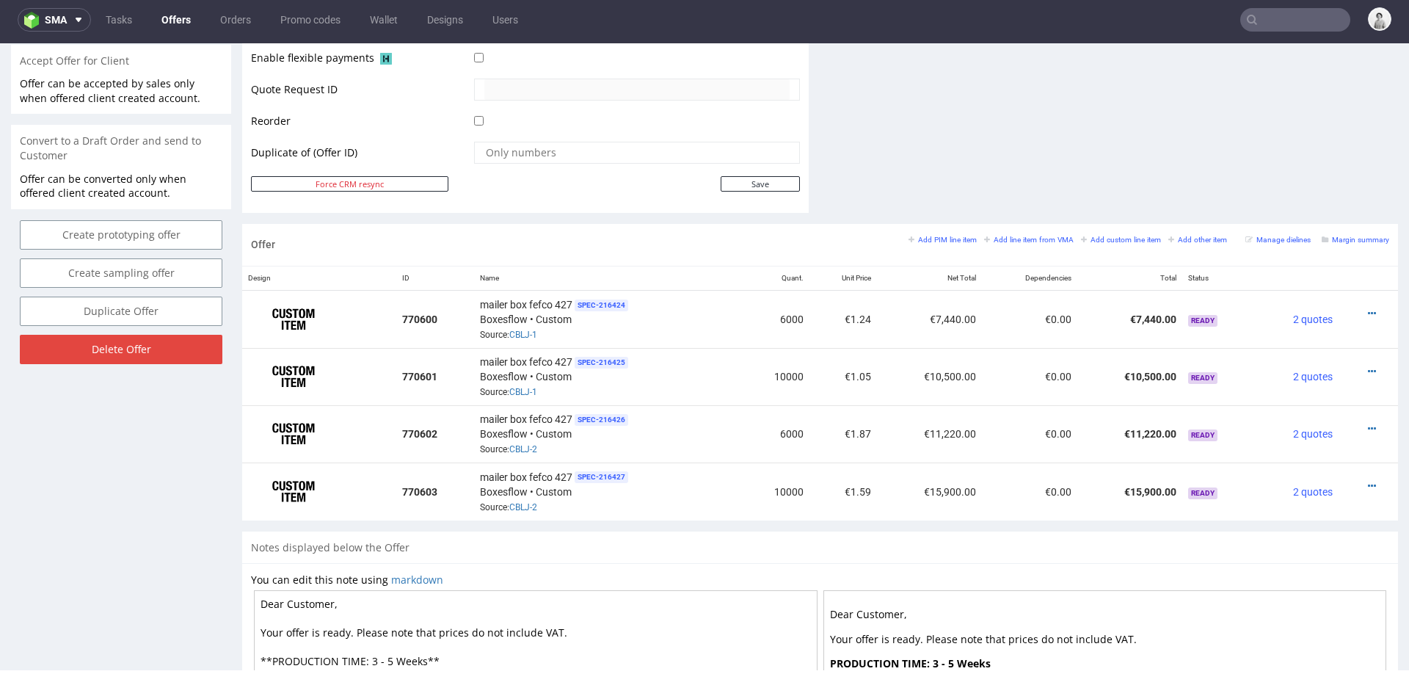
scroll to position [689, 0]
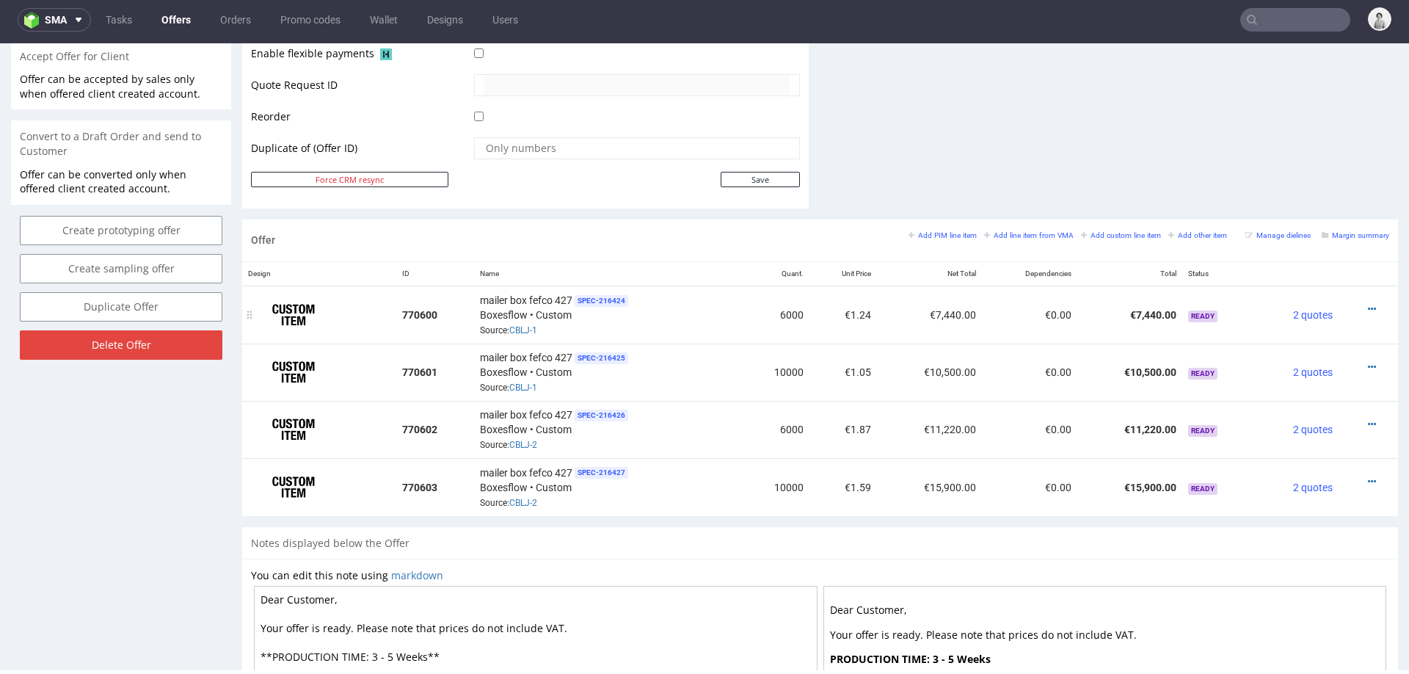
click at [1096, 307] on td "€7,440.00" at bounding box center [1129, 314] width 105 height 58
click at [1368, 305] on icon at bounding box center [1372, 309] width 8 height 10
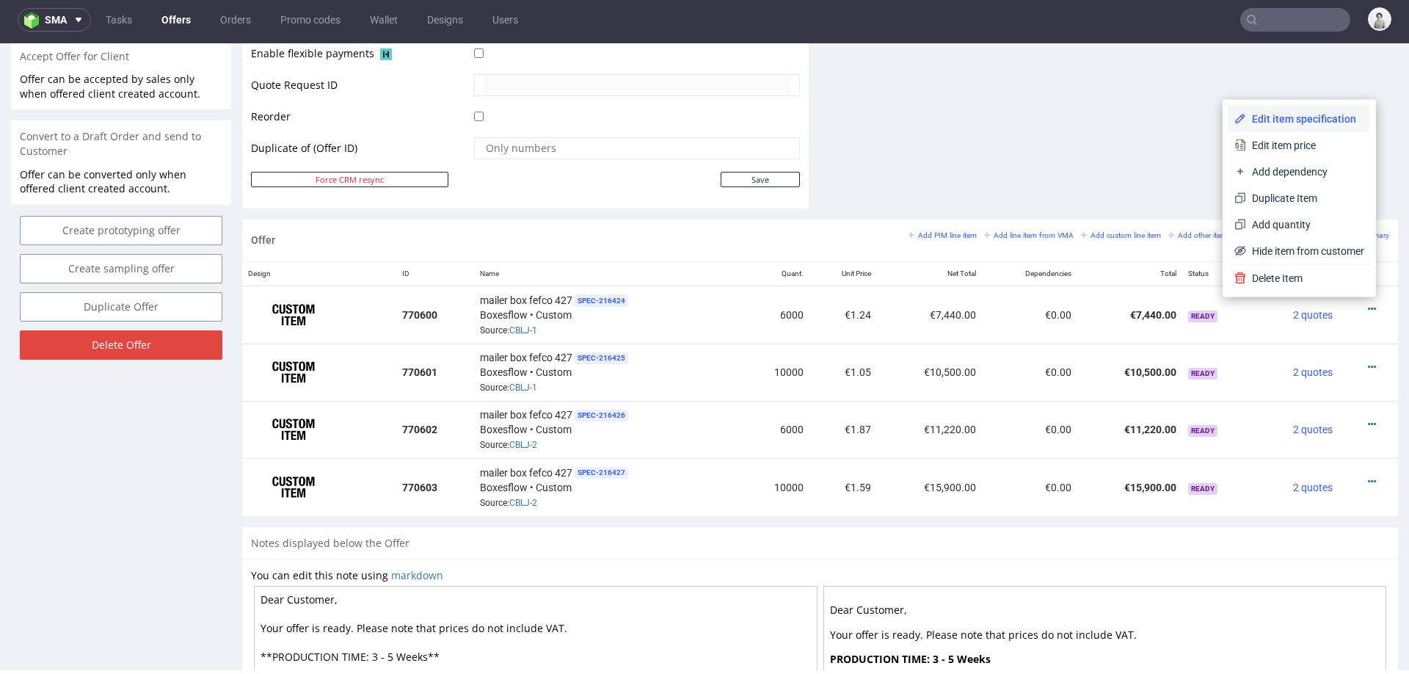
click at [1253, 116] on span "Edit item specification" at bounding box center [1305, 119] width 118 height 15
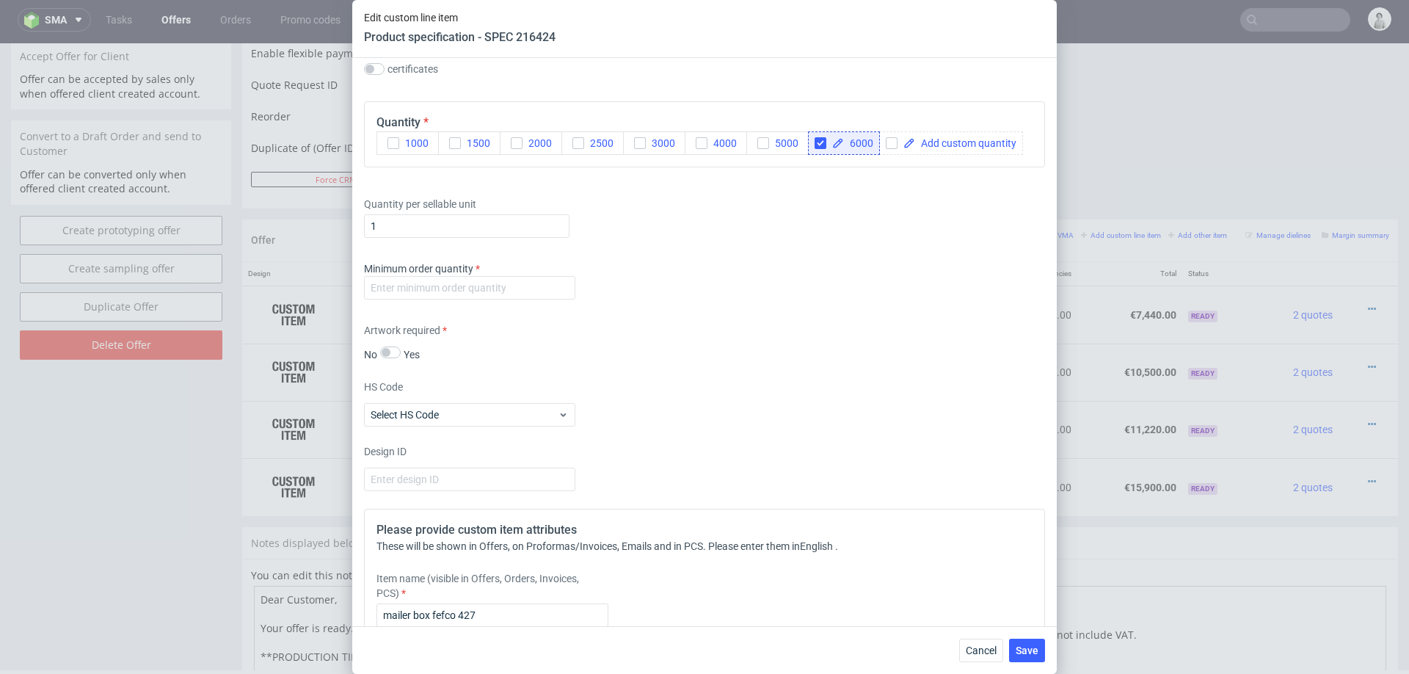
scroll to position [1090, 0]
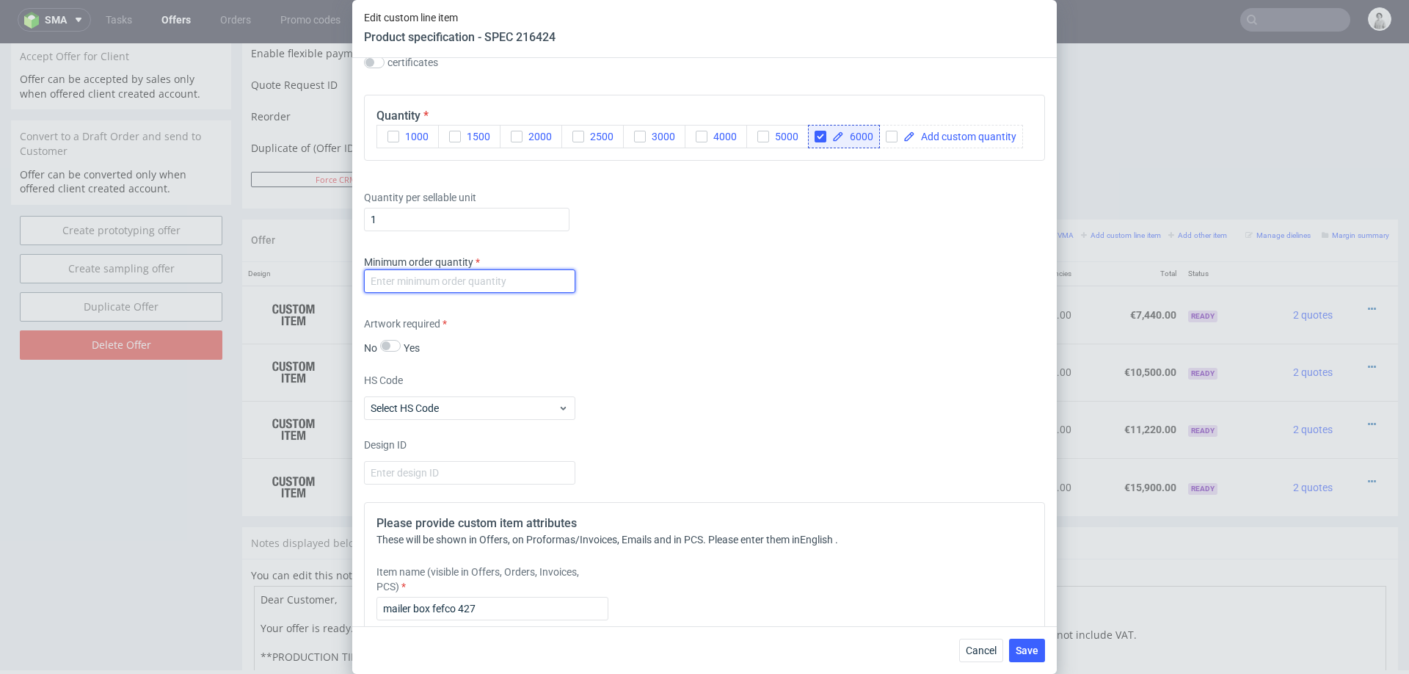
click at [542, 285] on input "number" at bounding box center [469, 280] width 211 height 23
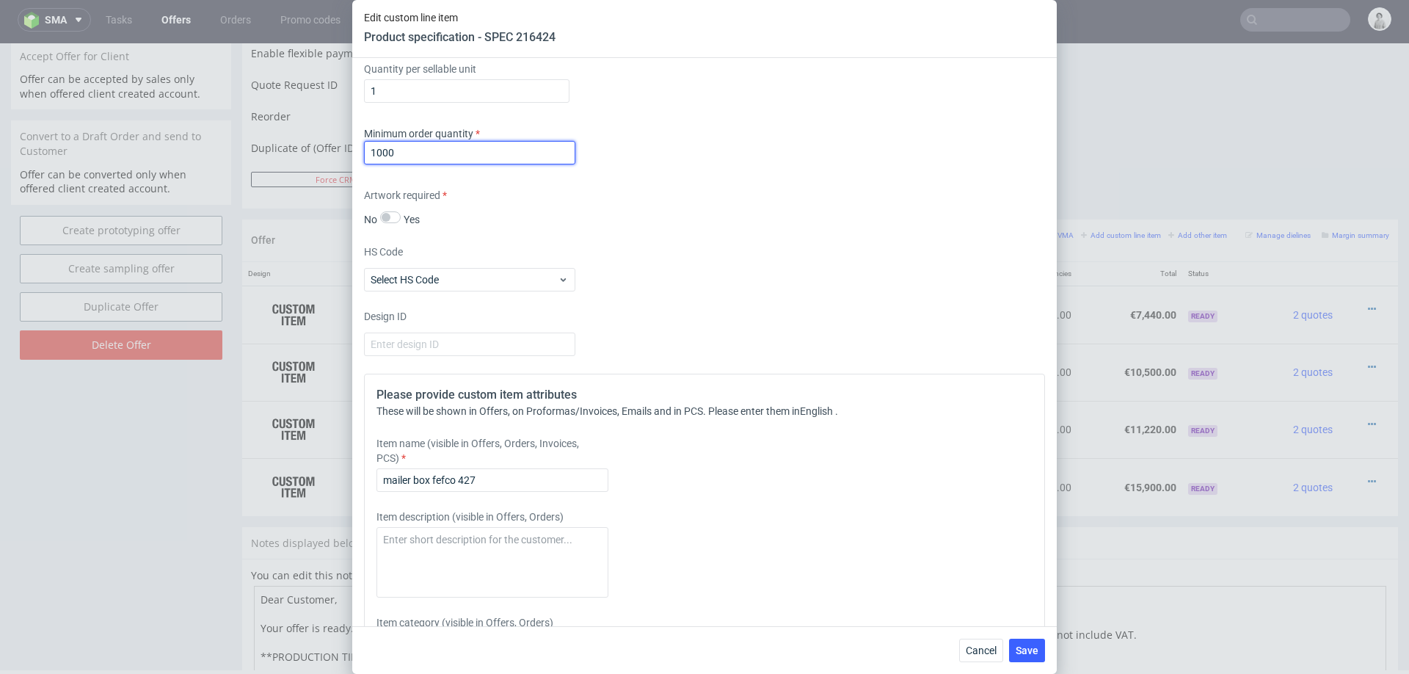
scroll to position [1248, 0]
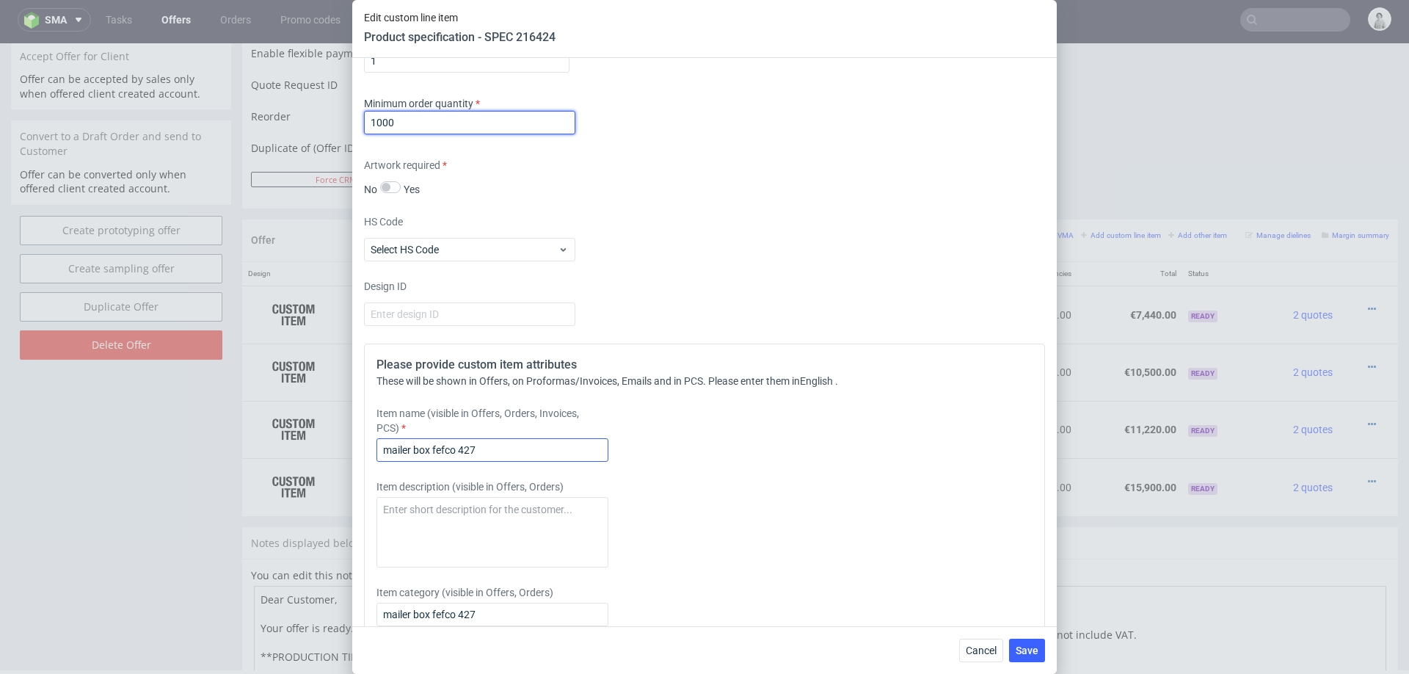
type input "1000"
click at [521, 443] on input "mailer box fefco 427" at bounding box center [492, 449] width 232 height 23
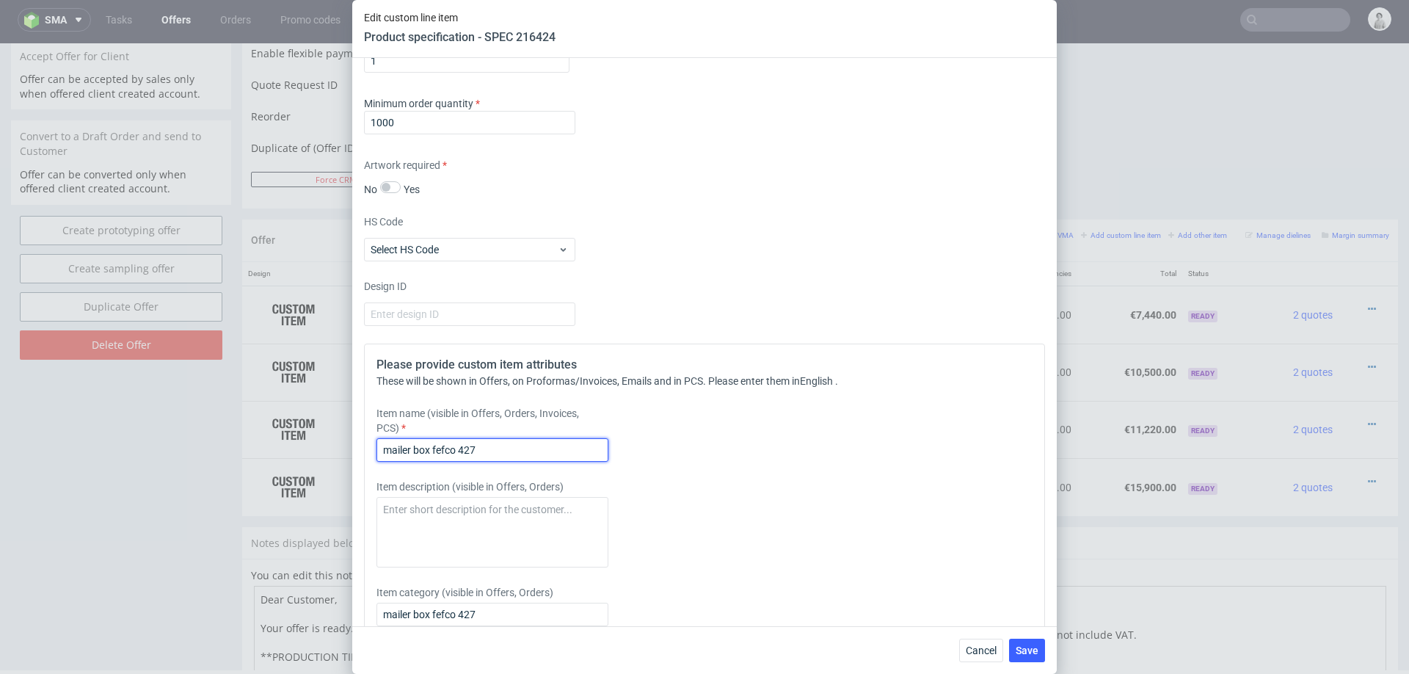
click at [521, 443] on input "mailer box fefco 427" at bounding box center [492, 449] width 232 height 23
click at [472, 448] on input "Mailer Box F56, offset print + matt lamination on the inside + 1 adhesive strip" at bounding box center [492, 449] width 232 height 23
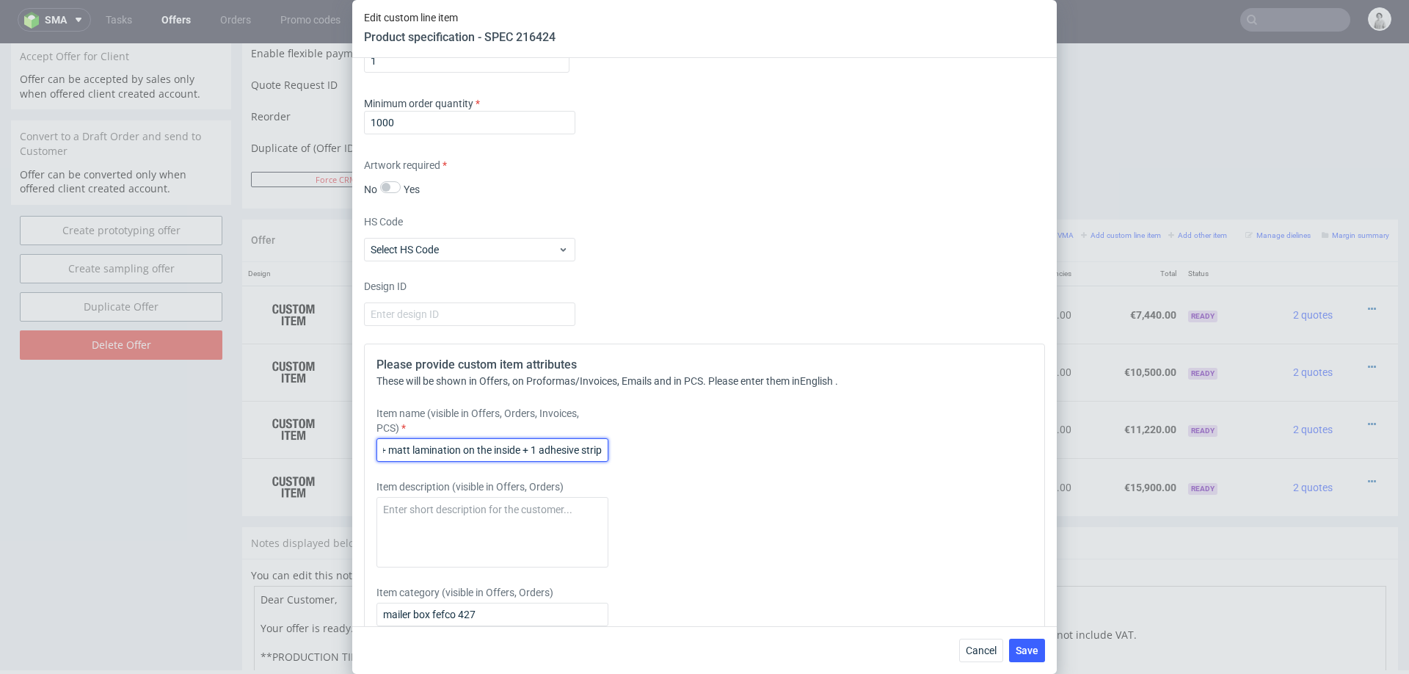
click at [472, 448] on input "Mailer Box F56, offset print + matt lamination on the inside + 1 adhesive strip" at bounding box center [492, 449] width 232 height 23
type input "Mailer Box F56, offset print + matt lamination on the inside + 1 adhesive strip"
click at [898, 478] on div "Please provide custom item attributes These will be shown in Offers, on Proform…" at bounding box center [704, 541] width 681 height 396
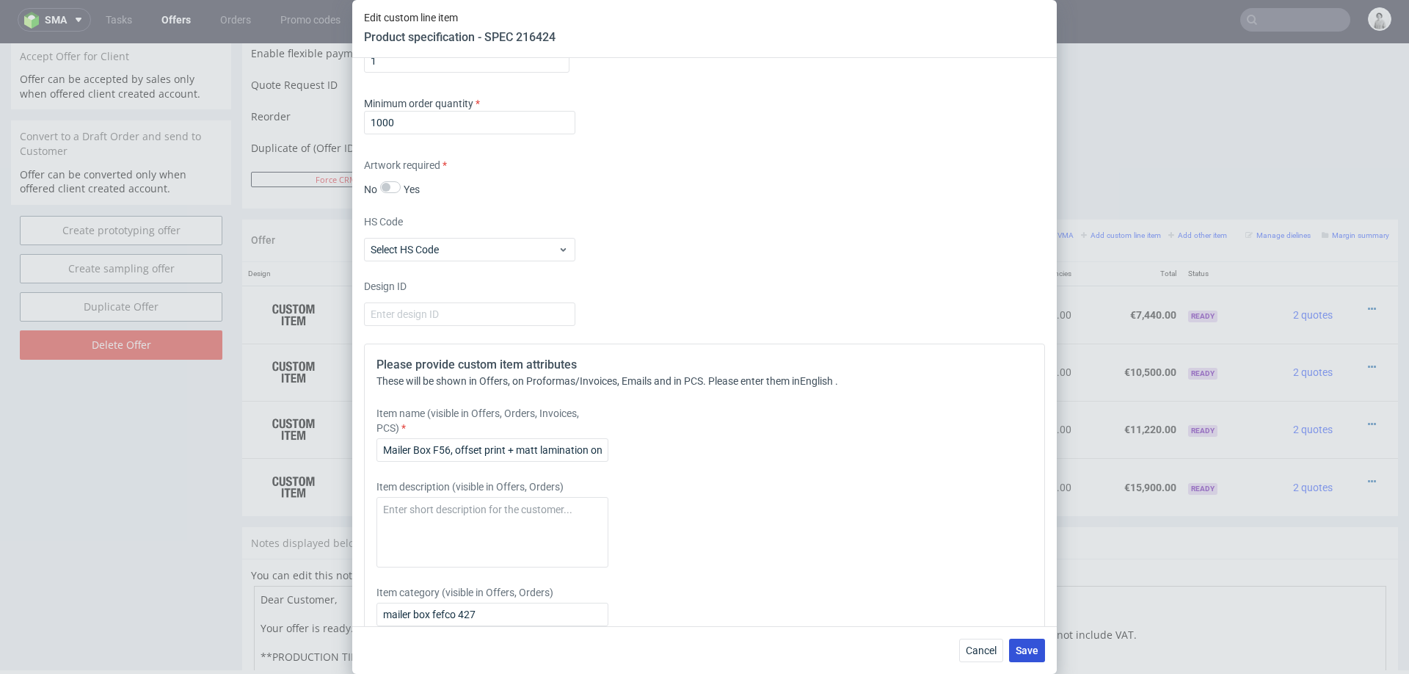
click at [1022, 643] on button "Save" at bounding box center [1027, 649] width 36 height 23
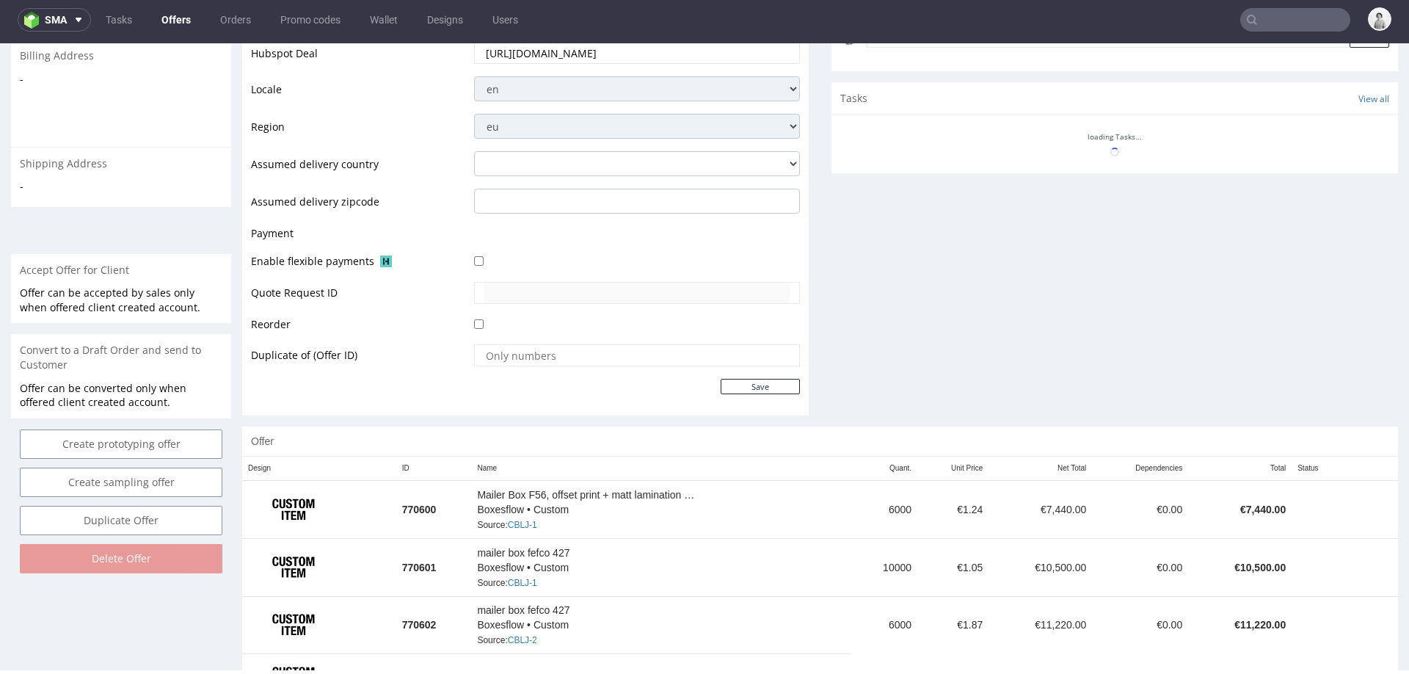
scroll to position [532, 0]
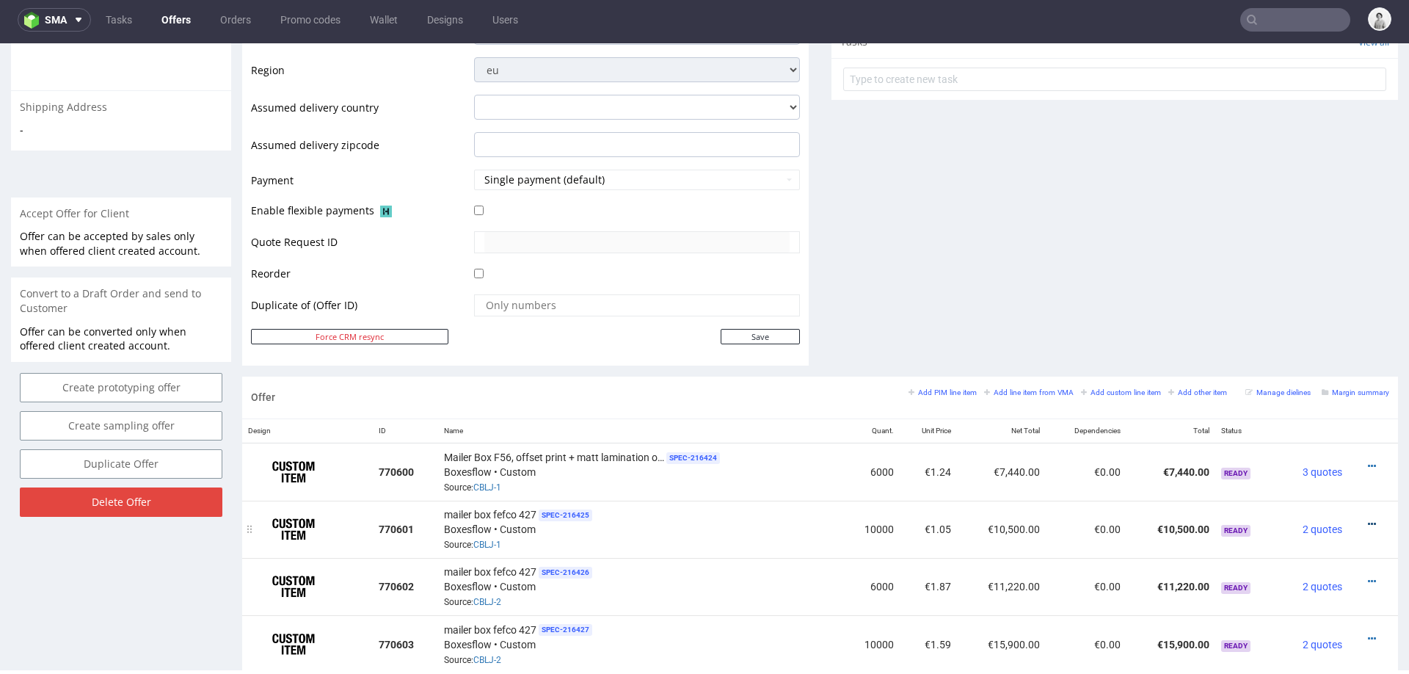
click at [1368, 520] on icon at bounding box center [1372, 524] width 8 height 10
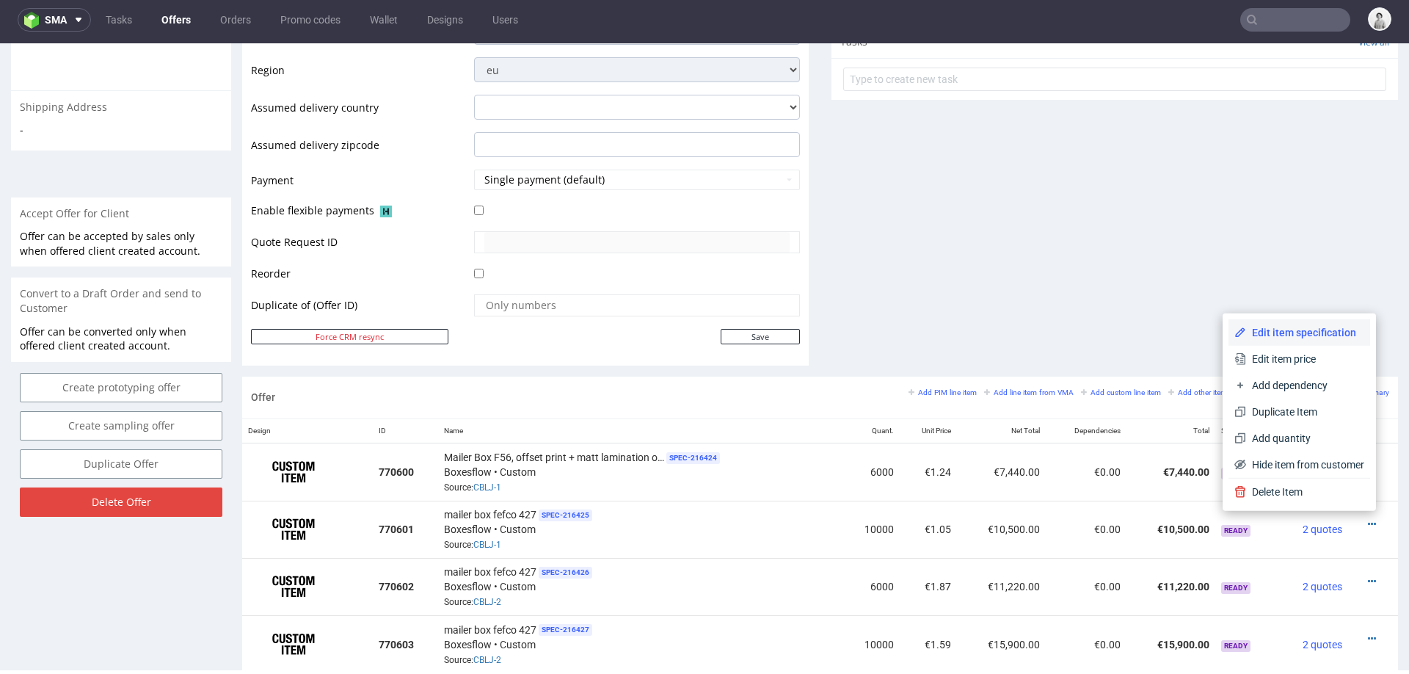
click at [1312, 332] on span "Edit item specification" at bounding box center [1305, 332] width 118 height 15
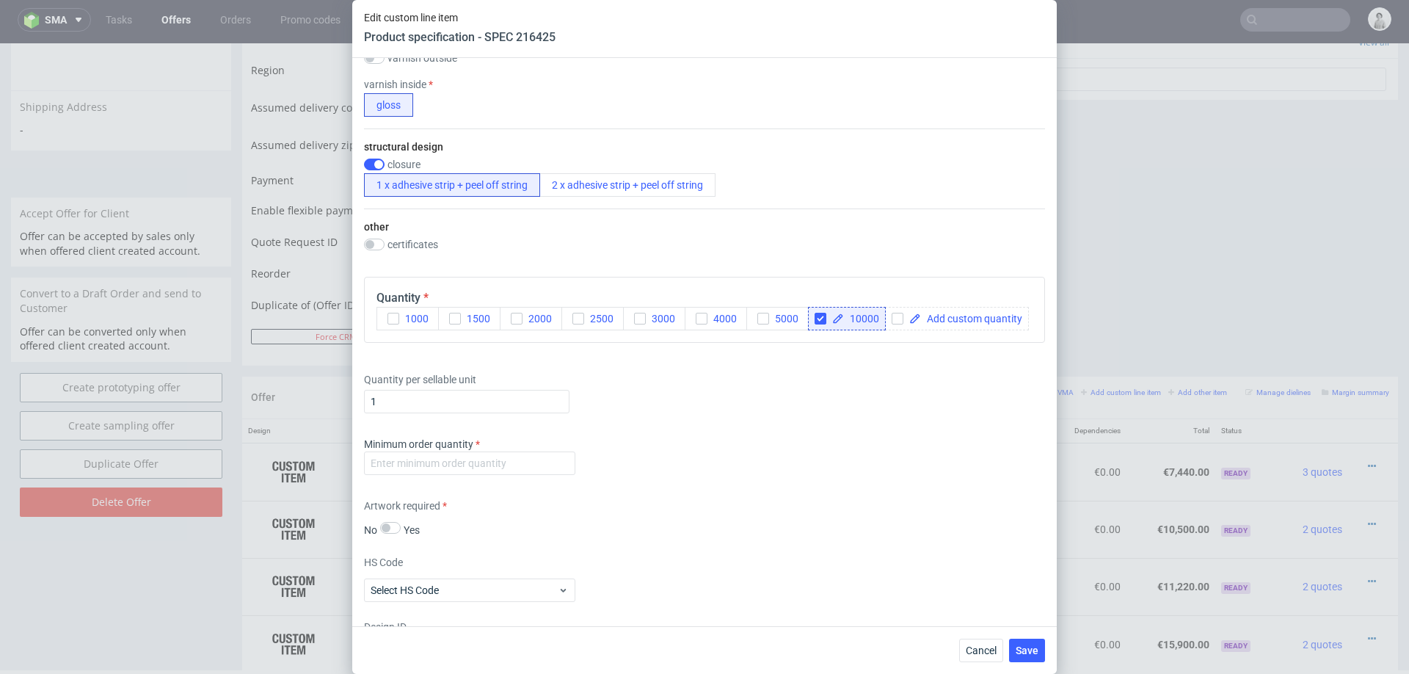
scroll to position [909, 0]
click at [547, 463] on input "number" at bounding box center [469, 461] width 211 height 23
type input "1000"
click at [688, 477] on div "Supplier Custom Custom supplier Boxesflow Technical specification Instant price…" at bounding box center [704, 342] width 705 height 568
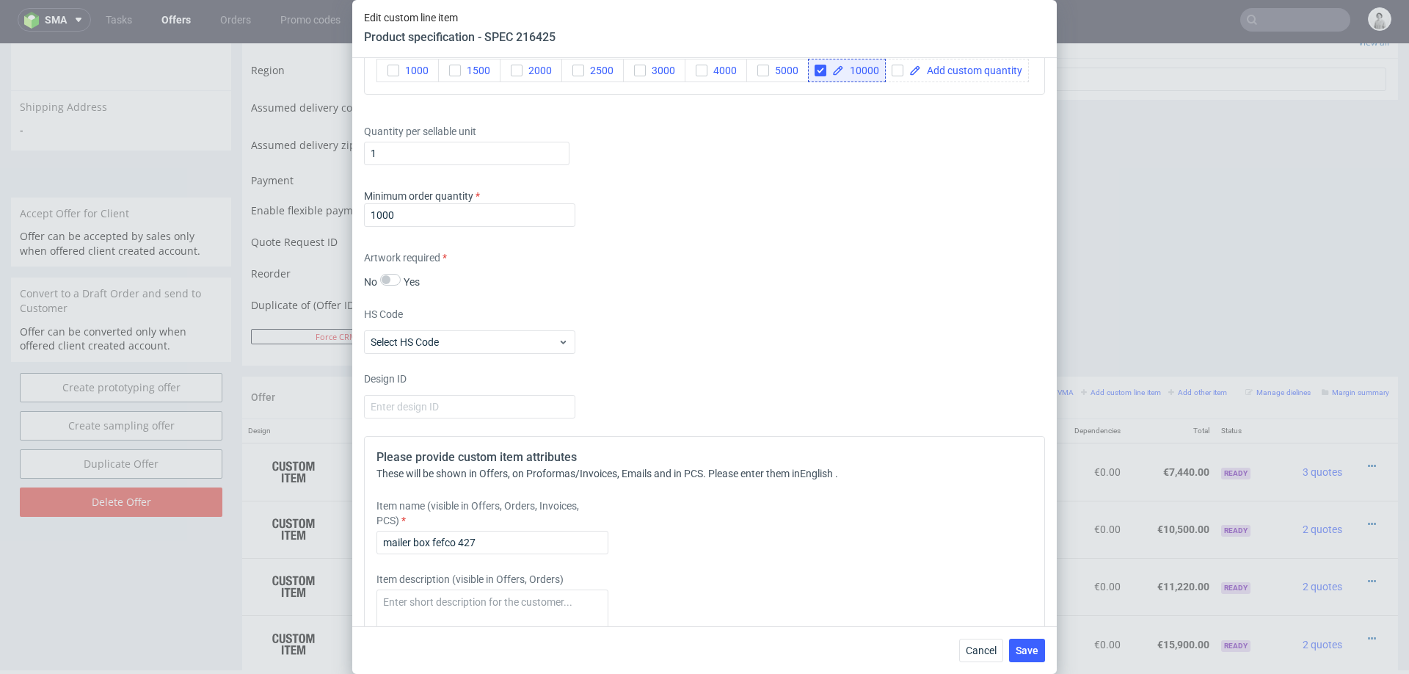
scroll to position [1204, 0]
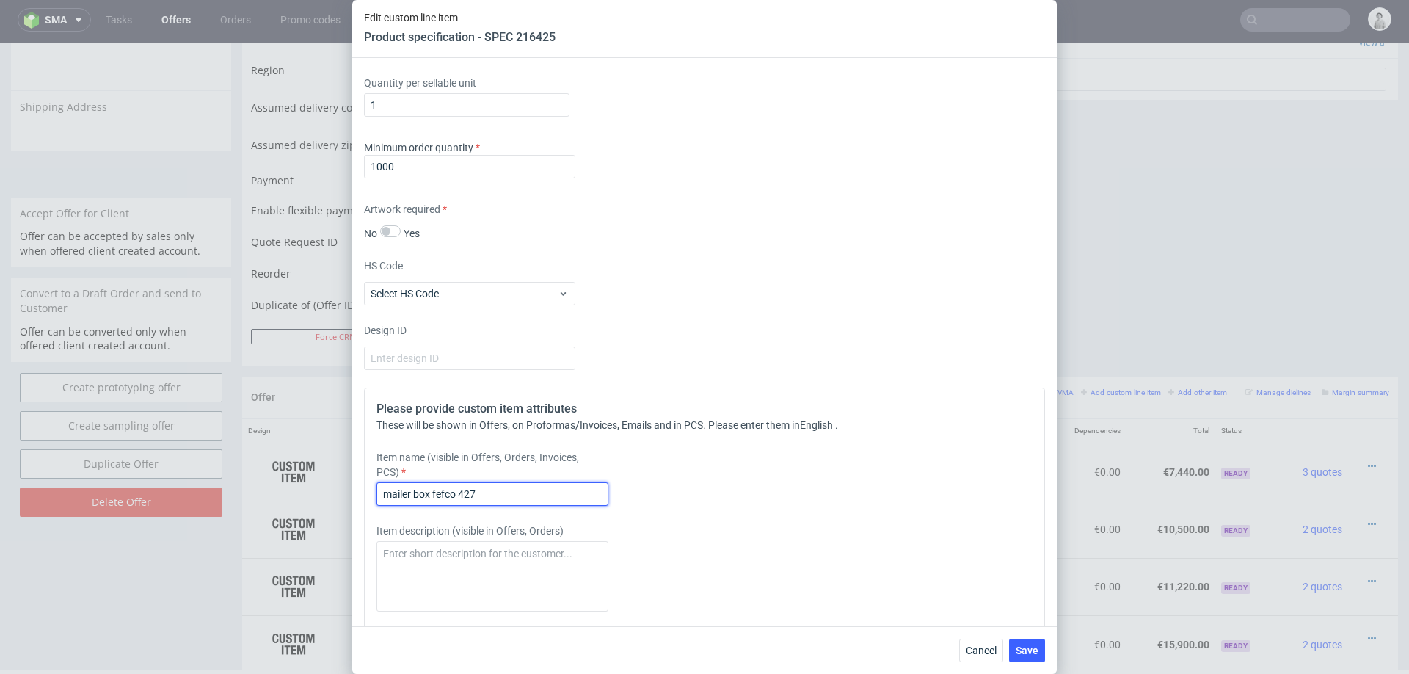
click at [556, 488] on input "mailer box fefco 427" at bounding box center [492, 493] width 232 height 23
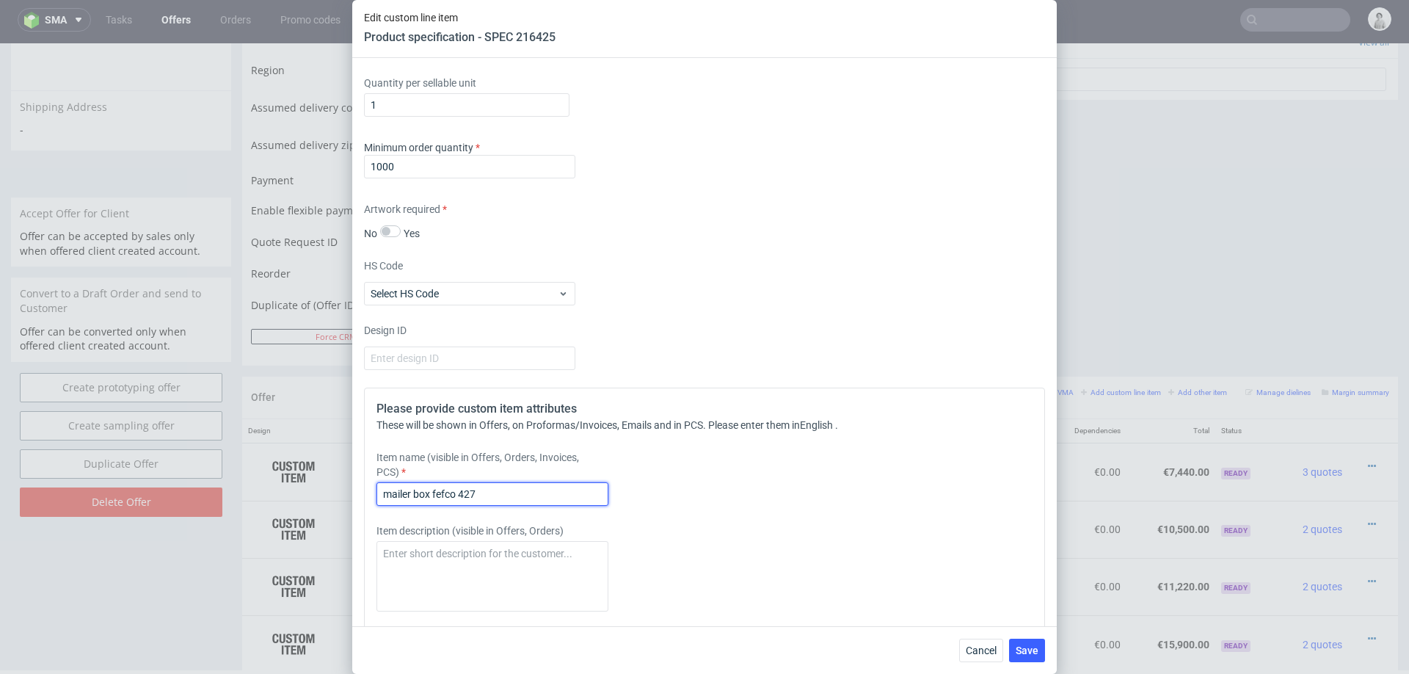
paste input "Mailer Box F56, offset print + matt lamination on the inside + 1 adhesive strip"
type input "Mailer Box F56, offset print + matt lamination on the inside + 1 adhesive strip"
click at [840, 515] on div "Please provide custom item attributes These will be shown in Offers, on Proform…" at bounding box center [704, 585] width 681 height 396
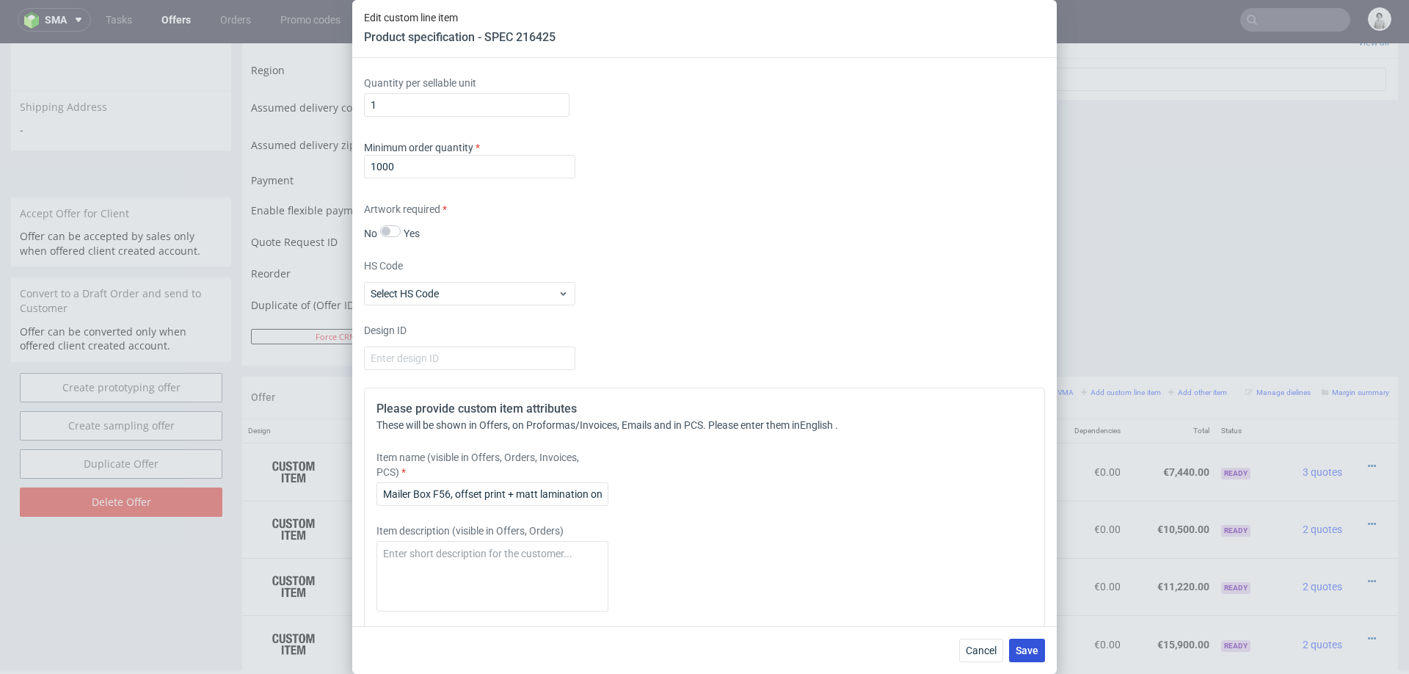
click at [1020, 641] on button "Save" at bounding box center [1027, 649] width 36 height 23
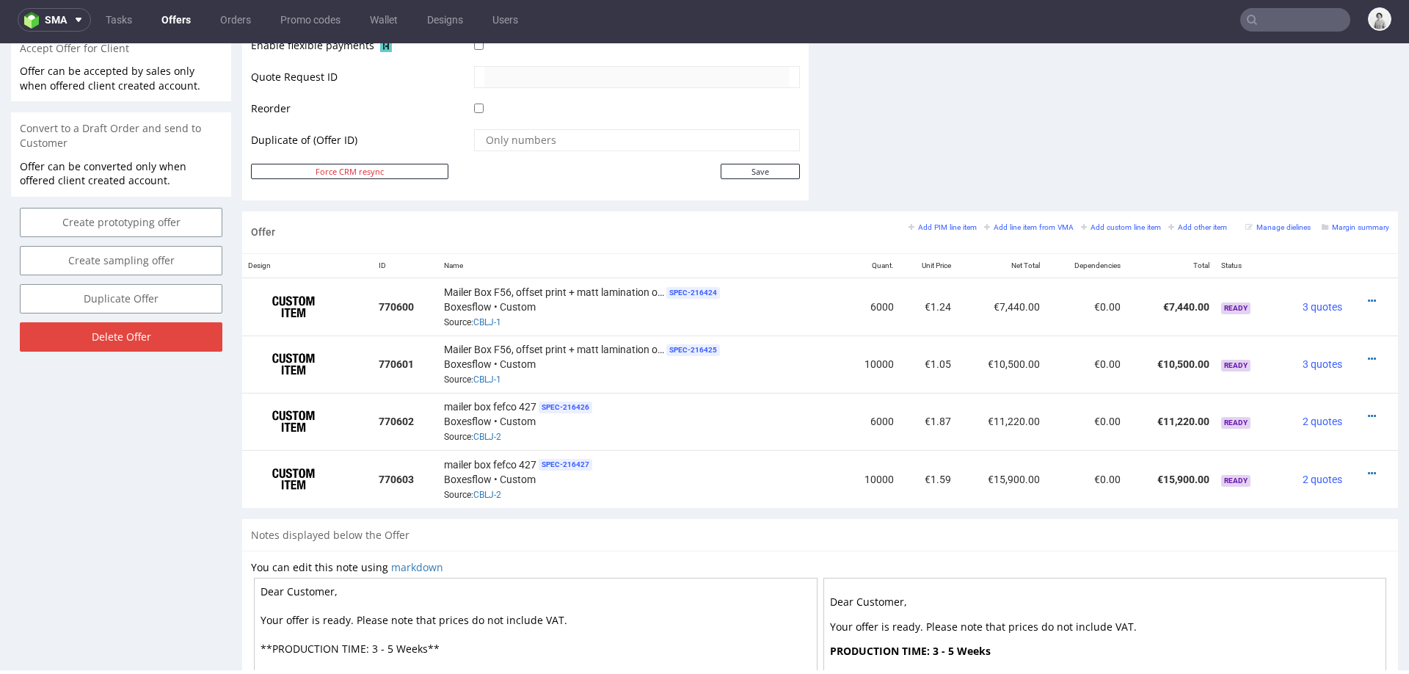
scroll to position [699, 0]
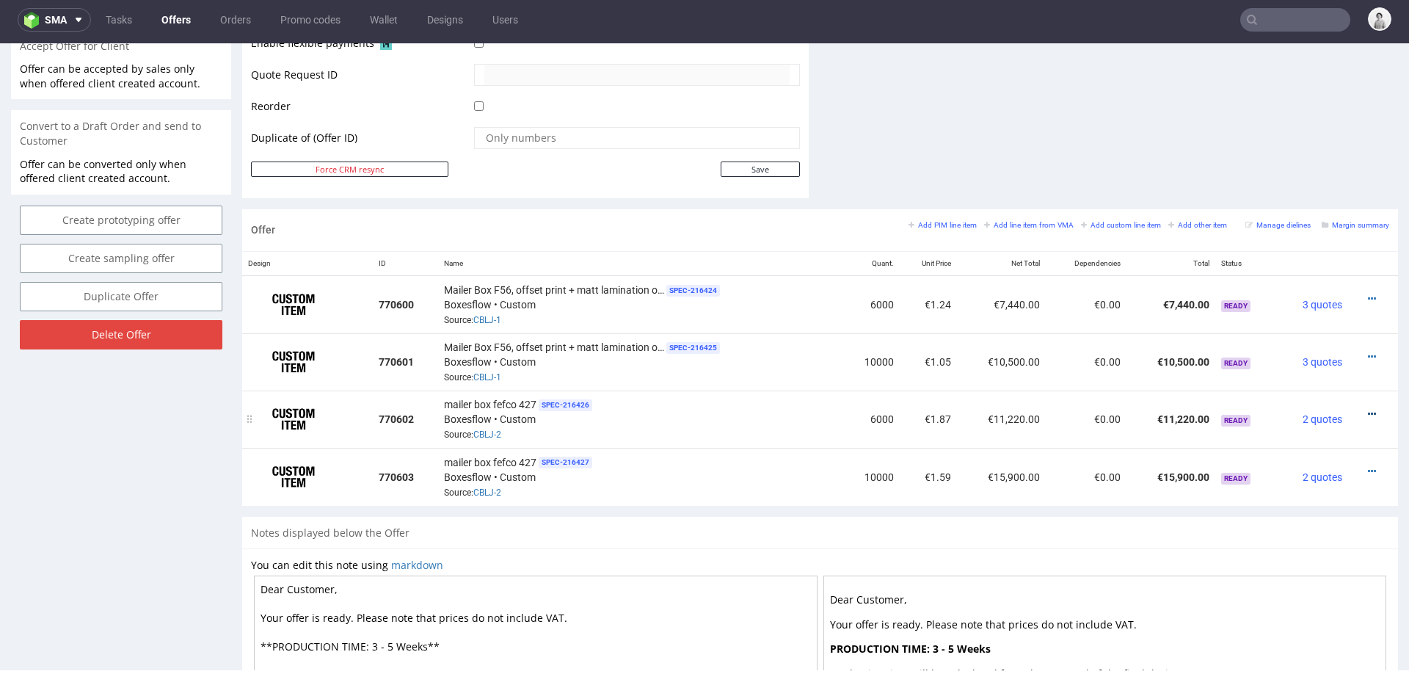
click at [1368, 409] on icon at bounding box center [1372, 414] width 8 height 10
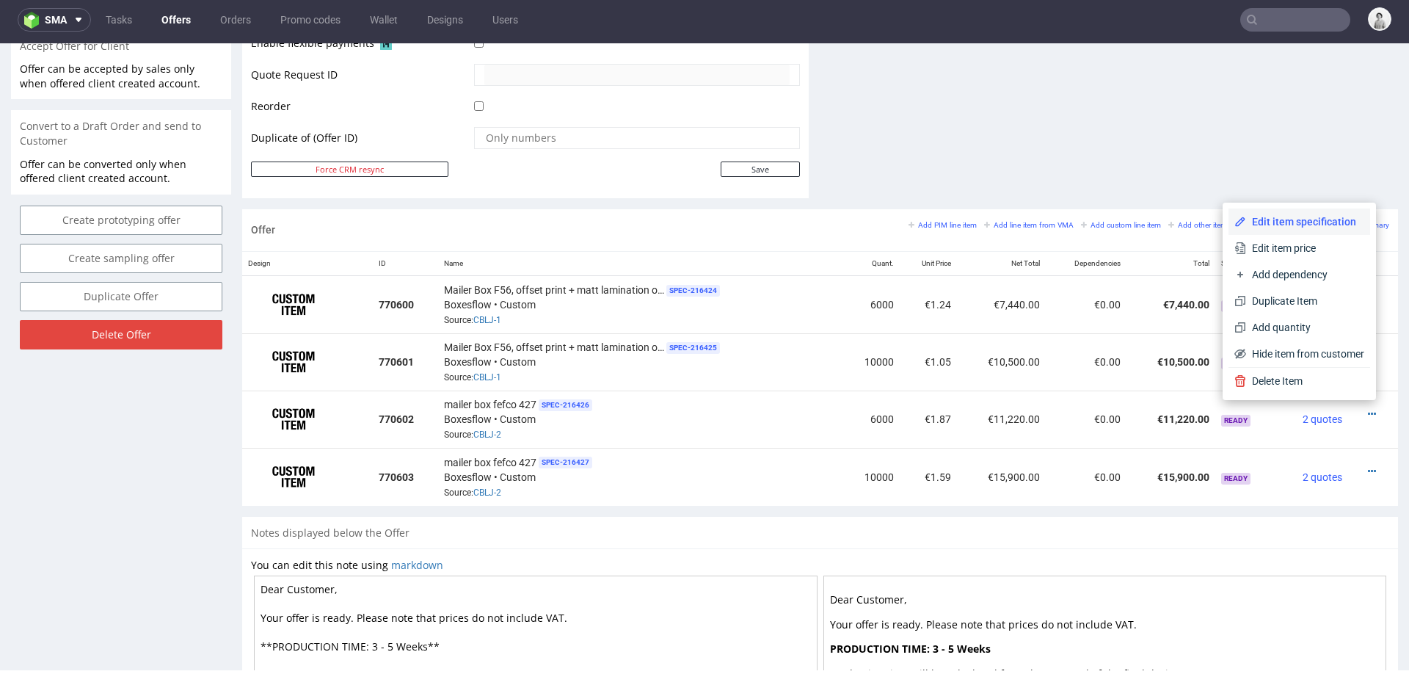
click at [1266, 220] on span "Edit item specification" at bounding box center [1305, 221] width 118 height 15
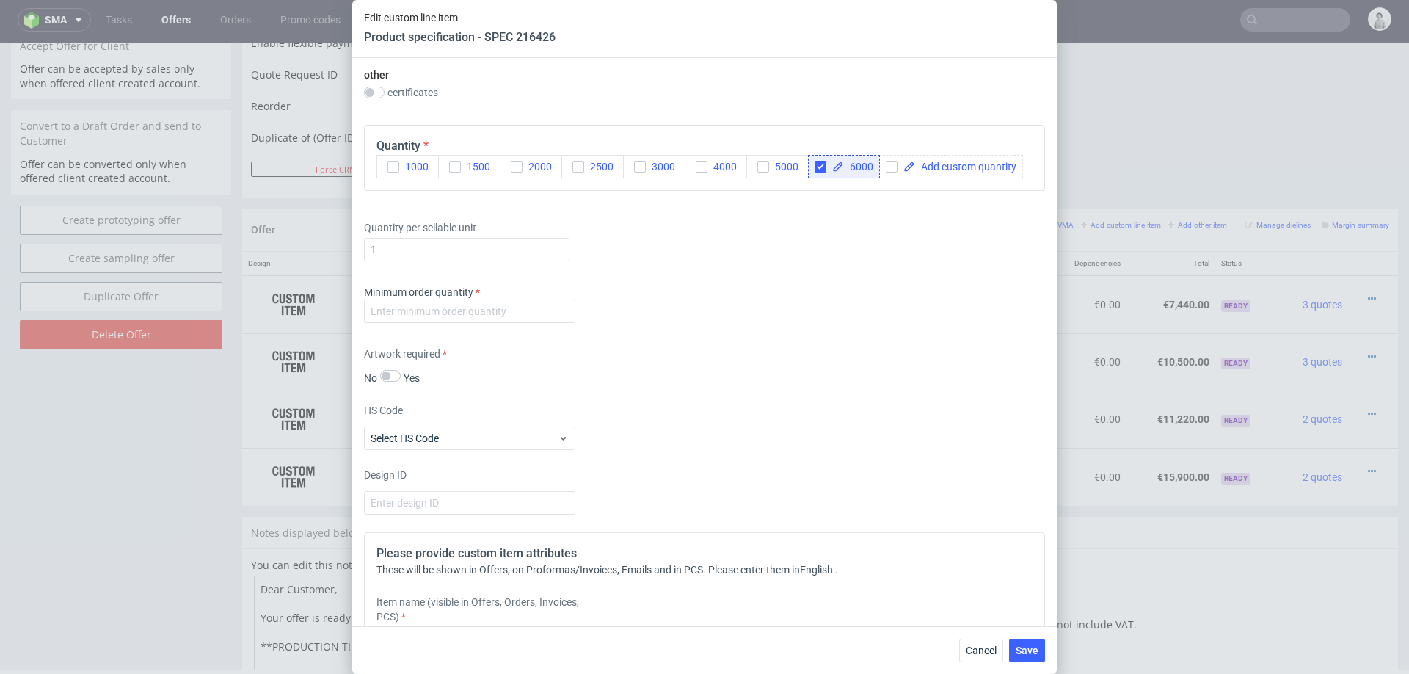
scroll to position [1112, 0]
click at [528, 303] on input "number" at bounding box center [469, 308] width 211 height 23
type input "1000"
click at [781, 363] on div "Artwork required No Yes" at bounding box center [704, 363] width 681 height 39
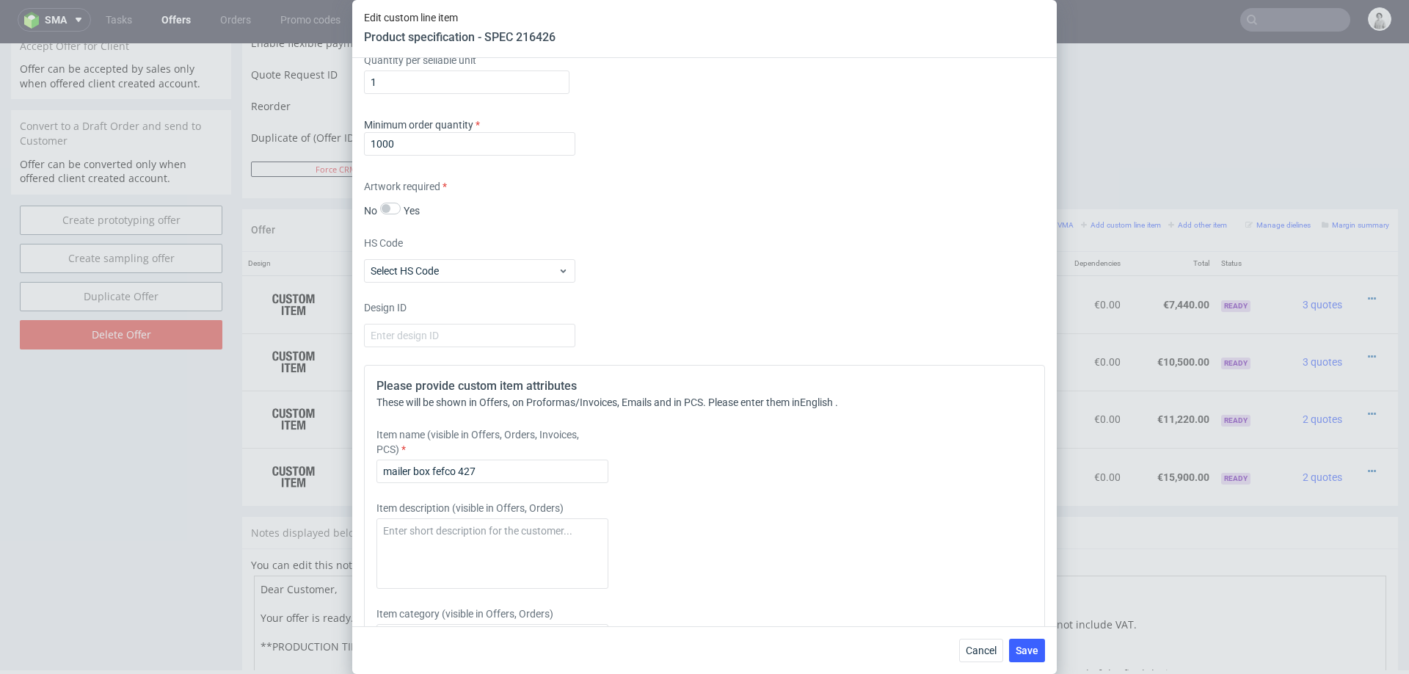
scroll to position [1280, 0]
click at [558, 468] on input "mailer box fefco 427" at bounding box center [492, 467] width 232 height 23
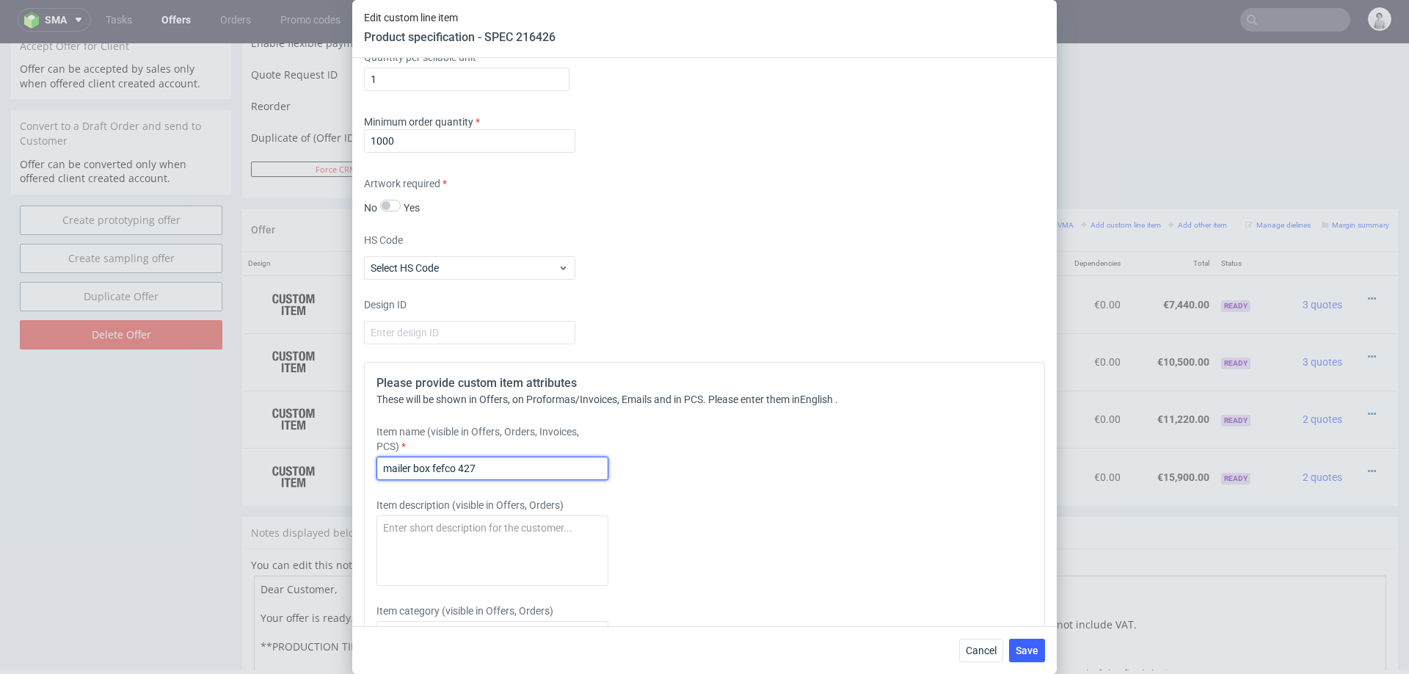
click at [558, 468] on input "mailer box fefco 427" at bounding box center [492, 467] width 232 height 23
paste input "Mailer Box F56, offset print + matt lamination on the inside + 1 adhesive strip"
click at [543, 459] on input "Mailer Box F56, offset print + matt lamination on the inside + 1 adhesive strip" at bounding box center [492, 467] width 232 height 23
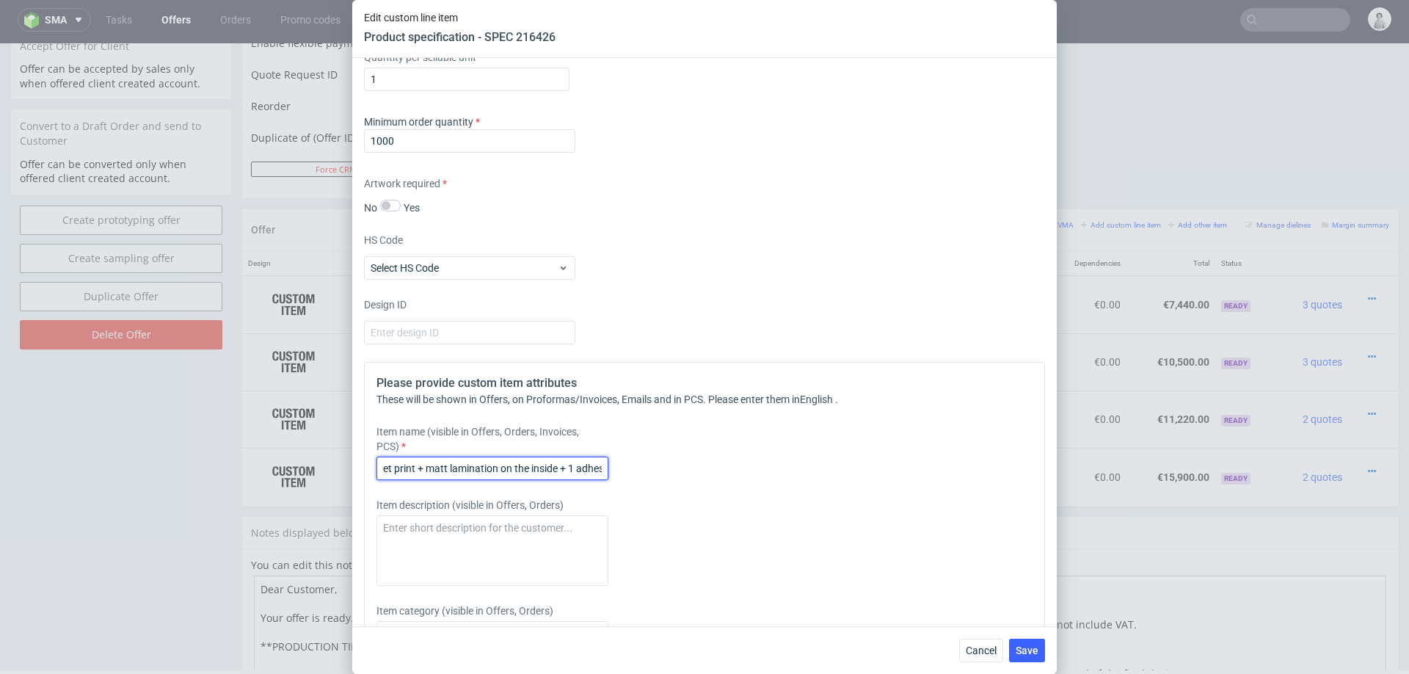
click at [539, 465] on input "Mailer Box F56, offset print + matt lamination on the inside + 1 adhesive strip" at bounding box center [492, 467] width 232 height 23
type input "Mailer Box F56, offset print + matt lamination on both sides + 1 adhesive strip"
click at [900, 518] on div "Please provide custom item attributes These will be shown in Offers, on Proform…" at bounding box center [704, 560] width 681 height 396
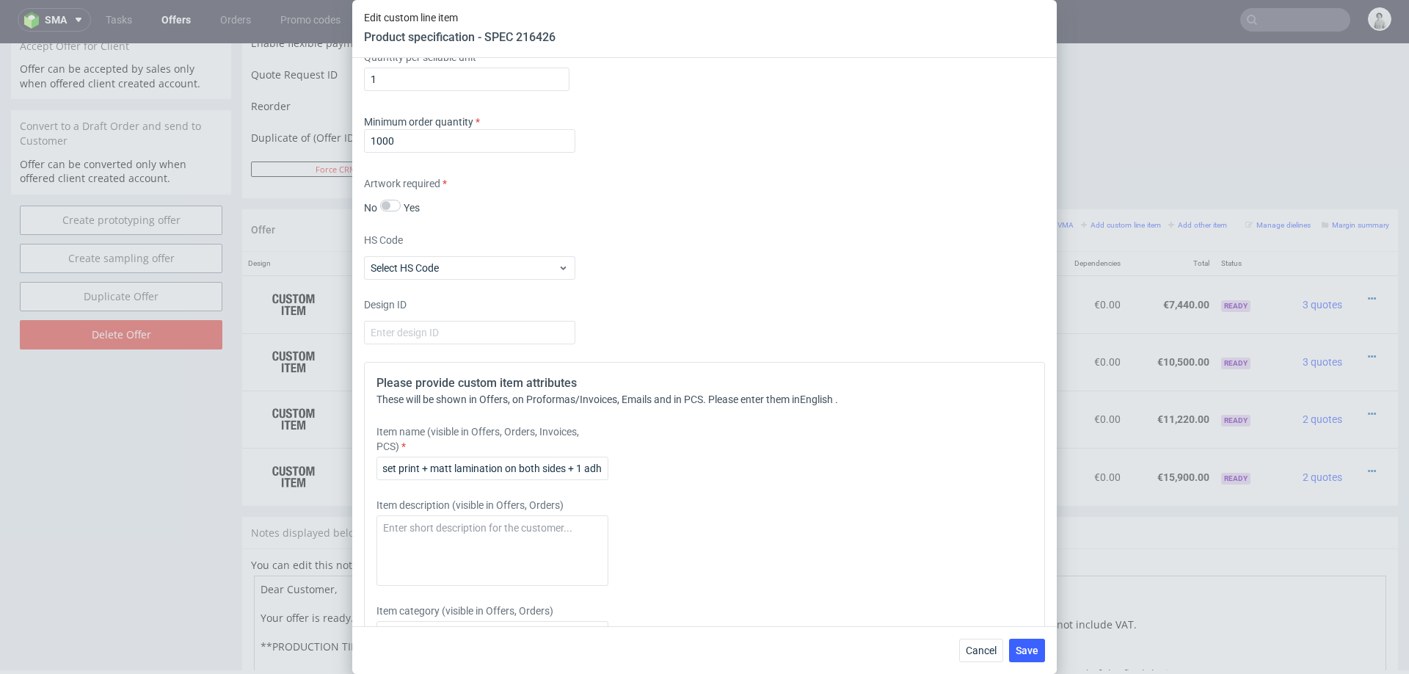
scroll to position [0, 0]
click at [1025, 642] on button "Save" at bounding box center [1027, 649] width 36 height 23
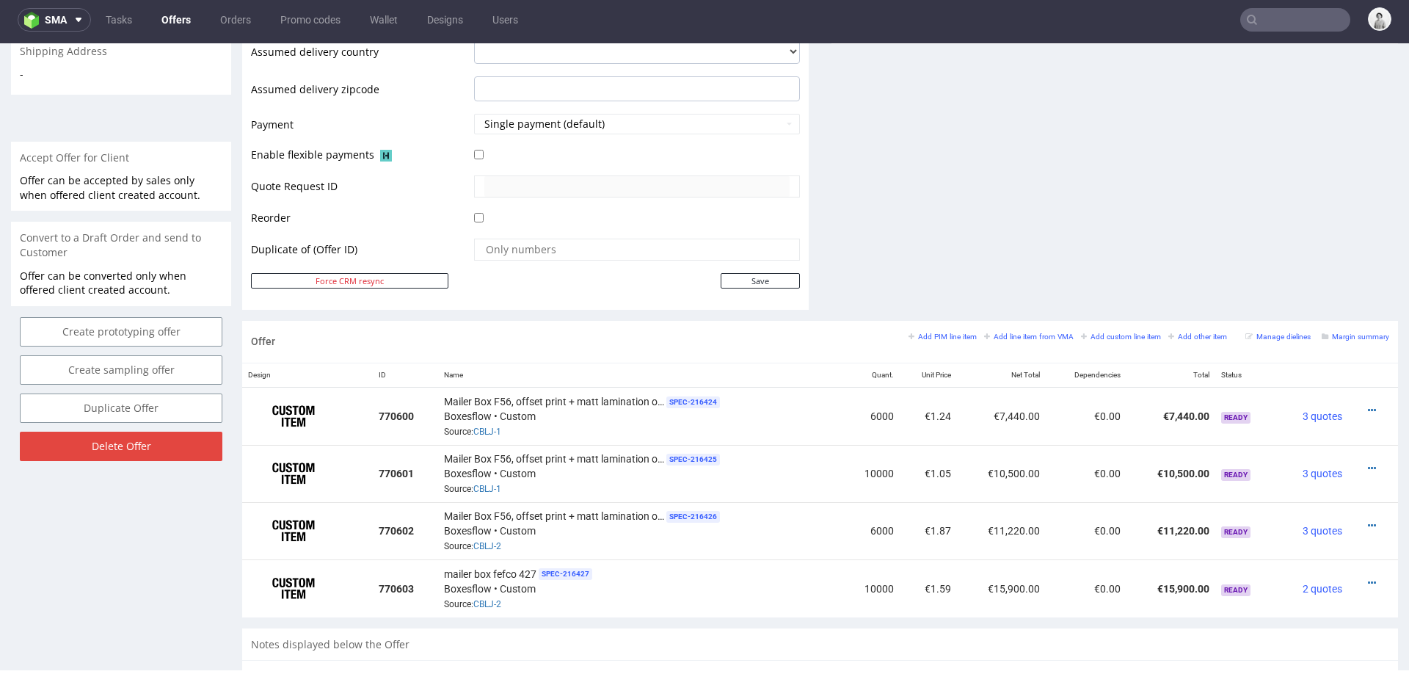
scroll to position [602, 0]
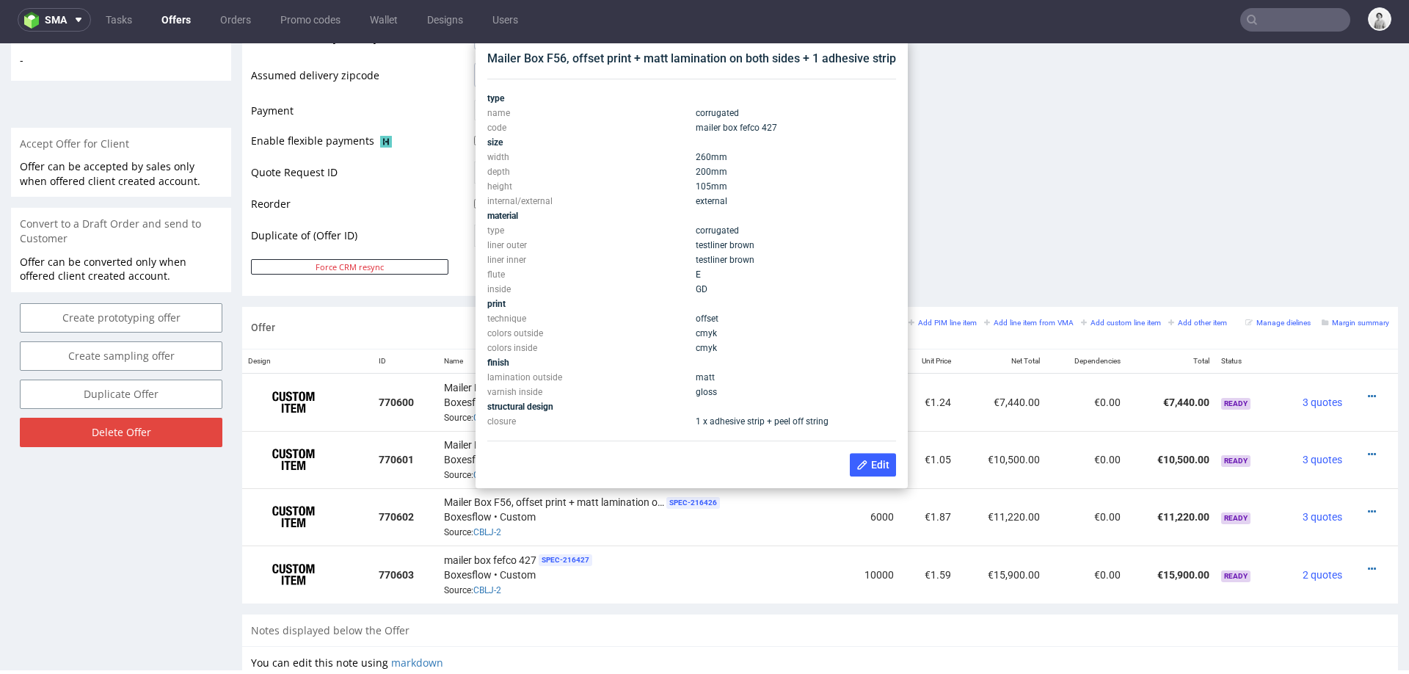
click at [677, 57] on div "Mailer Box F56, offset print + matt lamination on both sides + 1 adhesive strip" at bounding box center [691, 59] width 409 height 16
copy div "Mailer Box F56, offset print + matt lamination on both sides + 1 adhesive strip"
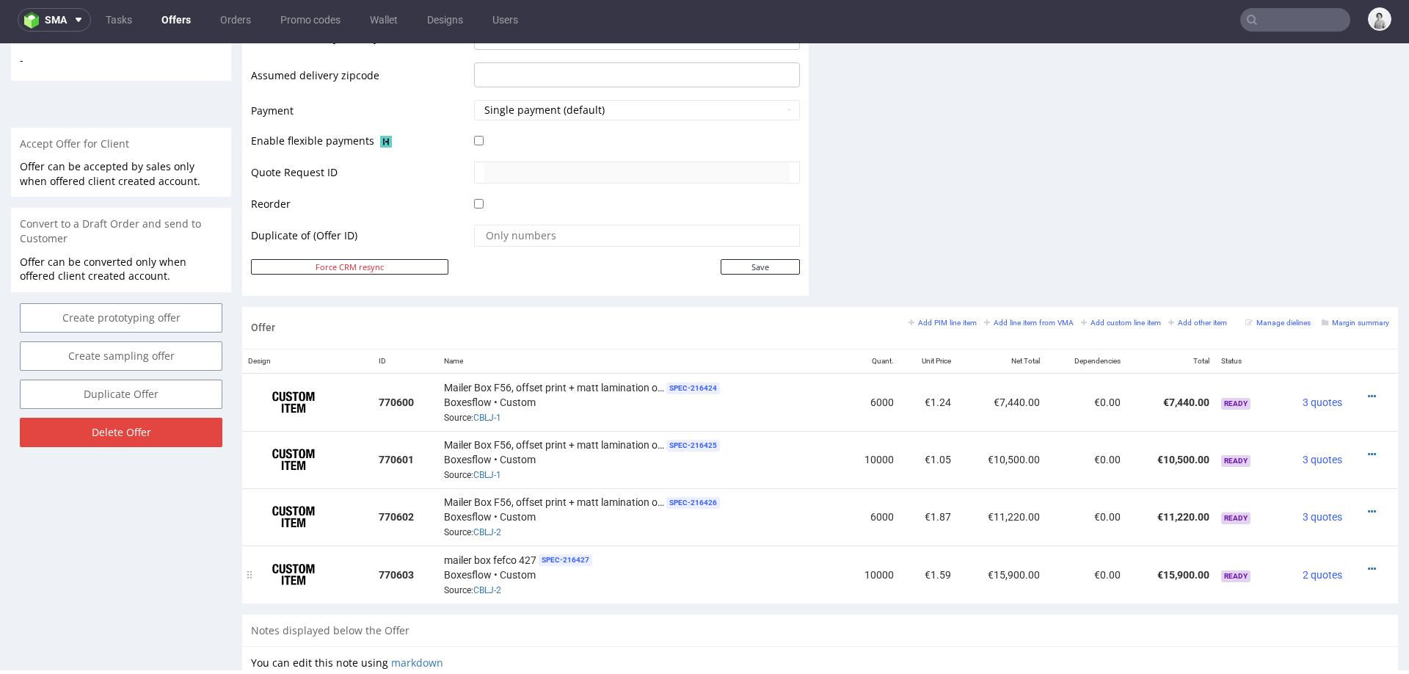
click at [1106, 590] on td "€0.00" at bounding box center [1086, 573] width 81 height 57
click at [1368, 564] on icon at bounding box center [1372, 569] width 8 height 10
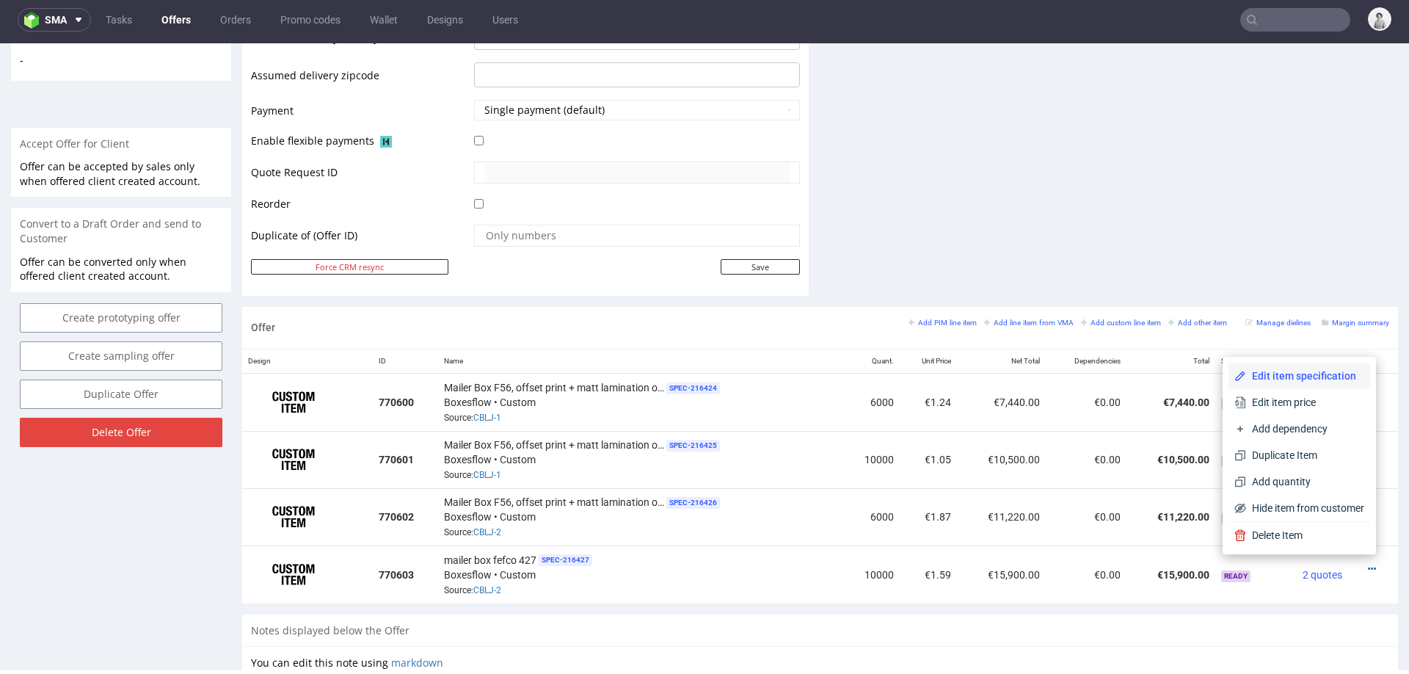
click at [1284, 371] on span "Edit item specification" at bounding box center [1305, 375] width 118 height 15
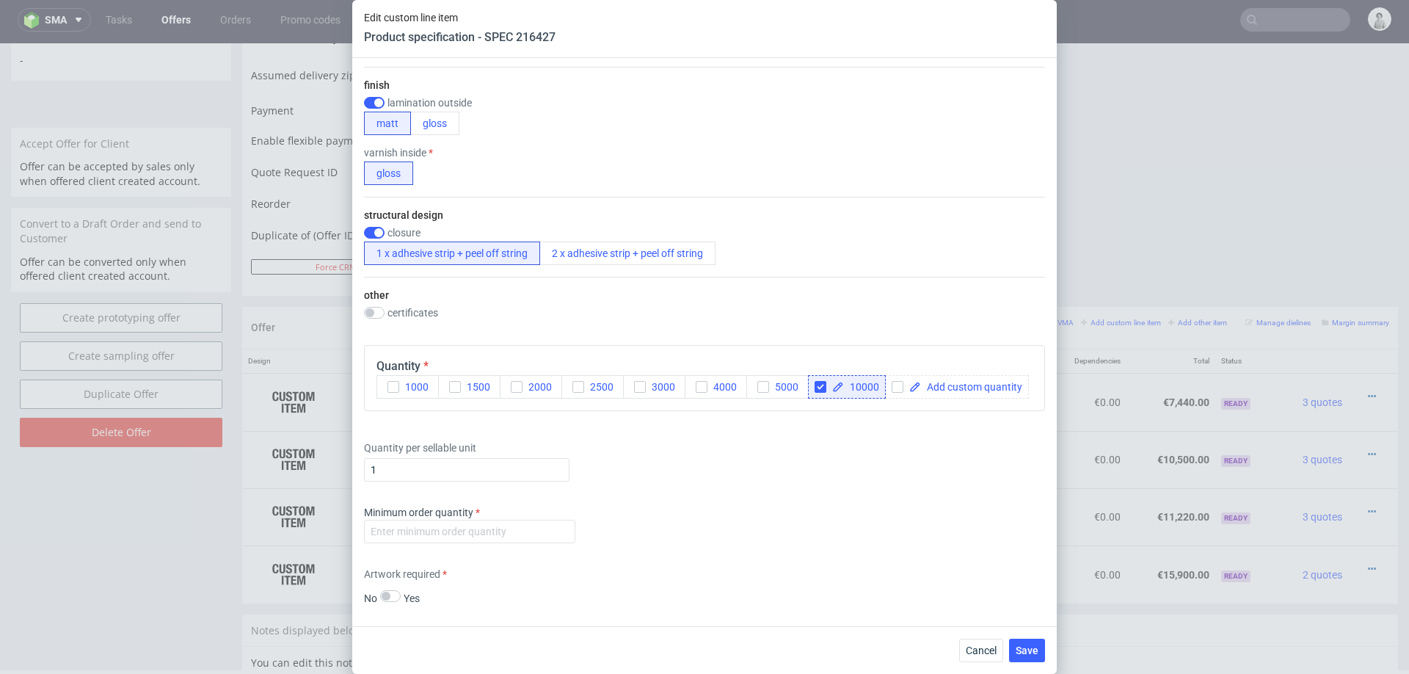
scroll to position [931, 0]
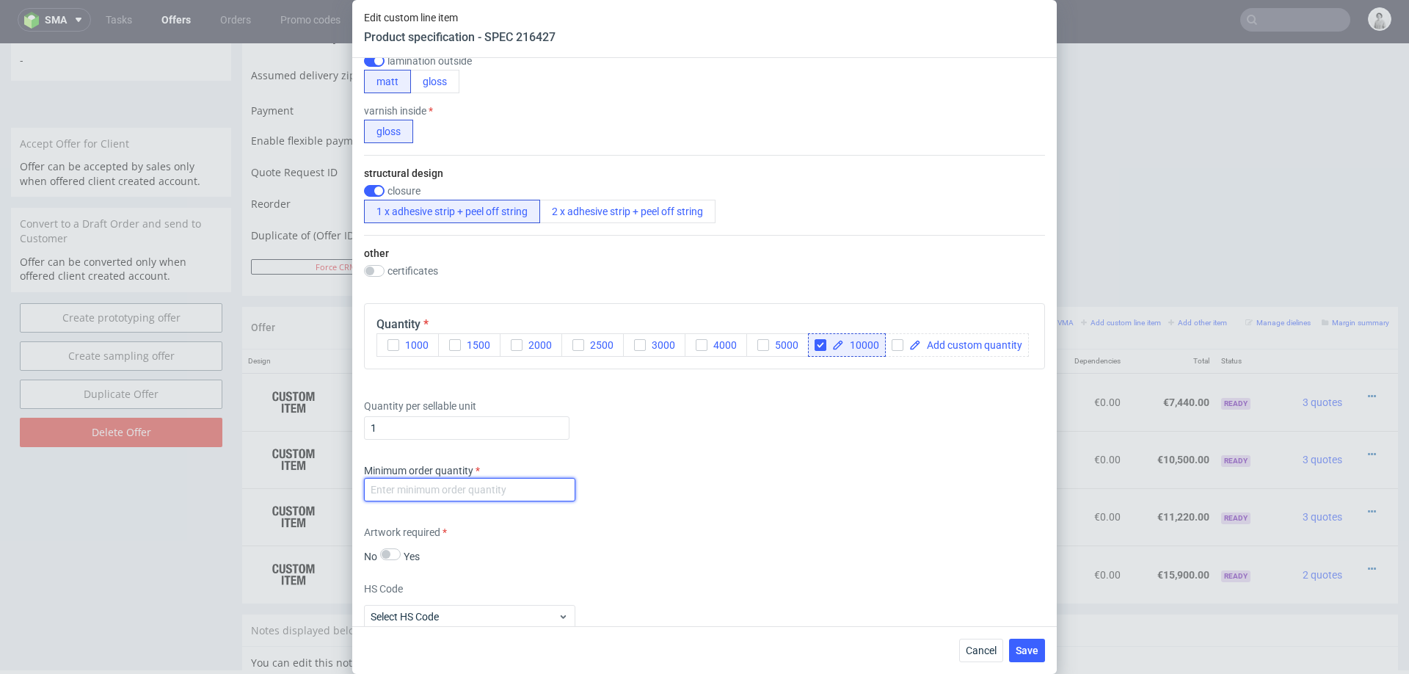
click at [496, 489] on input "number" at bounding box center [469, 489] width 211 height 23
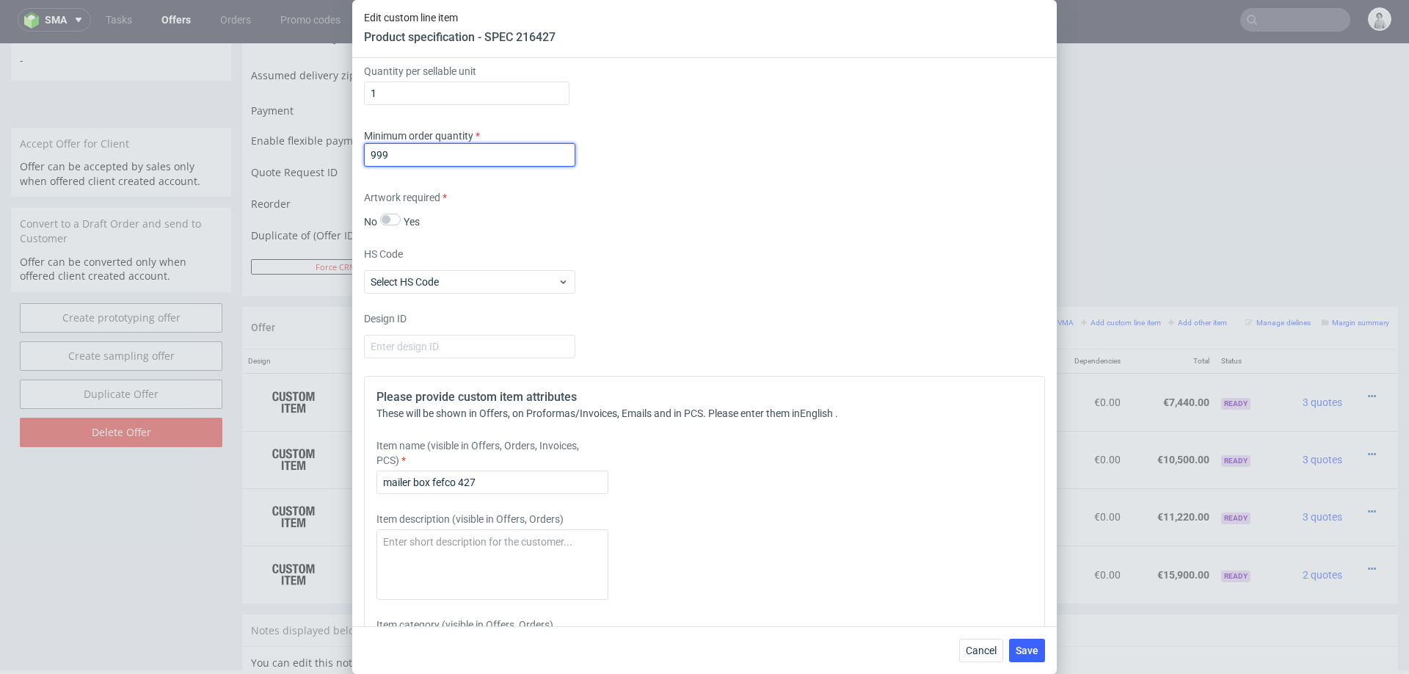
scroll to position [1268, 0]
type input "999"
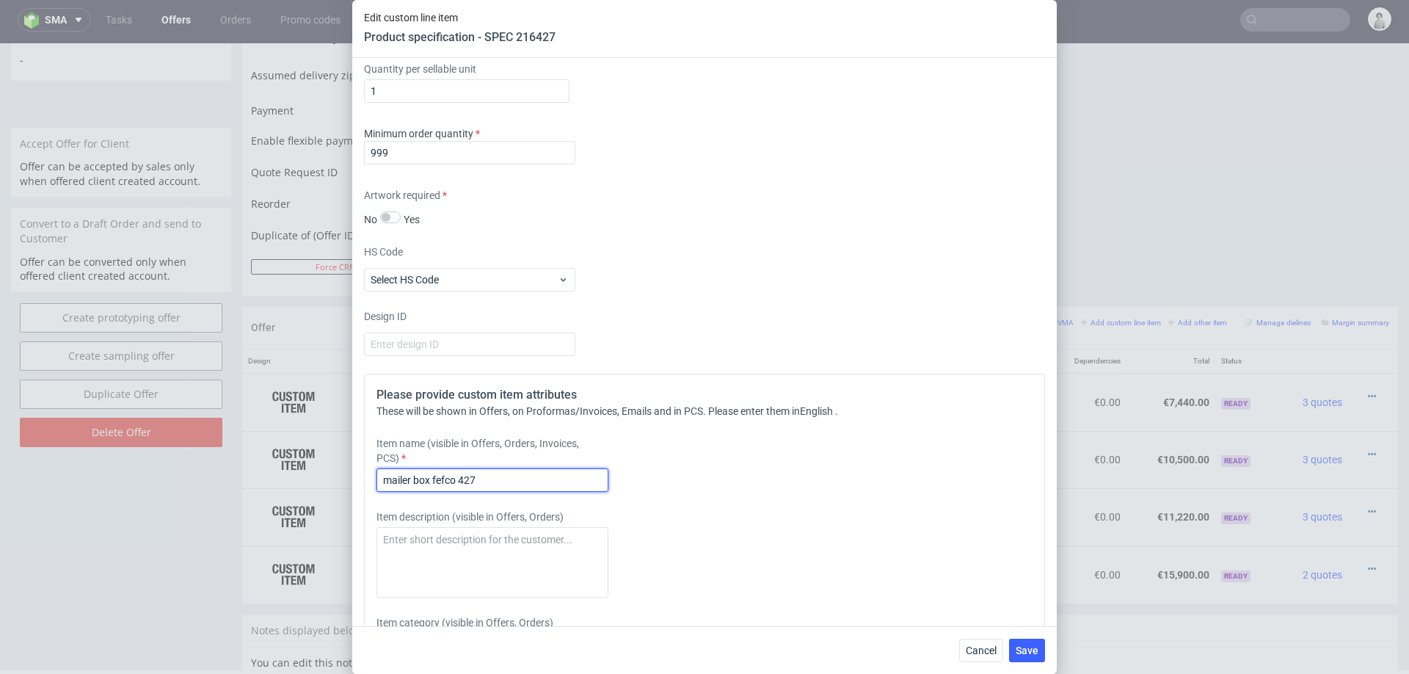
click at [454, 481] on input "mailer box fefco 427" at bounding box center [492, 479] width 232 height 23
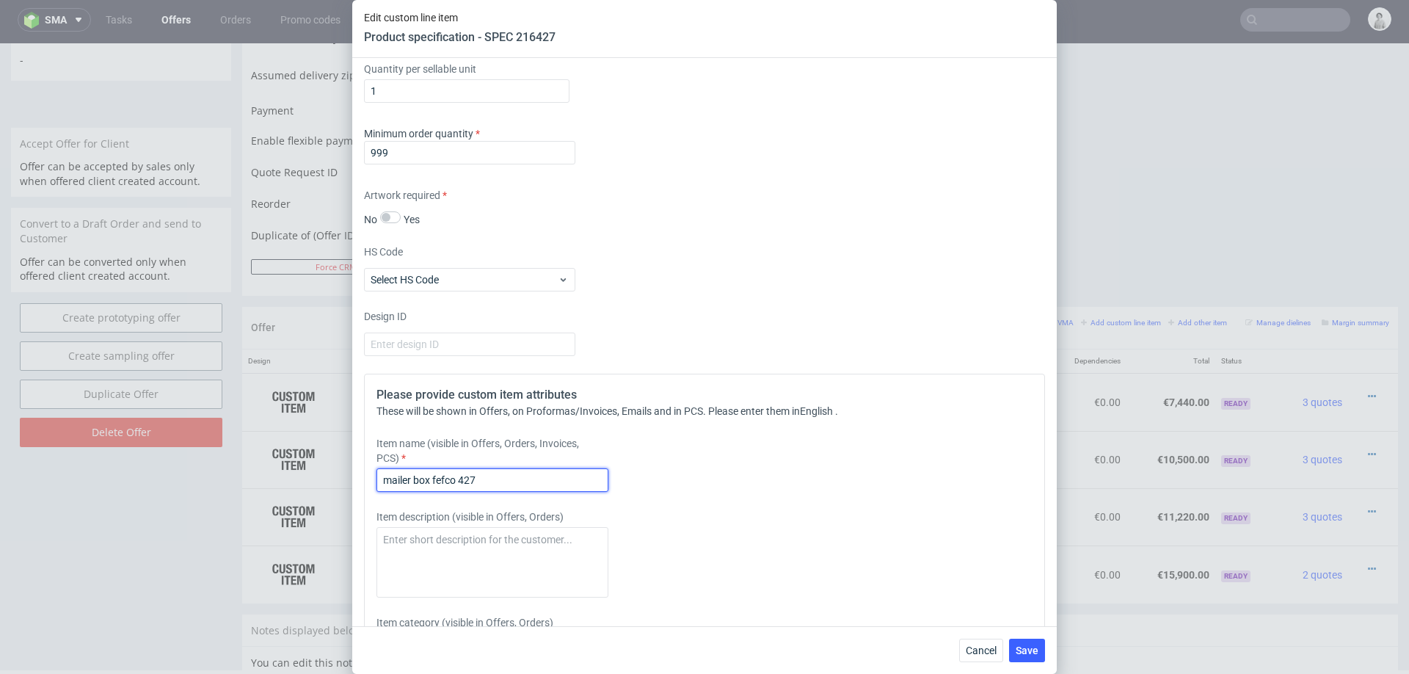
paste input "Mailer Box F56, offset print + matt lamination on both sides + 1 adhesive strip"
type input "Mailer Box F56, offset print + matt lamination on both sides + 1 adhesive strip"
click at [1024, 647] on span "Save" at bounding box center [1027, 650] width 23 height 10
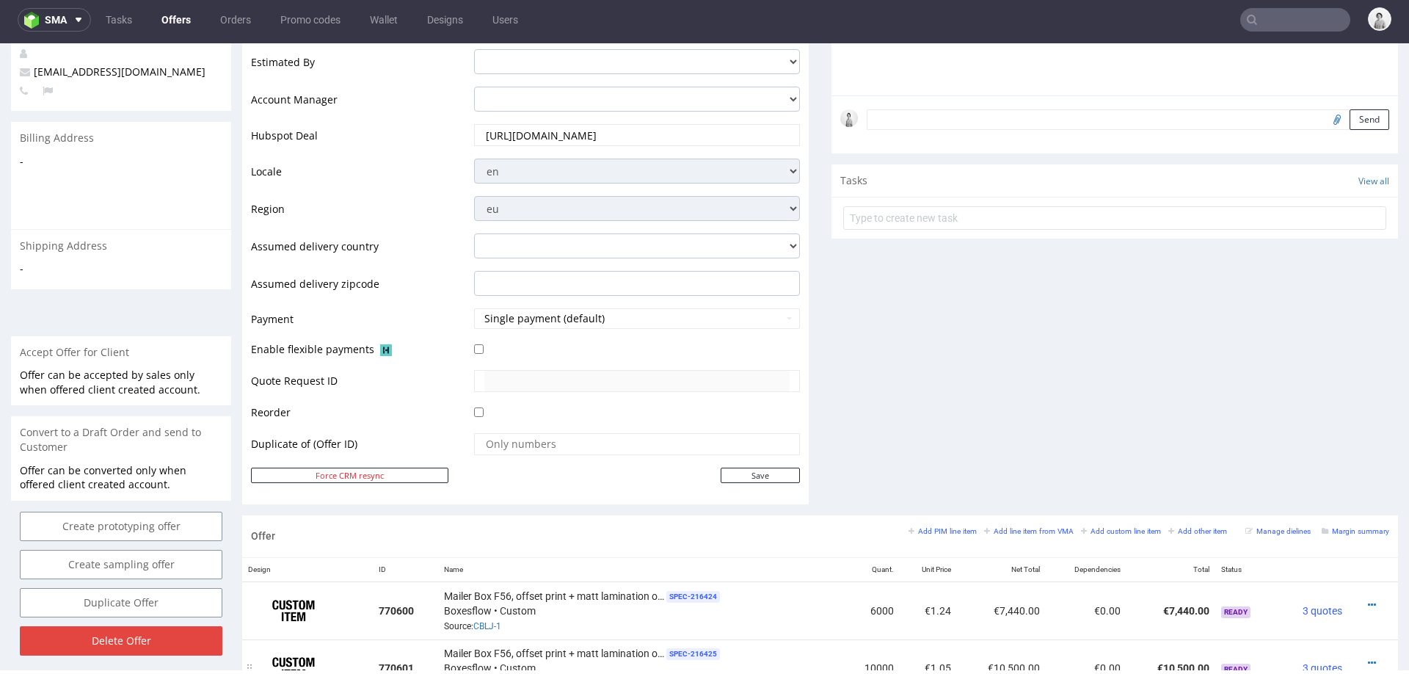
scroll to position [0, 0]
